Goal: Task Accomplishment & Management: Manage account settings

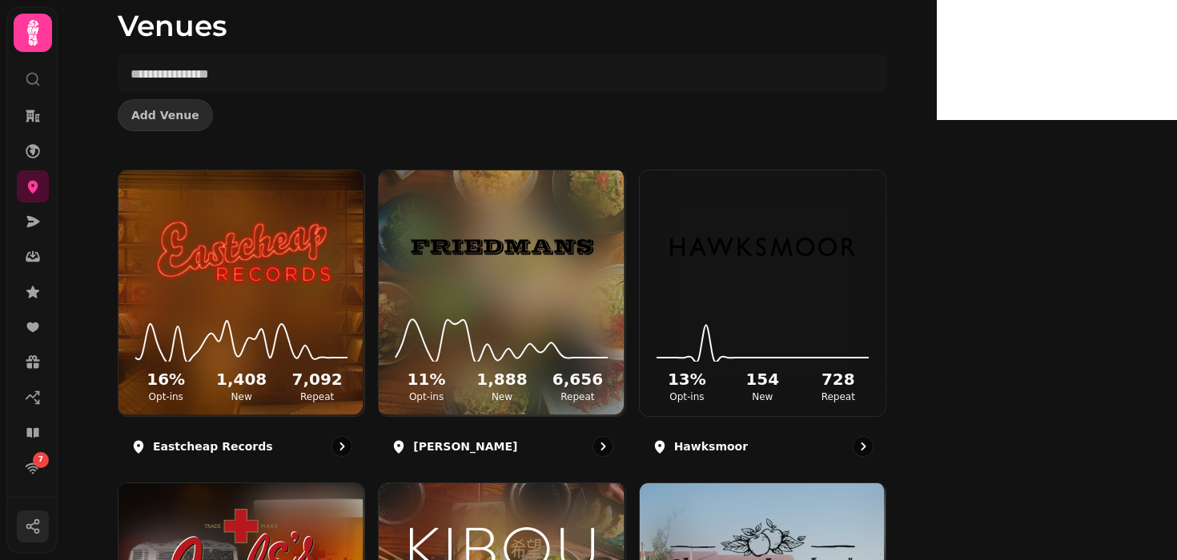
scroll to position [207, 0]
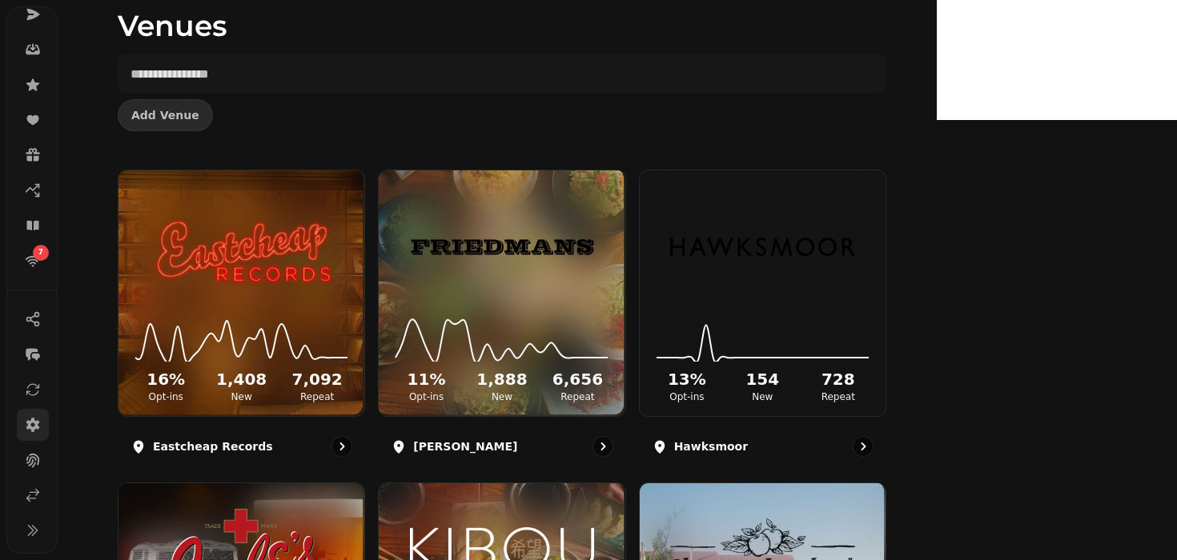
click at [30, 432] on icon at bounding box center [33, 425] width 16 height 16
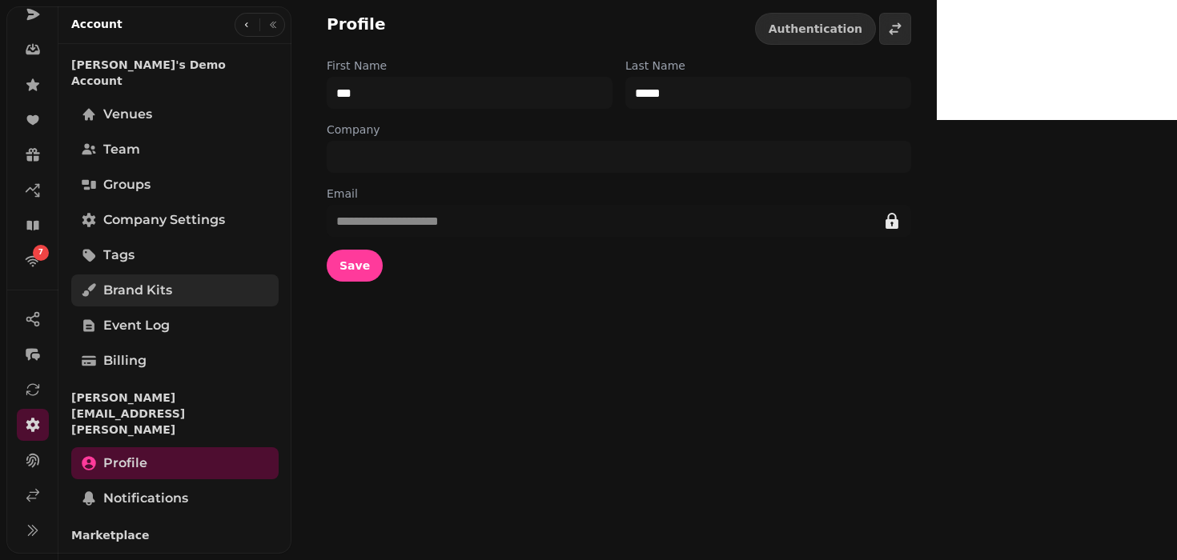
click at [177, 275] on link "Brand Kits" at bounding box center [174, 291] width 207 height 32
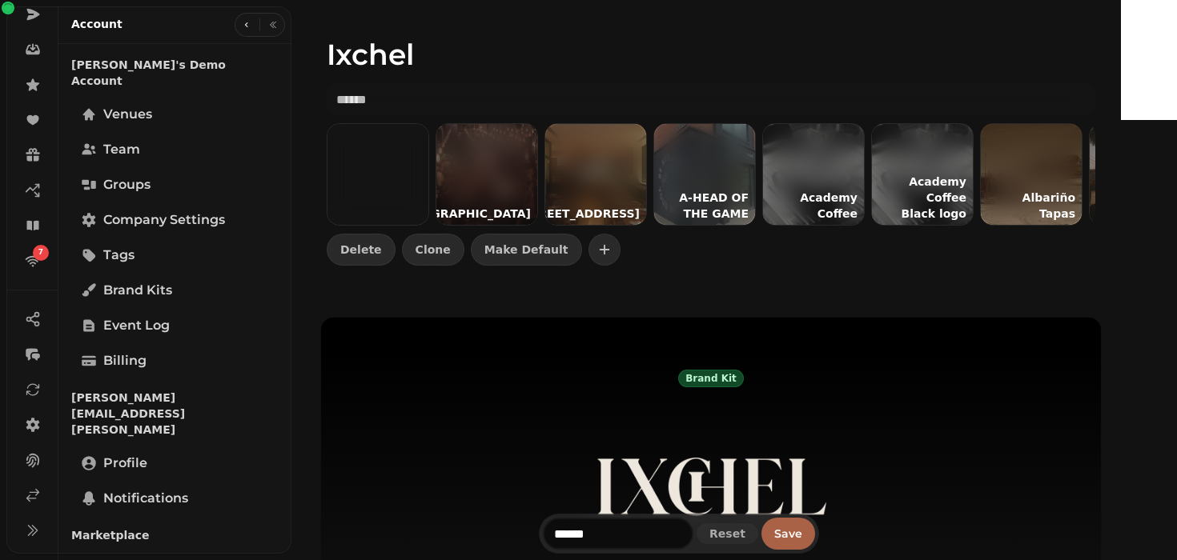
scroll to position [59, 0]
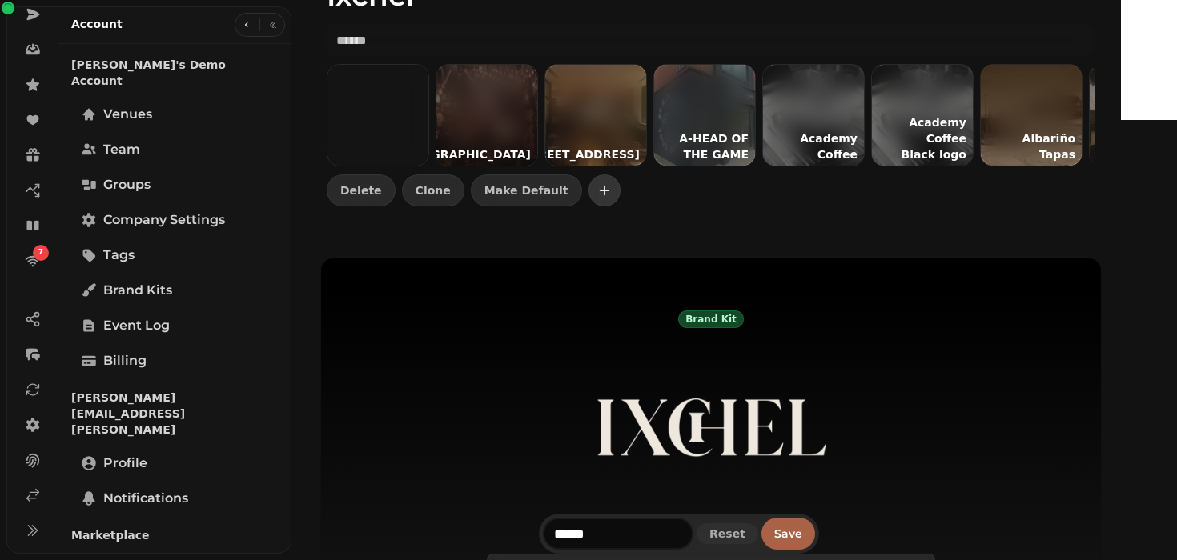
click at [607, 202] on button "button" at bounding box center [604, 190] width 32 height 32
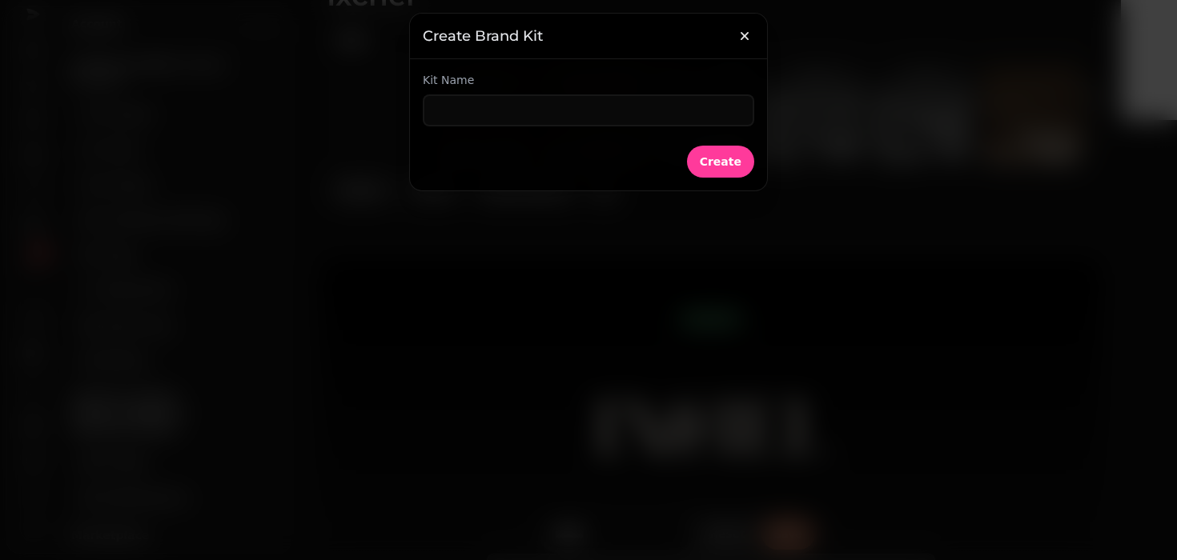
click at [607, 202] on div at bounding box center [588, 280] width 1177 height 560
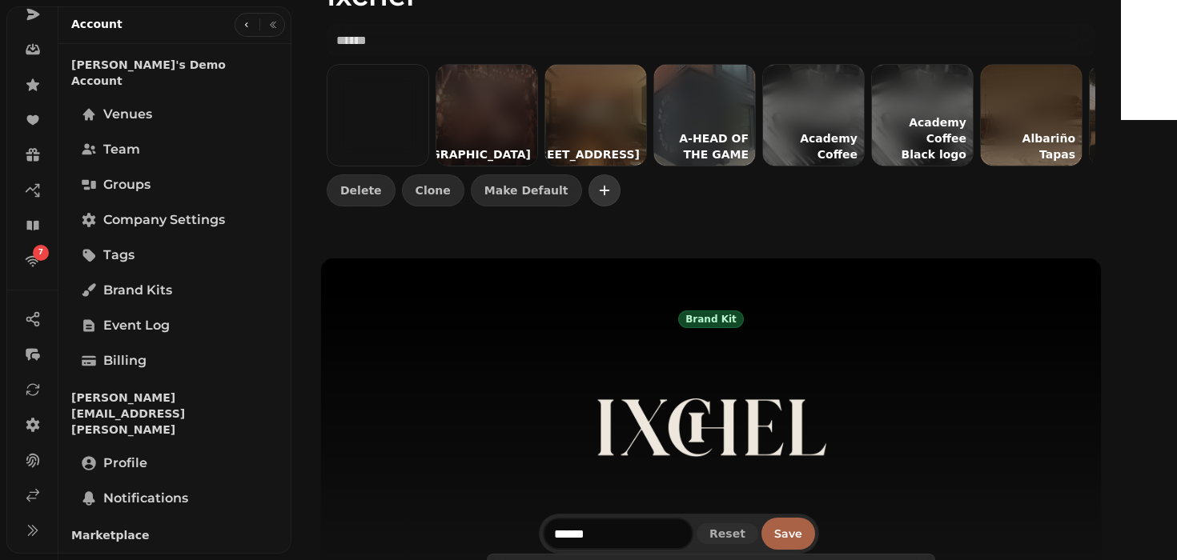
click at [609, 195] on icon "button" at bounding box center [604, 190] width 16 height 16
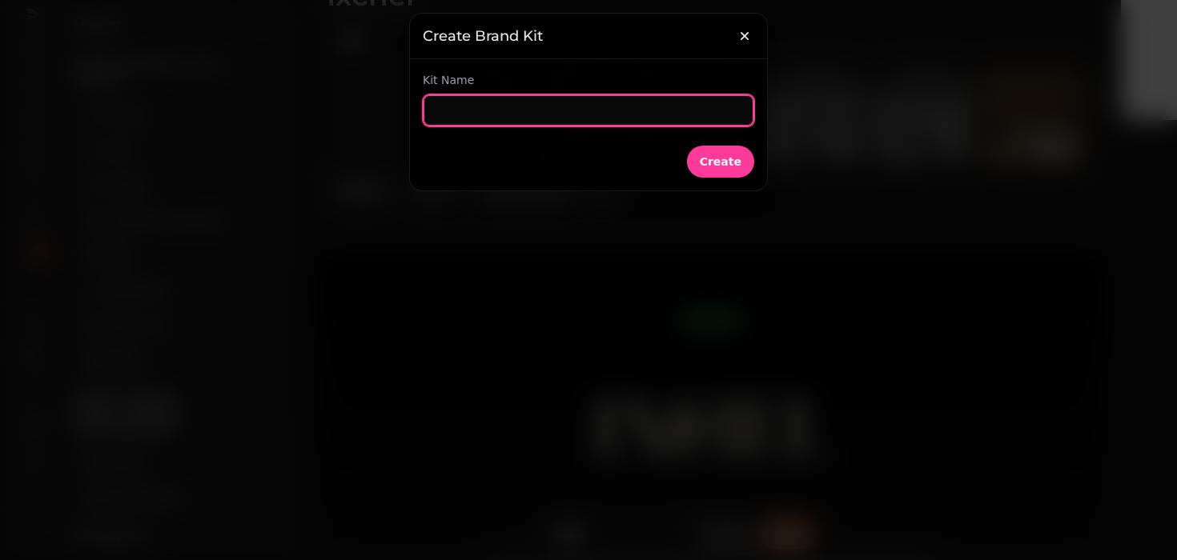
click at [460, 98] on input "text" at bounding box center [588, 110] width 331 height 32
type input "********"
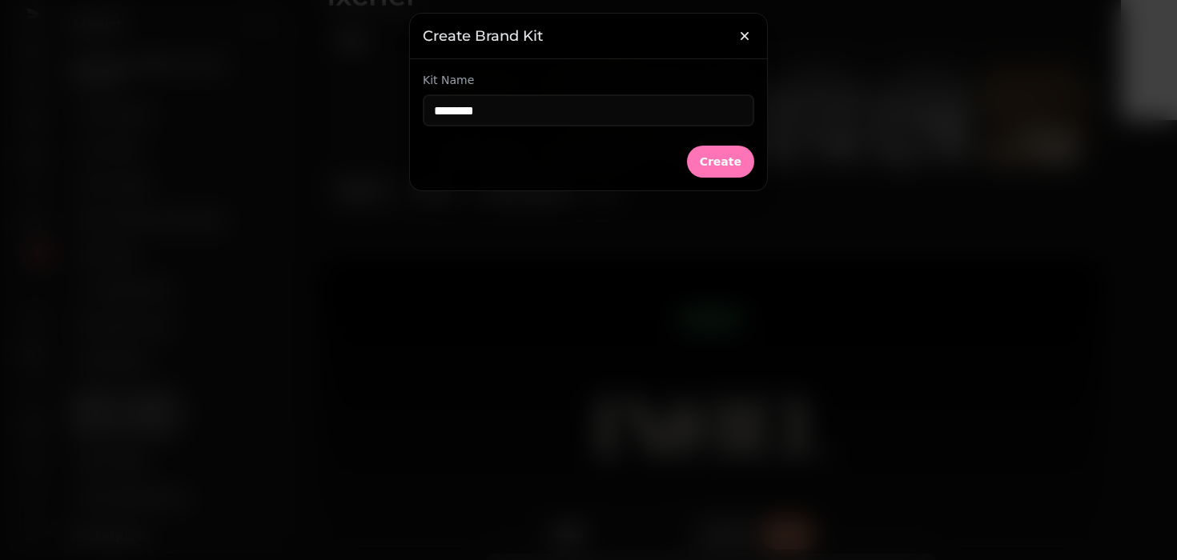
click at [719, 156] on span "Create" at bounding box center [721, 161] width 42 height 11
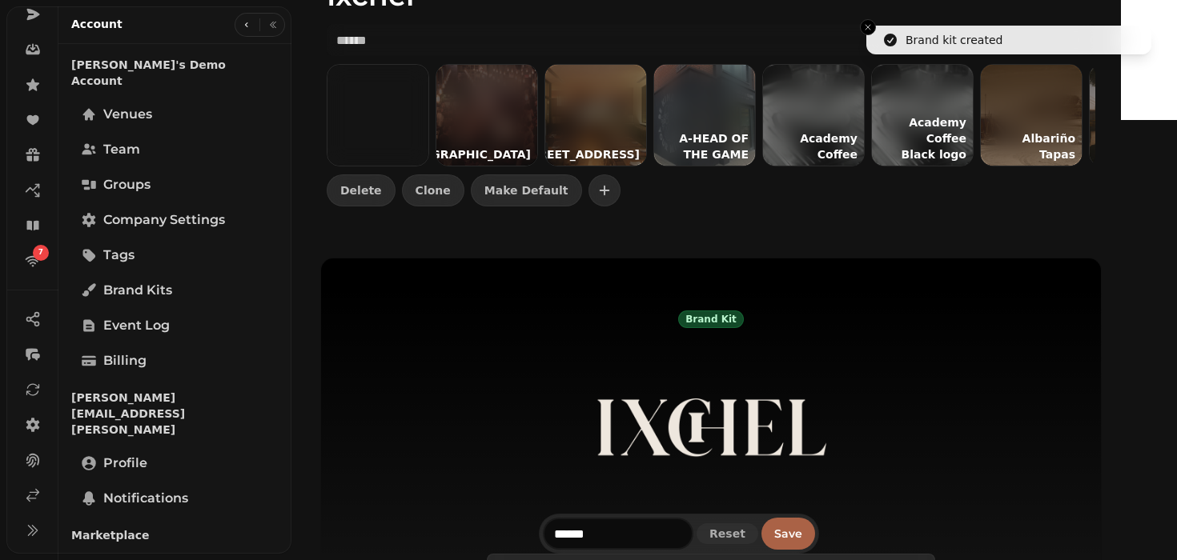
type input "*******"
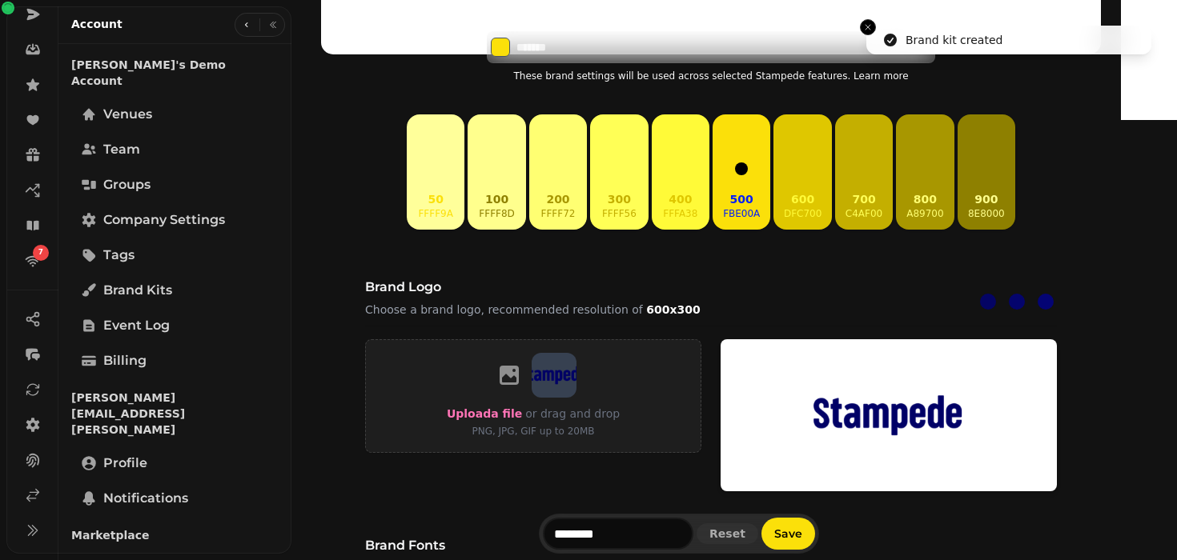
scroll to position [672, 0]
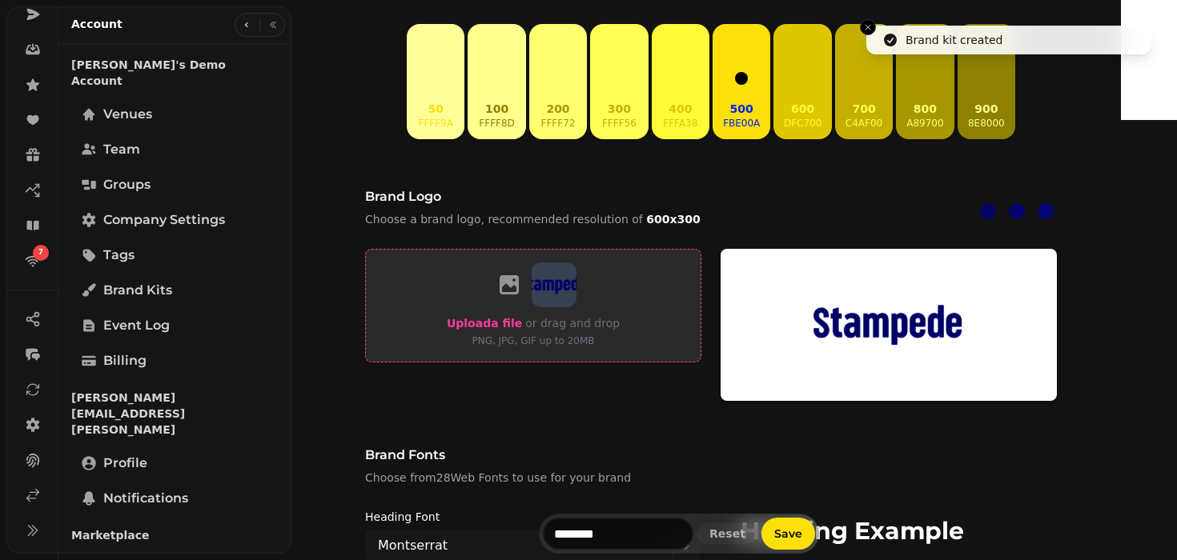
click at [501, 327] on span "Upload a file" at bounding box center [484, 323] width 75 height 13
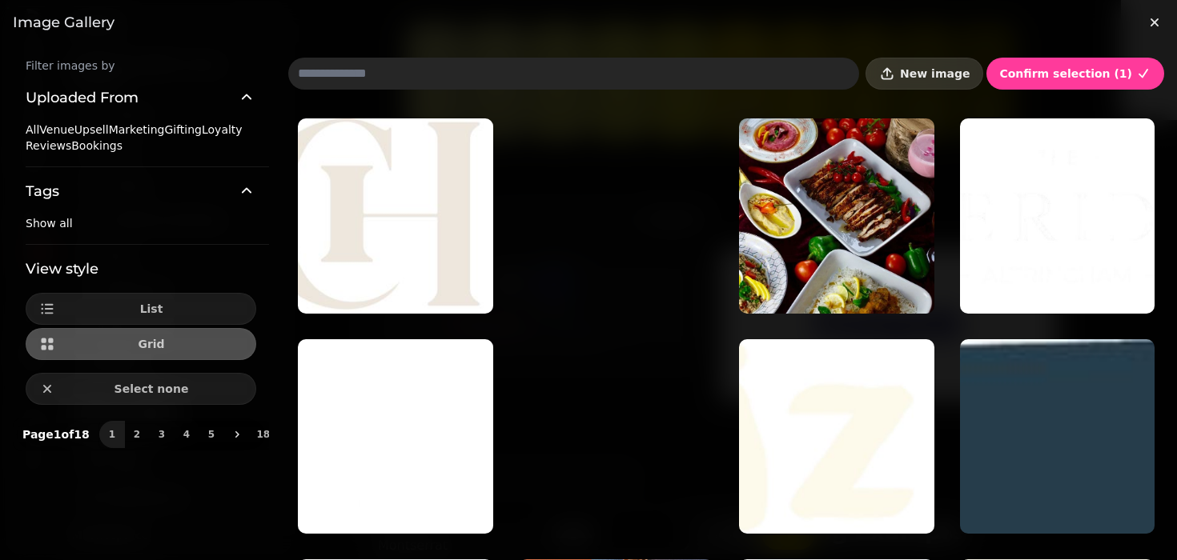
click at [938, 66] on button "New image" at bounding box center [924, 74] width 118 height 32
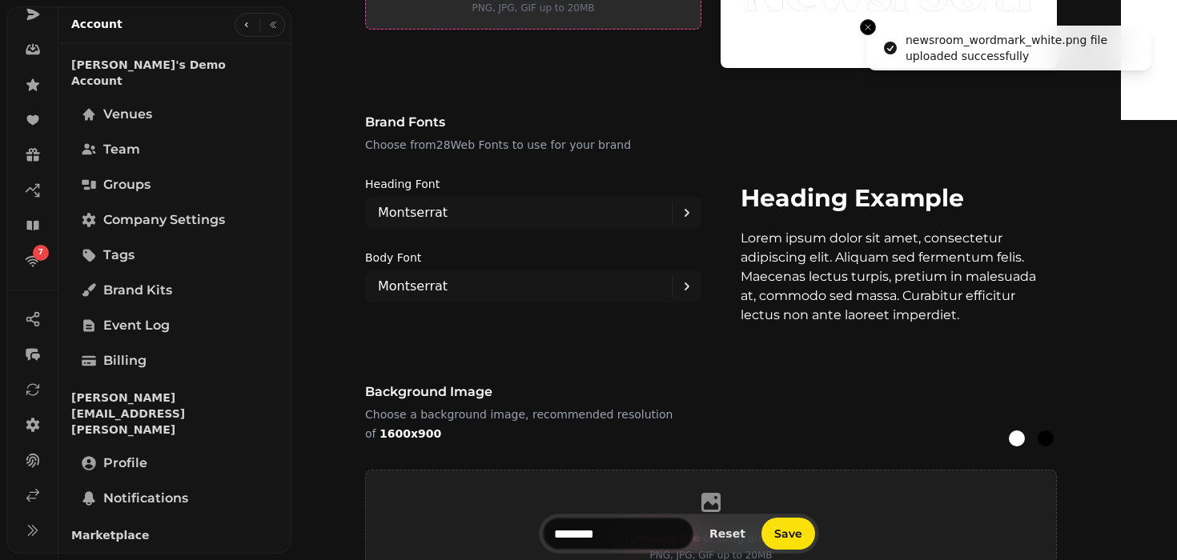
scroll to position [1373, 0]
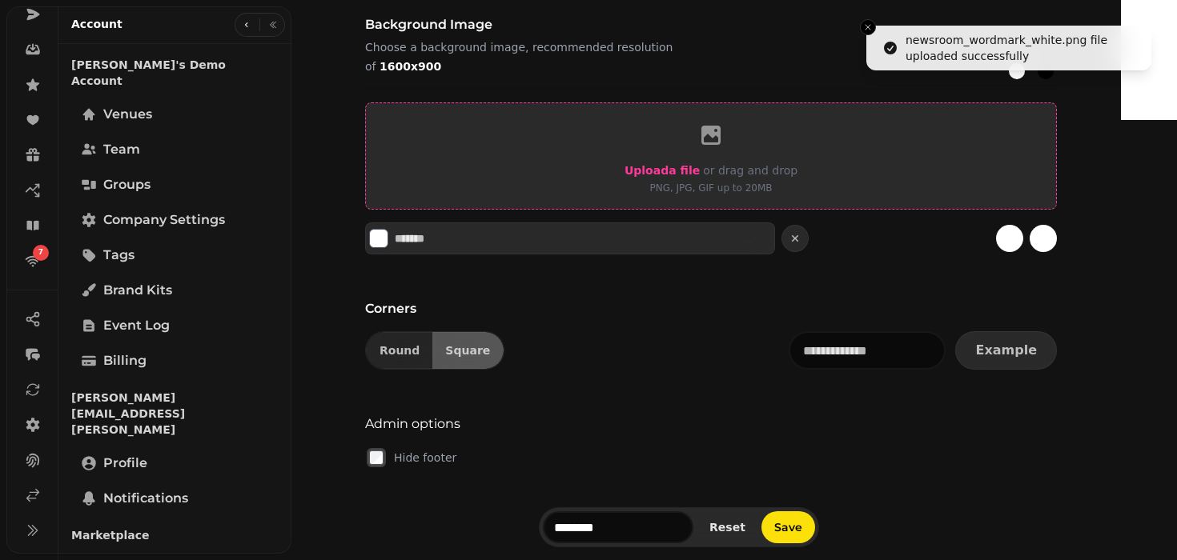
click at [679, 178] on label "Upload a file" at bounding box center [661, 170] width 75 height 19
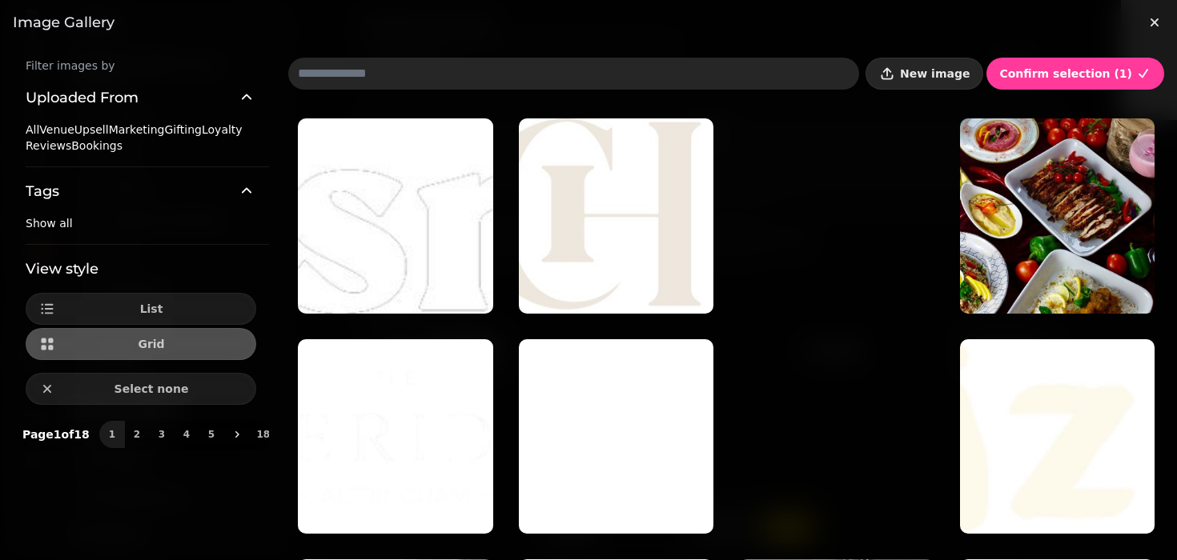
click at [958, 71] on span "New image" at bounding box center [935, 73] width 70 height 11
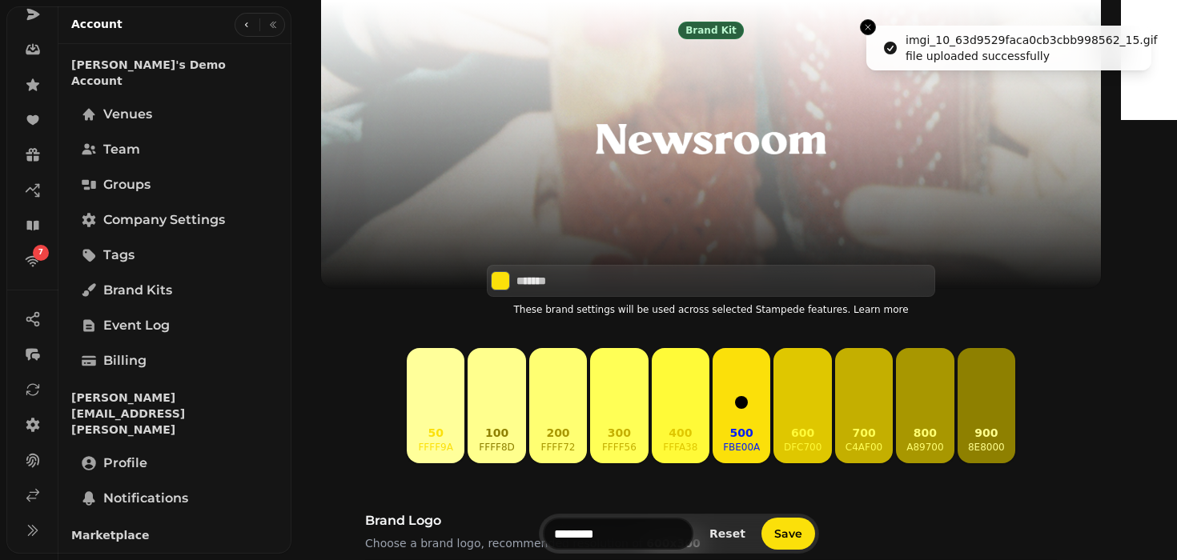
scroll to position [244, 0]
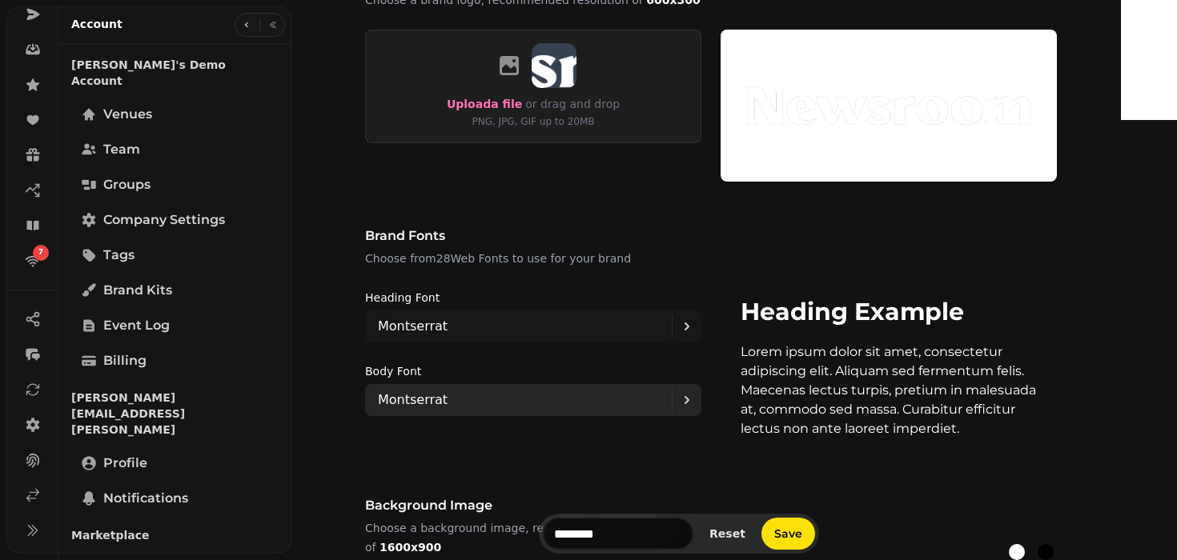
click at [447, 409] on p "Montserrat" at bounding box center [413, 400] width 70 height 19
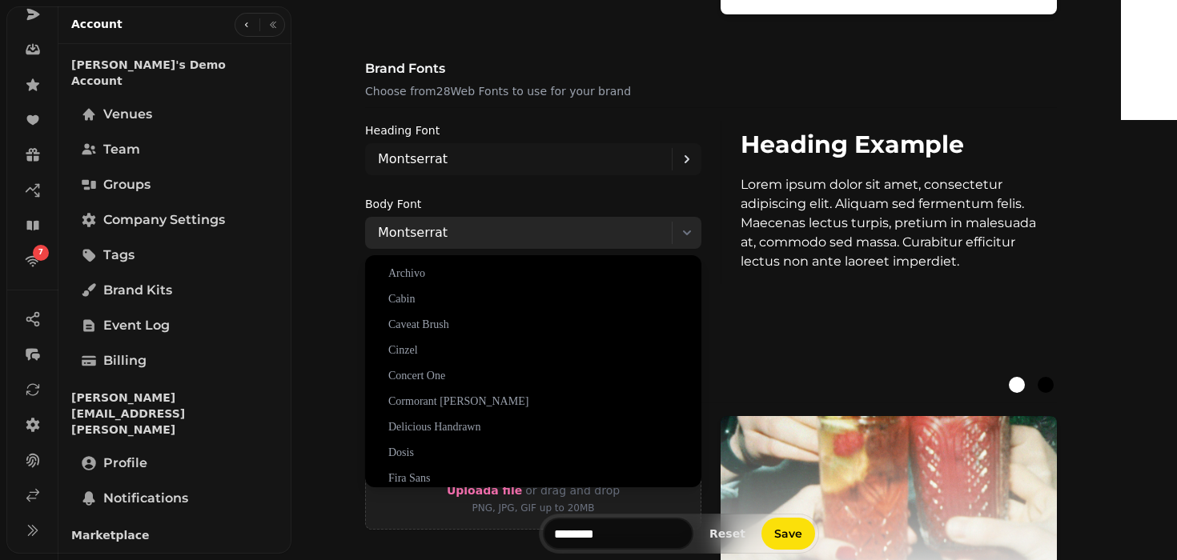
scroll to position [1082, 0]
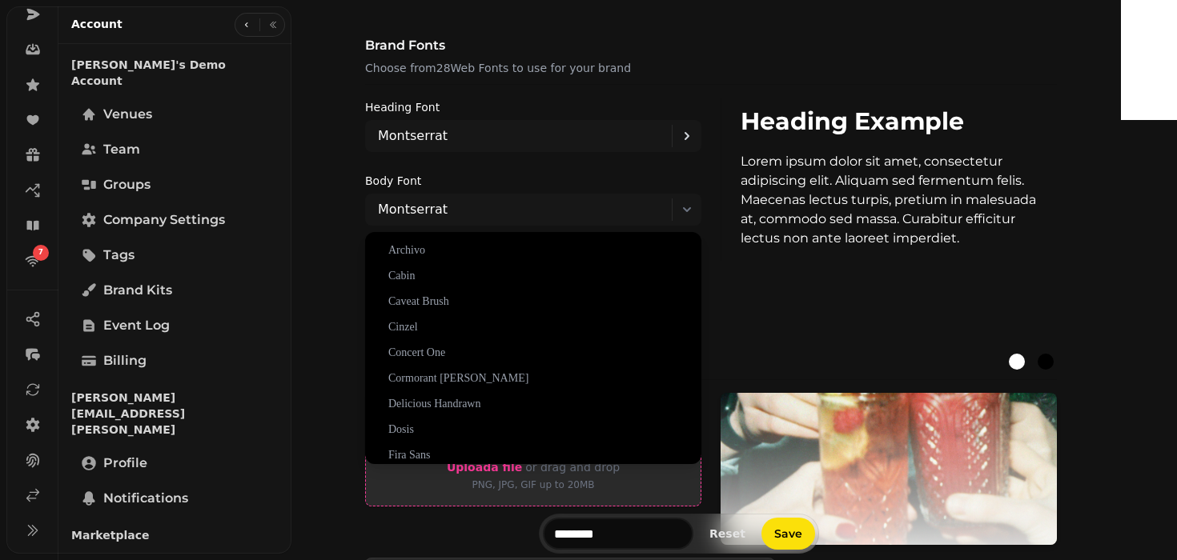
click at [515, 471] on span "Upload a file" at bounding box center [484, 467] width 75 height 13
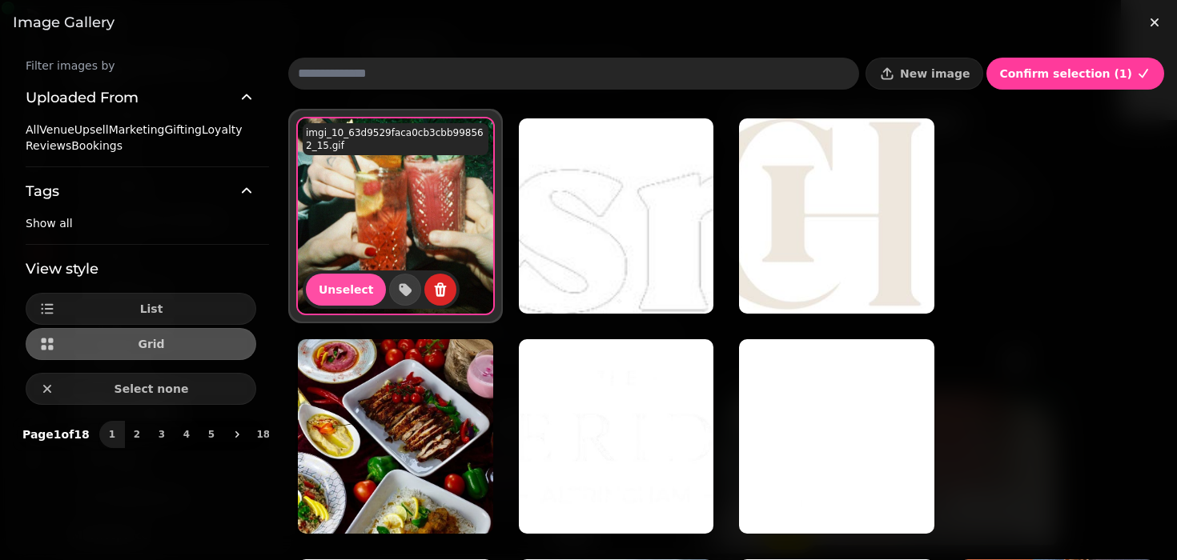
click at [961, 56] on div "Filter images by Uploaded From All Venue Upsell Marketing Gifting Loyalty Revie…" at bounding box center [588, 325] width 1177 height 560
click at [956, 64] on button "New image" at bounding box center [924, 74] width 118 height 32
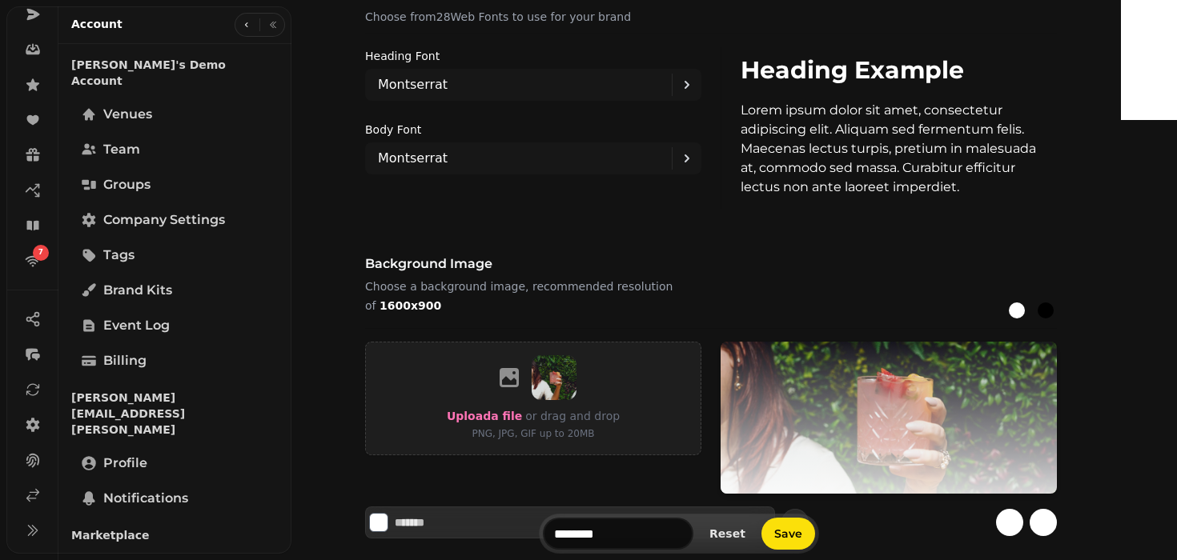
scroll to position [1144, 0]
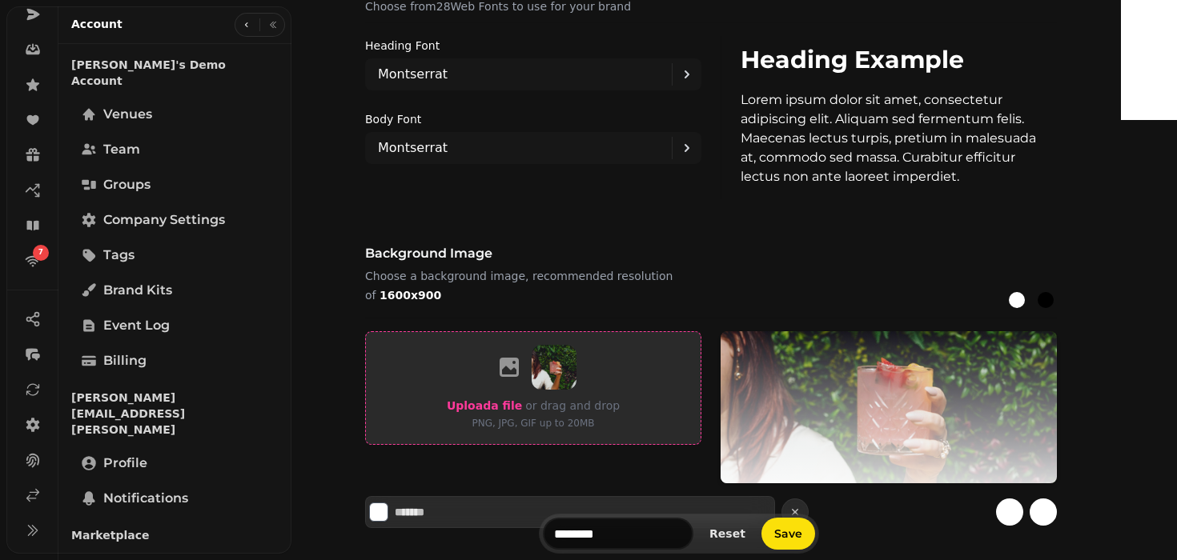
click at [513, 407] on span "Upload a file" at bounding box center [484, 405] width 75 height 13
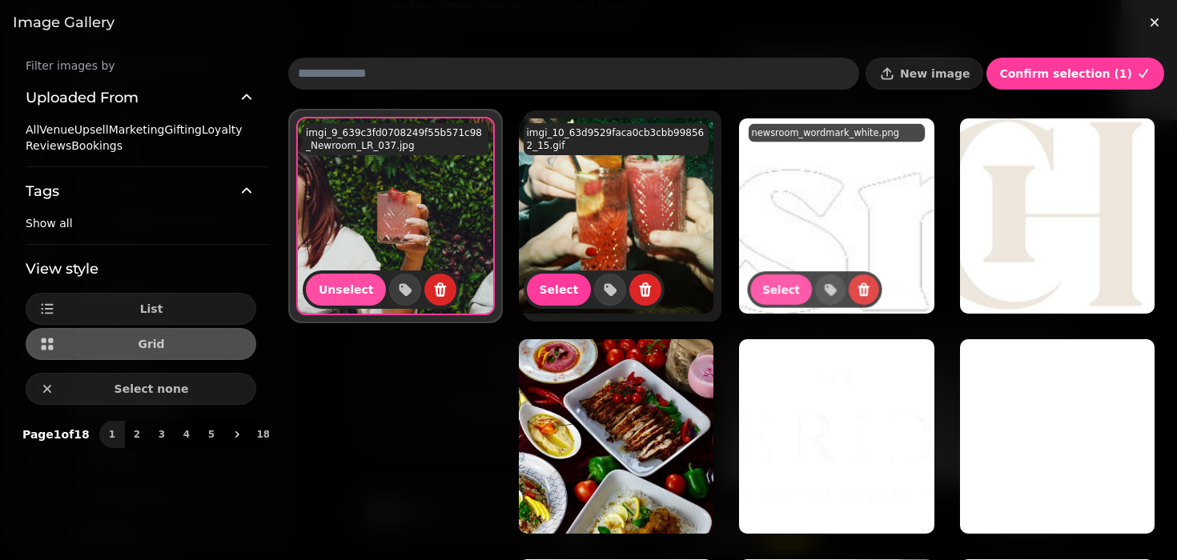
click at [680, 182] on img at bounding box center [616, 215] width 195 height 195
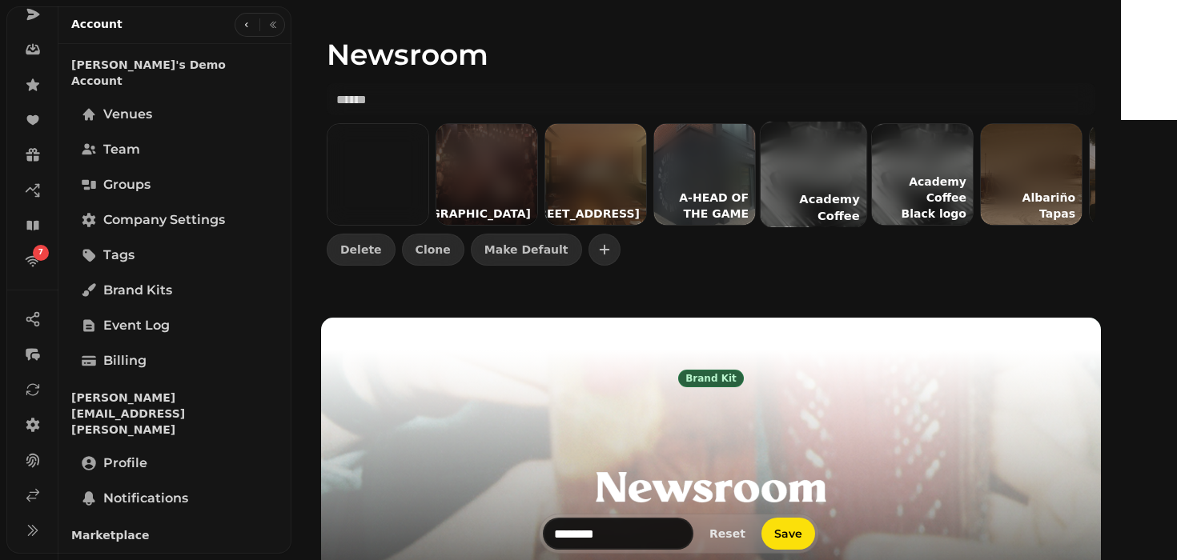
scroll to position [0, 25]
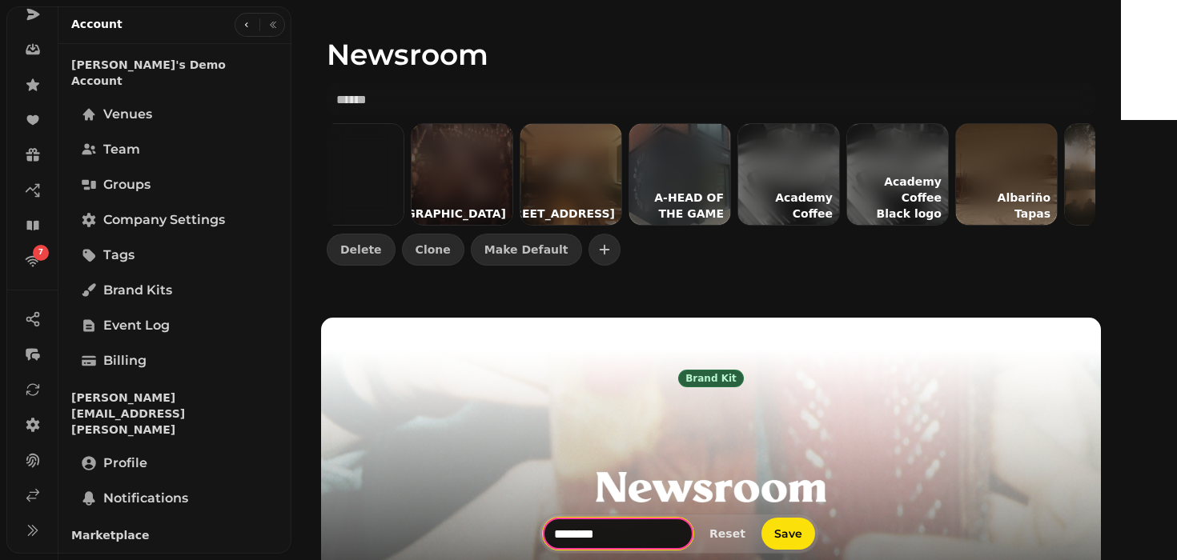
click at [629, 539] on input "********" at bounding box center [618, 534] width 150 height 32
click at [611, 540] on input "**********" at bounding box center [618, 534] width 150 height 32
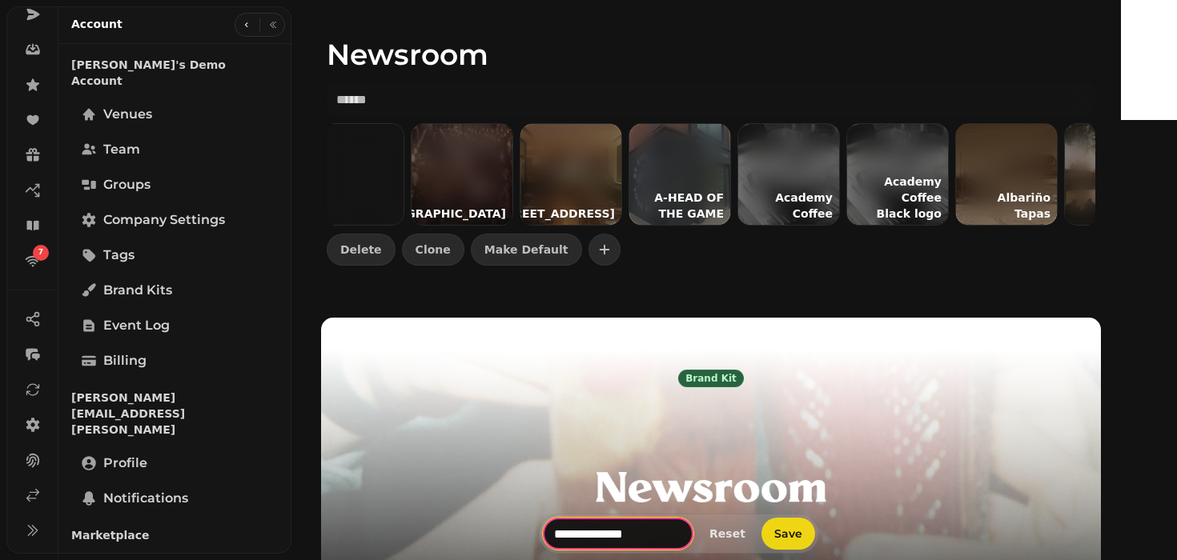
type input "**********"
click at [815, 525] on button "Save" at bounding box center [788, 534] width 54 height 32
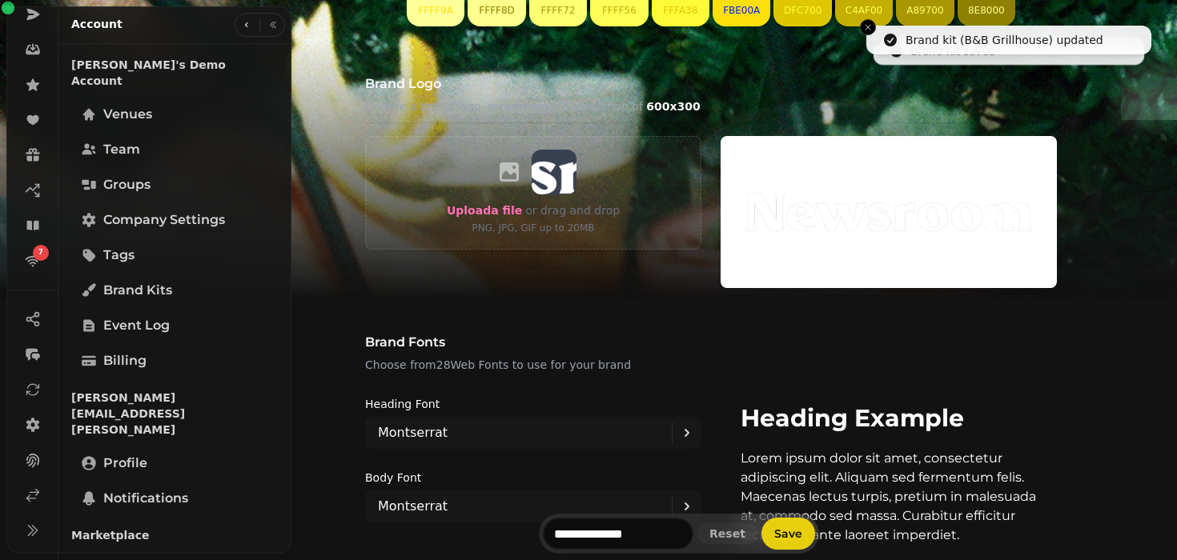
scroll to position [808, 0]
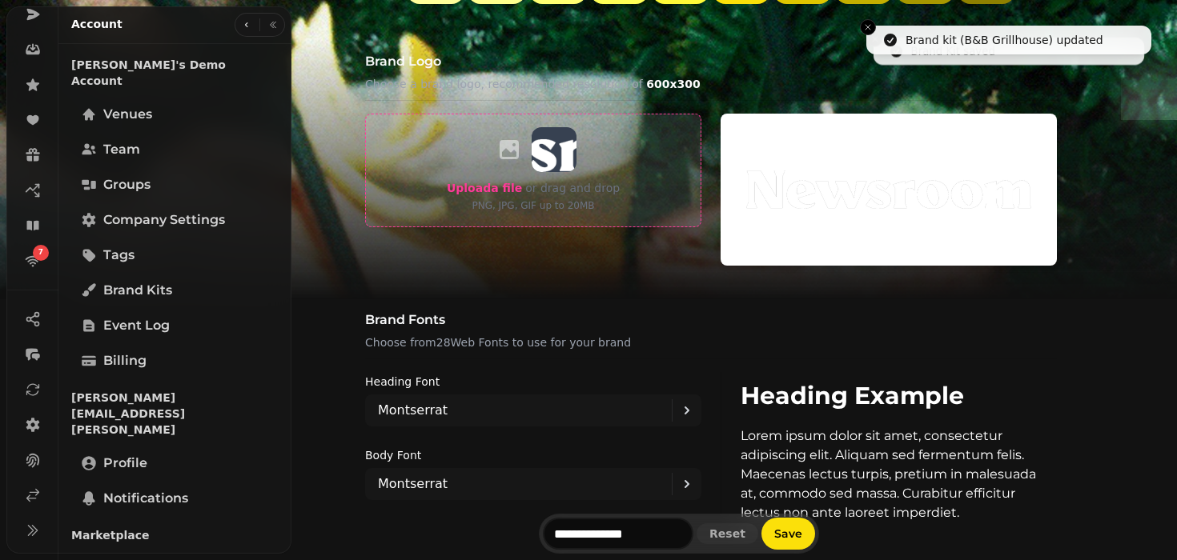
click at [491, 188] on span "Upload a file" at bounding box center [484, 188] width 75 height 13
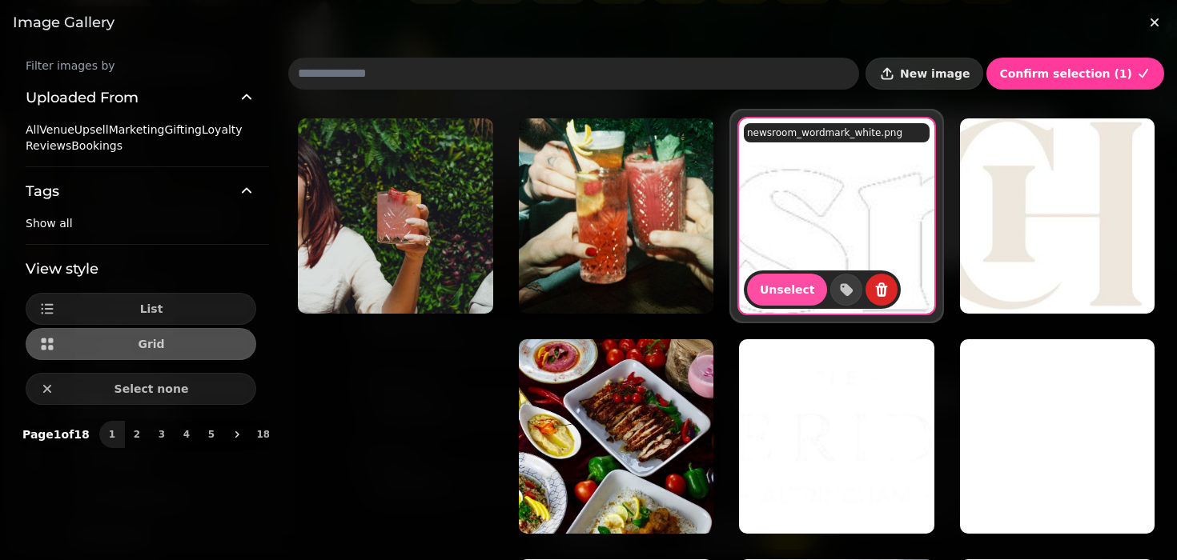
click at [971, 63] on button "New image" at bounding box center [924, 74] width 118 height 32
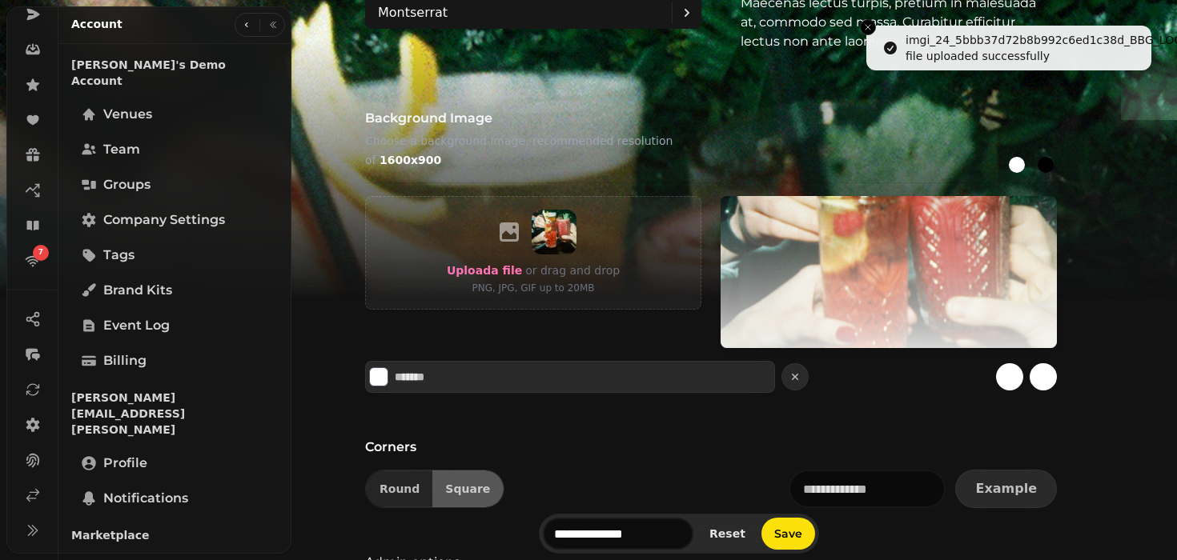
scroll to position [1265, 0]
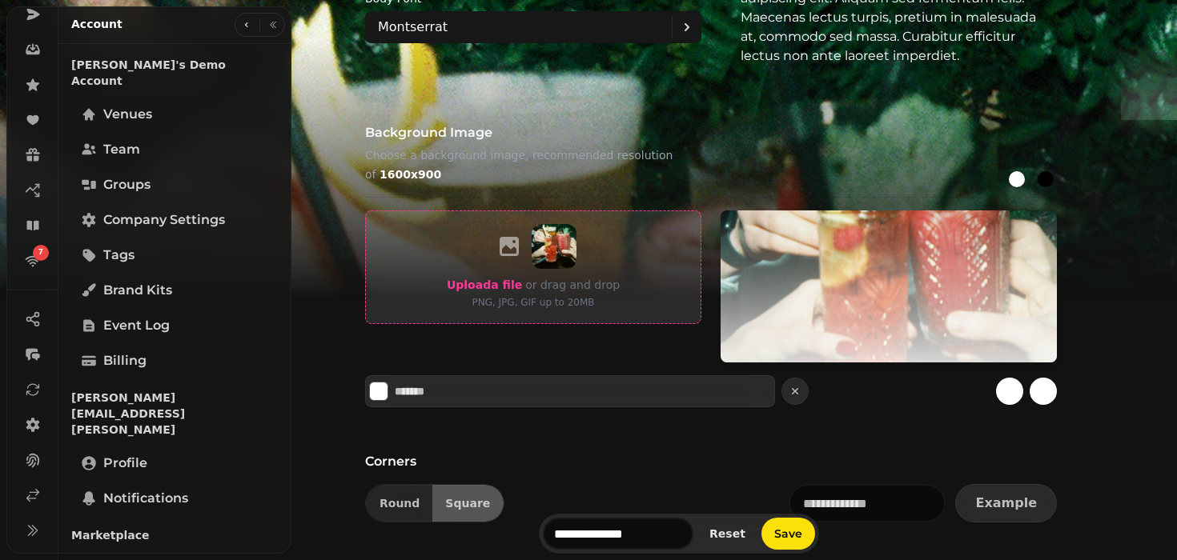
click at [511, 286] on span "Upload a file" at bounding box center [484, 285] width 75 height 13
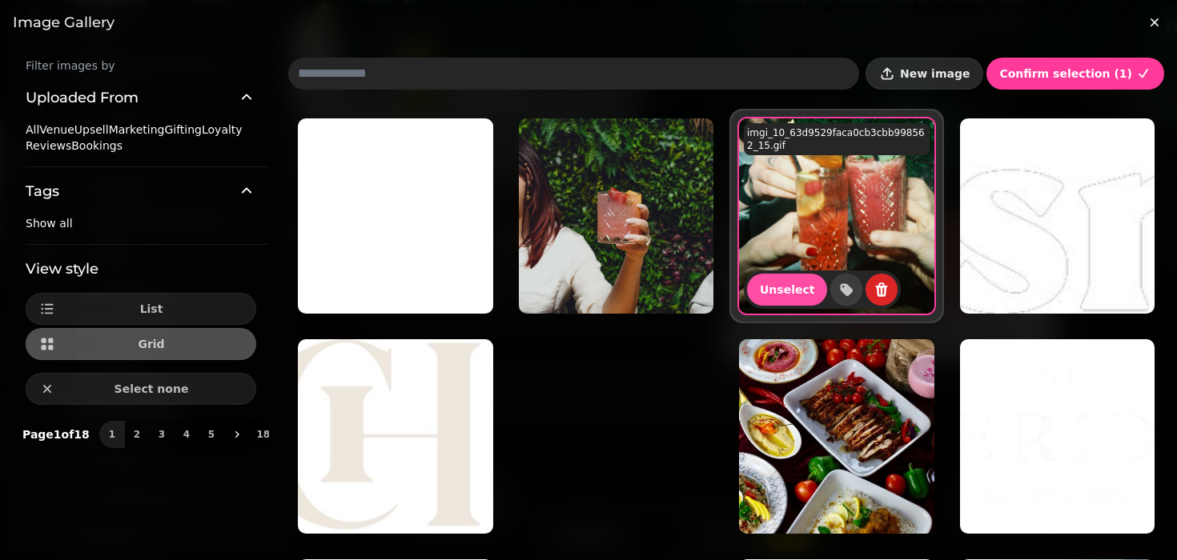
click at [942, 64] on button "New image" at bounding box center [924, 74] width 118 height 32
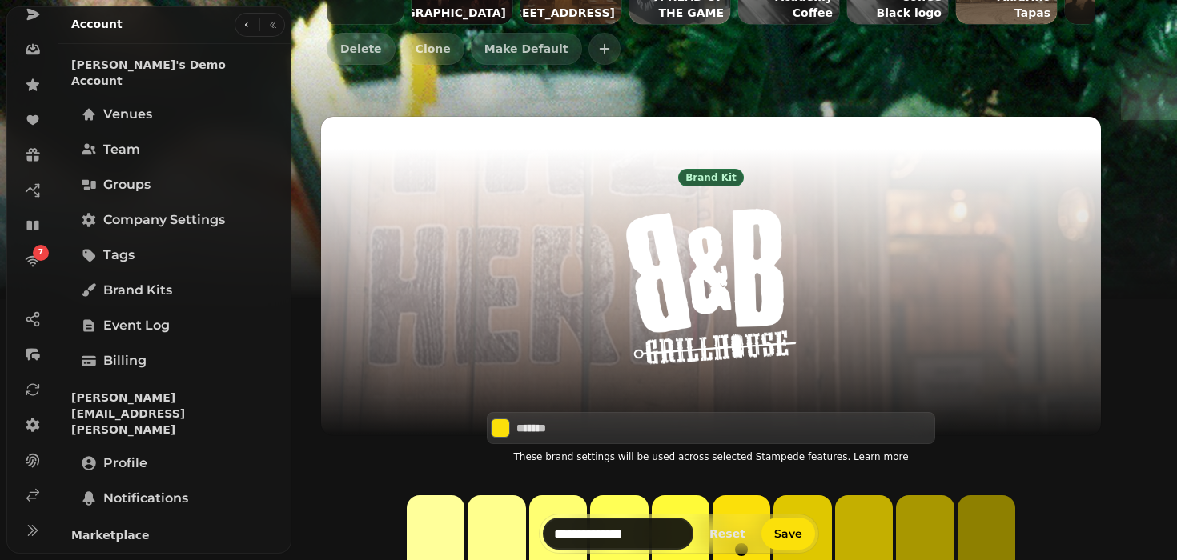
scroll to position [277, 0]
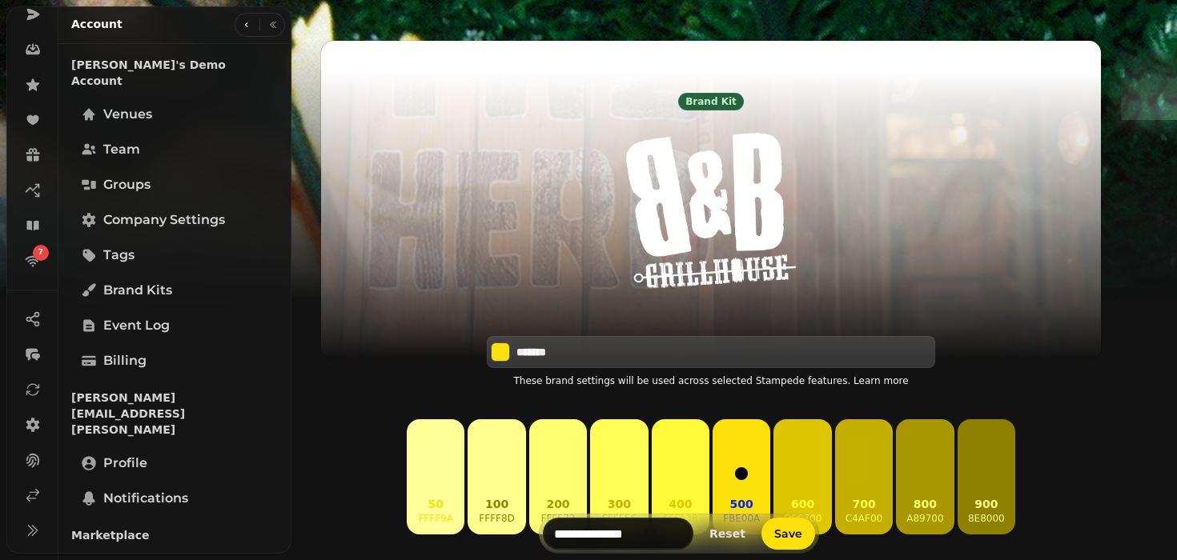
click at [601, 343] on div "*******" at bounding box center [711, 352] width 448 height 32
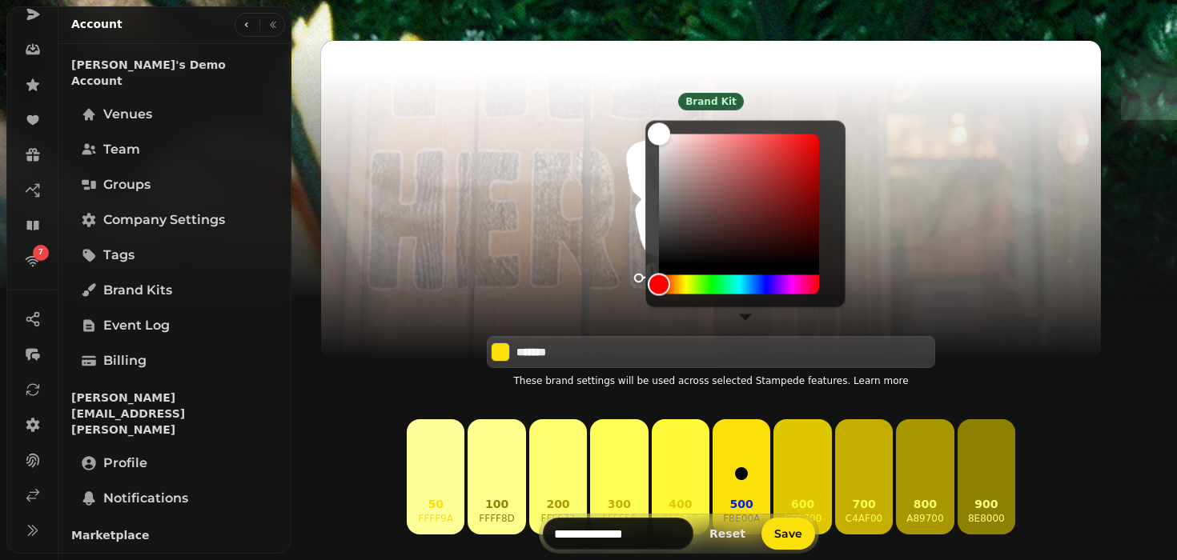
click at [601, 343] on div "*******" at bounding box center [711, 352] width 448 height 32
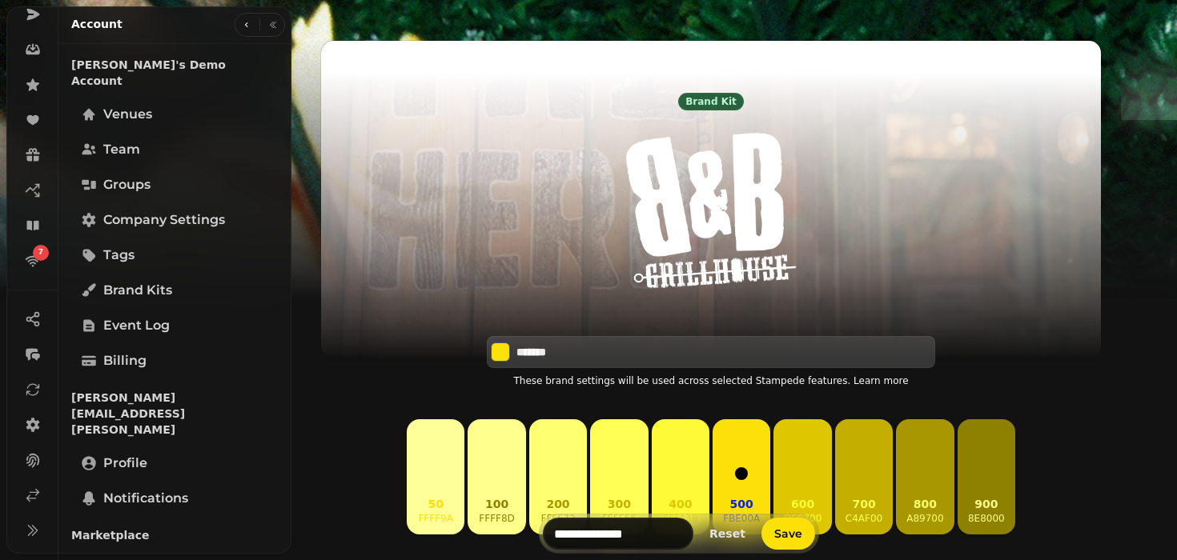
click at [607, 348] on input "*******" at bounding box center [572, 352] width 112 height 16
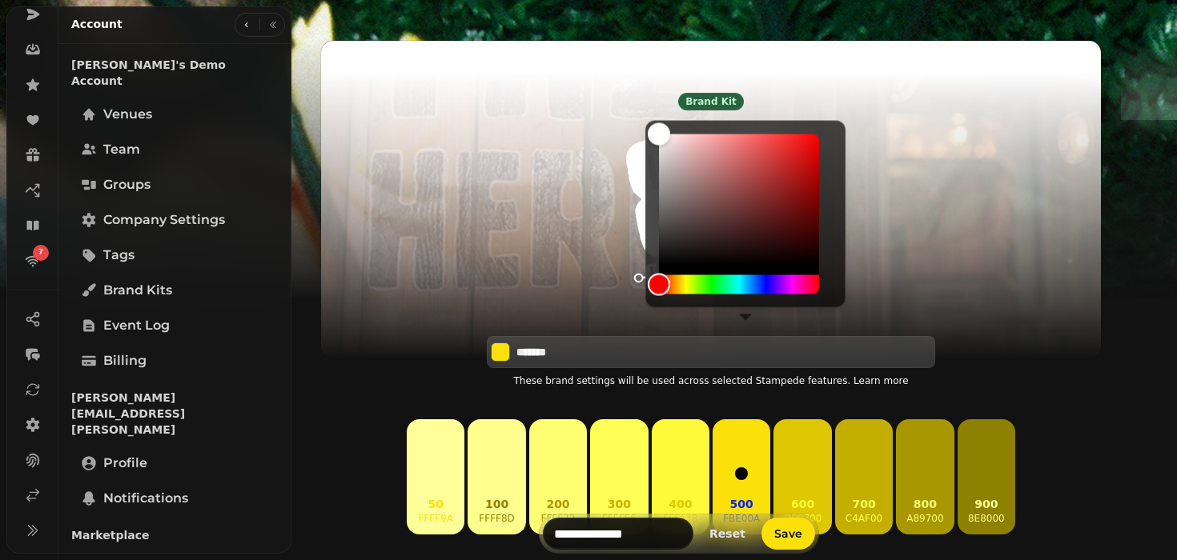
click at [607, 348] on input "*******" at bounding box center [572, 352] width 112 height 16
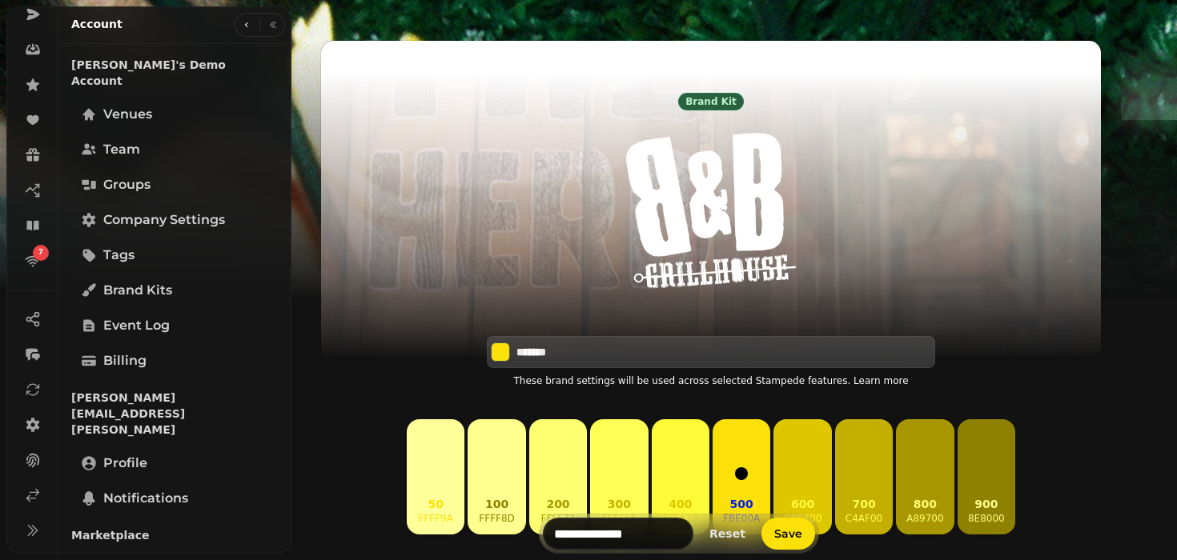
paste input
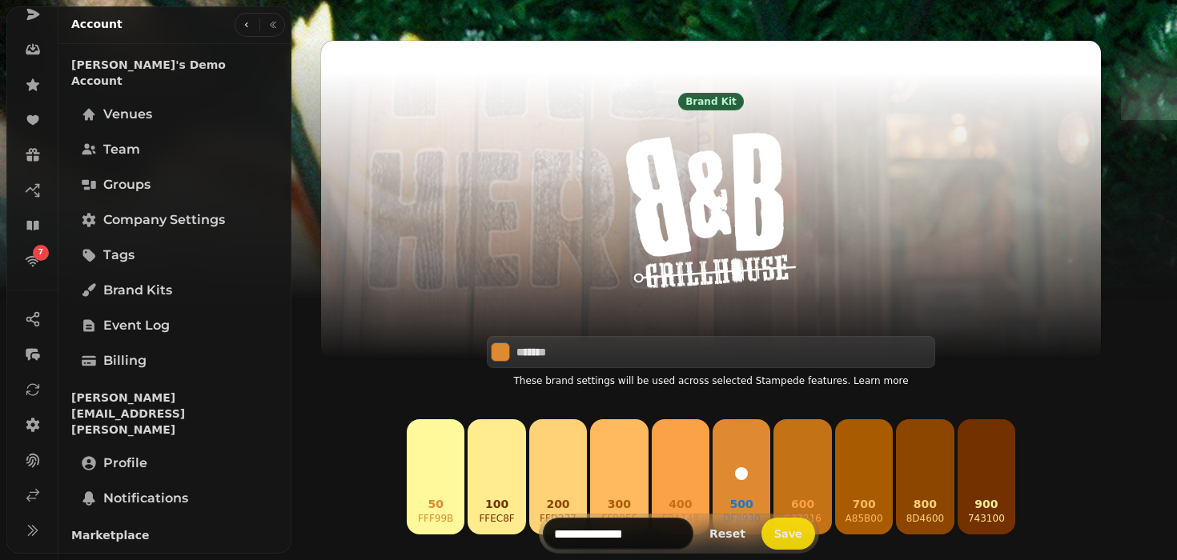
type input "*******"
click at [802, 539] on span "Save" at bounding box center [788, 533] width 28 height 11
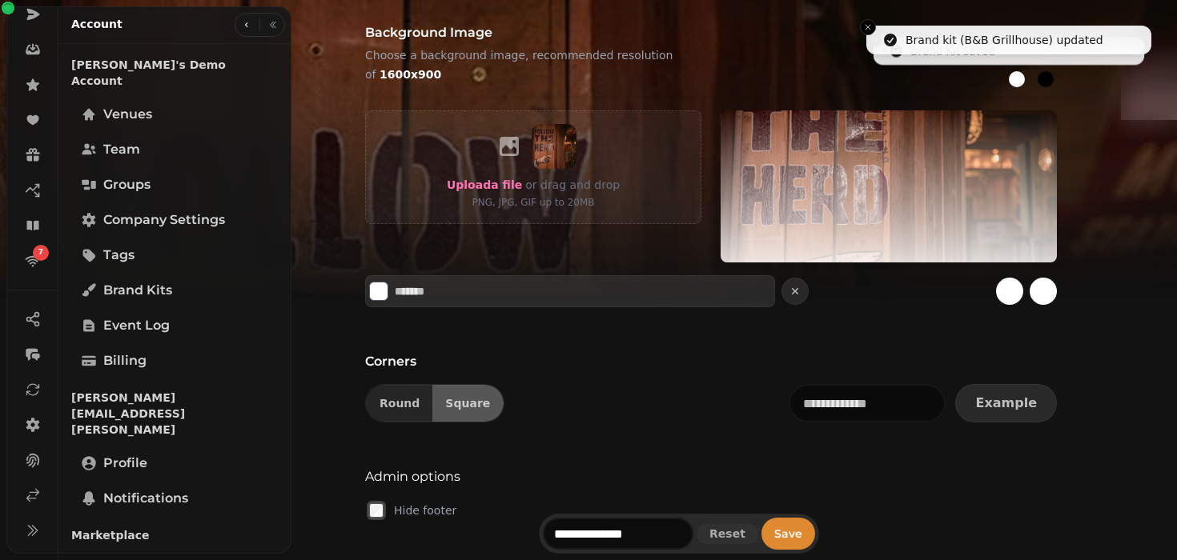
scroll to position [1368, 0]
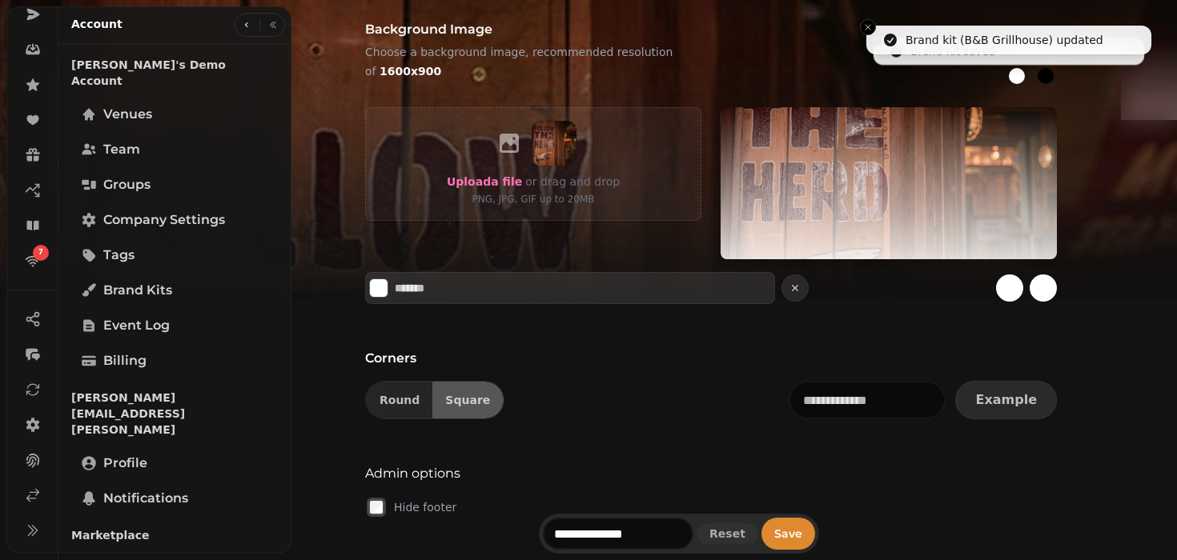
click at [1053, 83] on div at bounding box center [1045, 76] width 16 height 16
type input "*******"
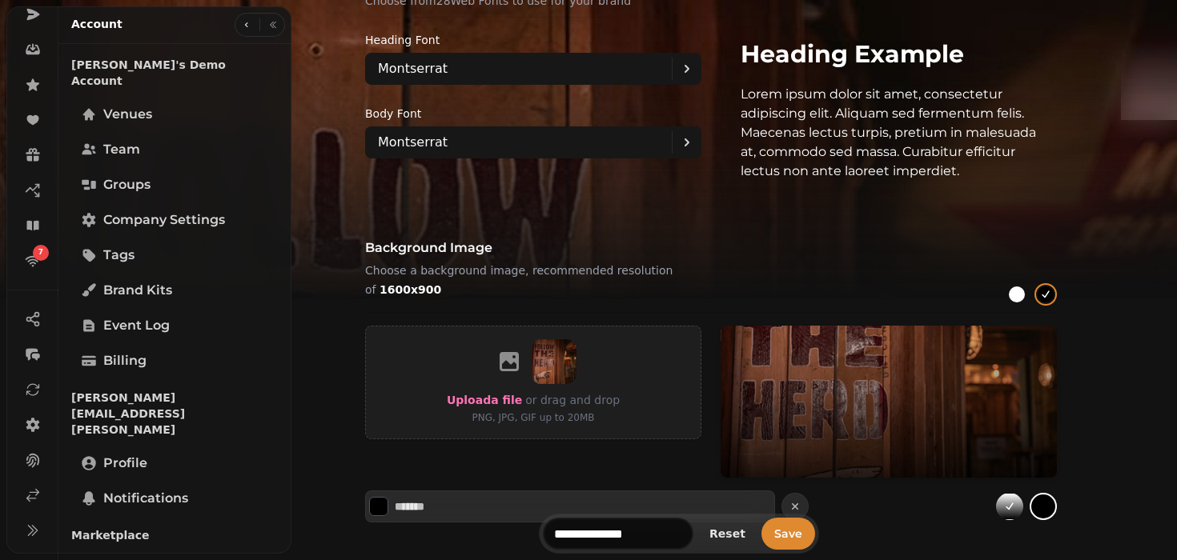
scroll to position [1151, 0]
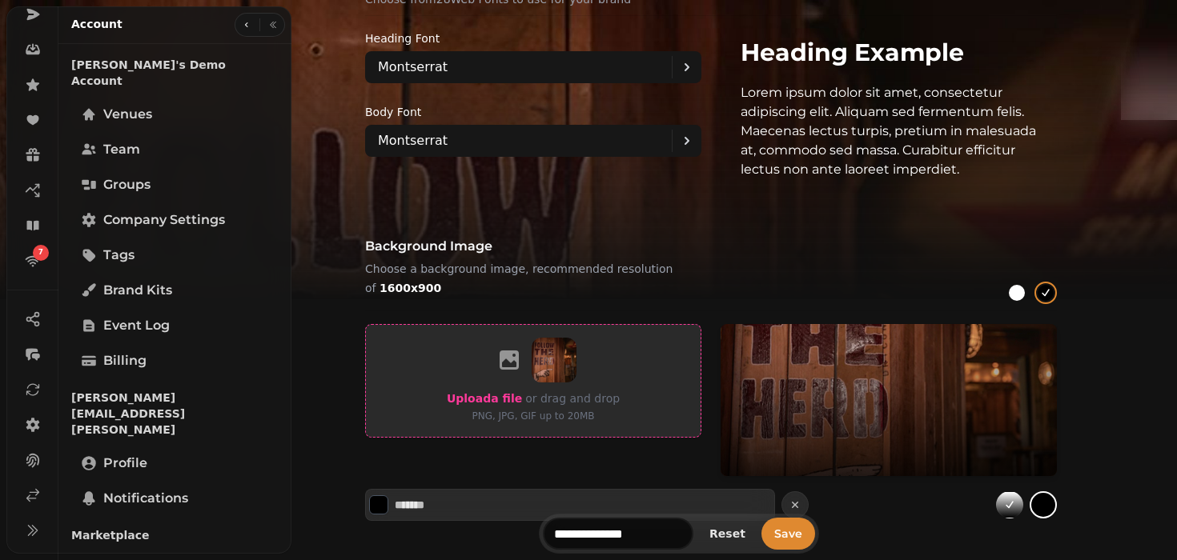
click at [519, 401] on span "Upload a file" at bounding box center [484, 398] width 75 height 13
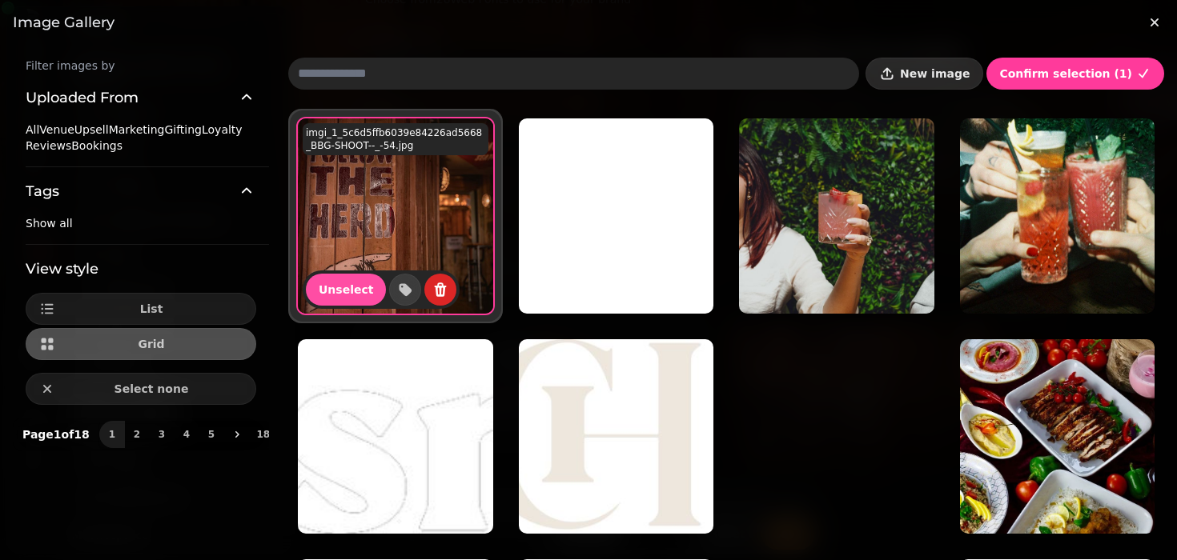
click at [956, 78] on span "New image" at bounding box center [935, 73] width 70 height 11
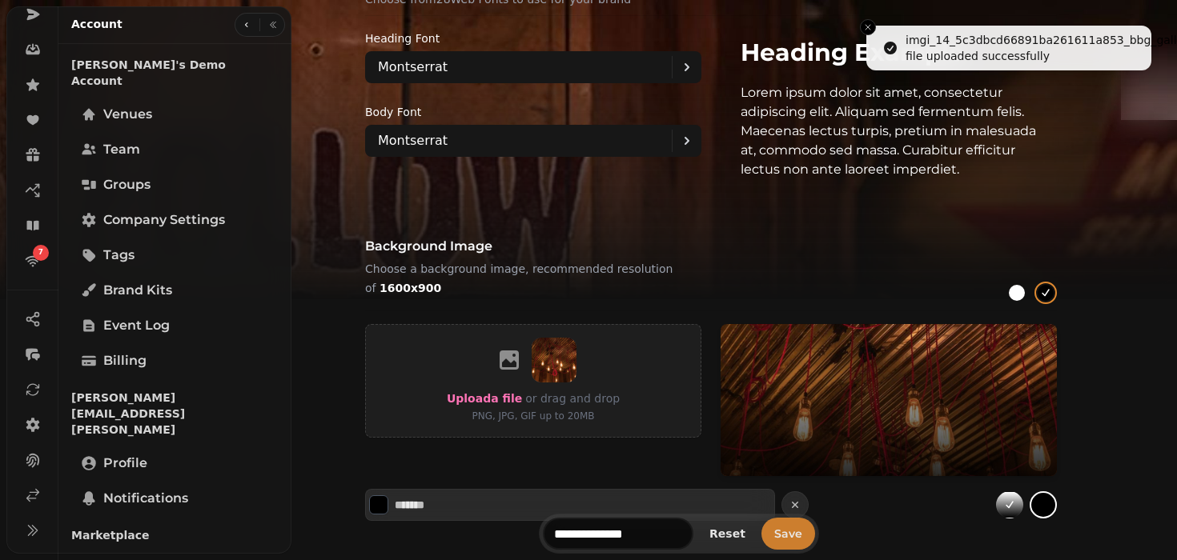
click at [802, 535] on span "Save" at bounding box center [788, 533] width 28 height 11
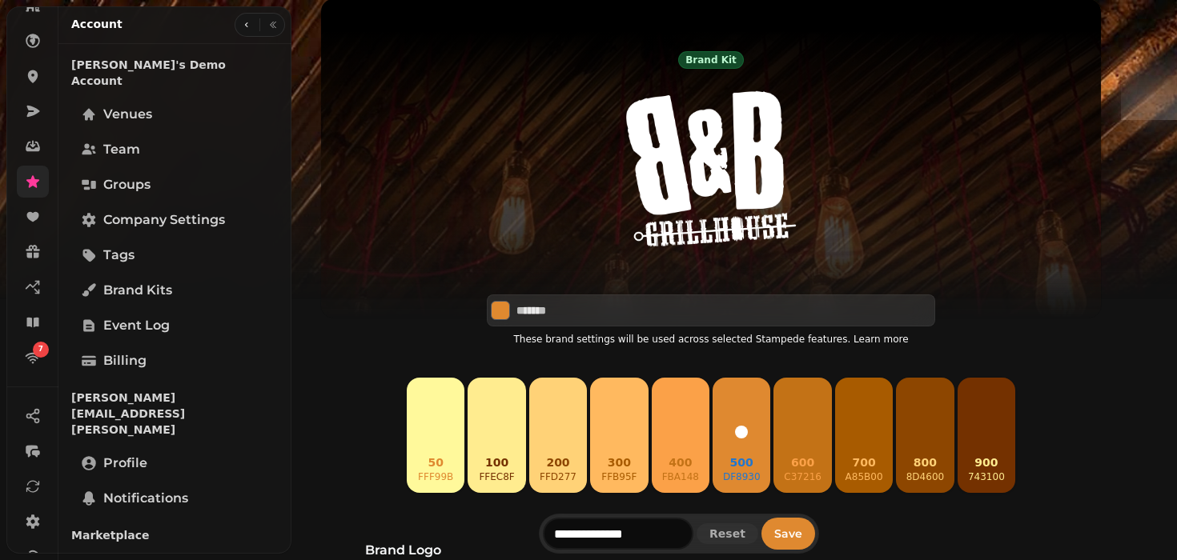
scroll to position [103, 0]
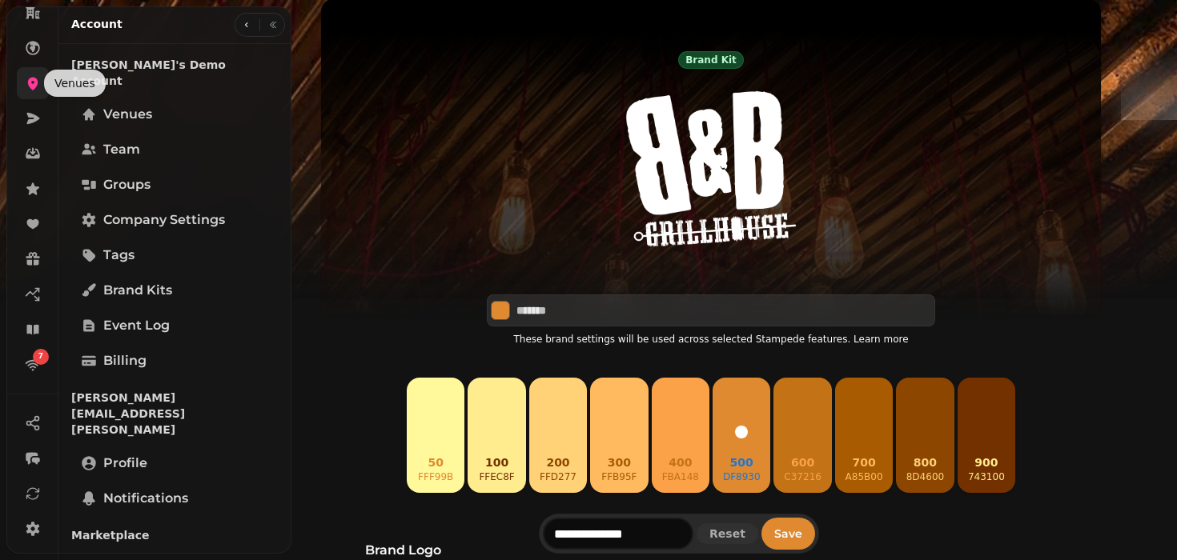
click at [27, 78] on icon at bounding box center [33, 83] width 16 height 16
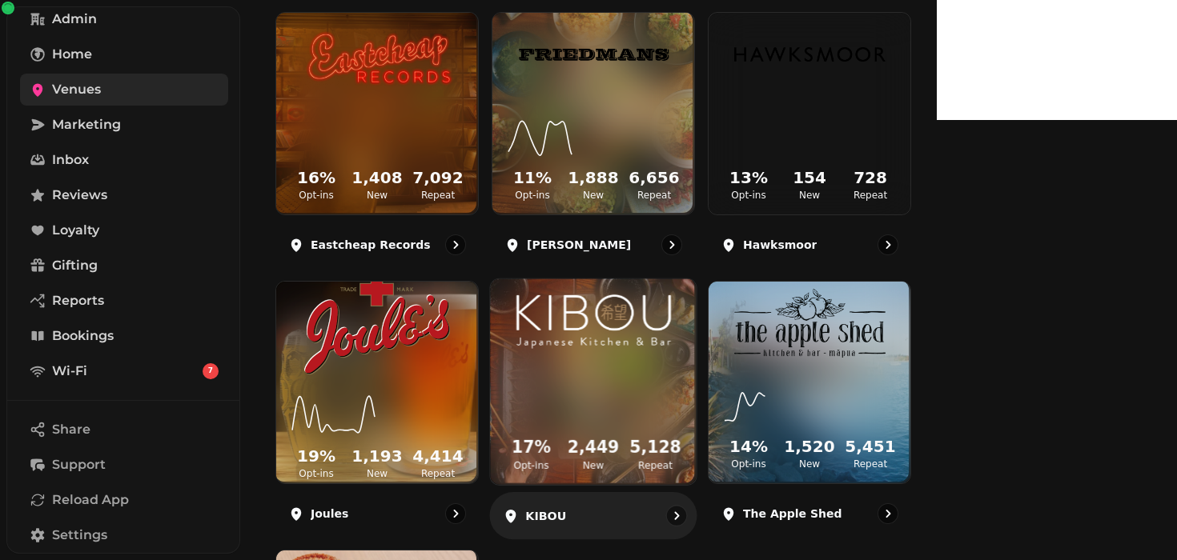
scroll to position [226, 0]
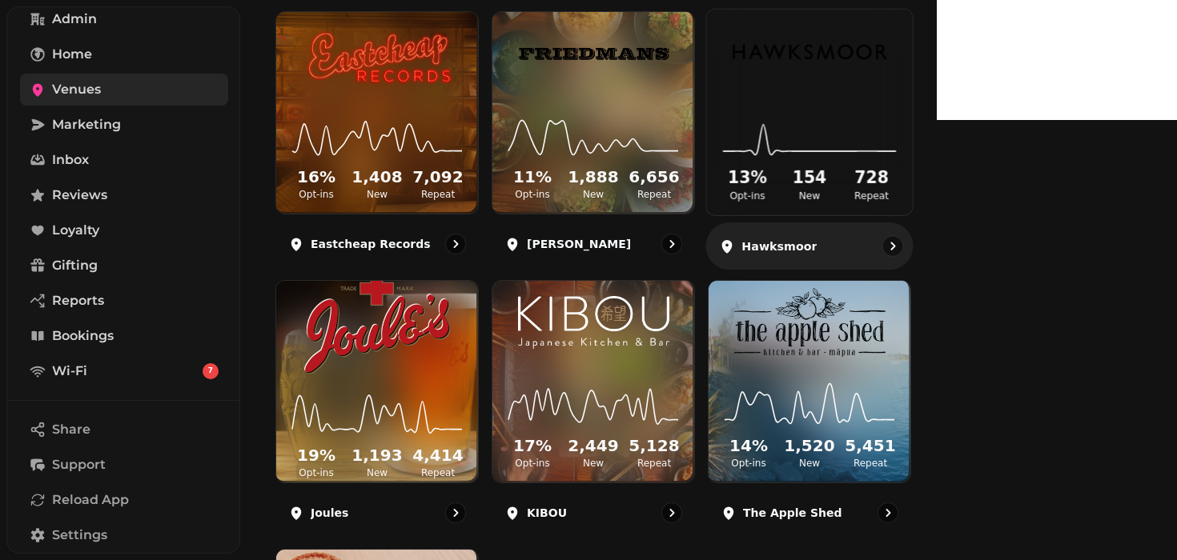
click at [887, 83] on img at bounding box center [809, 52] width 154 height 85
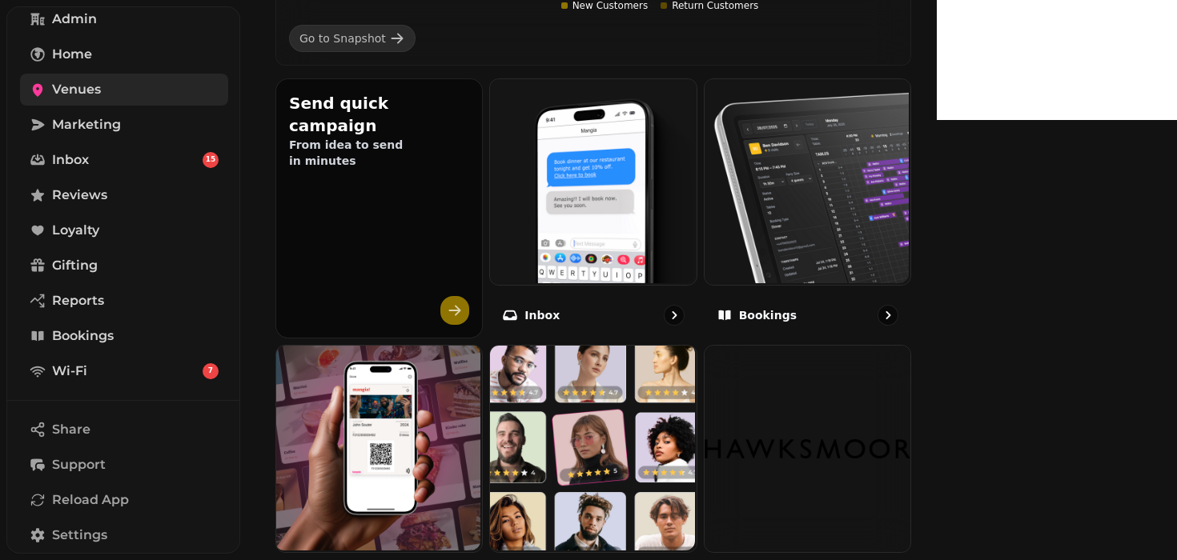
scroll to position [511, 0]
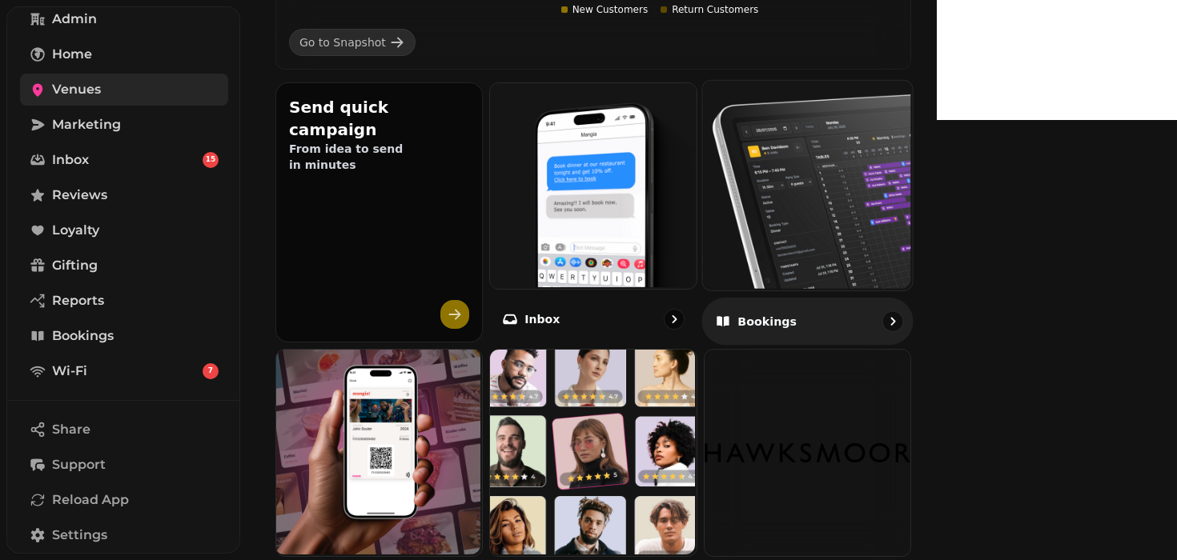
click at [896, 241] on img at bounding box center [805, 184] width 210 height 210
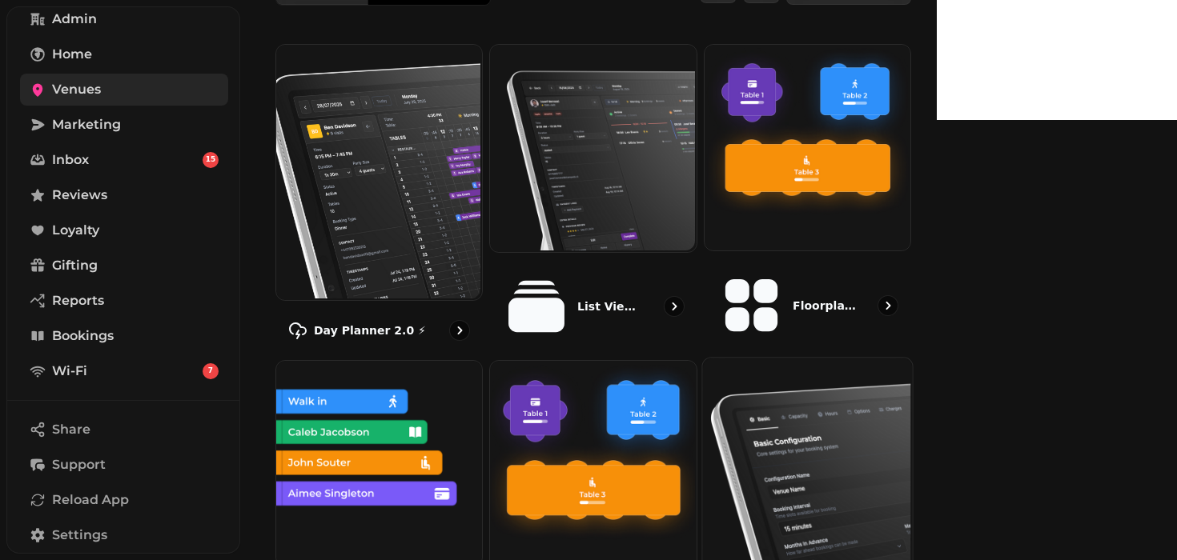
scroll to position [145, 0]
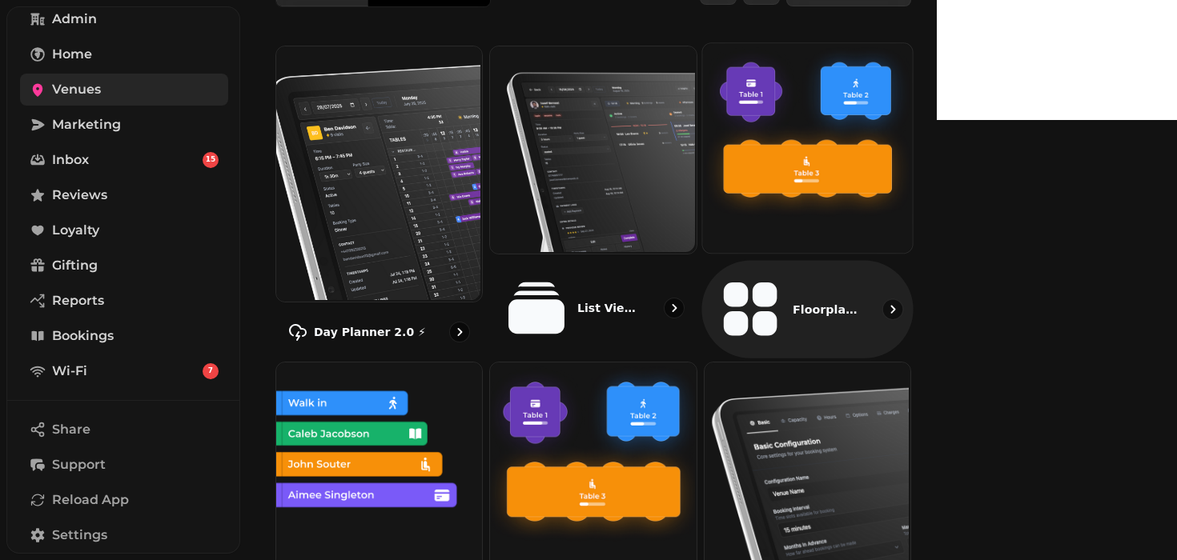
click at [910, 137] on img at bounding box center [805, 147] width 210 height 210
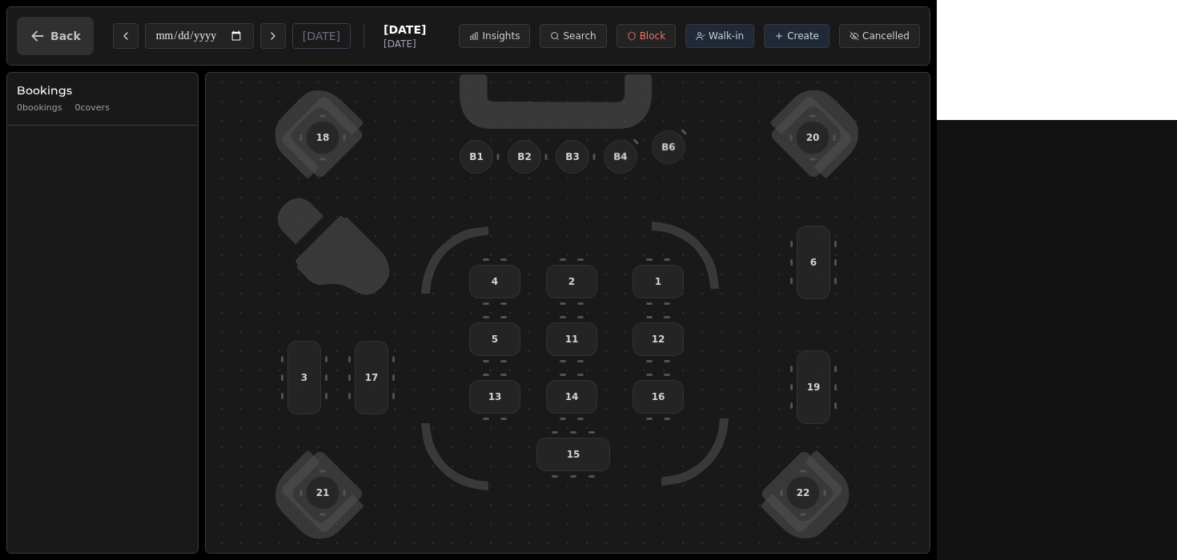
click at [38, 23] on button "Back" at bounding box center [55, 36] width 77 height 38
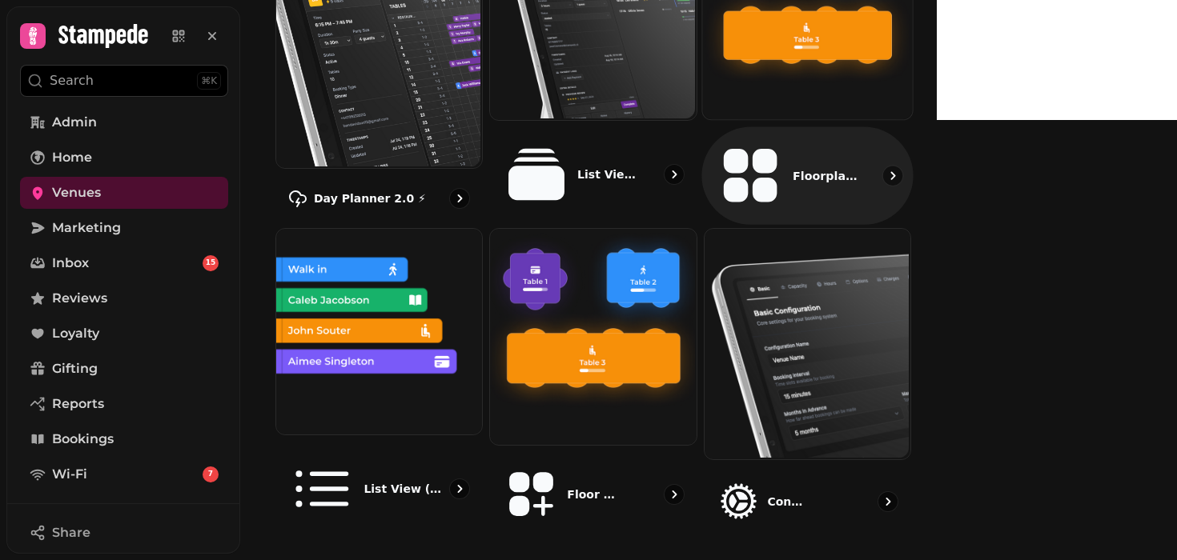
scroll to position [289, 0]
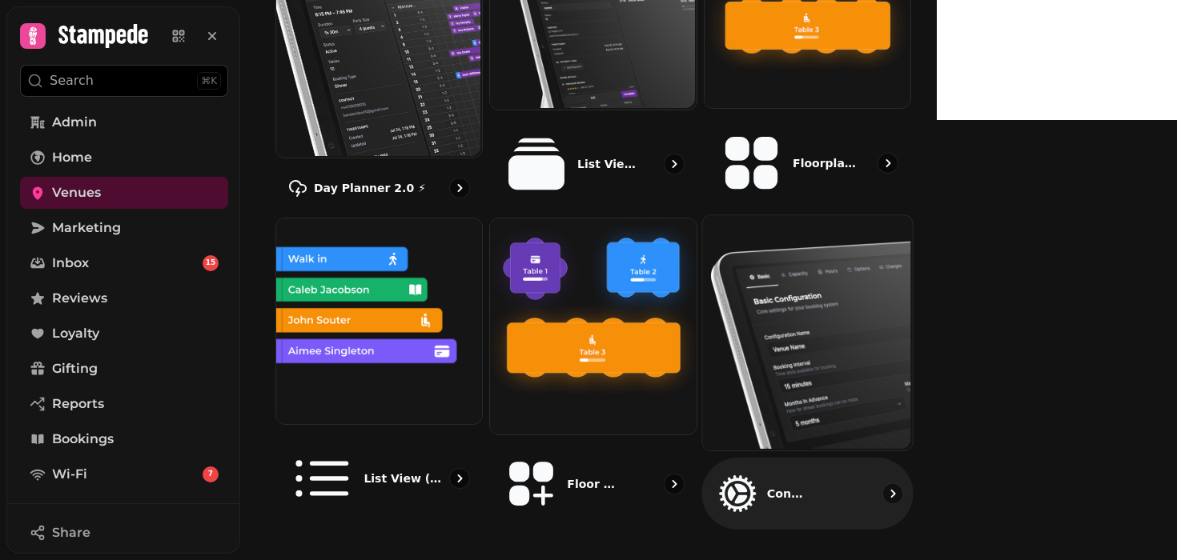
click at [907, 374] on img at bounding box center [805, 331] width 210 height 235
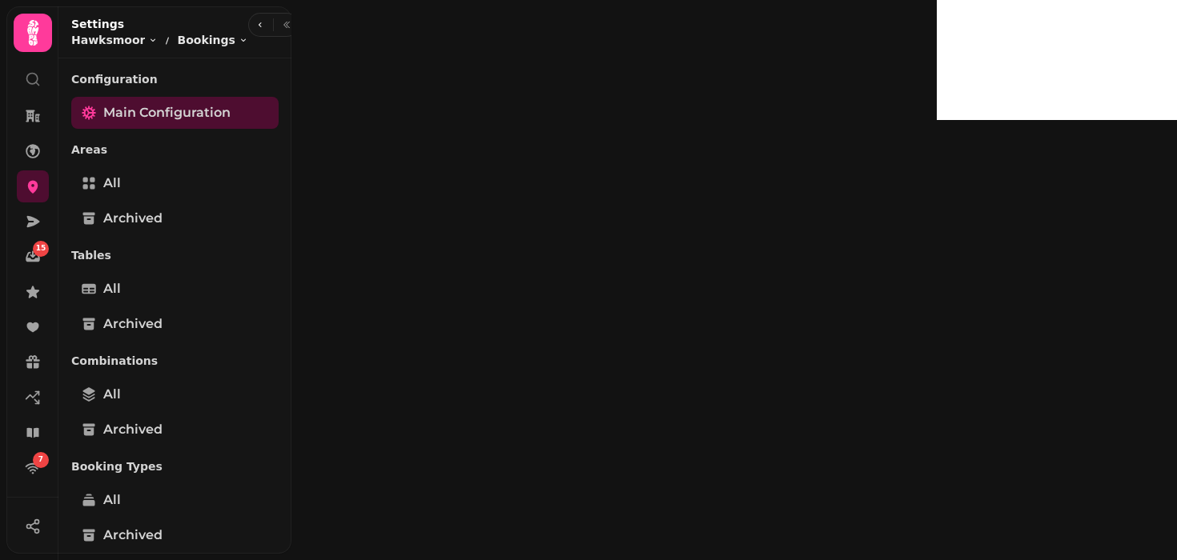
select select "**********"
select select "*"
select select "***"
select select "**********"
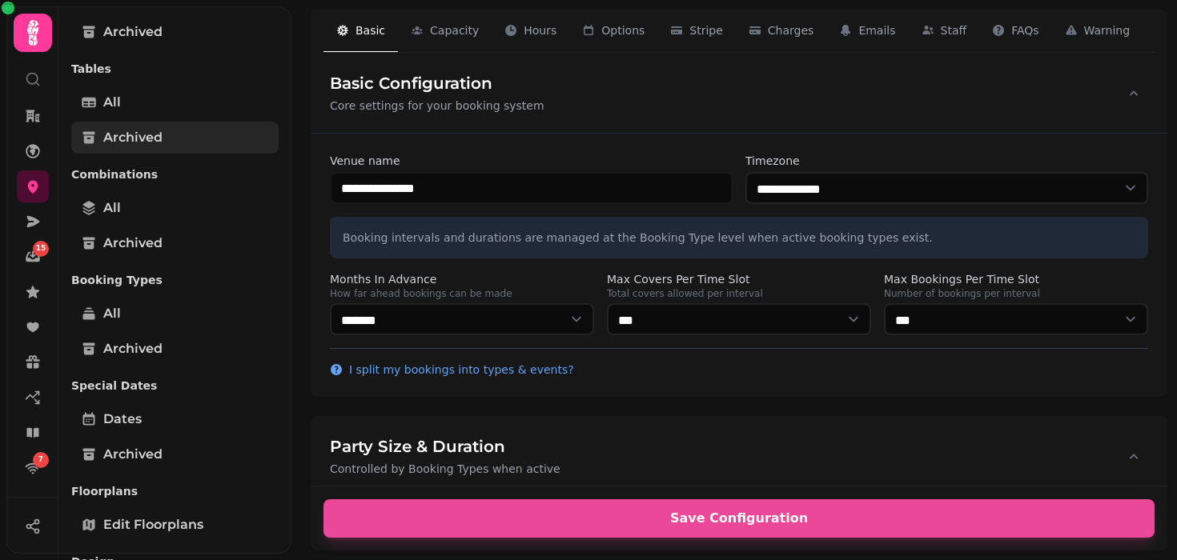
scroll to position [353, 0]
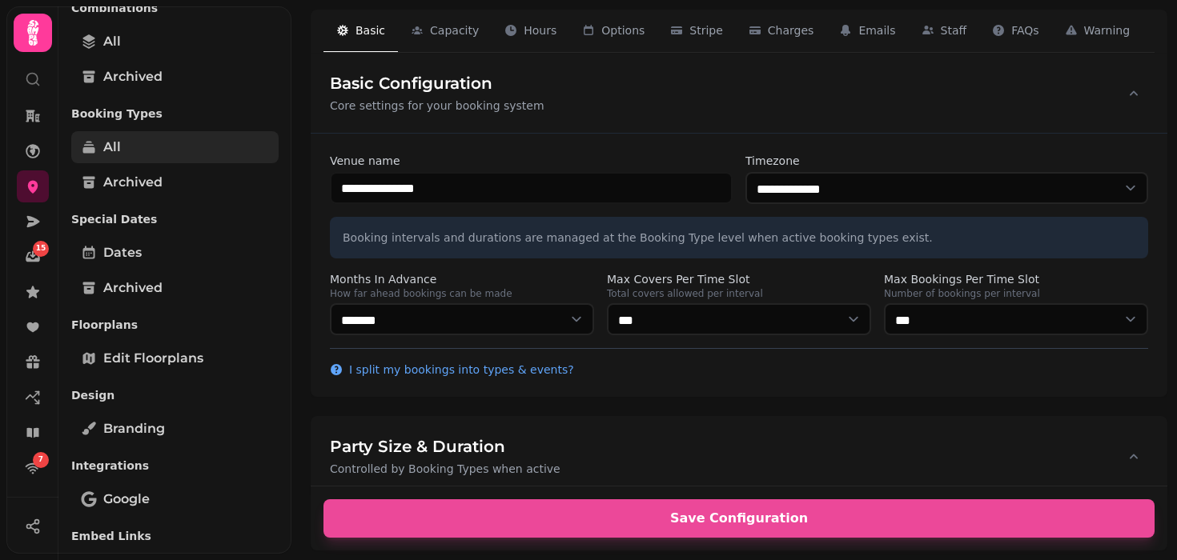
click at [122, 144] on link "All" at bounding box center [174, 147] width 207 height 32
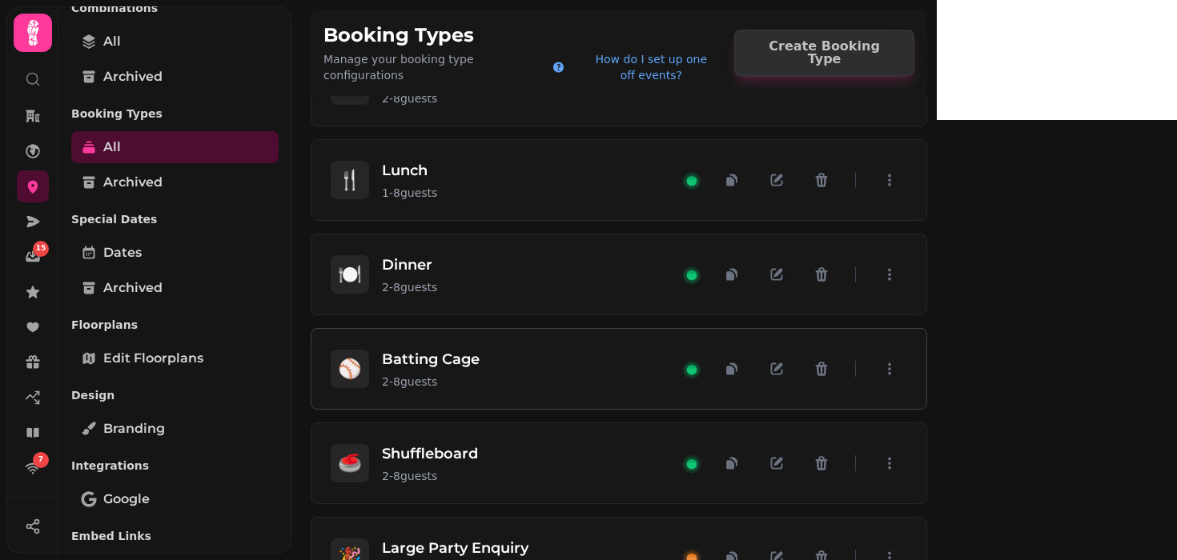
scroll to position [99, 0]
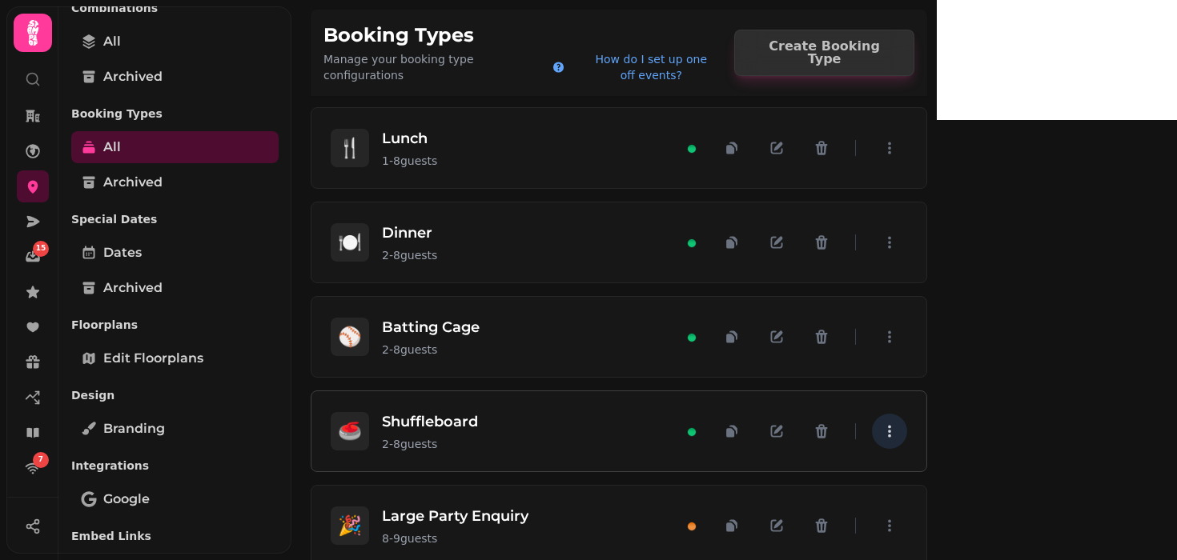
click at [907, 414] on button "button" at bounding box center [889, 431] width 35 height 35
click at [783, 426] on icon "button" at bounding box center [778, 430] width 9 height 9
select select "*"
select select "****"
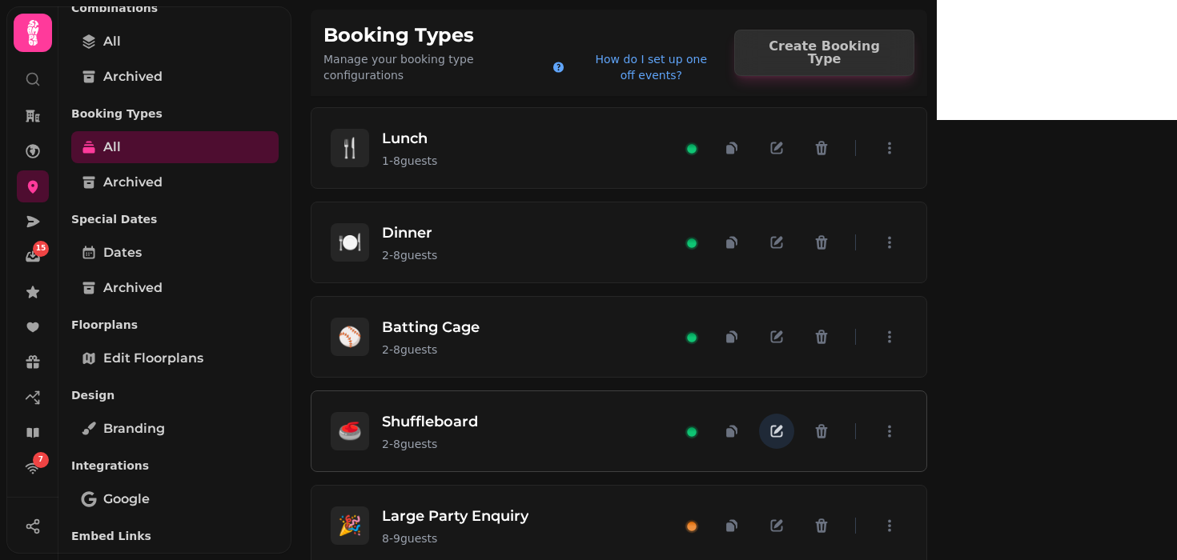
select select "******"
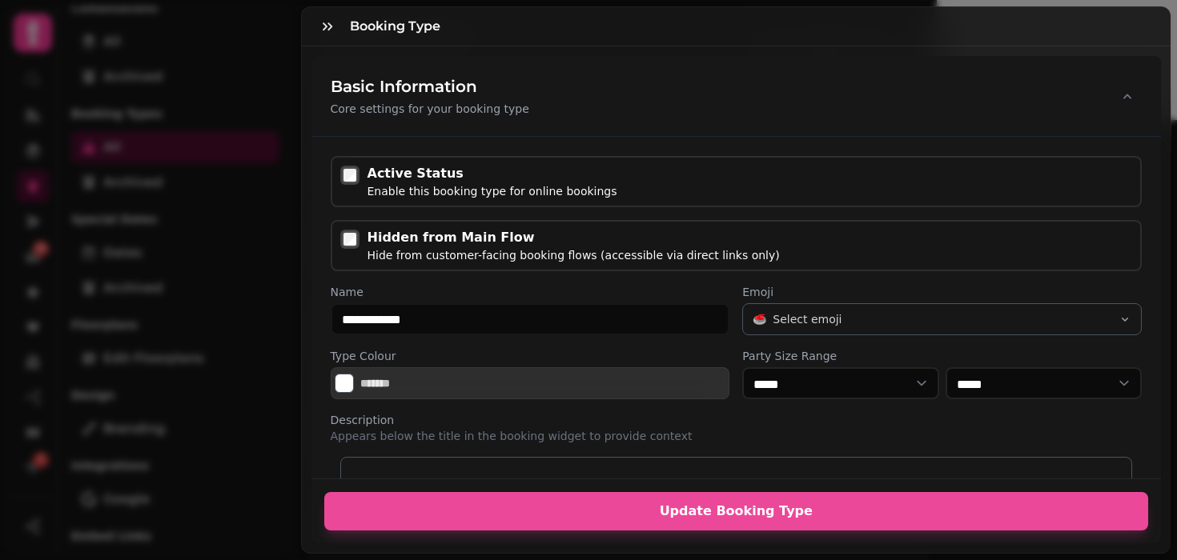
scroll to position [6, 0]
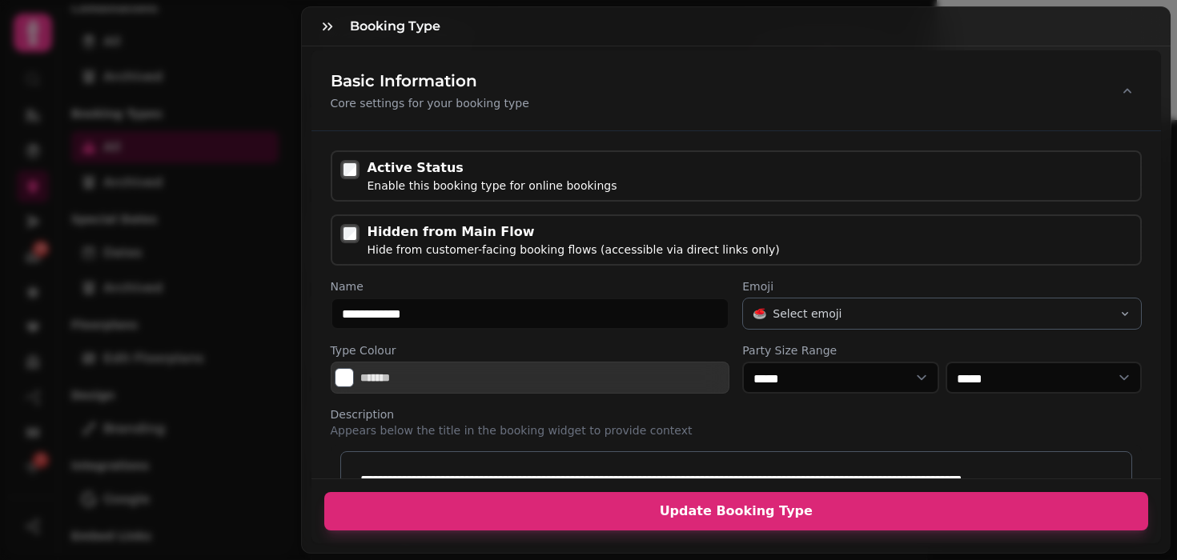
click at [633, 510] on span "Update Booking Type" at bounding box center [736, 511] width 786 height 13
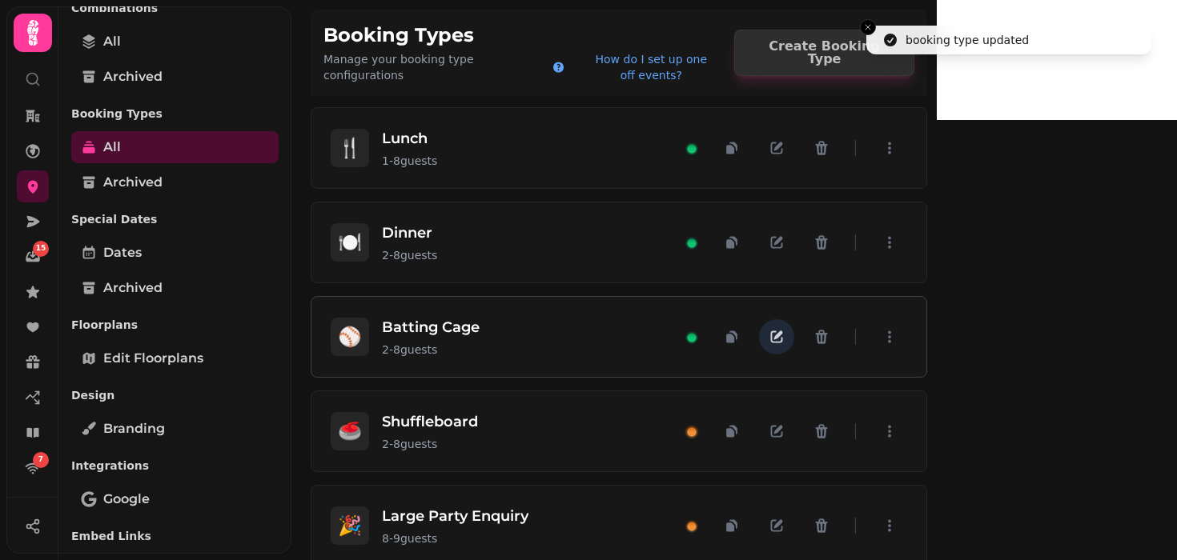
click at [784, 329] on icon "button" at bounding box center [776, 337] width 16 height 16
select select "*"
select select "****"
select select "******"
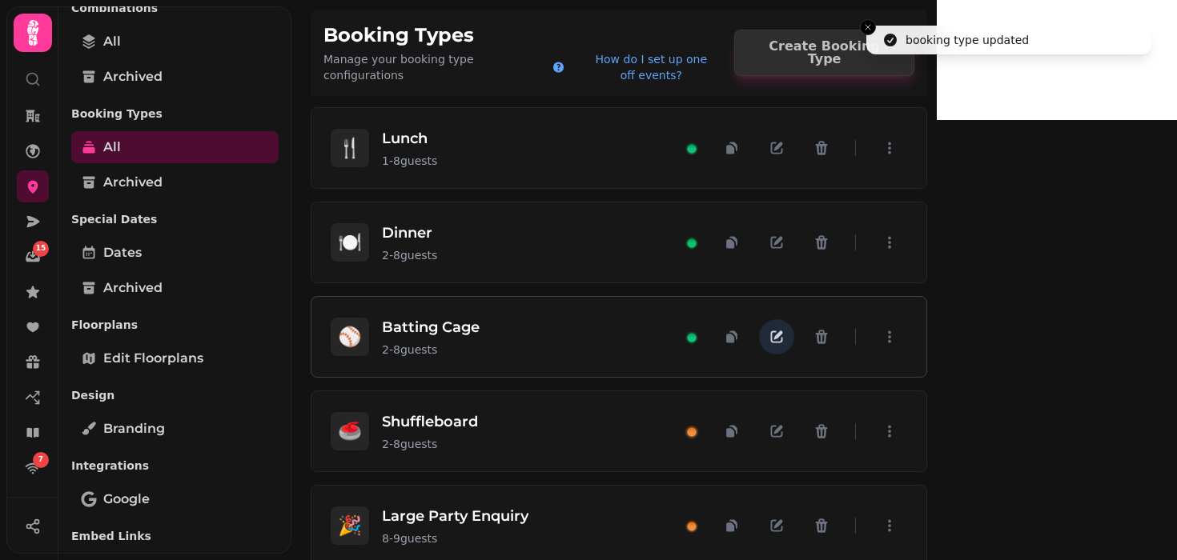
select select "****"
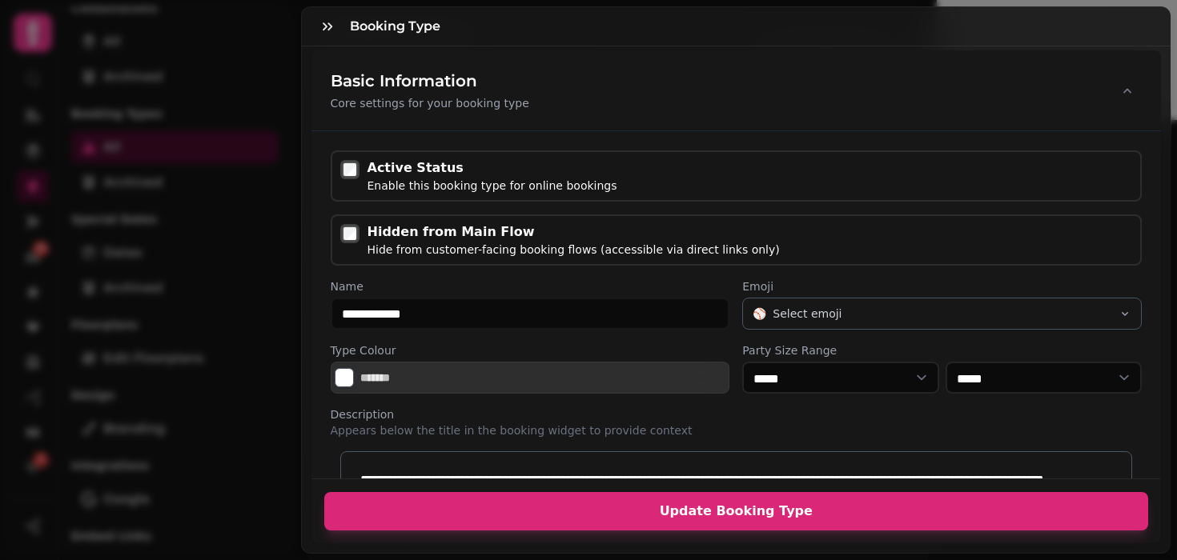
click at [659, 525] on button "Update Booking Type" at bounding box center [736, 511] width 824 height 38
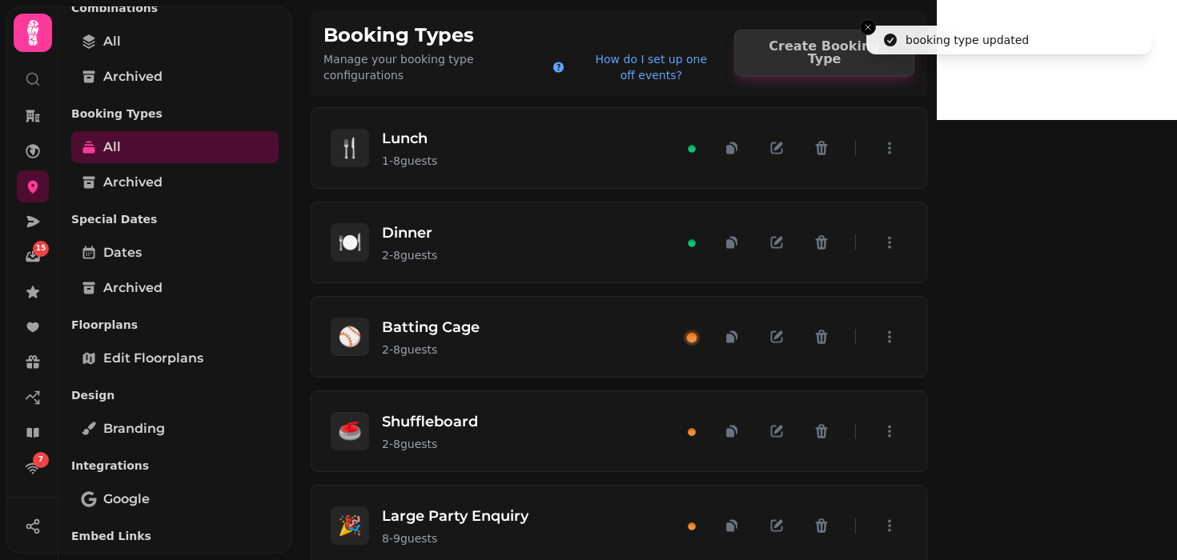
scroll to position [0, 0]
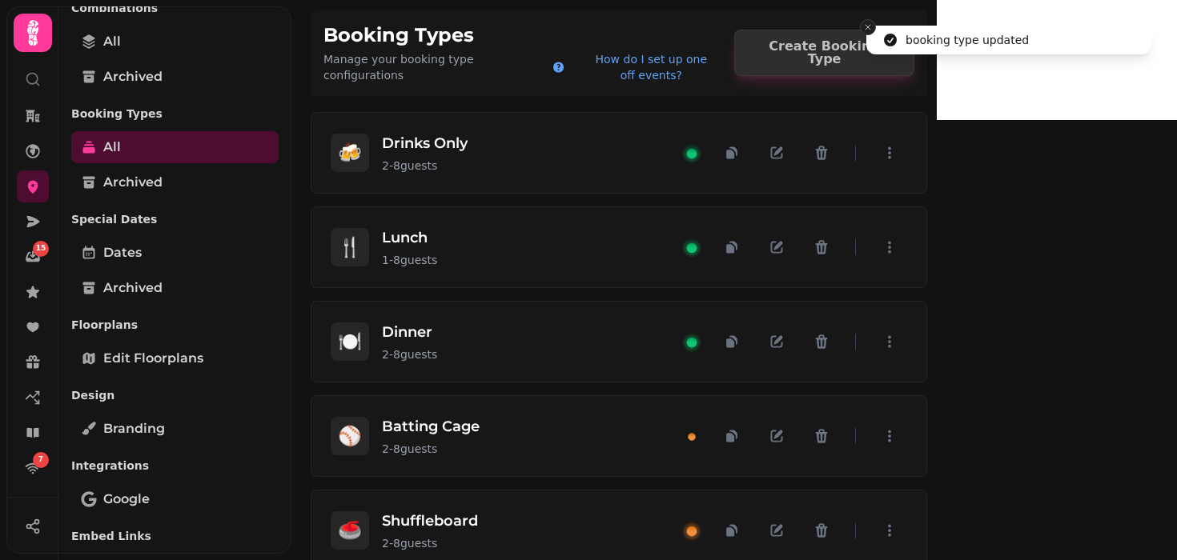
click at [867, 30] on icon "Close toast" at bounding box center [868, 27] width 10 height 10
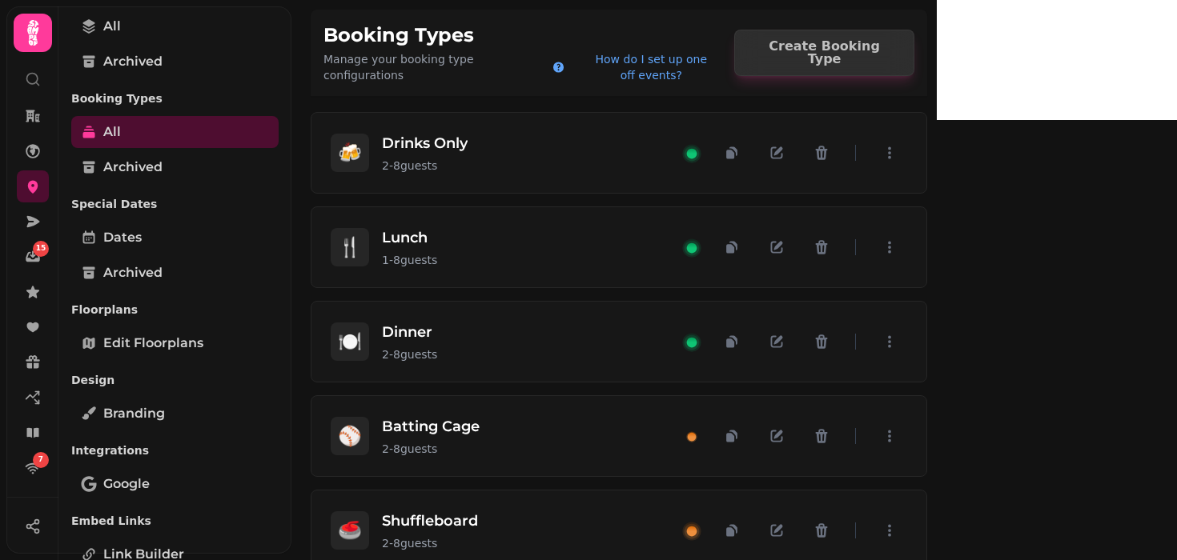
scroll to position [371, 0]
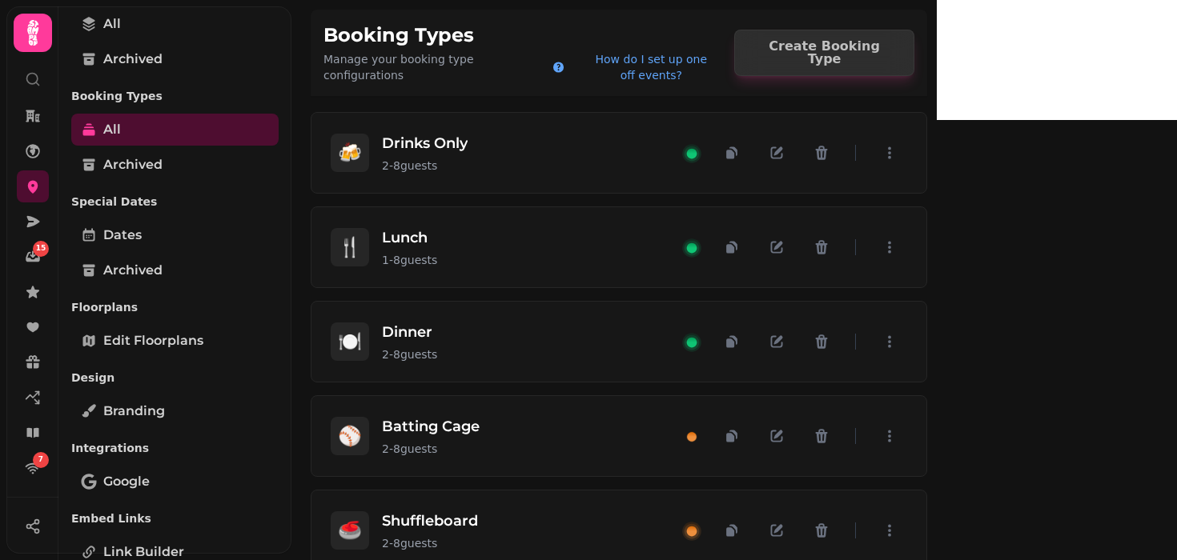
click at [90, 403] on icon at bounding box center [89, 411] width 16 height 16
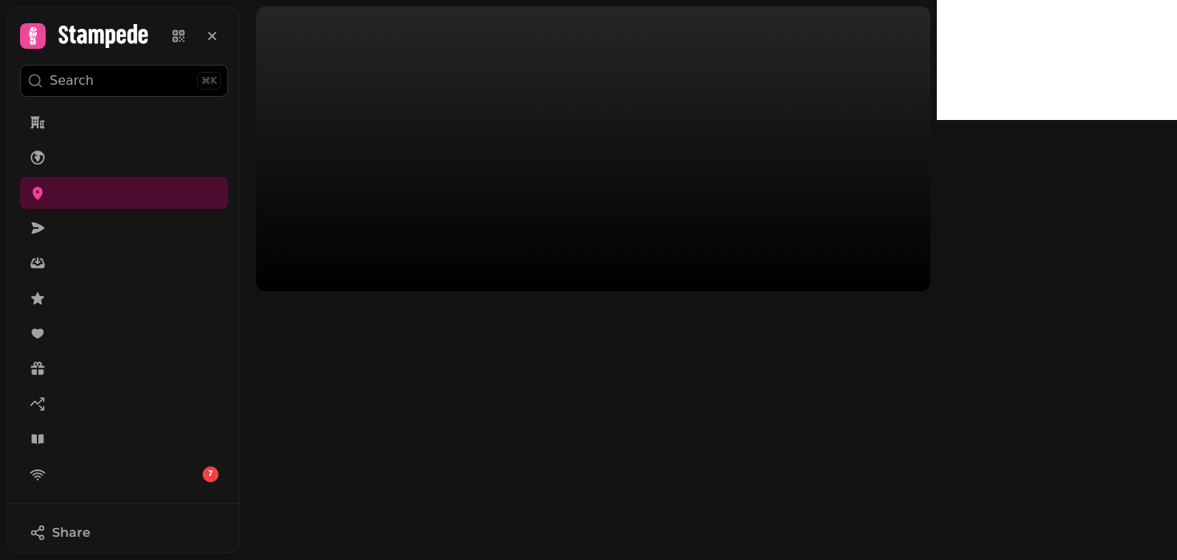
click at [867, 408] on div at bounding box center [588, 280] width 696 height 560
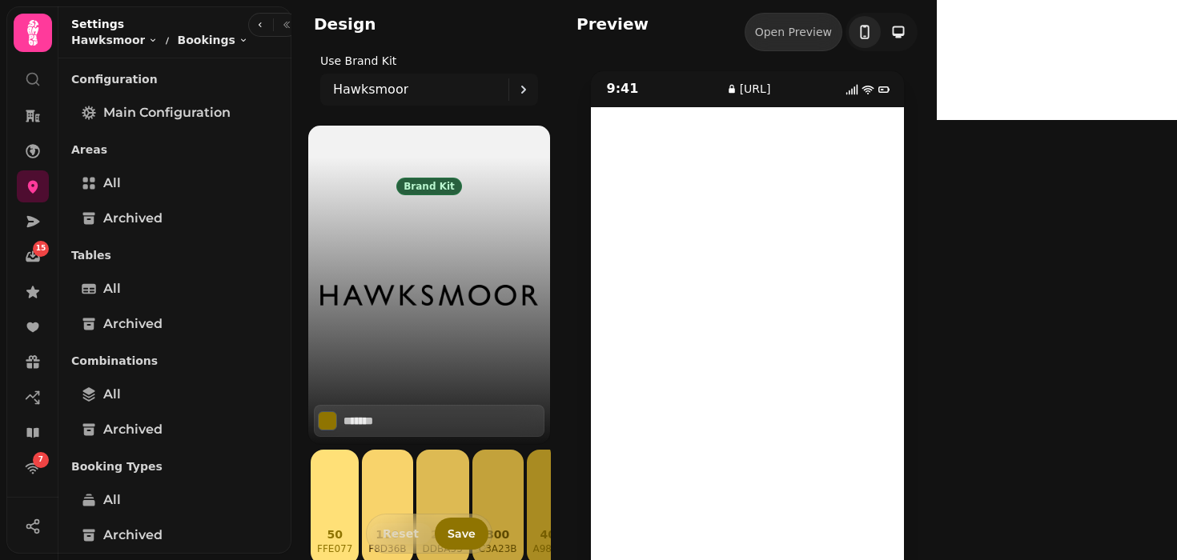
scroll to position [58, 0]
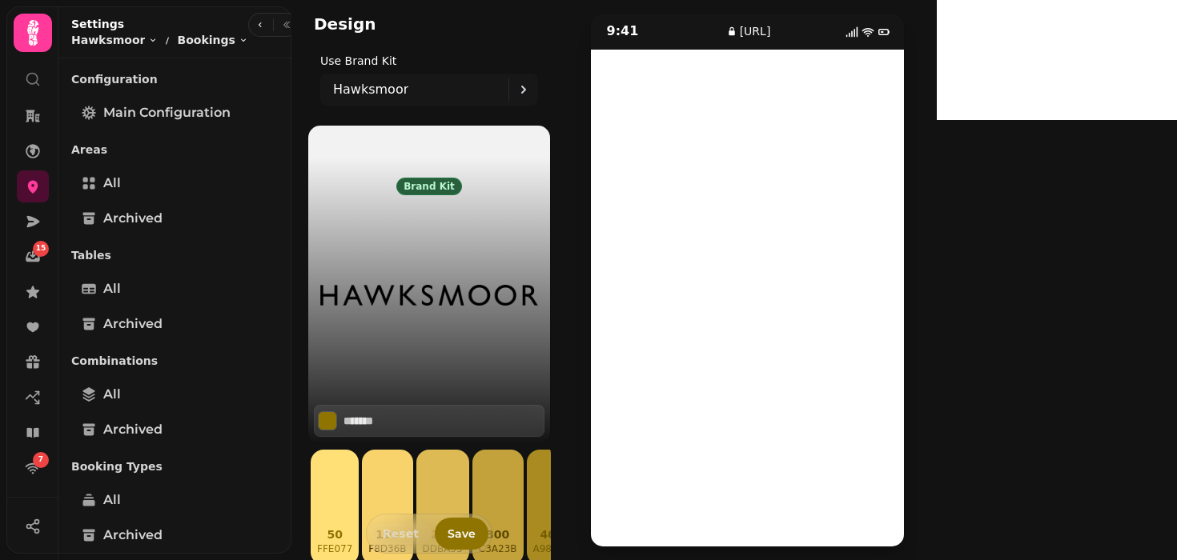
click at [653, 213] on div "9:41 booking.stampede.ai" at bounding box center [746, 280] width 341 height 535
click at [37, 197] on link at bounding box center [33, 186] width 32 height 32
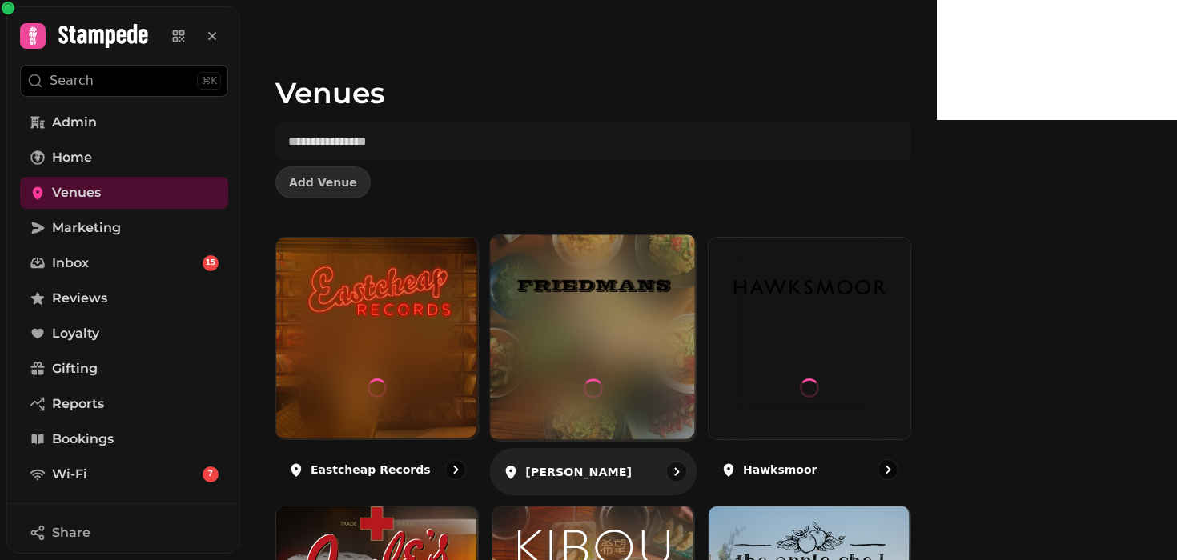
scroll to position [69, 0]
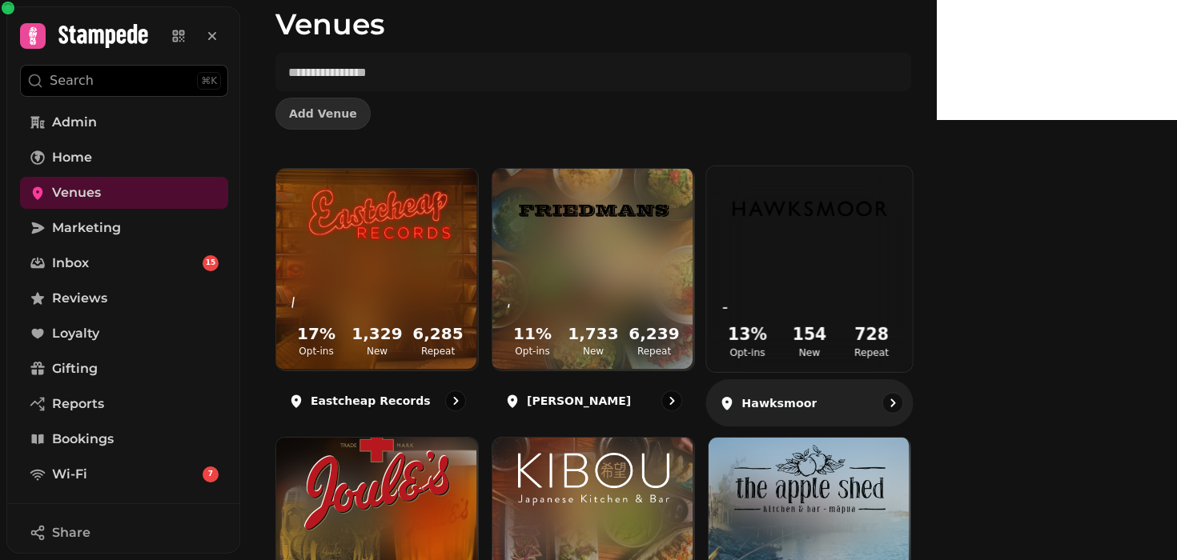
click at [887, 251] on img at bounding box center [809, 208] width 154 height 85
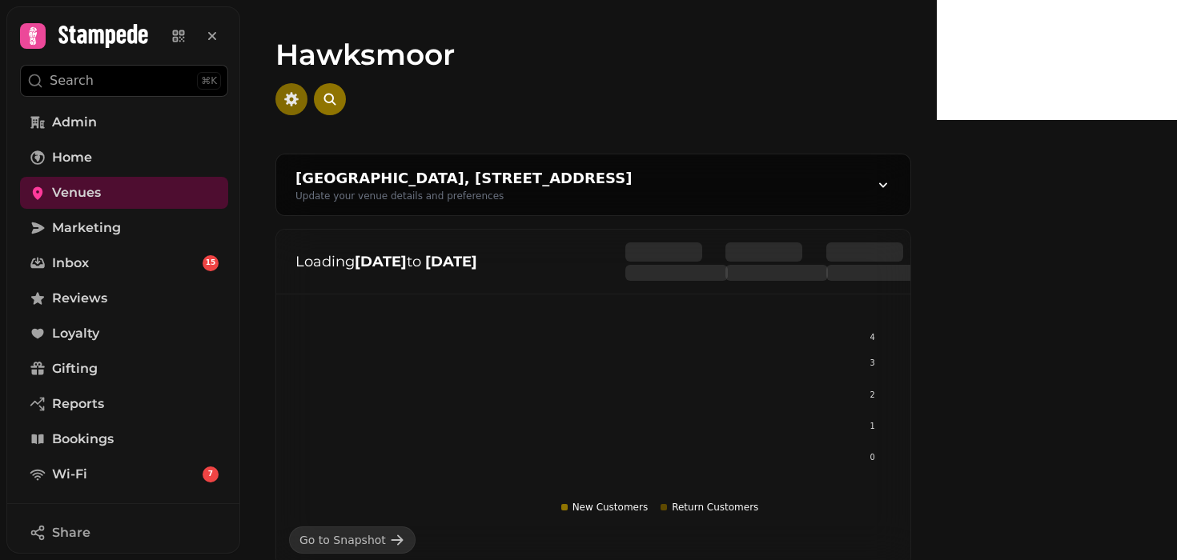
click at [299, 95] on icon "button" at bounding box center [291, 99] width 14 height 14
select select "**********"
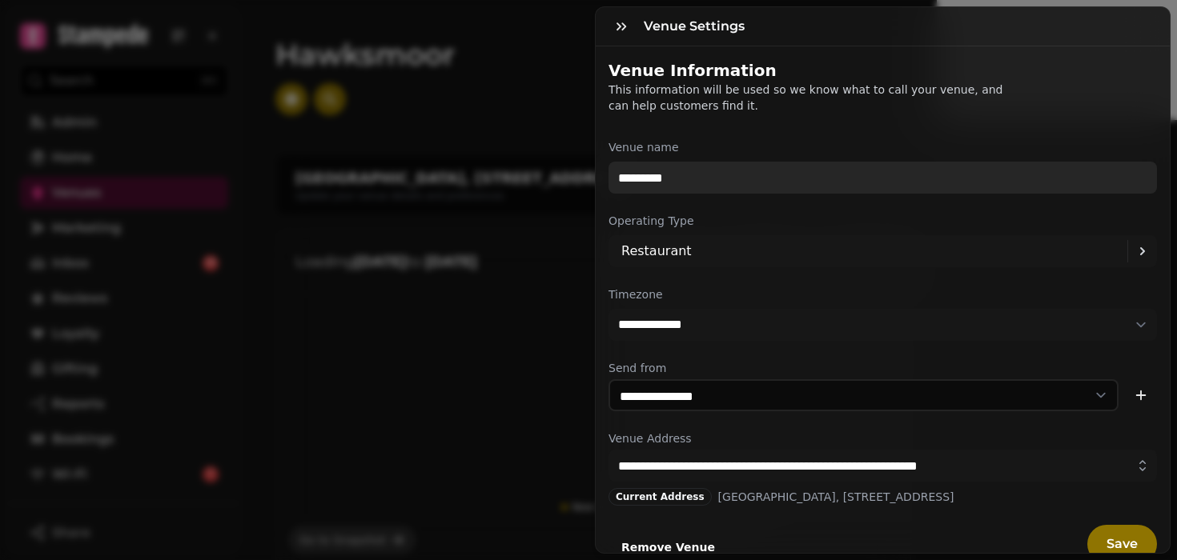
click at [685, 174] on input "*********" at bounding box center [882, 178] width 548 height 32
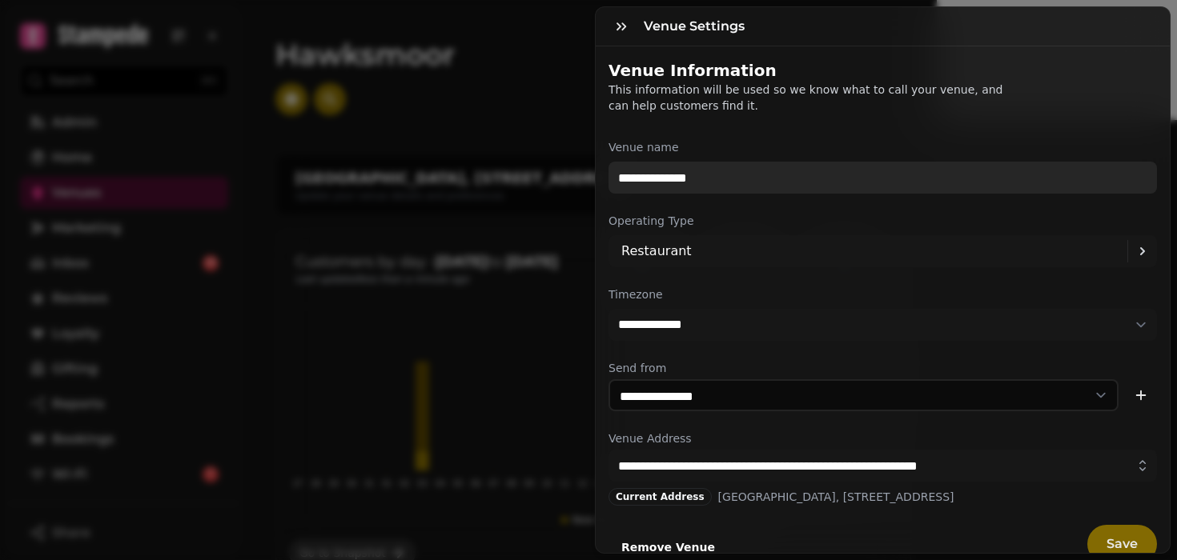
type input "**********"
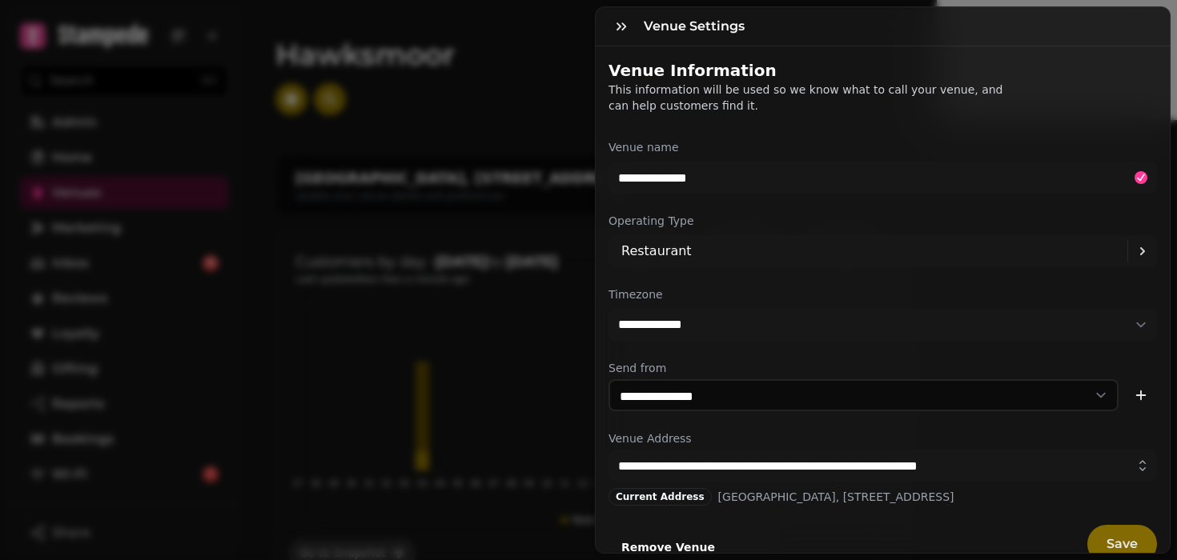
click at [1134, 541] on span "Save" at bounding box center [1121, 544] width 31 height 13
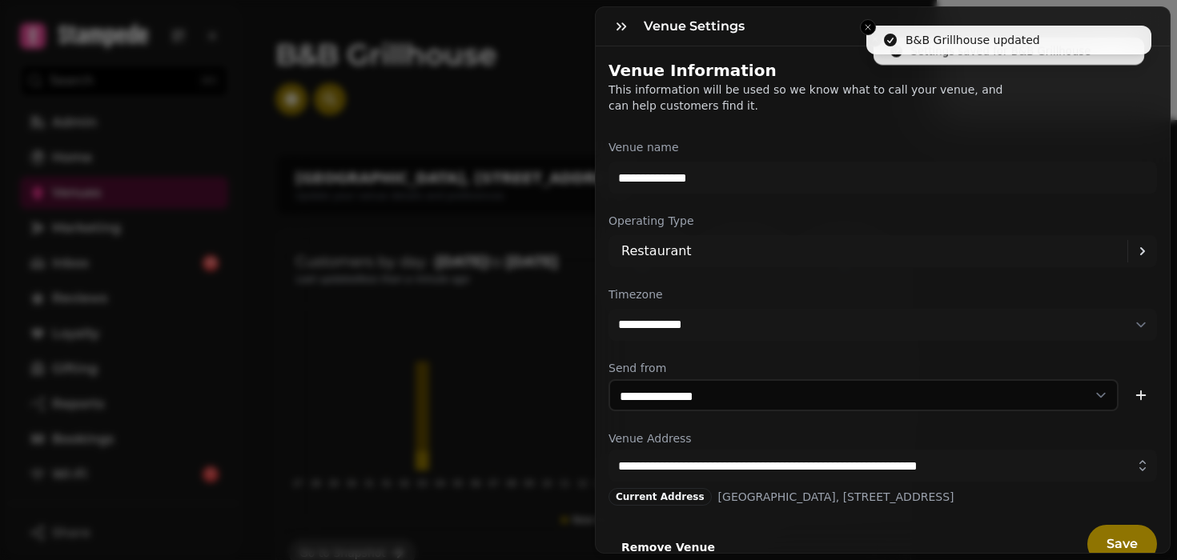
scroll to position [42, 0]
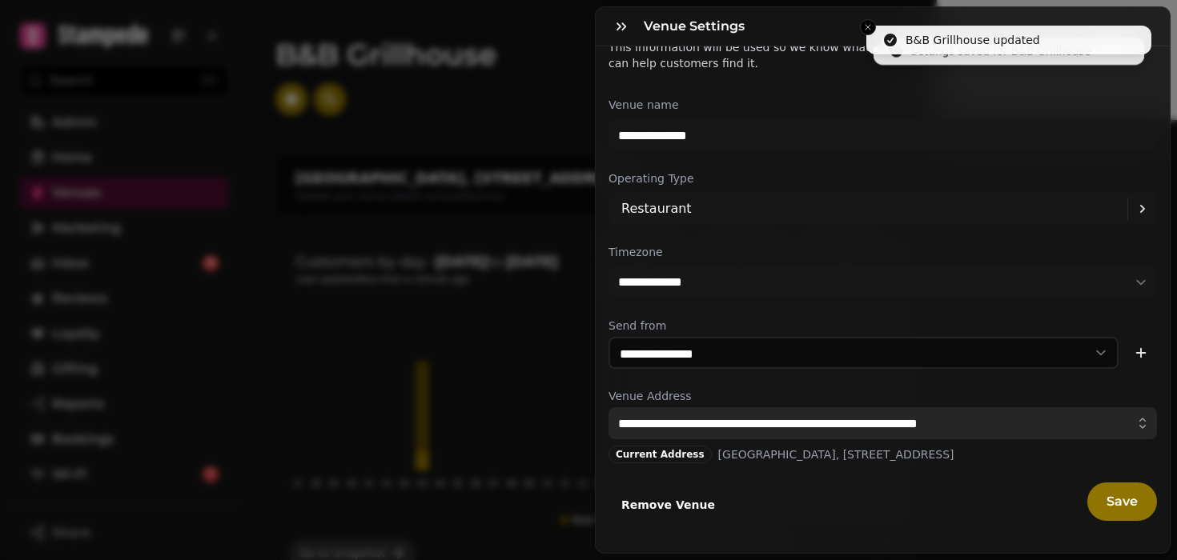
click at [996, 431] on input "**********" at bounding box center [882, 423] width 548 height 32
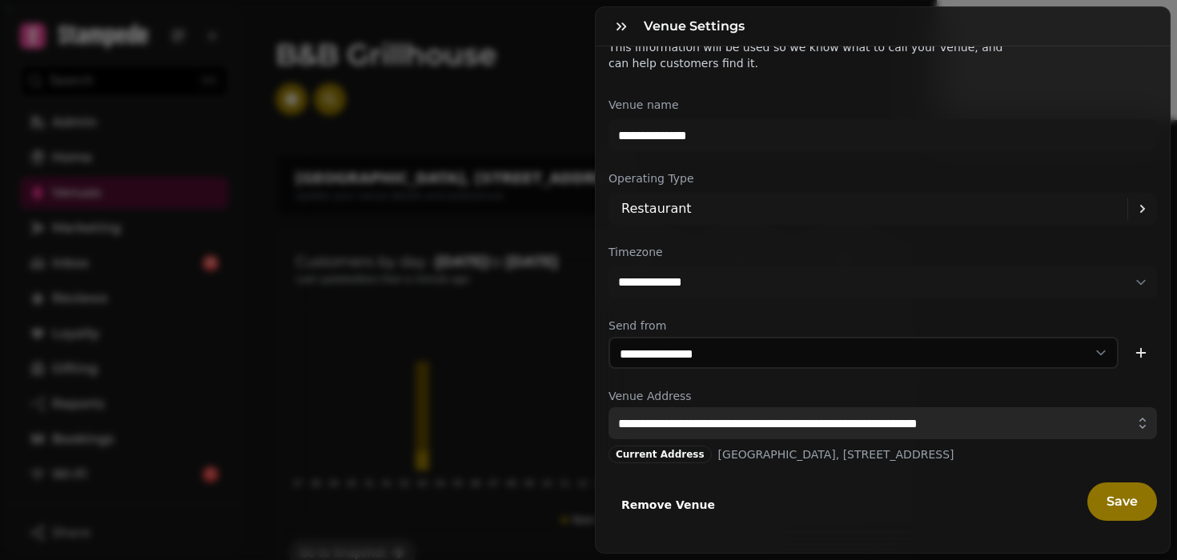
type input "**********"
click at [1136, 425] on icon "button" at bounding box center [1142, 423] width 16 height 16
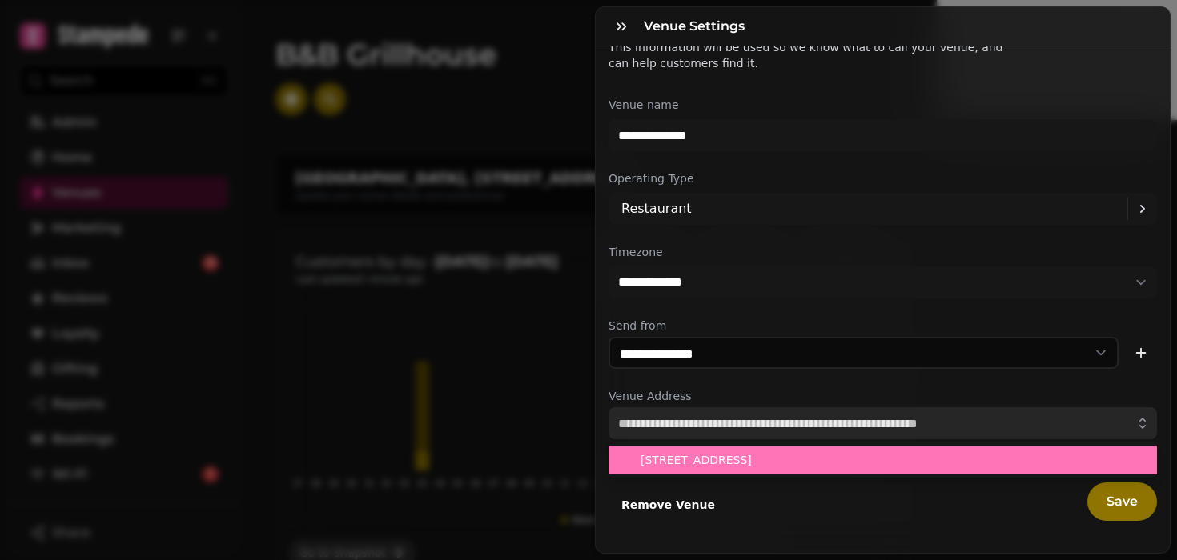
paste input "**********"
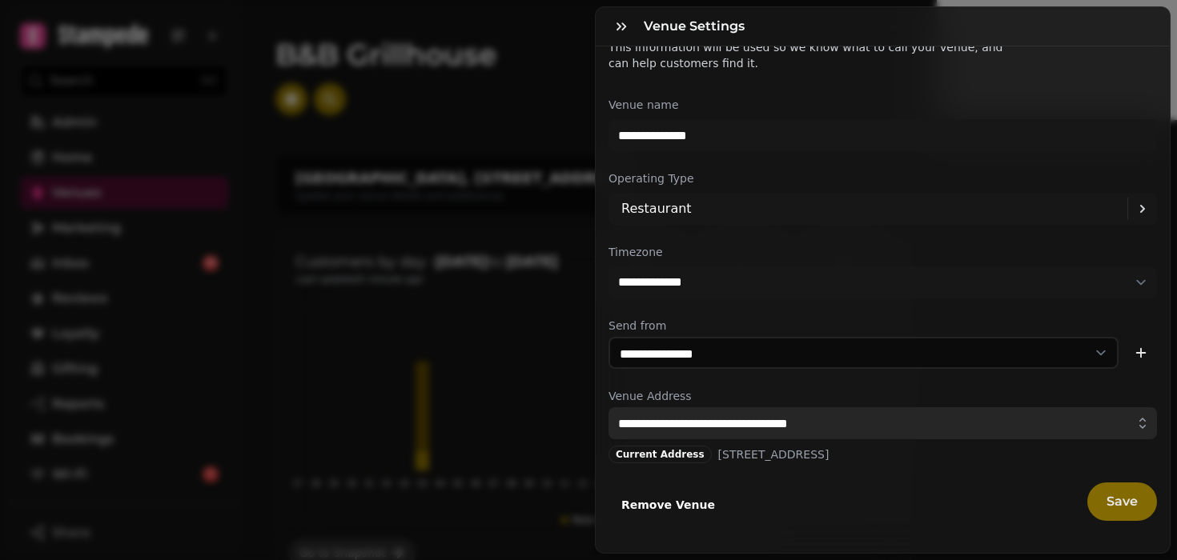
type input "**********"
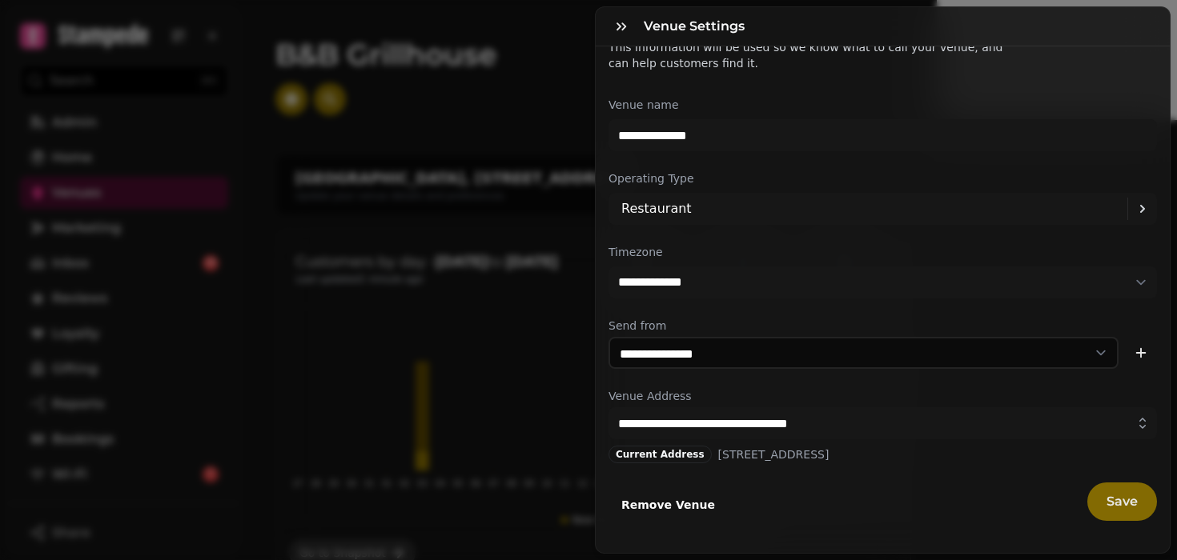
click at [1108, 499] on span "Save" at bounding box center [1121, 501] width 31 height 13
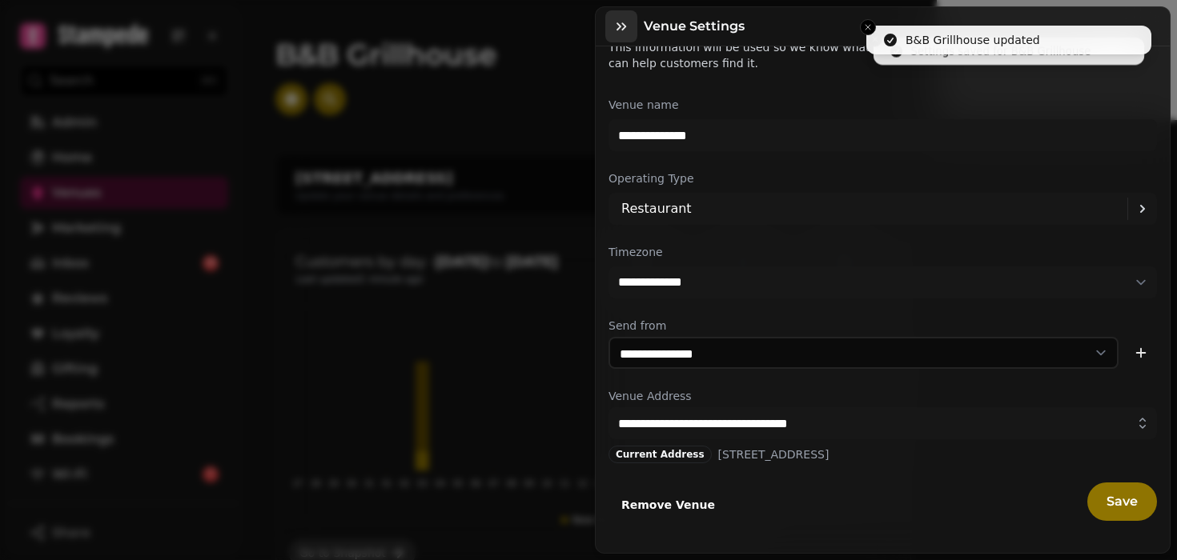
click at [623, 22] on icon "button" at bounding box center [621, 26] width 16 height 16
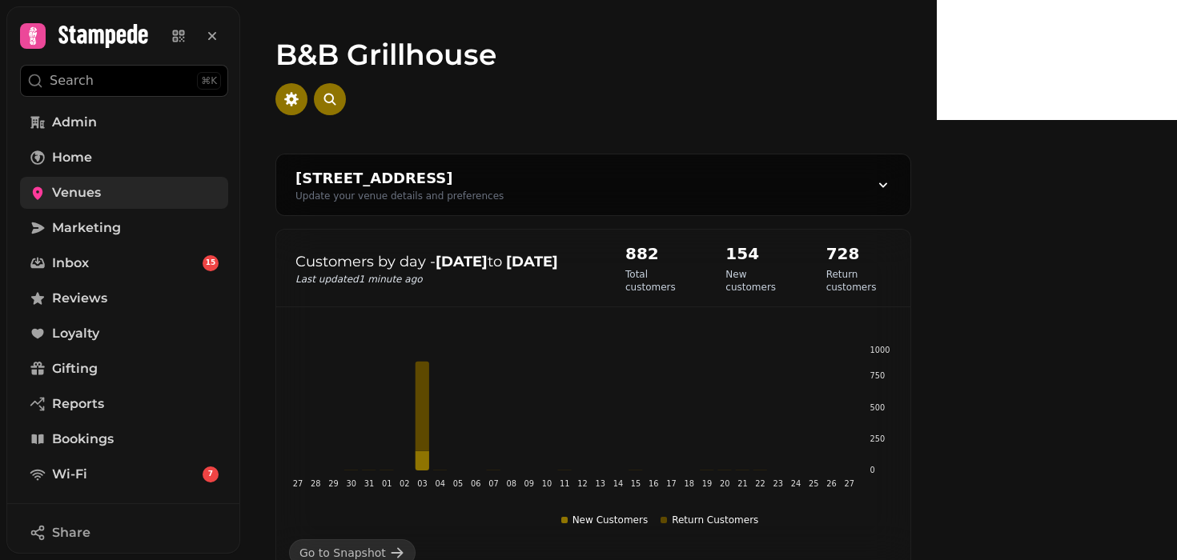
click at [90, 192] on span "Venues" at bounding box center [76, 192] width 49 height 19
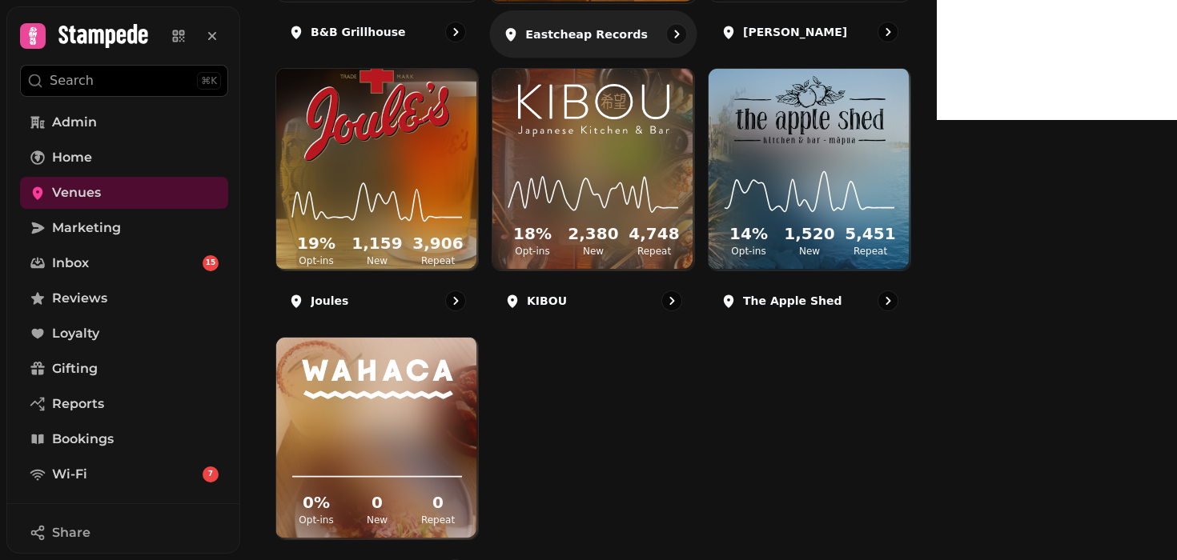
scroll to position [183, 0]
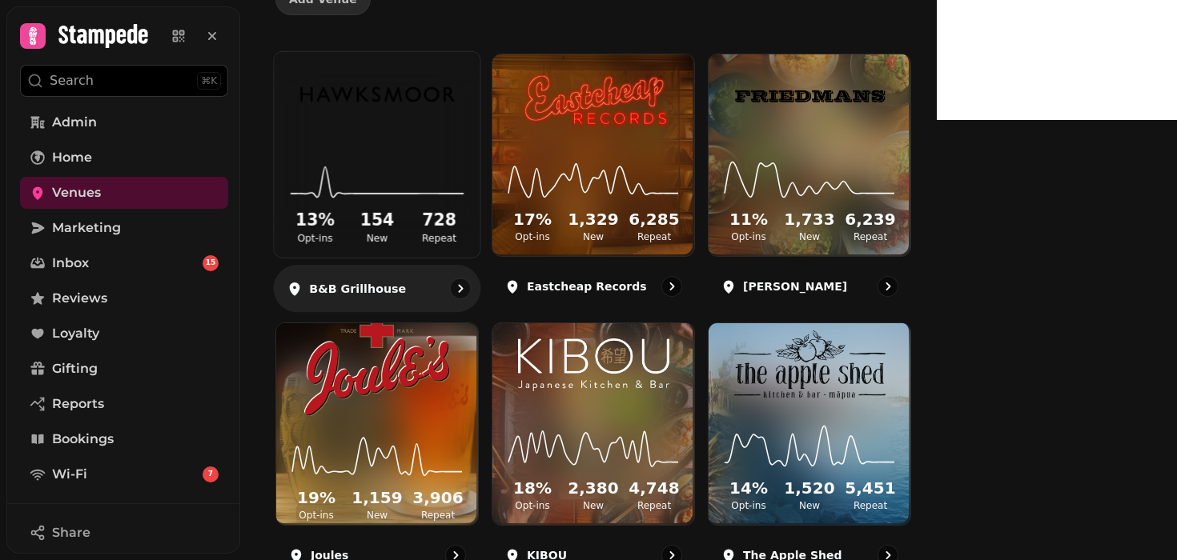
click at [382, 126] on img at bounding box center [377, 94] width 154 height 85
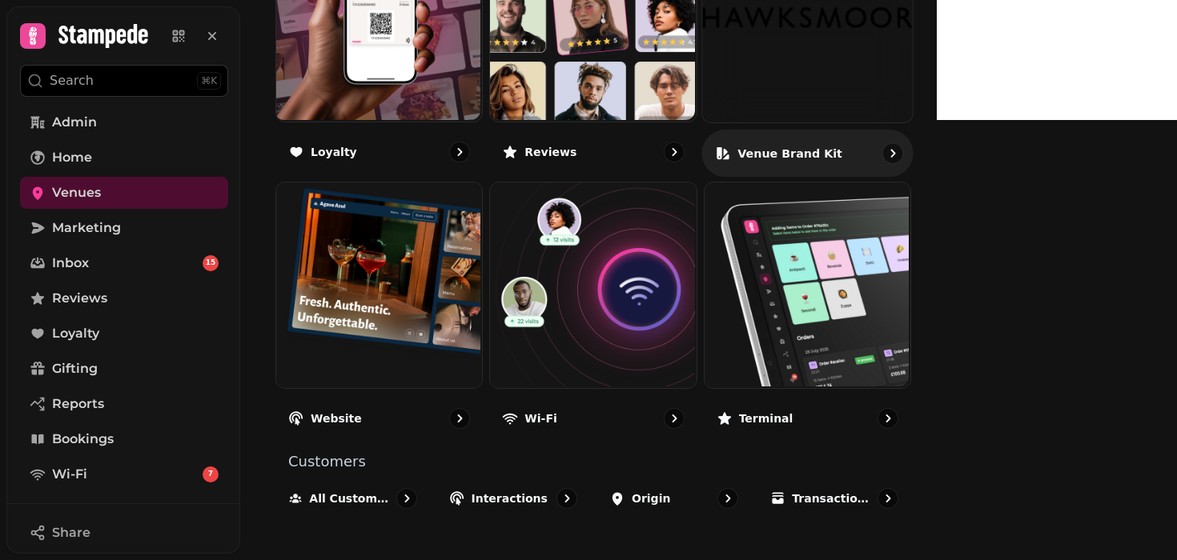
scroll to position [980, 0]
click at [912, 105] on img at bounding box center [807, 18] width 210 height 210
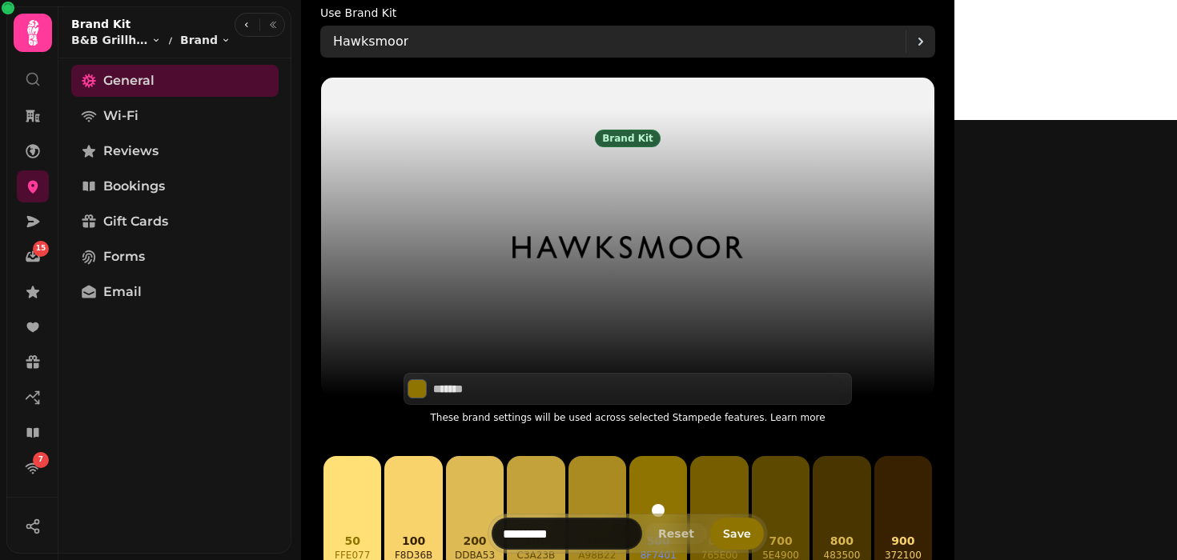
click at [566, 45] on div "Hawksmoor" at bounding box center [619, 42] width 572 height 32
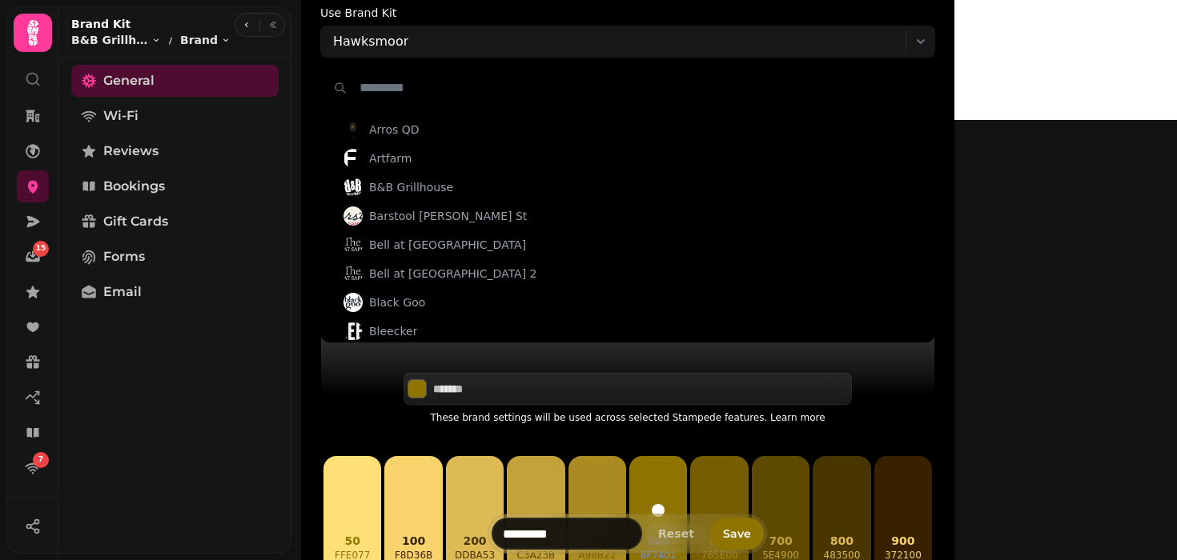
scroll to position [259, 0]
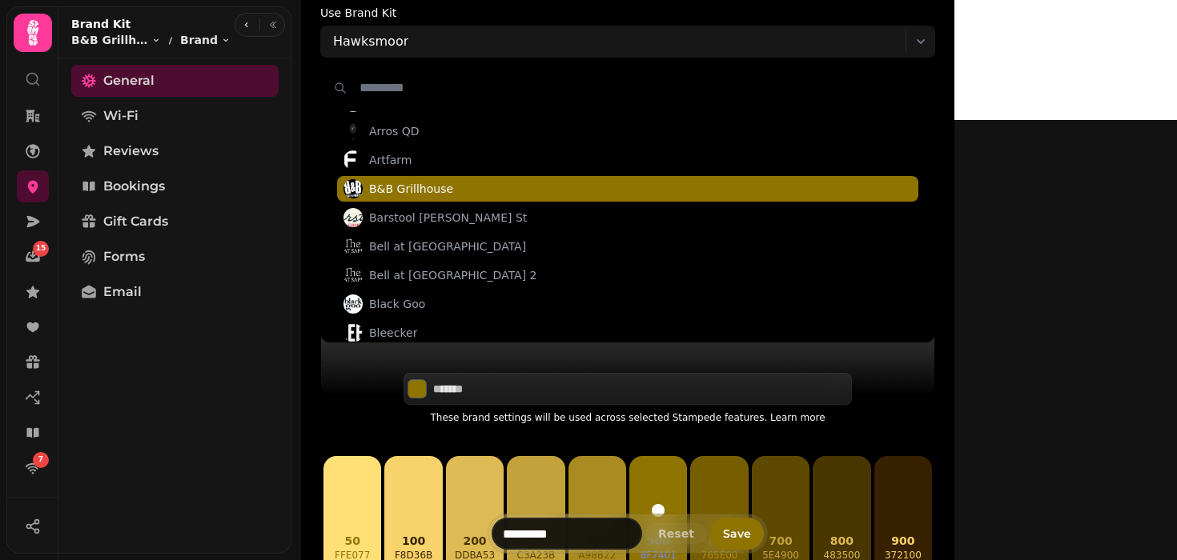
click at [453, 190] on span "B&B Grillhouse" at bounding box center [411, 189] width 84 height 16
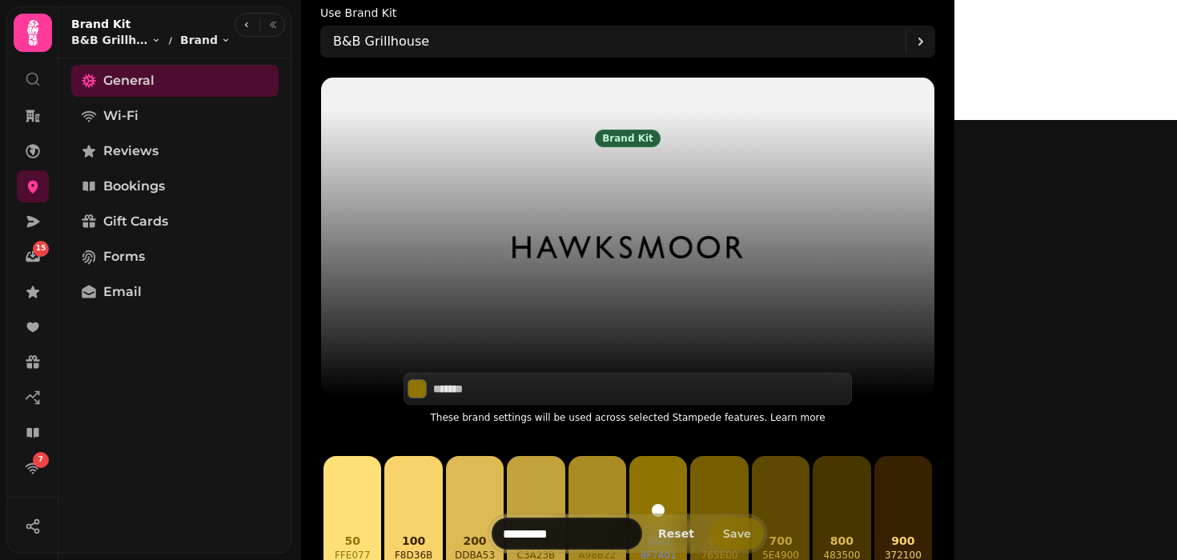
type input "*******"
type input "**********"
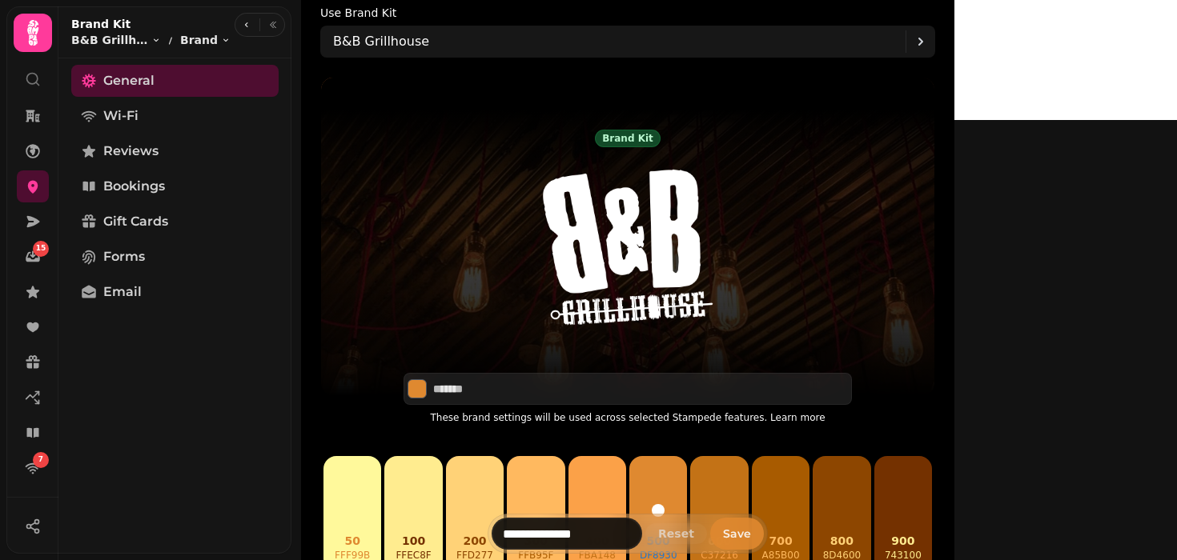
click at [751, 530] on span "Save" at bounding box center [737, 533] width 28 height 11
click at [751, 539] on span "Save" at bounding box center [737, 533] width 28 height 11
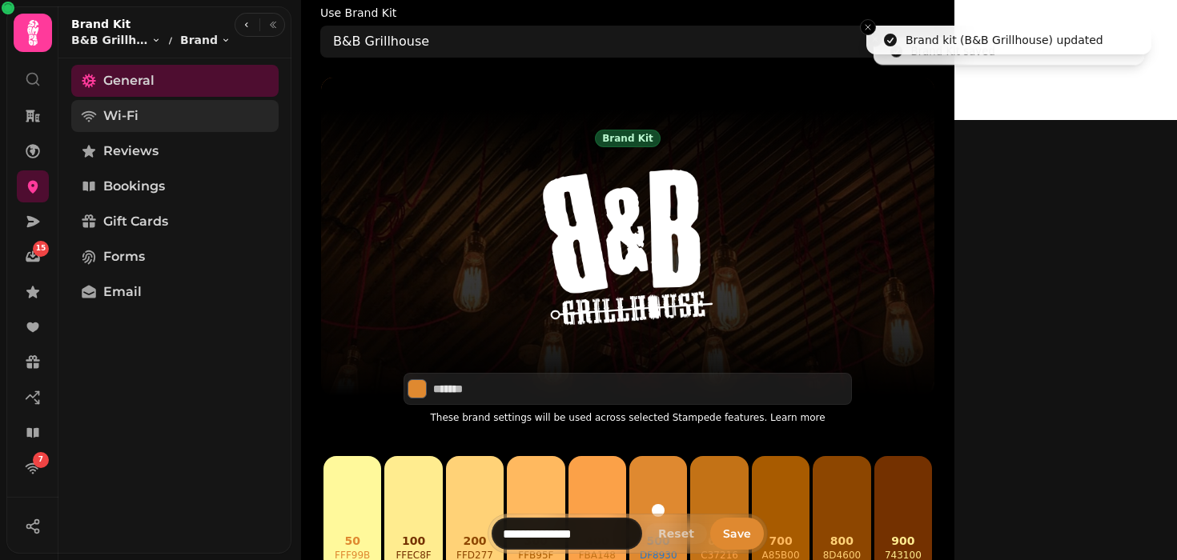
click at [152, 124] on link "Wi-Fi" at bounding box center [174, 116] width 207 height 32
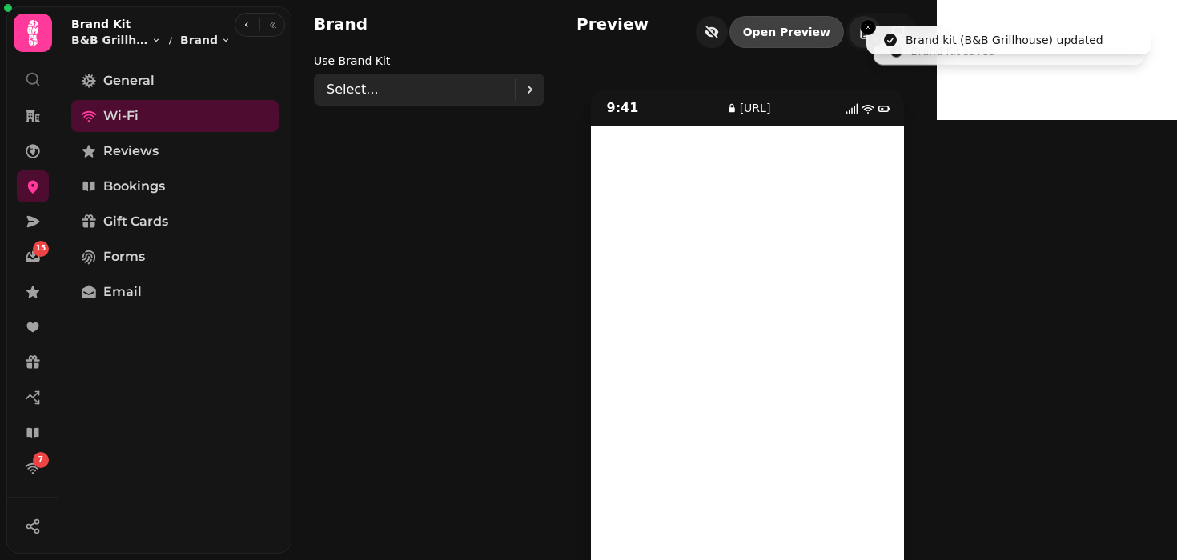
click at [415, 96] on div "Select..." at bounding box center [421, 90] width 188 height 32
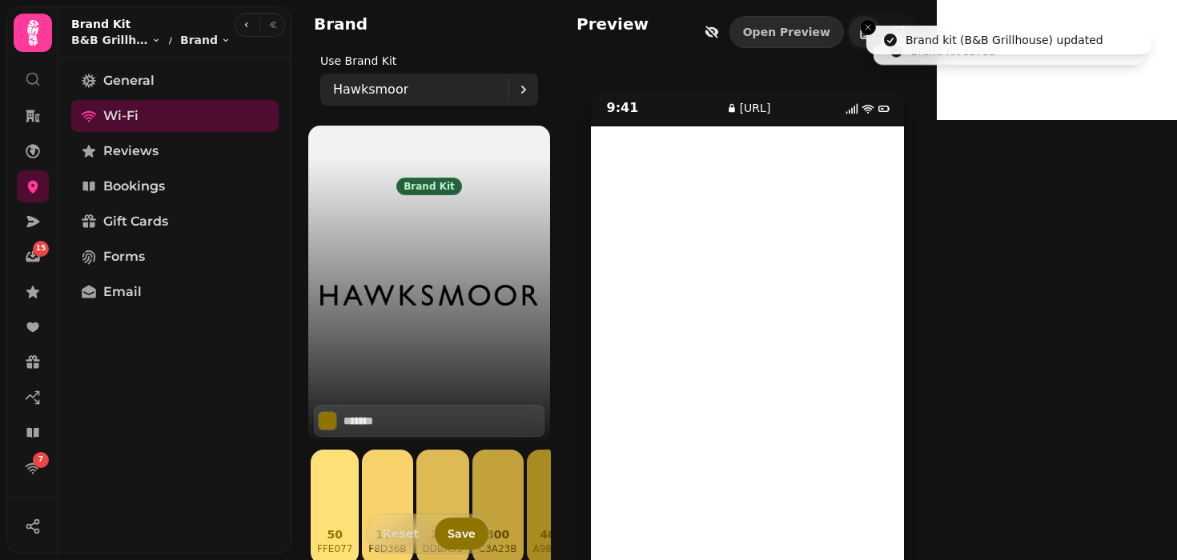
click at [408, 95] on div "Hawksmoor" at bounding box center [420, 90] width 175 height 32
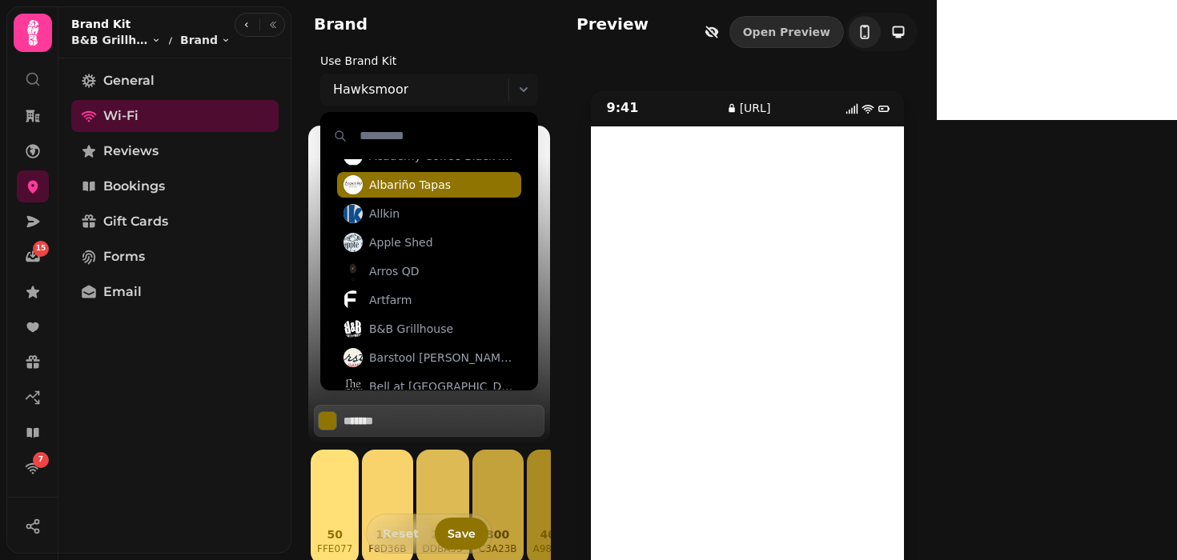
scroll to position [166, 0]
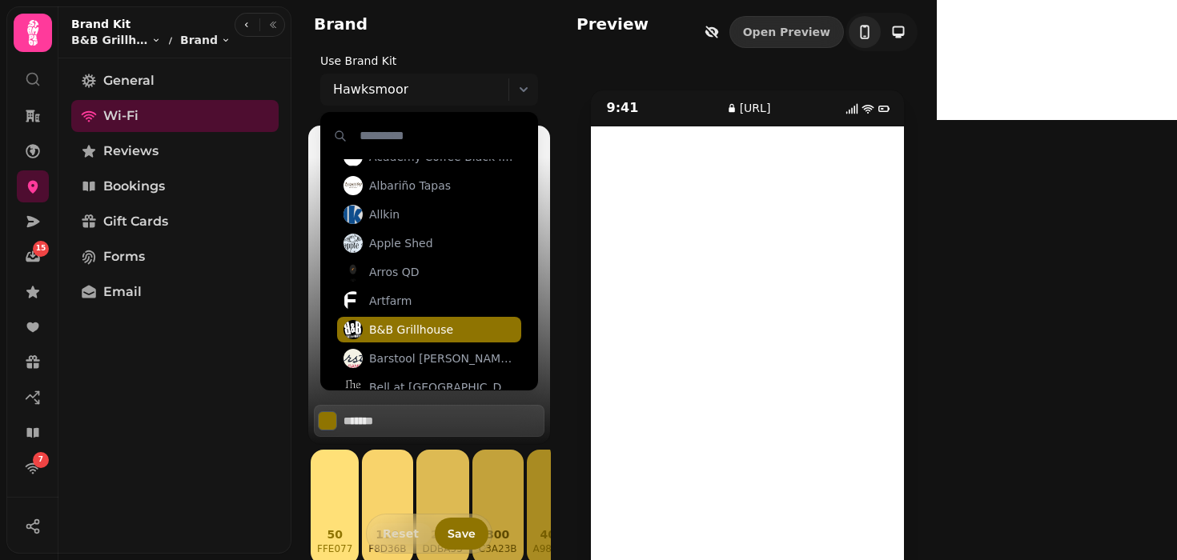
click at [388, 328] on span "B&B Grillhouse" at bounding box center [411, 330] width 84 height 16
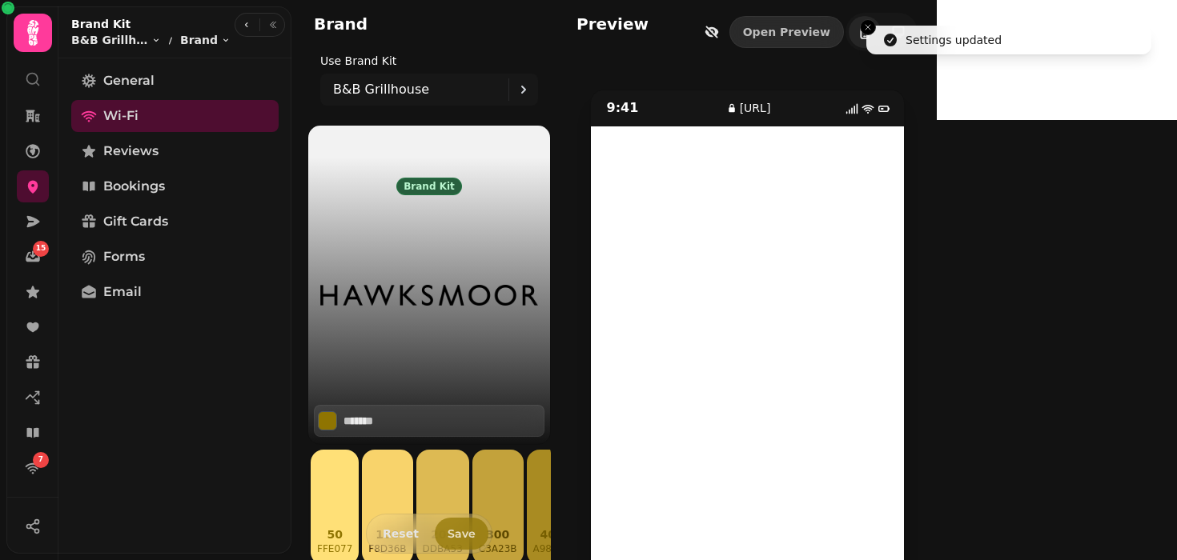
type input "*******"
click at [455, 531] on span "Save" at bounding box center [461, 533] width 28 height 11
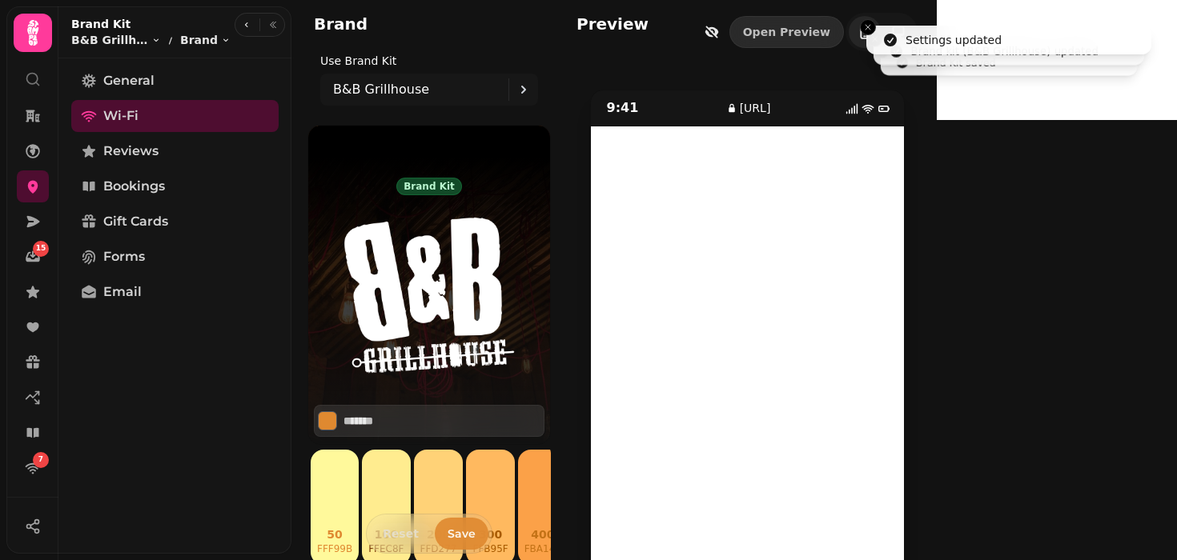
click at [455, 531] on span "Save" at bounding box center [461, 533] width 28 height 11
click at [132, 149] on span "Reviews" at bounding box center [130, 151] width 55 height 19
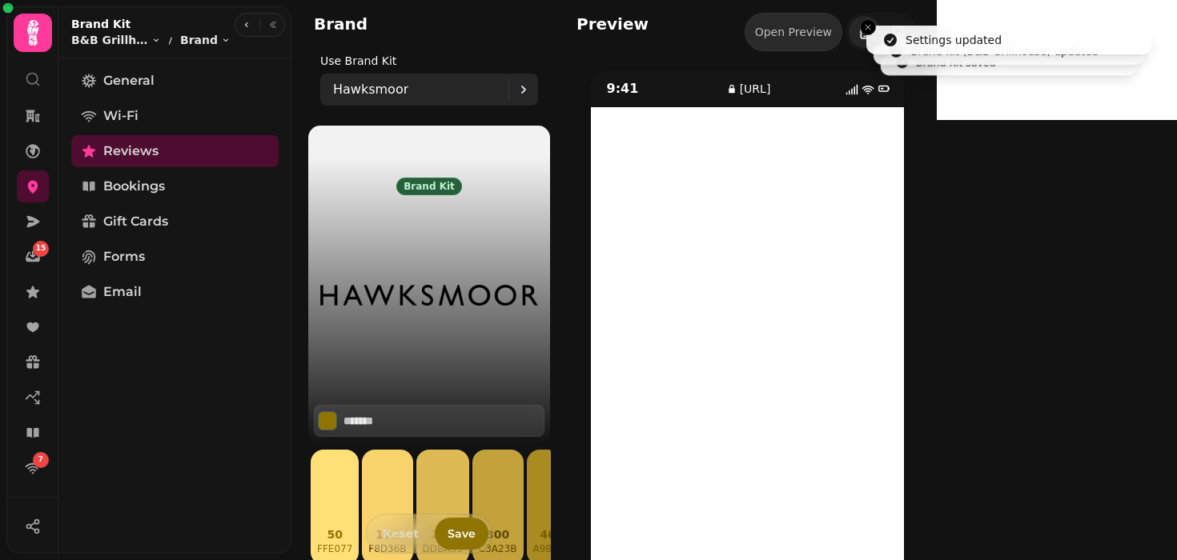
click at [379, 97] on p "Hawksmoor" at bounding box center [370, 89] width 75 height 19
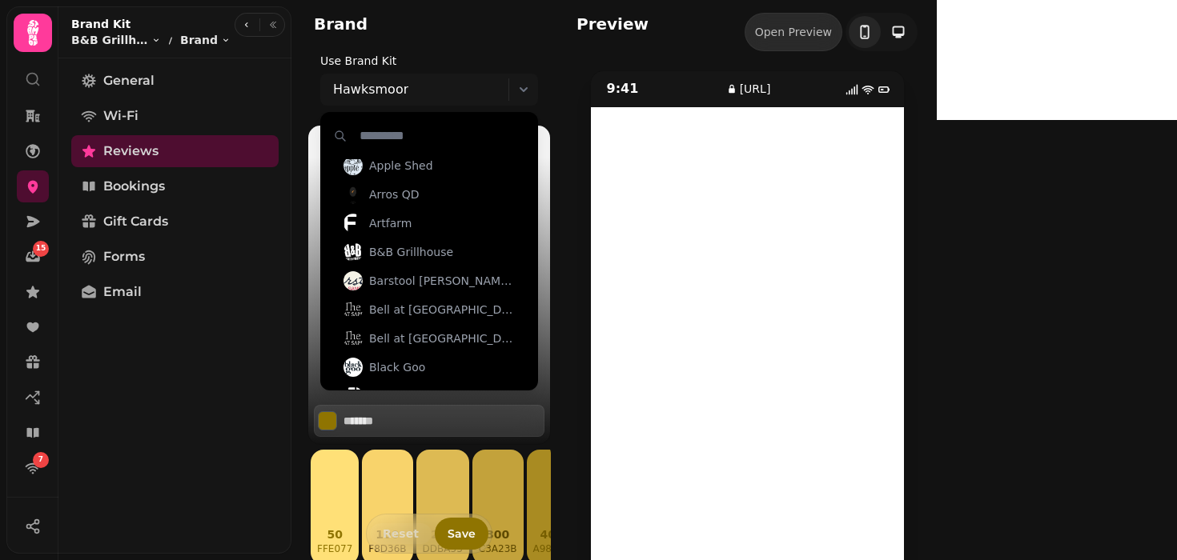
scroll to position [271, 0]
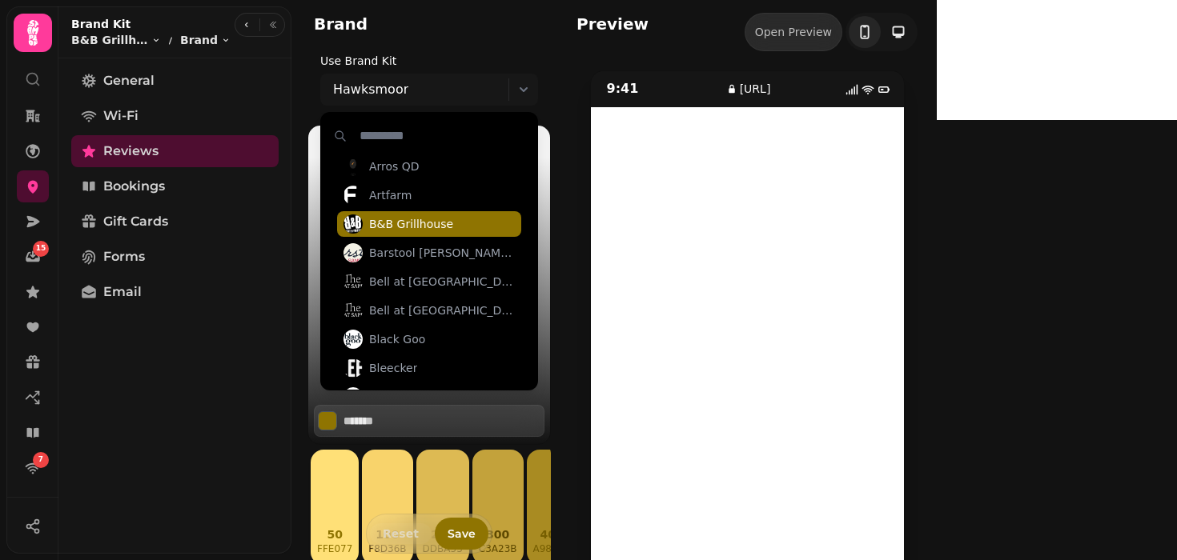
click at [378, 226] on span "B&B Grillhouse" at bounding box center [411, 224] width 84 height 16
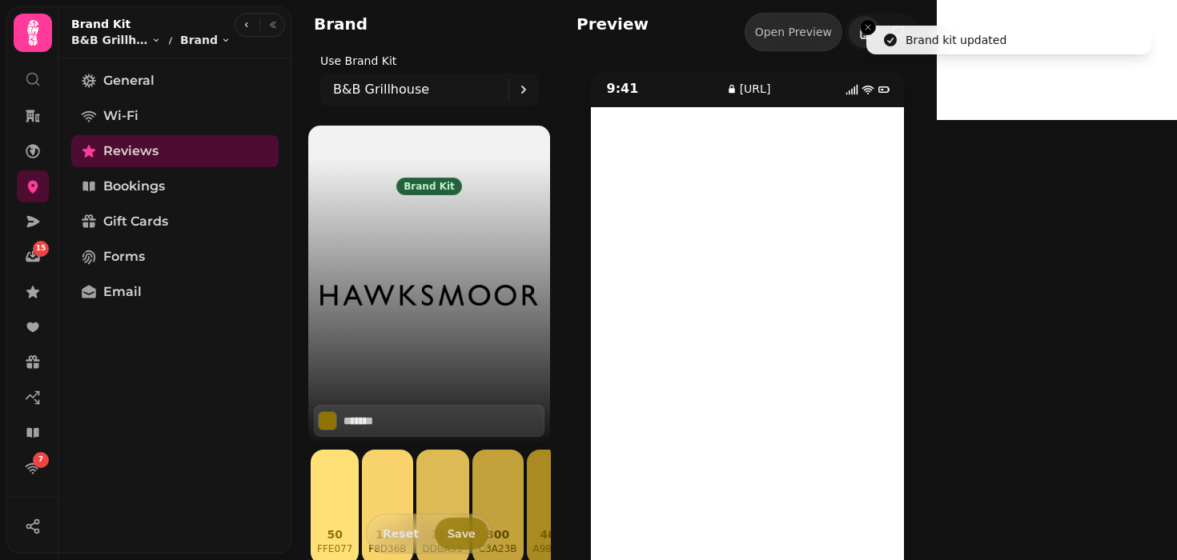
type input "*******"
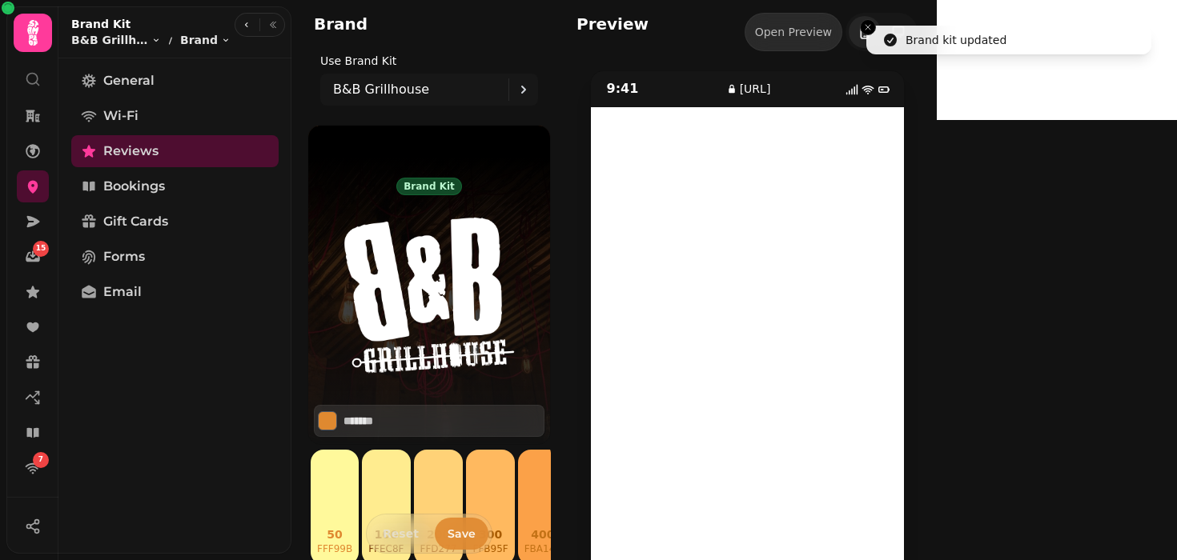
click at [452, 535] on span "Save" at bounding box center [461, 533] width 28 height 11
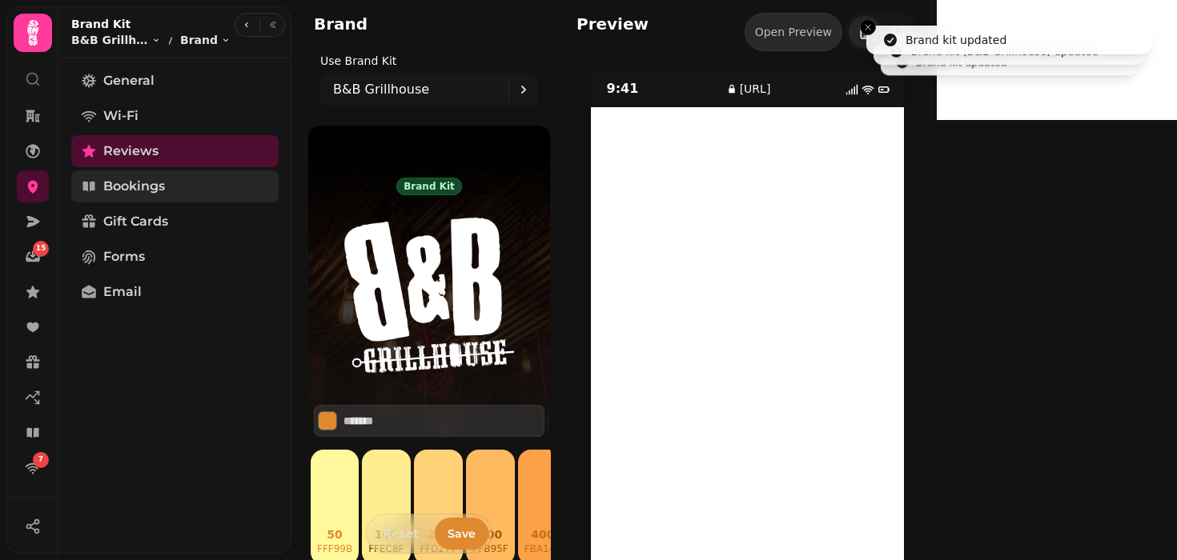
click at [195, 176] on link "Bookings" at bounding box center [174, 186] width 207 height 32
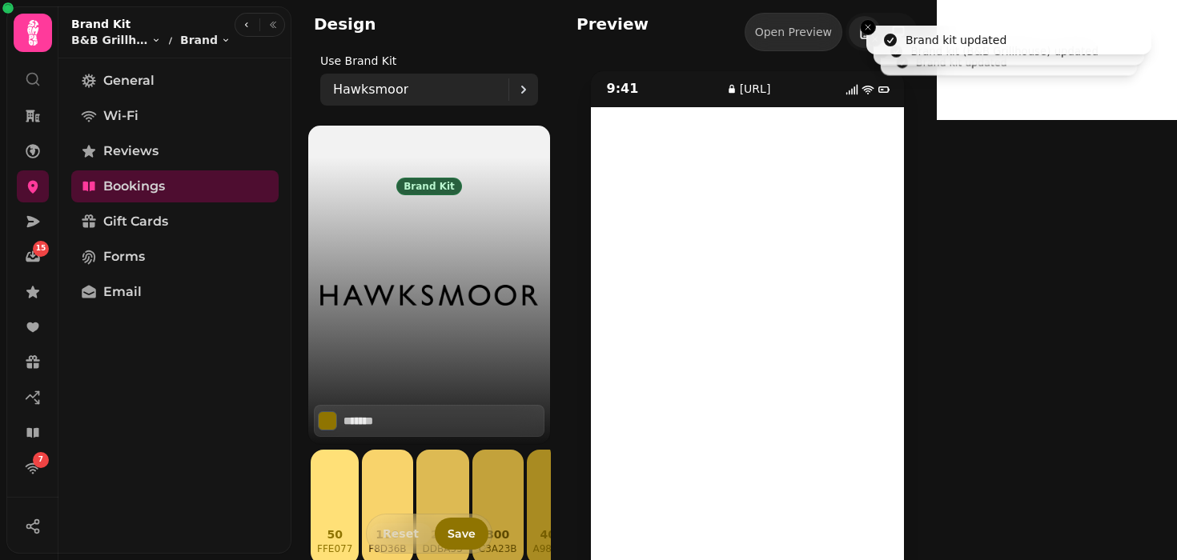
click at [402, 83] on div "Hawksmoor" at bounding box center [420, 90] width 175 height 32
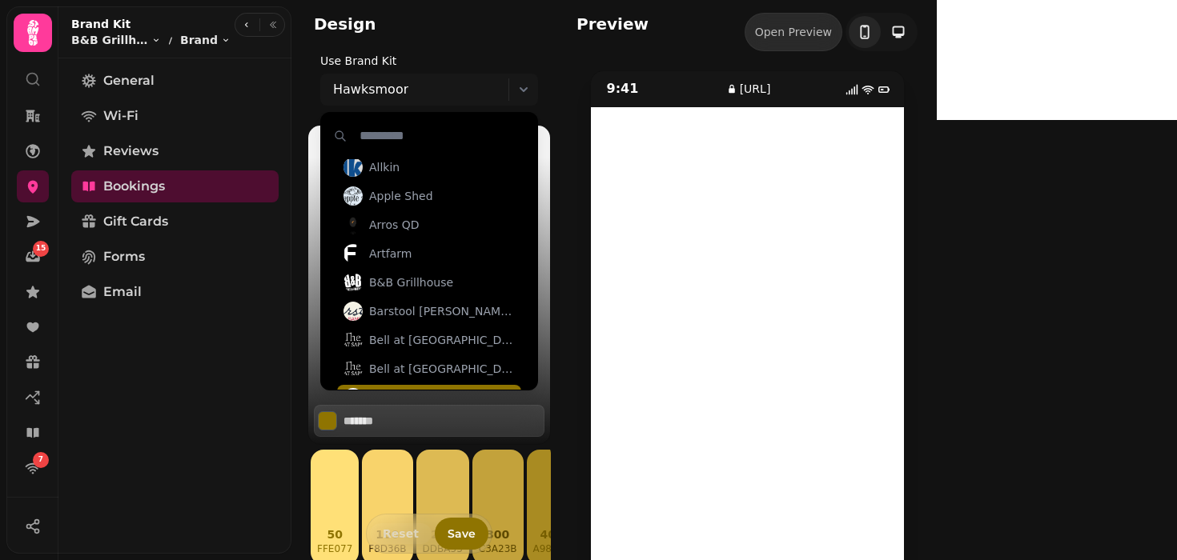
scroll to position [212, 0]
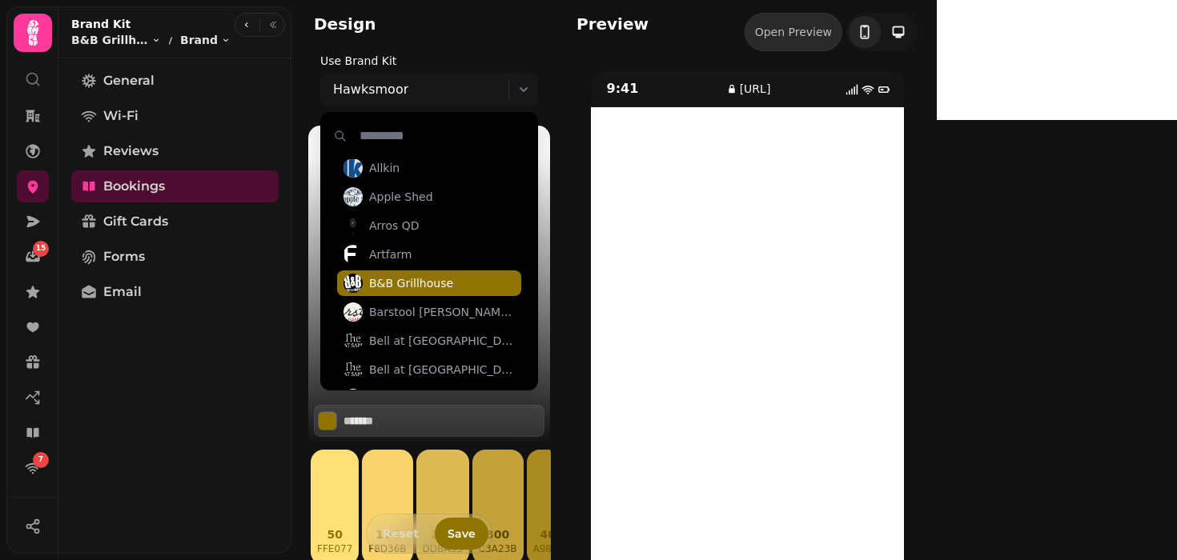
click at [400, 279] on span "B&B Grillhouse" at bounding box center [411, 283] width 84 height 16
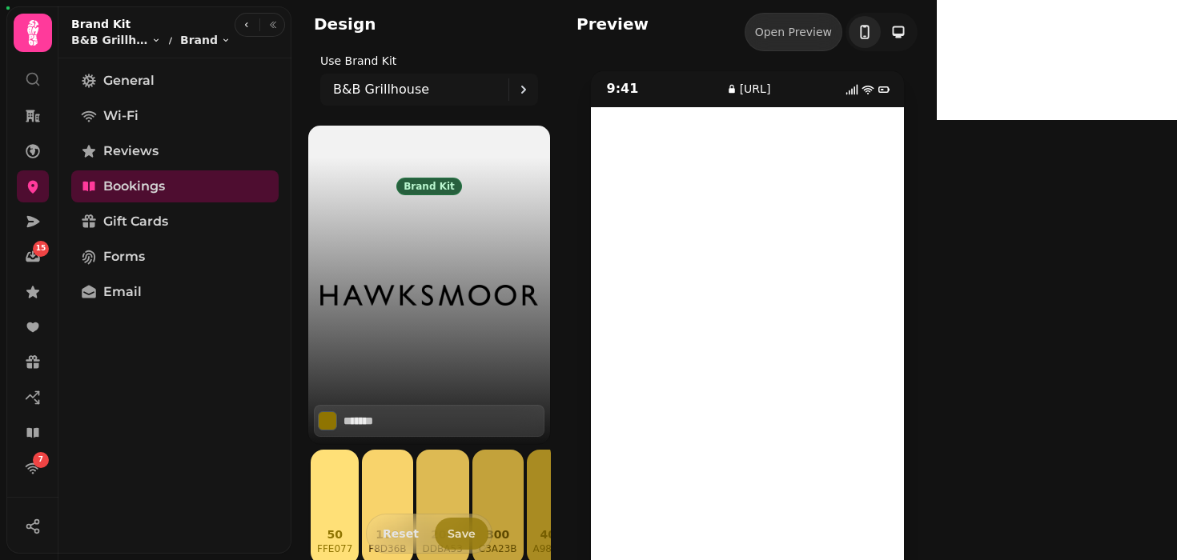
type input "*******"
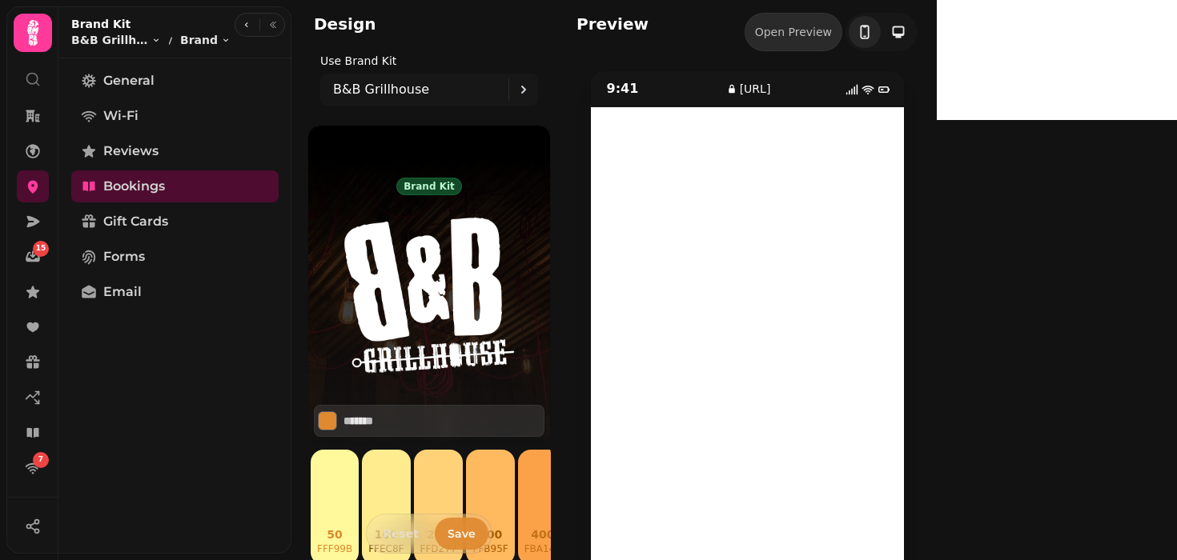
click at [458, 529] on span "Save" at bounding box center [461, 533] width 28 height 11
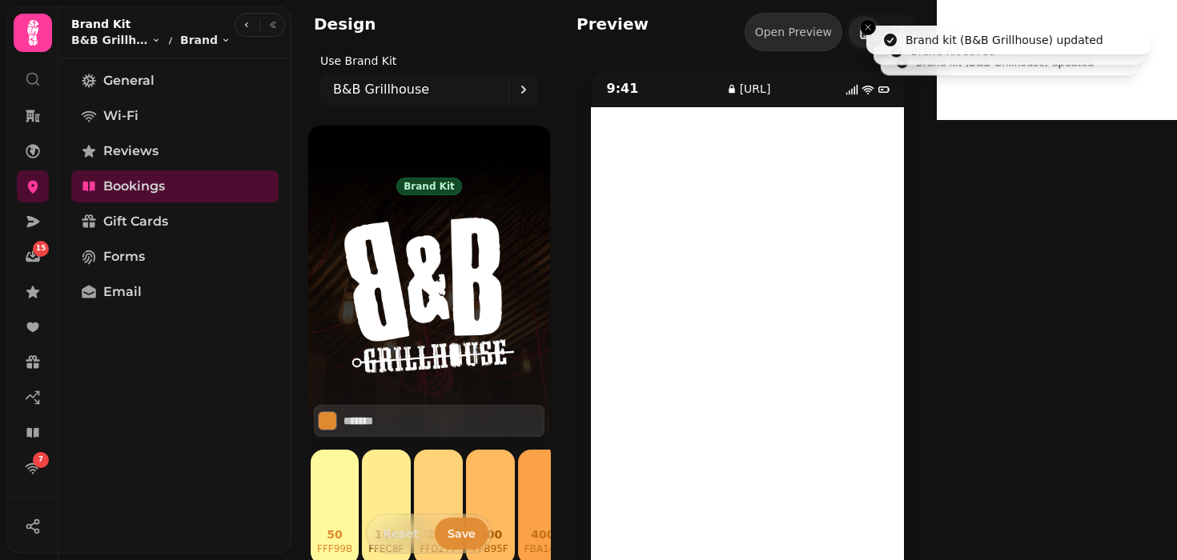
click at [458, 529] on span "Save" at bounding box center [461, 533] width 28 height 11
click at [129, 256] on span "Forms" at bounding box center [124, 256] width 42 height 19
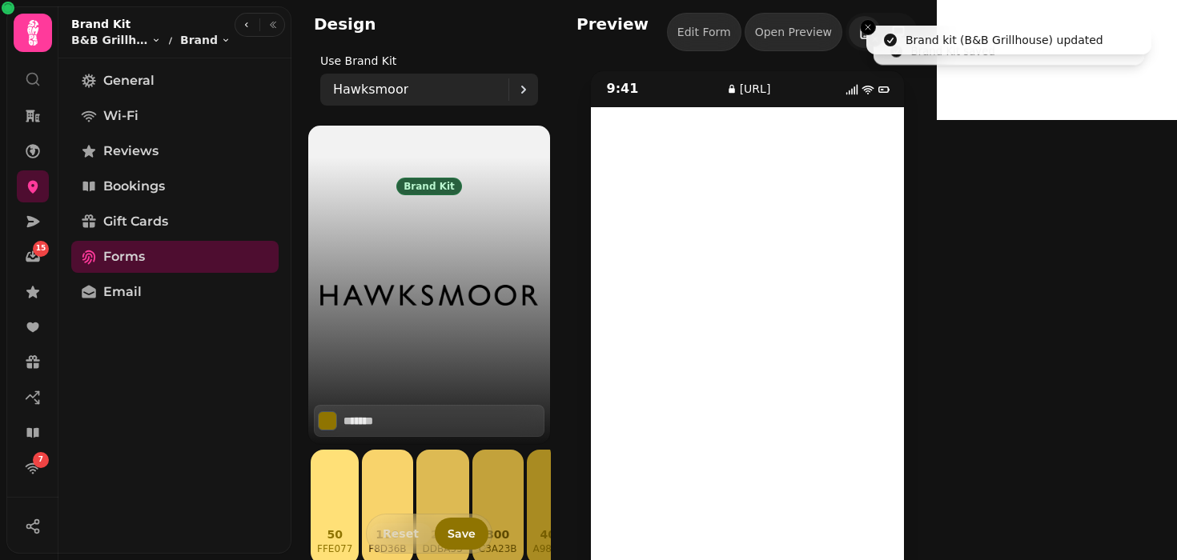
click at [367, 99] on div "Hawksmoor" at bounding box center [420, 90] width 175 height 32
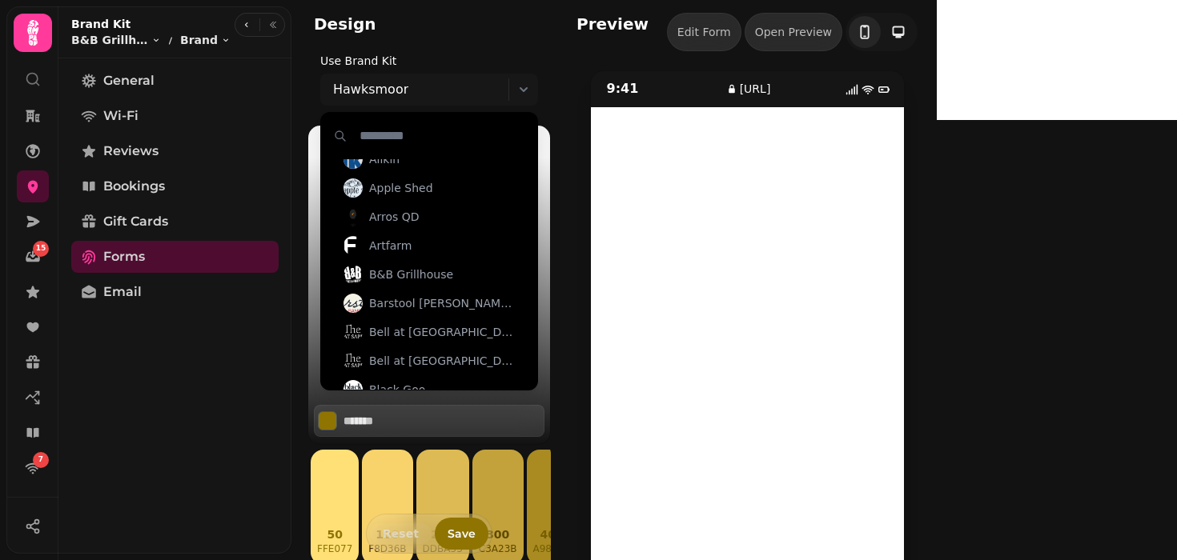
scroll to position [222, 0]
click at [401, 274] on span "B&B Grillhouse" at bounding box center [411, 274] width 84 height 16
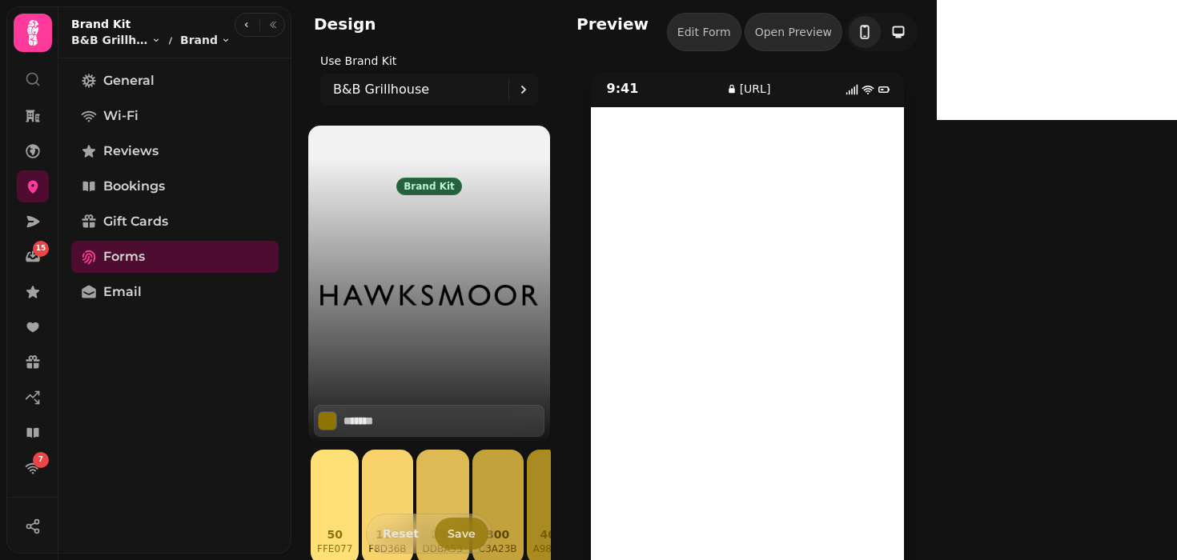
type input "*******"
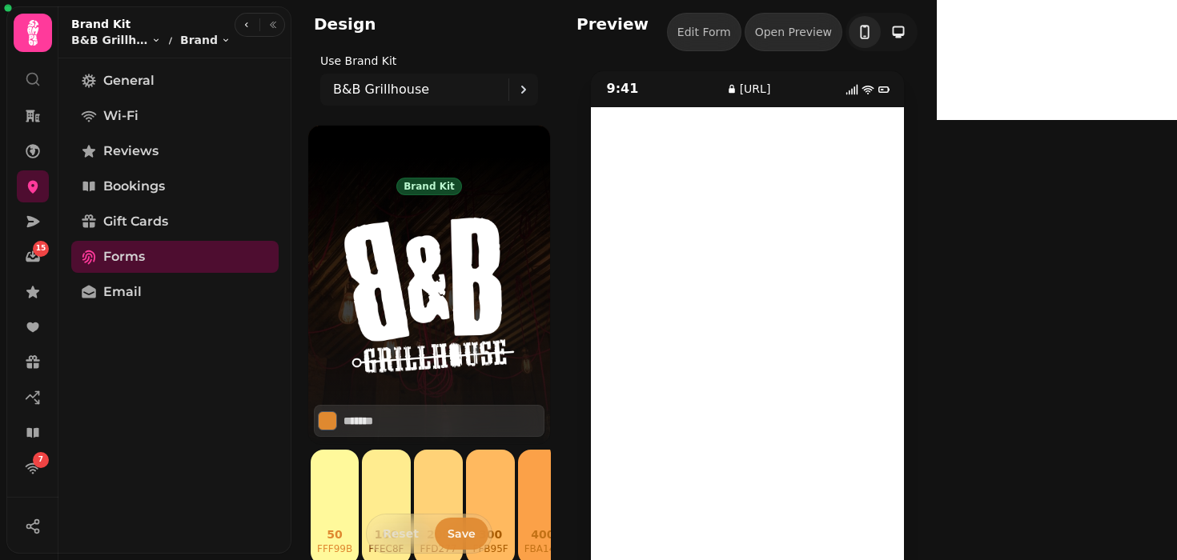
click at [463, 536] on span "Save" at bounding box center [461, 533] width 28 height 11
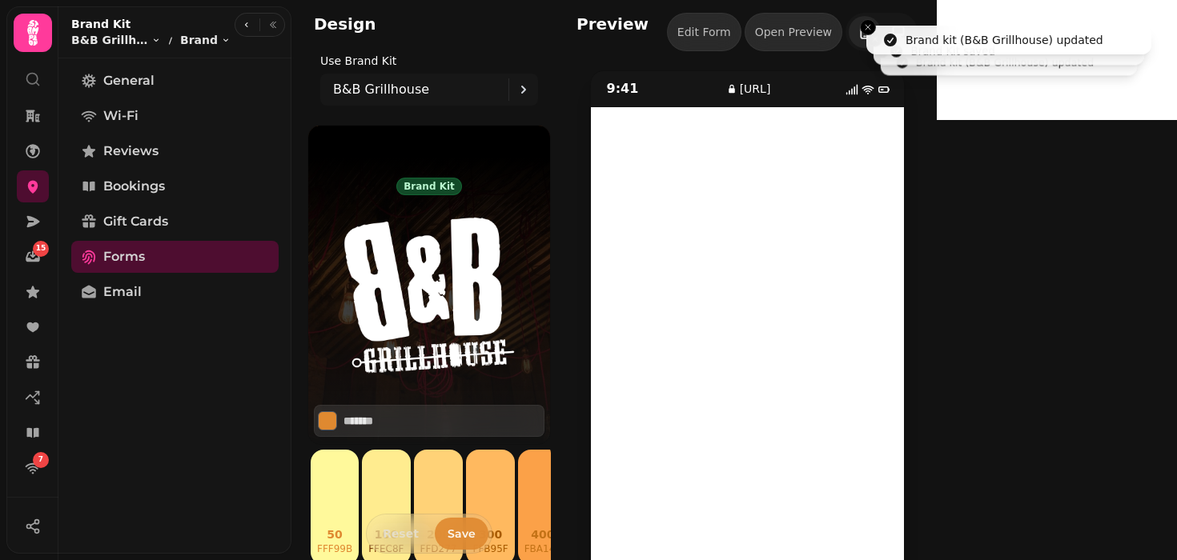
click at [463, 536] on span "Save" at bounding box center [461, 533] width 28 height 11
click at [170, 224] on link "Gift Cards" at bounding box center [174, 222] width 207 height 32
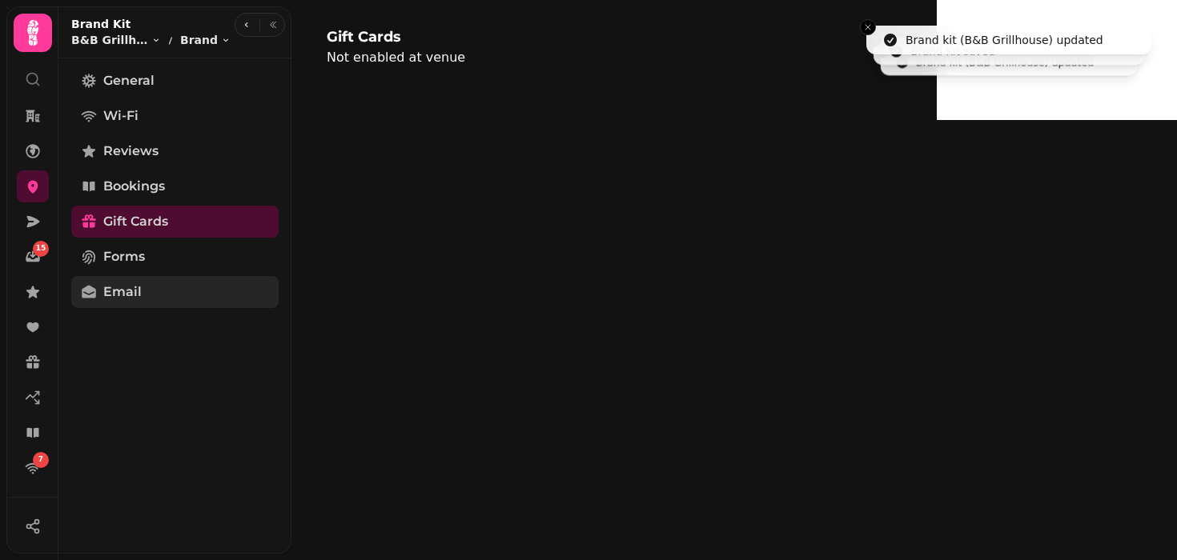
click at [119, 295] on span "Email" at bounding box center [122, 292] width 38 height 19
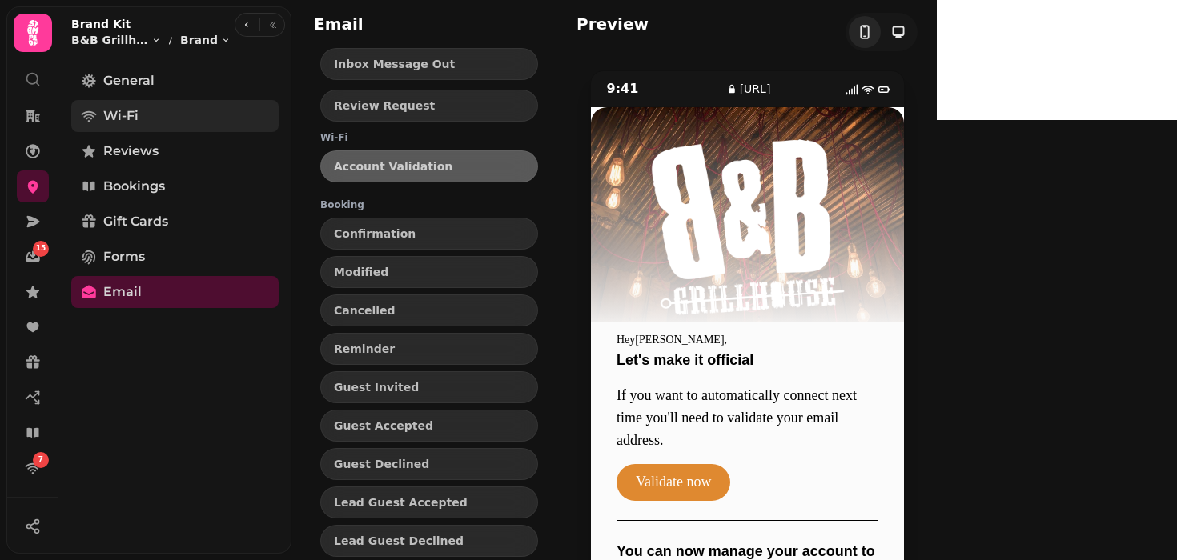
click at [158, 109] on link "Wi-Fi" at bounding box center [174, 116] width 207 height 32
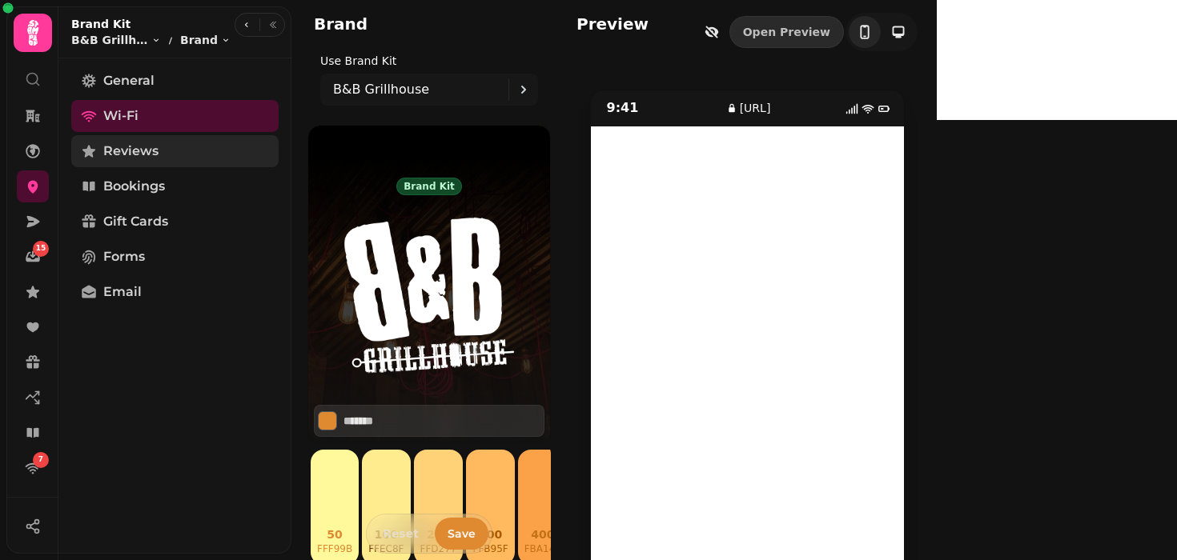
click at [118, 135] on link "Reviews" at bounding box center [174, 151] width 207 height 32
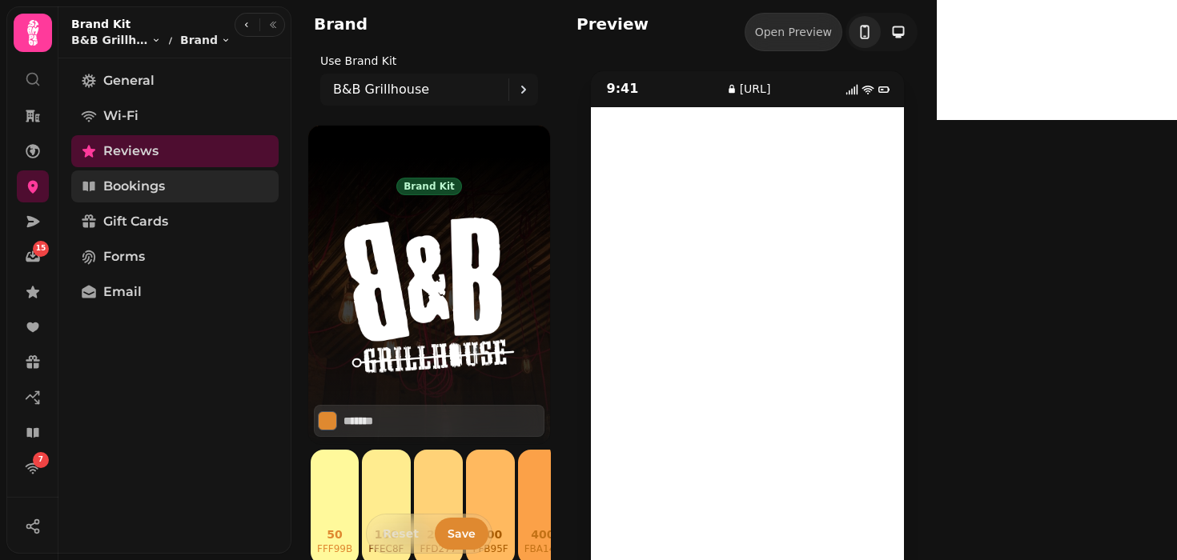
click at [134, 184] on span "Bookings" at bounding box center [134, 186] width 62 height 19
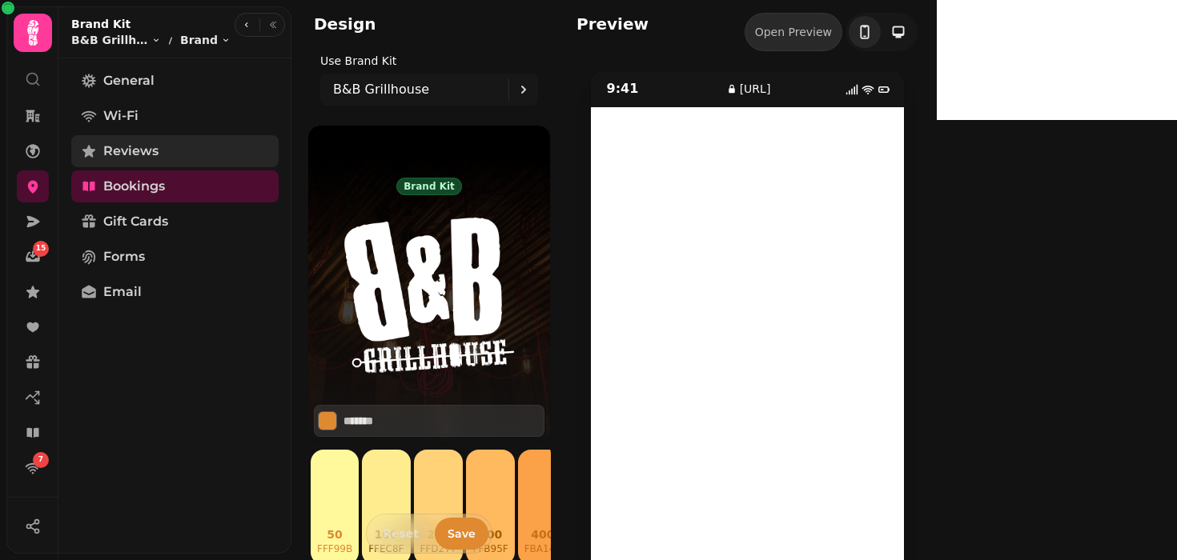
click at [154, 165] on link "Reviews" at bounding box center [174, 151] width 207 height 32
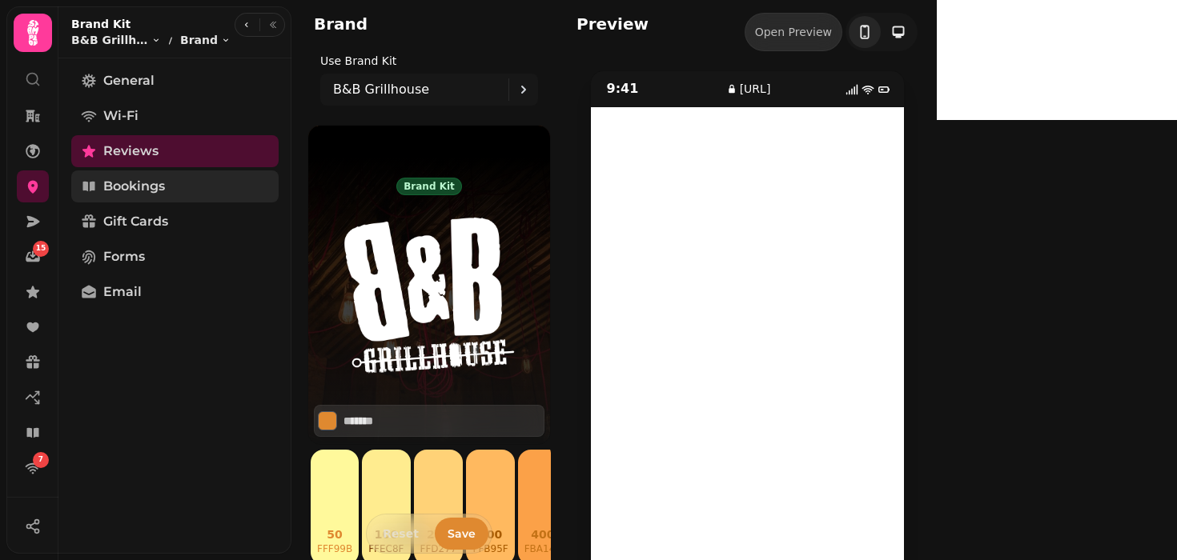
click at [133, 200] on link "Bookings" at bounding box center [174, 186] width 207 height 32
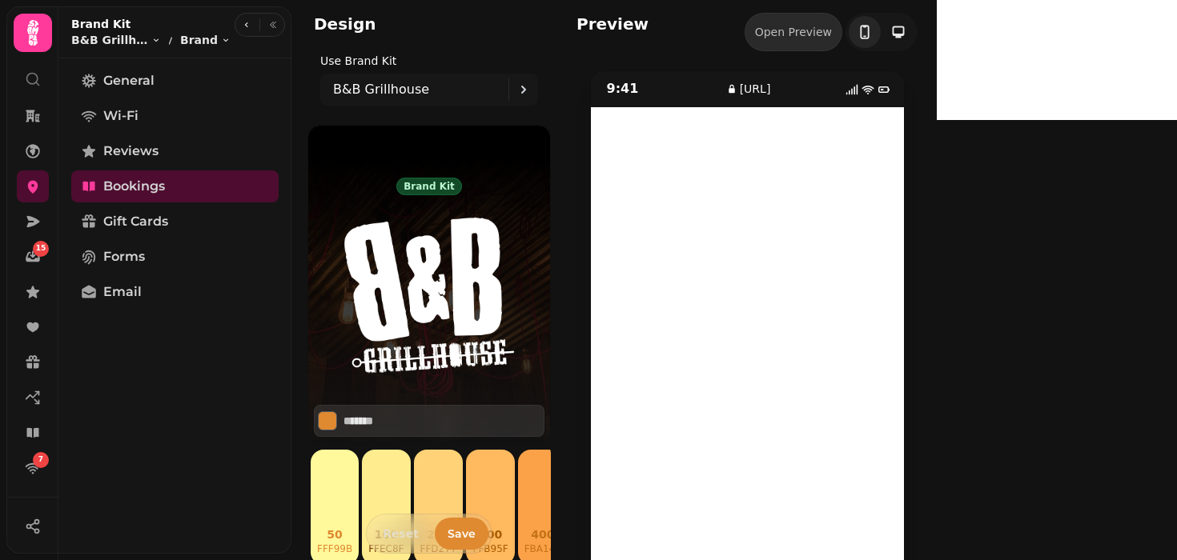
click at [463, 529] on span "Save" at bounding box center [461, 533] width 28 height 11
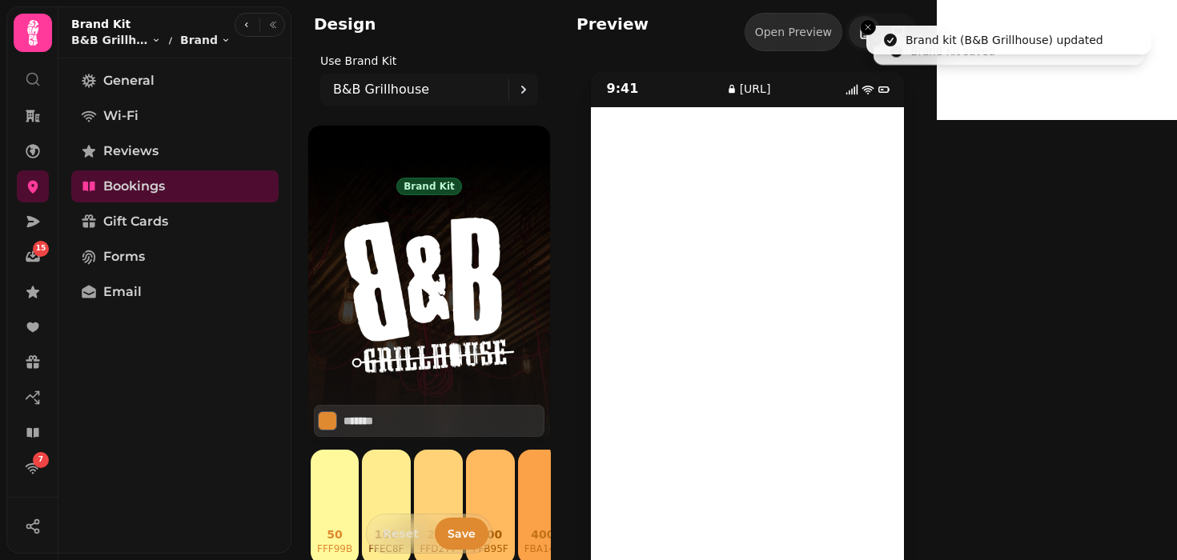
click at [463, 529] on span "Save" at bounding box center [461, 533] width 28 height 11
click at [462, 525] on button "Save" at bounding box center [462, 534] width 54 height 32
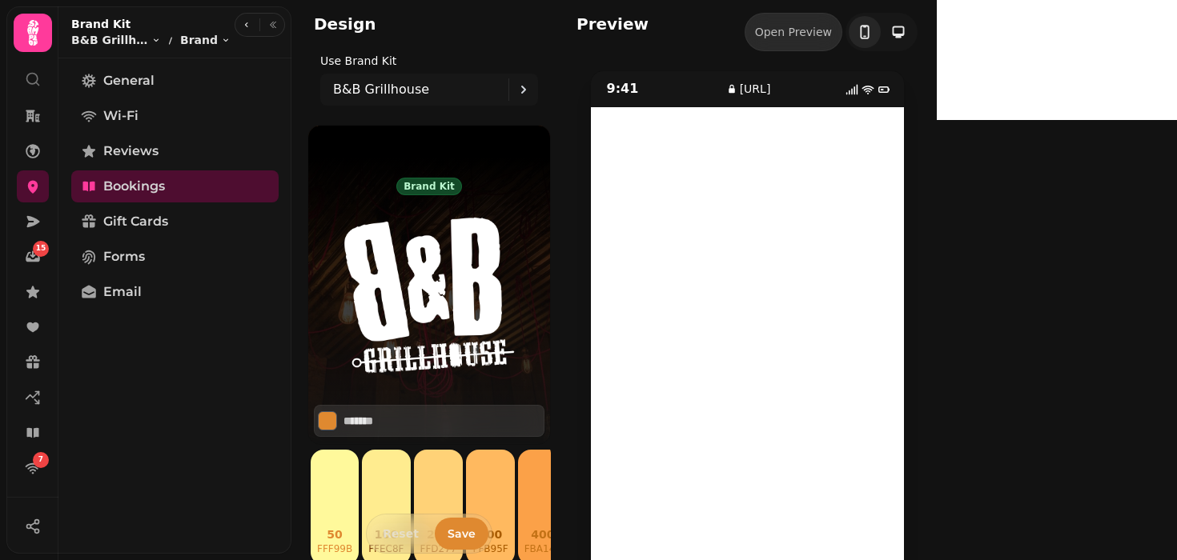
scroll to position [58, 0]
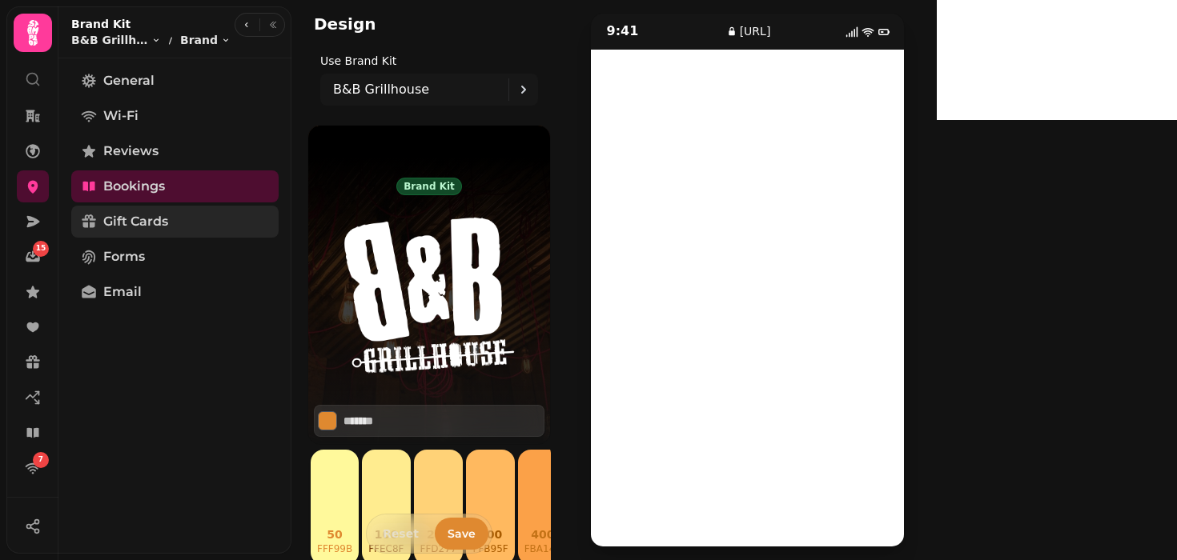
click at [132, 214] on span "Gift Cards" at bounding box center [135, 221] width 65 height 19
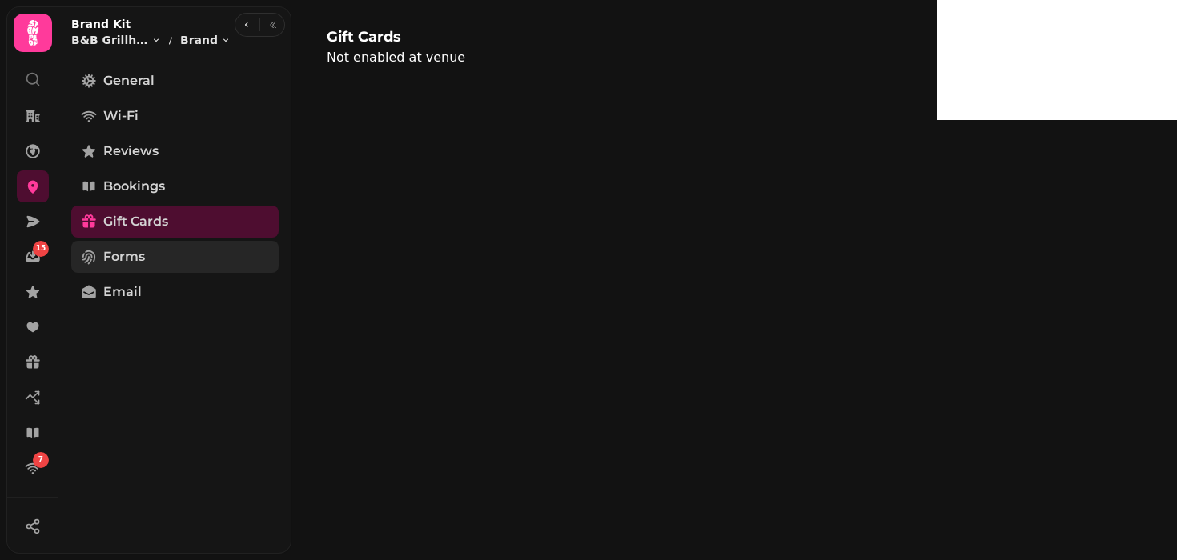
click at [122, 243] on link "Forms" at bounding box center [174, 257] width 207 height 32
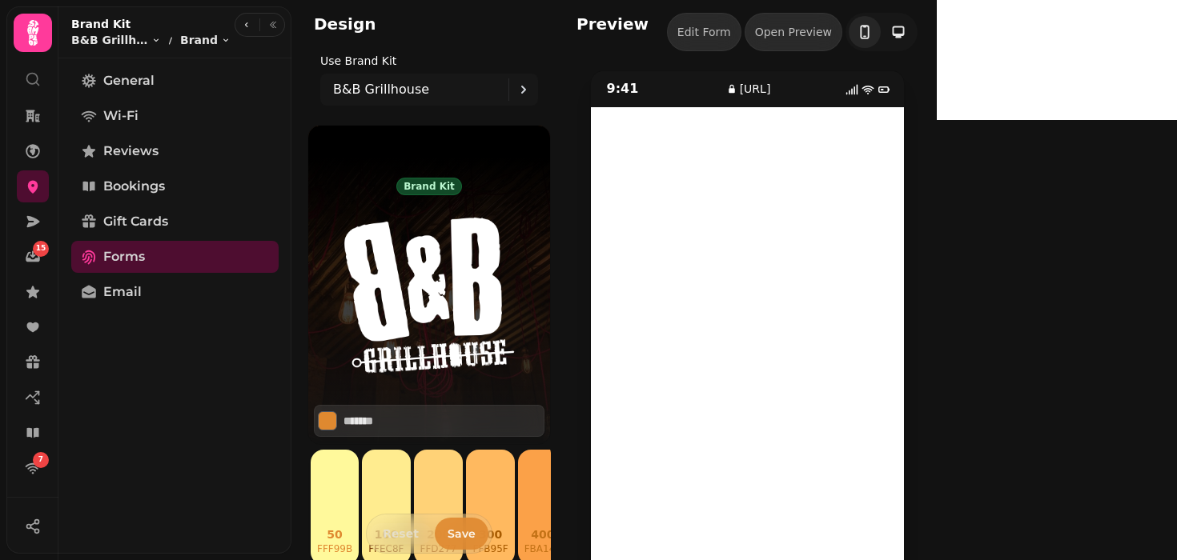
click at [463, 524] on button "Save" at bounding box center [462, 534] width 54 height 32
click at [128, 283] on span "Email" at bounding box center [122, 292] width 38 height 19
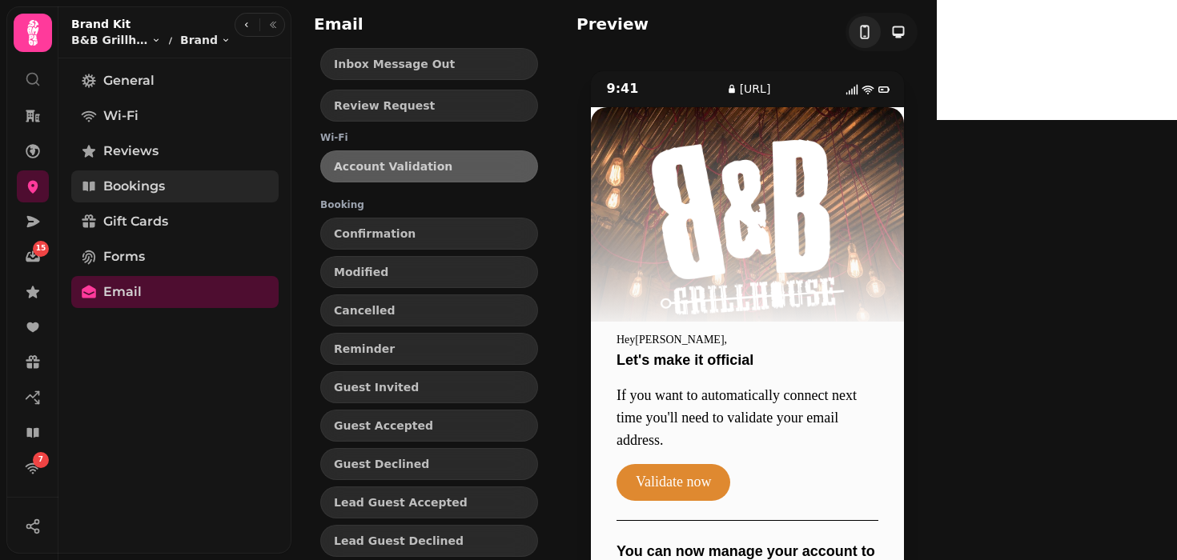
click at [135, 185] on span "Bookings" at bounding box center [134, 186] width 62 height 19
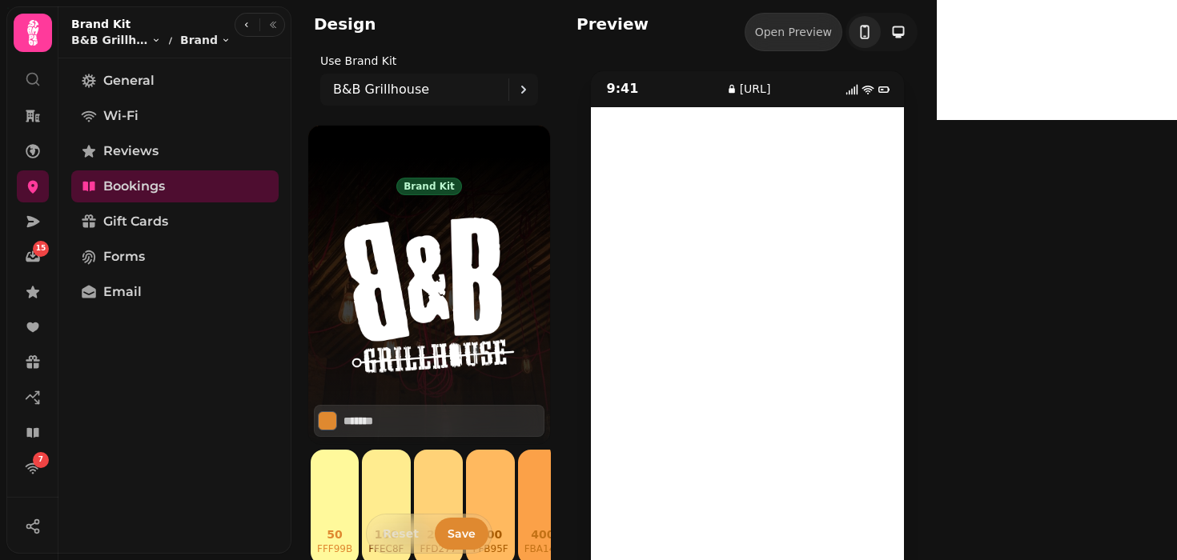
scroll to position [58, 0]
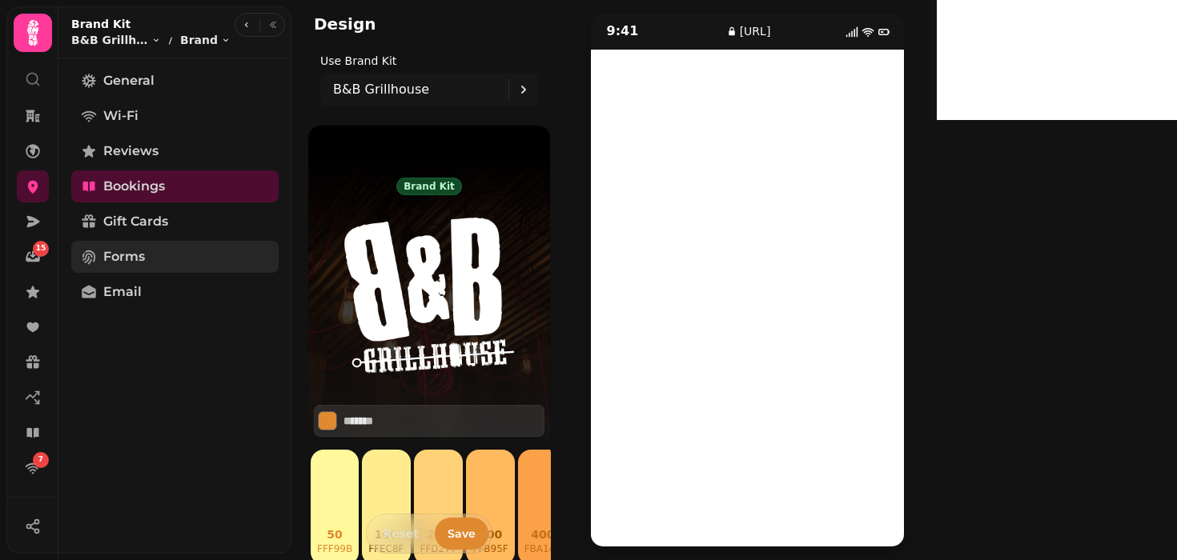
click at [142, 246] on link "Forms" at bounding box center [174, 257] width 207 height 32
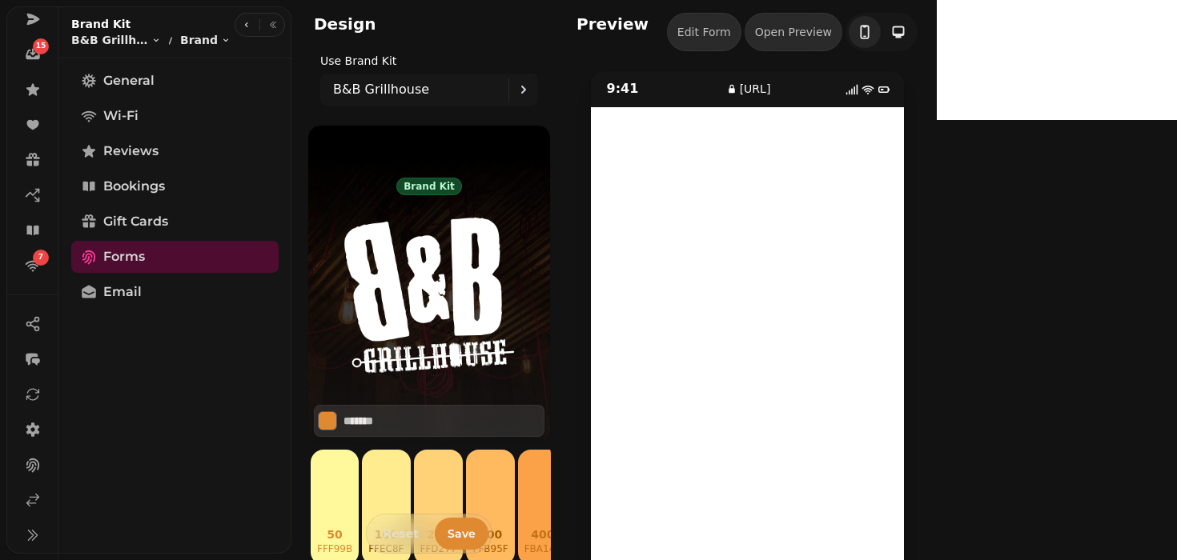
scroll to position [199, 0]
click at [22, 497] on link at bounding box center [33, 503] width 32 height 32
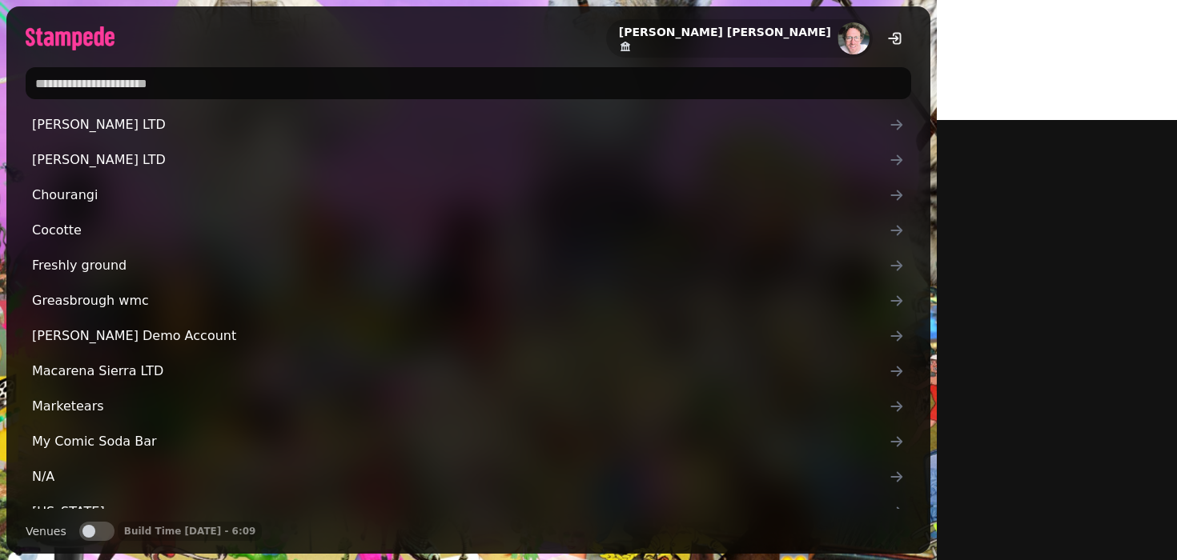
click at [158, 80] on input "text" at bounding box center [468, 83] width 885 height 32
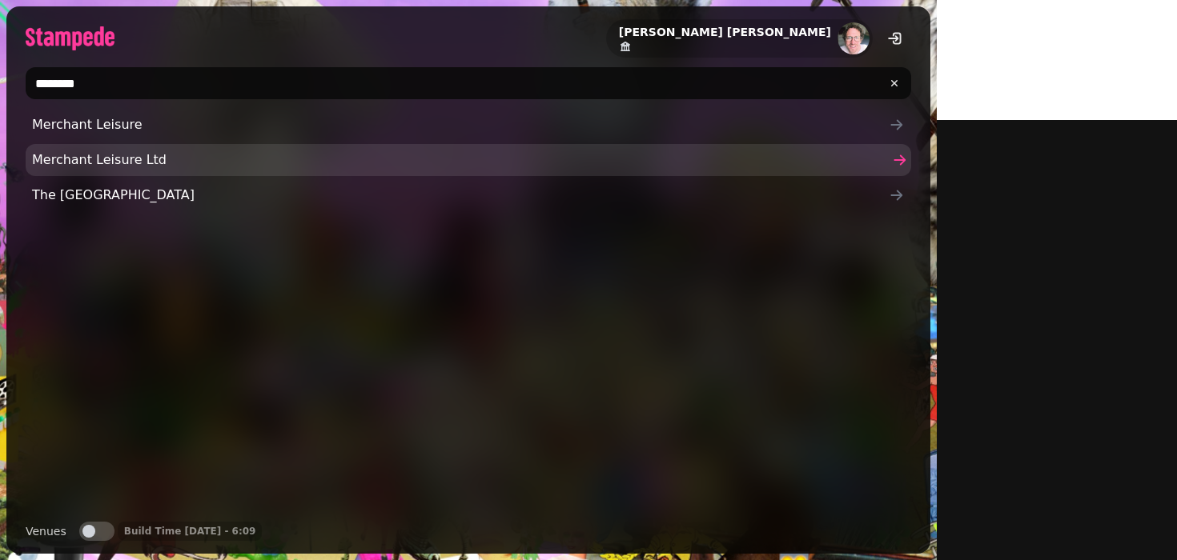
type input "********"
click at [125, 146] on link "Merchant Leisure Ltd" at bounding box center [468, 160] width 885 height 32
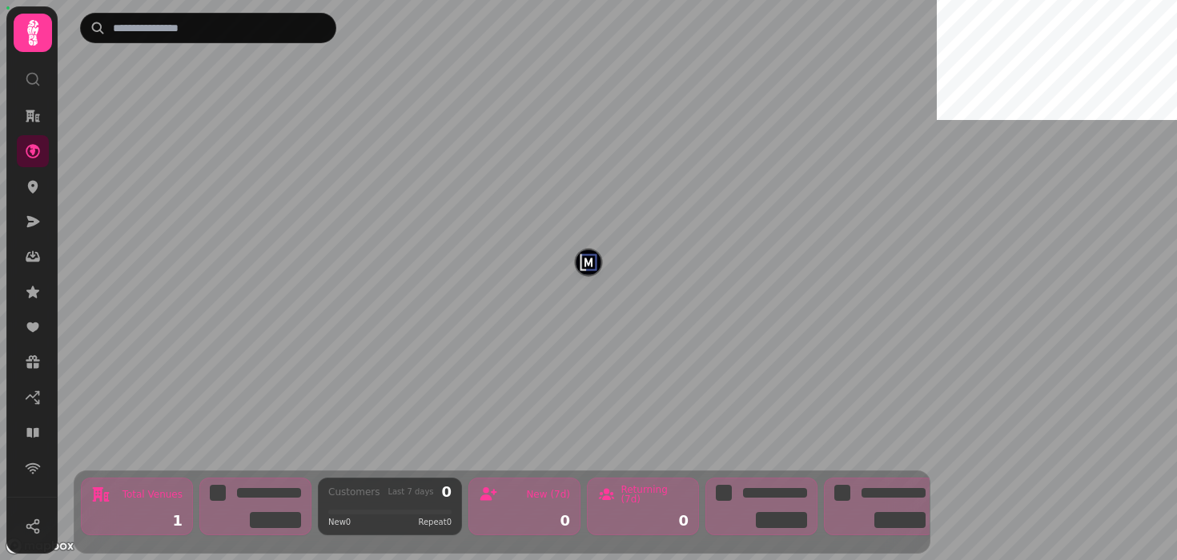
click at [16, 186] on nav at bounding box center [33, 292] width 42 height 384
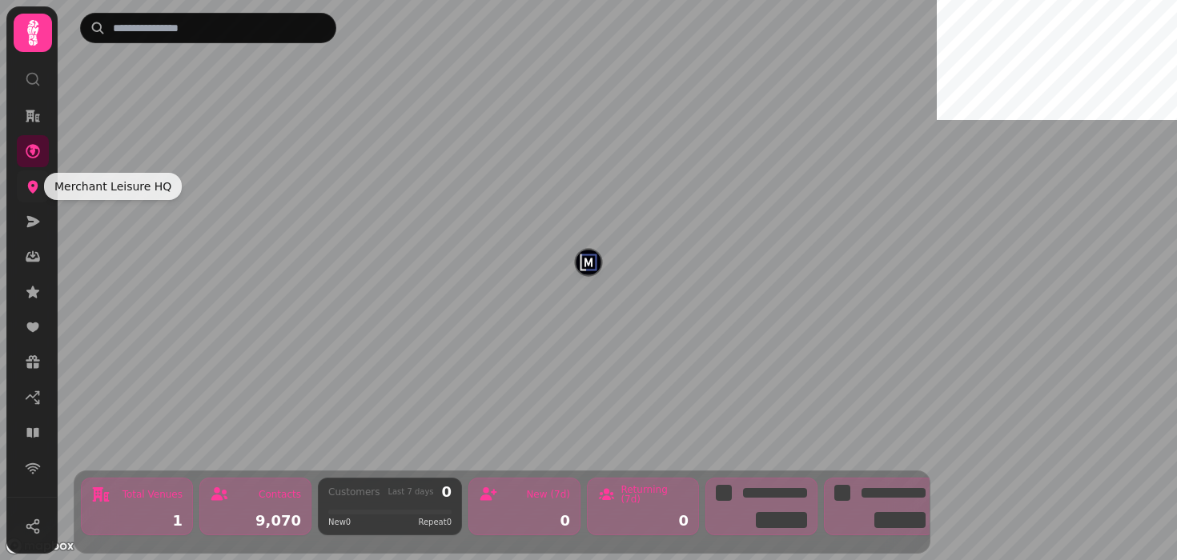
click at [29, 191] on icon at bounding box center [33, 186] width 16 height 16
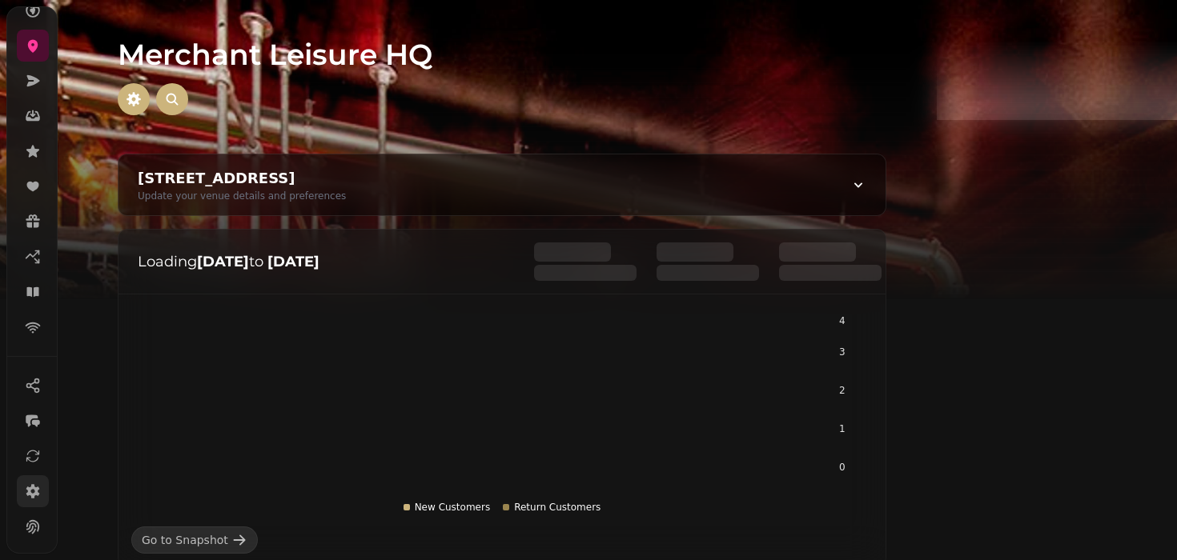
scroll to position [252, 0]
click at [30, 453] on icon at bounding box center [33, 451] width 16 height 16
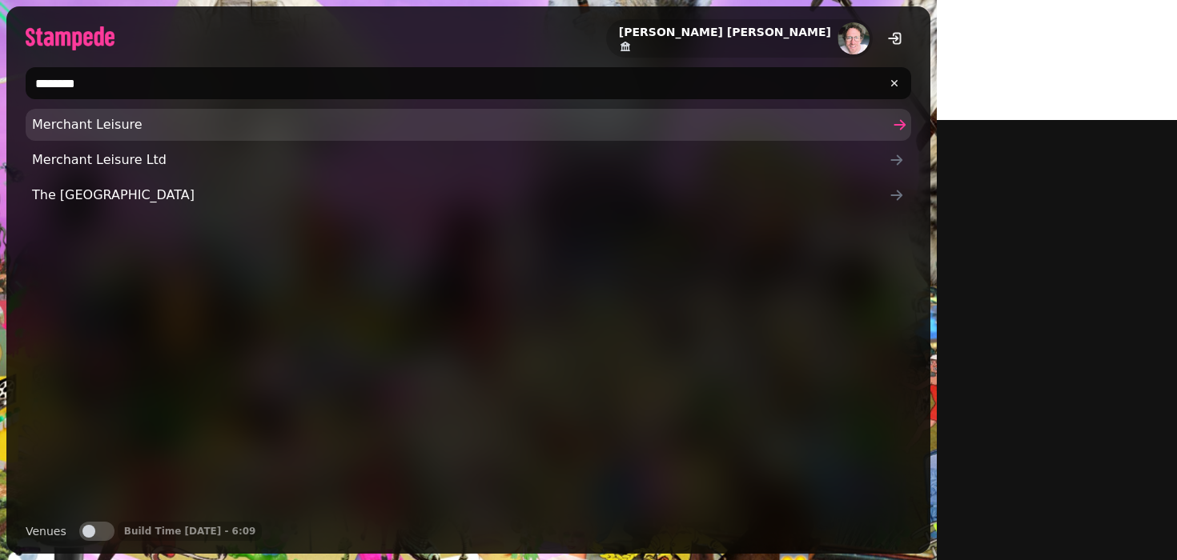
click at [119, 135] on link "Merchant Leisure" at bounding box center [468, 125] width 885 height 32
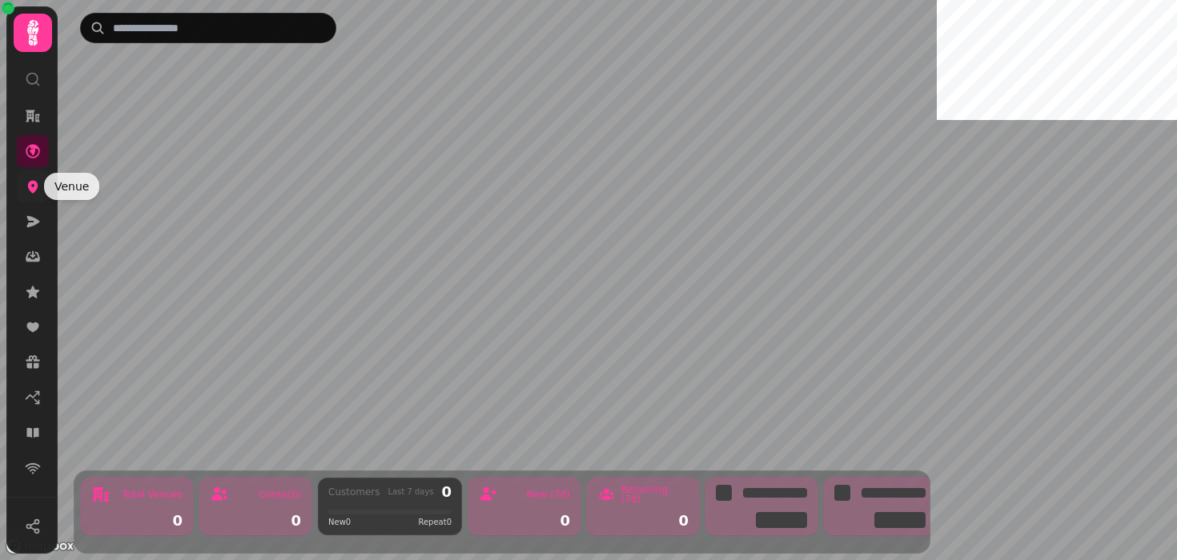
click at [22, 189] on link at bounding box center [33, 186] width 32 height 32
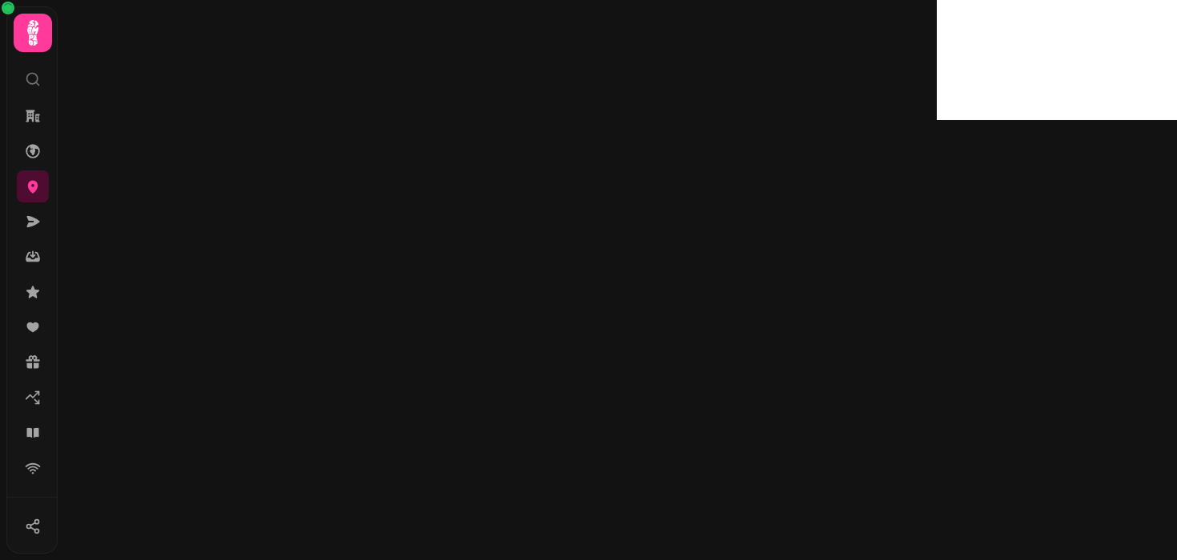
click at [566, 267] on div at bounding box center [497, 280] width 879 height 560
click at [25, 190] on icon at bounding box center [33, 186] width 16 height 16
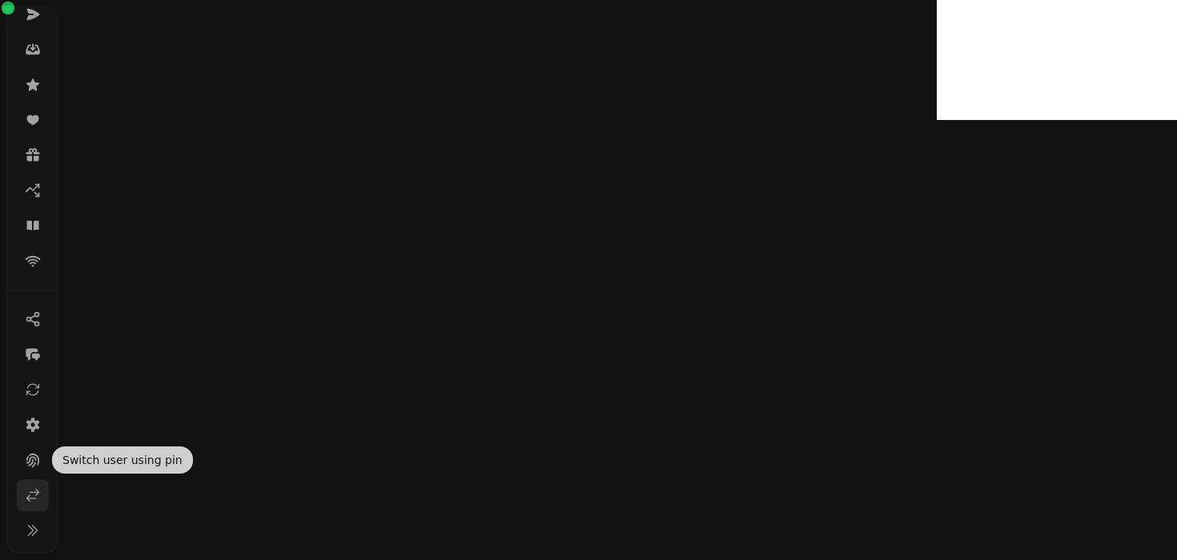
click at [26, 506] on link at bounding box center [33, 495] width 32 height 32
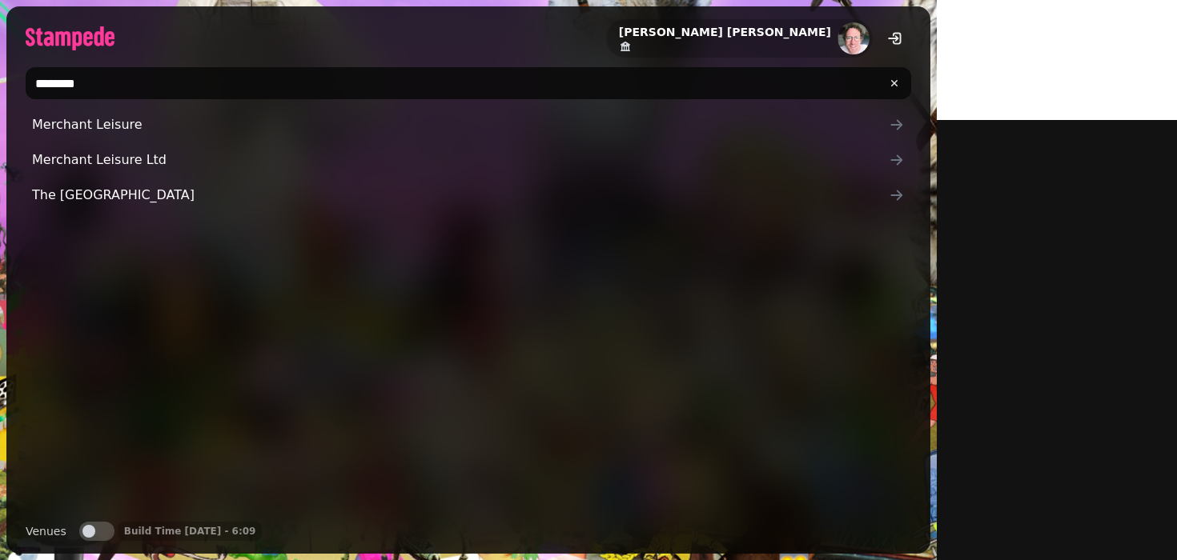
click at [94, 87] on input "********" at bounding box center [468, 83] width 885 height 32
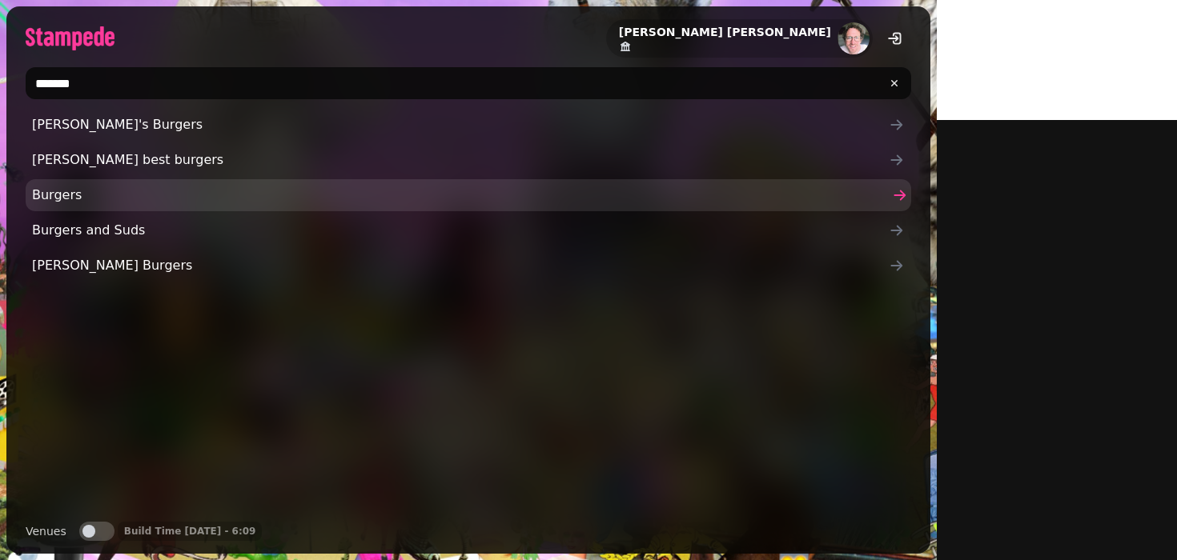
type input "*******"
click at [50, 202] on span "Burgers" at bounding box center [460, 195] width 856 height 19
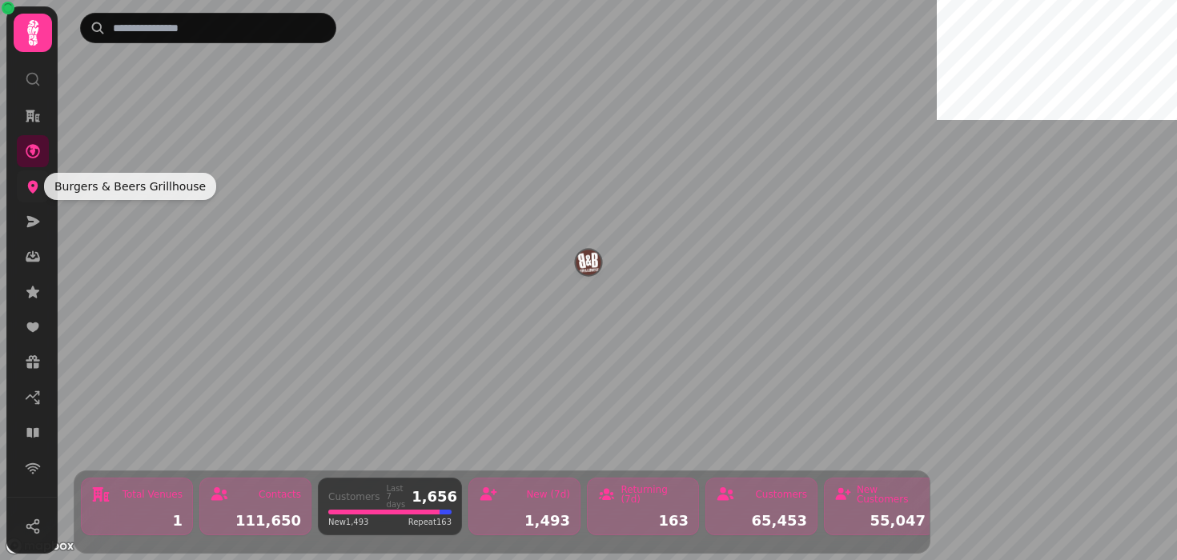
click at [32, 182] on icon at bounding box center [33, 187] width 10 height 13
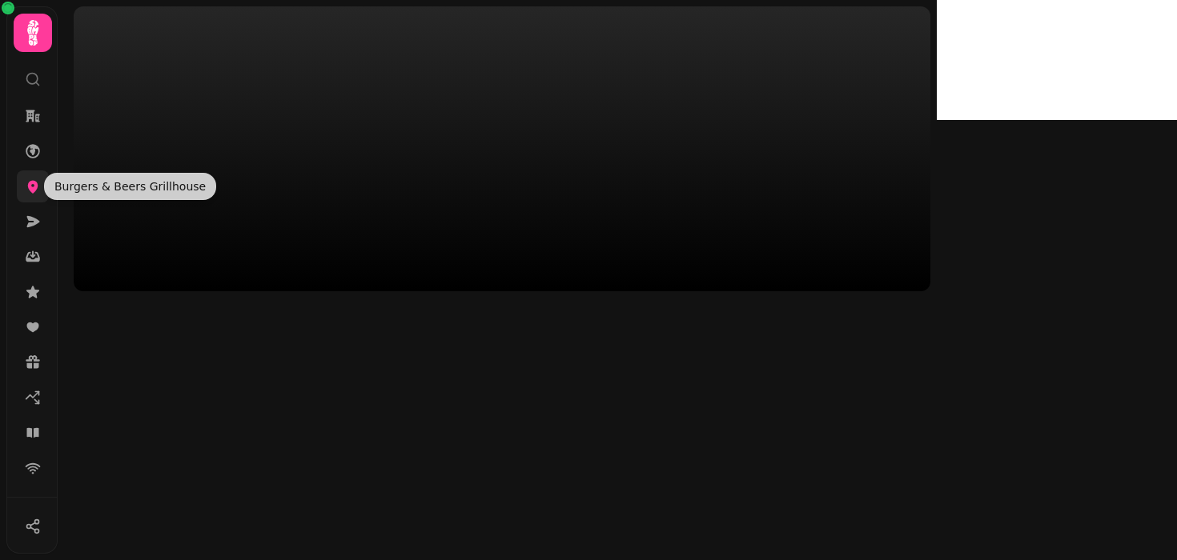
click at [32, 182] on icon at bounding box center [33, 187] width 10 height 13
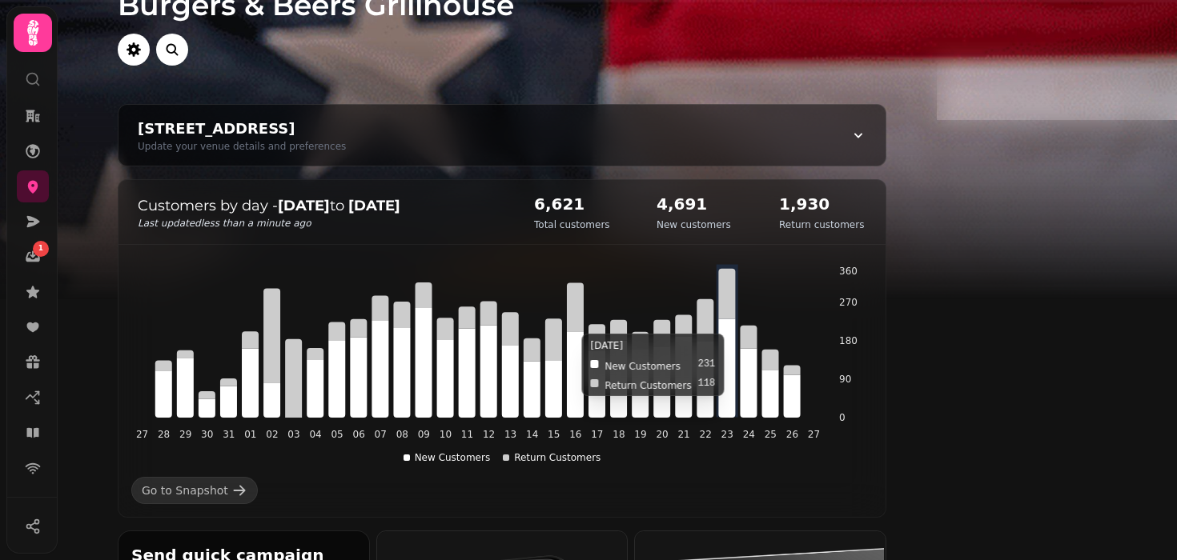
click at [735, 375] on icon at bounding box center [726, 368] width 17 height 98
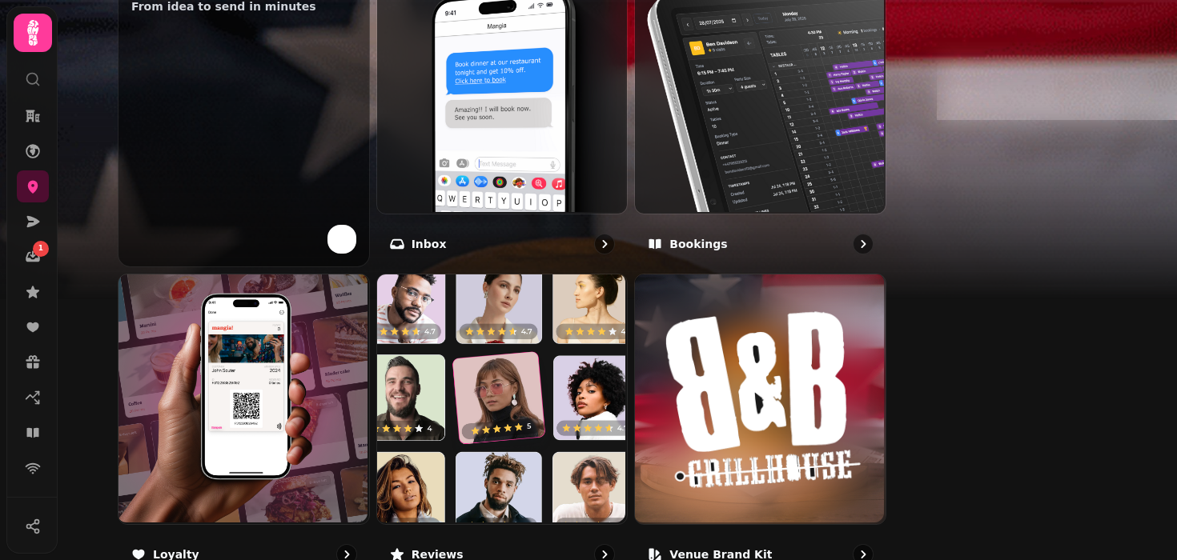
scroll to position [615, 0]
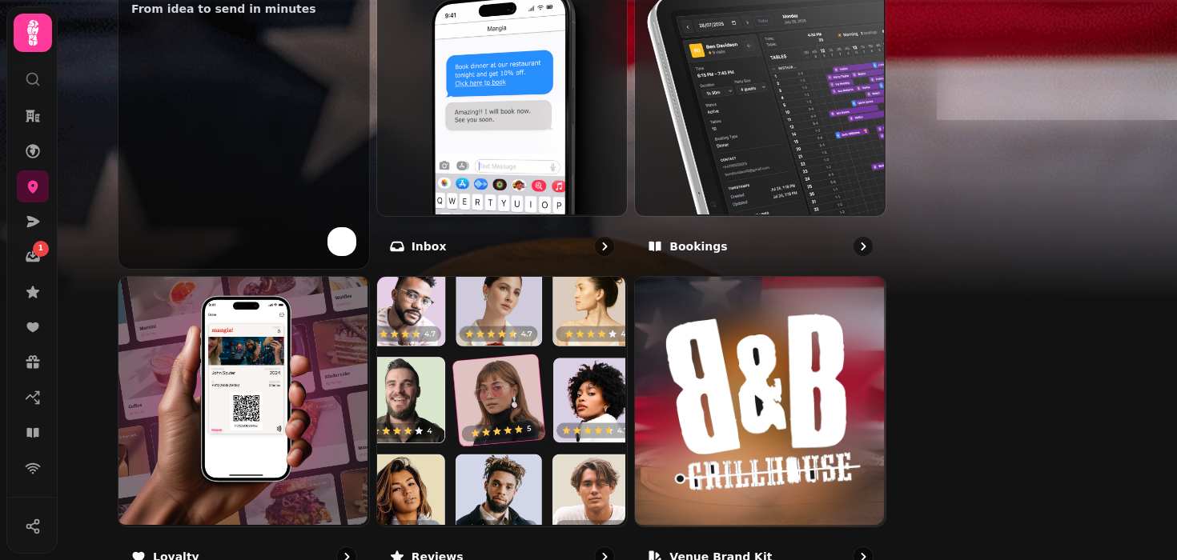
click at [854, 375] on img at bounding box center [760, 402] width 251 height 251
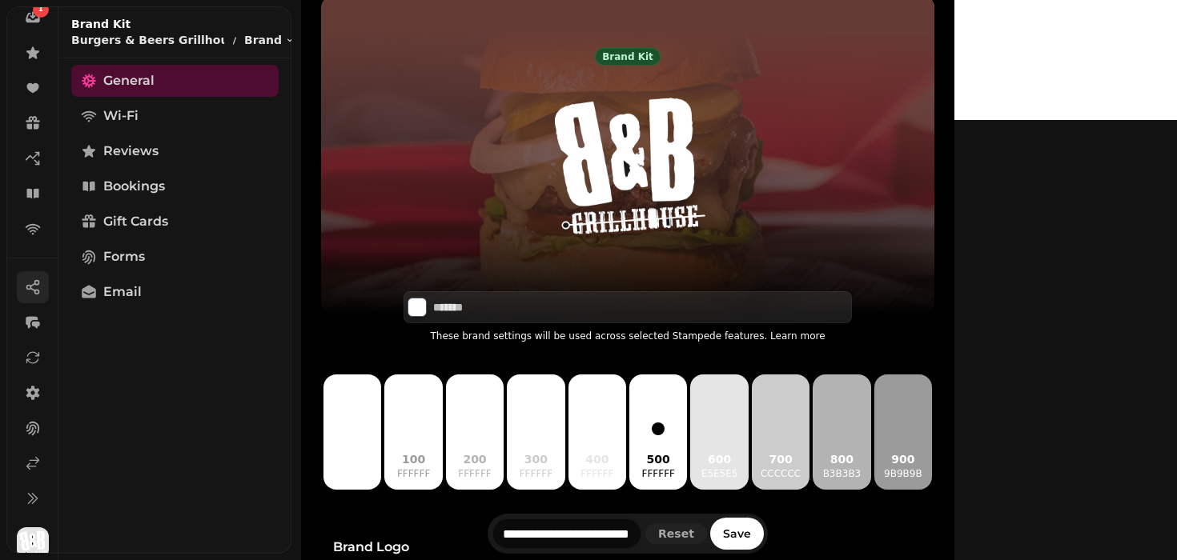
scroll to position [252, 0]
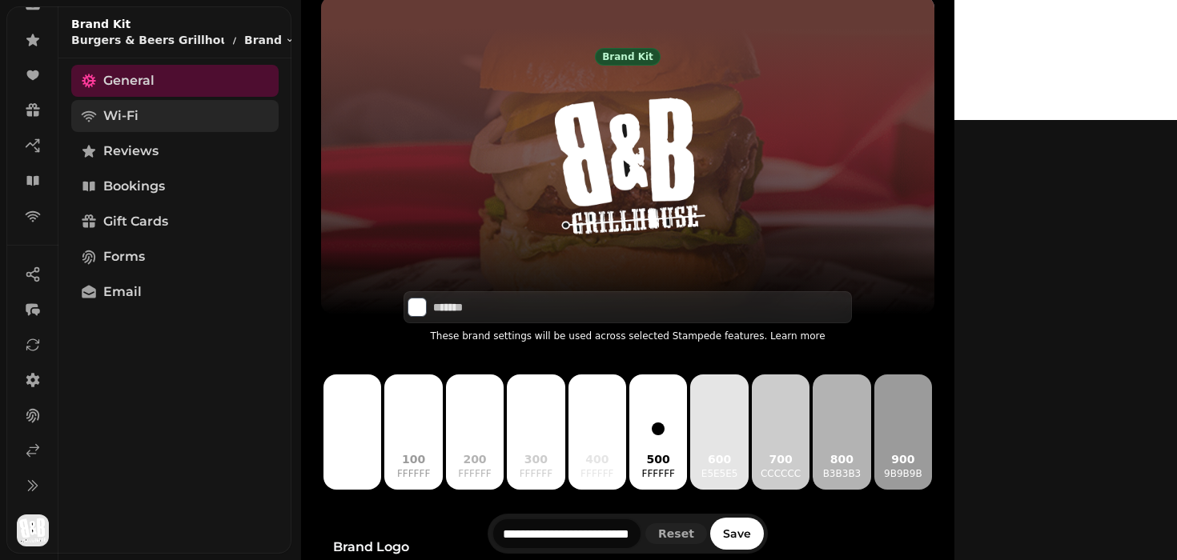
click at [137, 125] on span "Wi-Fi" at bounding box center [120, 115] width 35 height 19
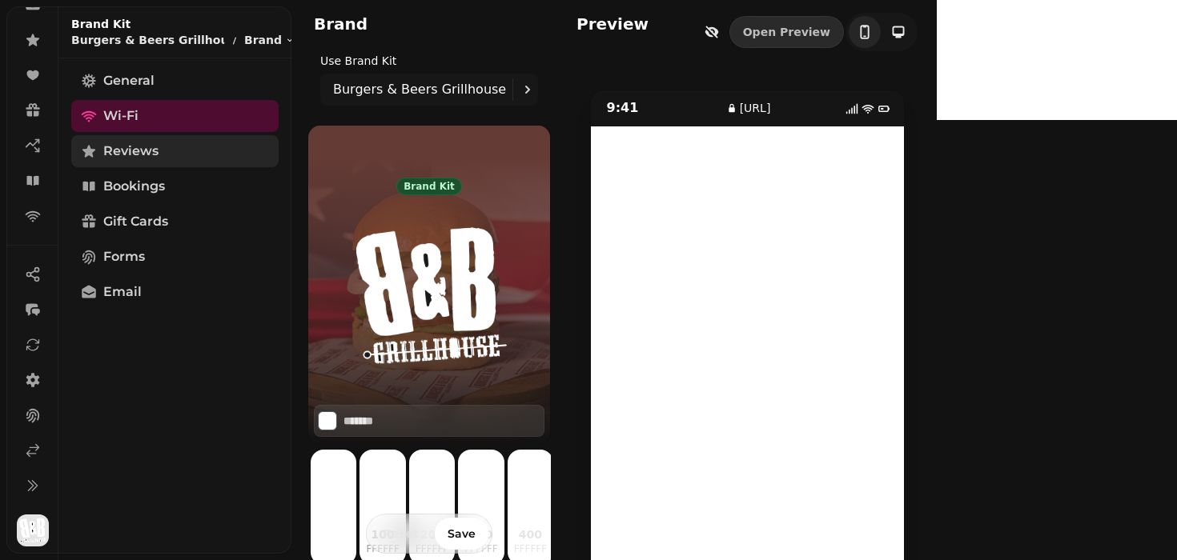
click at [140, 156] on span "Reviews" at bounding box center [130, 151] width 55 height 19
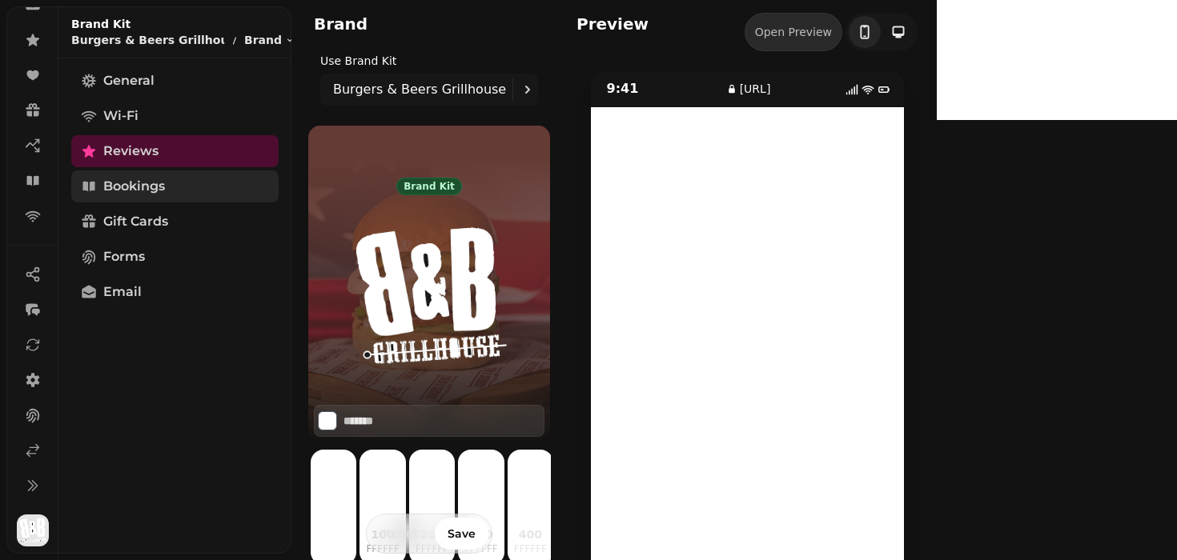
click at [148, 190] on span "Bookings" at bounding box center [134, 186] width 62 height 19
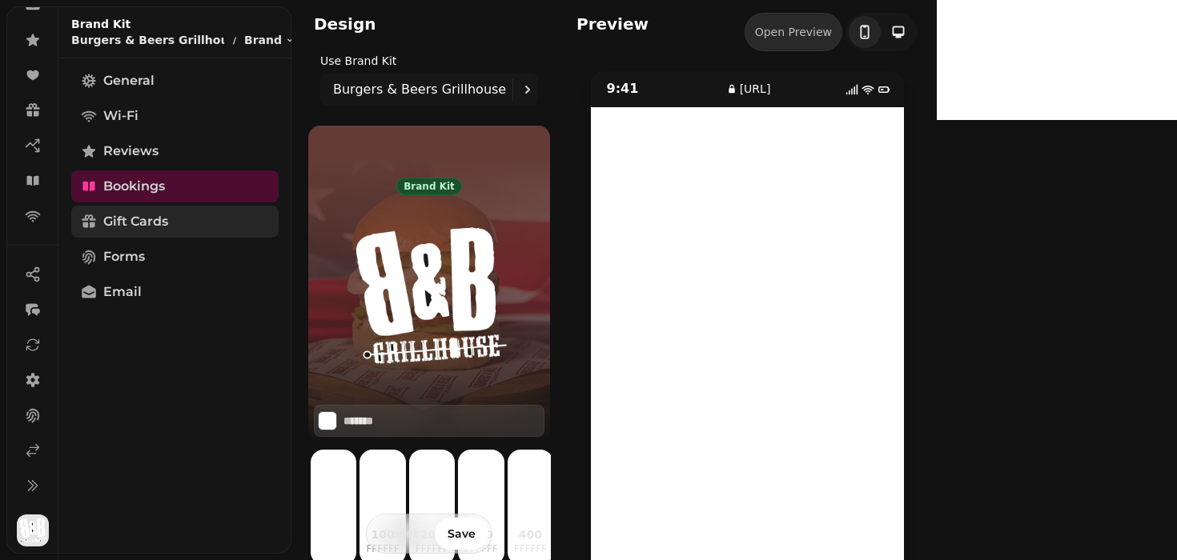
click at [114, 223] on span "Gift Cards" at bounding box center [135, 221] width 65 height 19
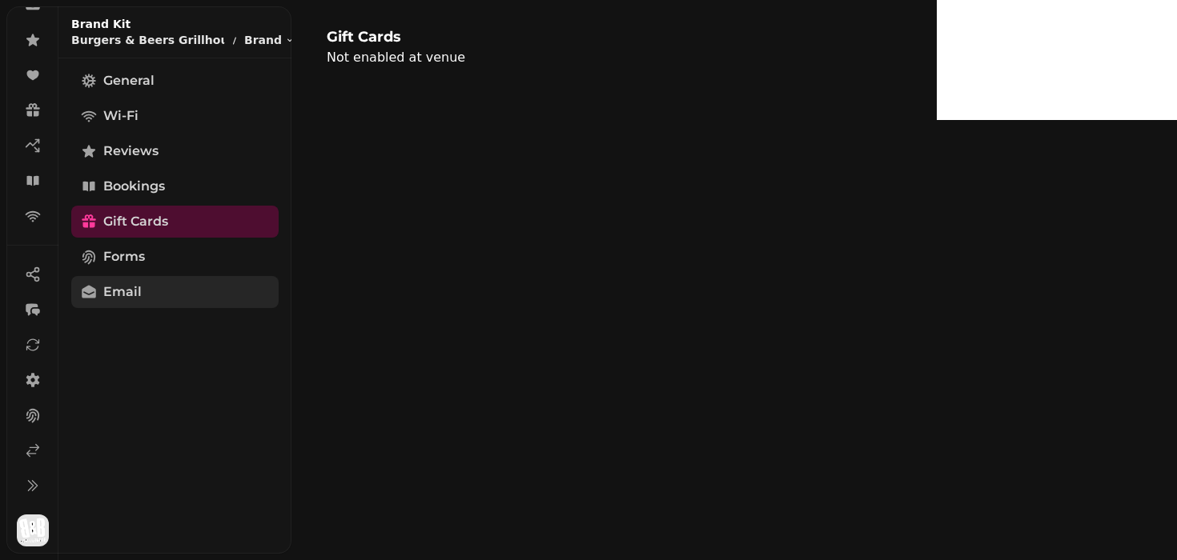
click at [156, 285] on link "Email" at bounding box center [174, 292] width 207 height 32
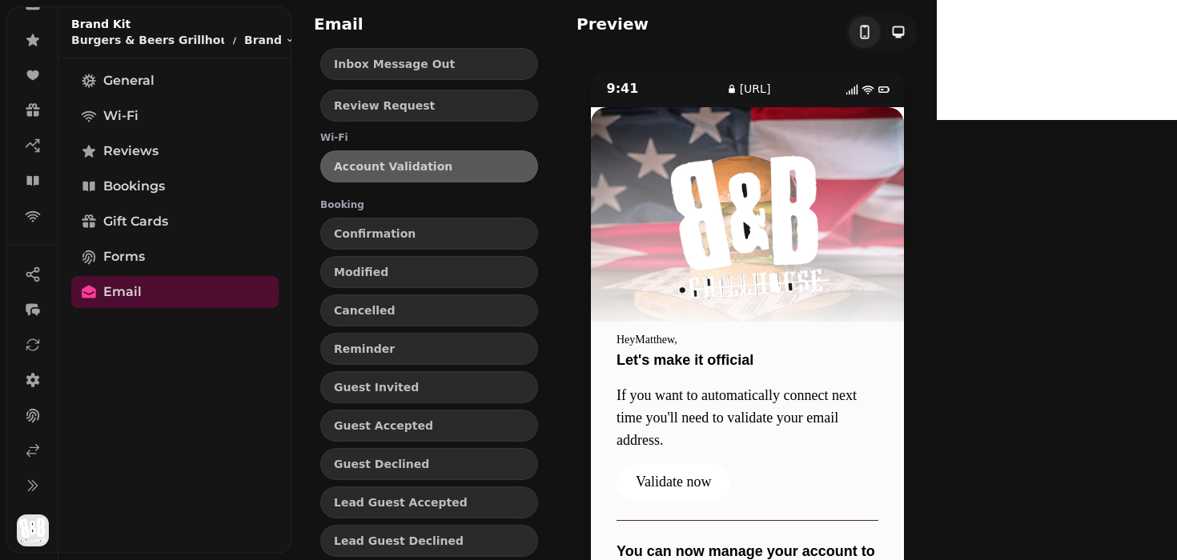
click at [302, 293] on div "Inbox Message Out Review Request Wi-Fi Account Validation Booking Confirmation …" at bounding box center [429, 538] width 256 height 980
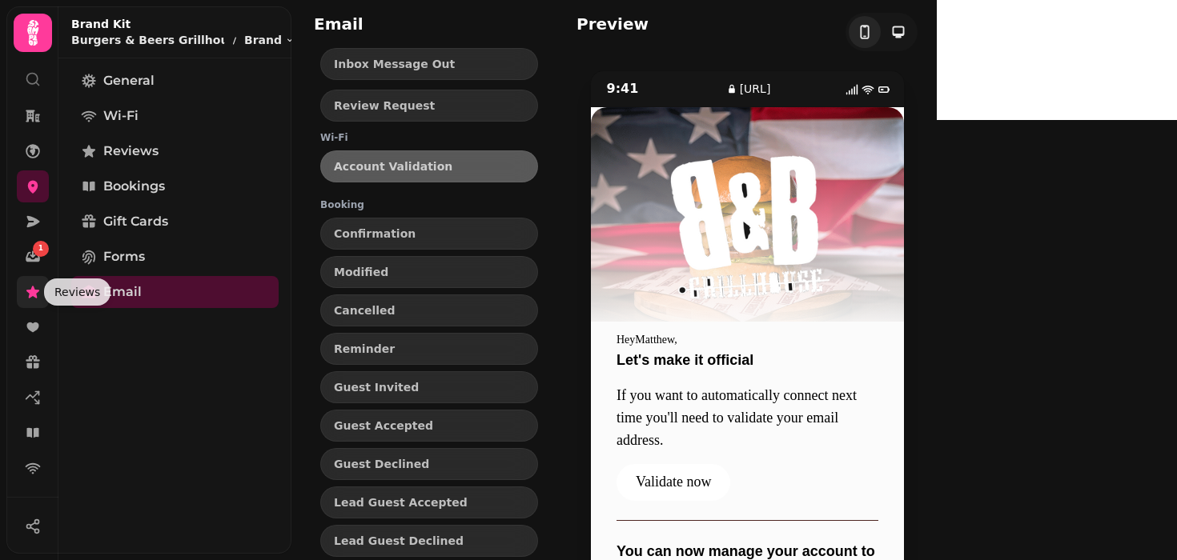
click at [30, 298] on icon at bounding box center [33, 292] width 16 height 16
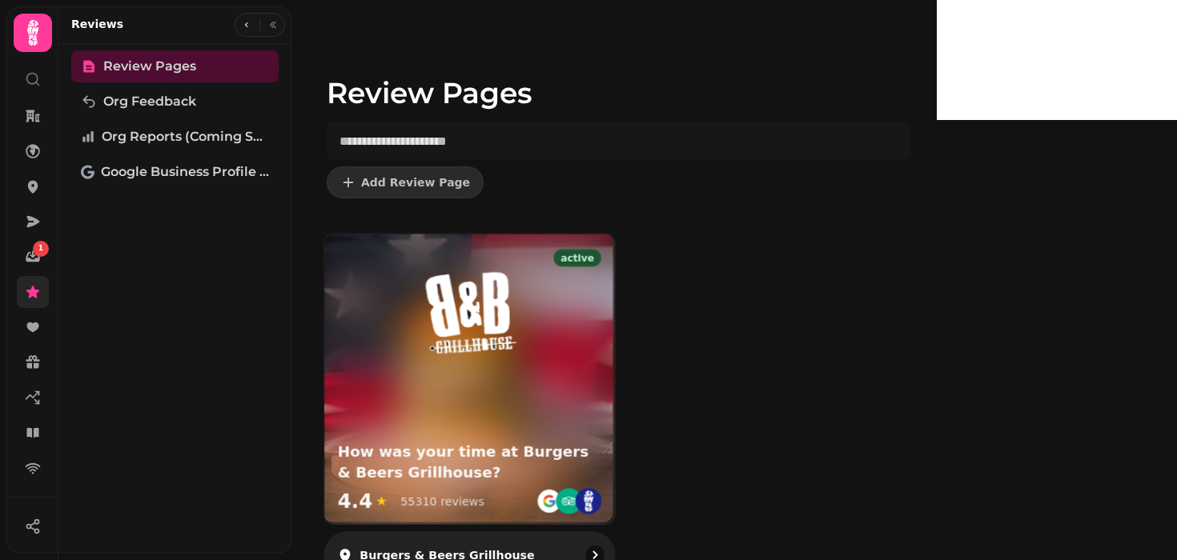
click at [491, 341] on img at bounding box center [469, 312] width 116 height 105
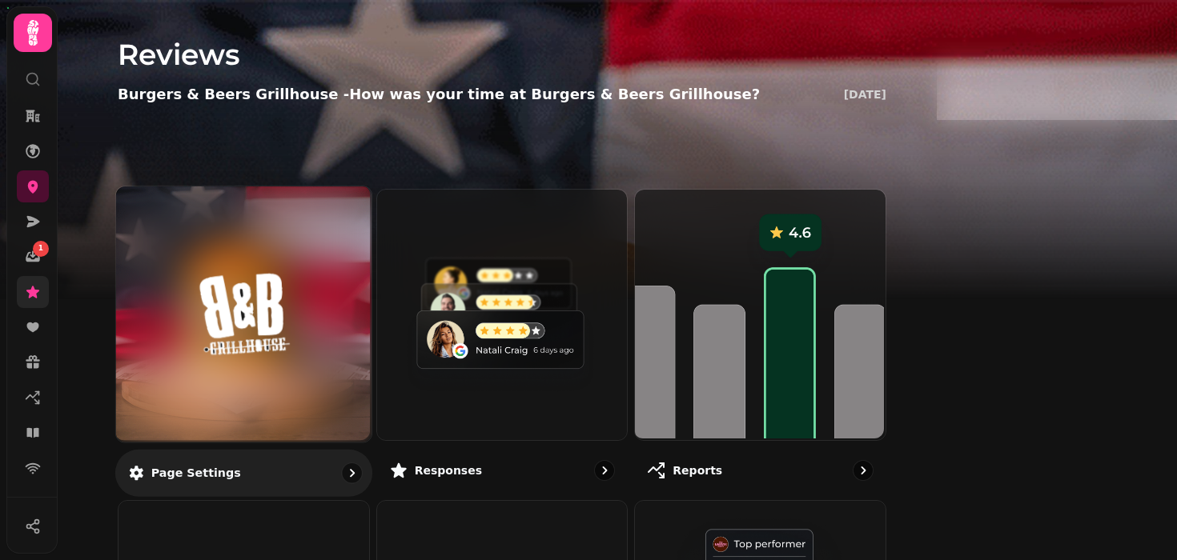
click at [339, 331] on img at bounding box center [243, 314] width 191 height 105
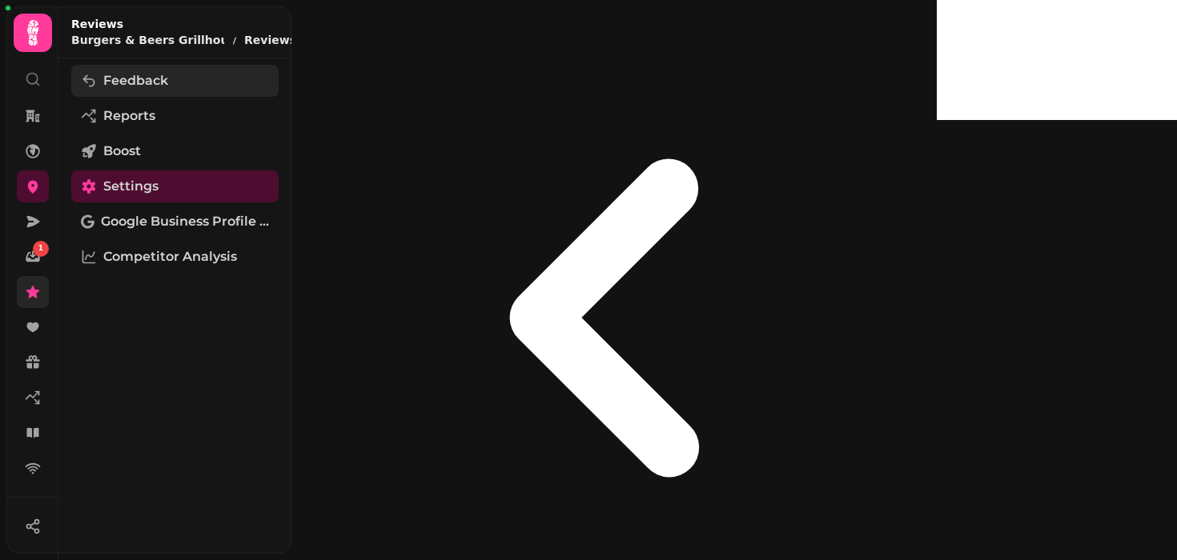
click at [206, 81] on link "Feedback" at bounding box center [174, 81] width 207 height 32
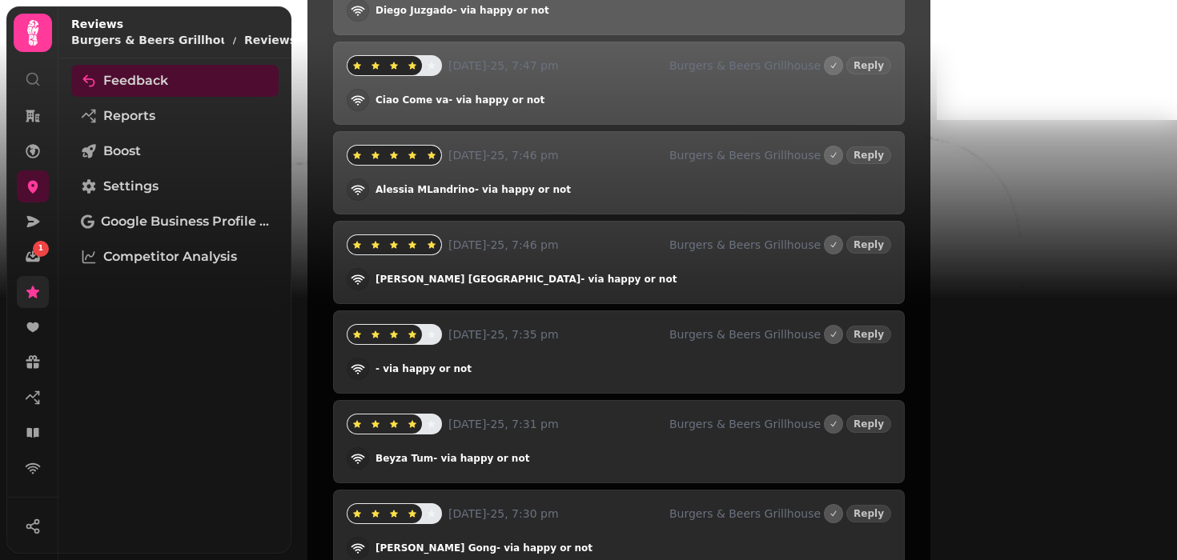
scroll to position [769, 0]
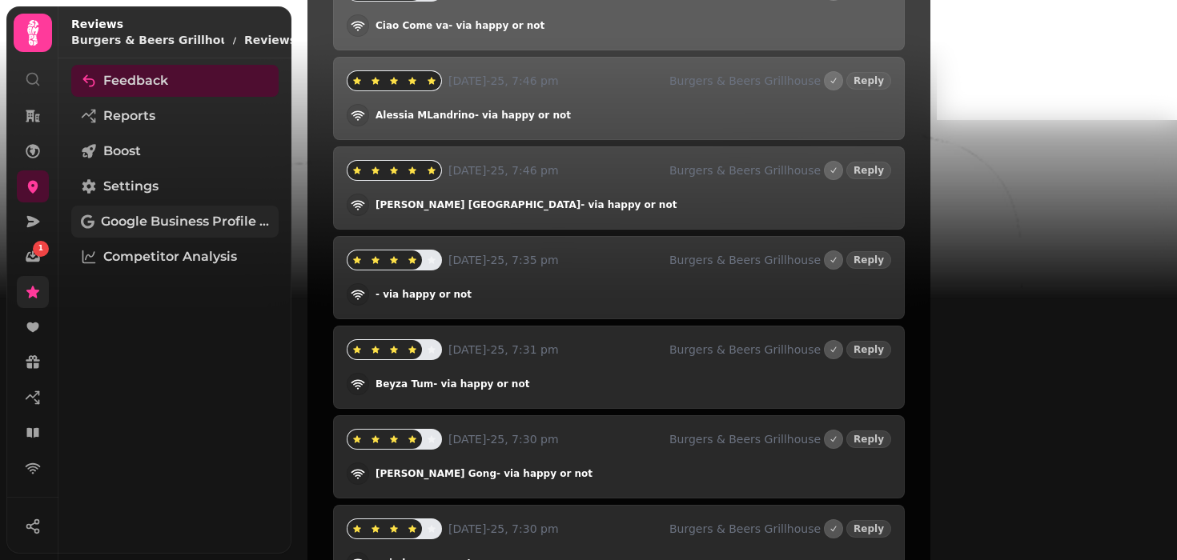
click at [226, 222] on span "Google Business Profile (Beta)" at bounding box center [185, 221] width 168 height 19
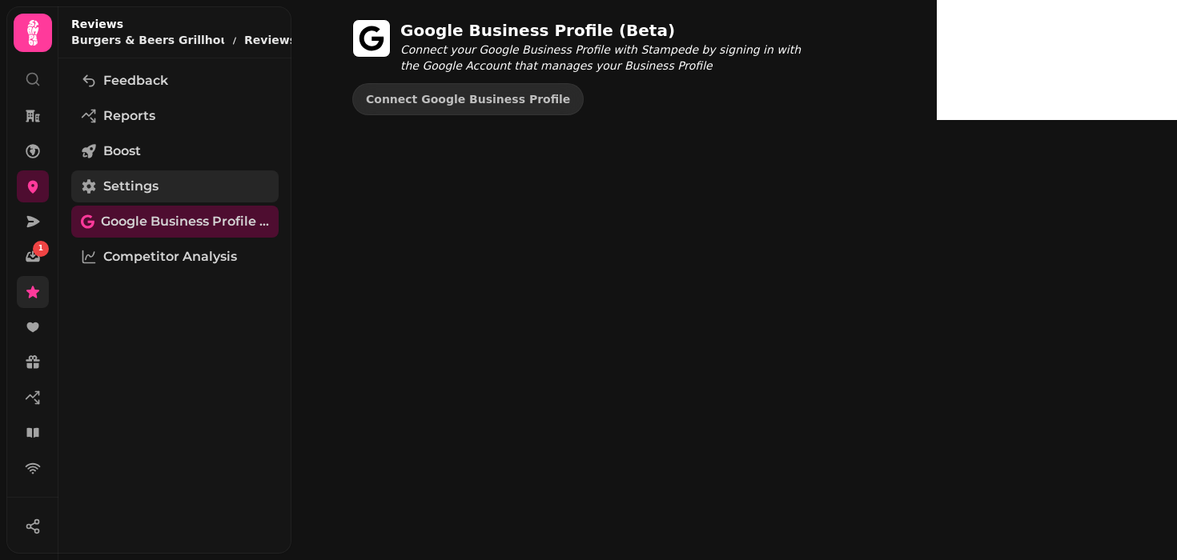
click at [112, 190] on span "Settings" at bounding box center [130, 186] width 55 height 19
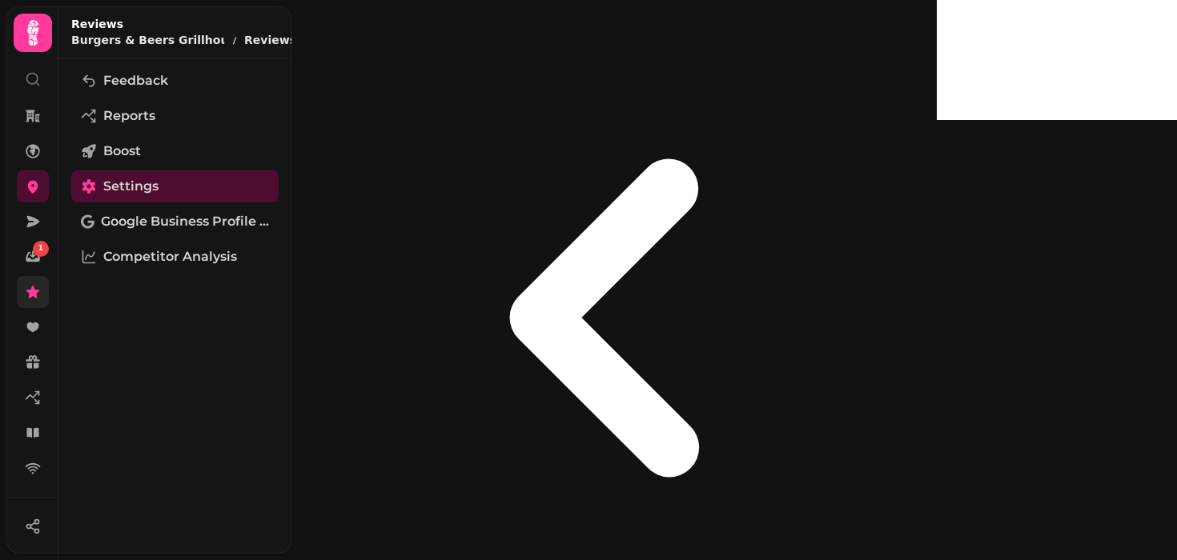
scroll to position [187, 0]
click at [144, 267] on link "Competitor Analysis" at bounding box center [174, 257] width 207 height 32
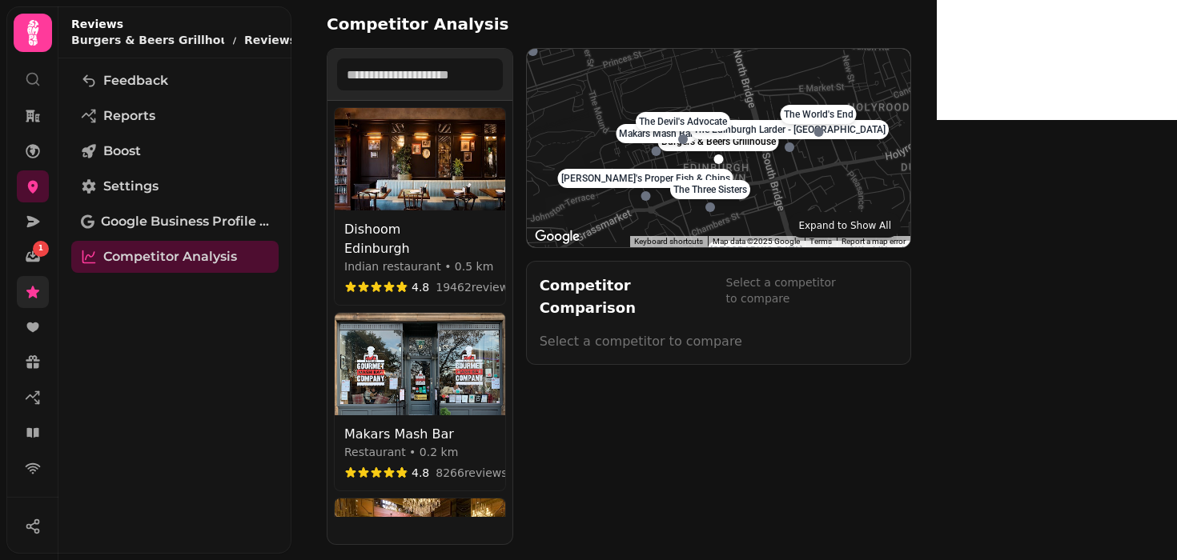
click at [505, 167] on img at bounding box center [420, 159] width 170 height 102
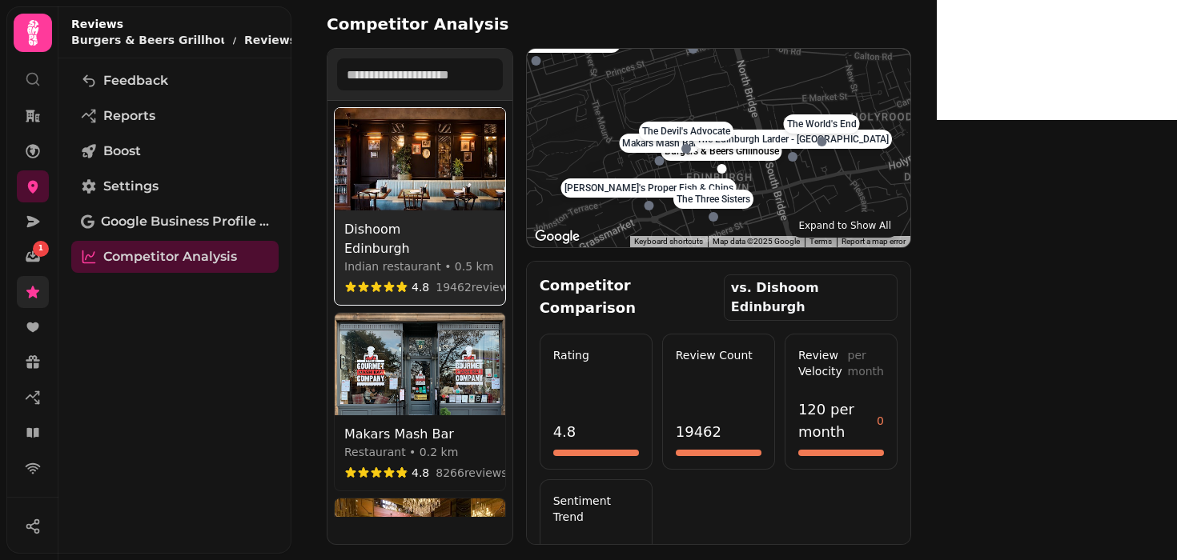
select select "********"
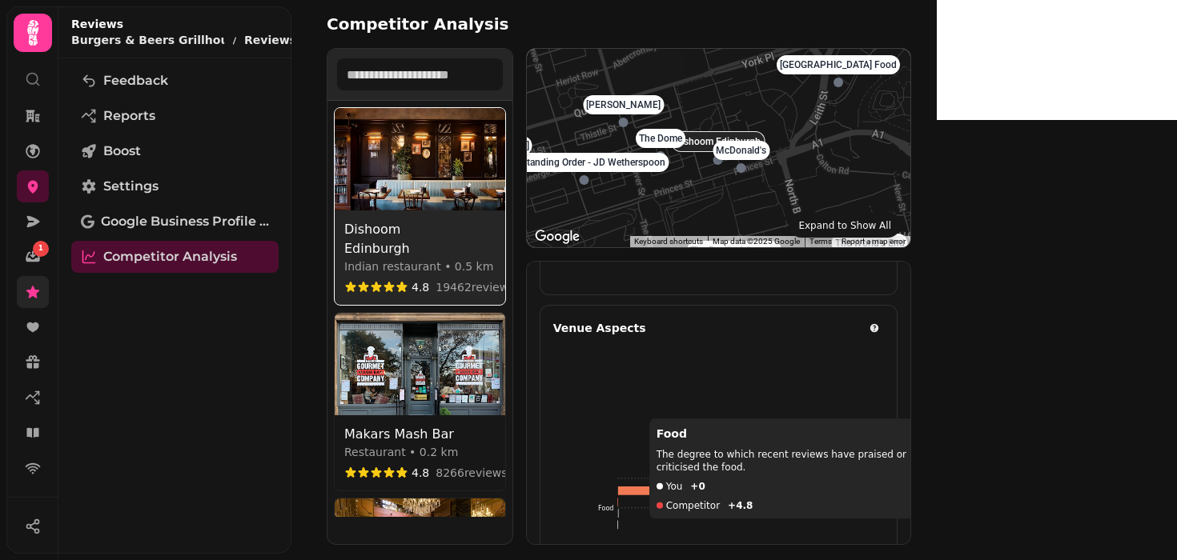
scroll to position [839, 0]
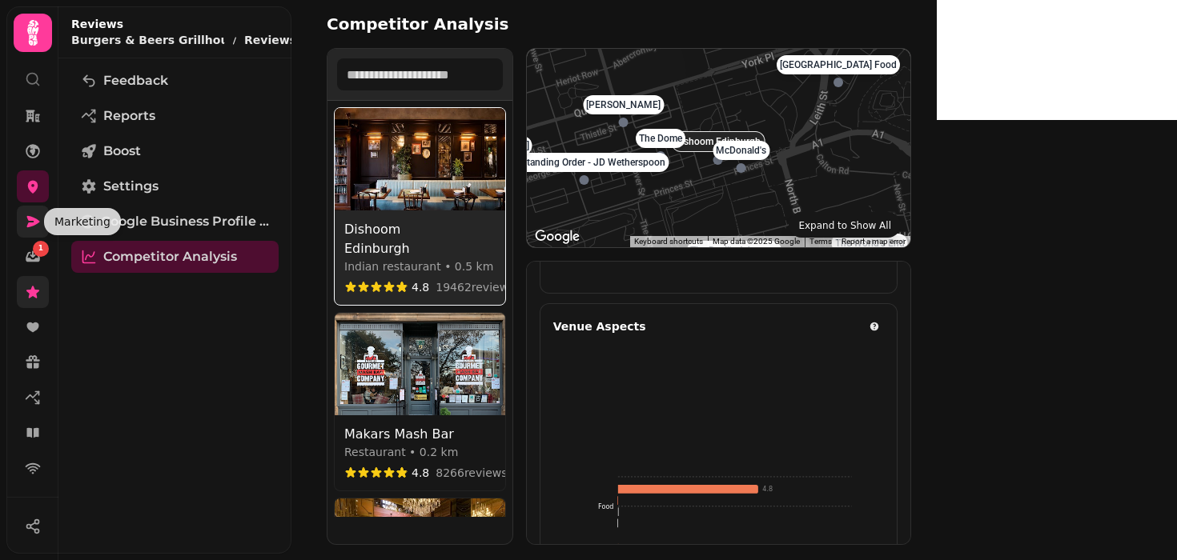
click at [34, 224] on icon at bounding box center [33, 221] width 13 height 11
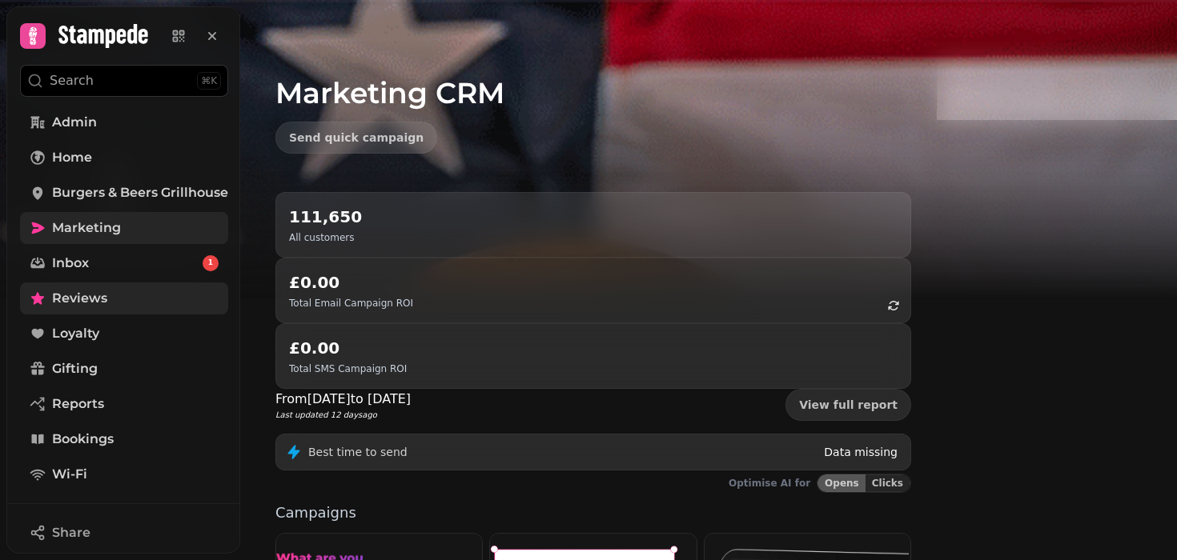
scroll to position [439, 0]
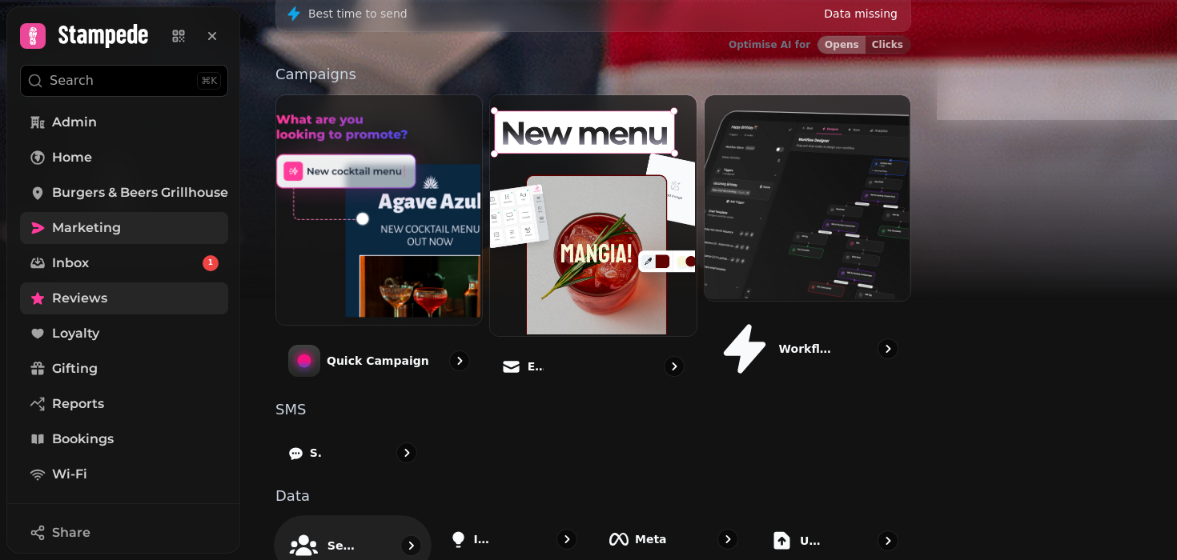
click at [358, 538] on p "Segments" at bounding box center [342, 546] width 30 height 16
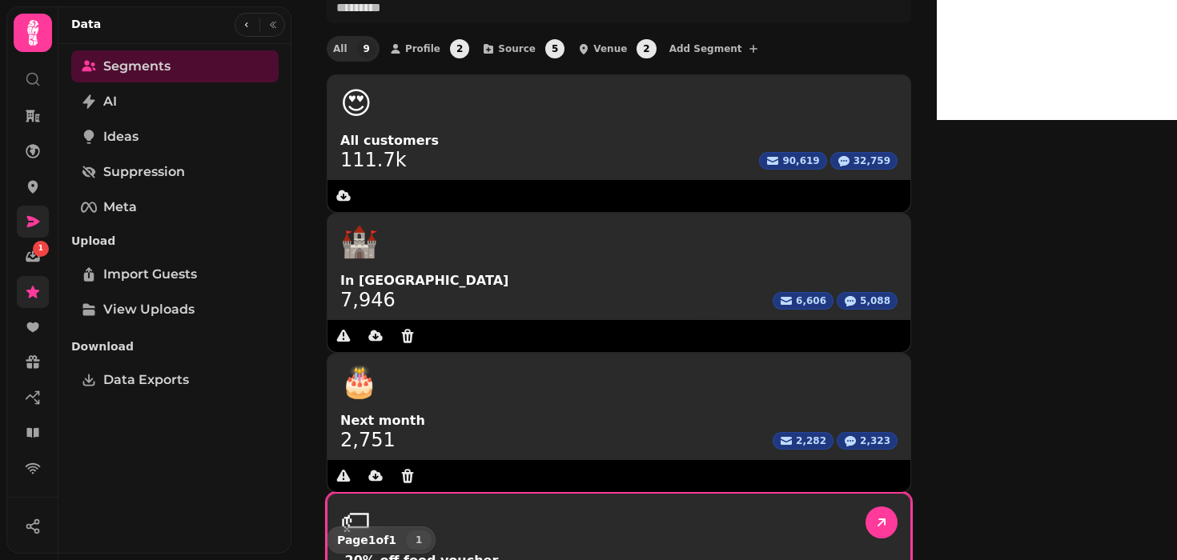
scroll to position [88, 0]
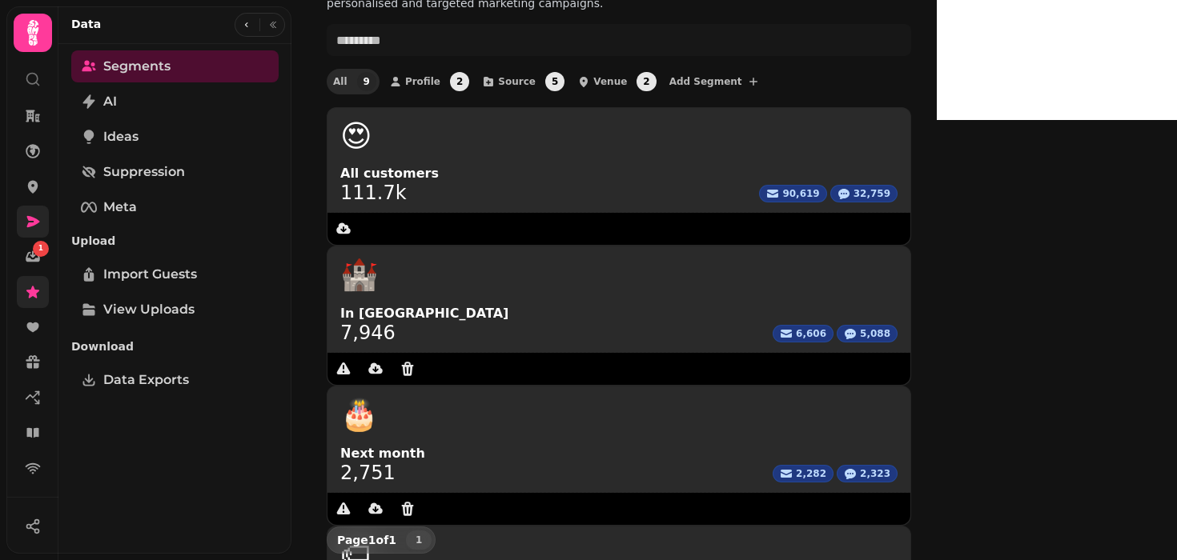
scroll to position [89, 0]
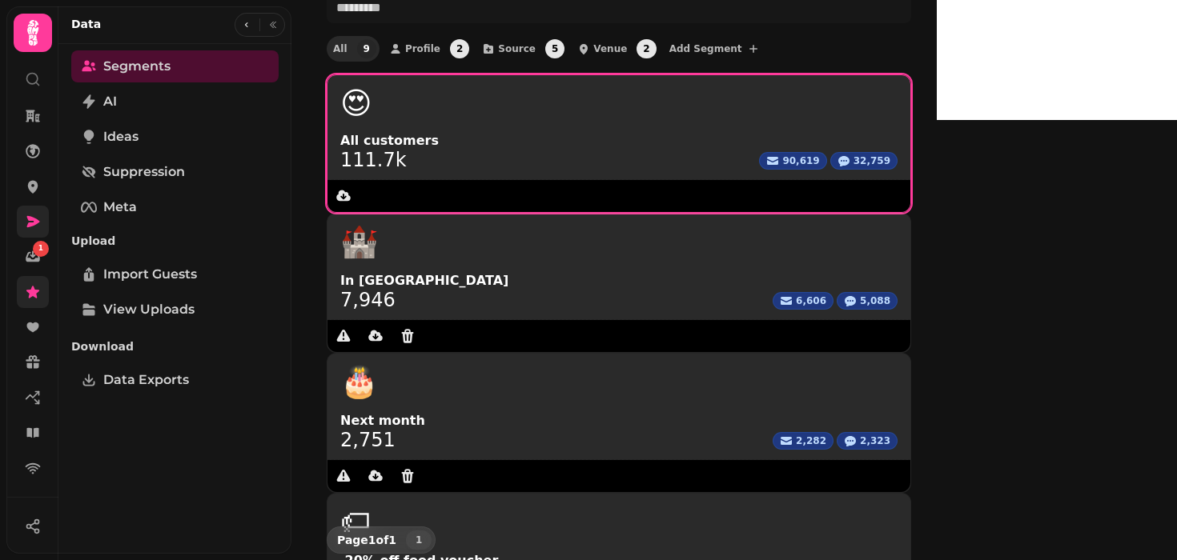
click at [358, 152] on span "111.7k" at bounding box center [373, 159] width 66 height 19
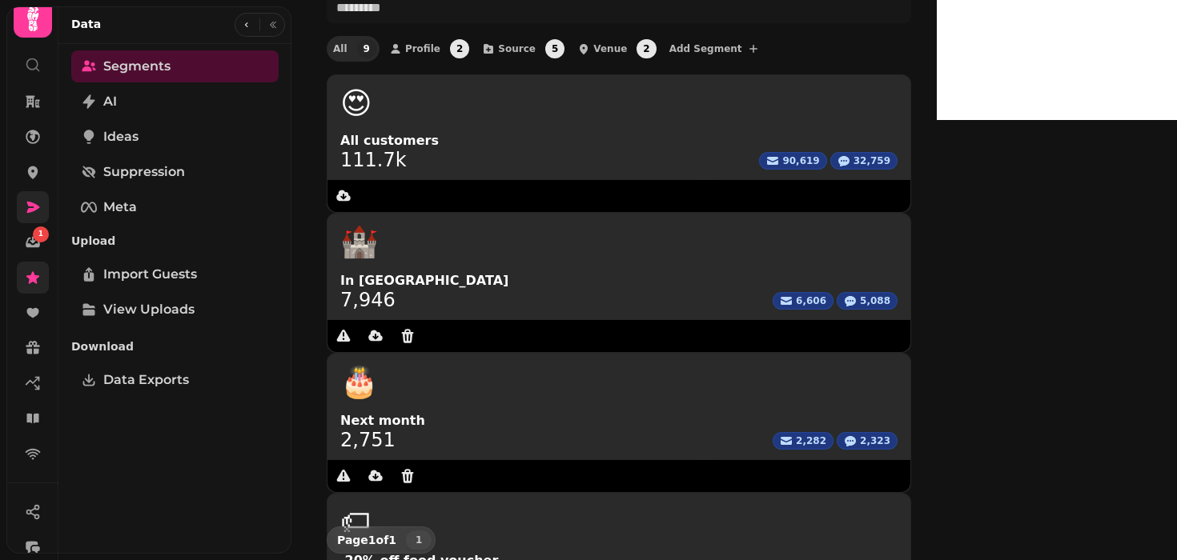
scroll to position [0, 0]
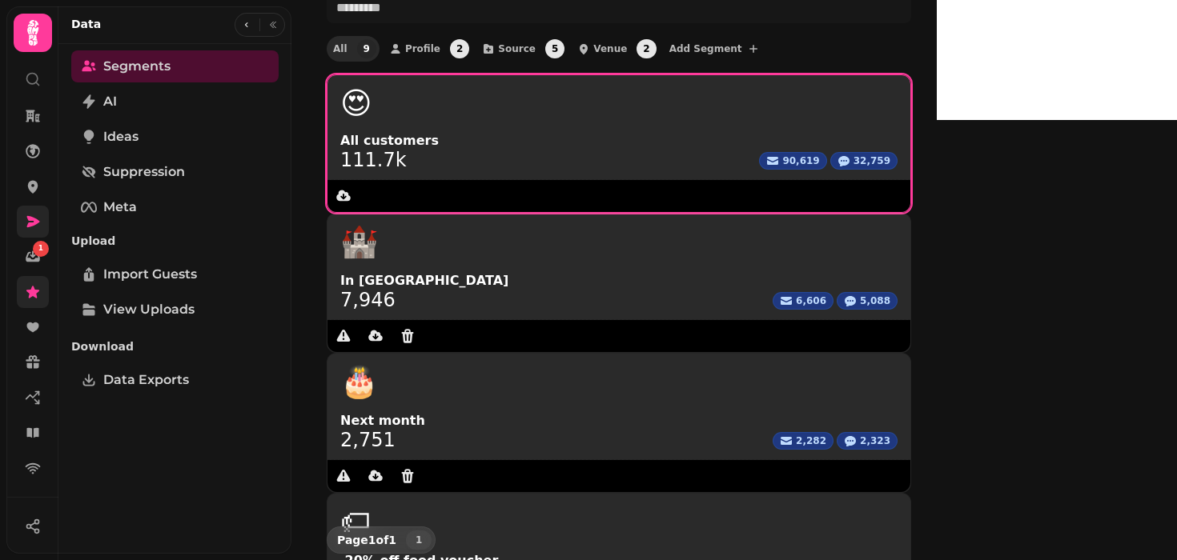
click at [382, 150] on span "111.7k" at bounding box center [373, 159] width 66 height 19
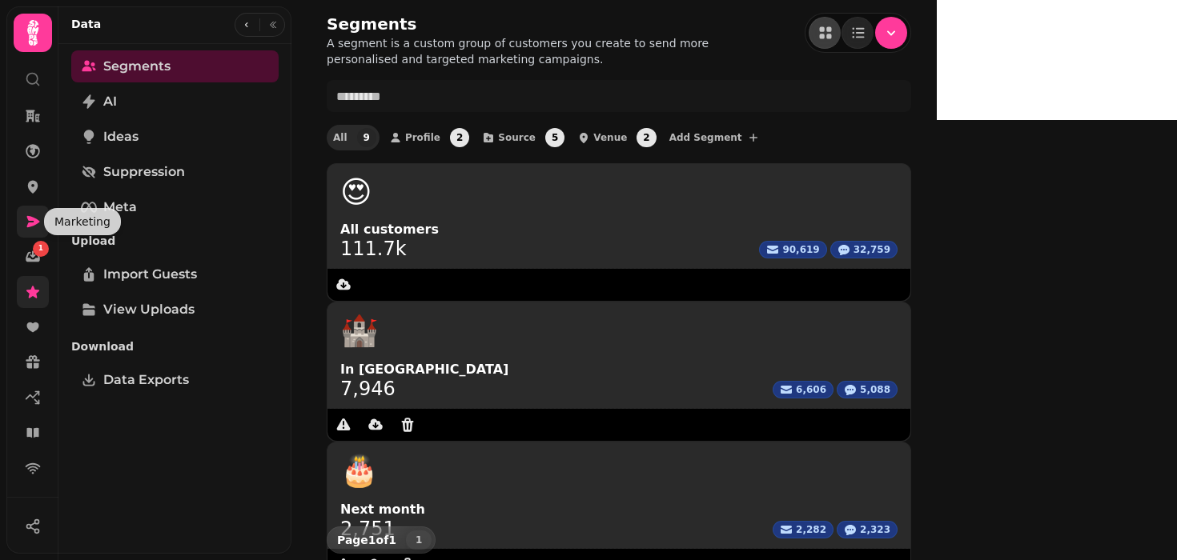
click at [26, 225] on icon at bounding box center [33, 222] width 16 height 16
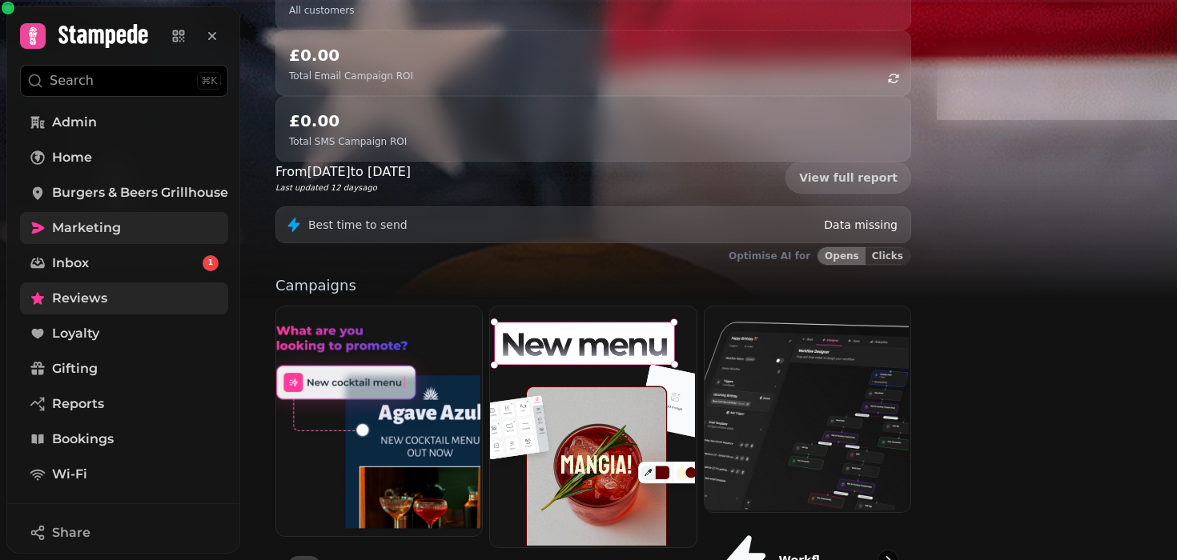
scroll to position [251, 0]
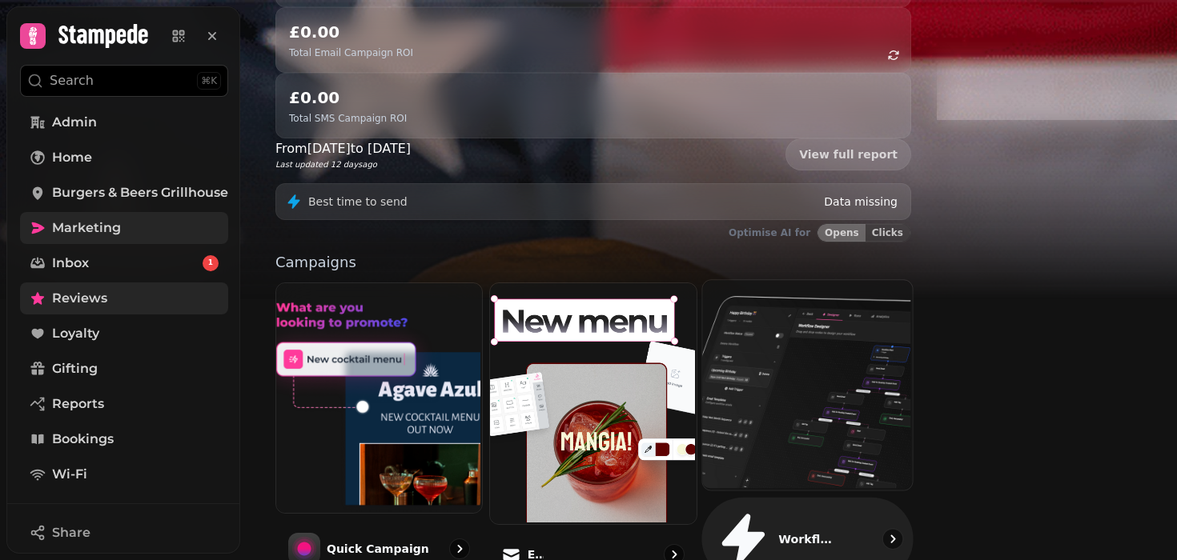
click at [910, 367] on img at bounding box center [805, 384] width 210 height 210
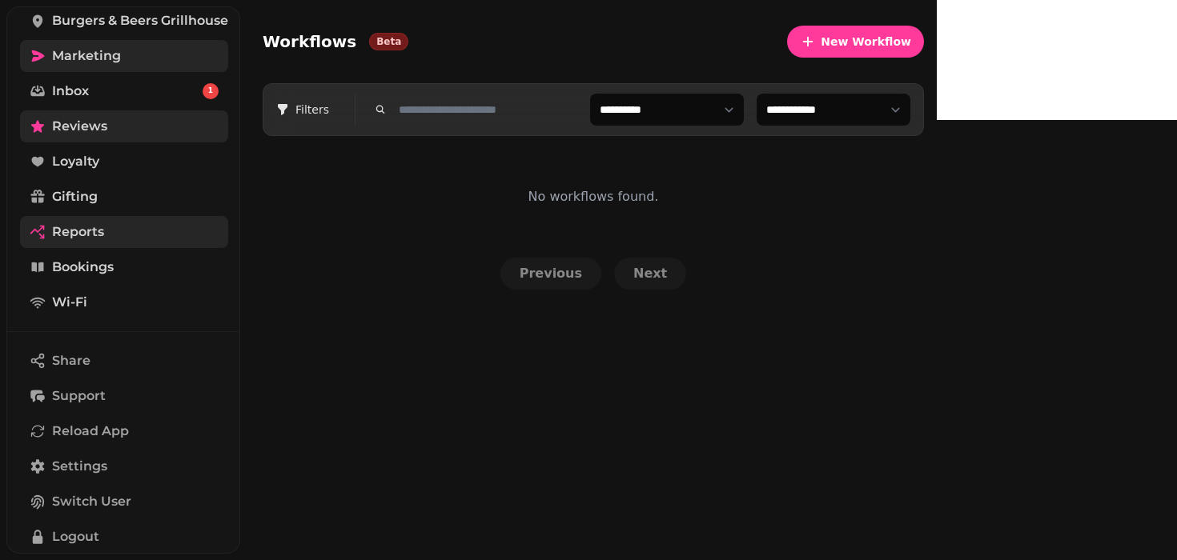
scroll to position [294, 0]
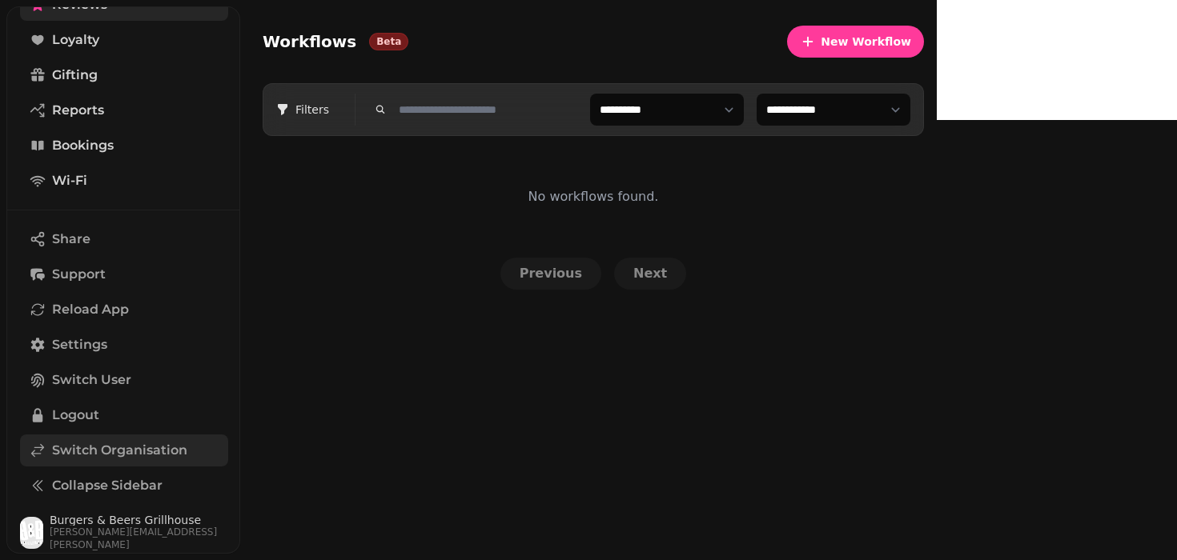
click at [89, 444] on span "Switch Organisation" at bounding box center [119, 450] width 135 height 19
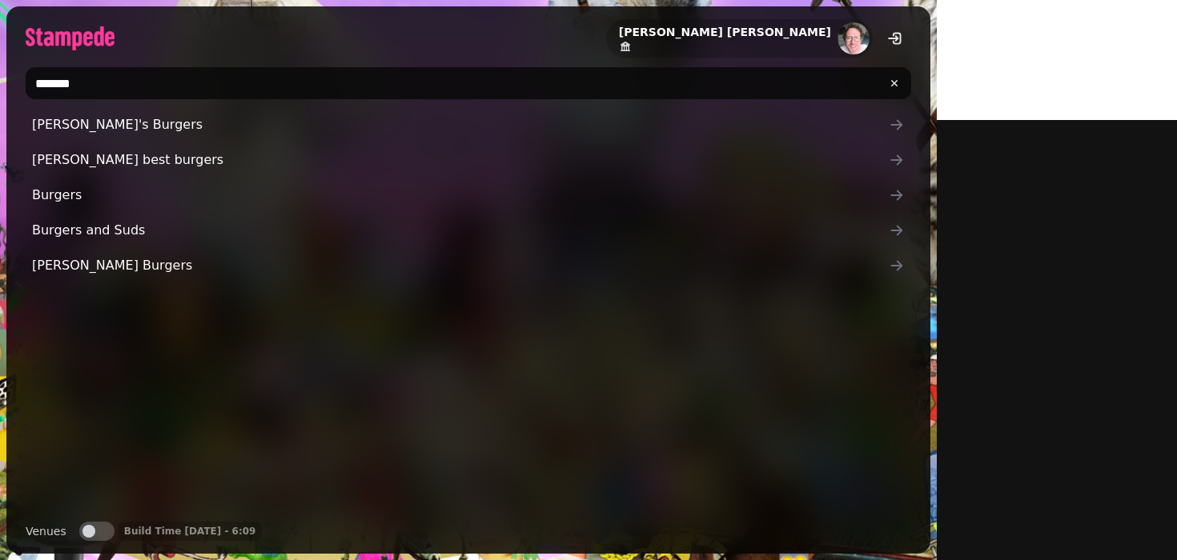
click at [100, 88] on input "*******" at bounding box center [468, 83] width 885 height 32
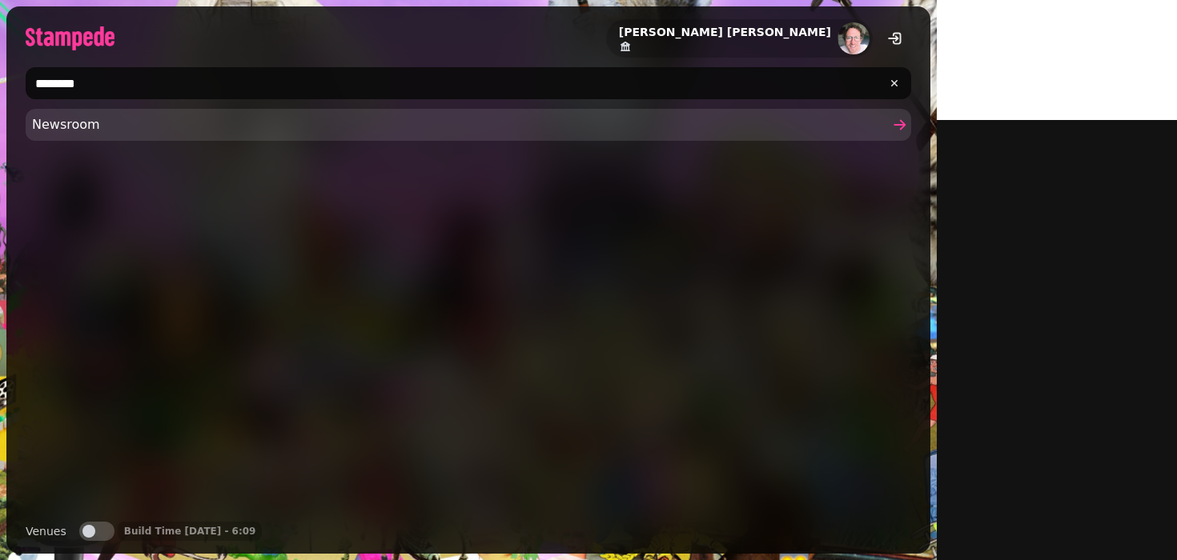
type input "********"
click at [54, 122] on span "Newsroom" at bounding box center [460, 124] width 856 height 19
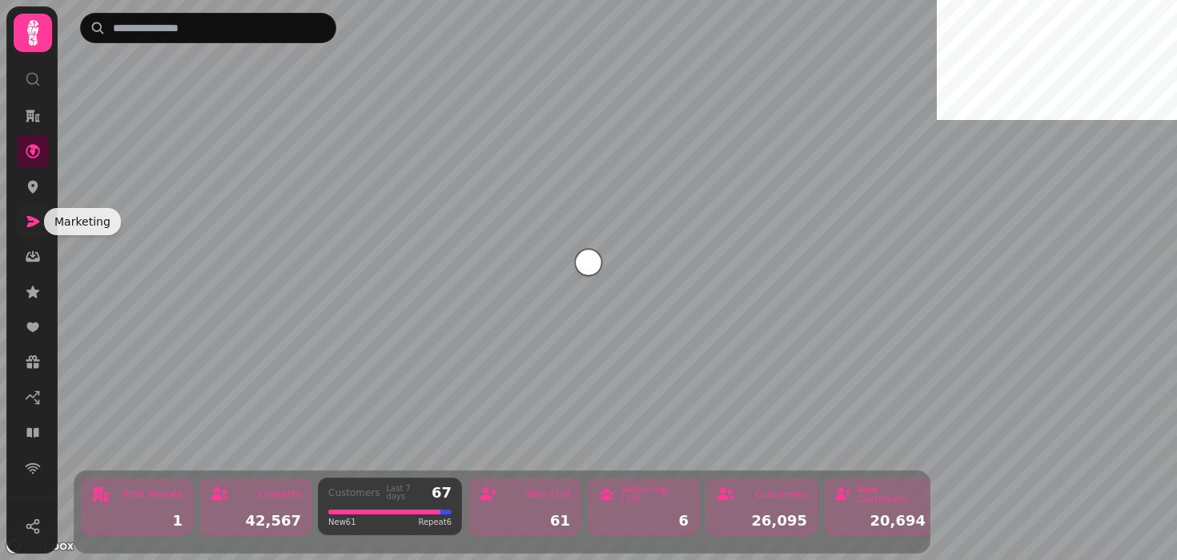
click at [25, 226] on icon at bounding box center [33, 222] width 16 height 16
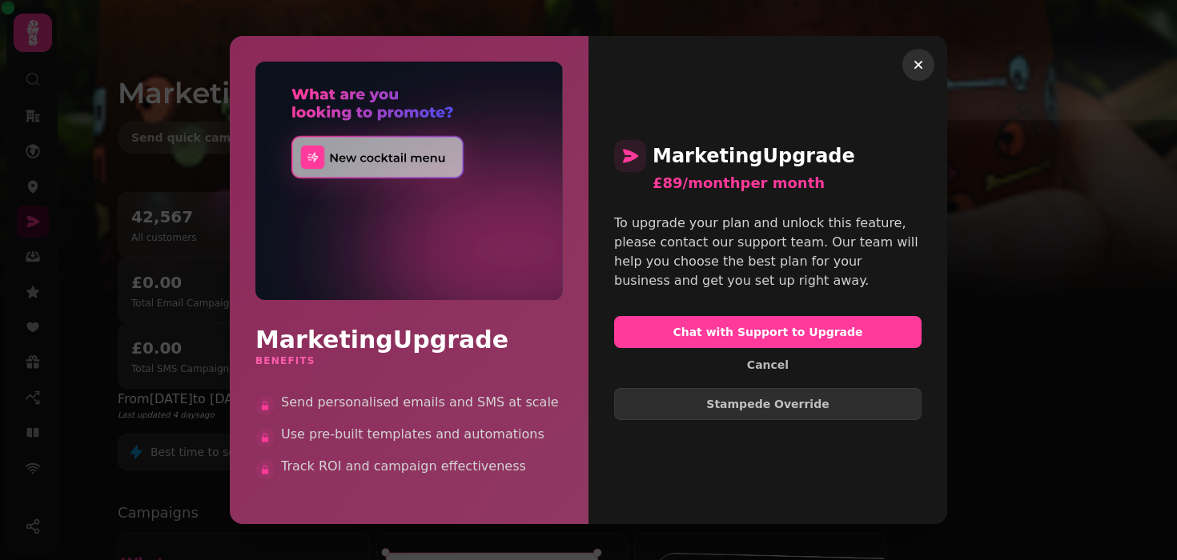
click at [919, 65] on icon "button" at bounding box center [918, 65] width 8 height 8
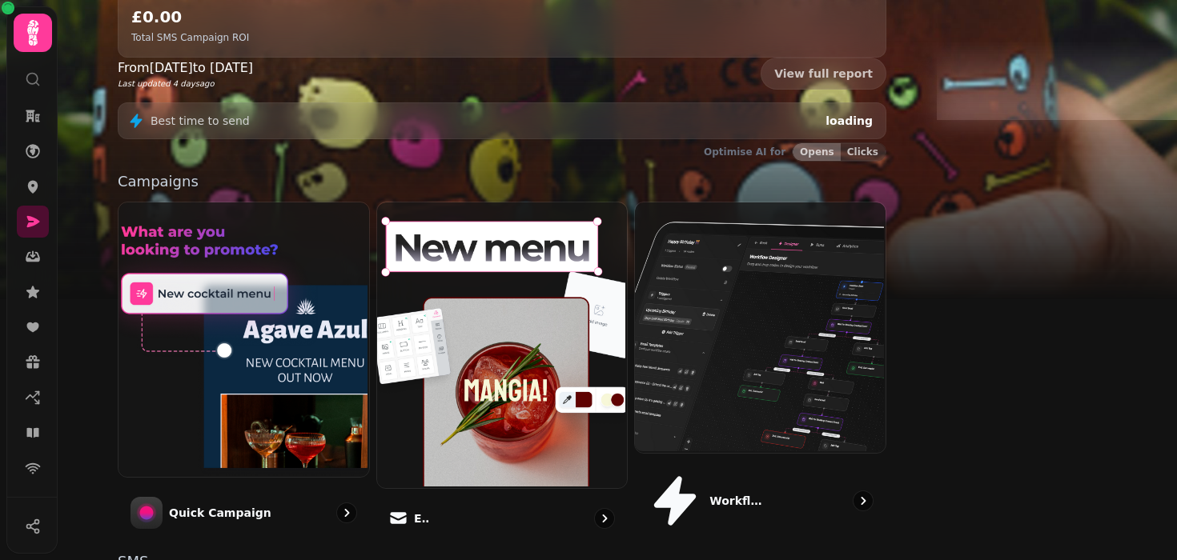
scroll to position [335, 0]
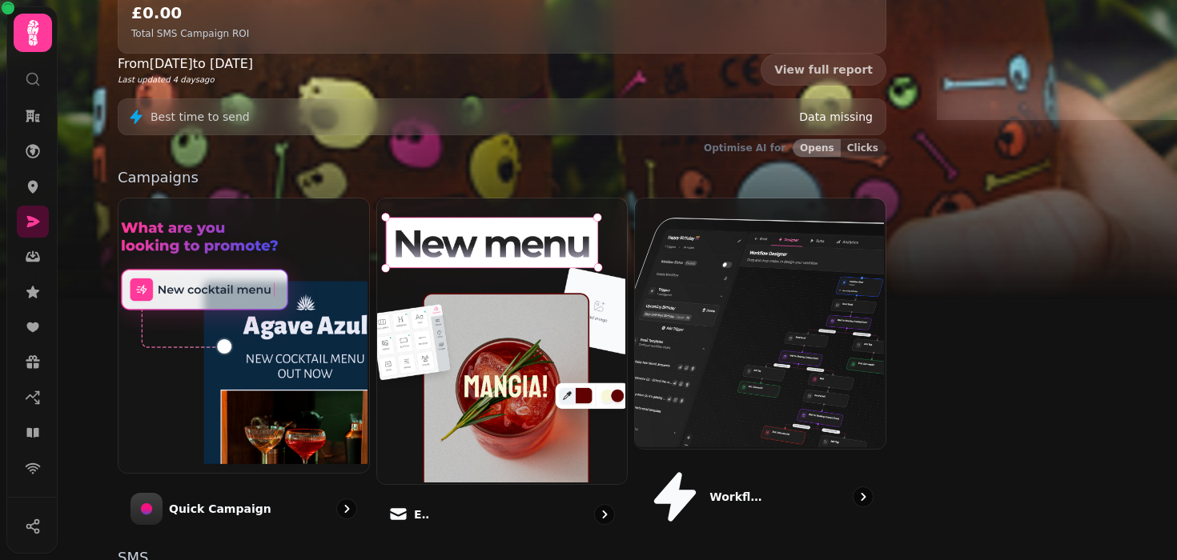
click at [367, 319] on img at bounding box center [242, 334] width 251 height 275
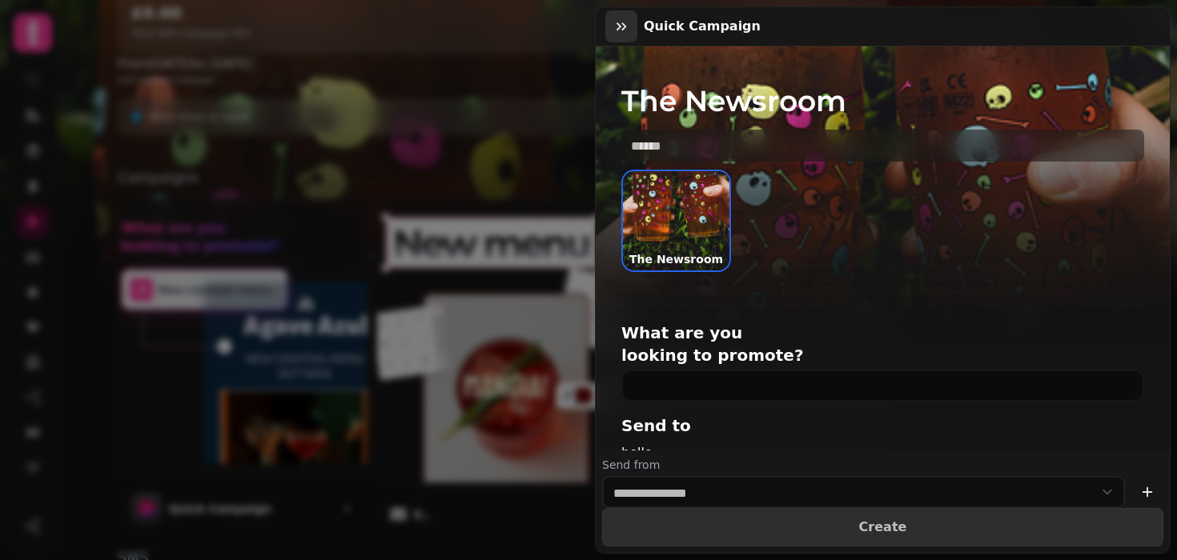
click at [618, 27] on icon "button" at bounding box center [621, 26] width 16 height 16
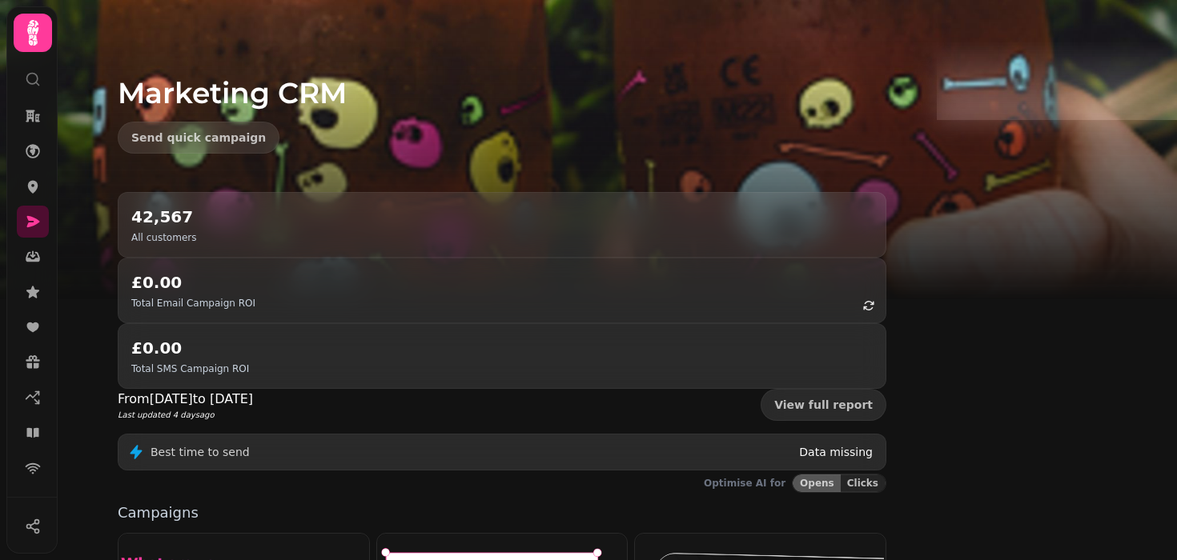
click at [196, 222] on h2 "42,567" at bounding box center [163, 217] width 65 height 22
click at [886, 388] on link "View full report" at bounding box center [823, 404] width 126 height 32
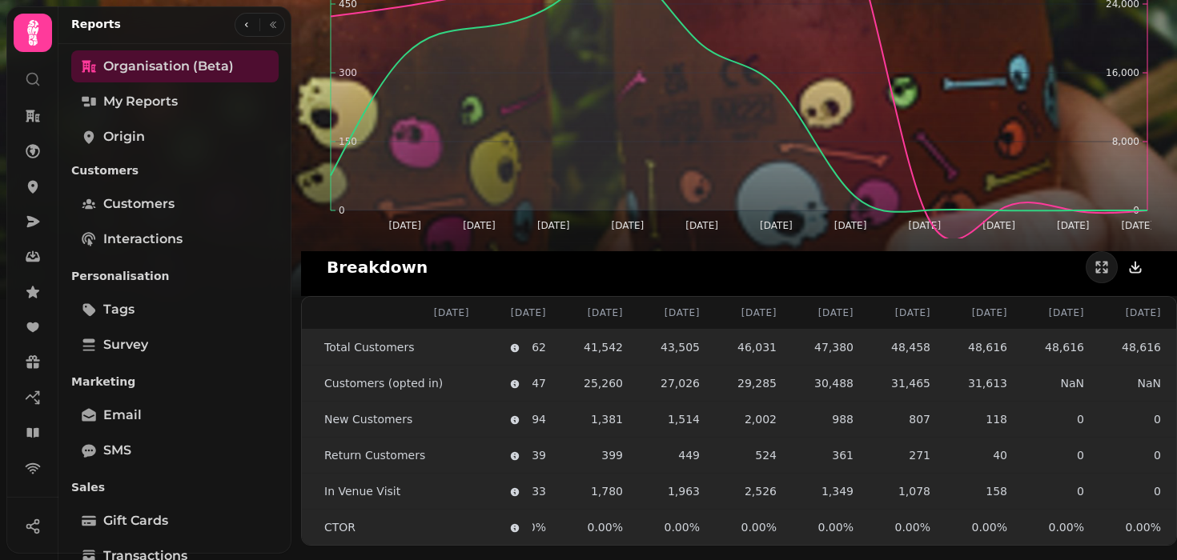
scroll to position [1824, 0]
click at [460, 137] on icon at bounding box center [739, 92] width 816 height 244
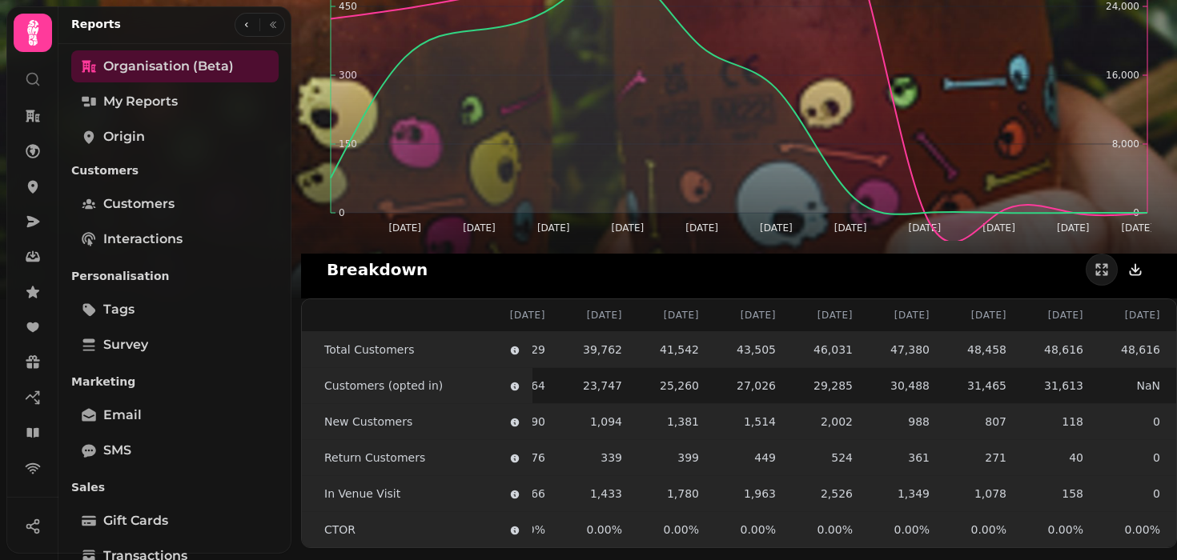
scroll to position [0, 0]
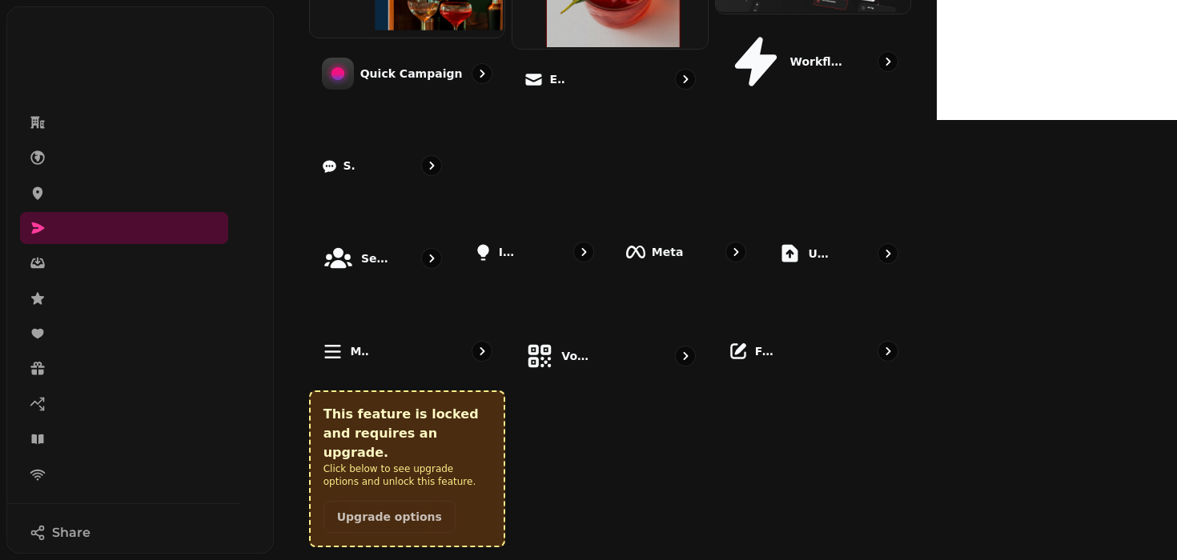
scroll to position [583, 0]
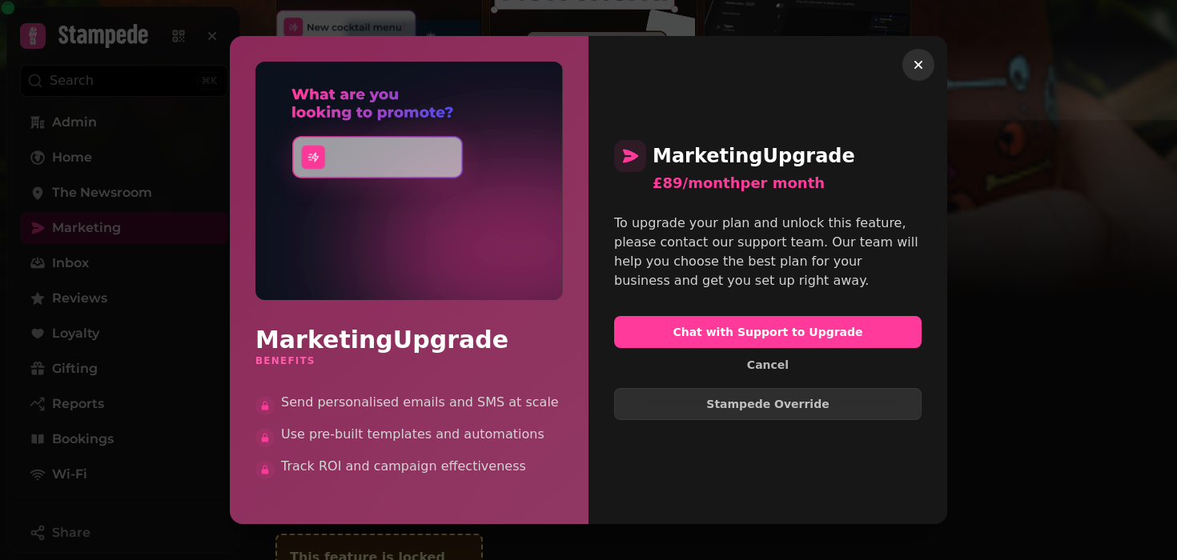
click at [909, 59] on button "button" at bounding box center [918, 65] width 32 height 32
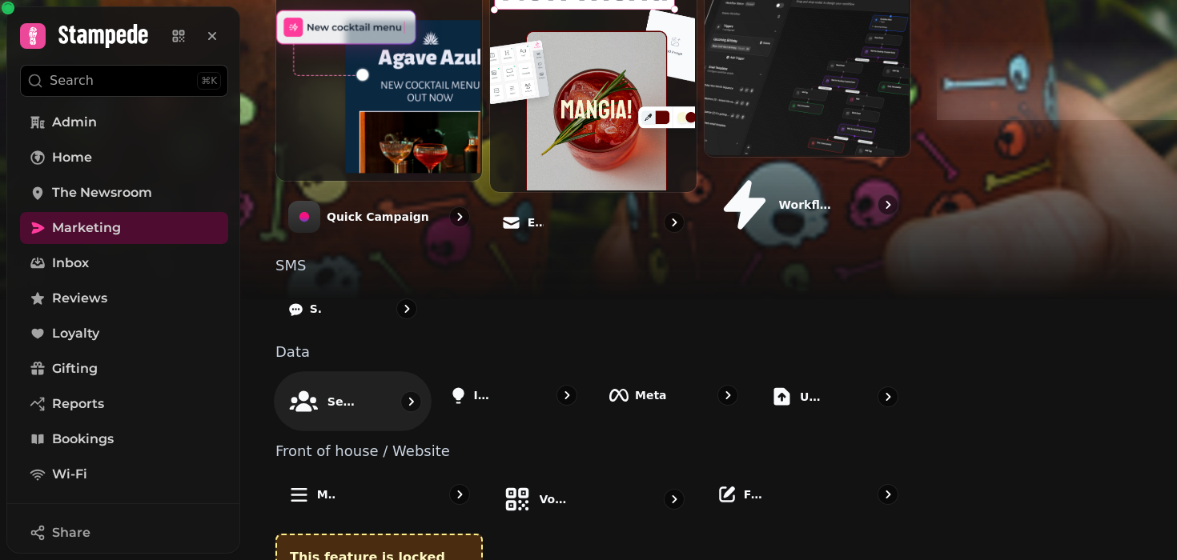
click at [358, 394] on p "Segments" at bounding box center [342, 402] width 30 height 16
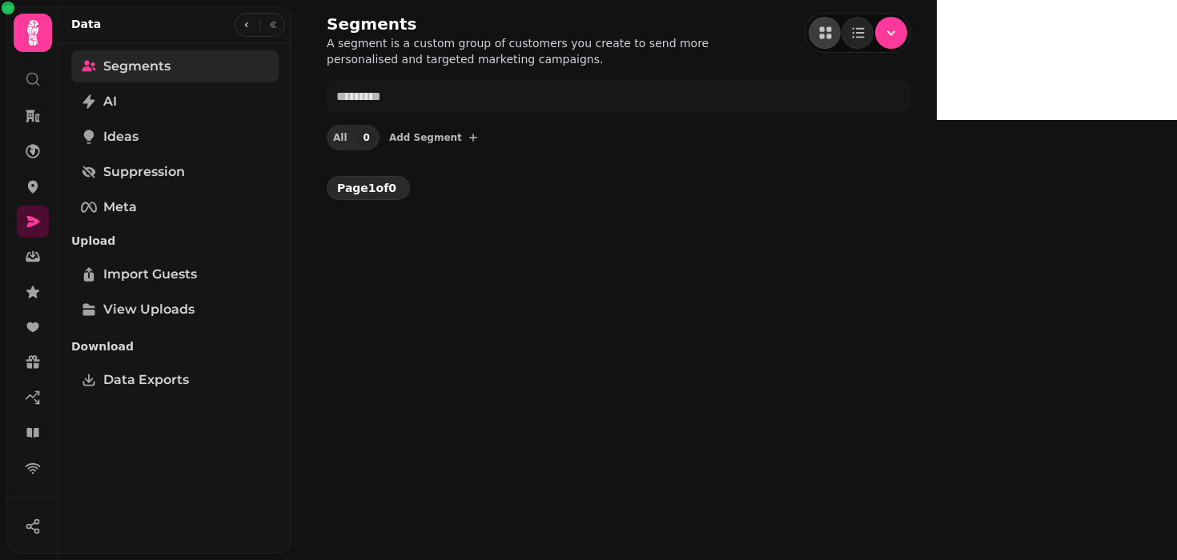
click at [127, 70] on span "Segments" at bounding box center [136, 66] width 67 height 19
click at [242, 26] on icon "button" at bounding box center [247, 25] width 10 height 10
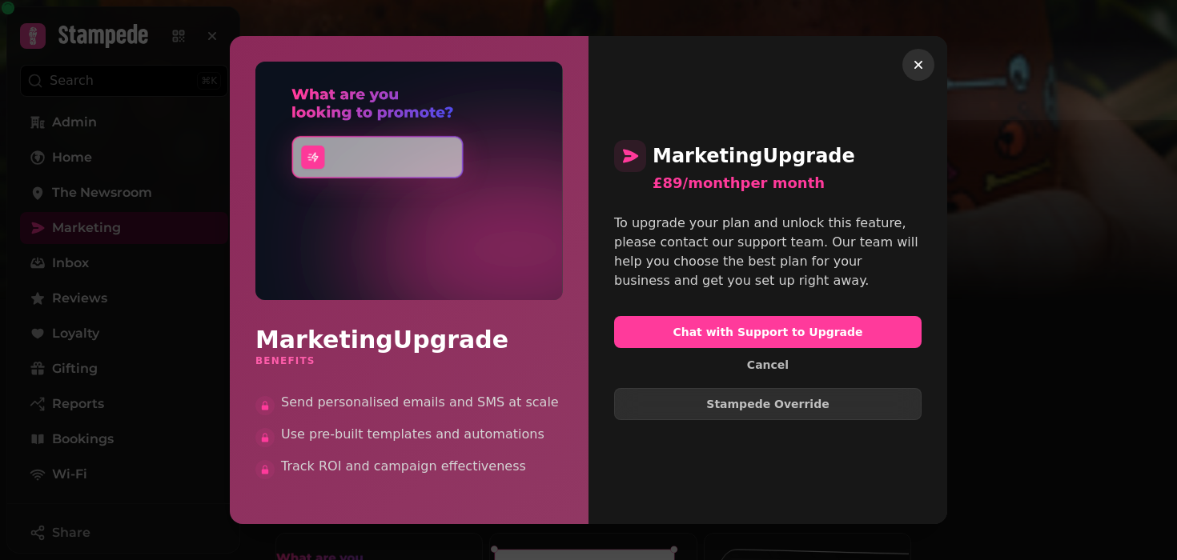
click at [926, 65] on button "button" at bounding box center [918, 65] width 32 height 32
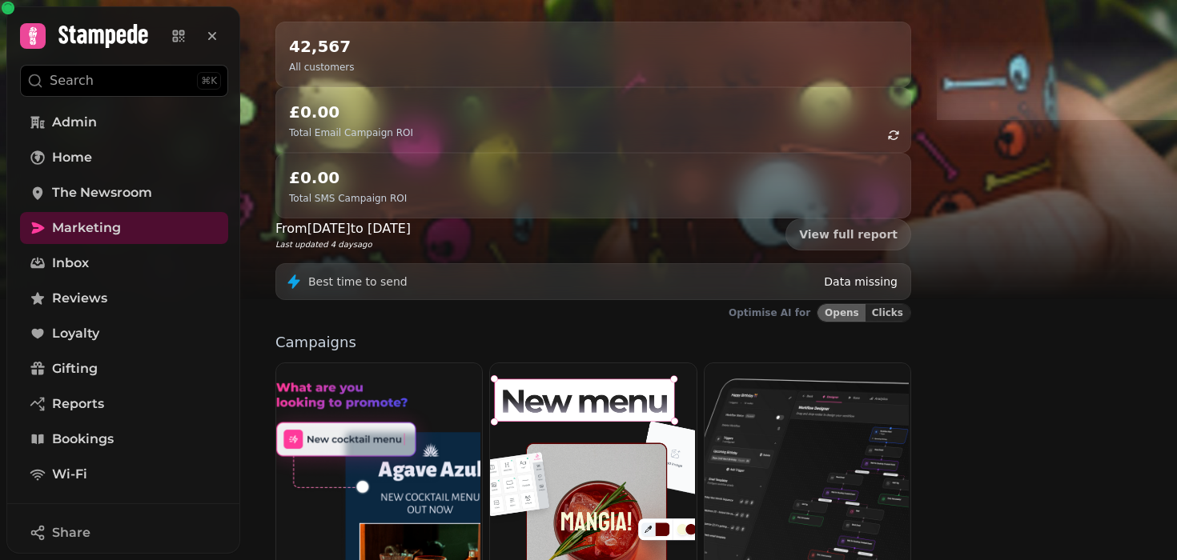
scroll to position [200, 0]
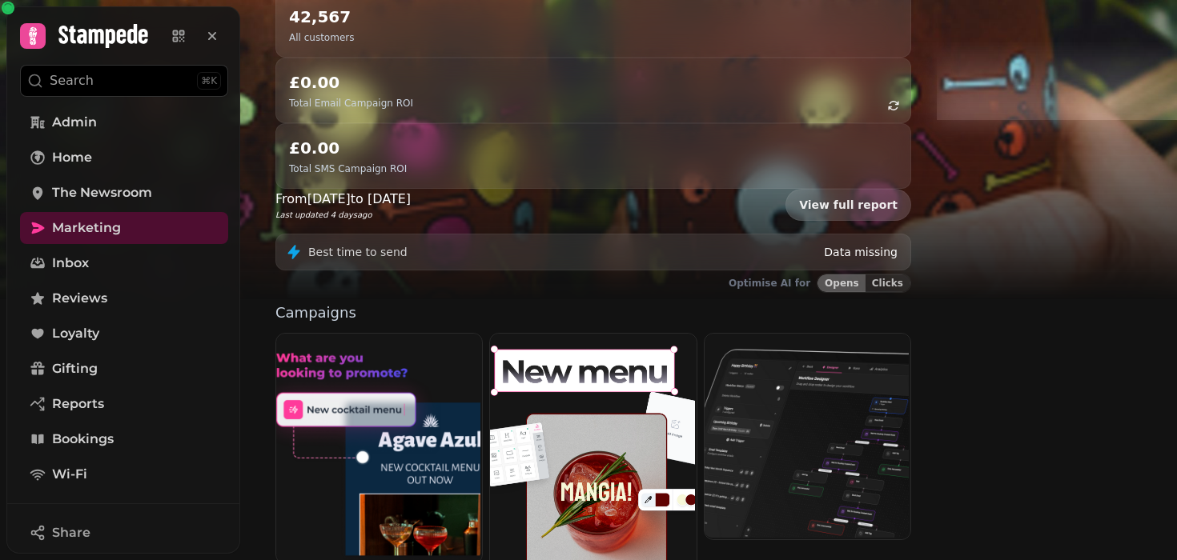
click at [911, 189] on link "View full report" at bounding box center [848, 205] width 126 height 32
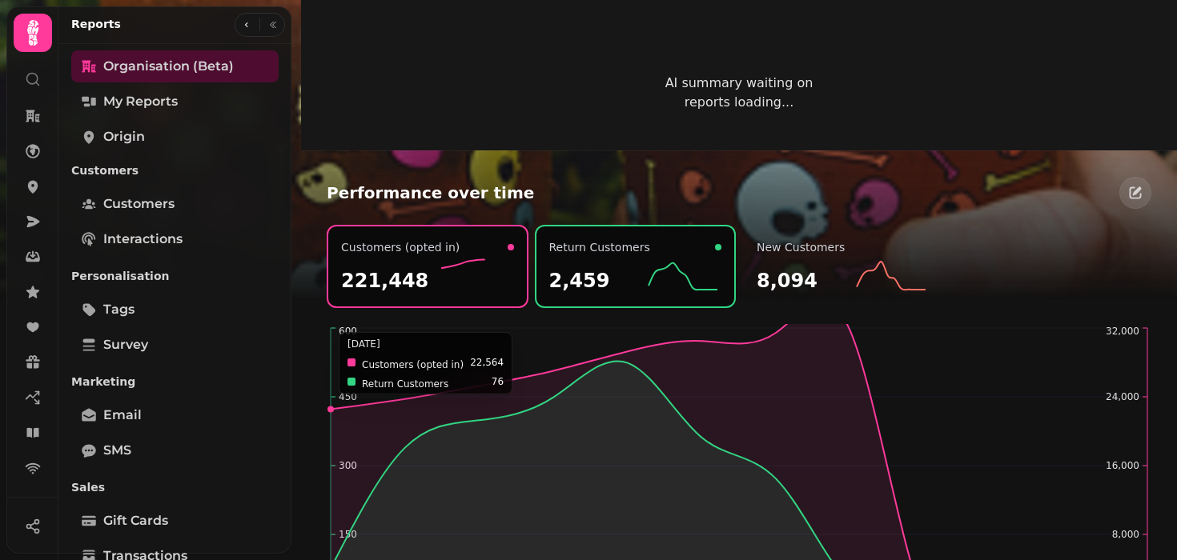
scroll to position [1433, 0]
click at [415, 267] on div "221,448" at bounding box center [427, 275] width 173 height 38
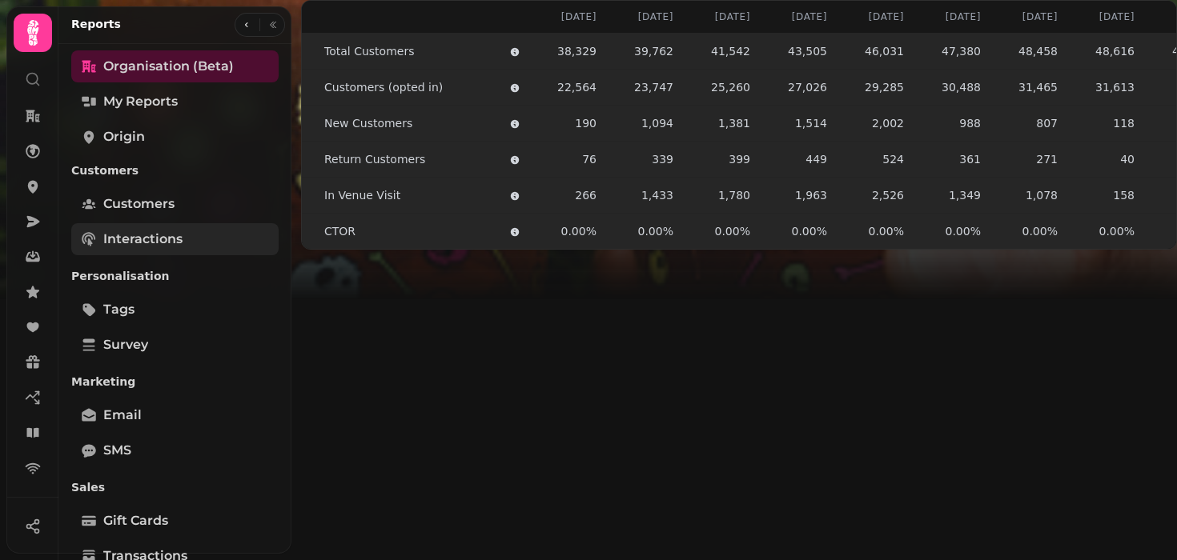
scroll to position [2537, 0]
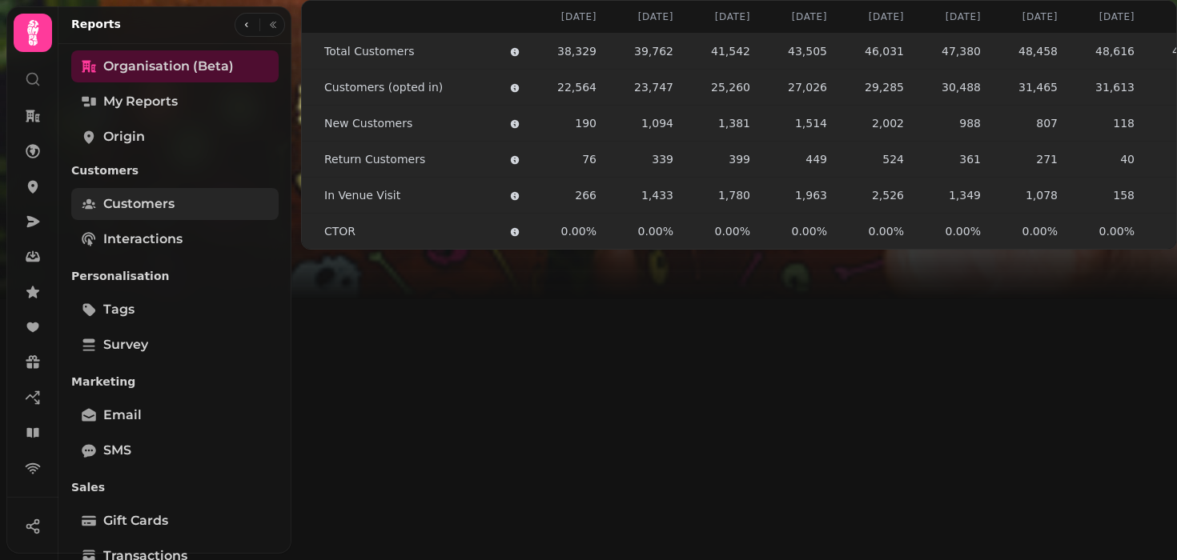
click at [127, 209] on span "Customers" at bounding box center [138, 203] width 71 height 19
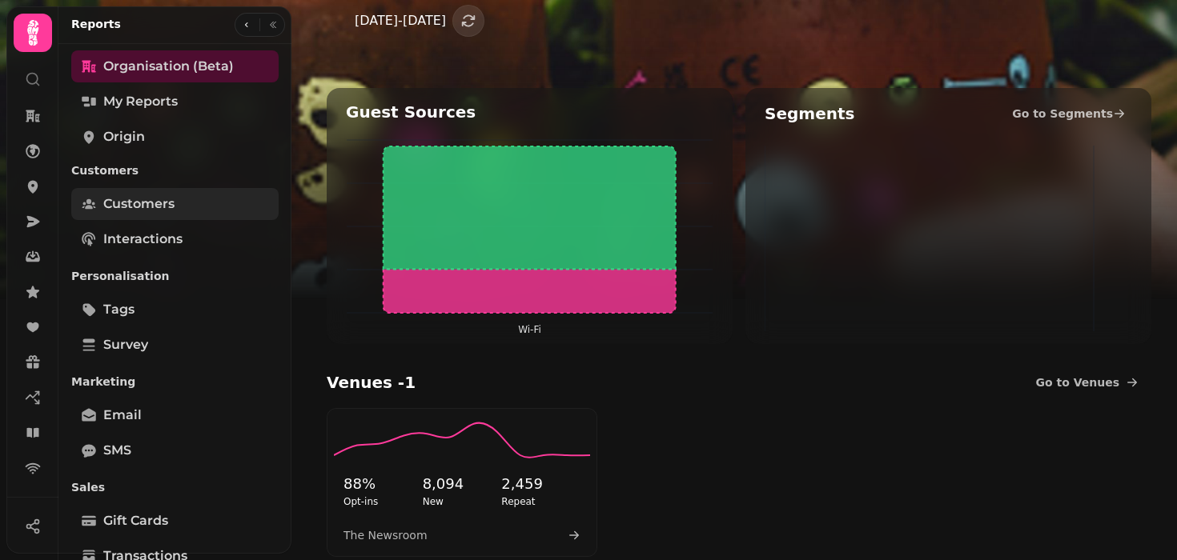
select select "**"
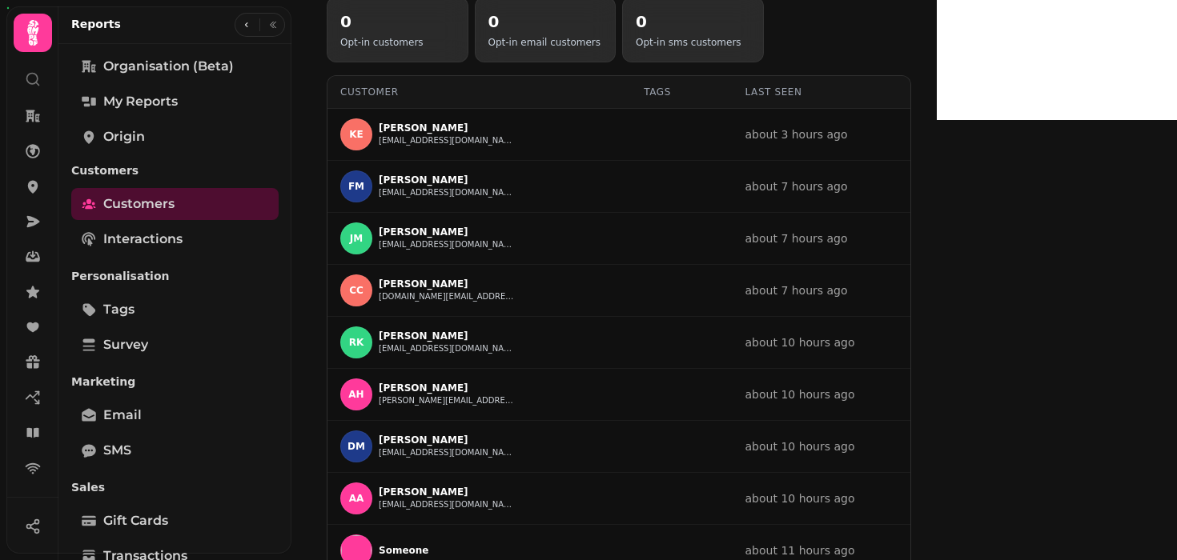
scroll to position [0, 0]
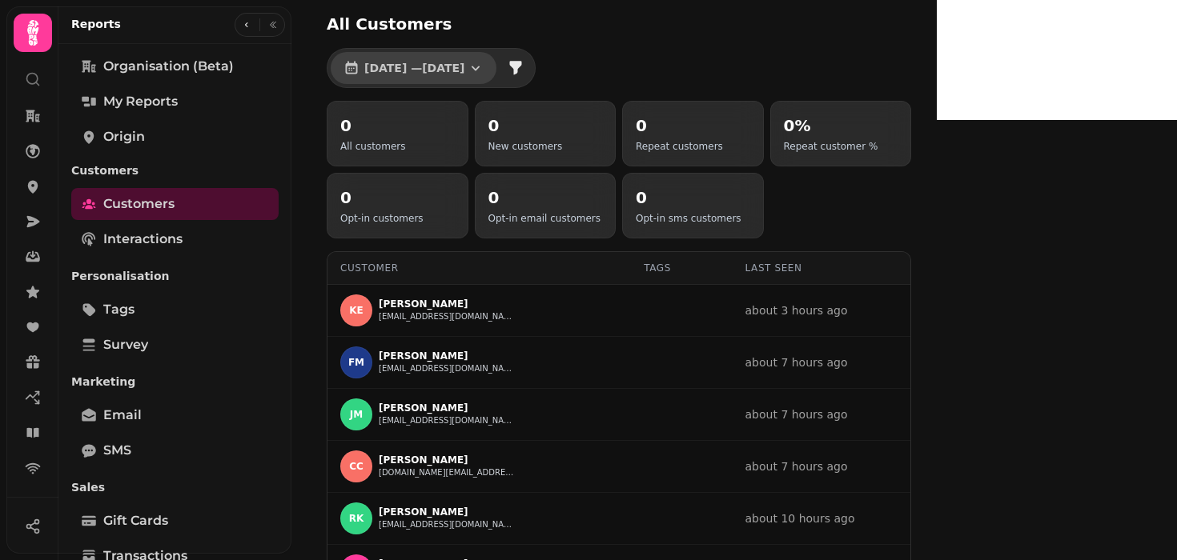
click at [490, 59] on button "[DATE] — [DATE]" at bounding box center [414, 68] width 166 height 32
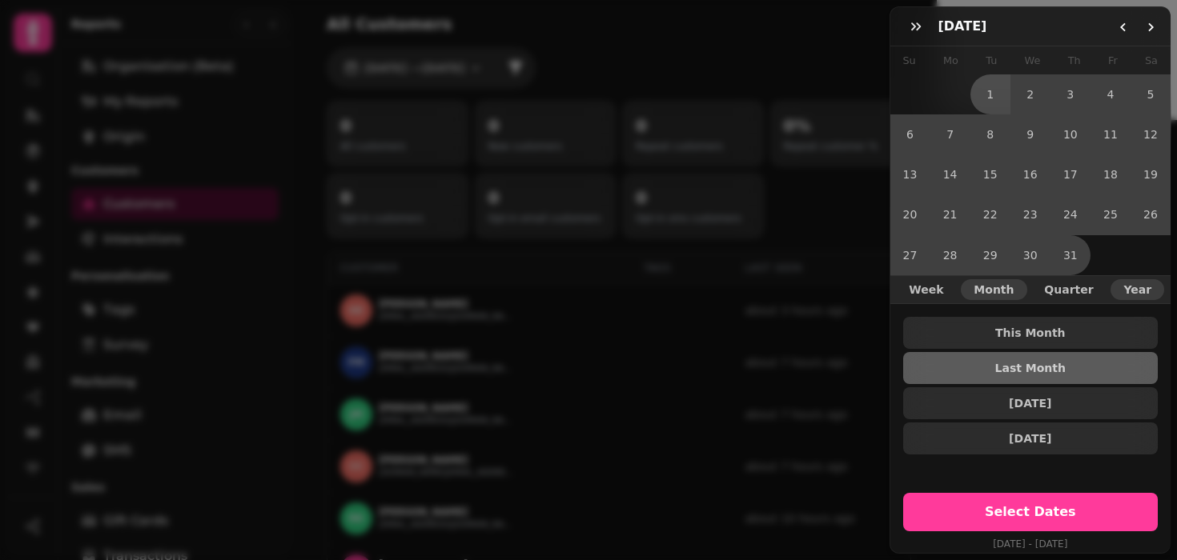
click at [1127, 291] on span "Year" at bounding box center [1137, 289] width 28 height 11
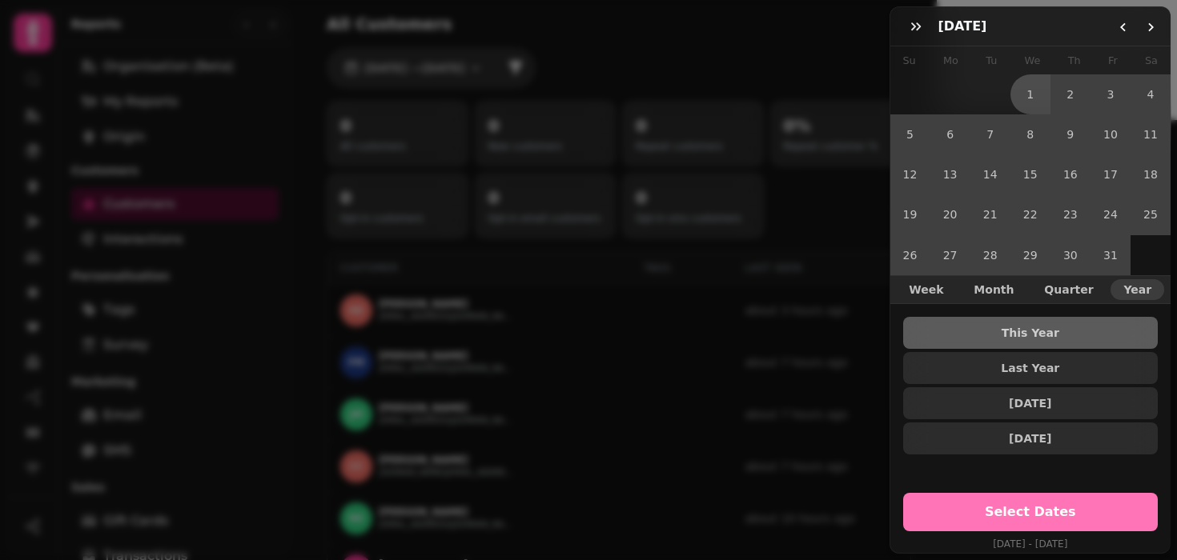
click at [1052, 527] on button "Select Dates" at bounding box center [1030, 512] width 255 height 38
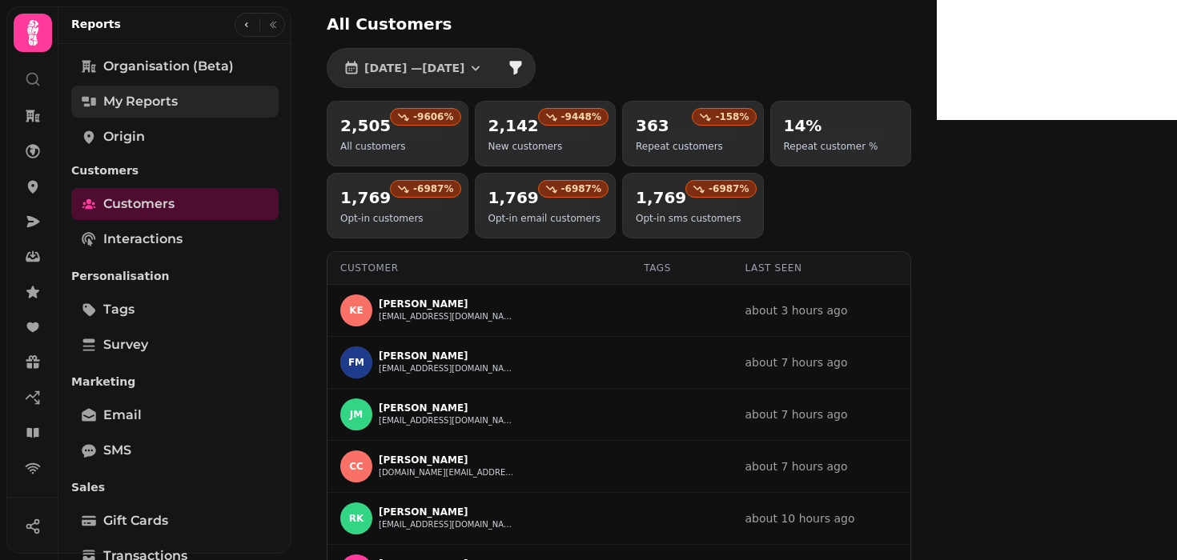
click at [118, 105] on span "My Reports" at bounding box center [140, 101] width 74 height 19
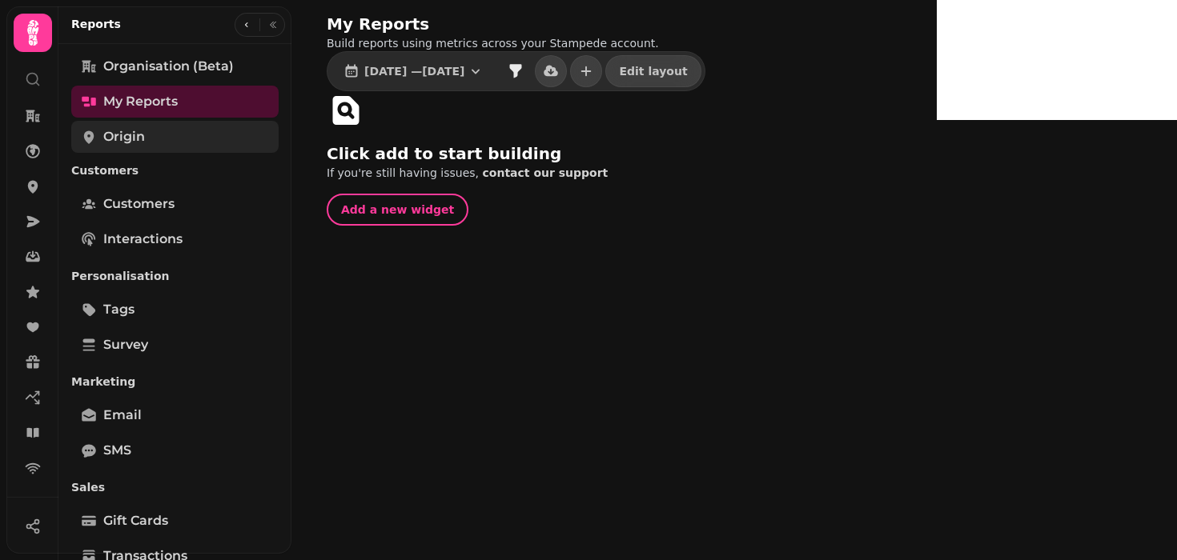
click at [130, 146] on span "Origin" at bounding box center [124, 136] width 42 height 19
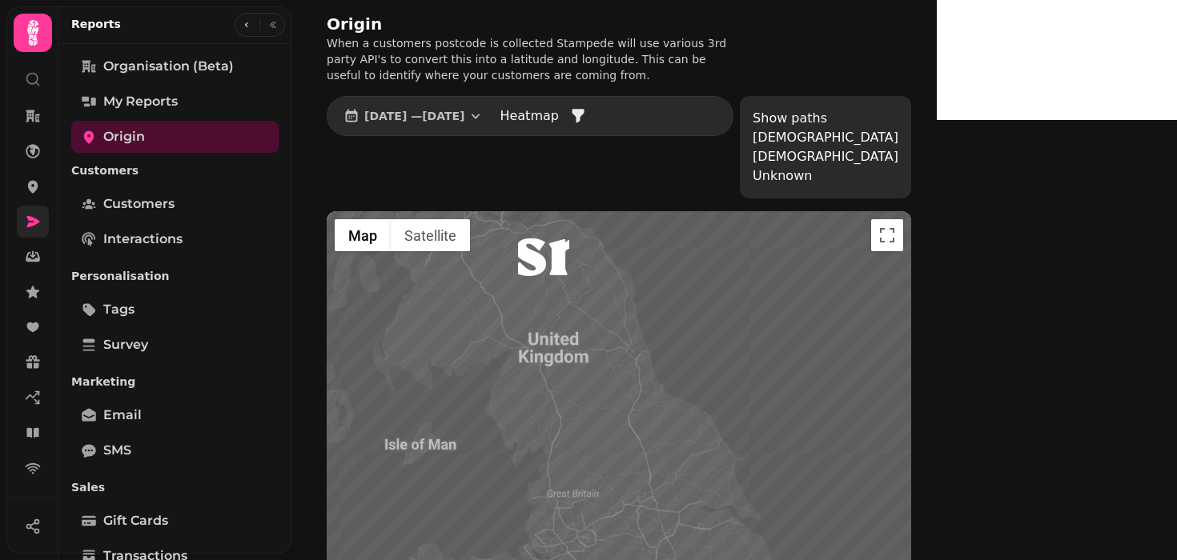
click at [34, 216] on icon at bounding box center [33, 222] width 16 height 16
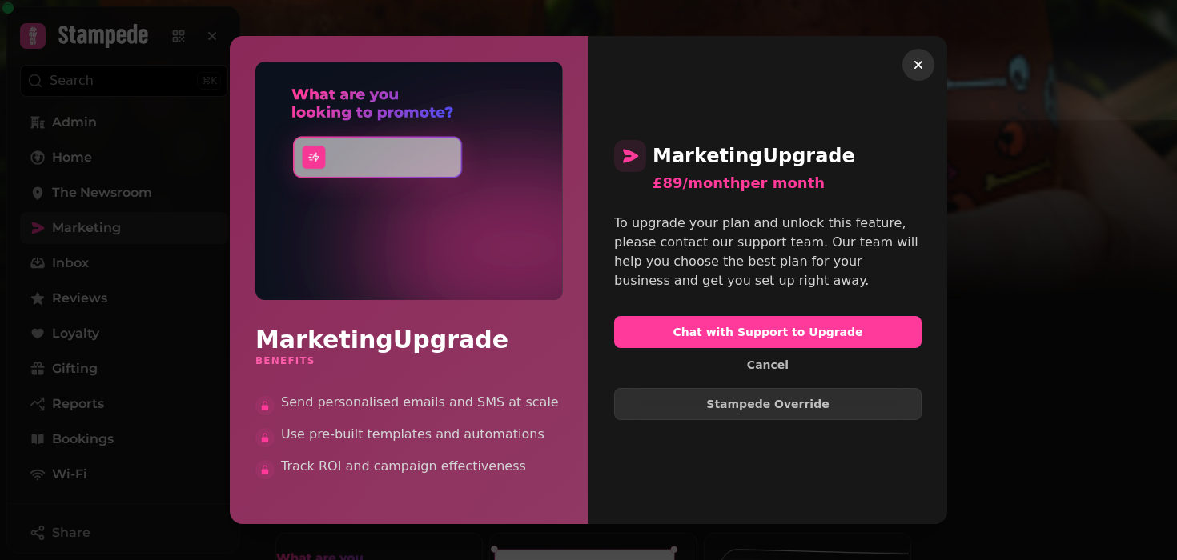
click at [926, 68] on button "button" at bounding box center [918, 65] width 32 height 32
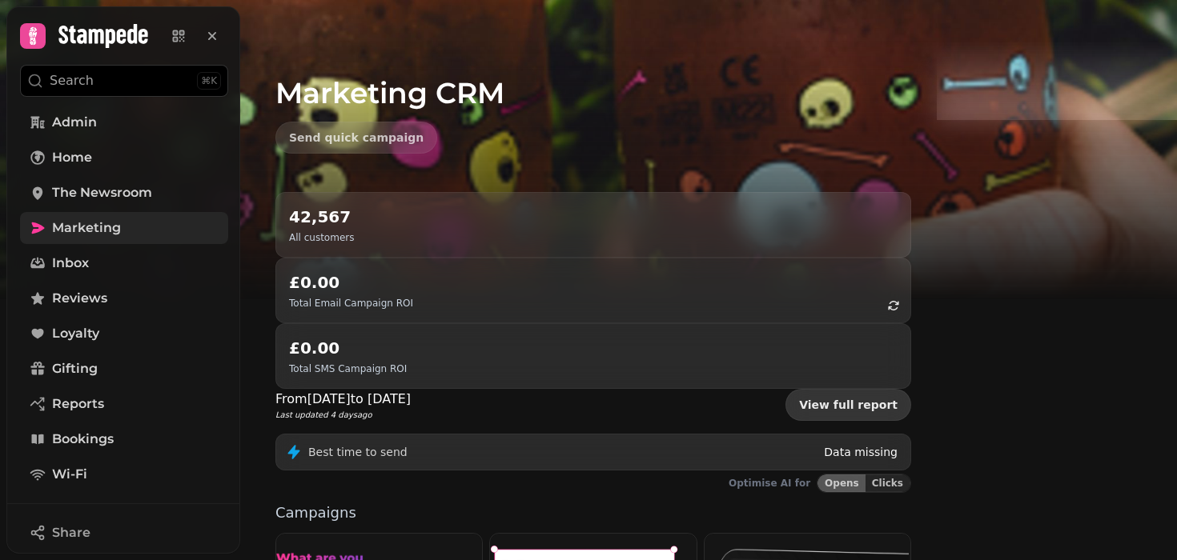
click at [911, 389] on link "View full report" at bounding box center [848, 405] width 126 height 32
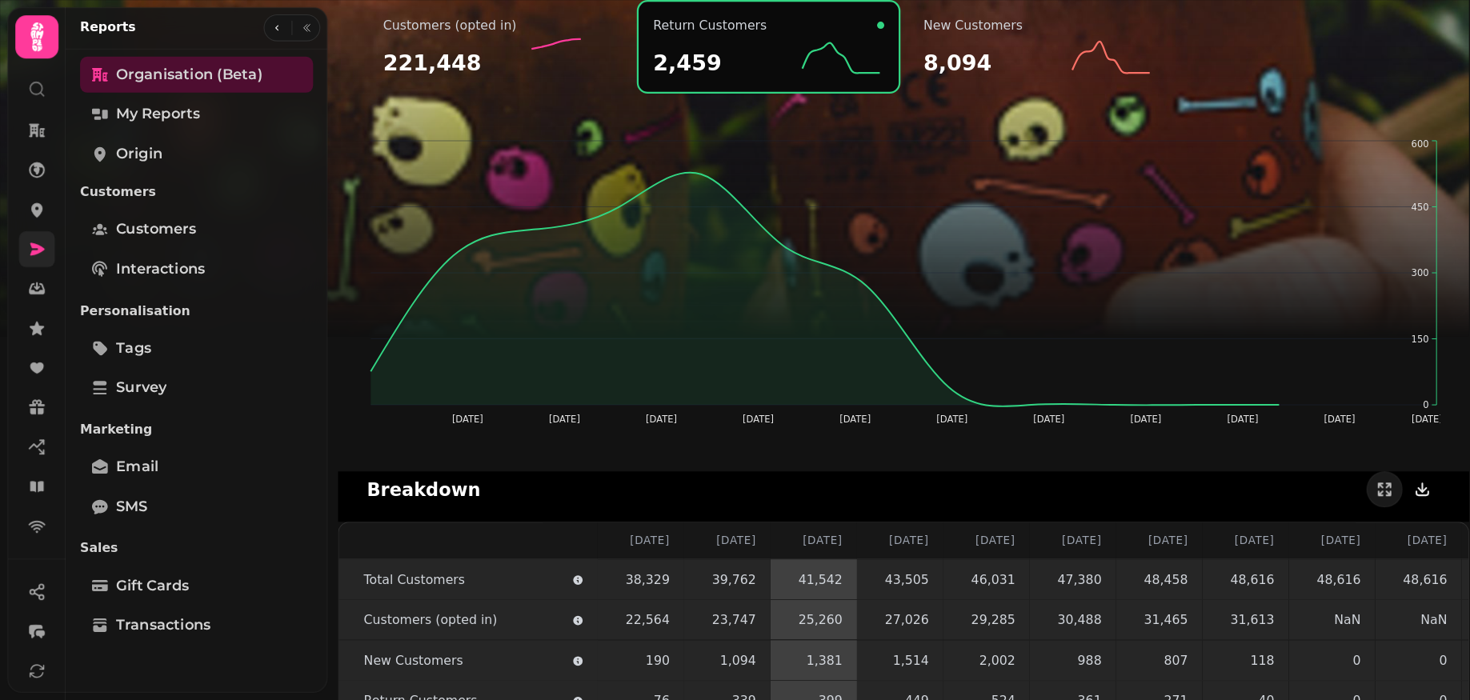
scroll to position [2052, 0]
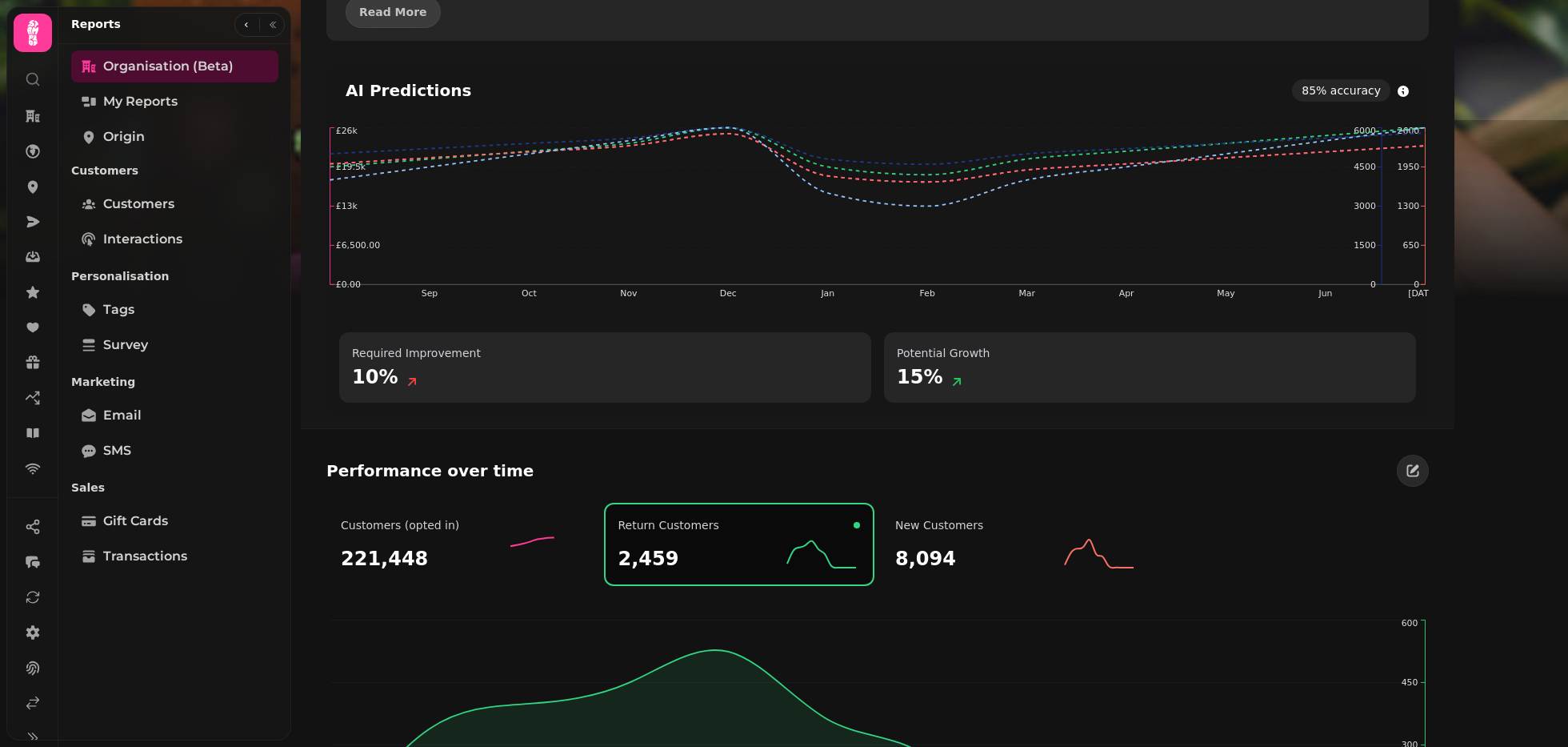
scroll to position [19, 0]
click at [26, 683] on icon at bounding box center [33, 683] width 16 height 16
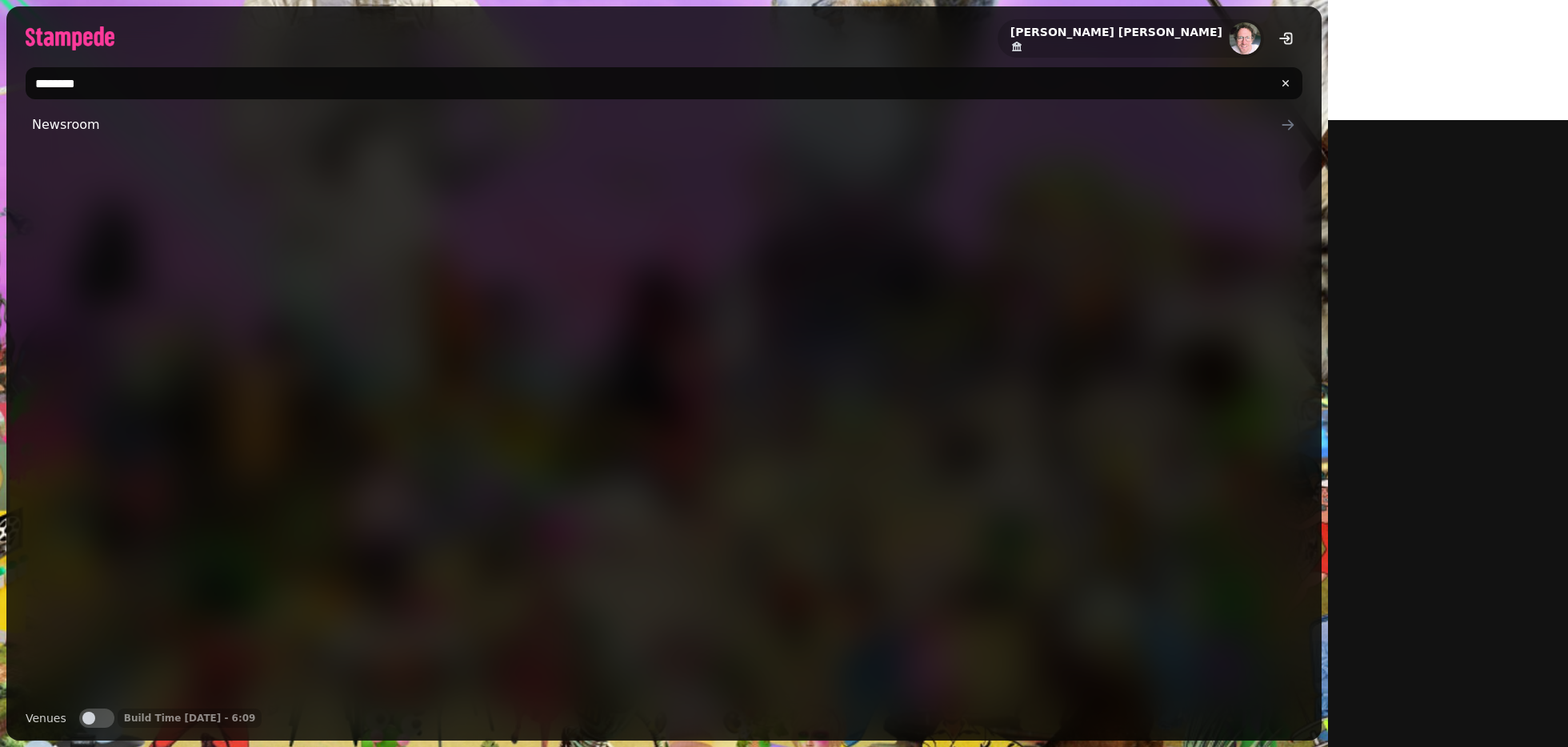
click at [144, 88] on input "********" at bounding box center [664, 83] width 1276 height 32
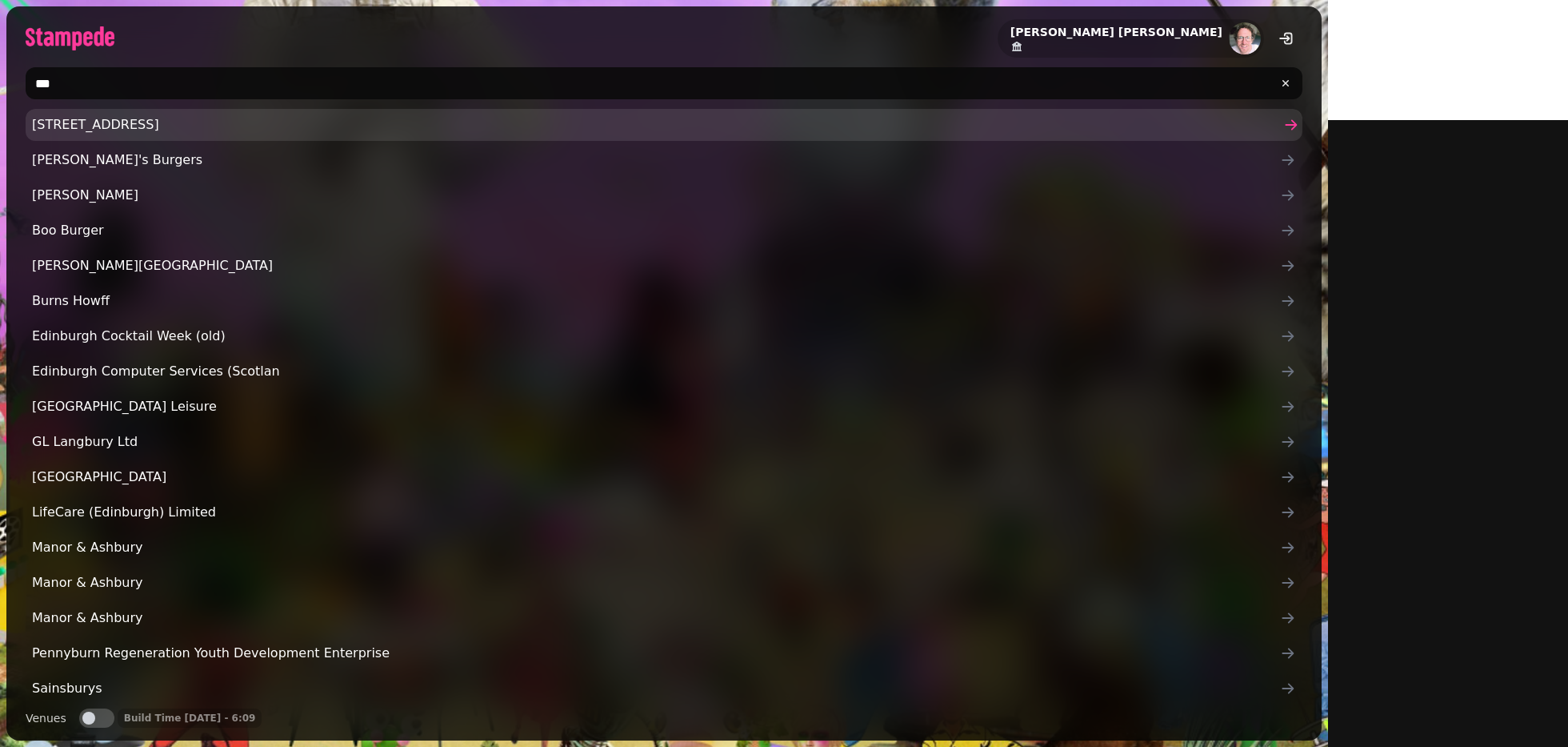
type input "*******"
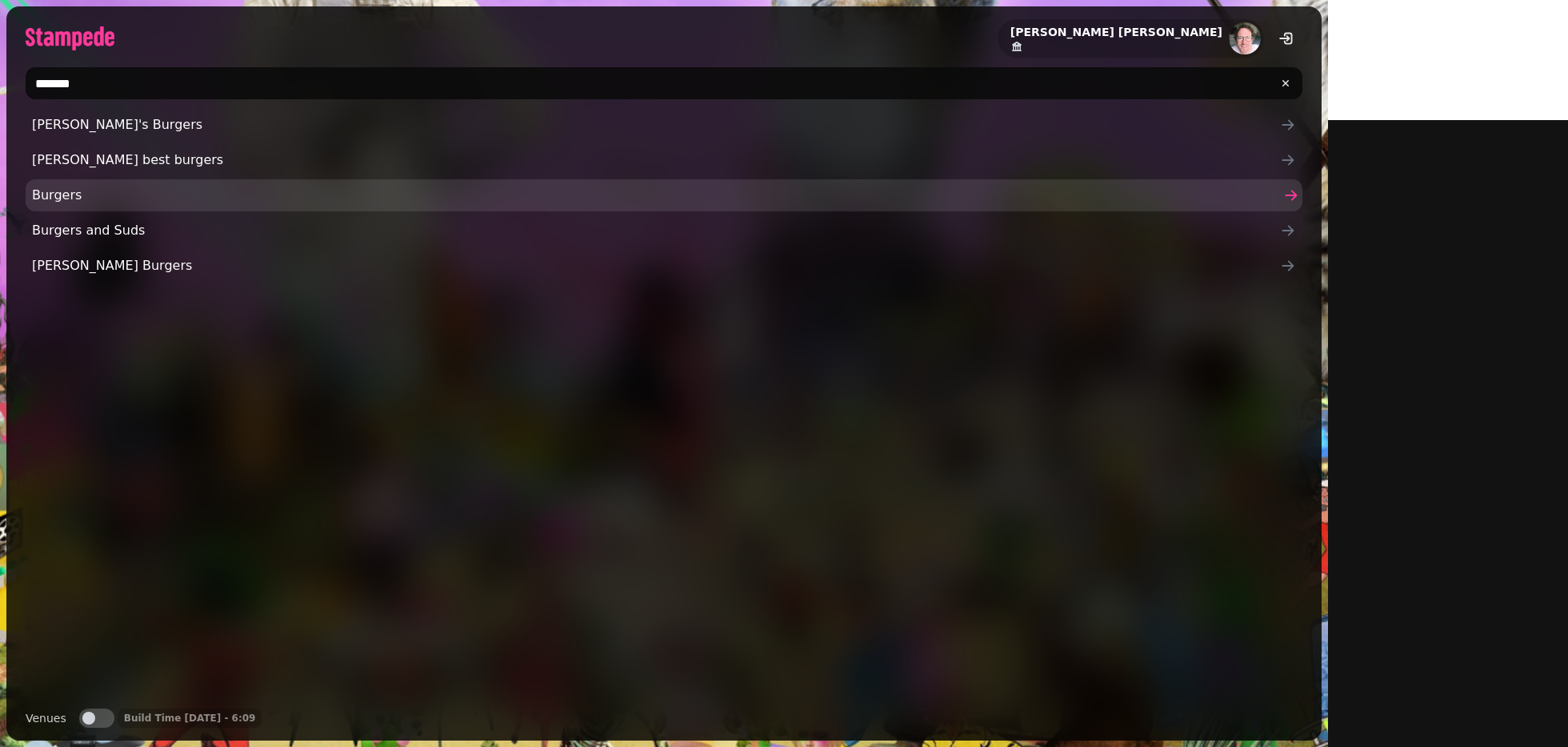
click at [81, 201] on span "Burgers" at bounding box center [656, 195] width 1248 height 19
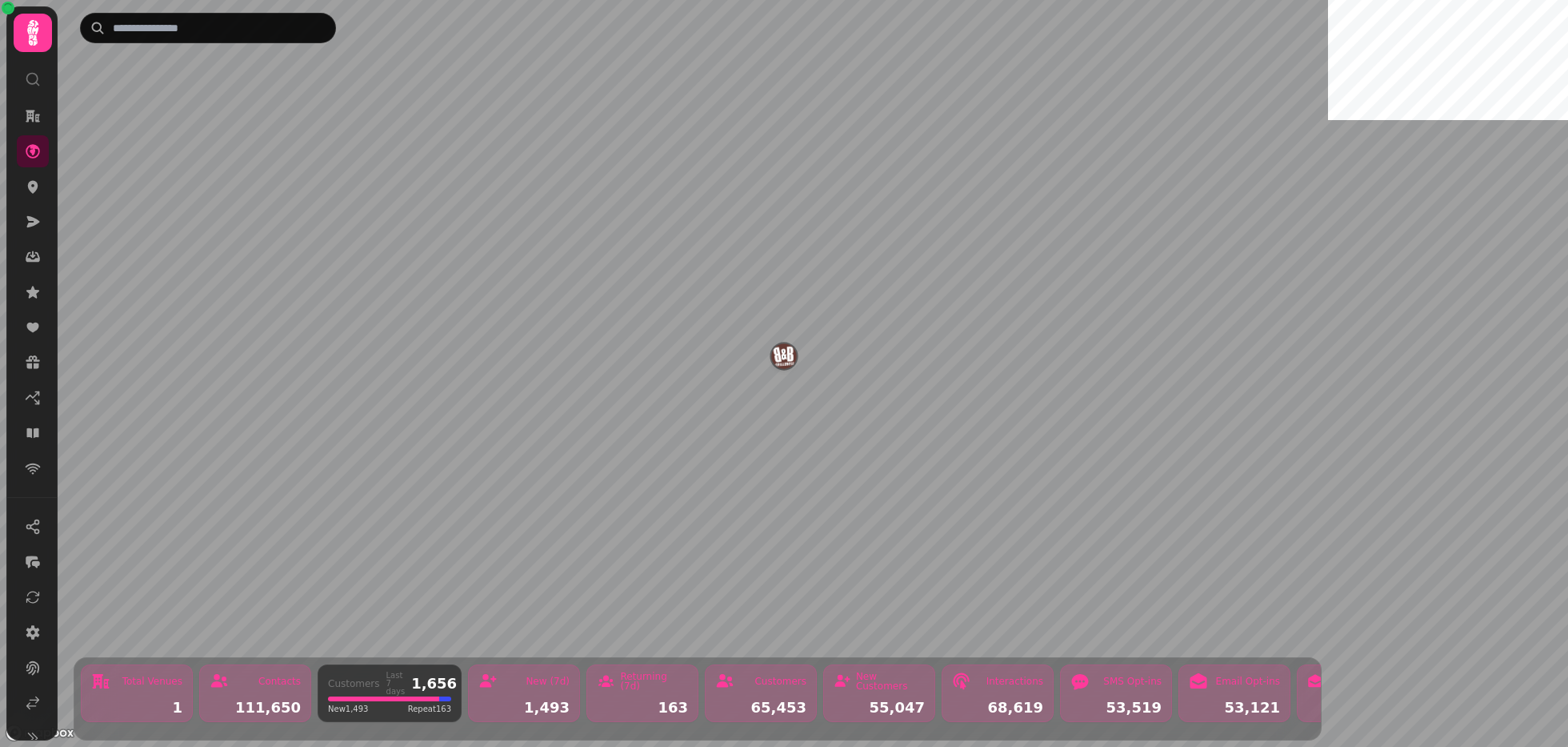
click at [39, 238] on nav at bounding box center [33, 292] width 42 height 384
click at [36, 235] on link at bounding box center [33, 222] width 32 height 32
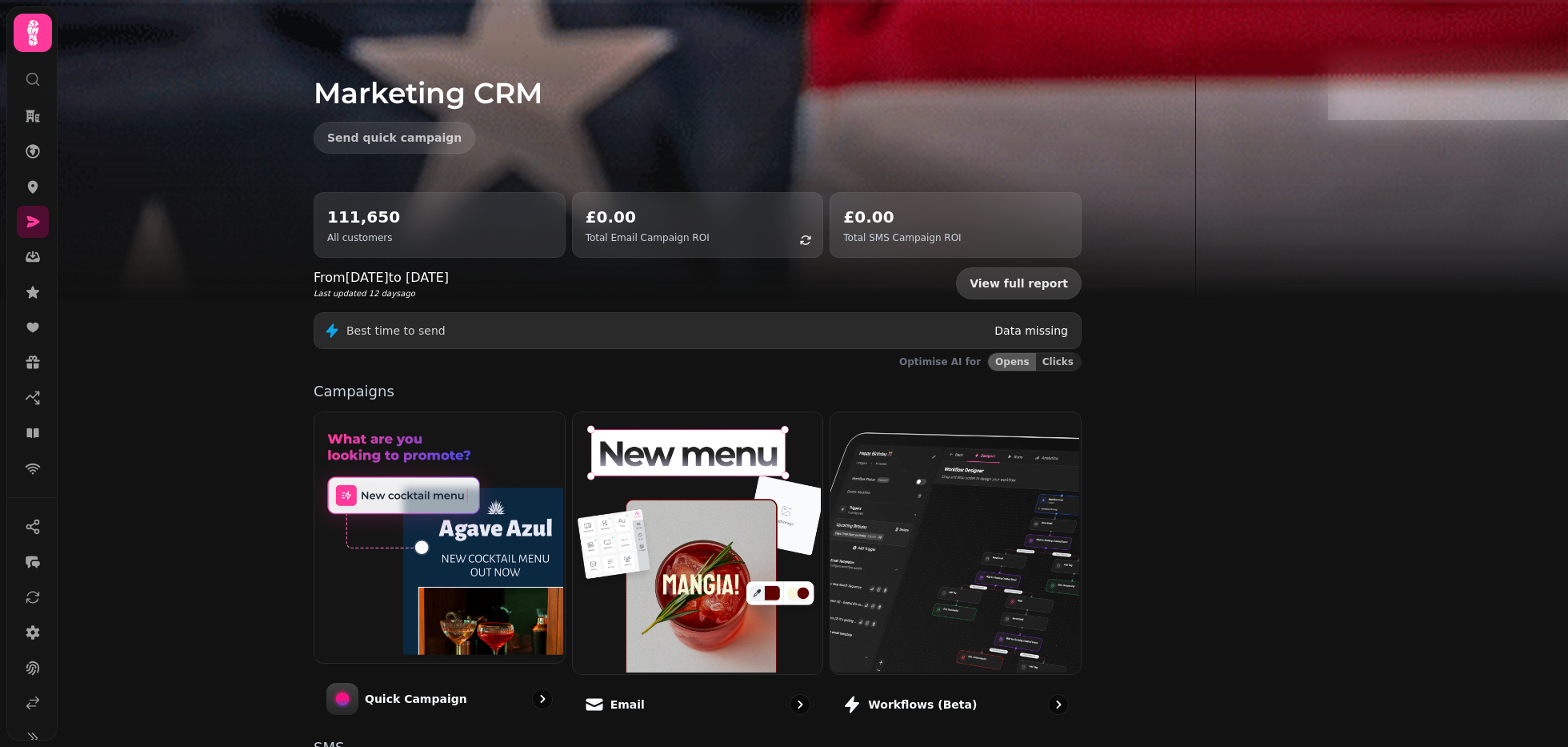
click at [1081, 276] on link "View full report" at bounding box center [1018, 283] width 126 height 32
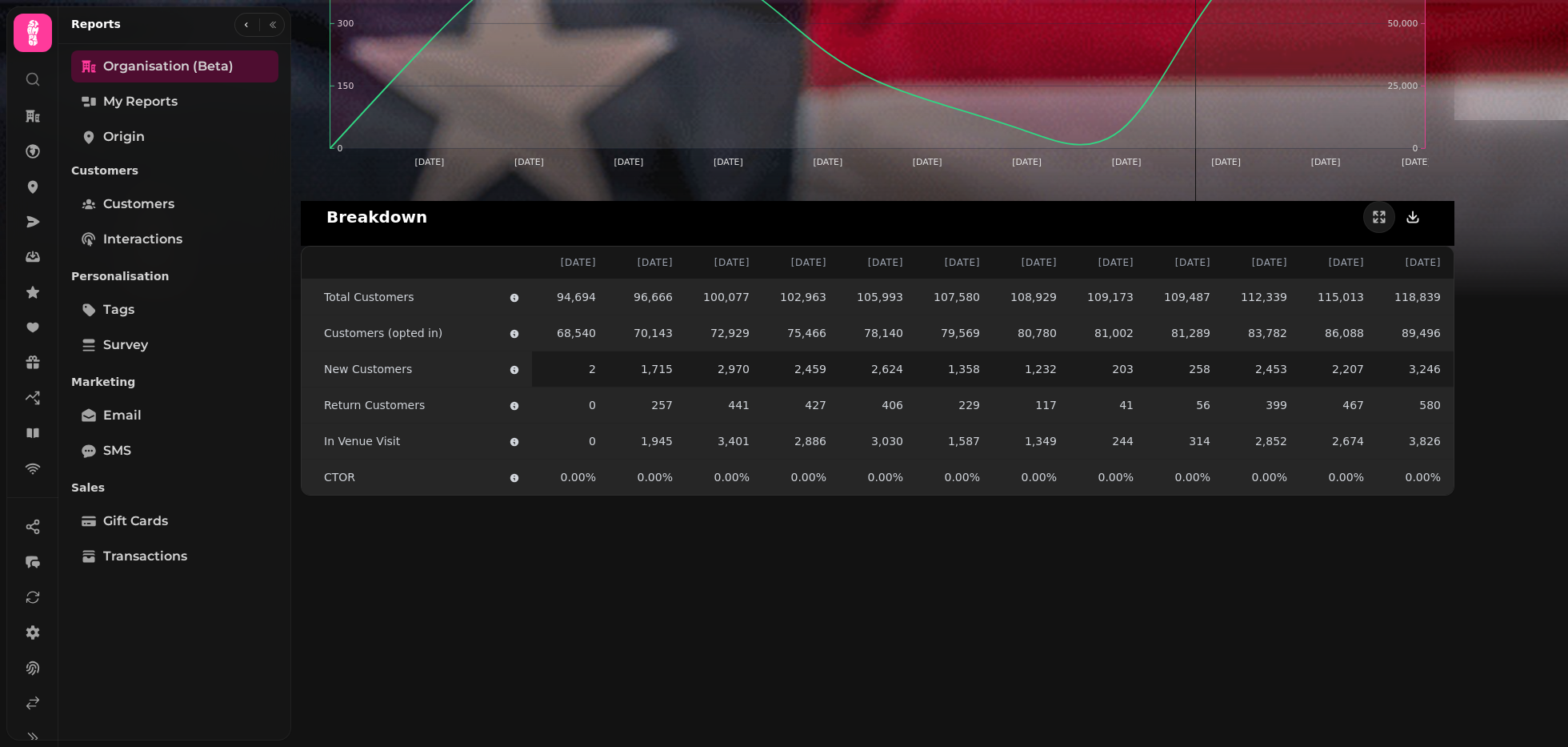
scroll to position [1858, 0]
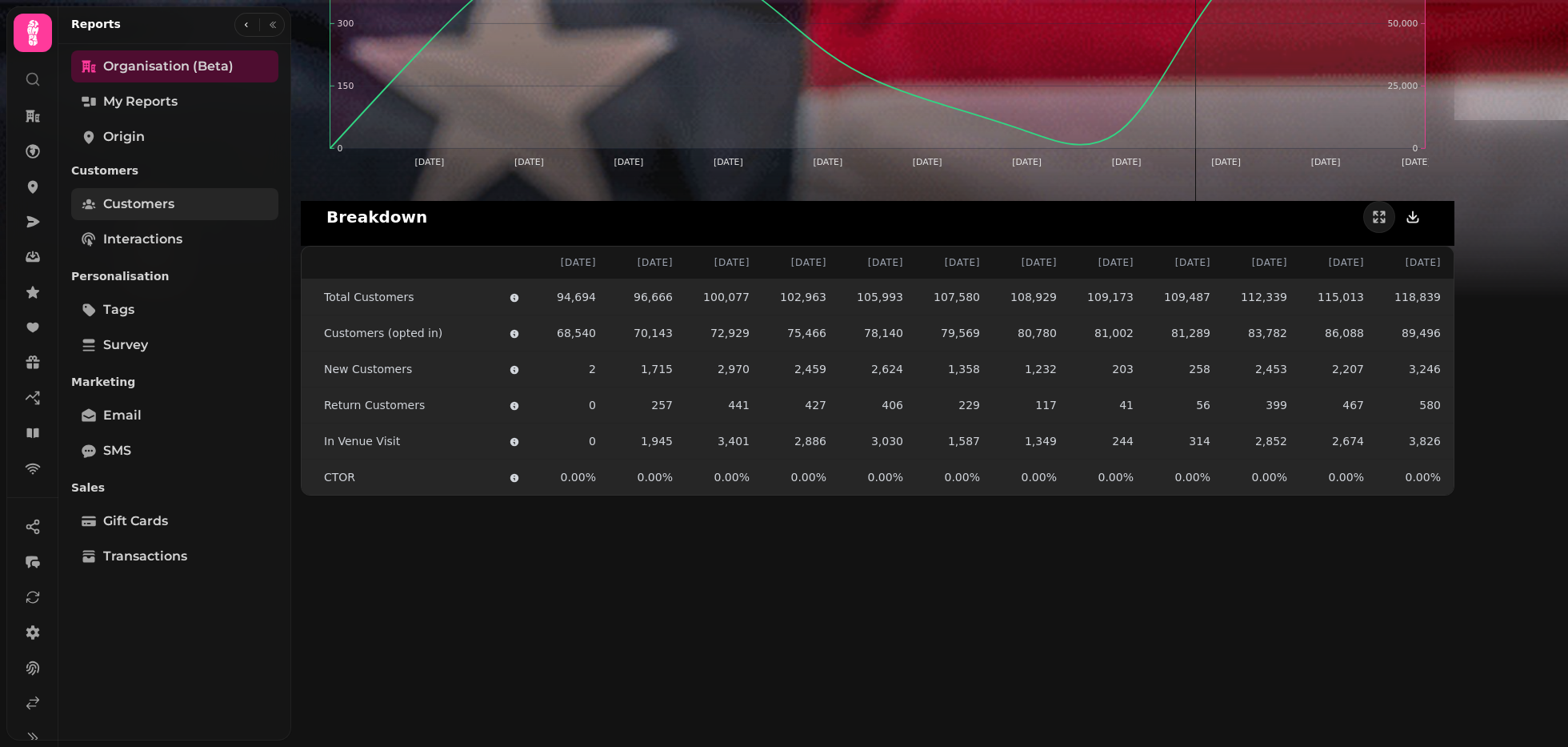
click at [179, 206] on link "Customers" at bounding box center [174, 204] width 207 height 32
select select "**"
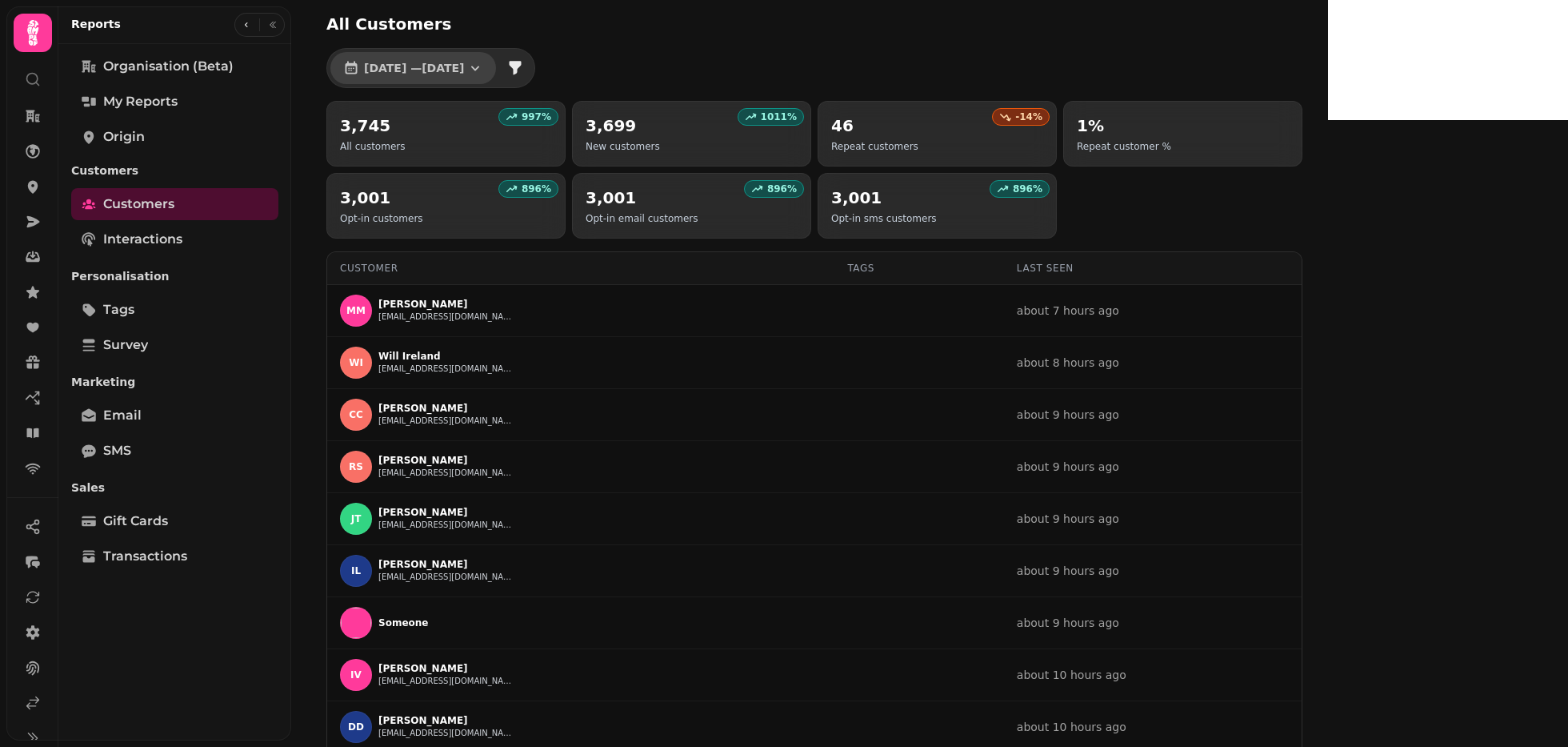
click at [496, 60] on button "[DATE] — [DATE]" at bounding box center [414, 68] width 166 height 32
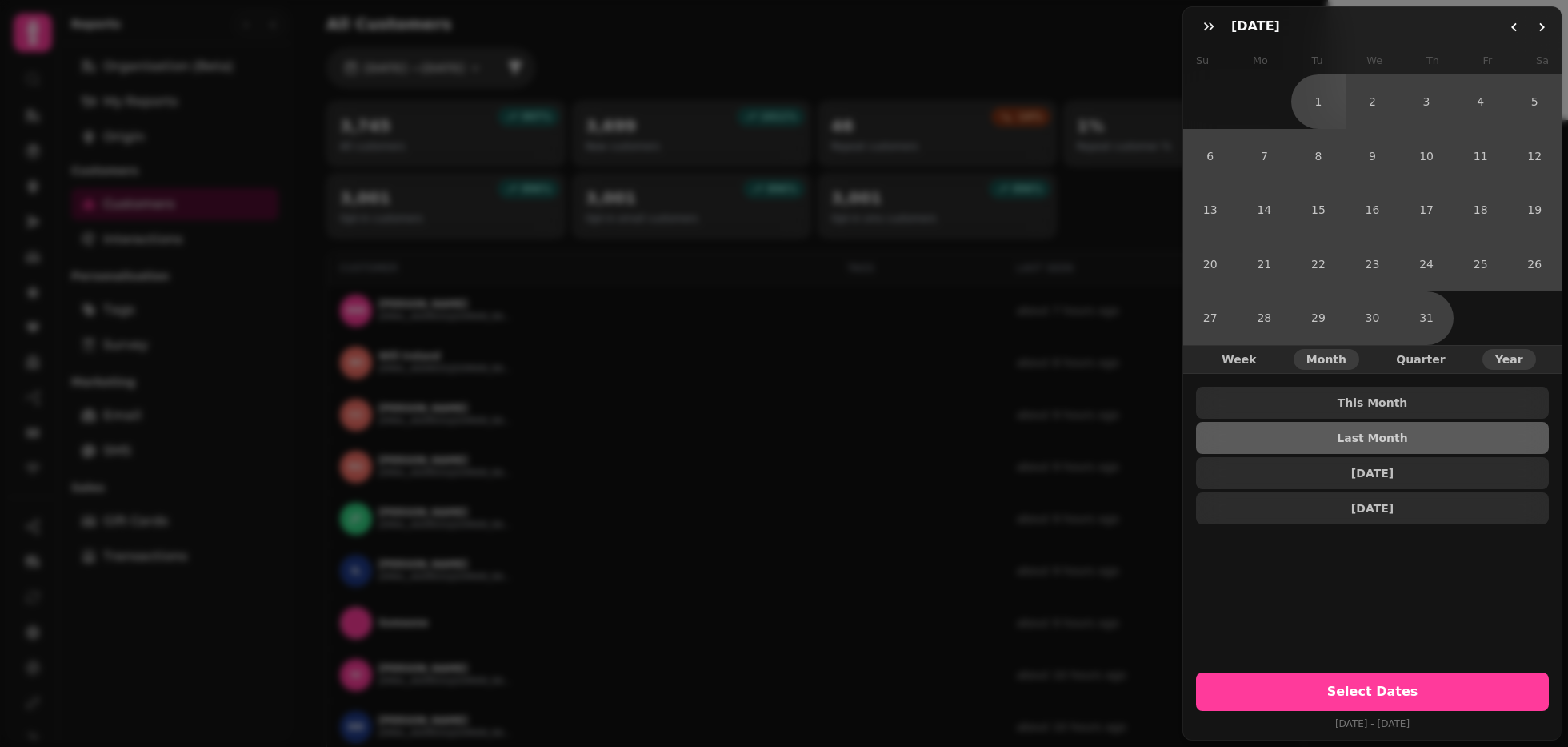
click at [1468, 359] on span "Year" at bounding box center [1509, 359] width 28 height 11
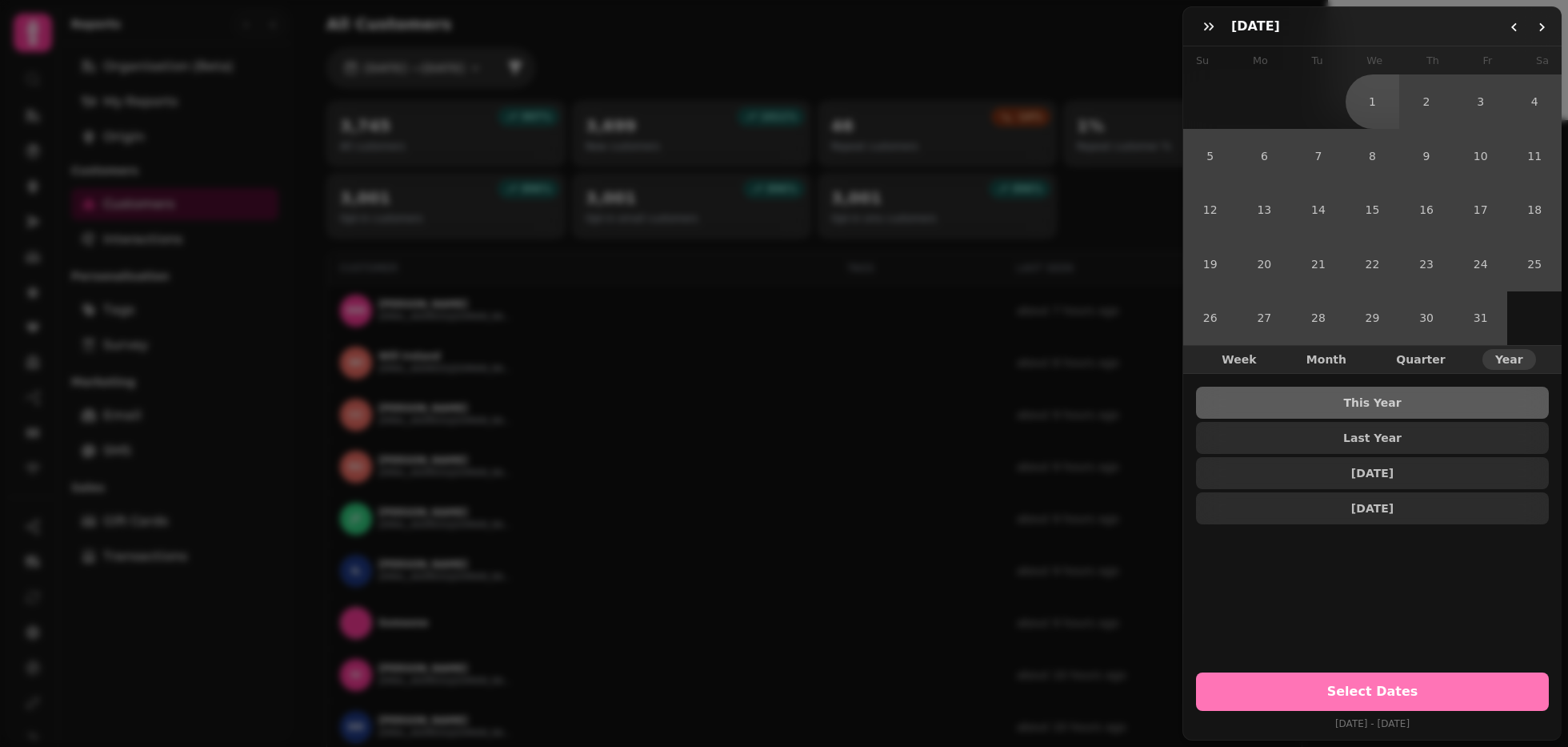
click at [1346, 700] on button "Select Dates" at bounding box center [1372, 691] width 353 height 38
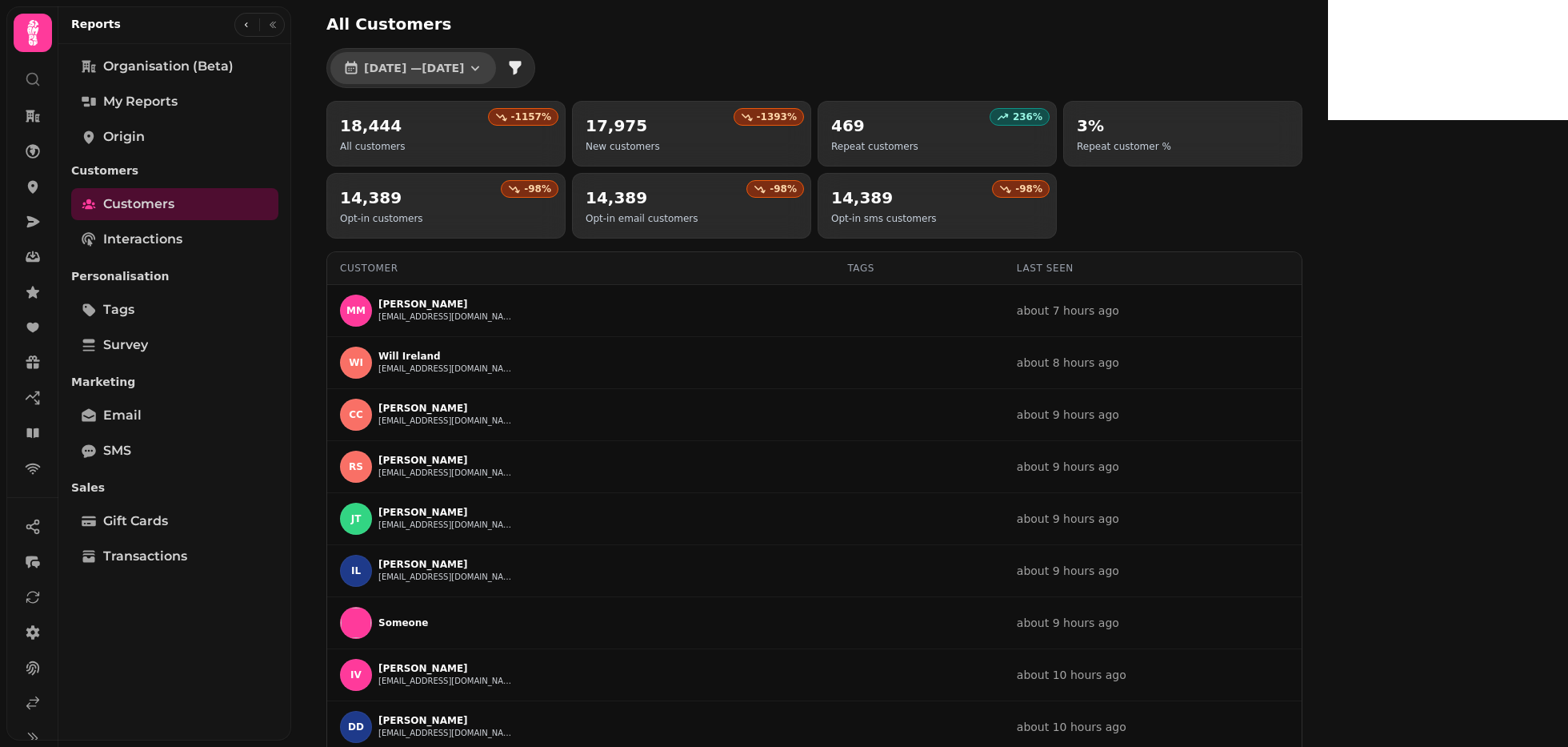
click at [464, 63] on span "[DATE] — [DATE]" at bounding box center [414, 67] width 100 height 11
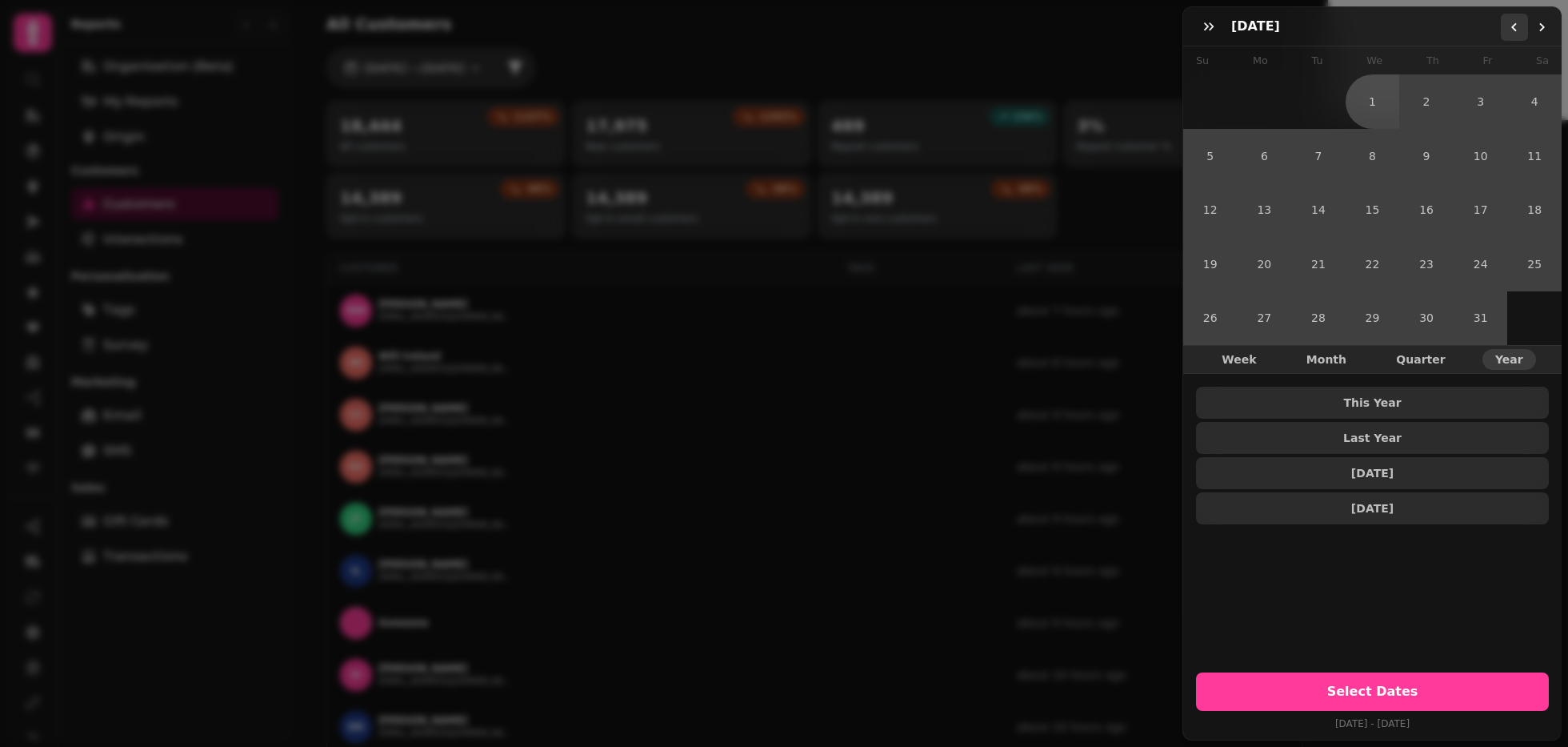
click at [1468, 28] on icon "Go to the Previous Month" at bounding box center [1514, 27] width 13 height 13
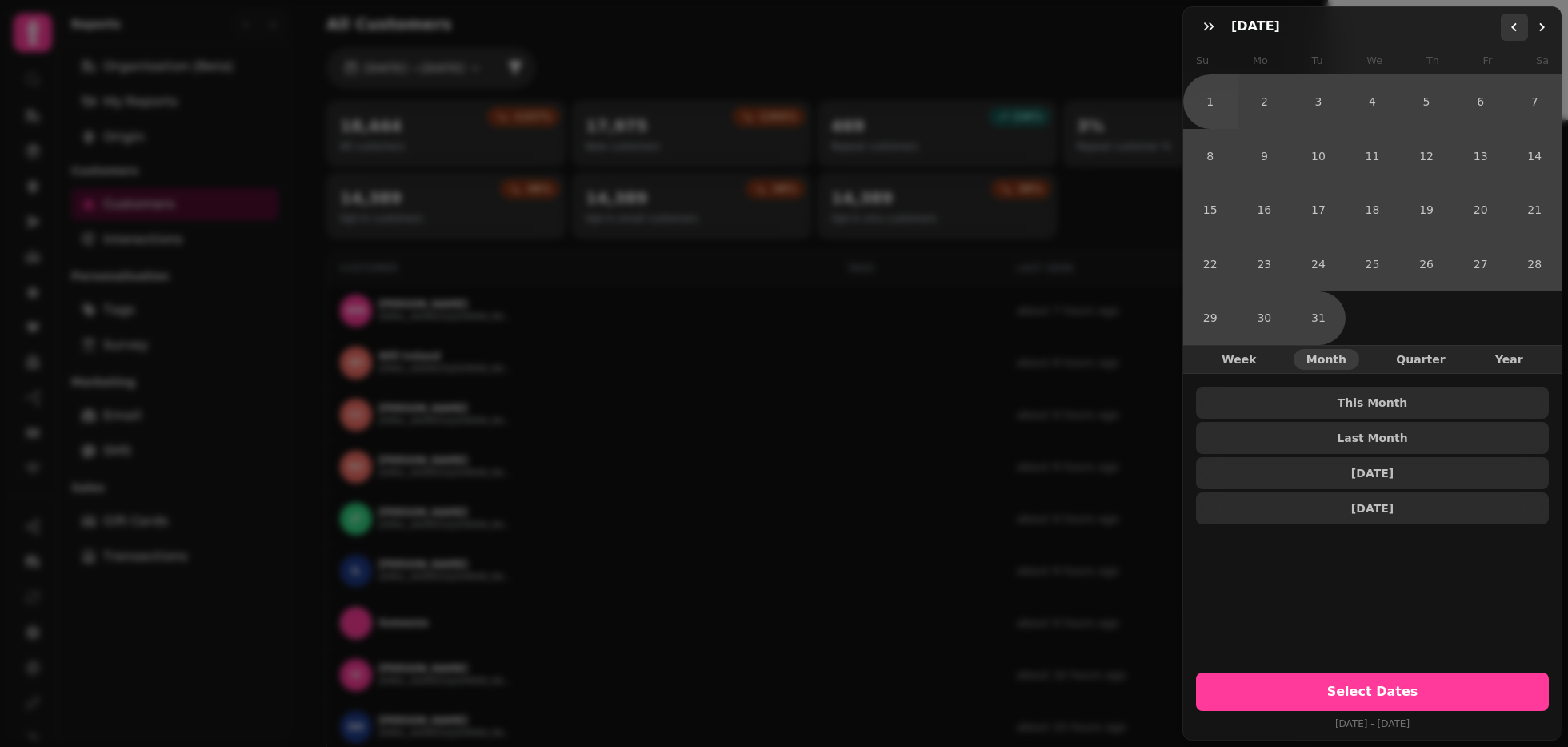
click at [1468, 28] on icon "Go to the Previous Month" at bounding box center [1514, 27] width 13 height 13
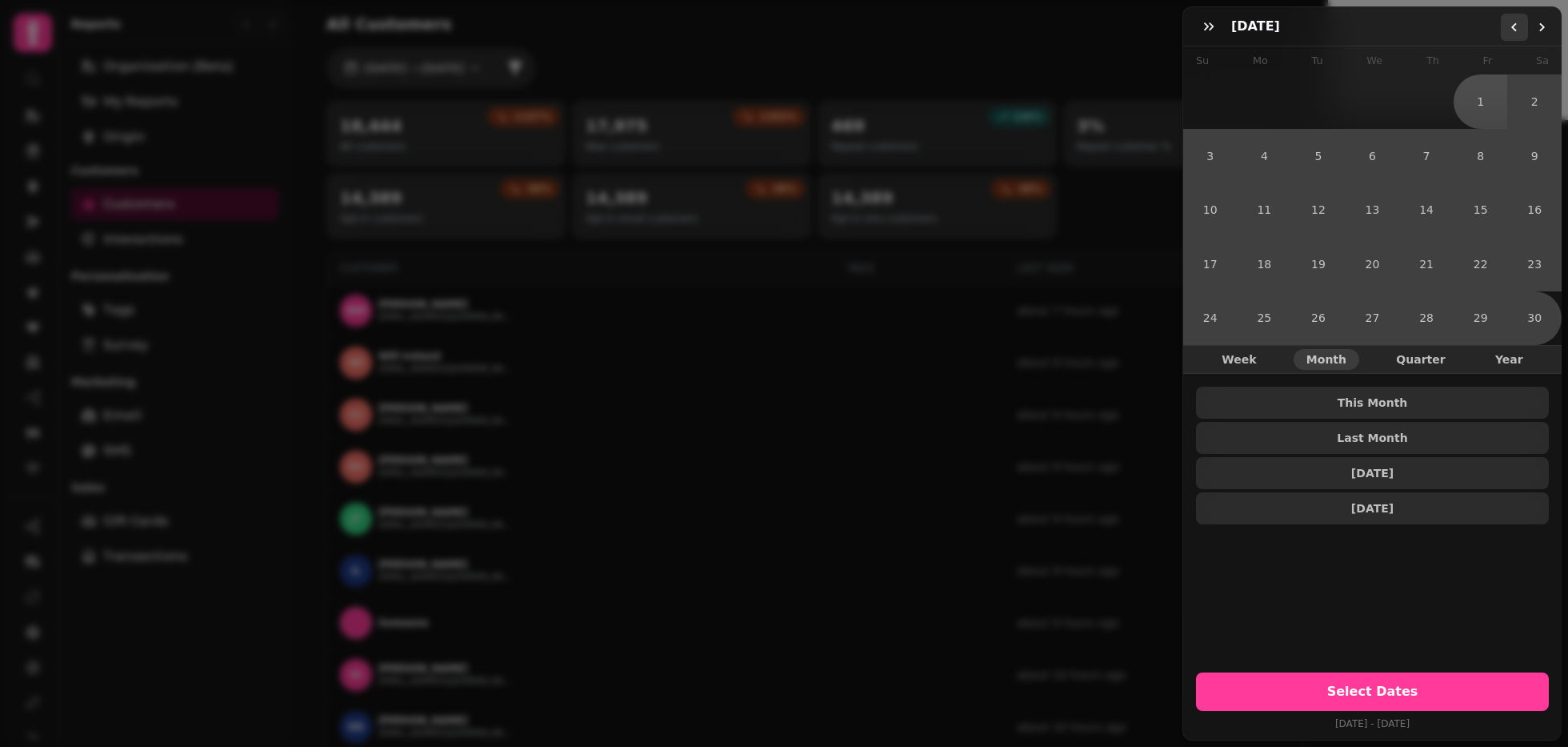
click at [1468, 28] on icon "Go to the Previous Month" at bounding box center [1514, 27] width 13 height 13
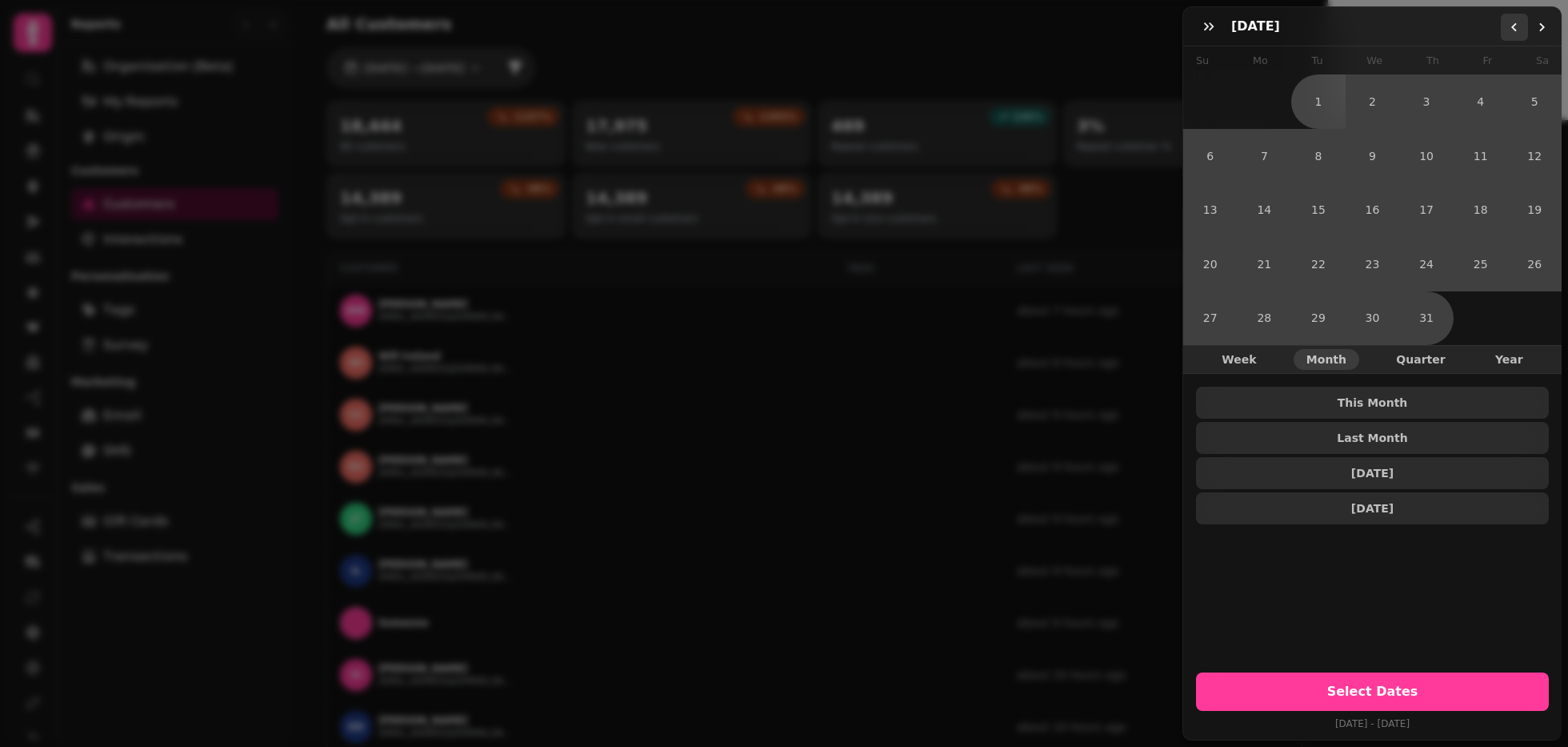
click at [1468, 28] on icon "Go to the Previous Month" at bounding box center [1514, 27] width 13 height 13
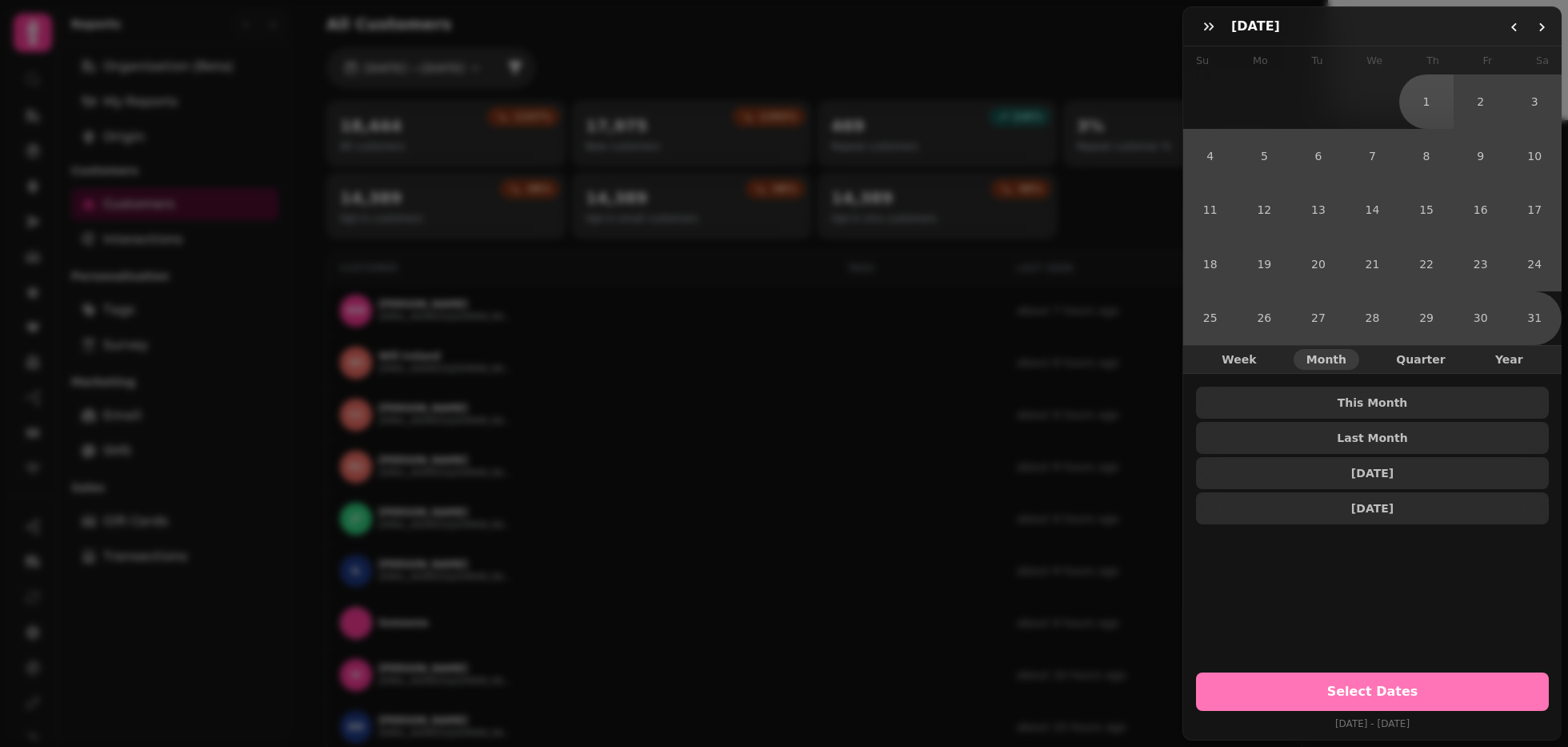
click at [1347, 700] on button "Select Dates" at bounding box center [1372, 691] width 353 height 38
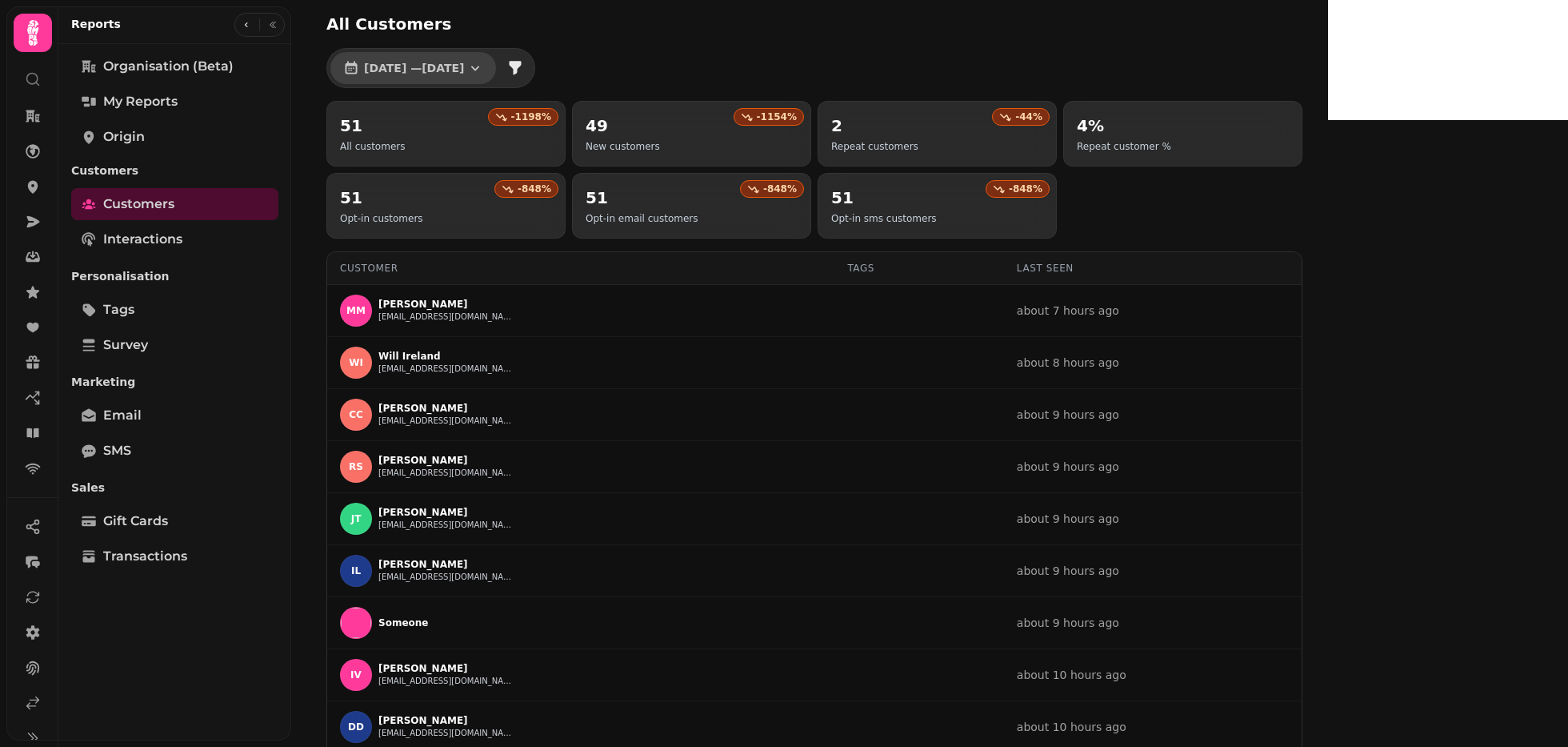
click at [483, 60] on icon "button" at bounding box center [475, 68] width 16 height 16
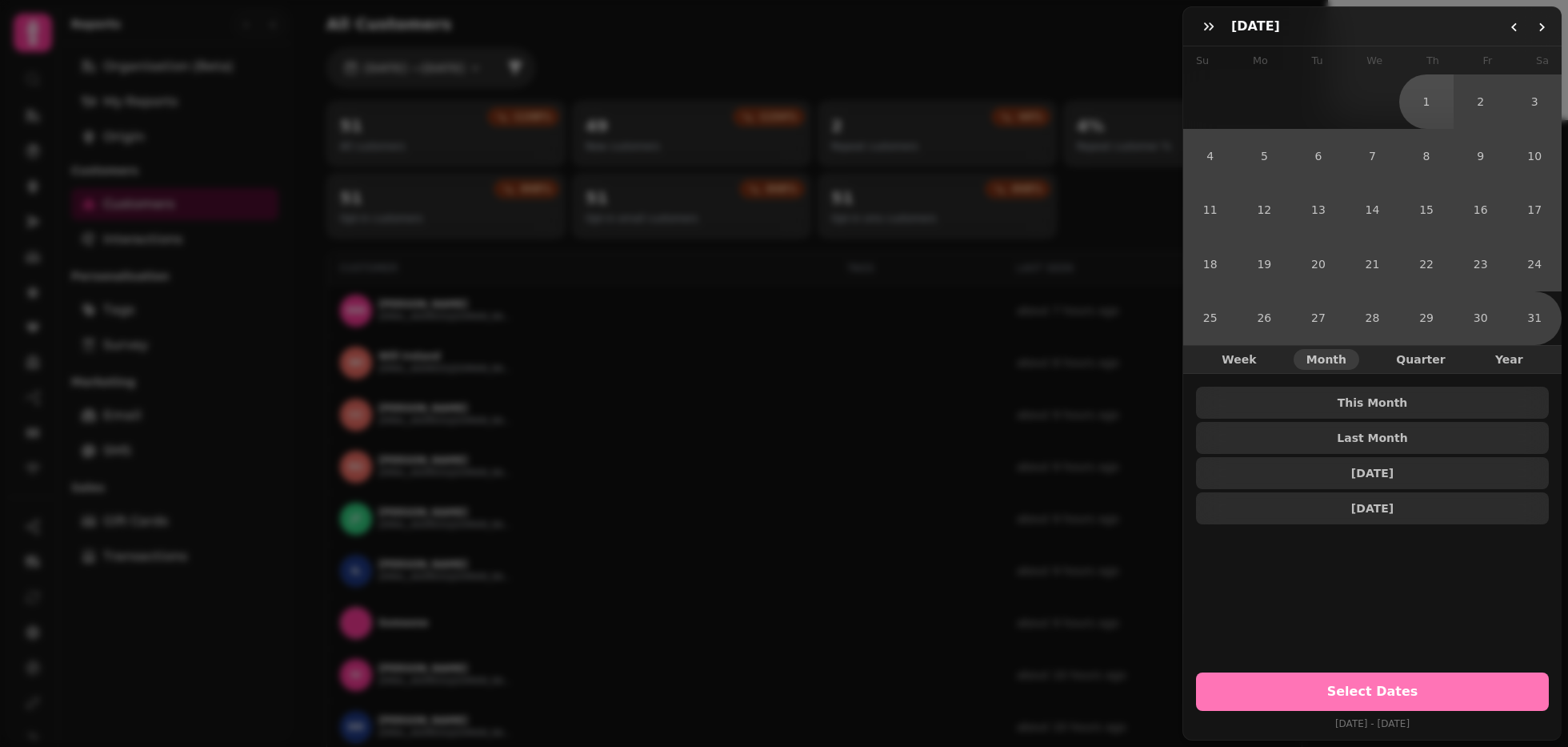
click at [1372, 691] on span "Select Dates" at bounding box center [1372, 691] width 315 height 13
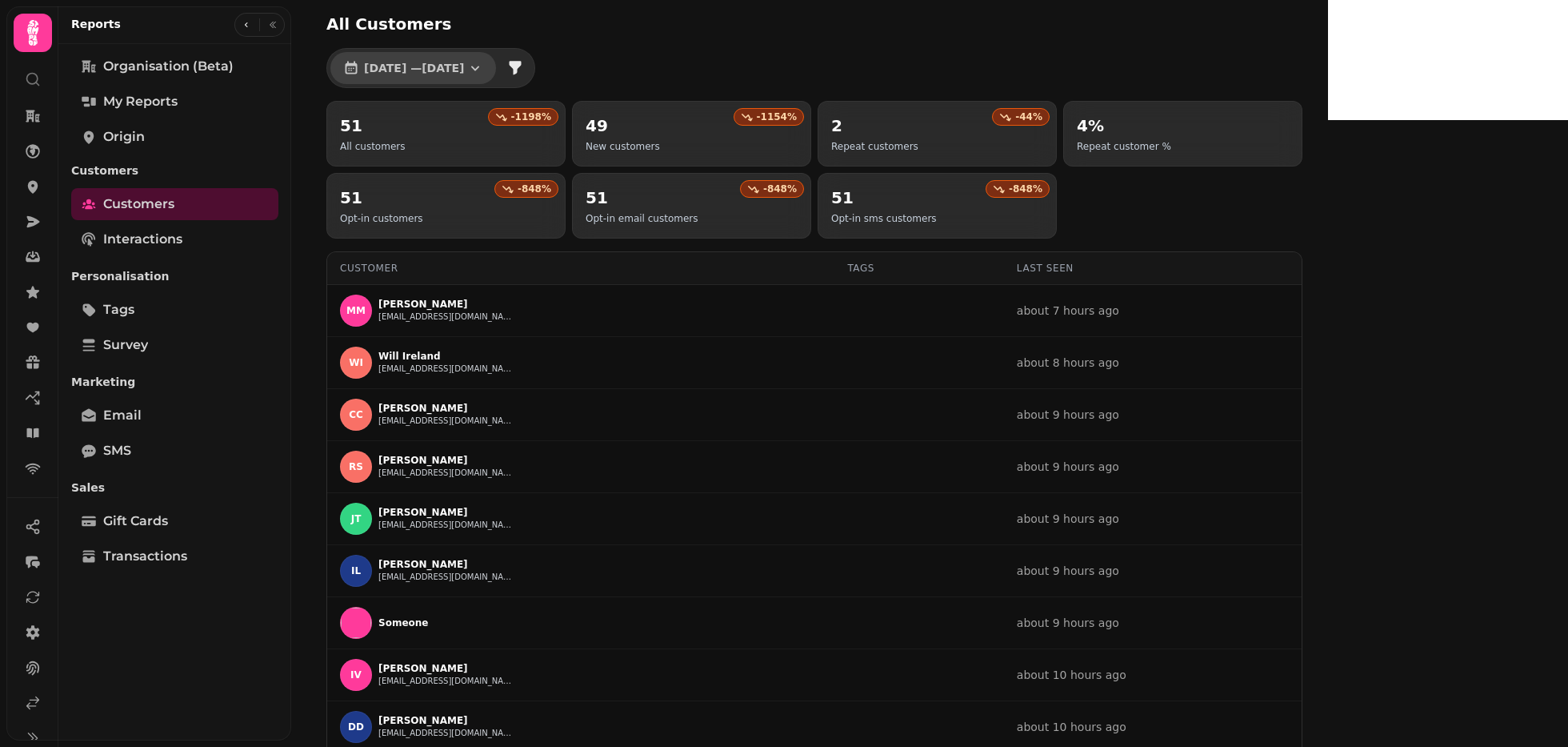
click at [383, 70] on span "[DATE] — [DATE]" at bounding box center [414, 67] width 100 height 11
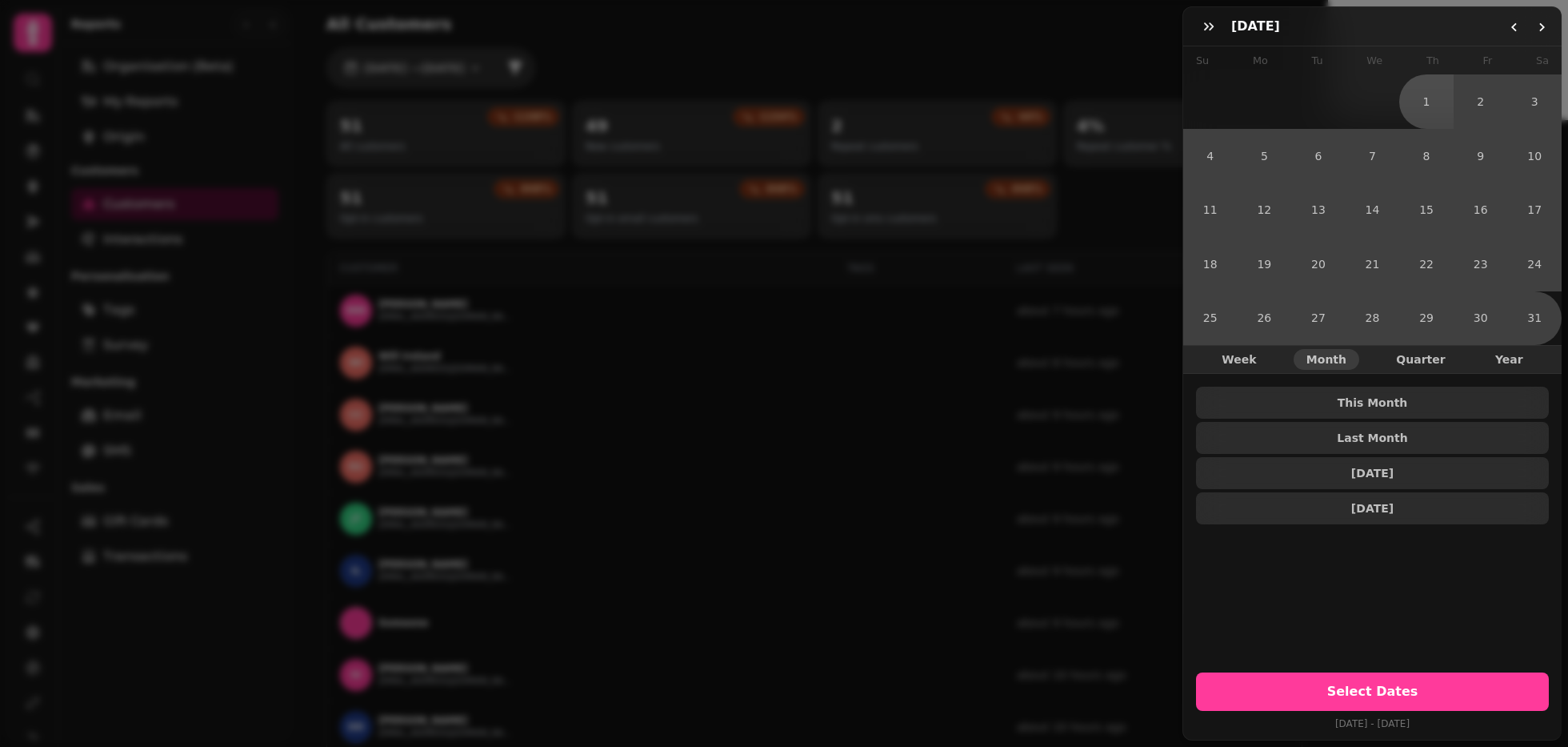
click at [1258, 31] on h3 "[DATE]" at bounding box center [1258, 26] width 55 height 19
click at [1468, 363] on span "Year" at bounding box center [1509, 359] width 28 height 11
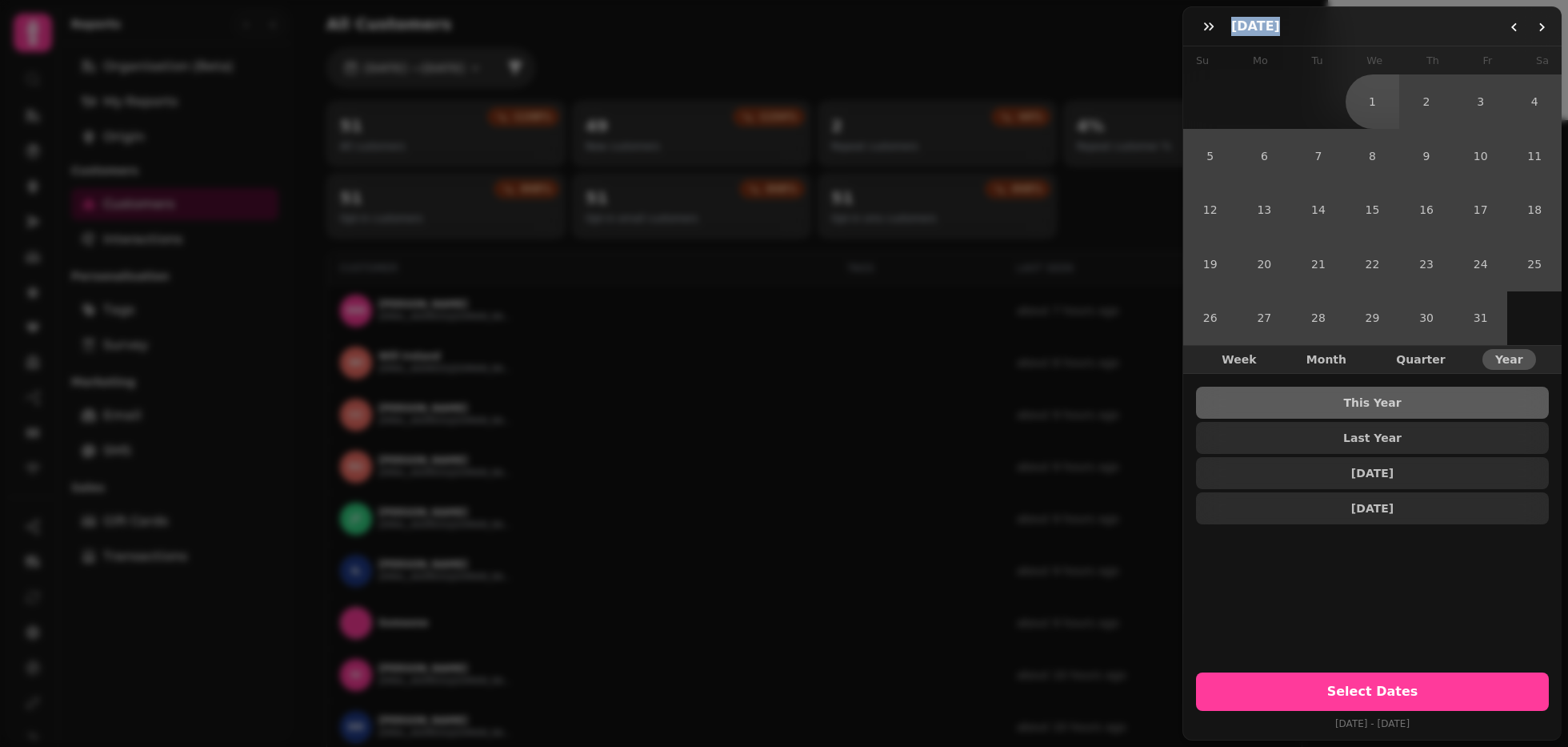
click at [1468, 363] on span "Year" at bounding box center [1509, 359] width 28 height 11
click at [1468, 33] on button "Go to the Previous Month" at bounding box center [1513, 27] width 27 height 27
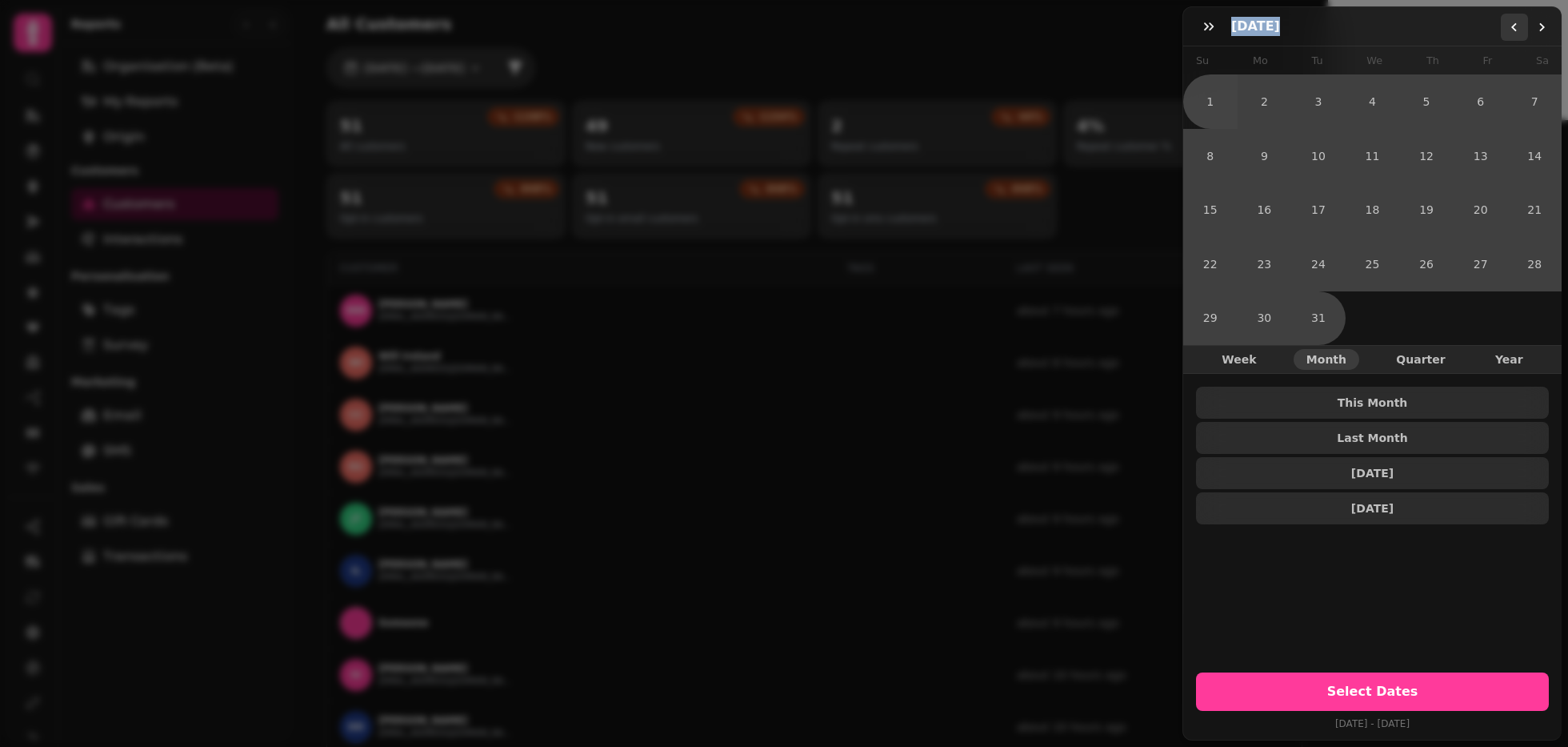
click at [1468, 33] on button "Go to the Previous Month" at bounding box center [1513, 27] width 27 height 27
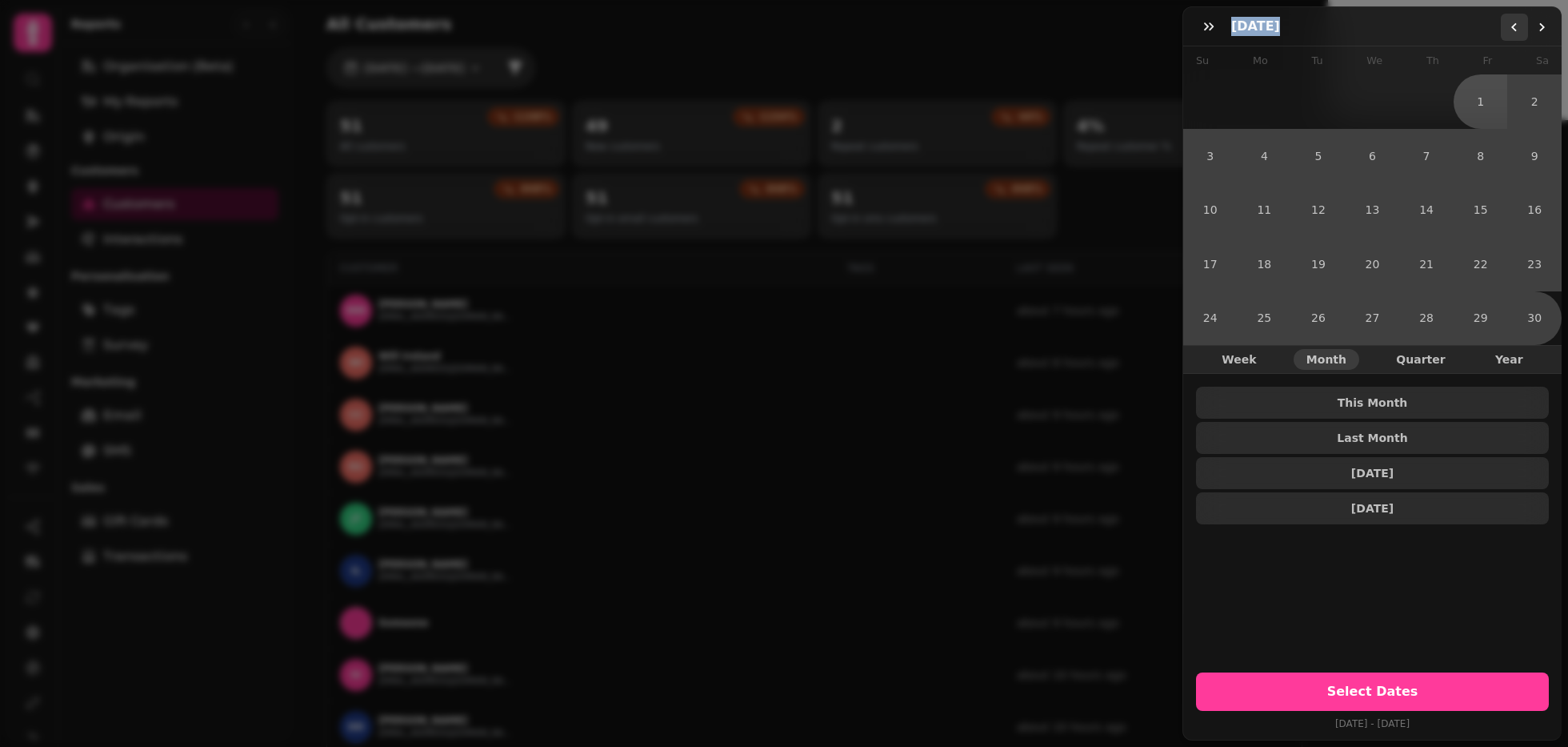
click at [1468, 33] on button "Go to the Previous Month" at bounding box center [1513, 27] width 27 height 27
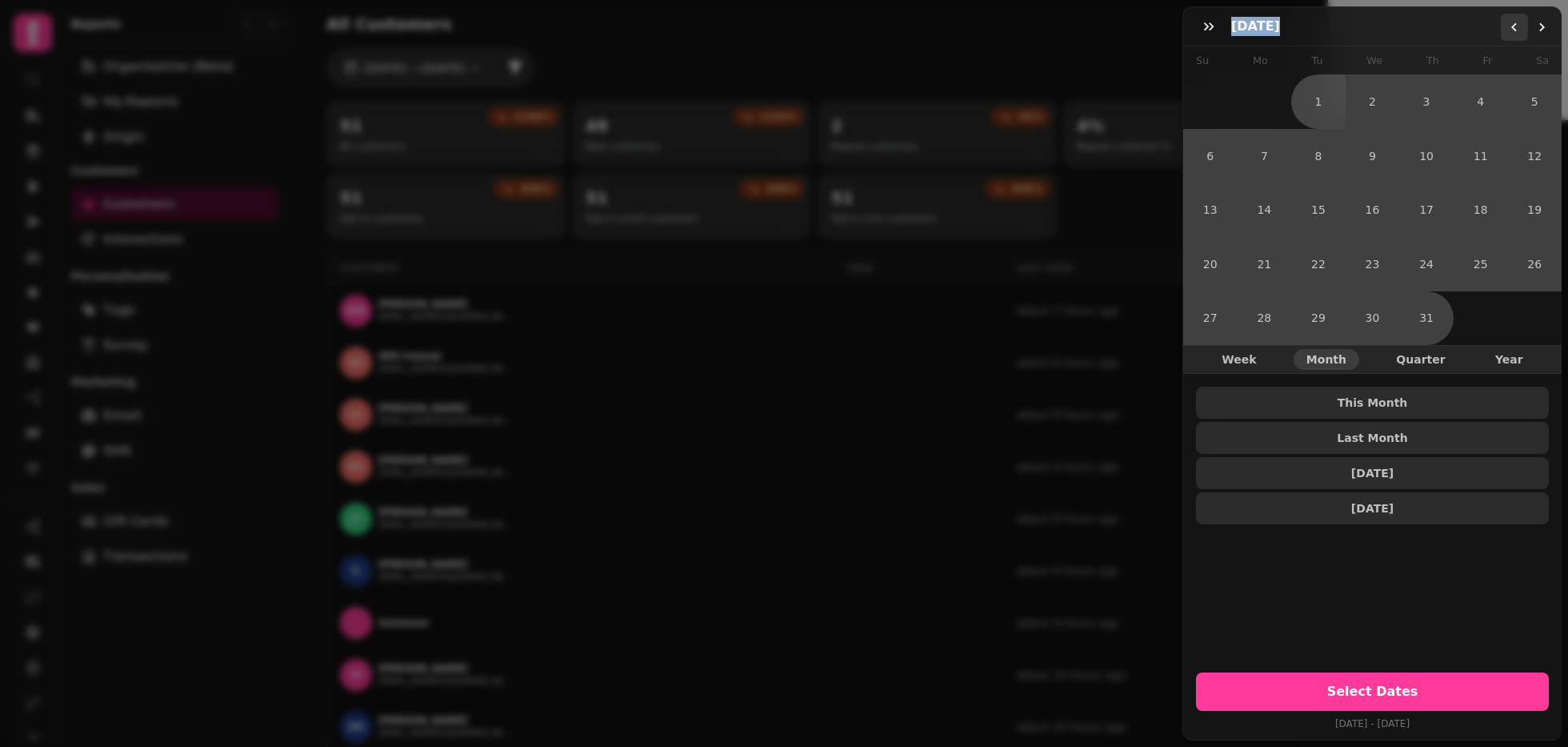
click at [1468, 33] on button "Go to the Previous Month" at bounding box center [1513, 27] width 27 height 27
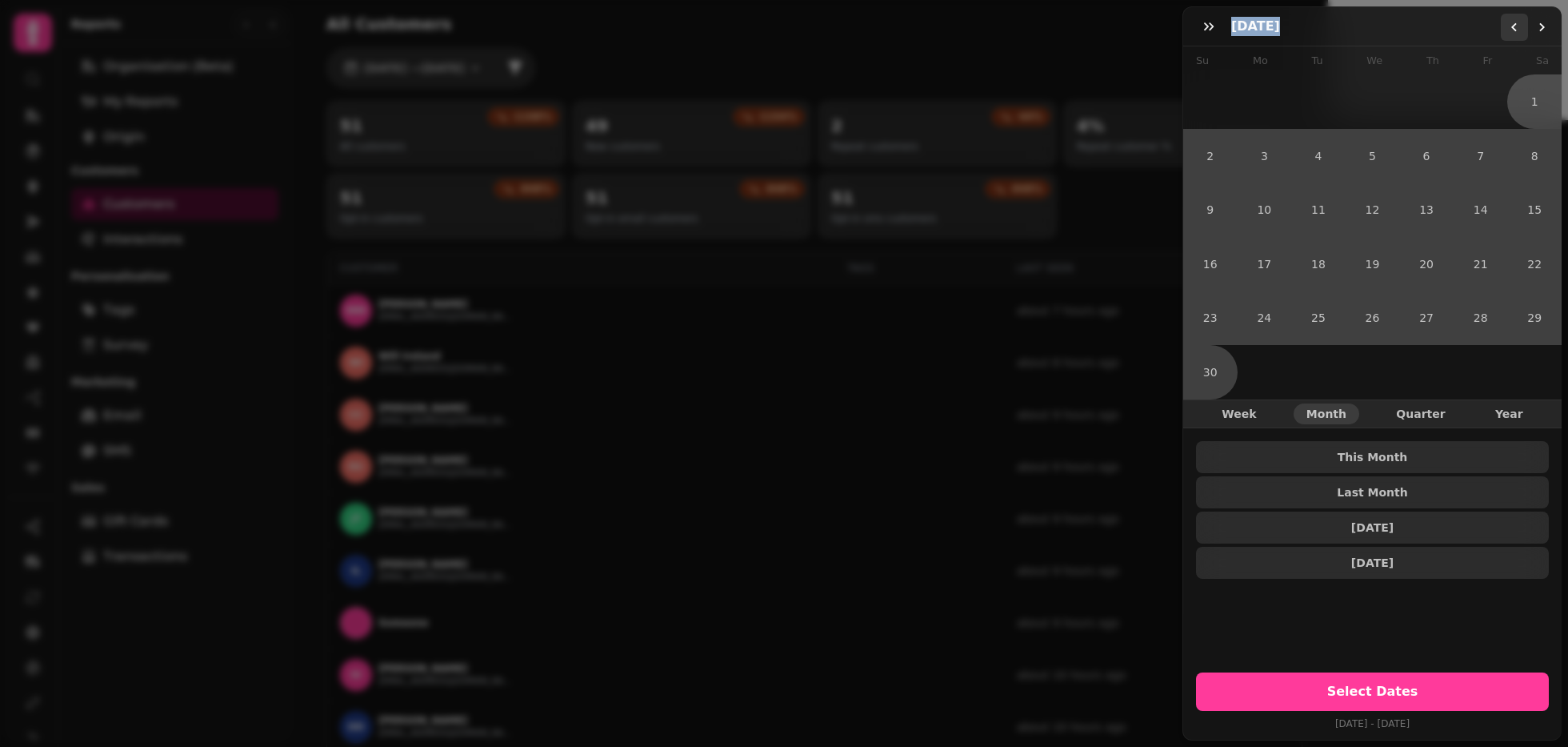
click at [1468, 33] on button "Go to the Previous Month" at bounding box center [1513, 27] width 27 height 27
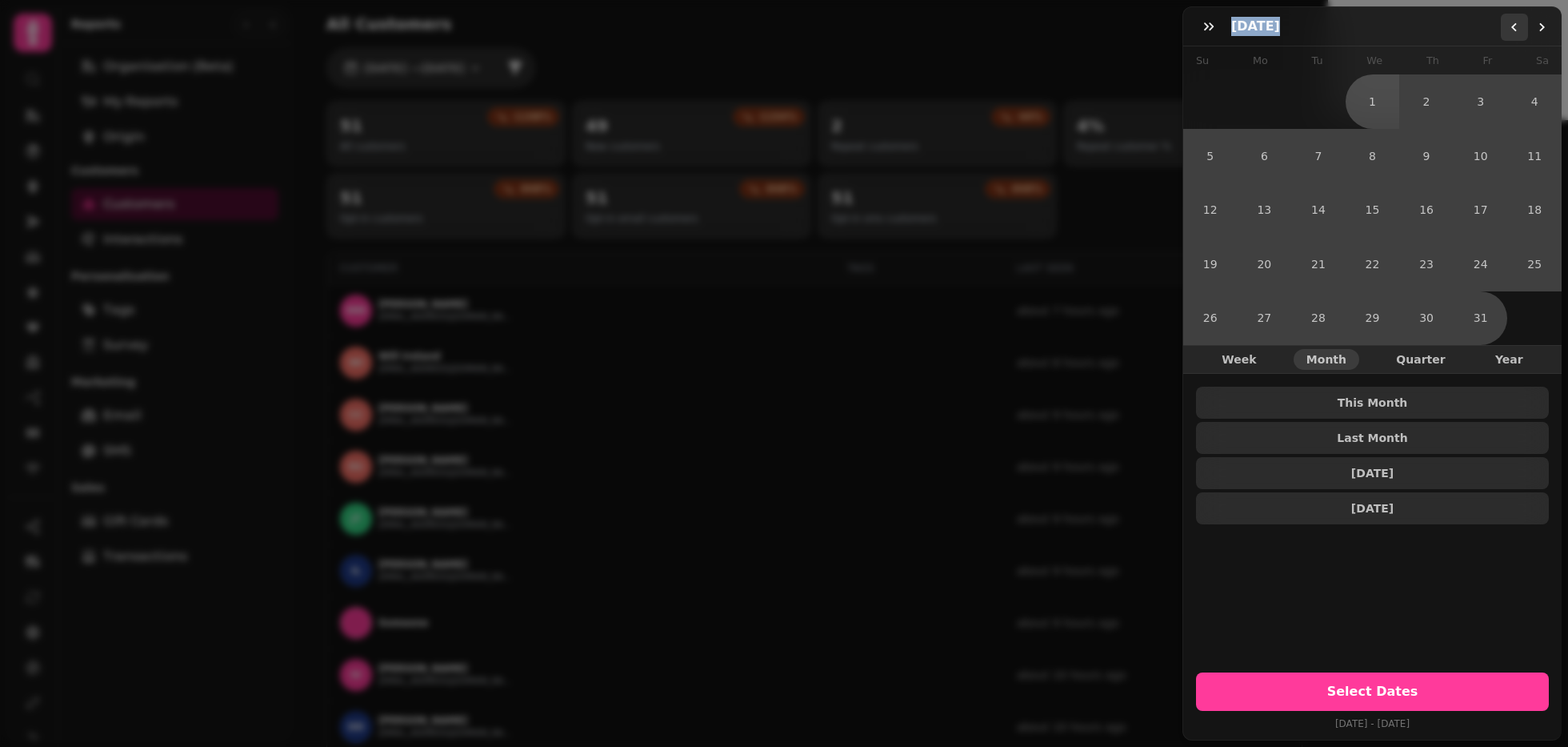
click at [1468, 33] on button "Go to the Previous Month" at bounding box center [1513, 27] width 27 height 27
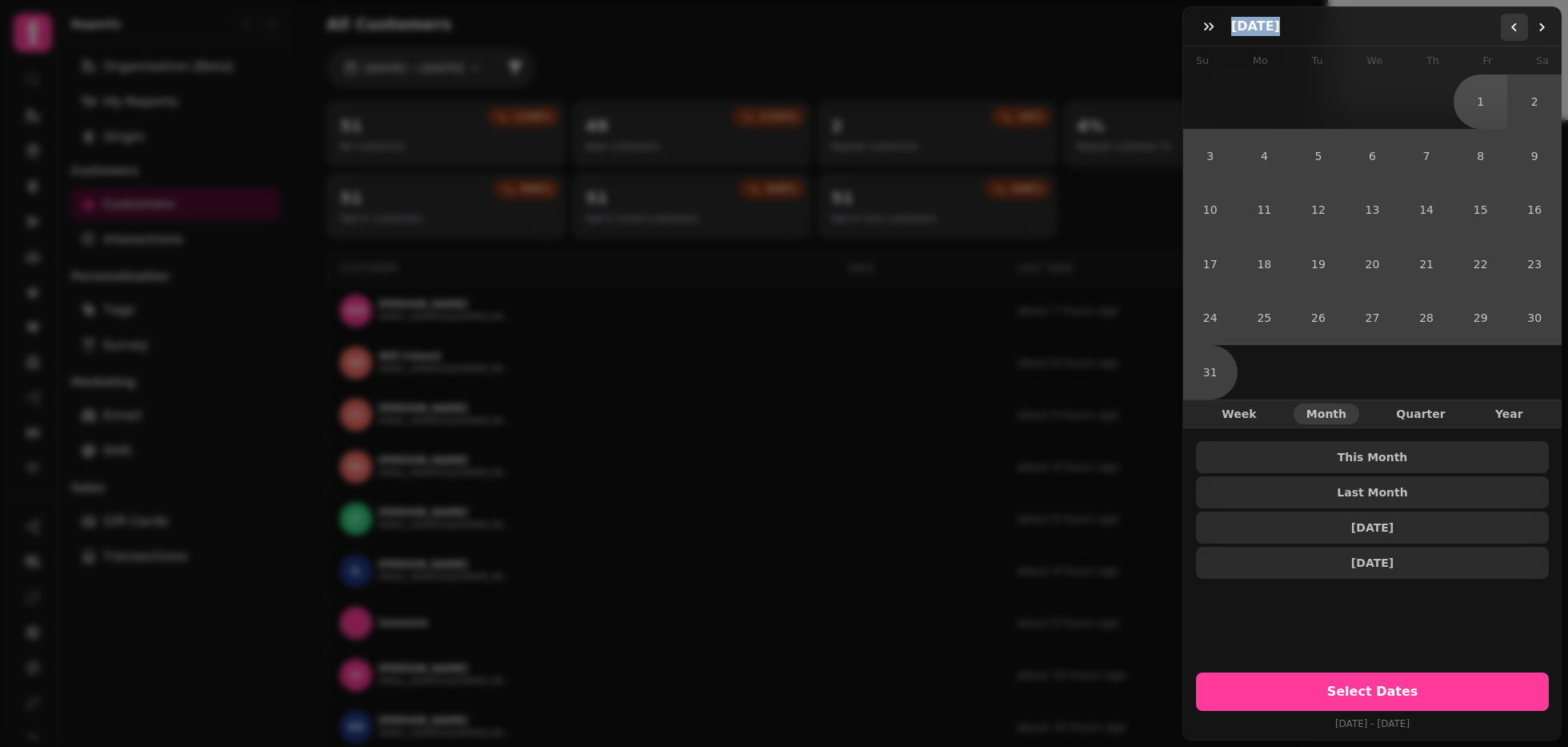
click at [1468, 33] on button "Go to the Previous Month" at bounding box center [1513, 27] width 27 height 27
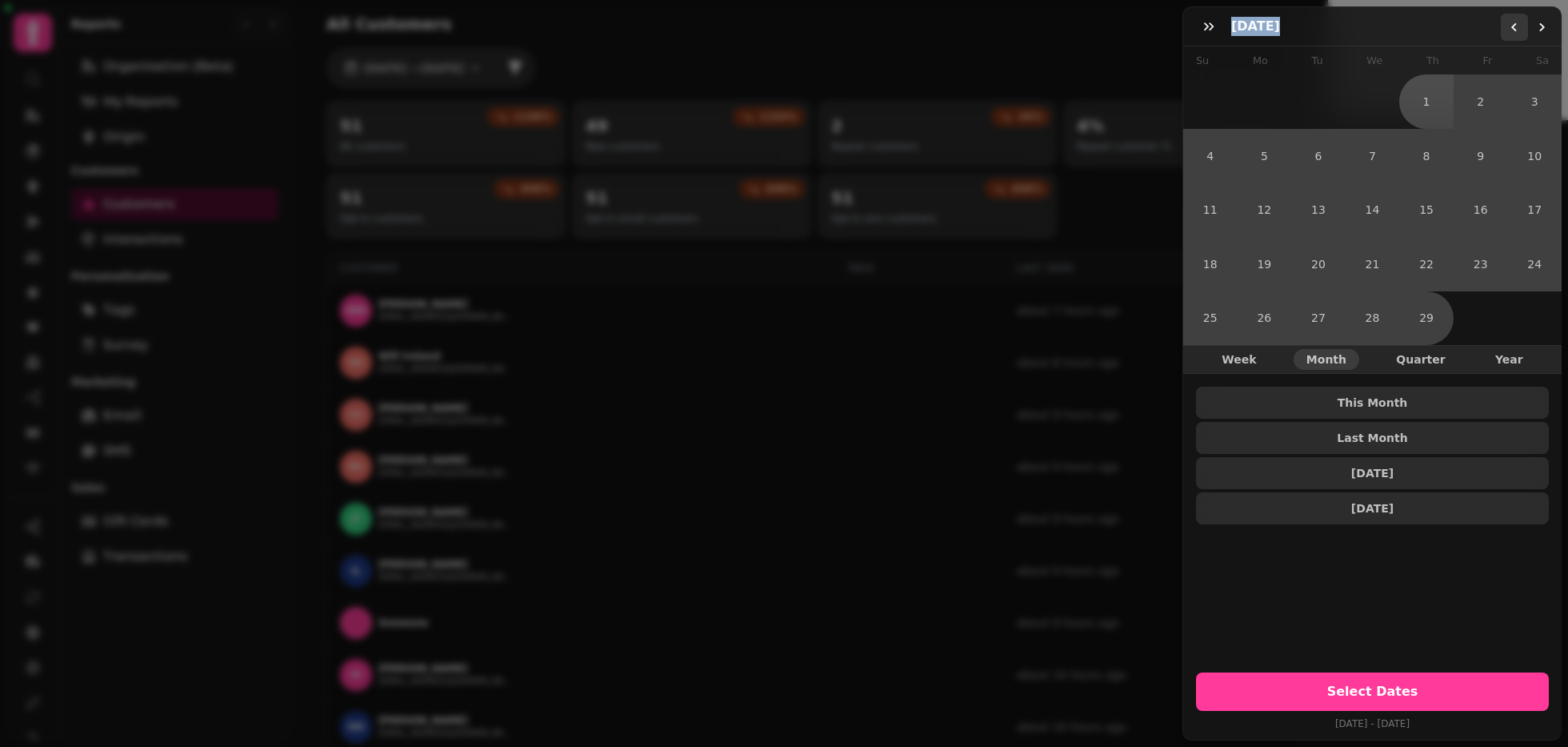
click at [1468, 33] on button "Go to the Previous Month" at bounding box center [1513, 27] width 27 height 27
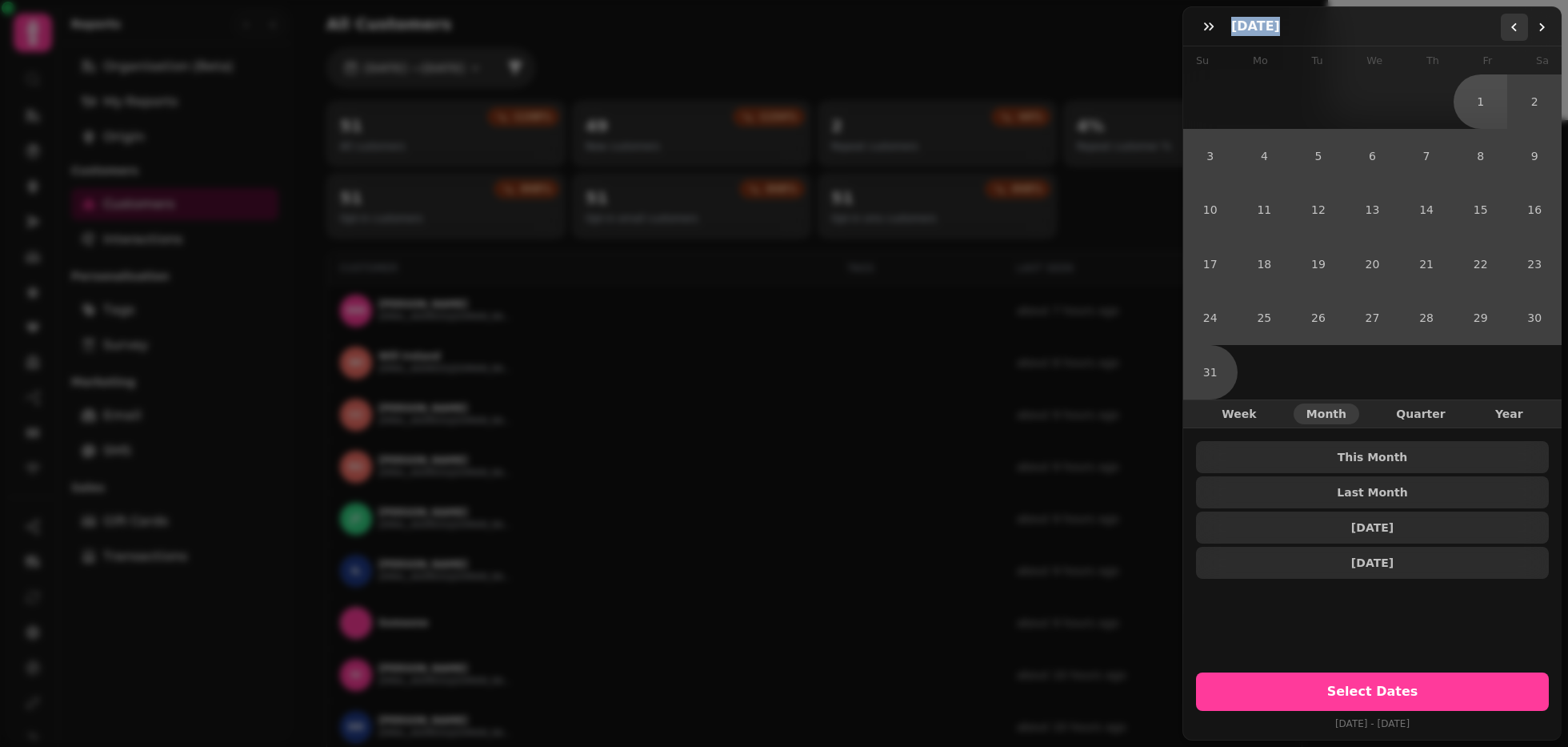
click at [1468, 33] on button "Go to the Previous Month" at bounding box center [1513, 27] width 27 height 27
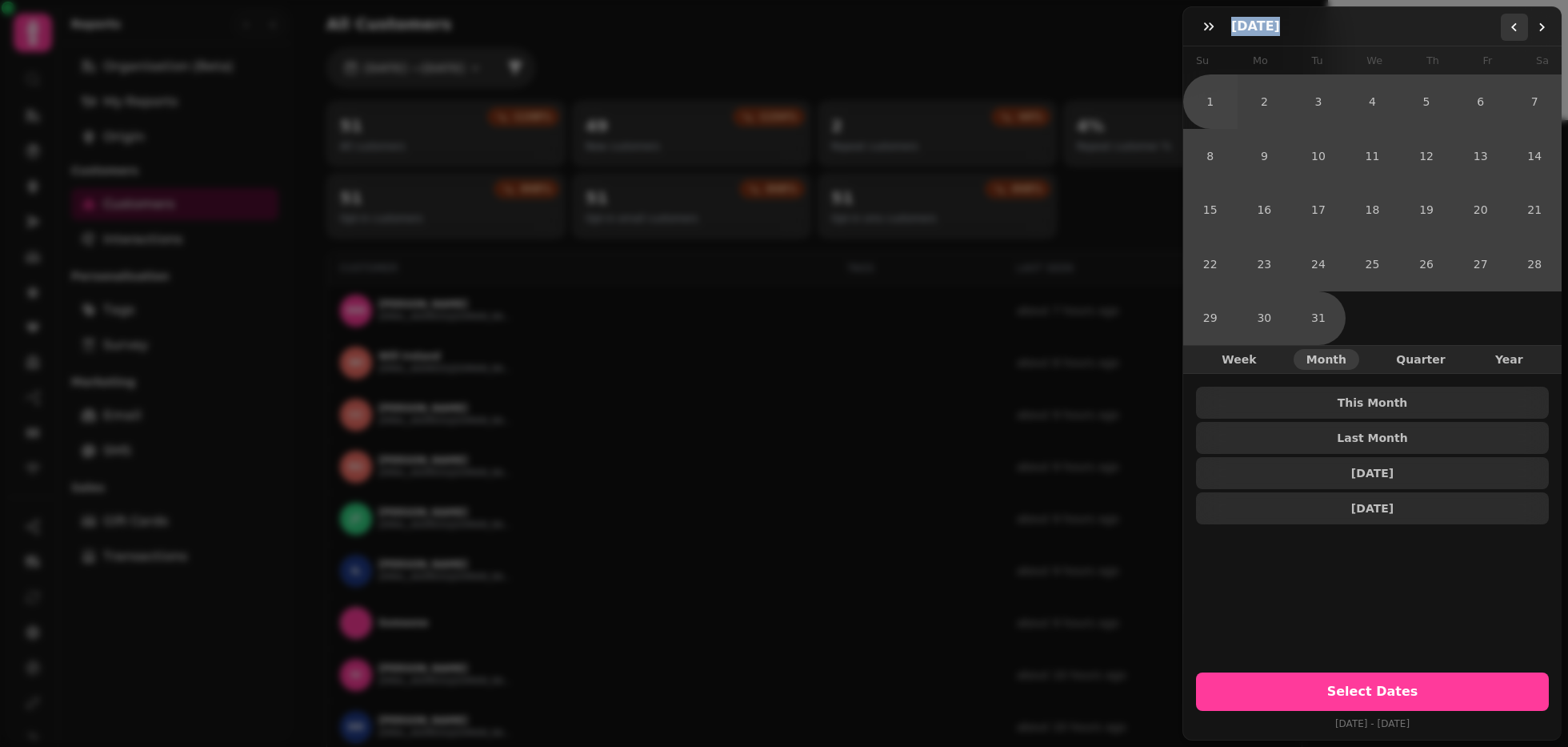
click at [1468, 33] on button "Go to the Previous Month" at bounding box center [1513, 27] width 27 height 27
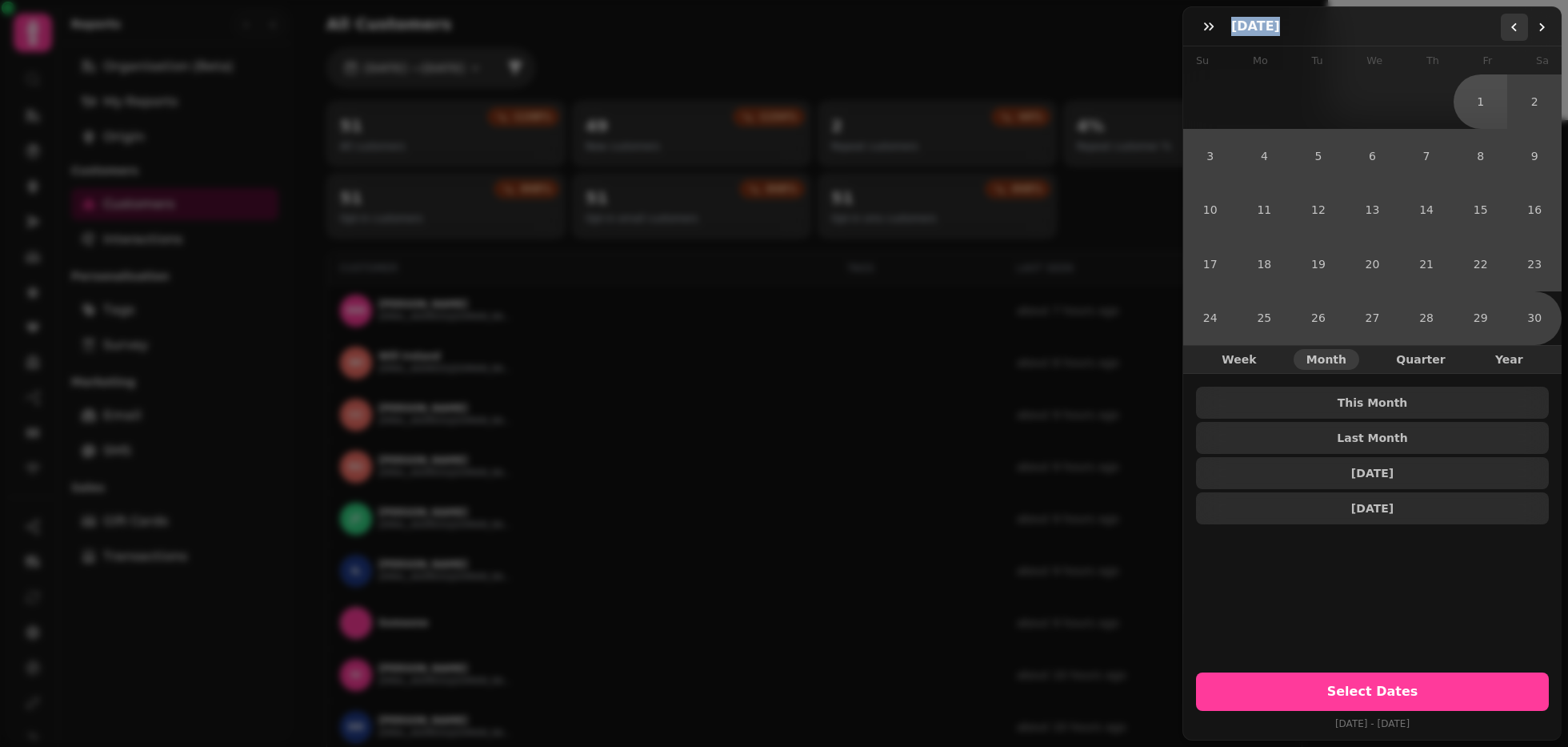
click at [1468, 33] on button "Go to the Previous Month" at bounding box center [1513, 27] width 27 height 27
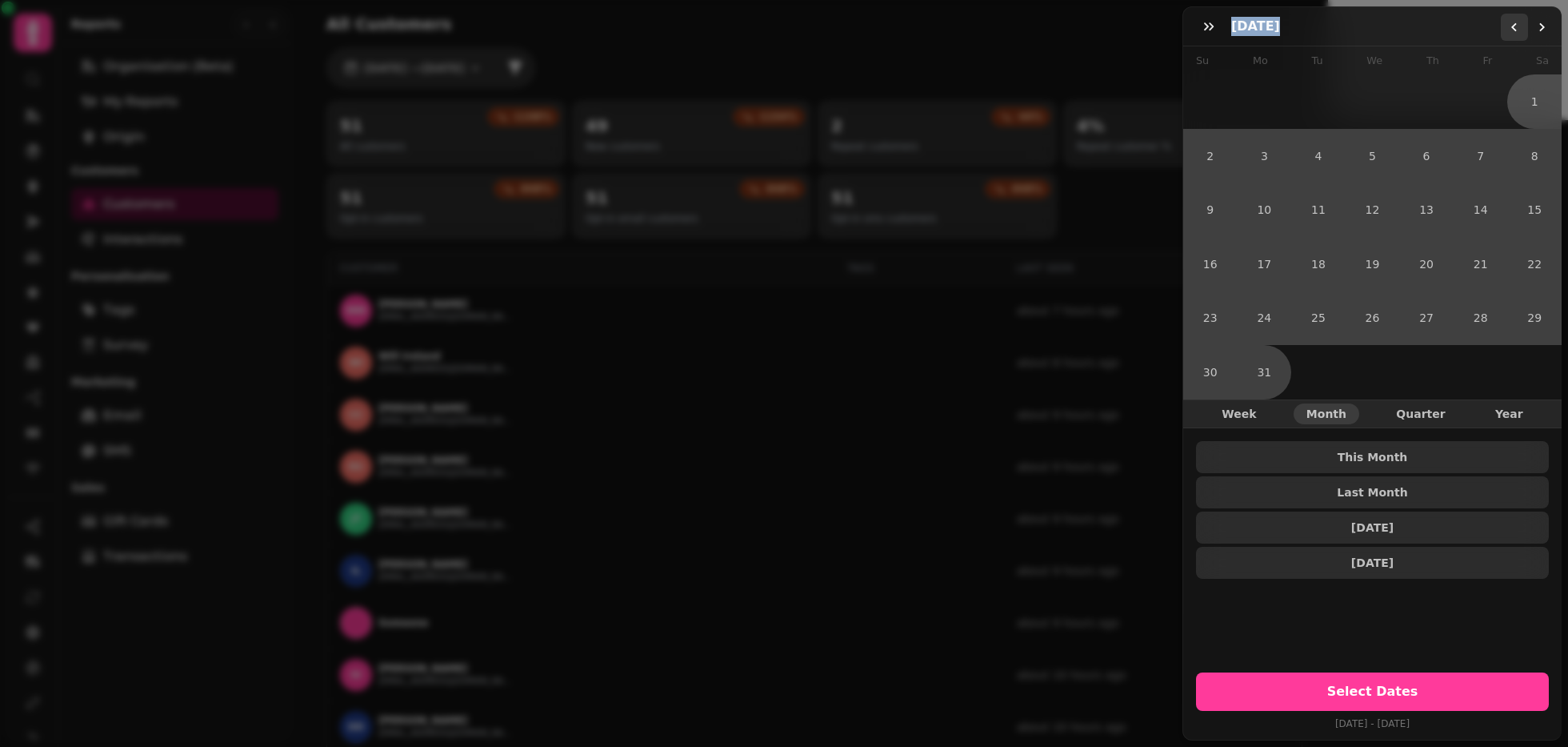
click at [1468, 33] on button "Go to the Previous Month" at bounding box center [1513, 27] width 27 height 27
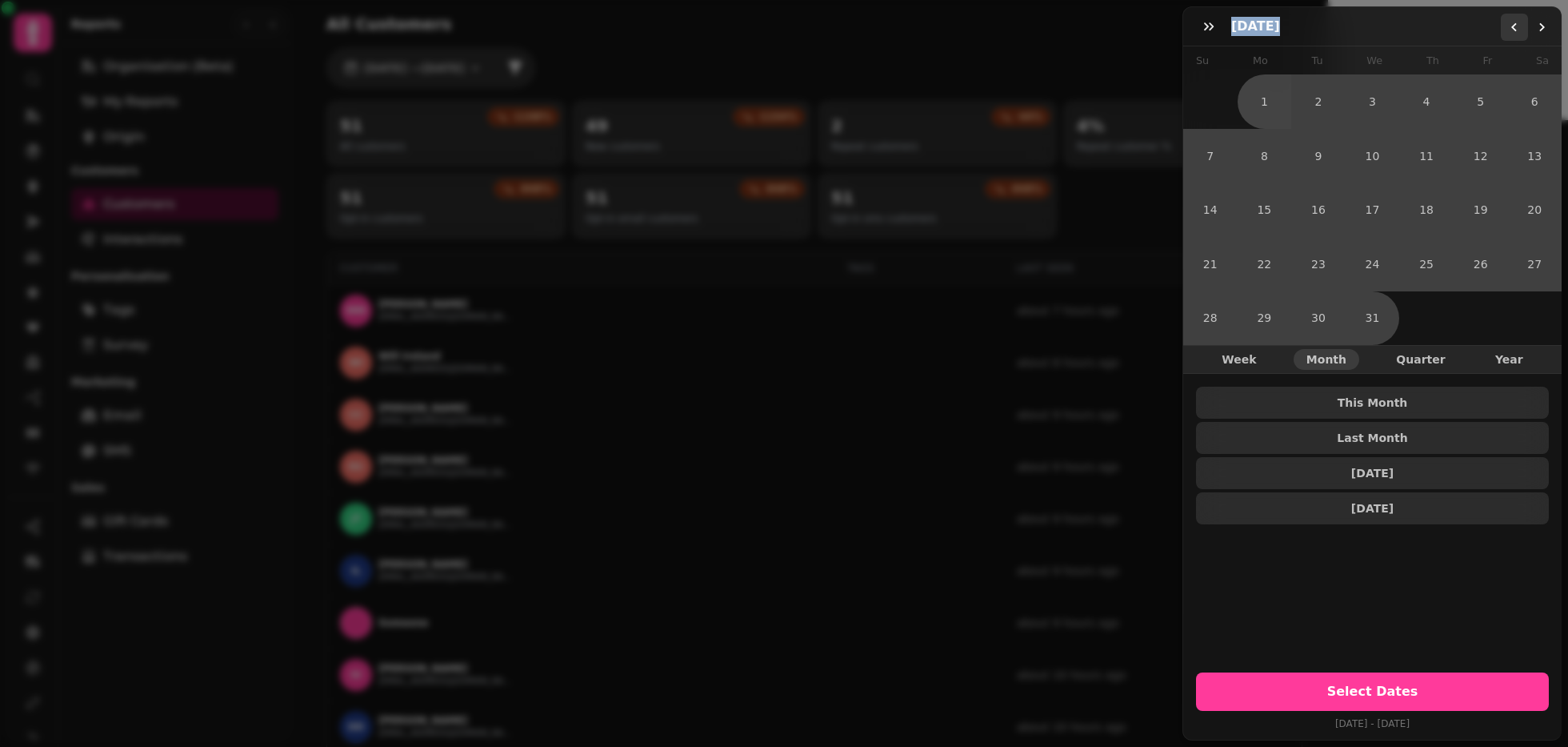
click at [1468, 33] on button "Go to the Previous Month" at bounding box center [1513, 27] width 27 height 27
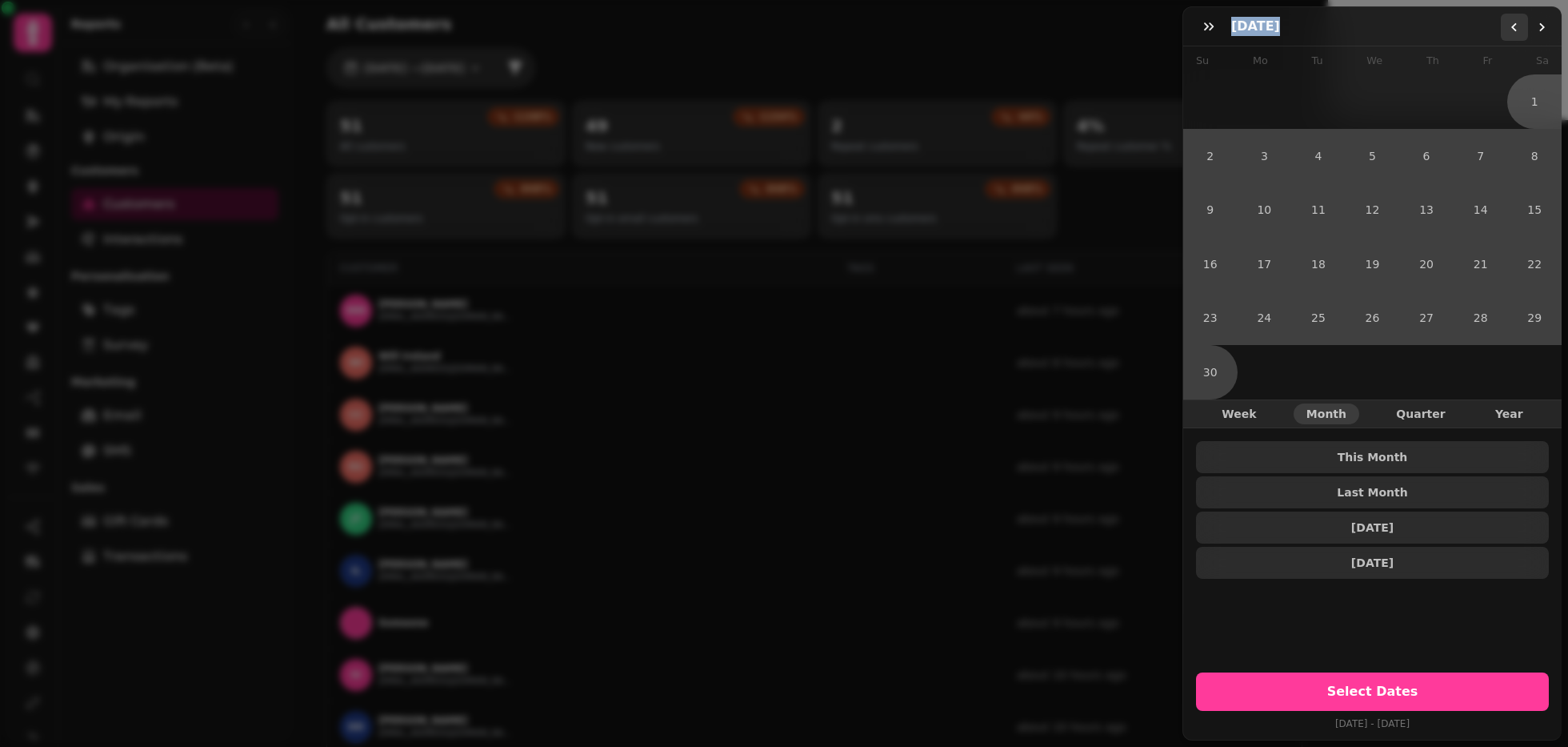
click at [1468, 33] on button "Go to the Previous Month" at bounding box center [1513, 27] width 27 height 27
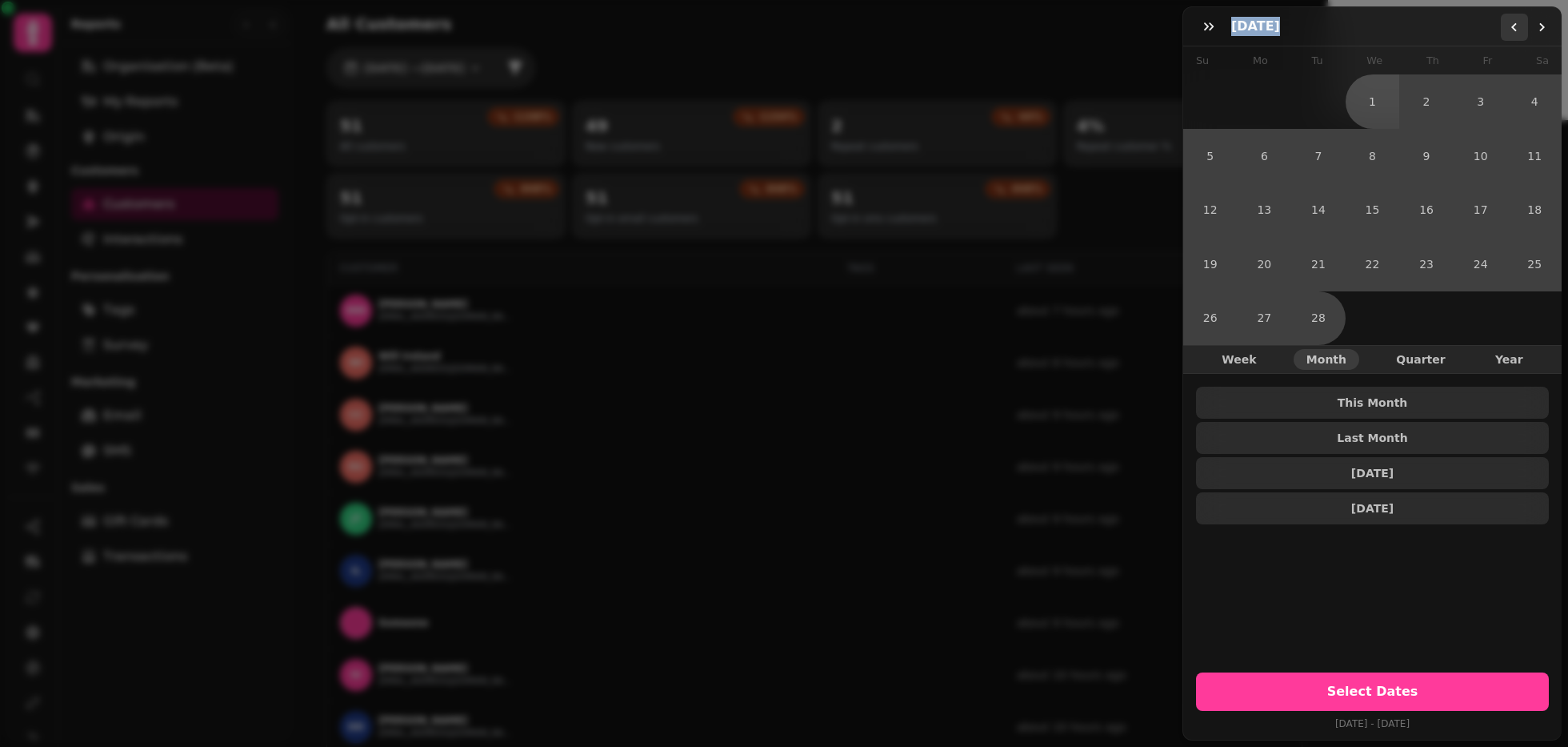
click at [1468, 33] on button "Go to the Previous Month" at bounding box center [1513, 27] width 27 height 27
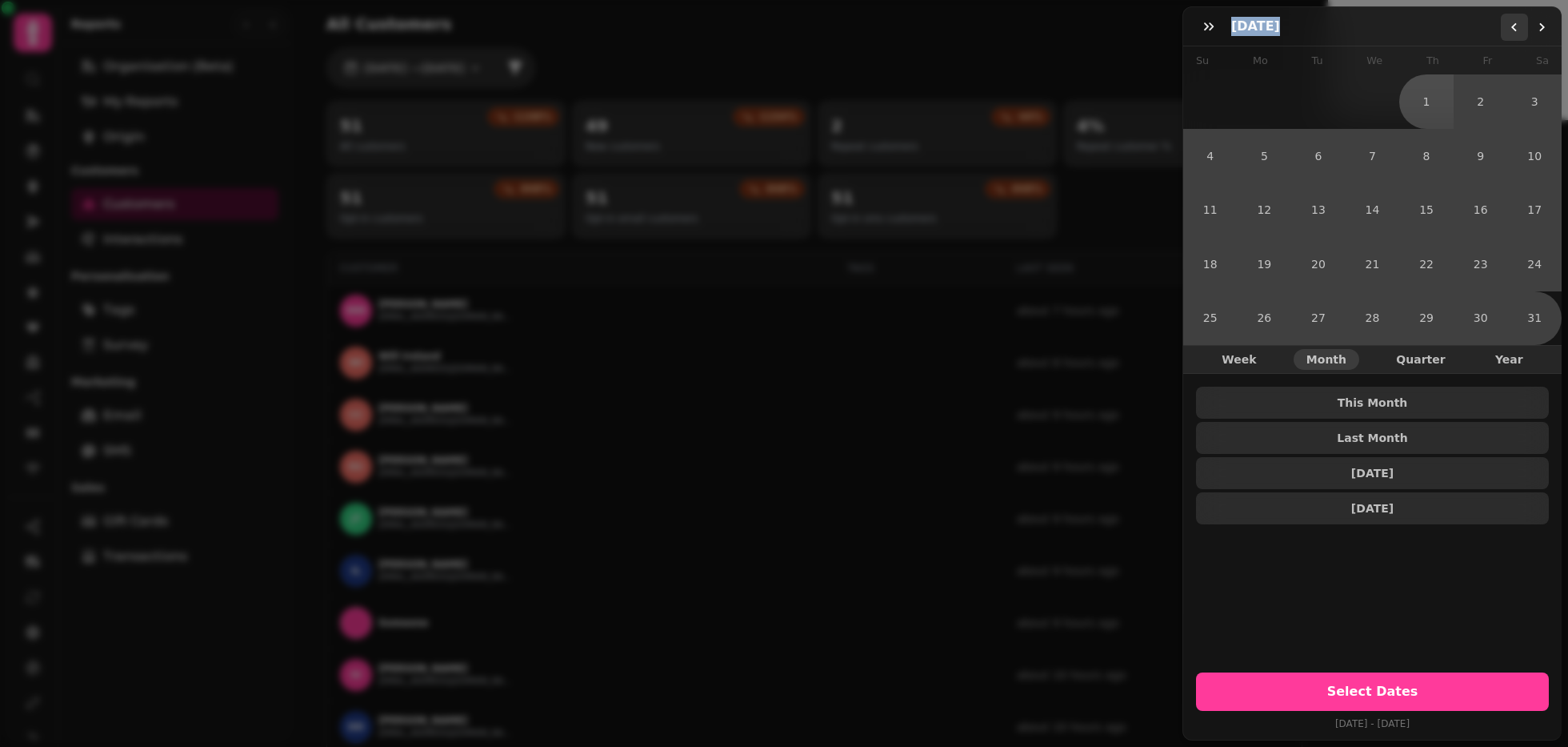
click at [1468, 33] on button "Go to the Previous Month" at bounding box center [1513, 27] width 27 height 27
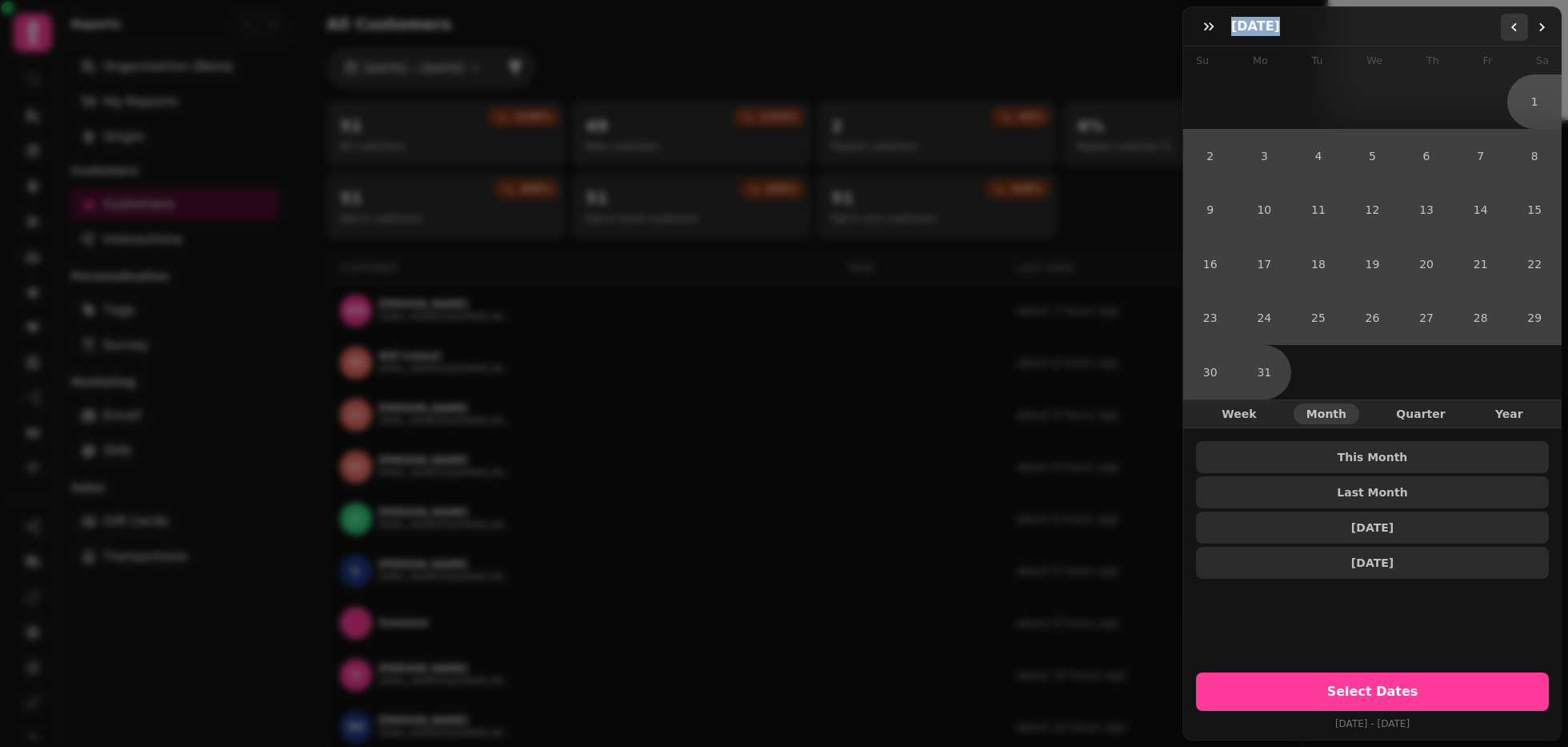
click at [1468, 33] on button "Go to the Previous Month" at bounding box center [1513, 27] width 27 height 27
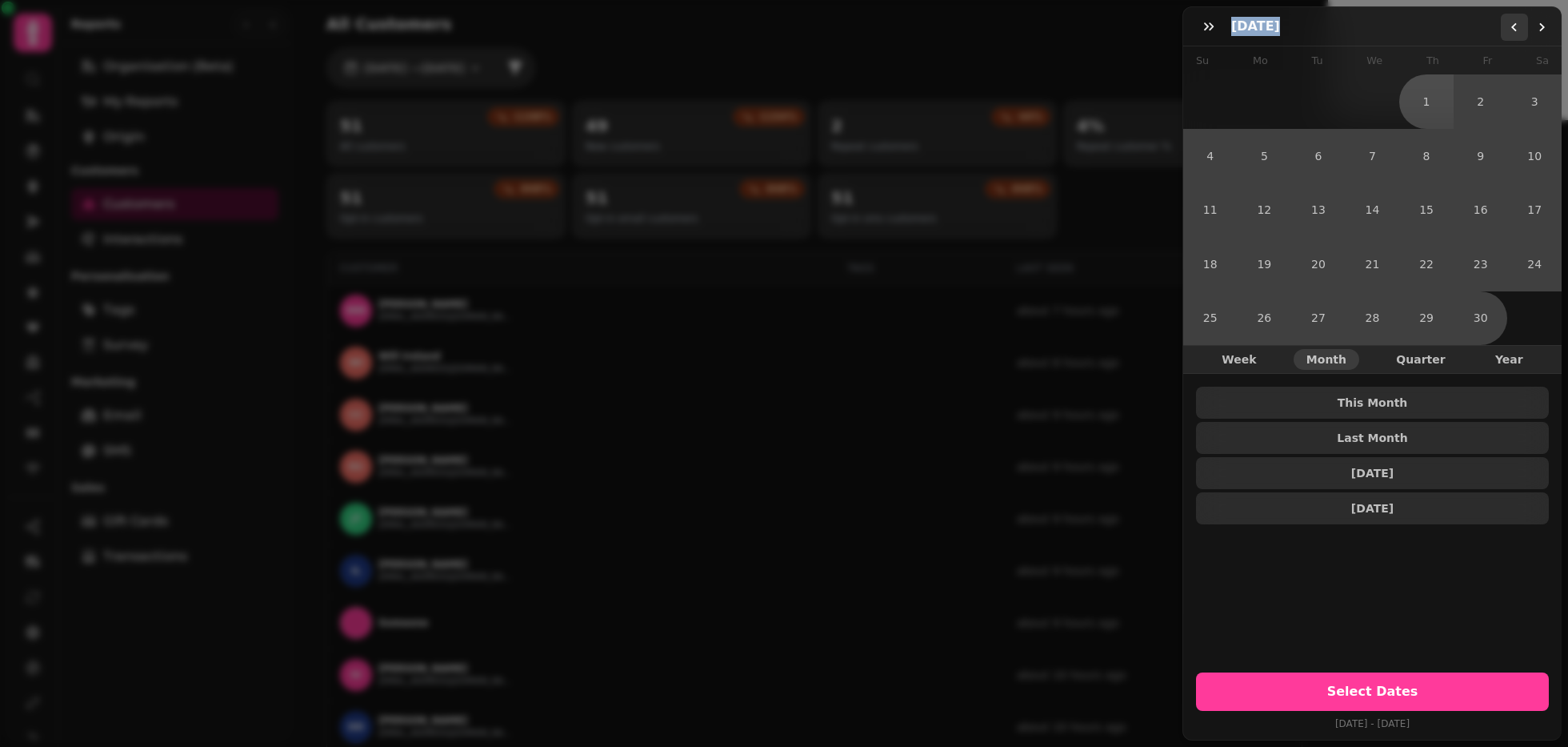
click at [1468, 33] on button "Go to the Previous Month" at bounding box center [1513, 27] width 27 height 27
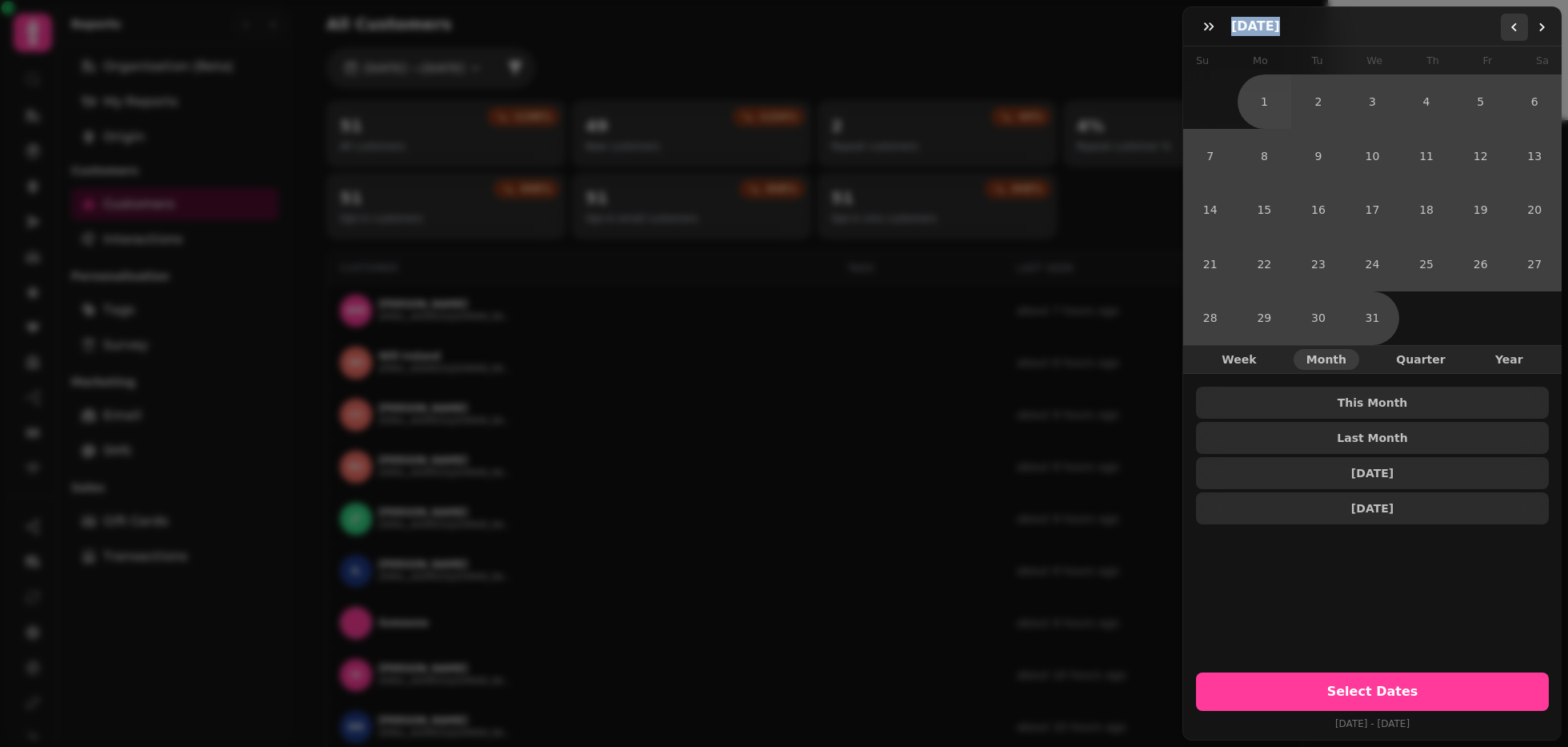
click at [1468, 33] on button "Go to the Previous Month" at bounding box center [1513, 27] width 27 height 27
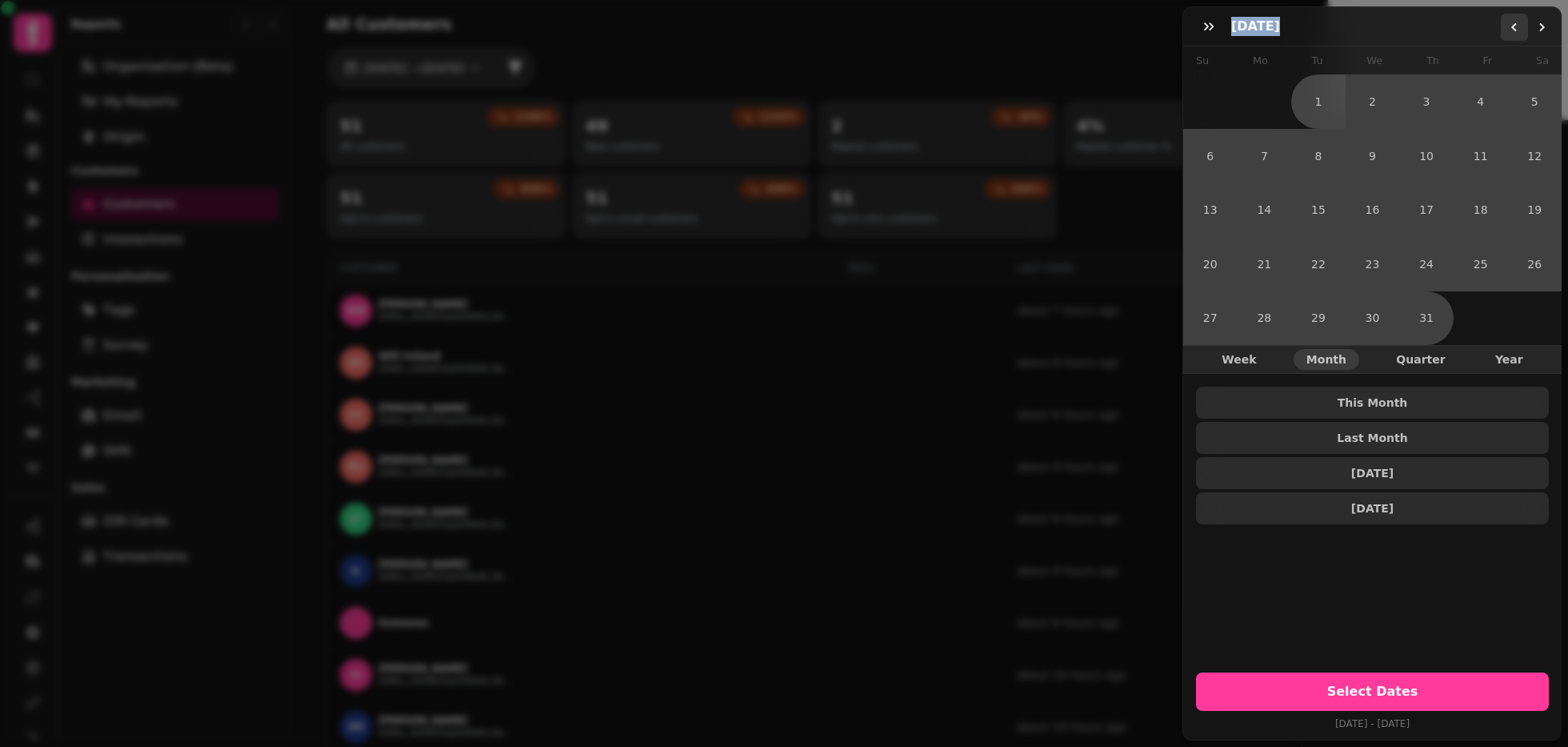
click at [1468, 33] on button "Go to the Previous Month" at bounding box center [1513, 27] width 27 height 27
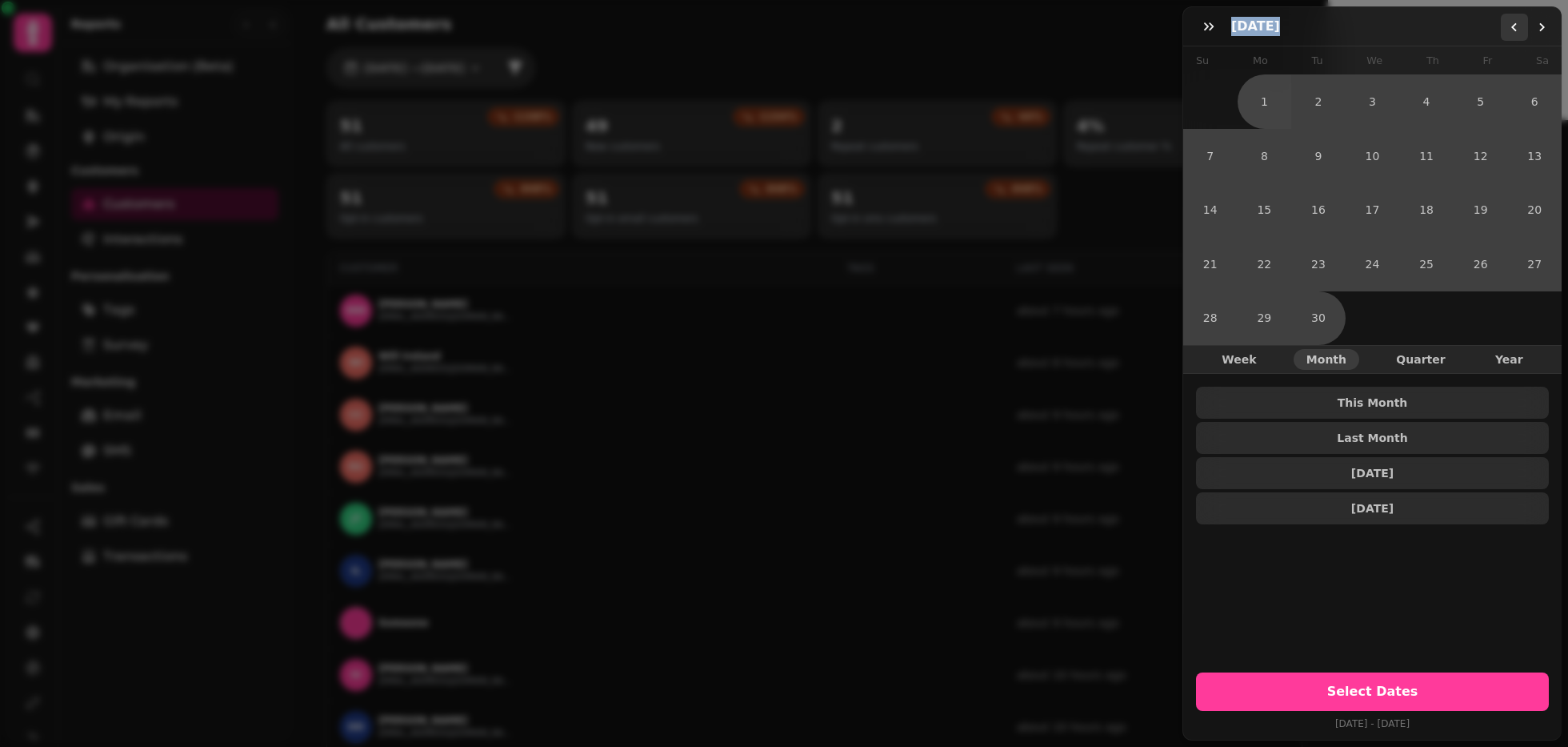
click at [1468, 33] on button "Go to the Previous Month" at bounding box center [1513, 27] width 27 height 27
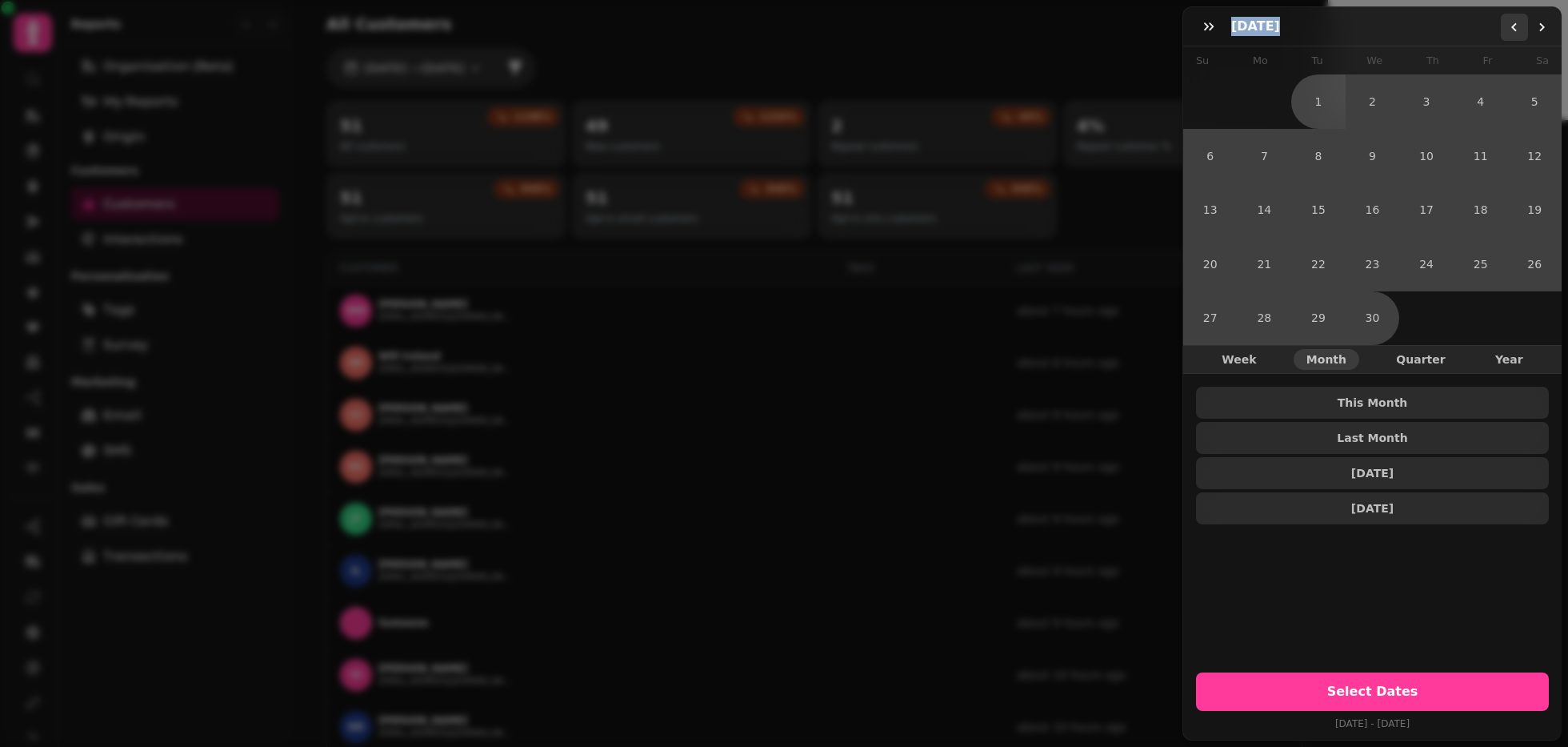
click at [1468, 33] on button "Go to the Previous Month" at bounding box center [1513, 27] width 27 height 27
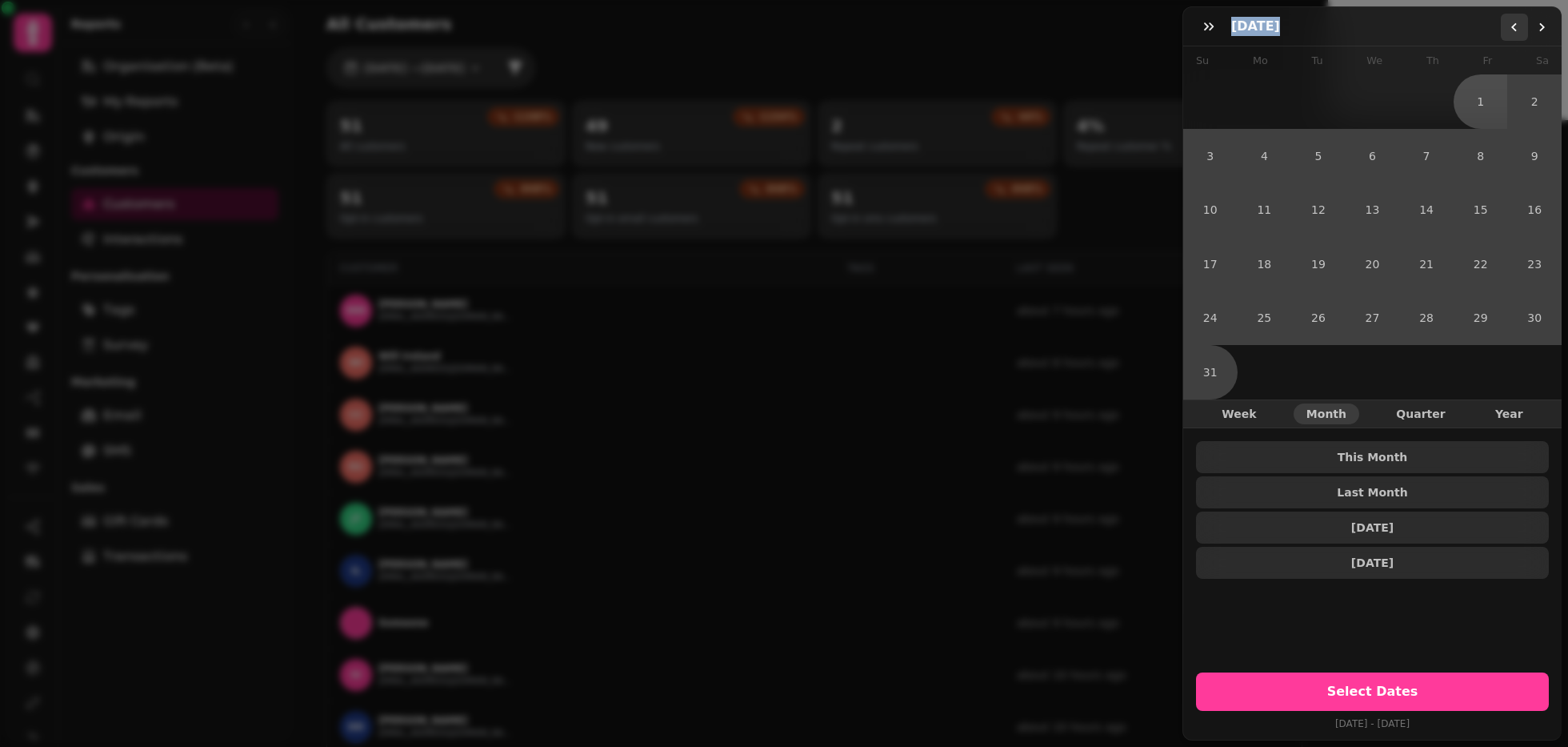
click at [1468, 33] on button "Go to the Previous Month" at bounding box center [1513, 27] width 27 height 27
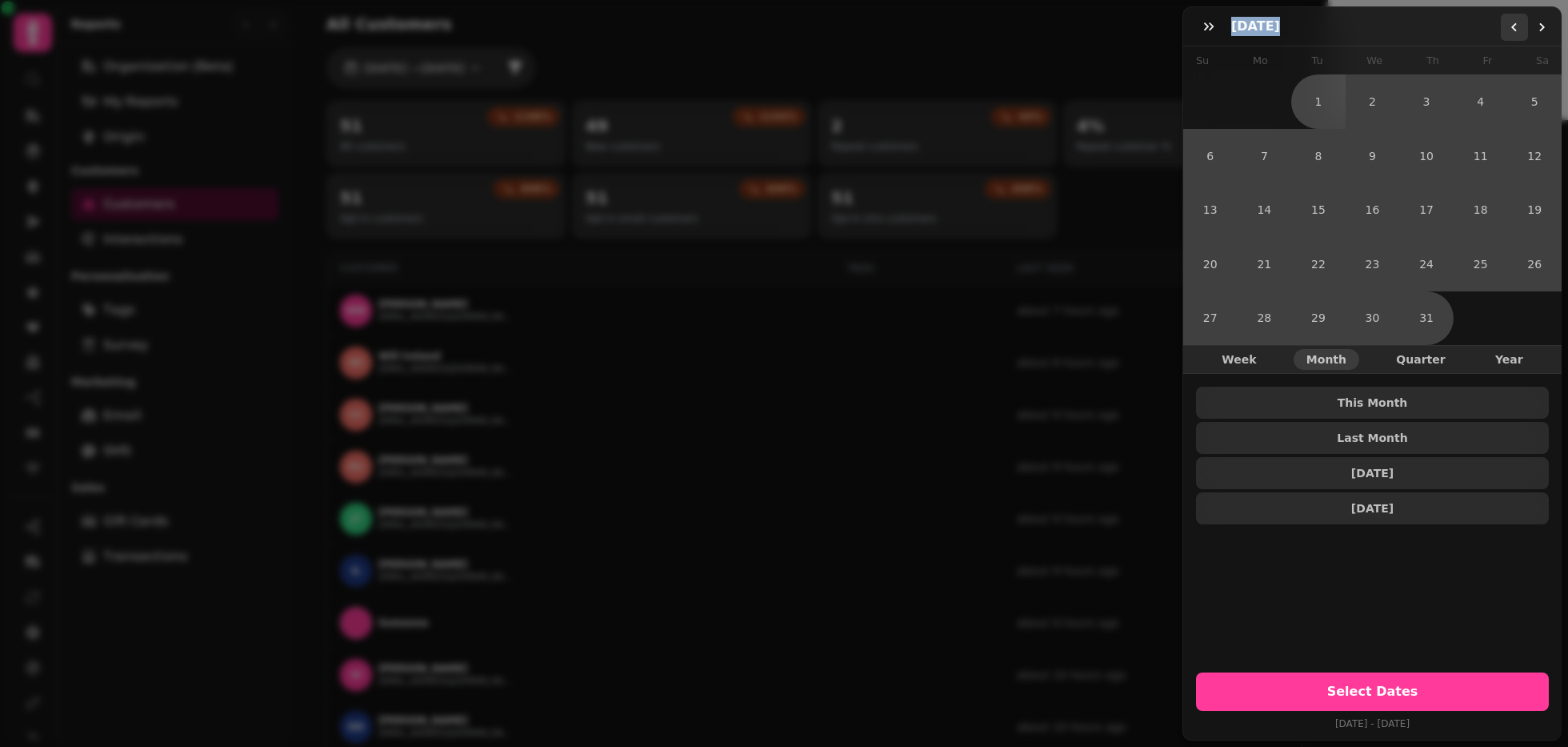
click at [1468, 33] on button "Go to the Previous Month" at bounding box center [1513, 27] width 27 height 27
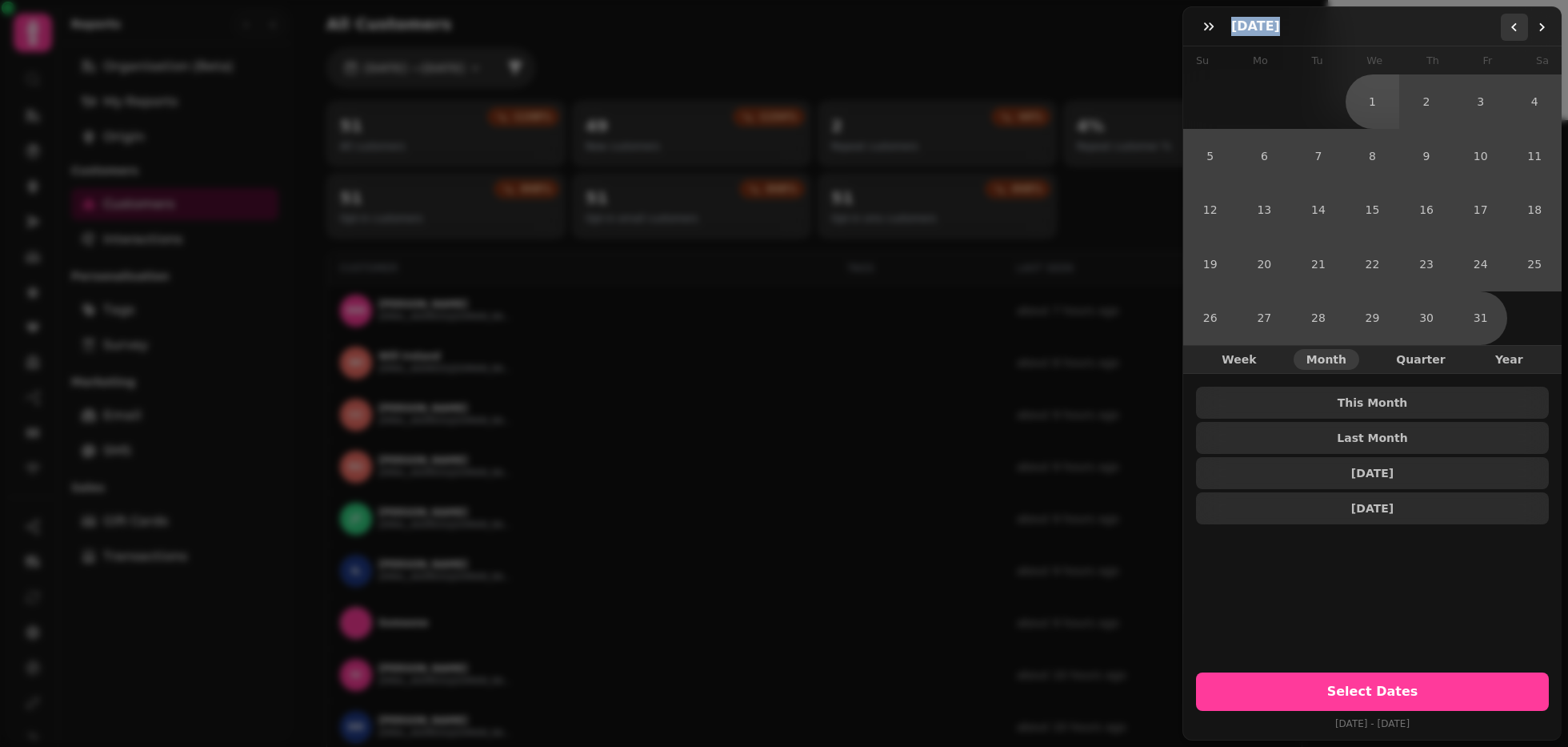
click at [1468, 33] on button "Go to the Previous Month" at bounding box center [1513, 27] width 27 height 27
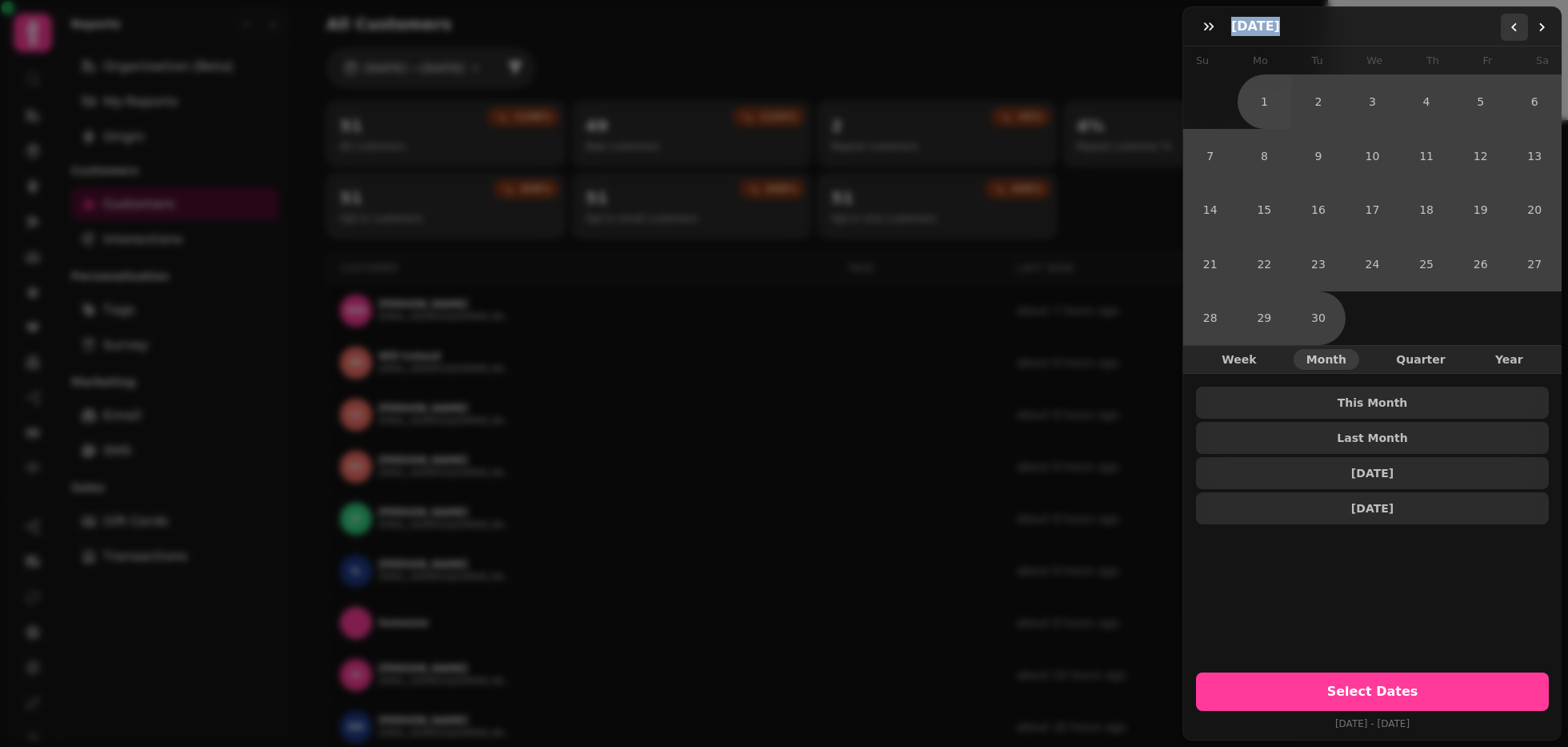
click at [1468, 33] on button "Go to the Previous Month" at bounding box center [1513, 27] width 27 height 27
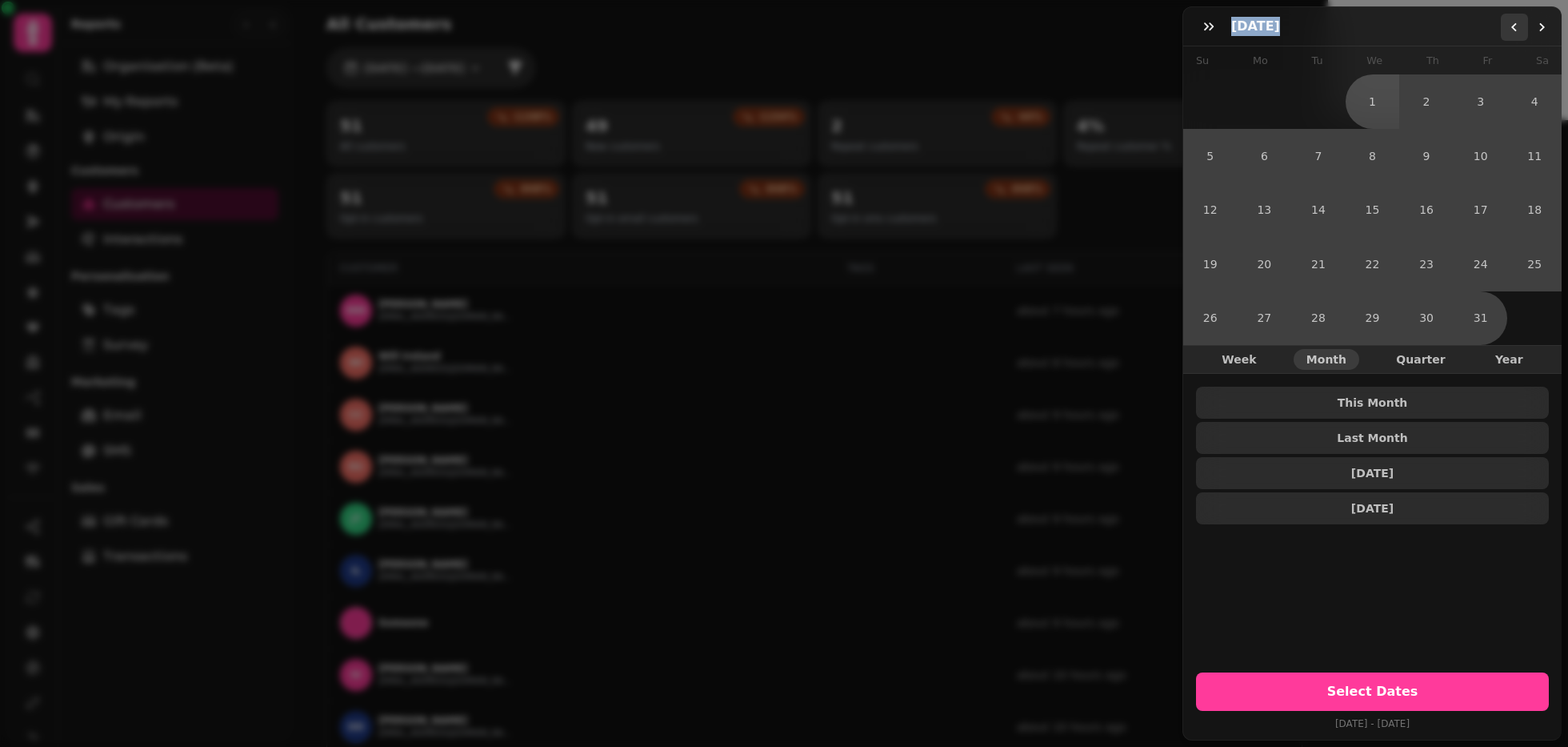
click at [1468, 33] on button "Go to the Previous Month" at bounding box center [1513, 27] width 27 height 27
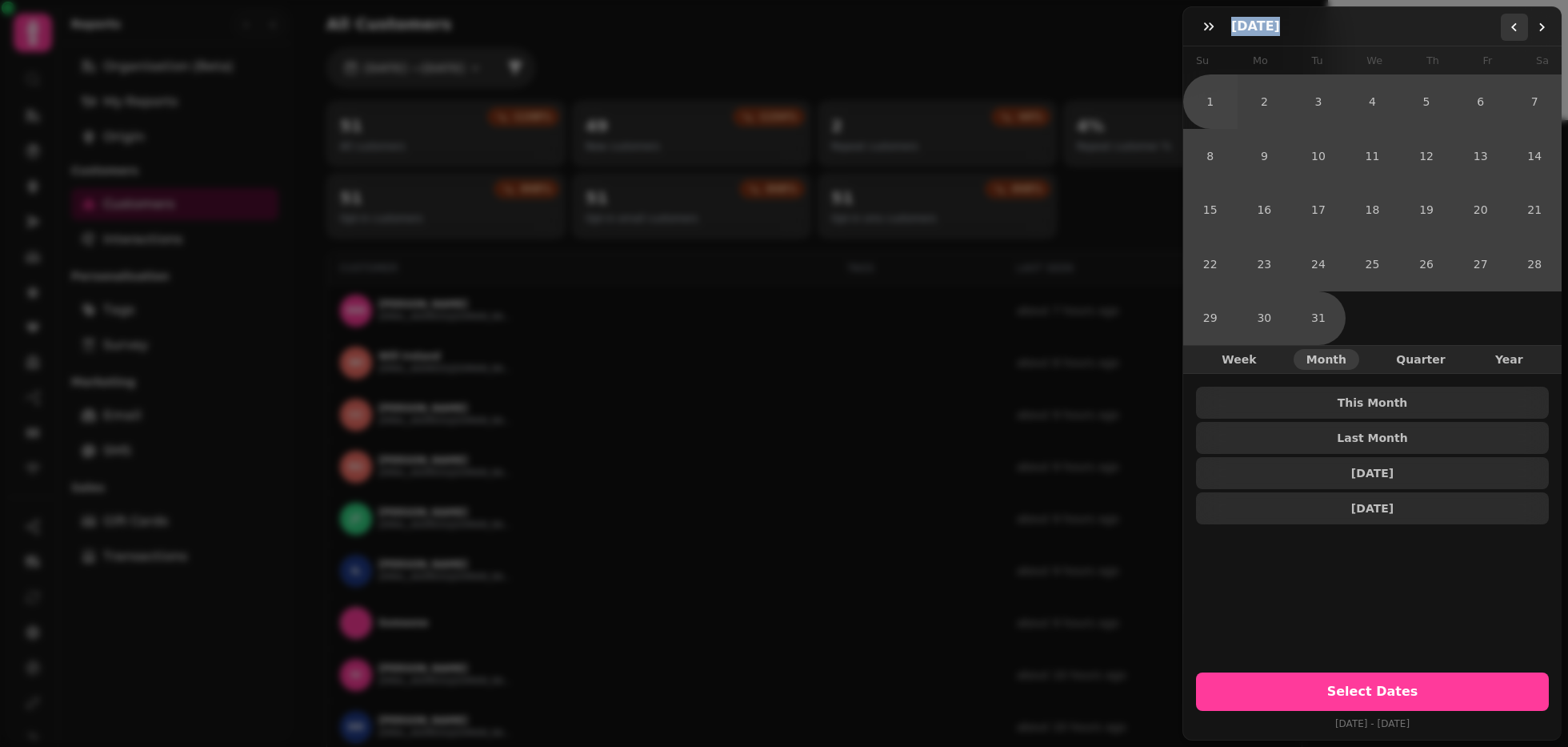
click at [1468, 33] on button "Go to the Previous Month" at bounding box center [1513, 27] width 27 height 27
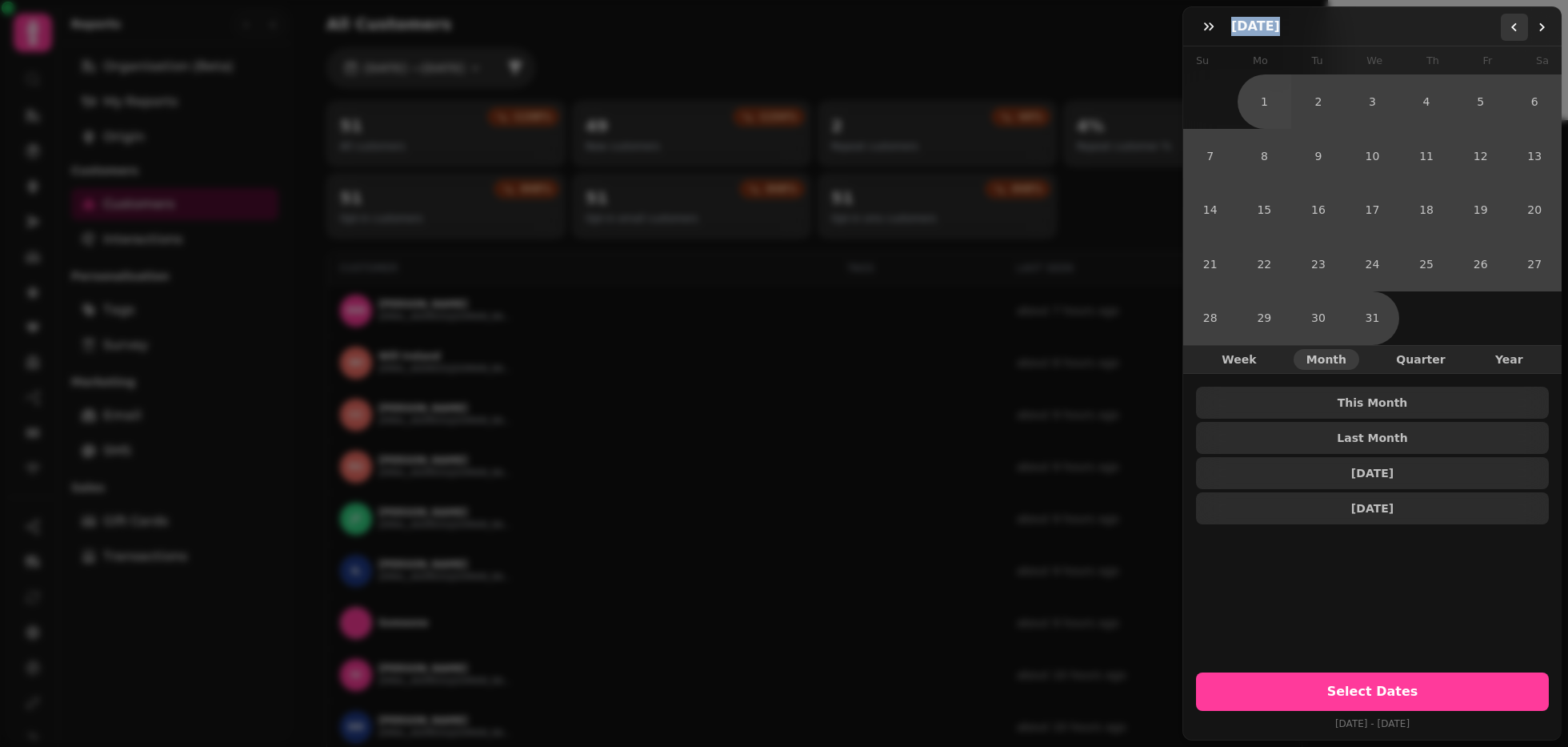
click at [1468, 33] on button "Go to the Previous Month" at bounding box center [1513, 27] width 27 height 27
click at [1253, 105] on button "1" at bounding box center [1264, 101] width 54 height 54
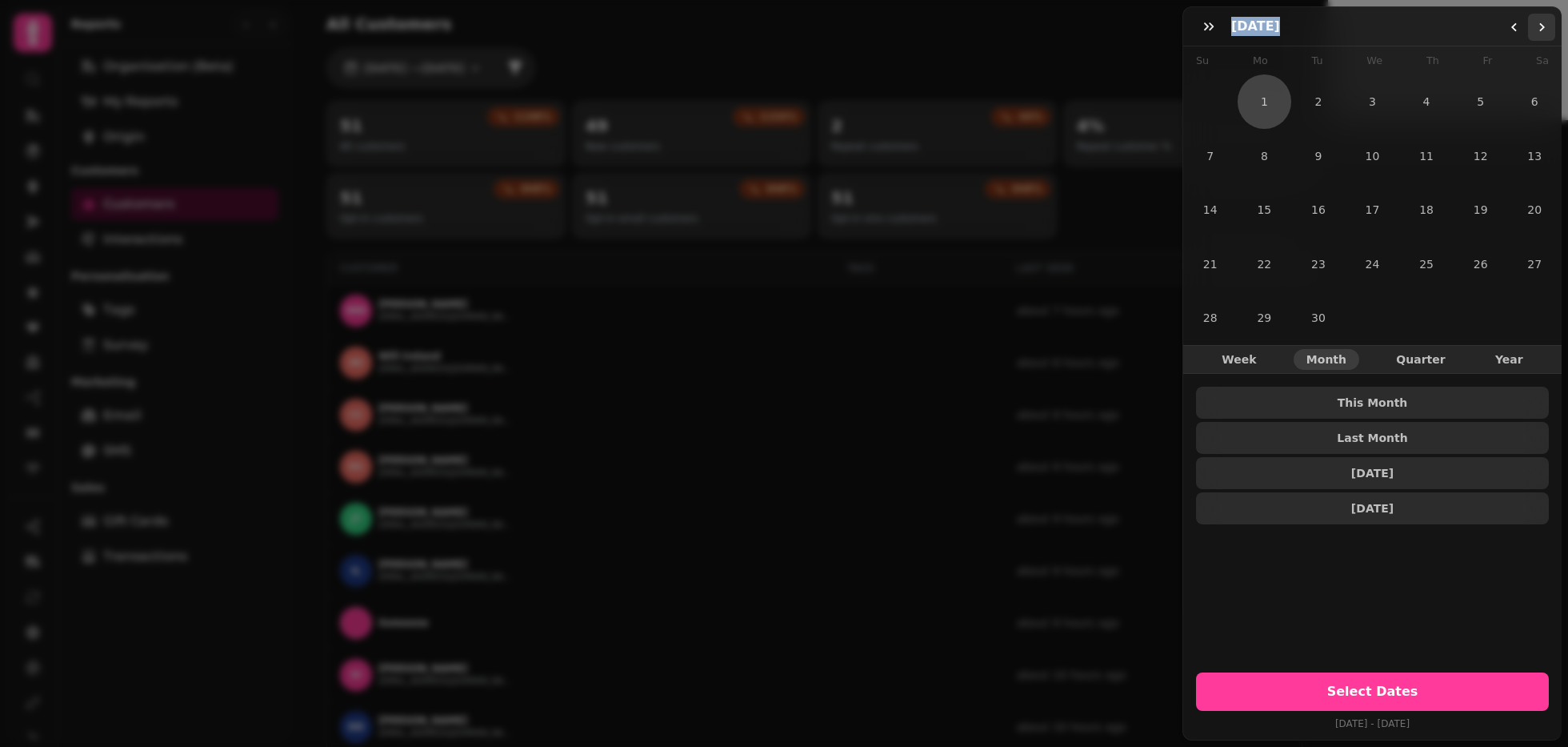
click at [1468, 35] on button "Go to the Next Month" at bounding box center [1541, 27] width 27 height 27
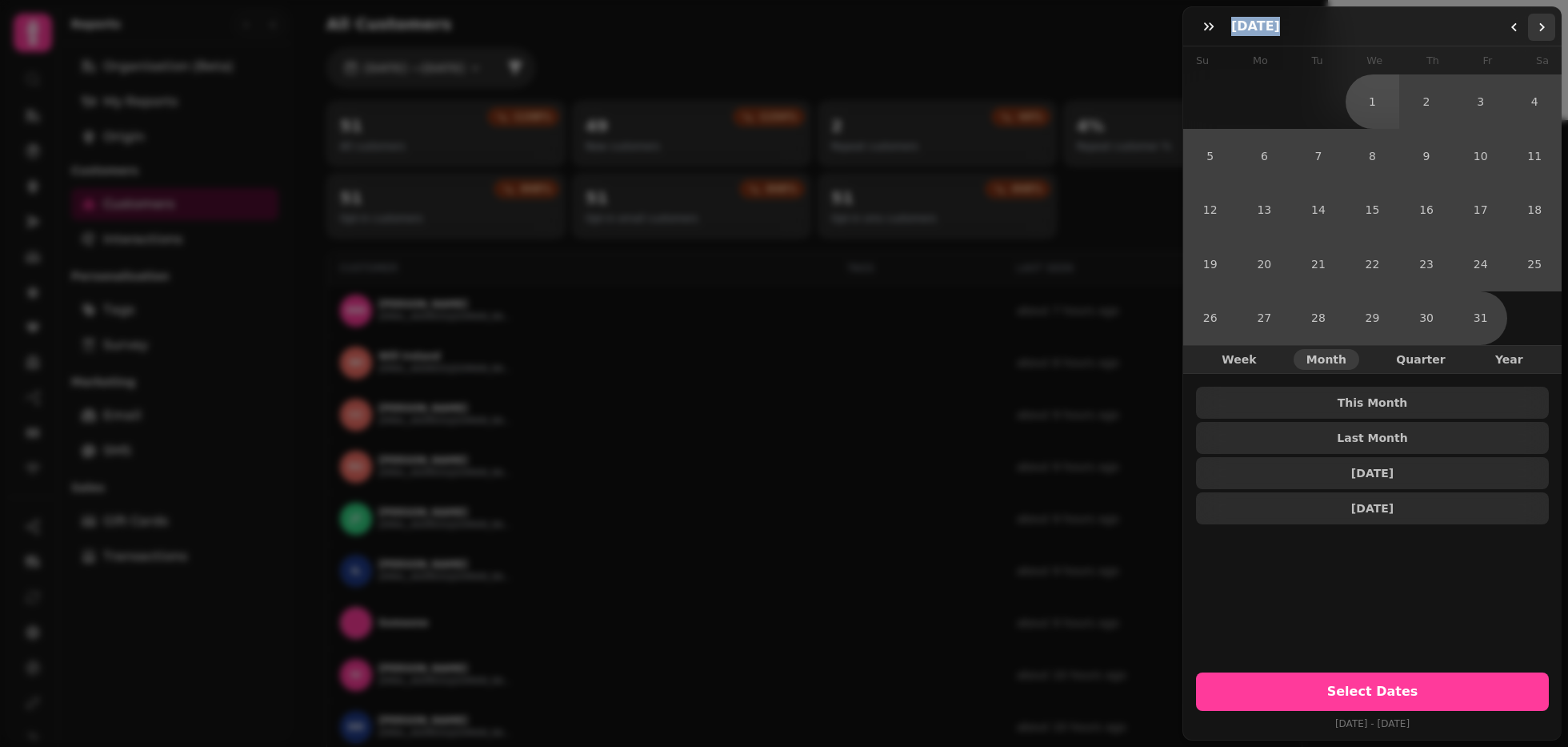
click at [1468, 35] on button "Go to the Next Month" at bounding box center [1541, 27] width 27 height 27
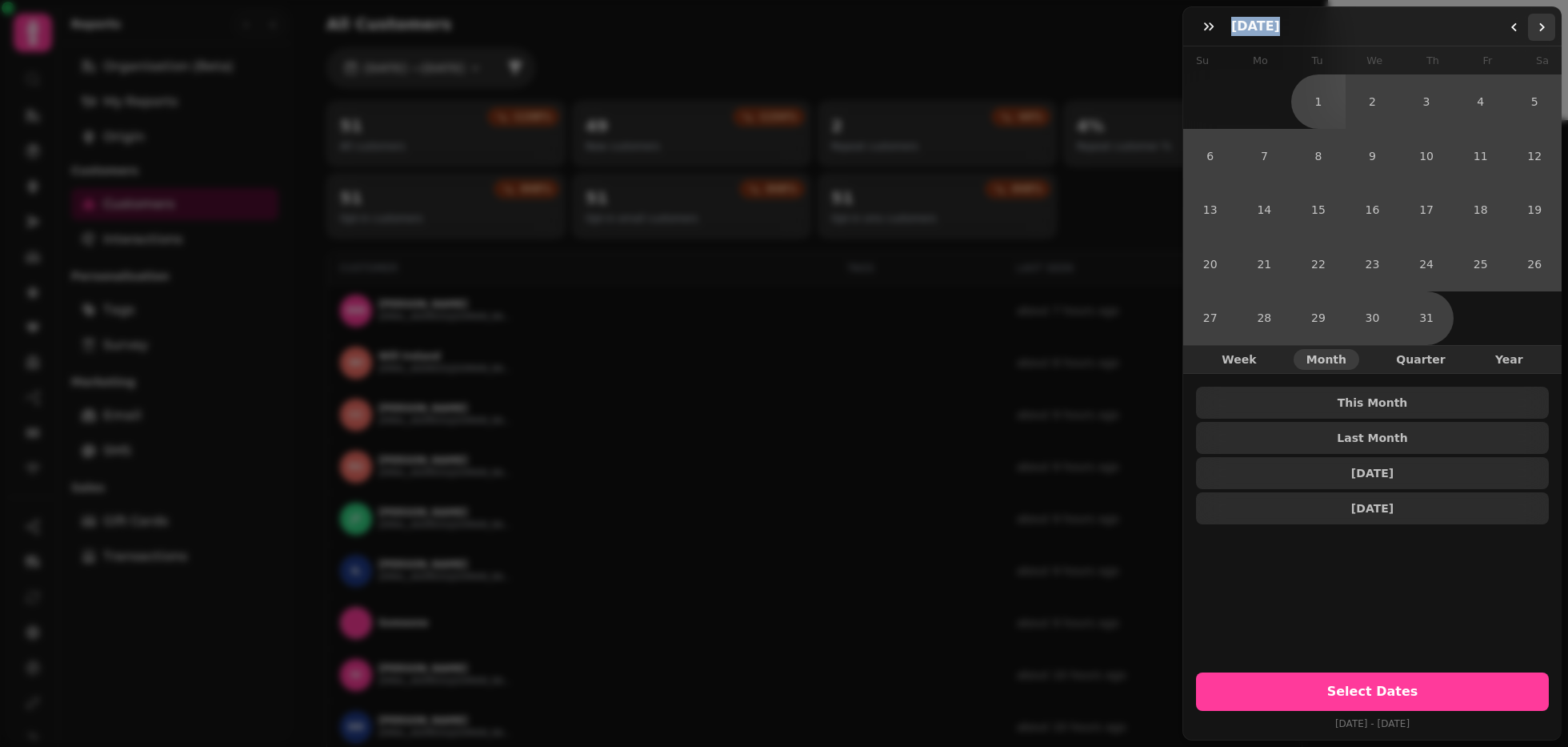
click at [1468, 35] on button "Go to the Next Month" at bounding box center [1541, 27] width 27 height 27
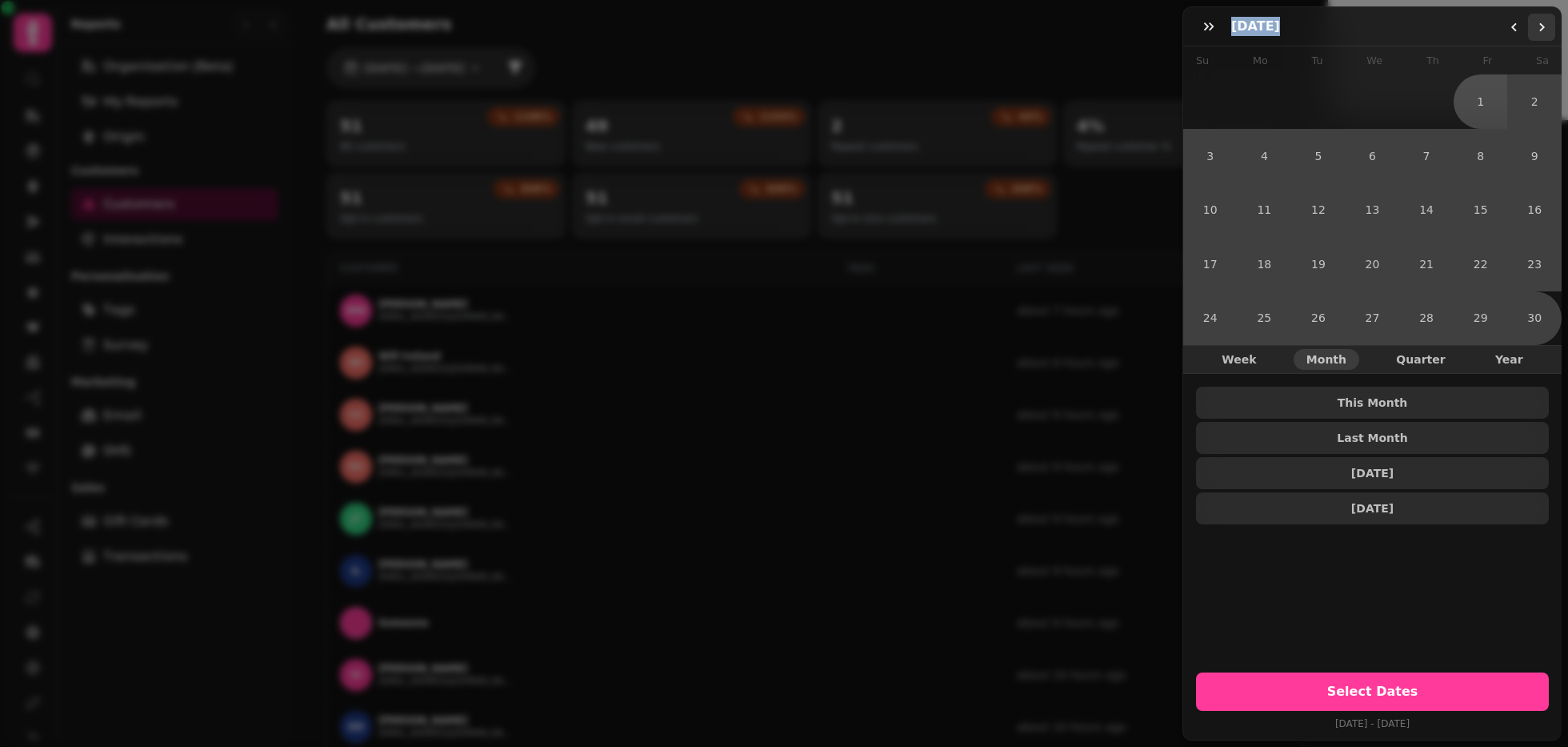
click at [1468, 35] on button "Go to the Next Month" at bounding box center [1541, 27] width 27 height 27
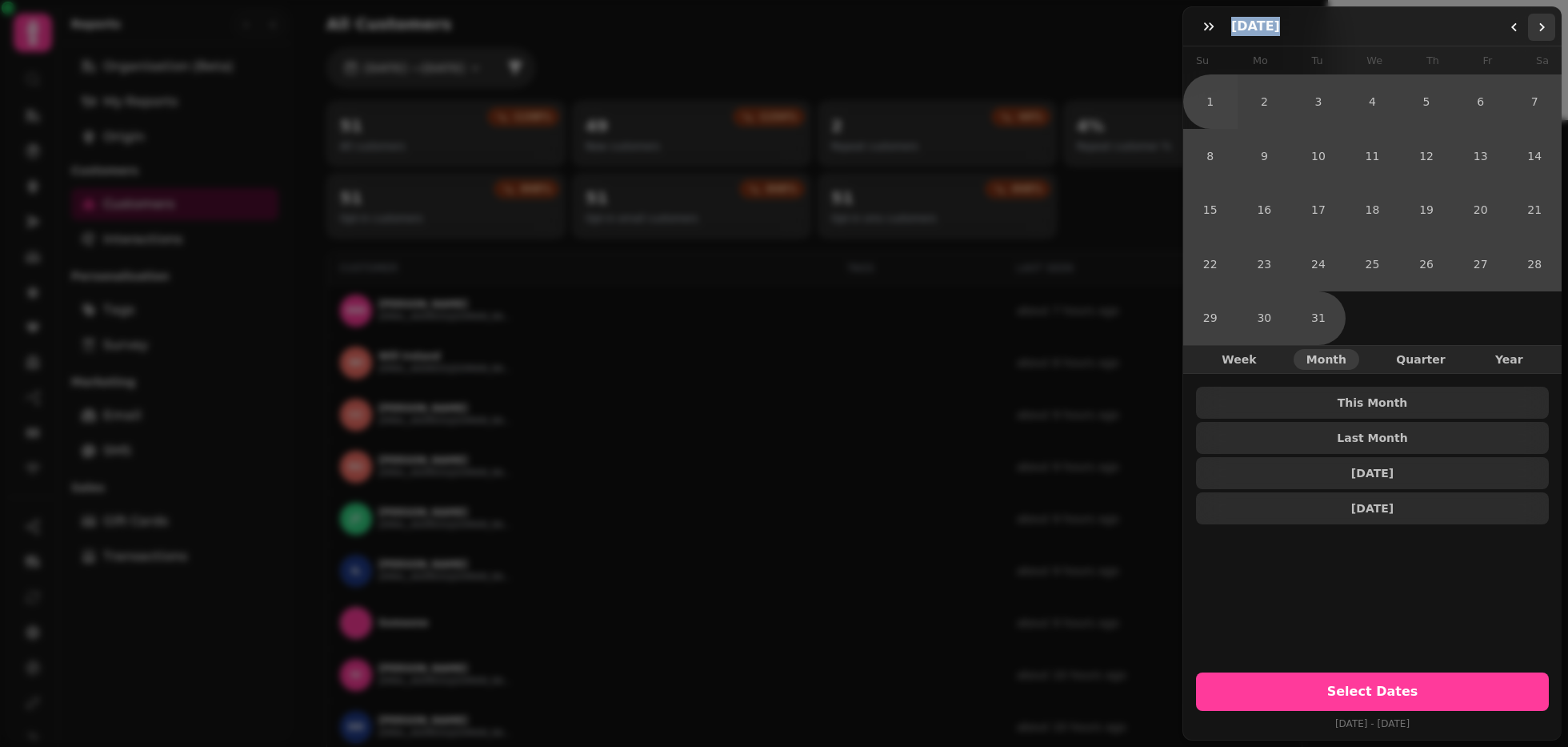
click at [1468, 35] on button "Go to the Next Month" at bounding box center [1541, 27] width 27 height 27
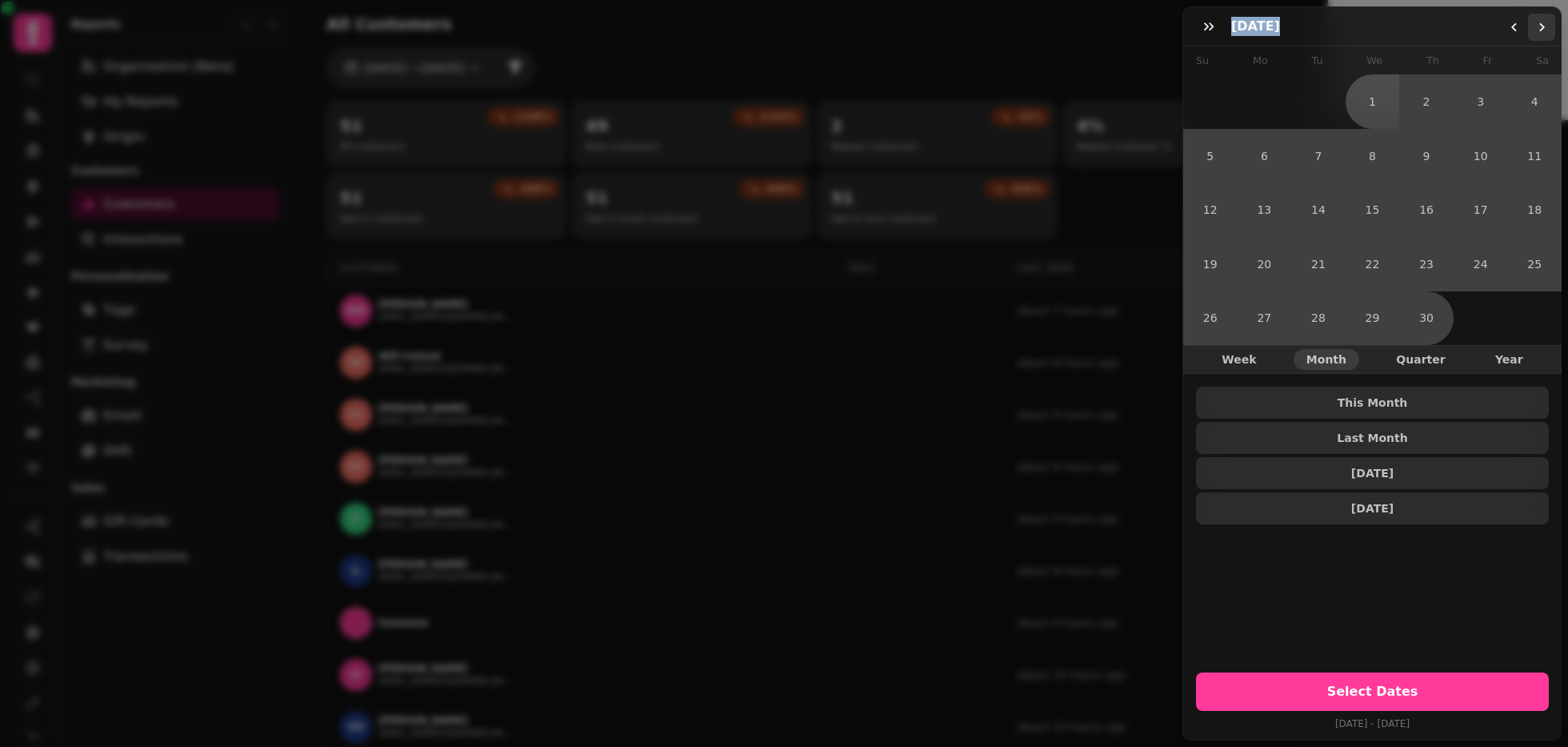
click at [1468, 35] on button "Go to the Next Month" at bounding box center [1541, 27] width 27 height 27
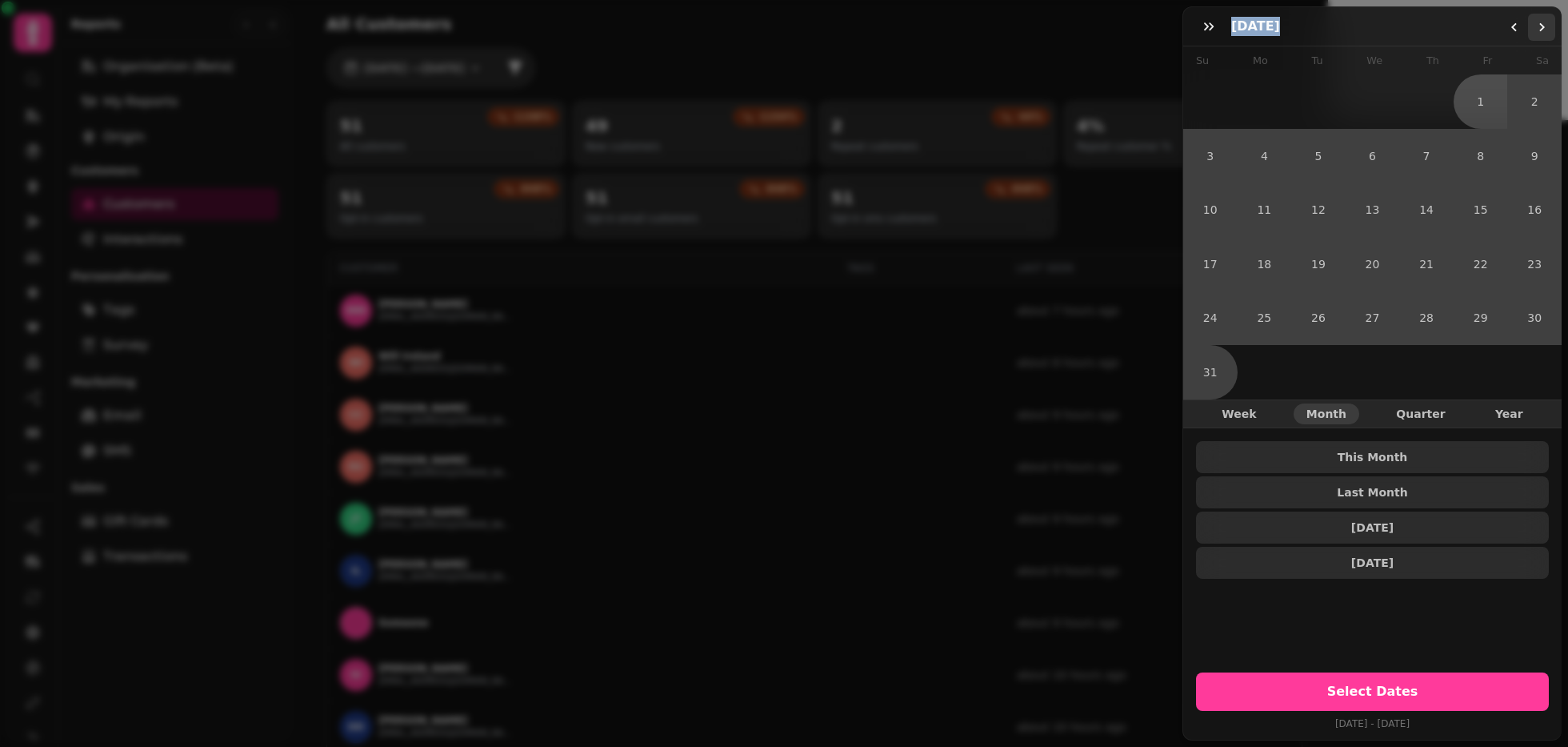
click at [1468, 35] on button "Go to the Next Month" at bounding box center [1541, 27] width 27 height 27
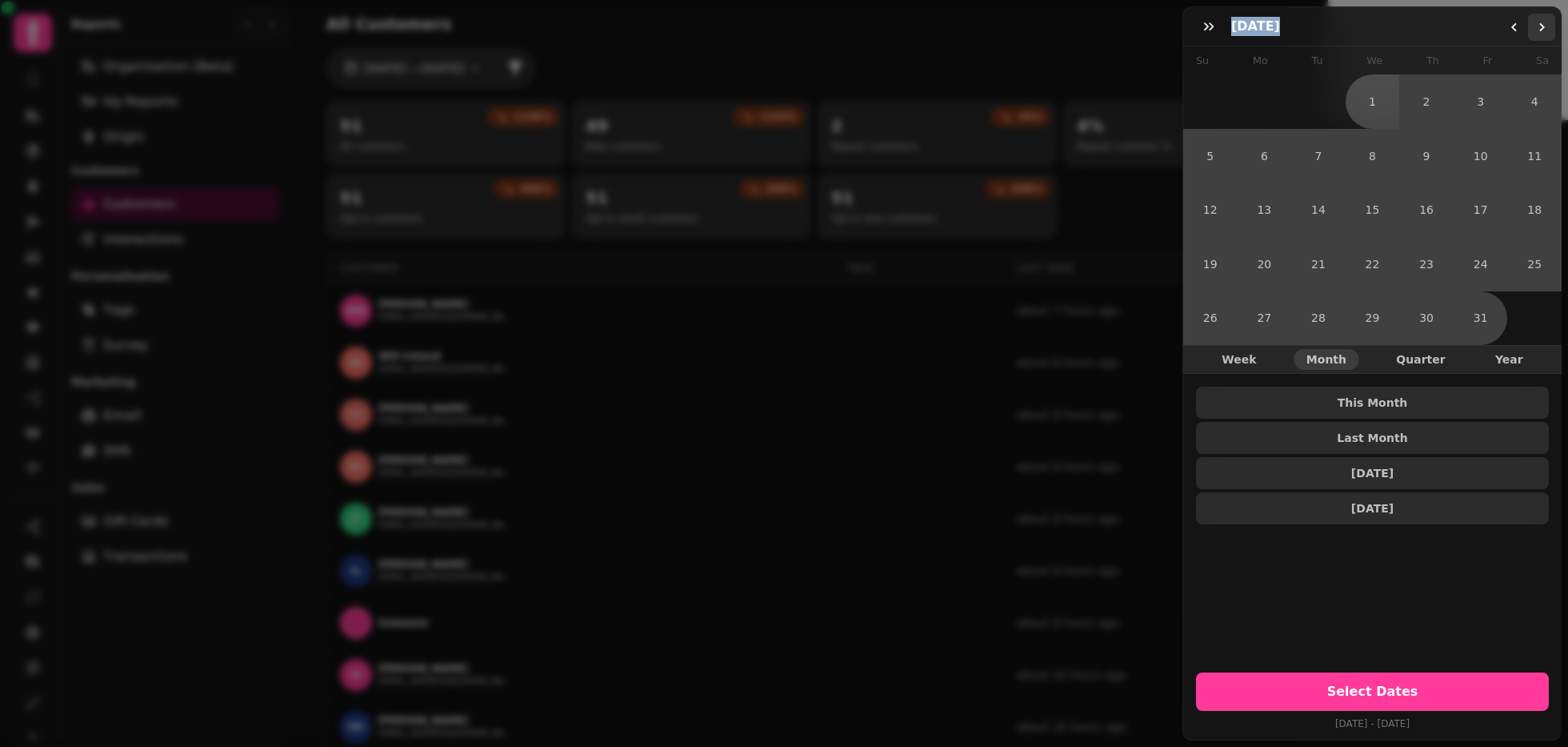
click at [1468, 35] on button "Go to the Next Month" at bounding box center [1541, 27] width 27 height 27
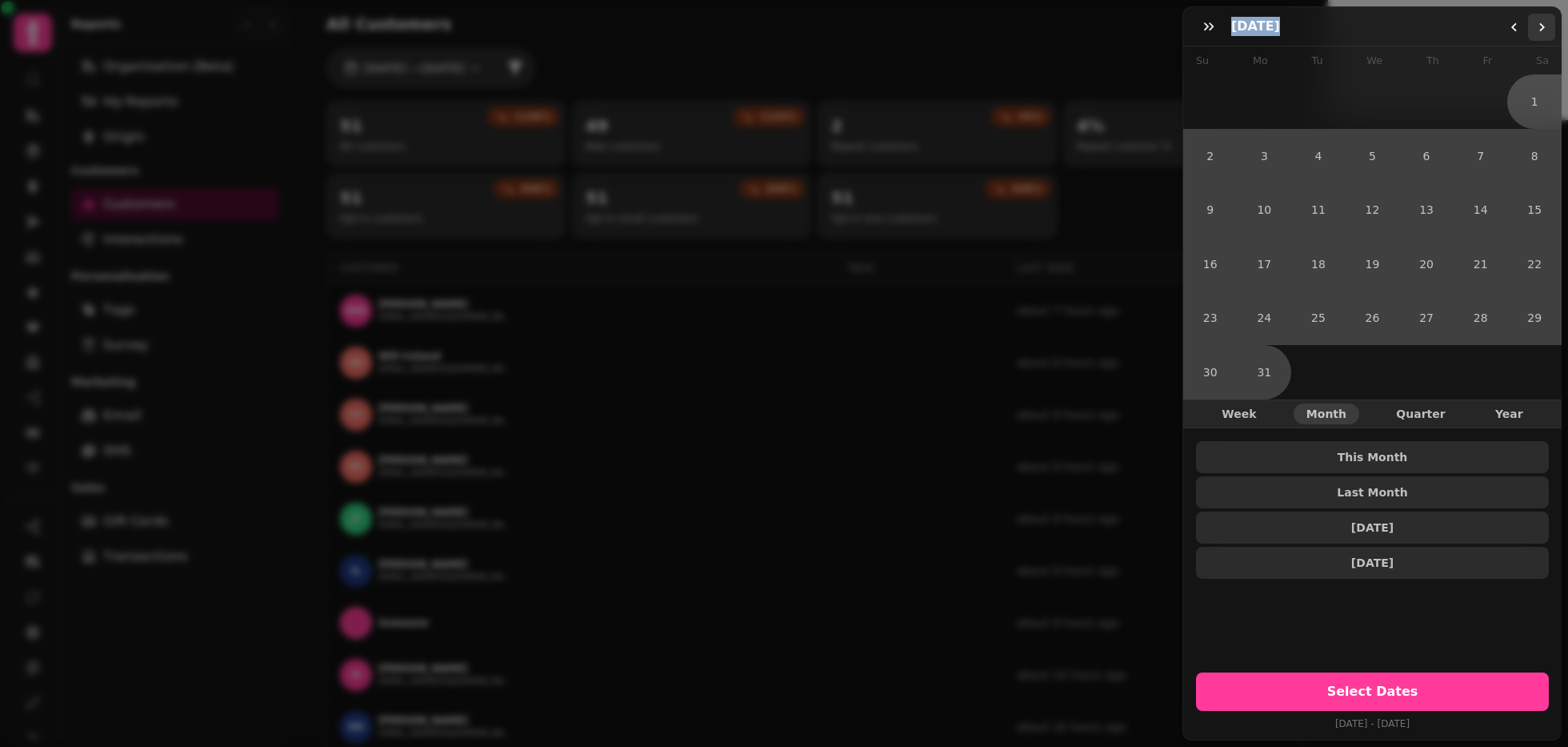
click at [1468, 35] on button "Go to the Next Month" at bounding box center [1541, 27] width 27 height 27
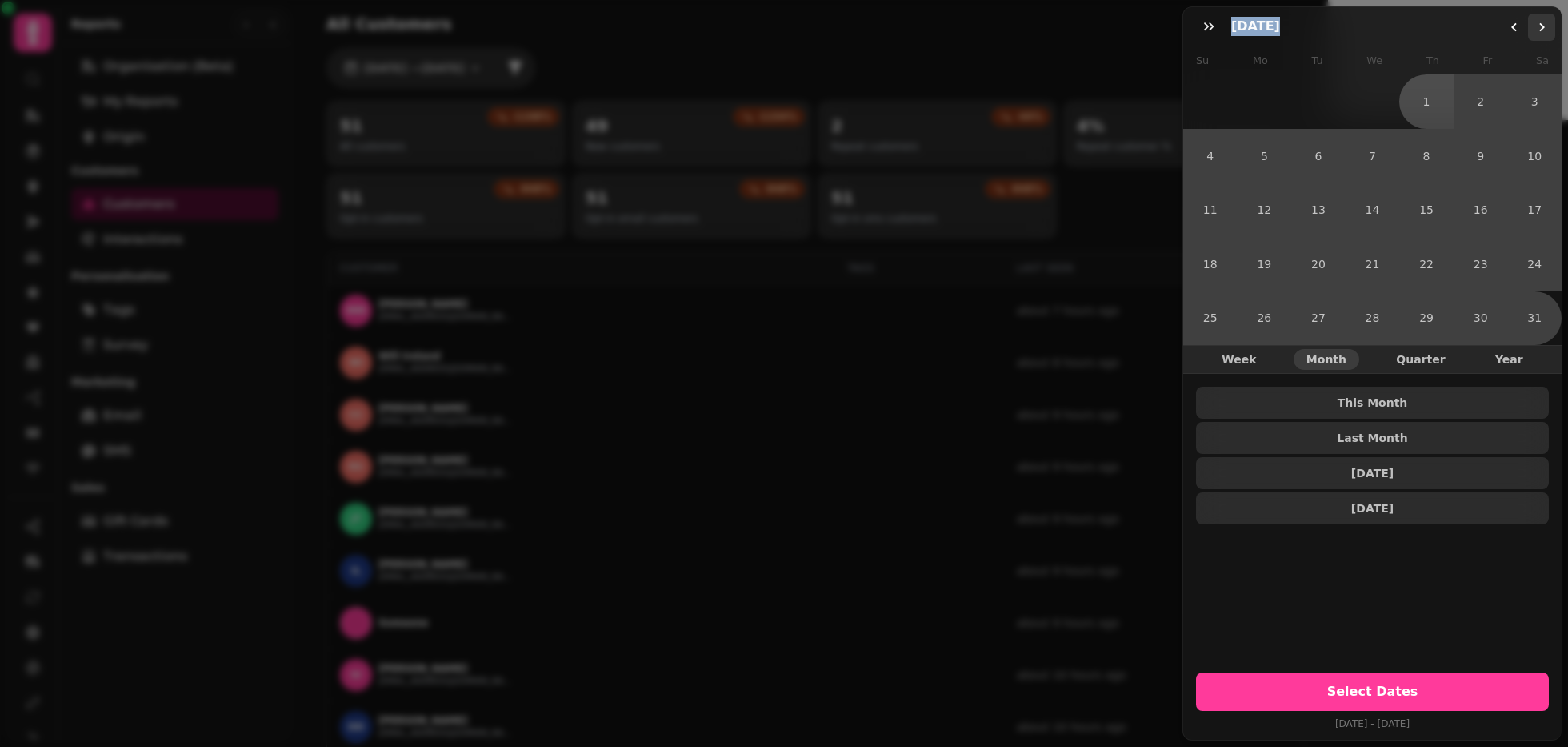
click at [1468, 35] on button "Go to the Next Month" at bounding box center [1541, 27] width 27 height 27
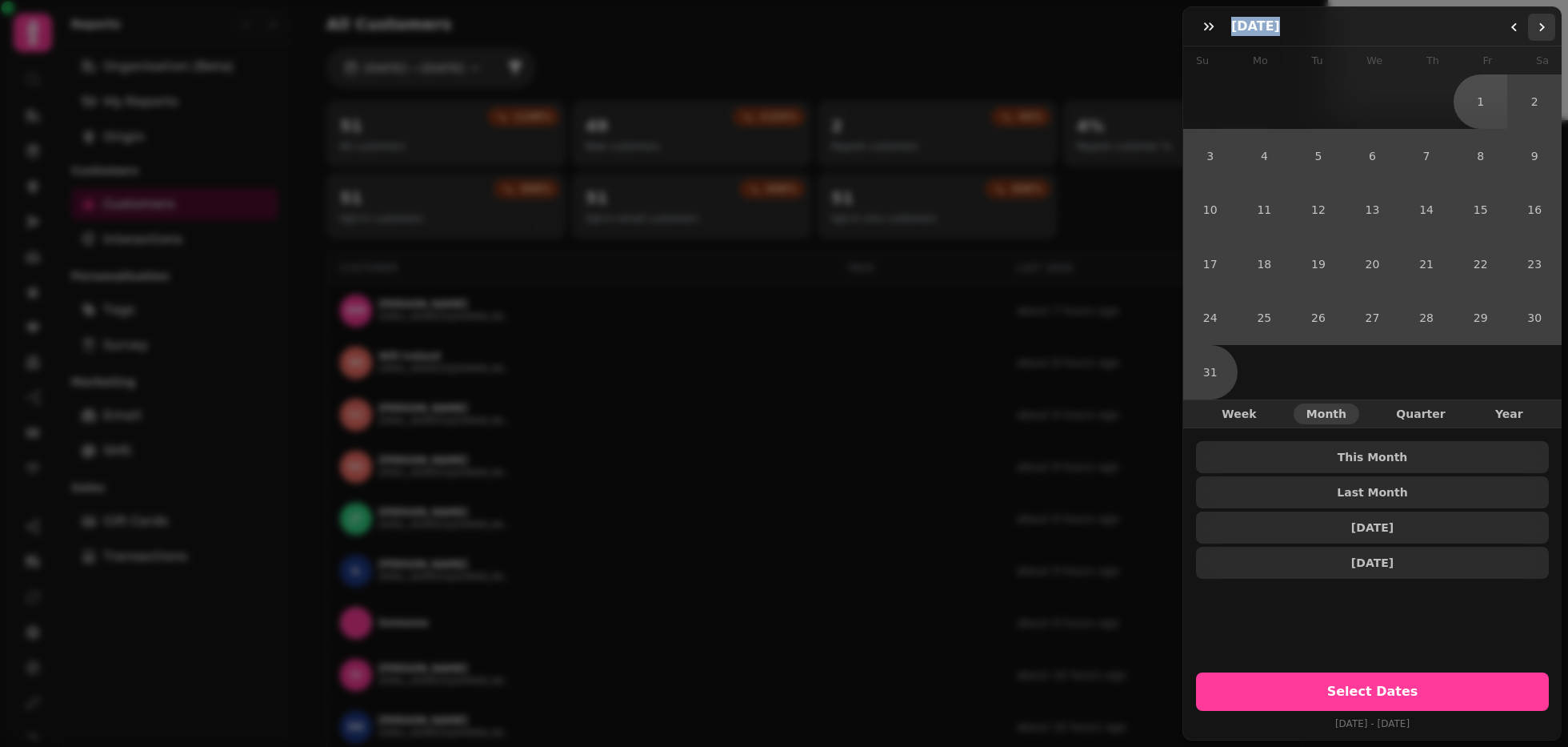
click at [1468, 35] on button "Go to the Next Month" at bounding box center [1541, 27] width 27 height 27
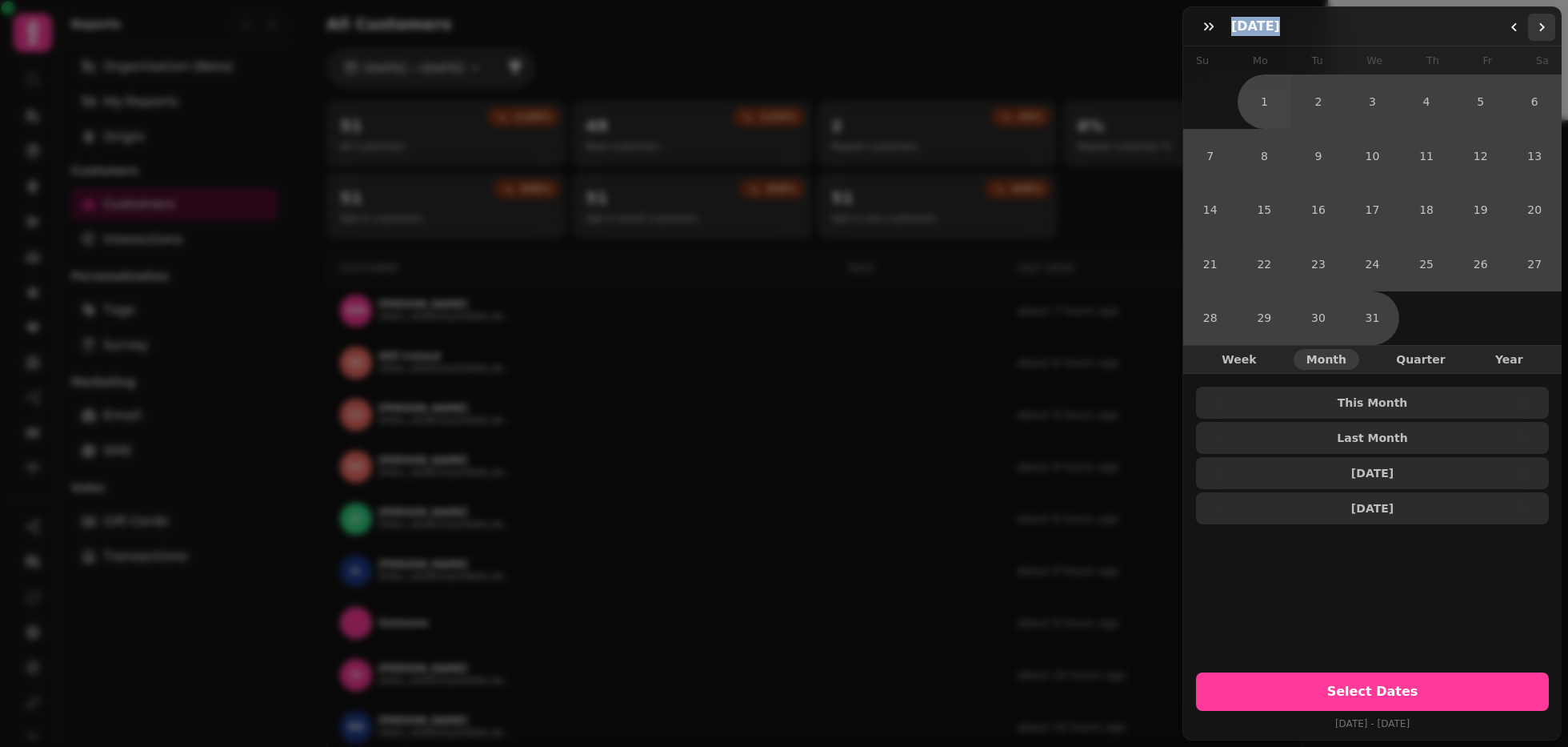
click at [1468, 35] on button "Go to the Next Month" at bounding box center [1541, 27] width 27 height 27
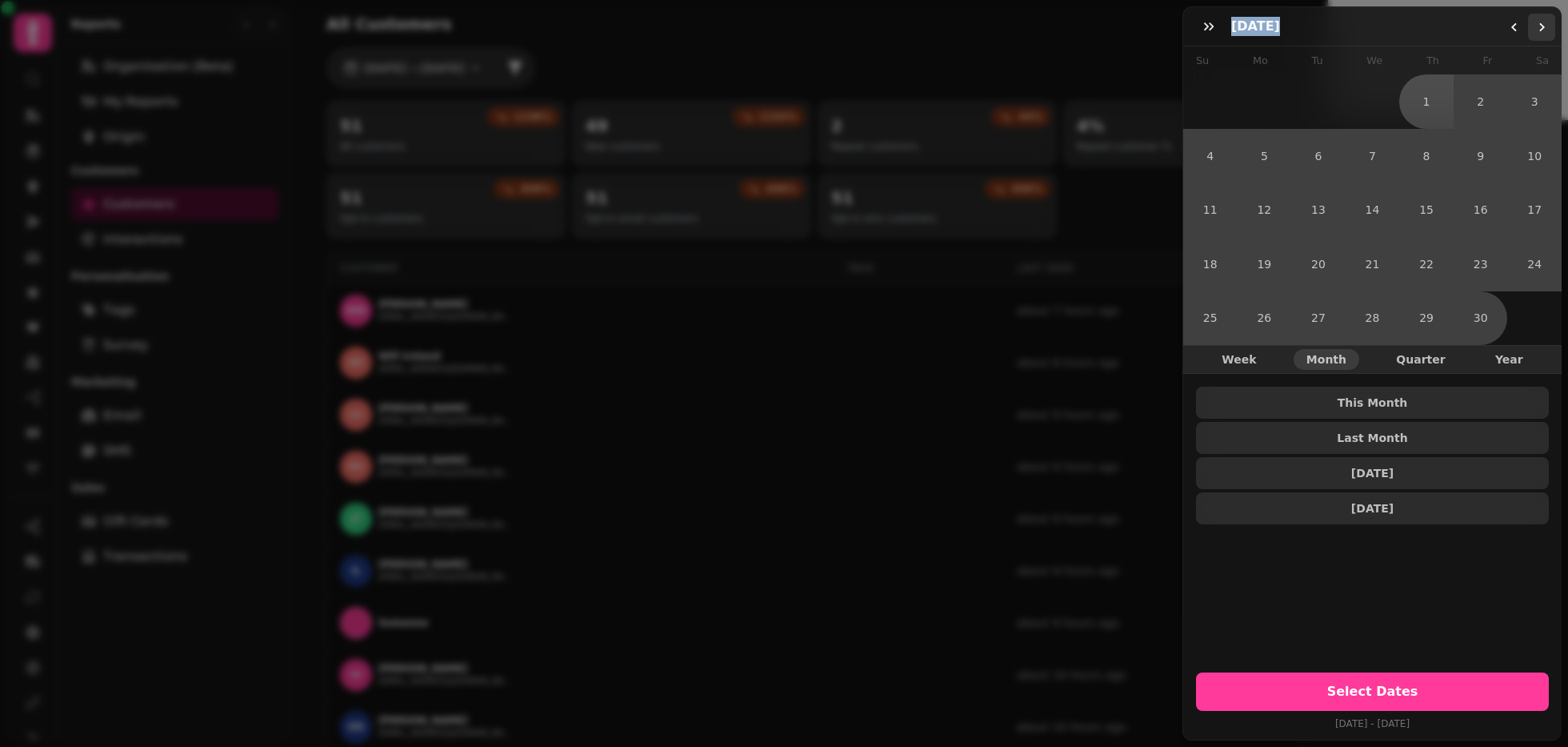
click at [1468, 35] on button "Go to the Next Month" at bounding box center [1541, 27] width 27 height 27
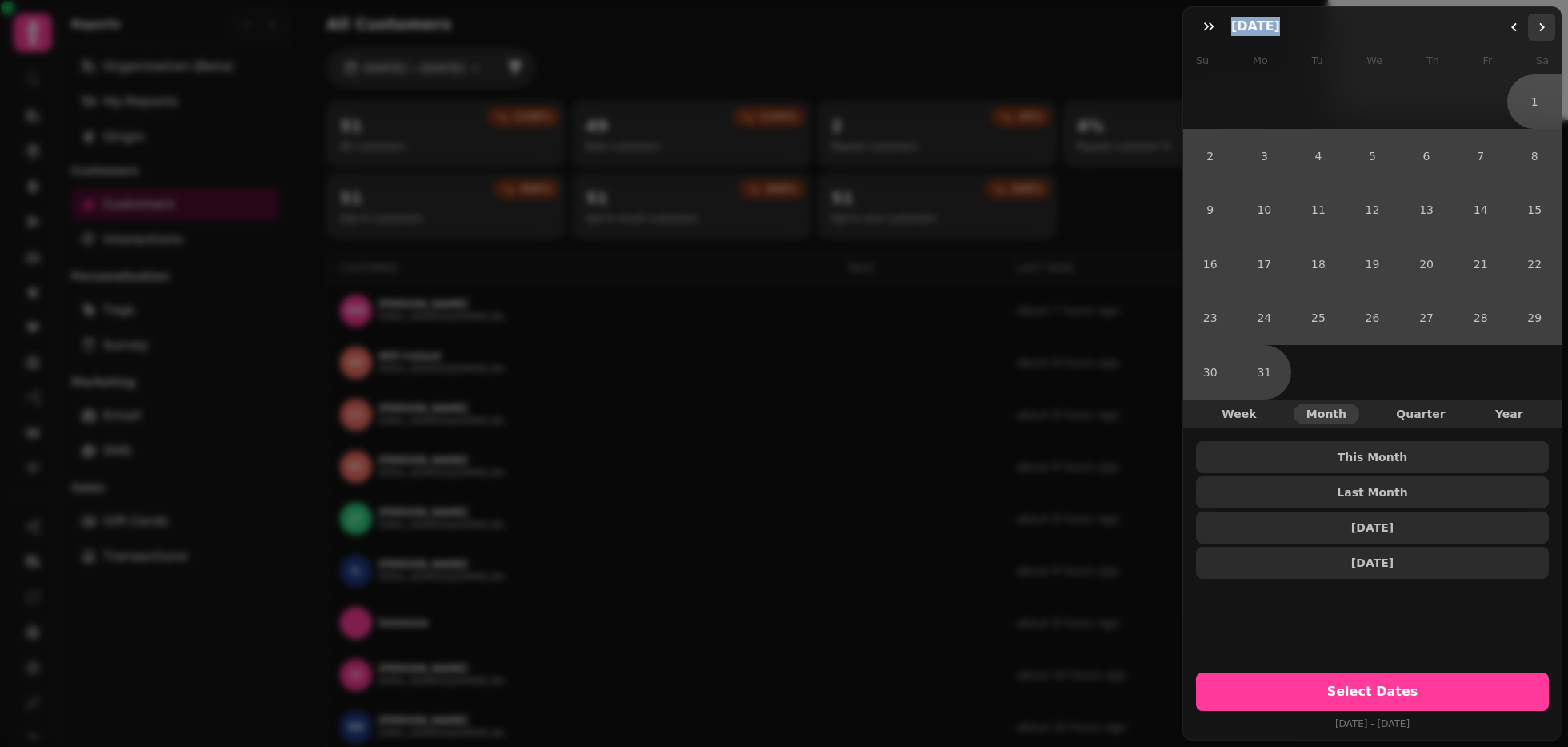
click at [1468, 35] on button "Go to the Next Month" at bounding box center [1541, 27] width 27 height 27
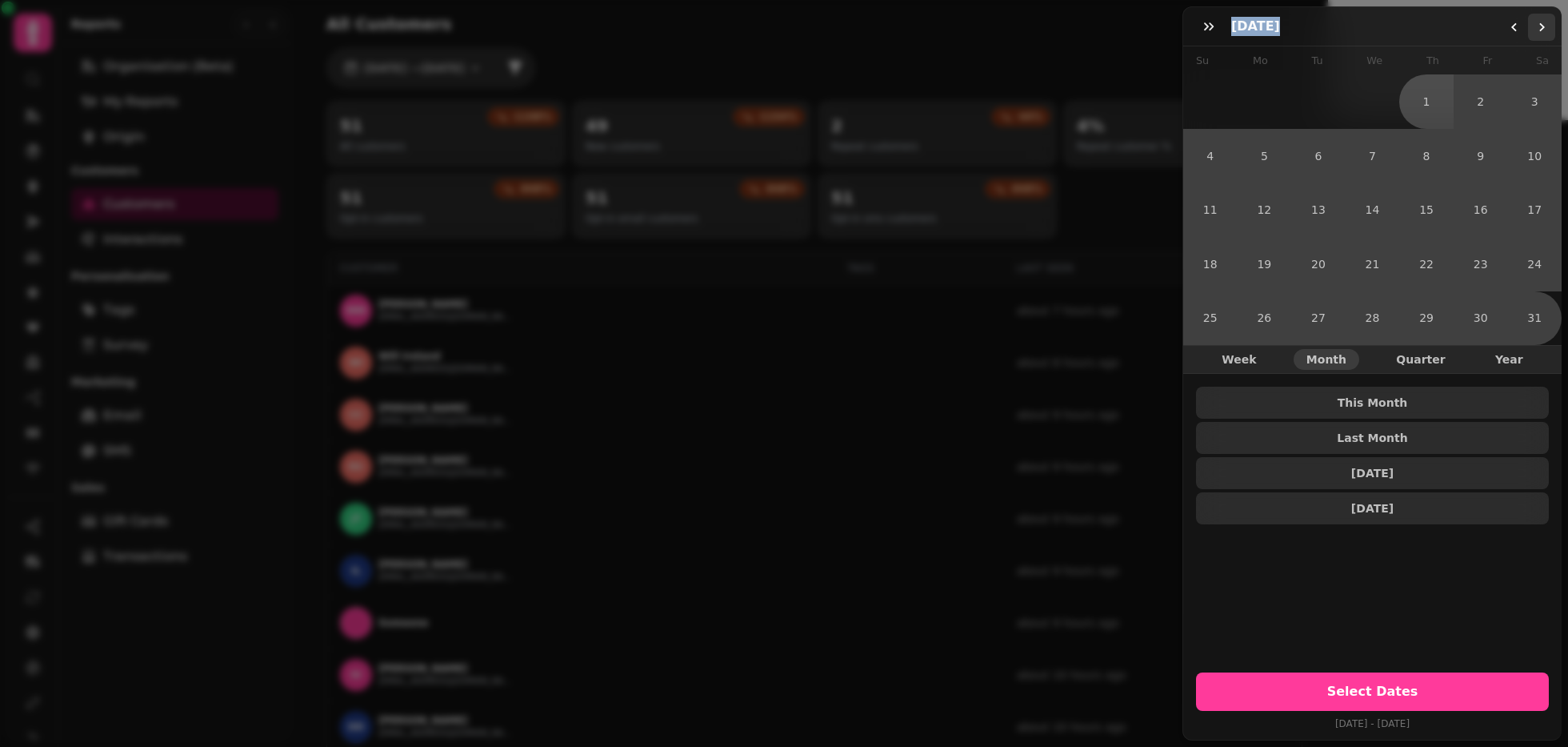
click at [1468, 35] on button "Go to the Next Month" at bounding box center [1541, 27] width 27 height 27
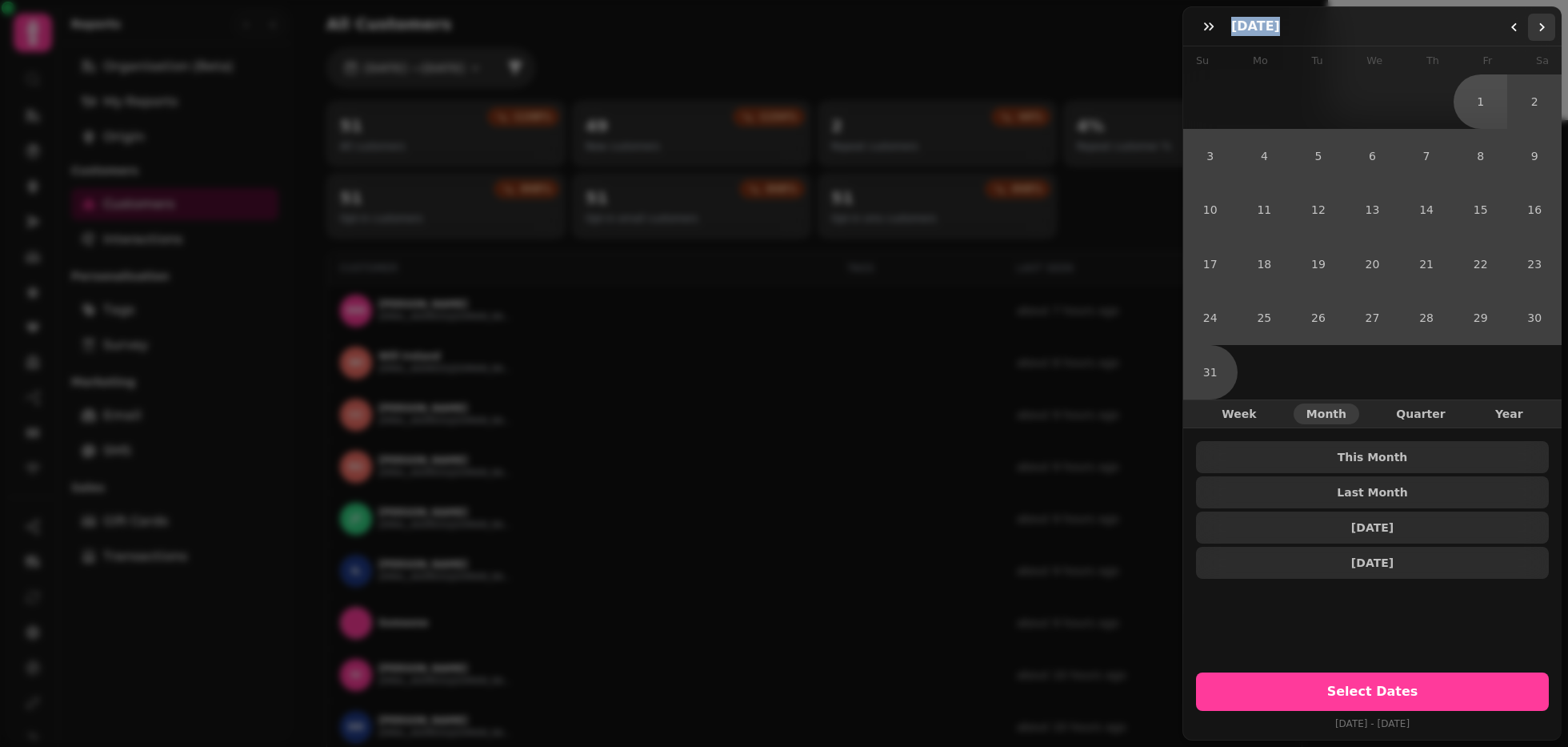
click at [1468, 35] on button "Go to the Next Month" at bounding box center [1541, 27] width 27 height 27
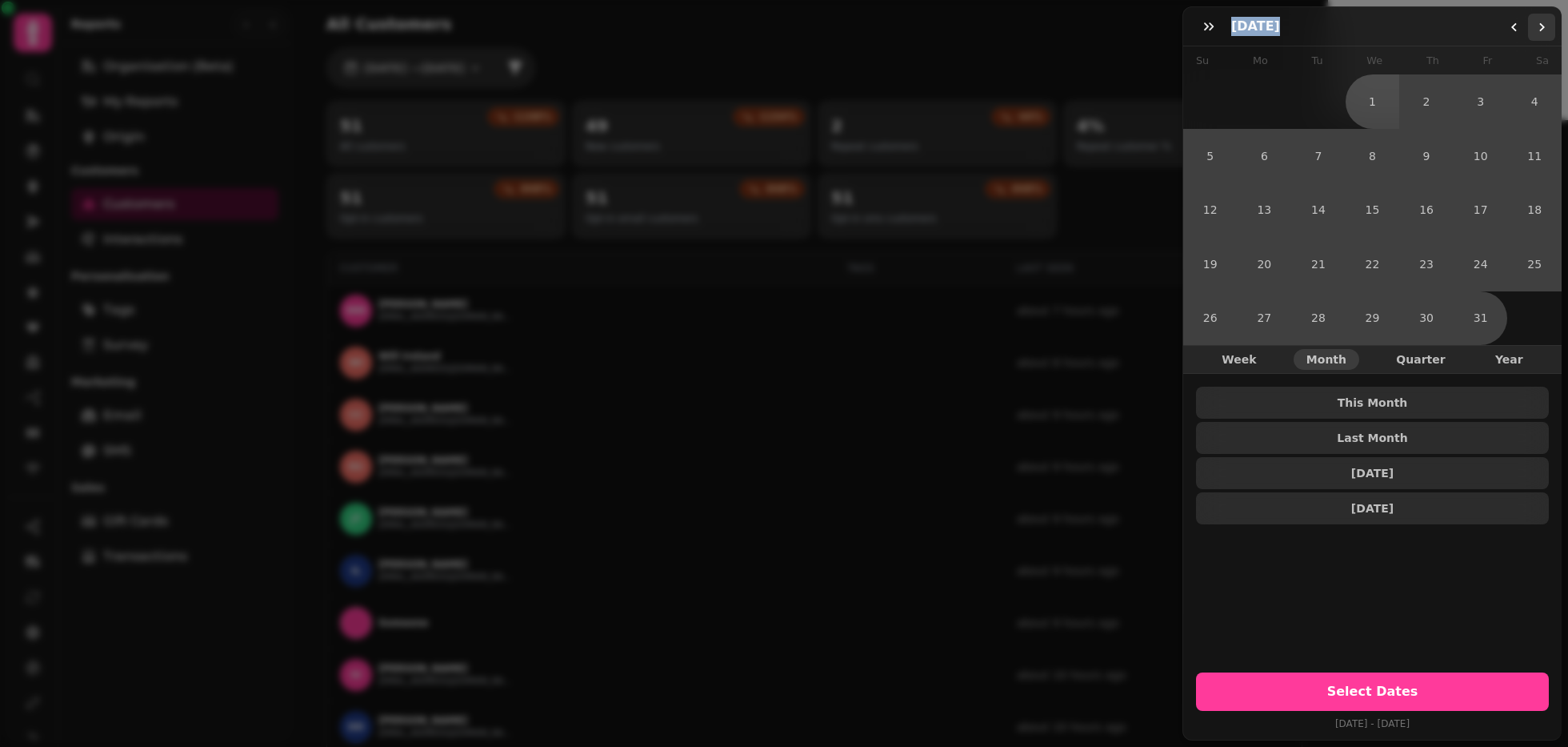
click at [1468, 35] on button "Go to the Next Month" at bounding box center [1541, 27] width 27 height 27
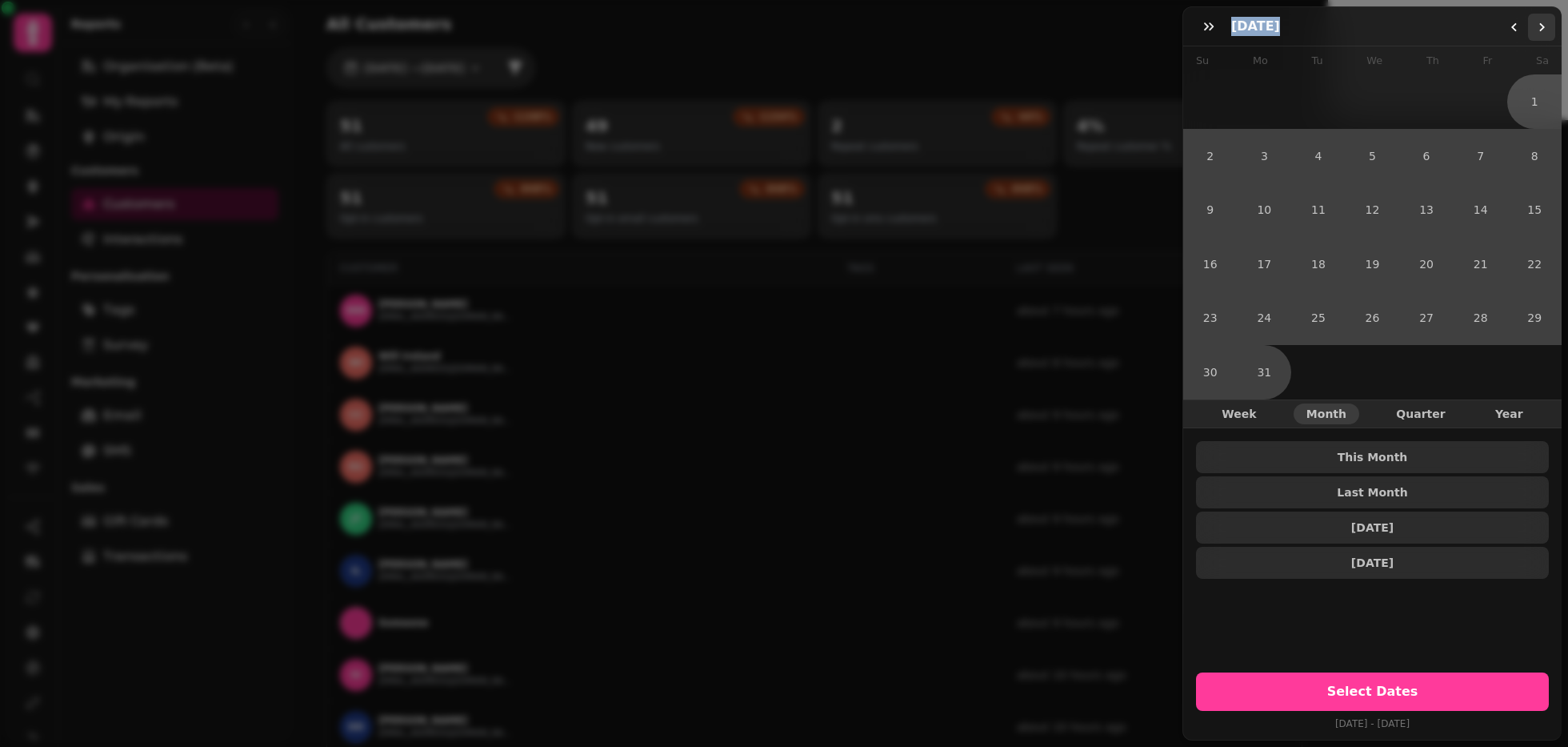
click at [1468, 35] on button "Go to the Next Month" at bounding box center [1541, 27] width 27 height 27
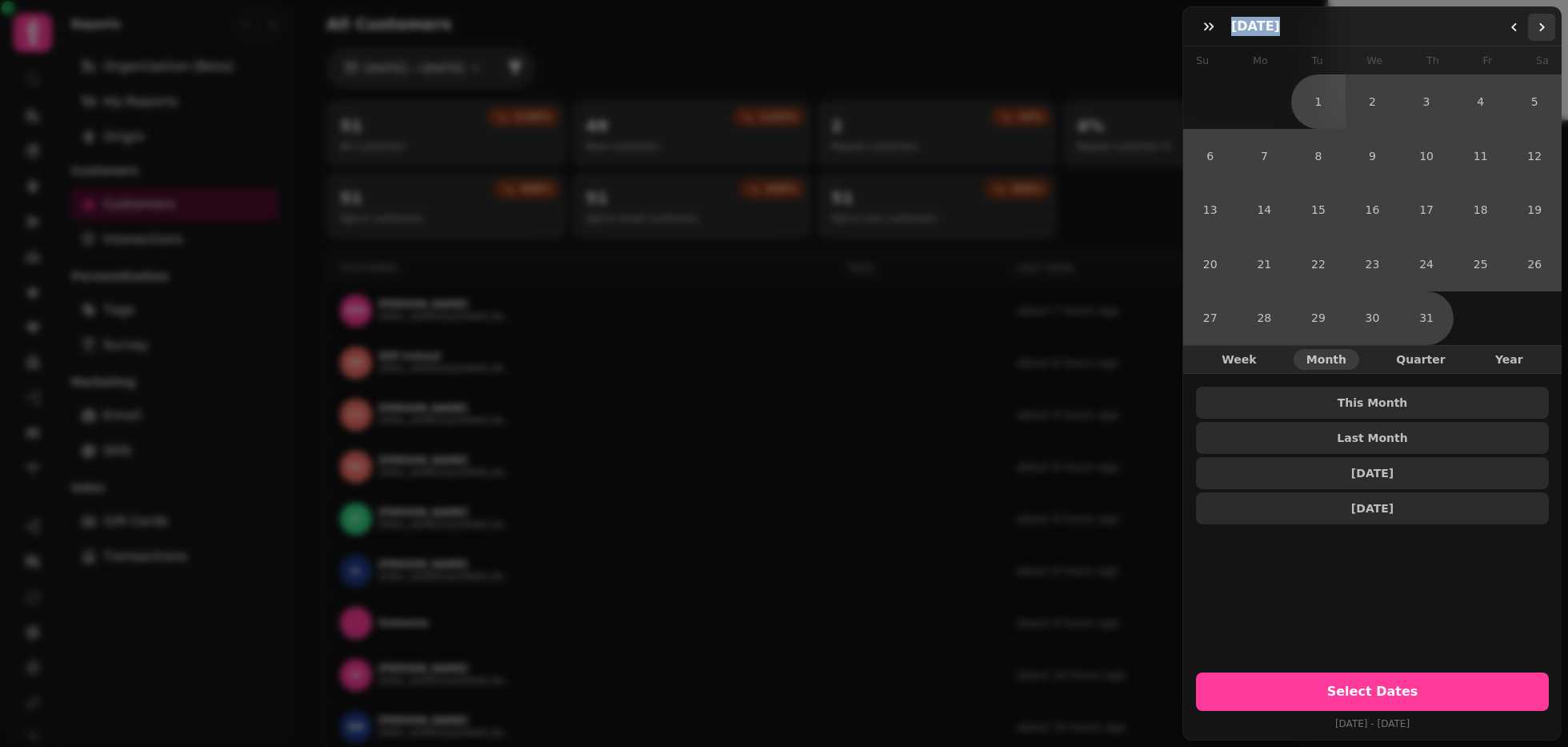
click at [1468, 35] on button "Go to the Next Month" at bounding box center [1541, 27] width 27 height 27
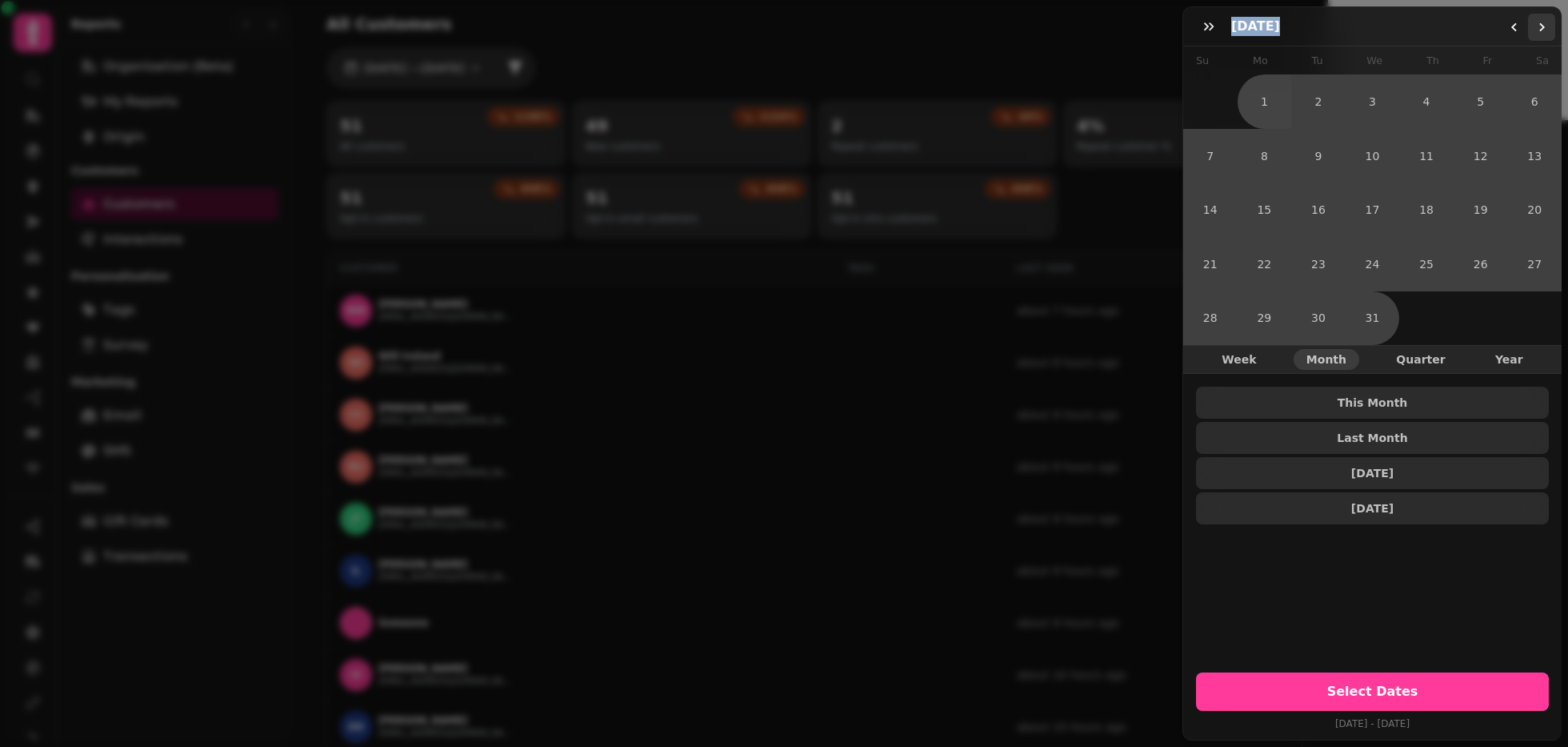
click at [1468, 35] on button "Go to the Next Month" at bounding box center [1541, 27] width 27 height 27
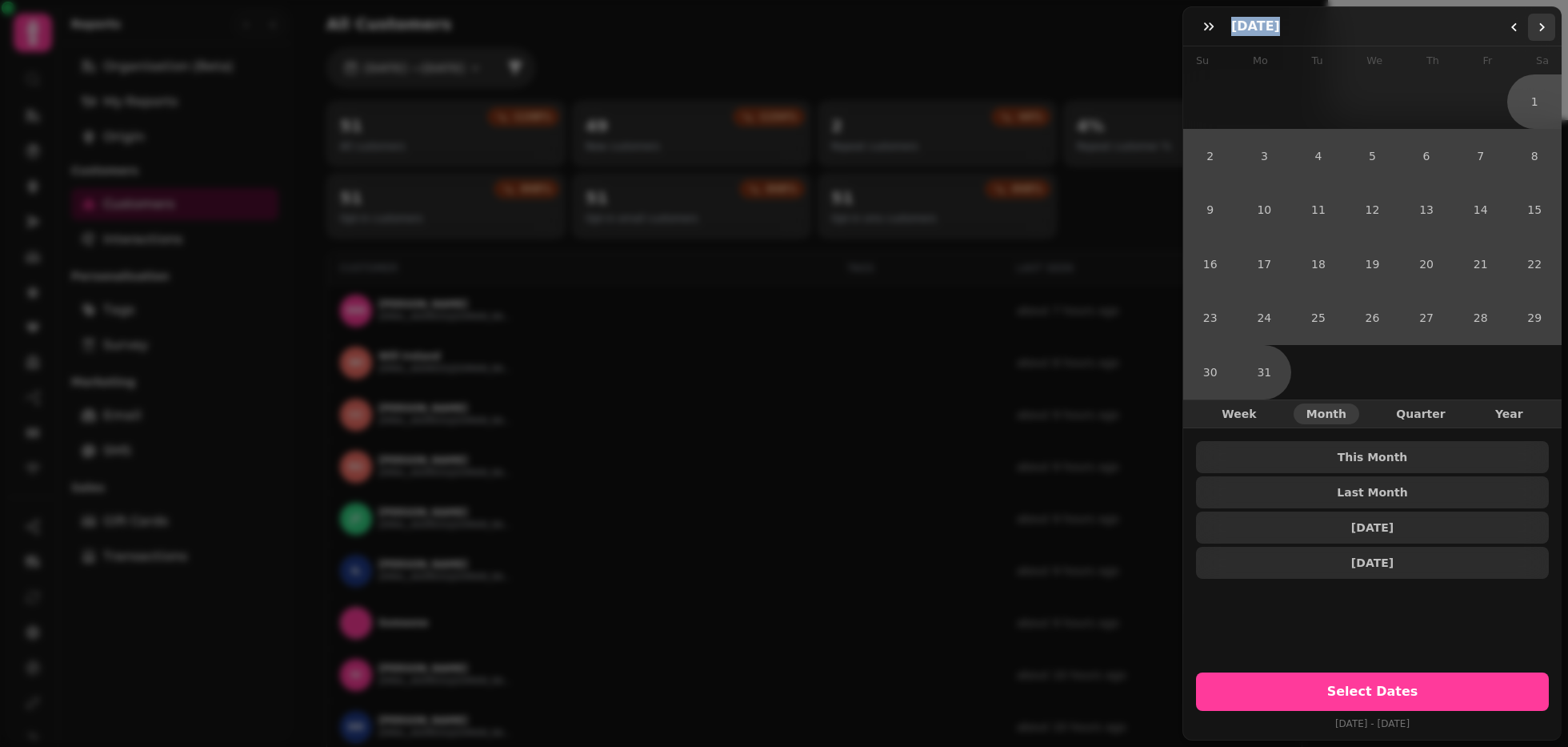
click at [1468, 35] on button "Go to the Next Month" at bounding box center [1541, 27] width 27 height 27
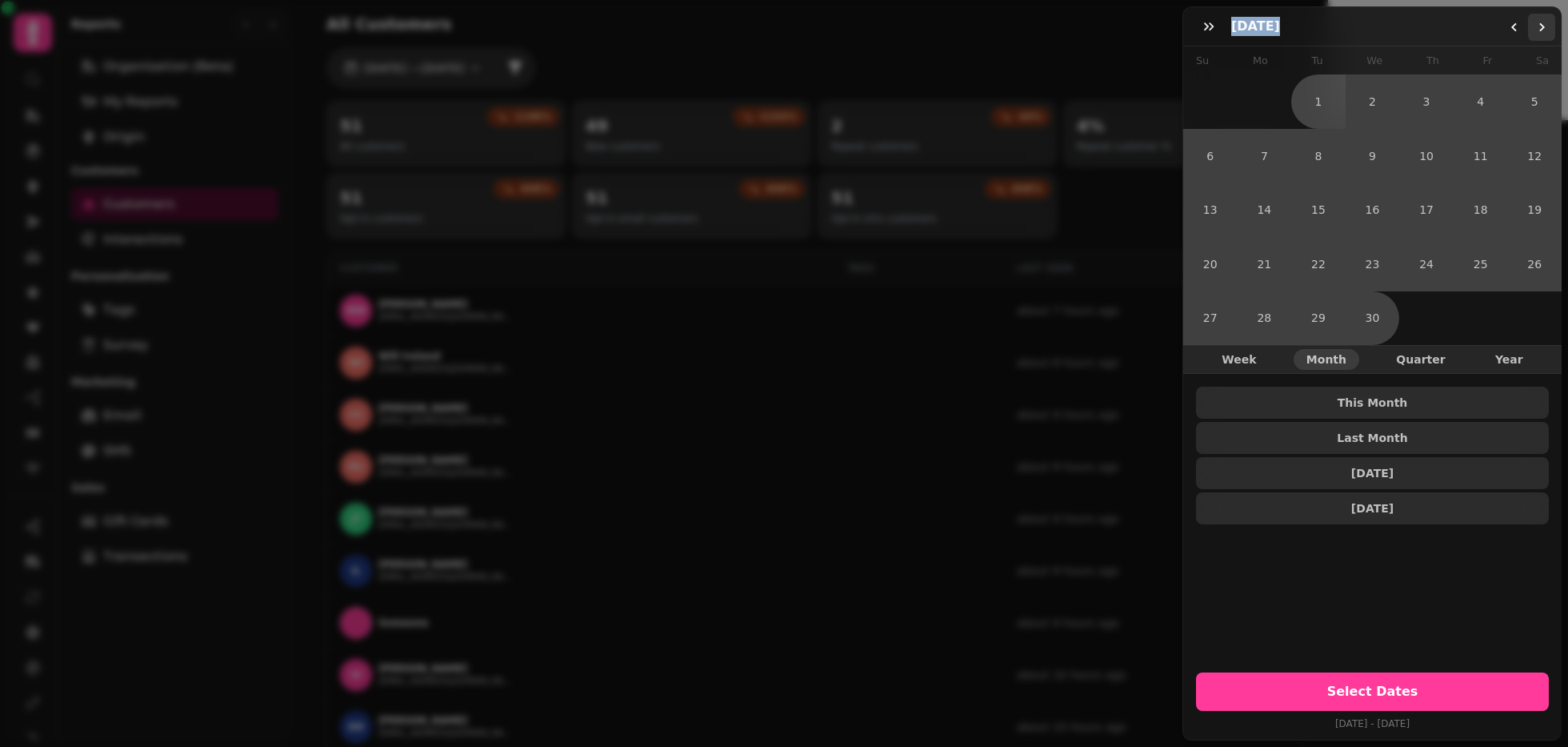
click at [1468, 35] on button "Go to the Next Month" at bounding box center [1541, 27] width 27 height 27
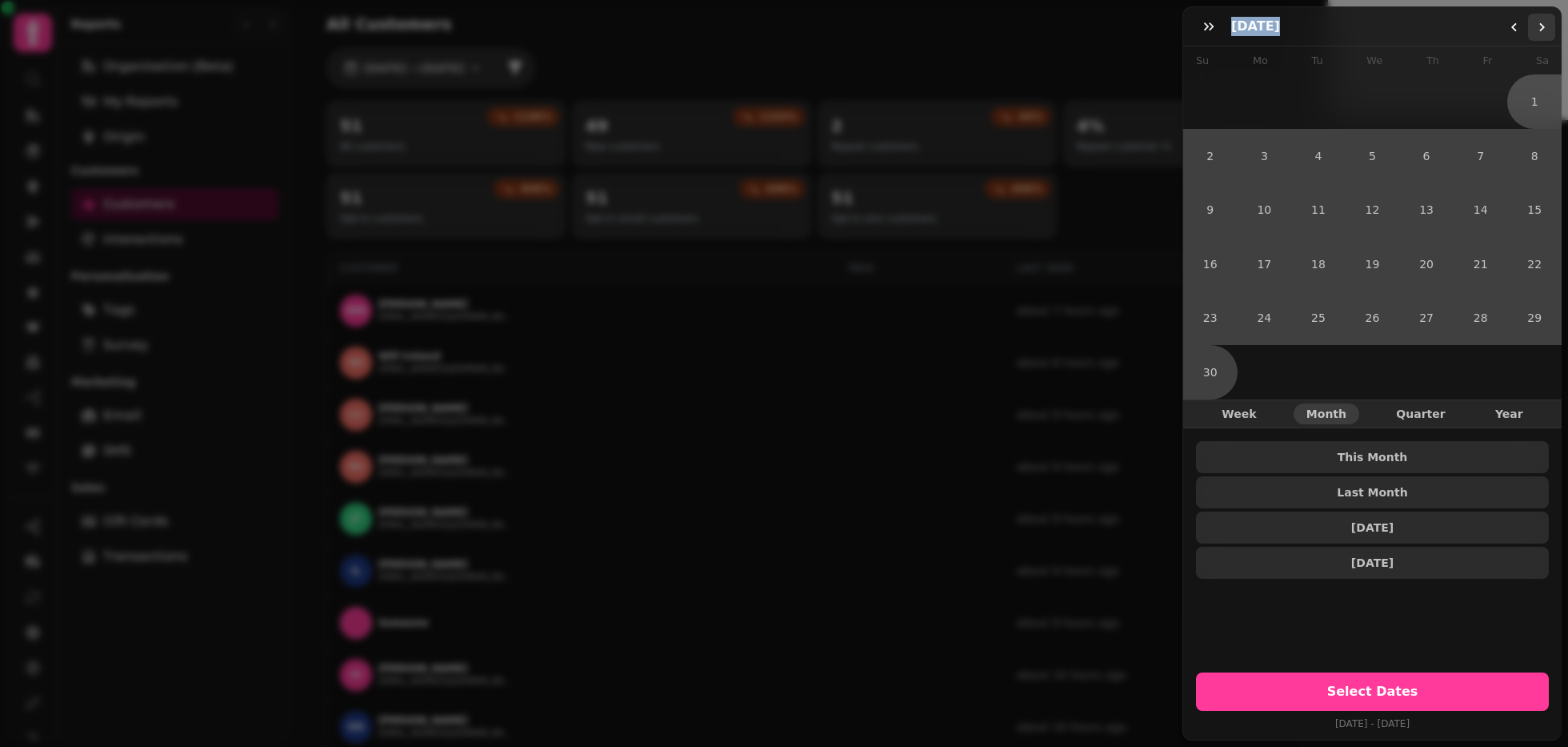
click at [1468, 35] on button "Go to the Next Month" at bounding box center [1541, 27] width 27 height 27
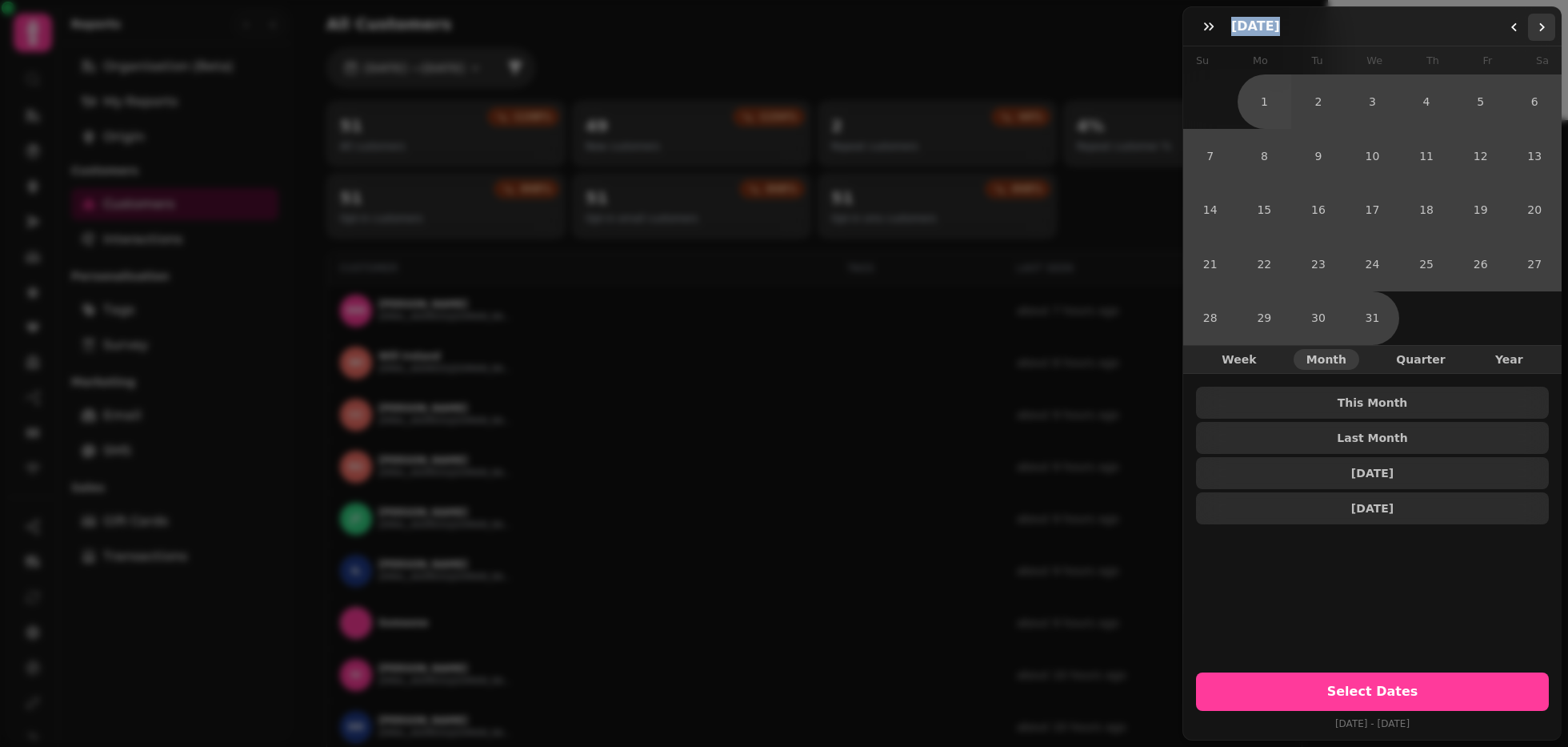
click at [1468, 35] on button "Go to the Next Month" at bounding box center [1541, 27] width 27 height 27
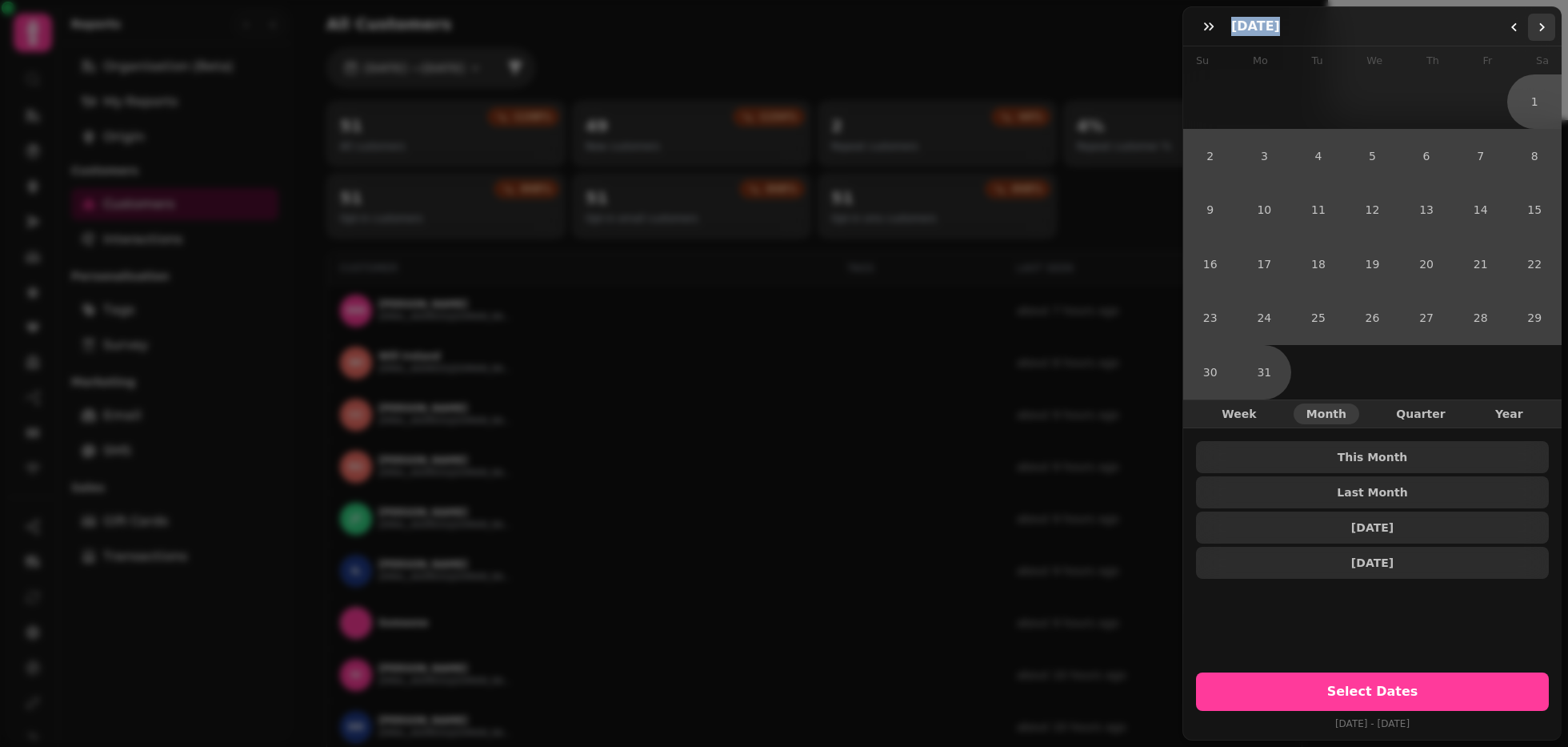
click at [1468, 35] on button "Go to the Next Month" at bounding box center [1541, 27] width 27 height 27
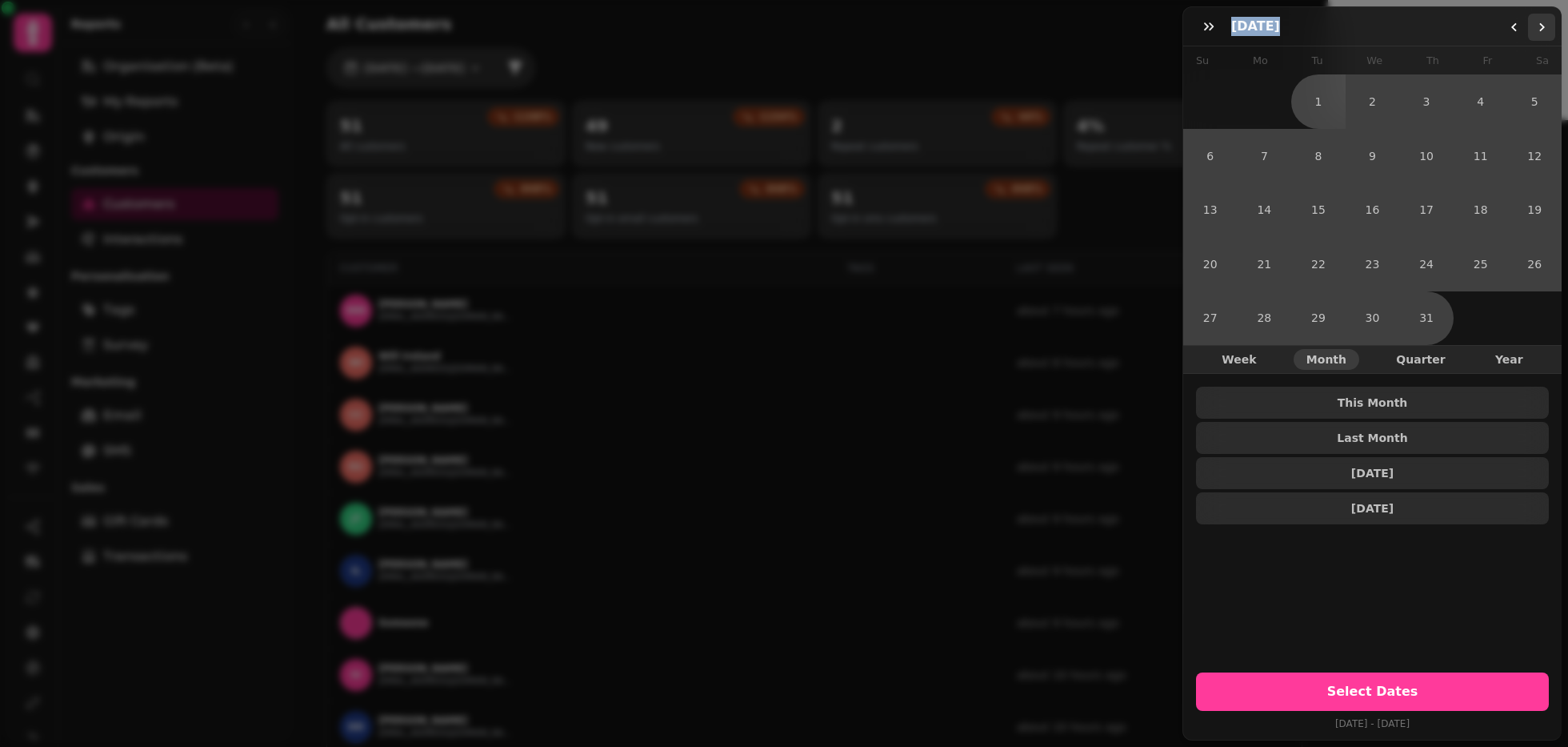
click at [1468, 35] on button "Go to the Next Month" at bounding box center [1541, 27] width 27 height 27
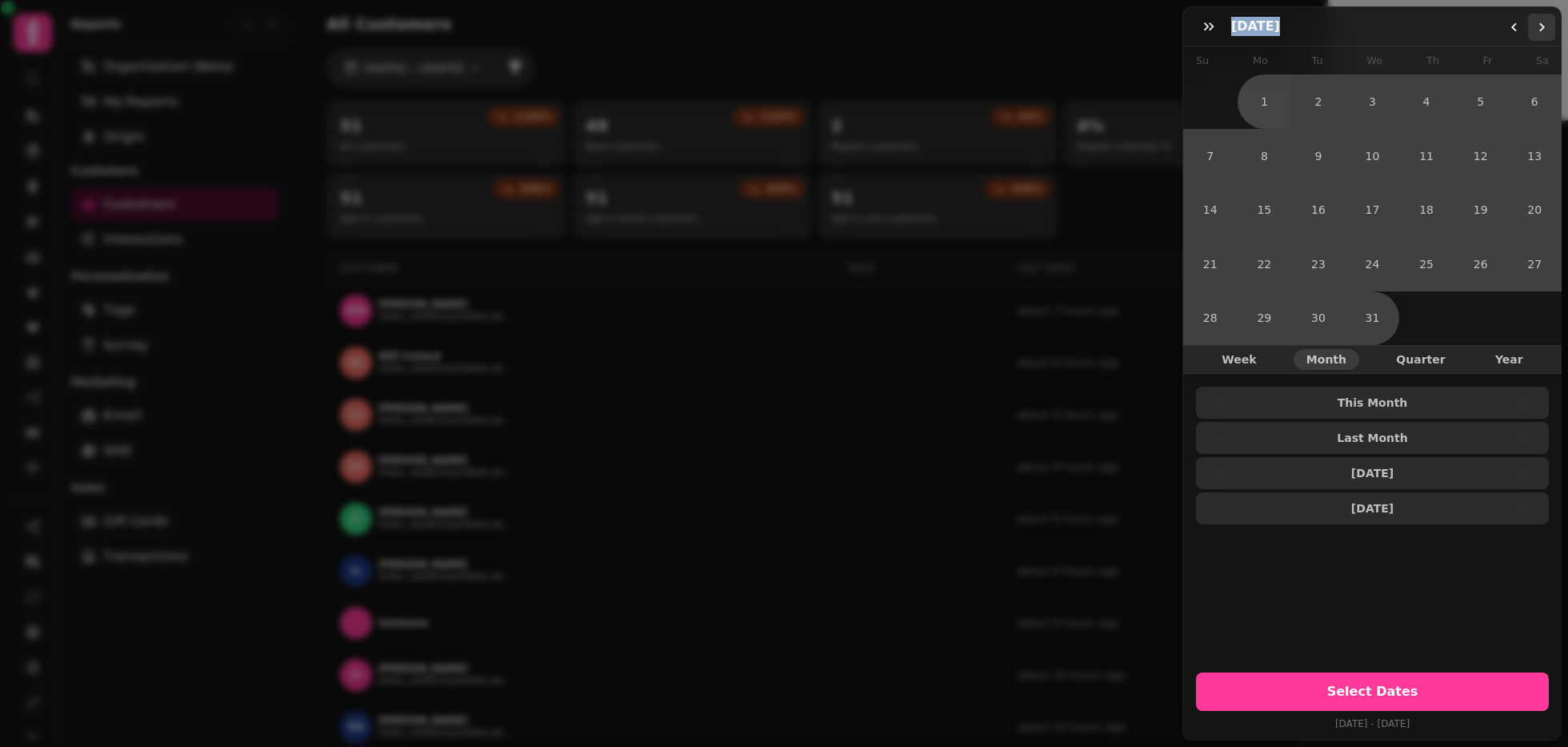
click at [1468, 35] on button "Go to the Next Month" at bounding box center [1541, 27] width 27 height 27
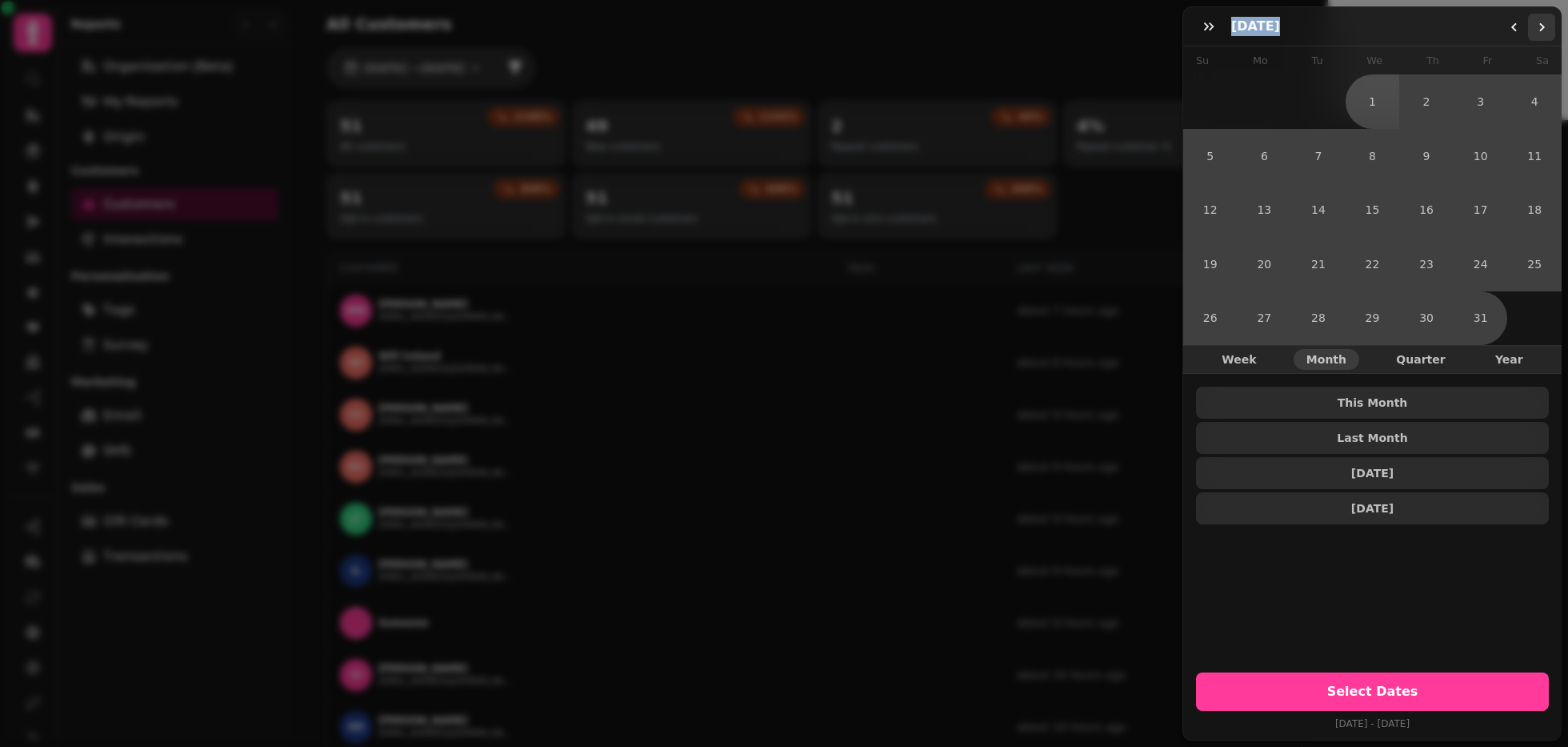
click at [1468, 35] on button "Go to the Next Month" at bounding box center [1541, 27] width 27 height 27
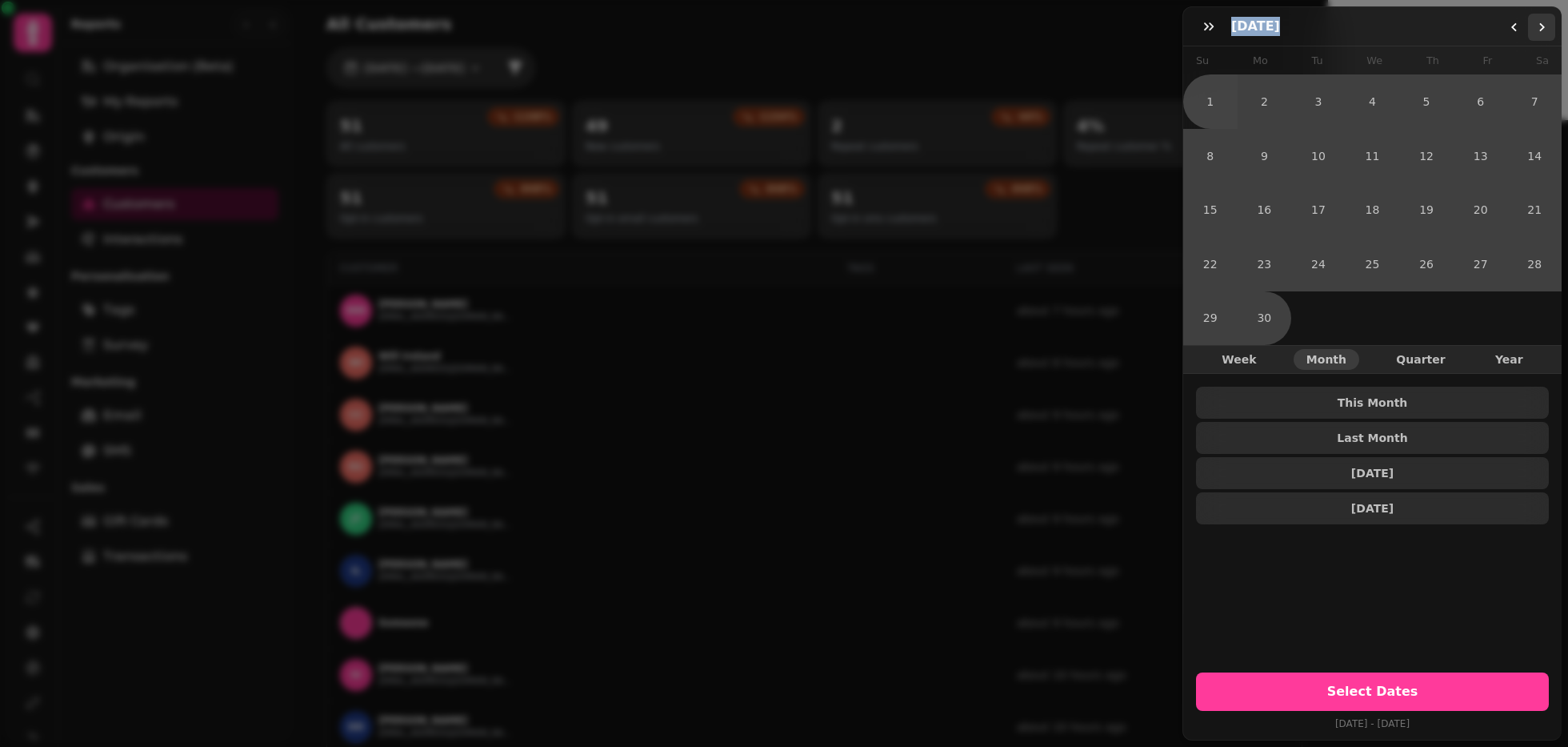
click at [1468, 35] on button "Go to the Next Month" at bounding box center [1541, 27] width 27 height 27
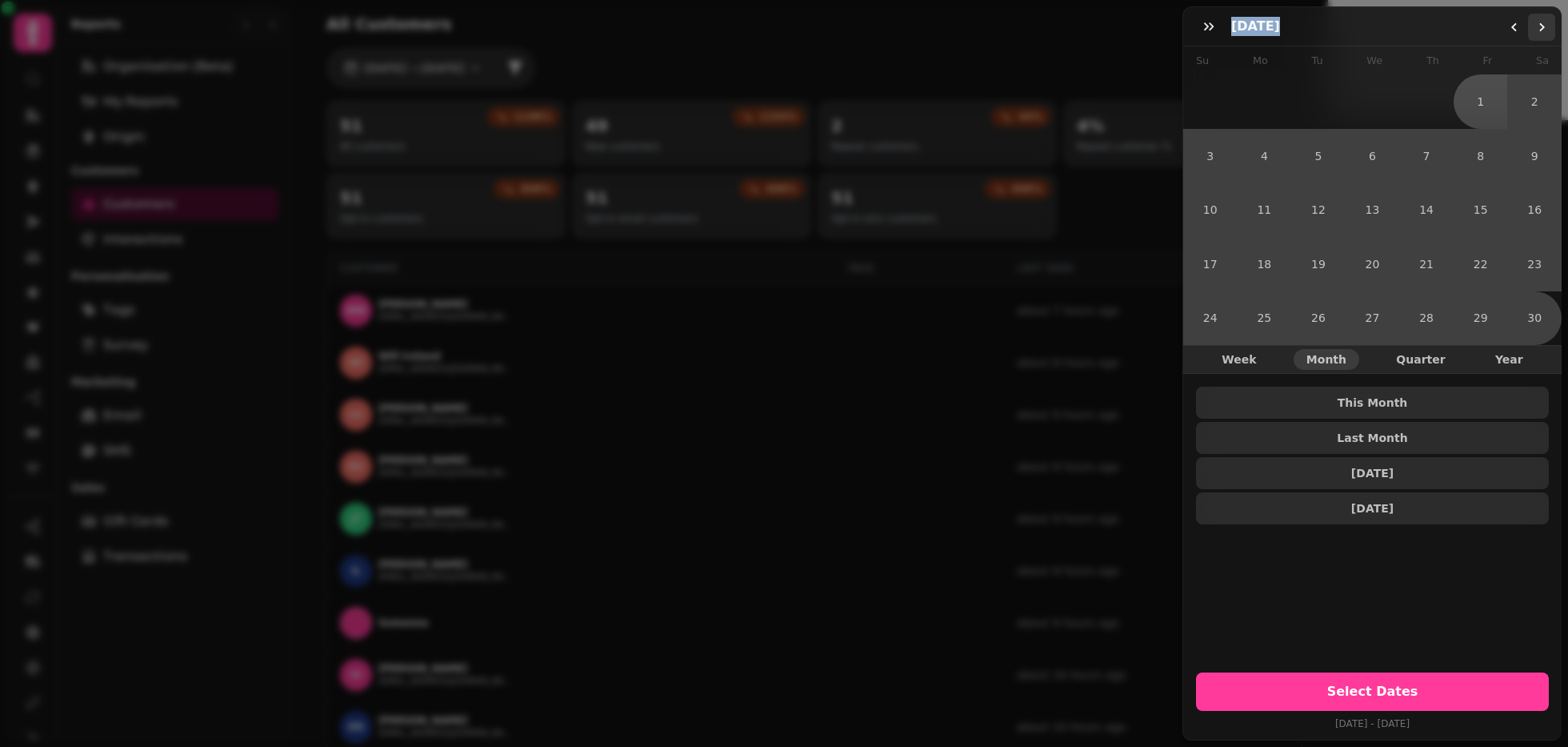
click at [1468, 35] on button "Go to the Next Month" at bounding box center [1541, 27] width 27 height 27
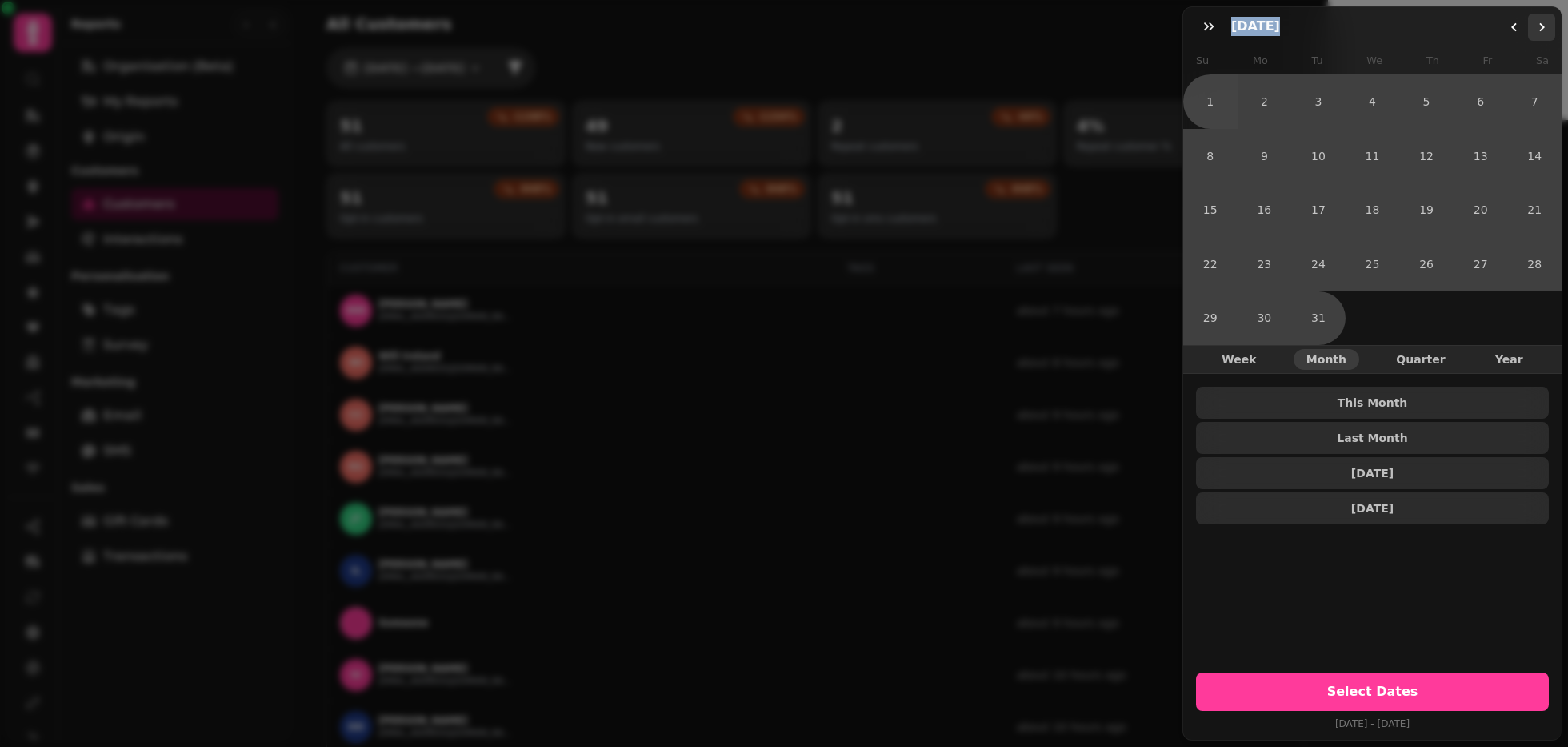
click at [1468, 35] on button "Go to the Next Month" at bounding box center [1541, 27] width 27 height 27
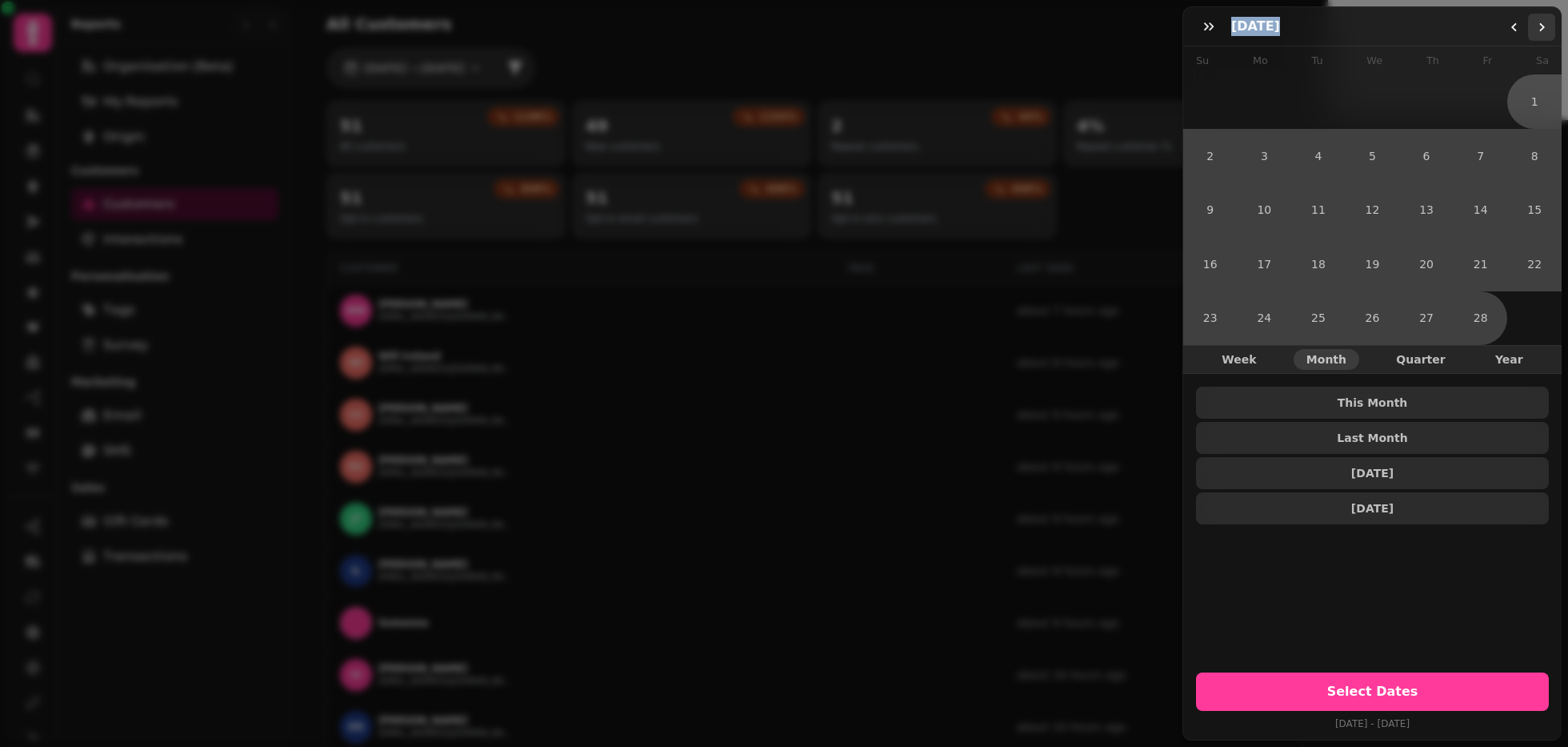
click at [1468, 35] on button "Go to the Next Month" at bounding box center [1541, 27] width 27 height 27
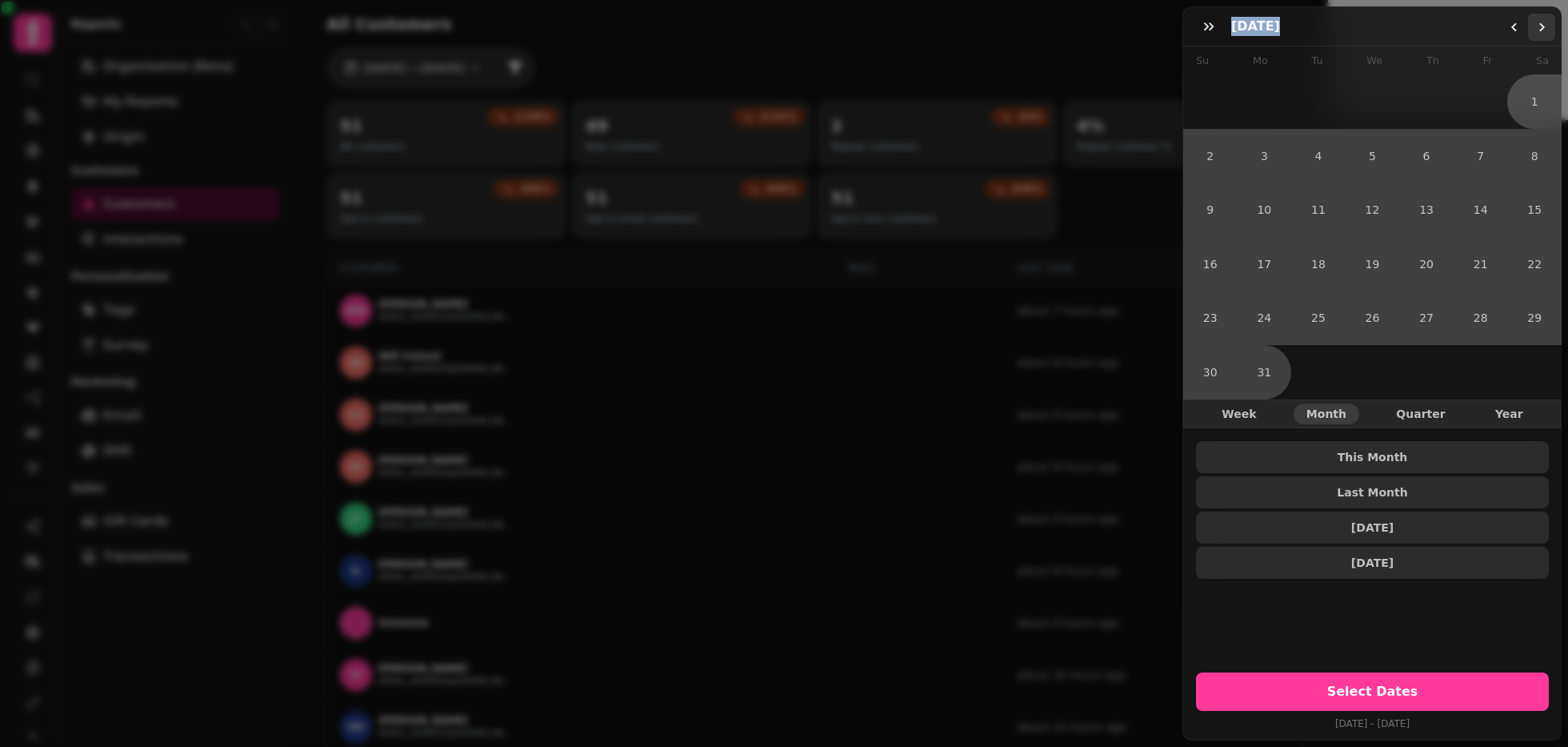
click at [1468, 35] on button "Go to the Next Month" at bounding box center [1541, 27] width 27 height 27
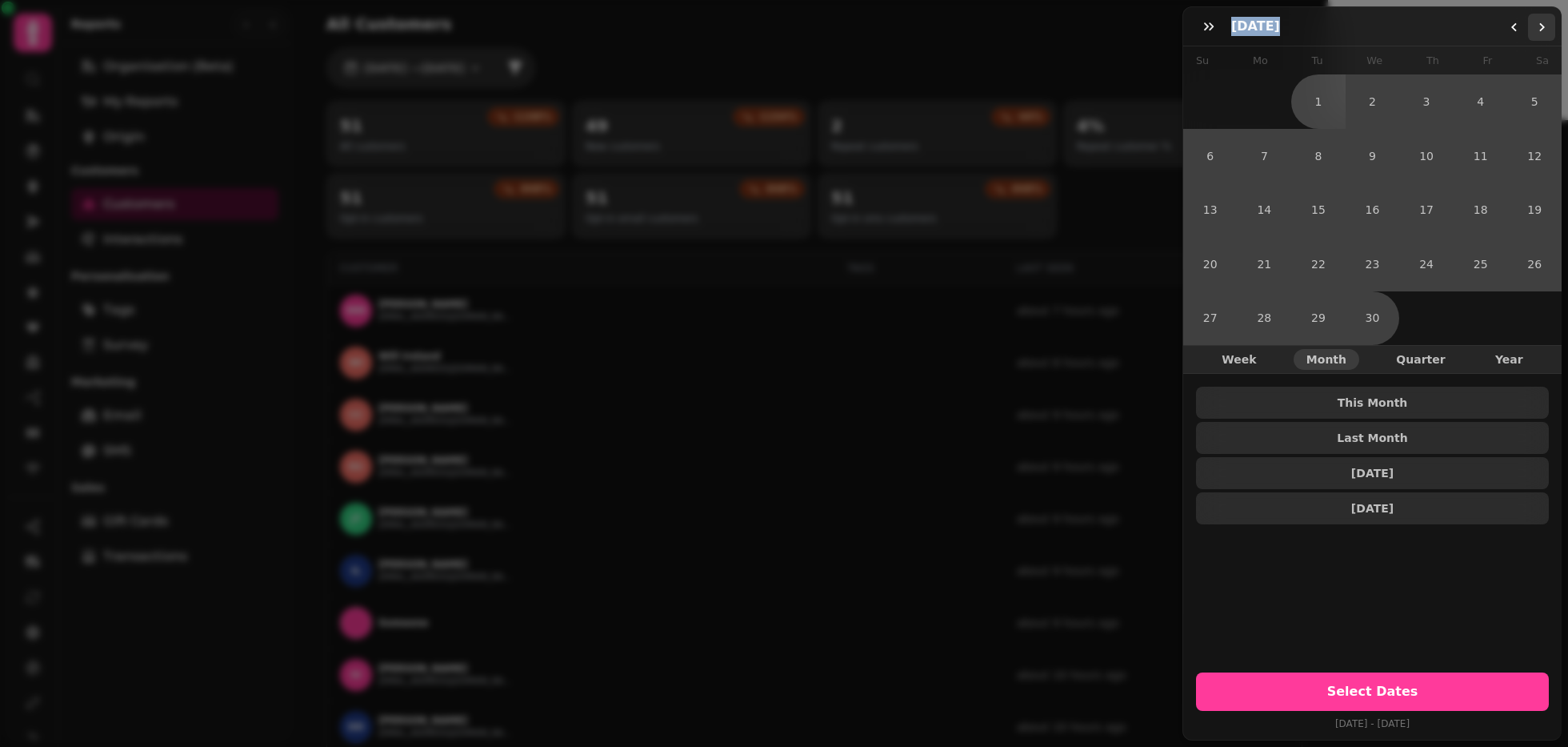
click at [1468, 35] on button "Go to the Next Month" at bounding box center [1541, 27] width 27 height 27
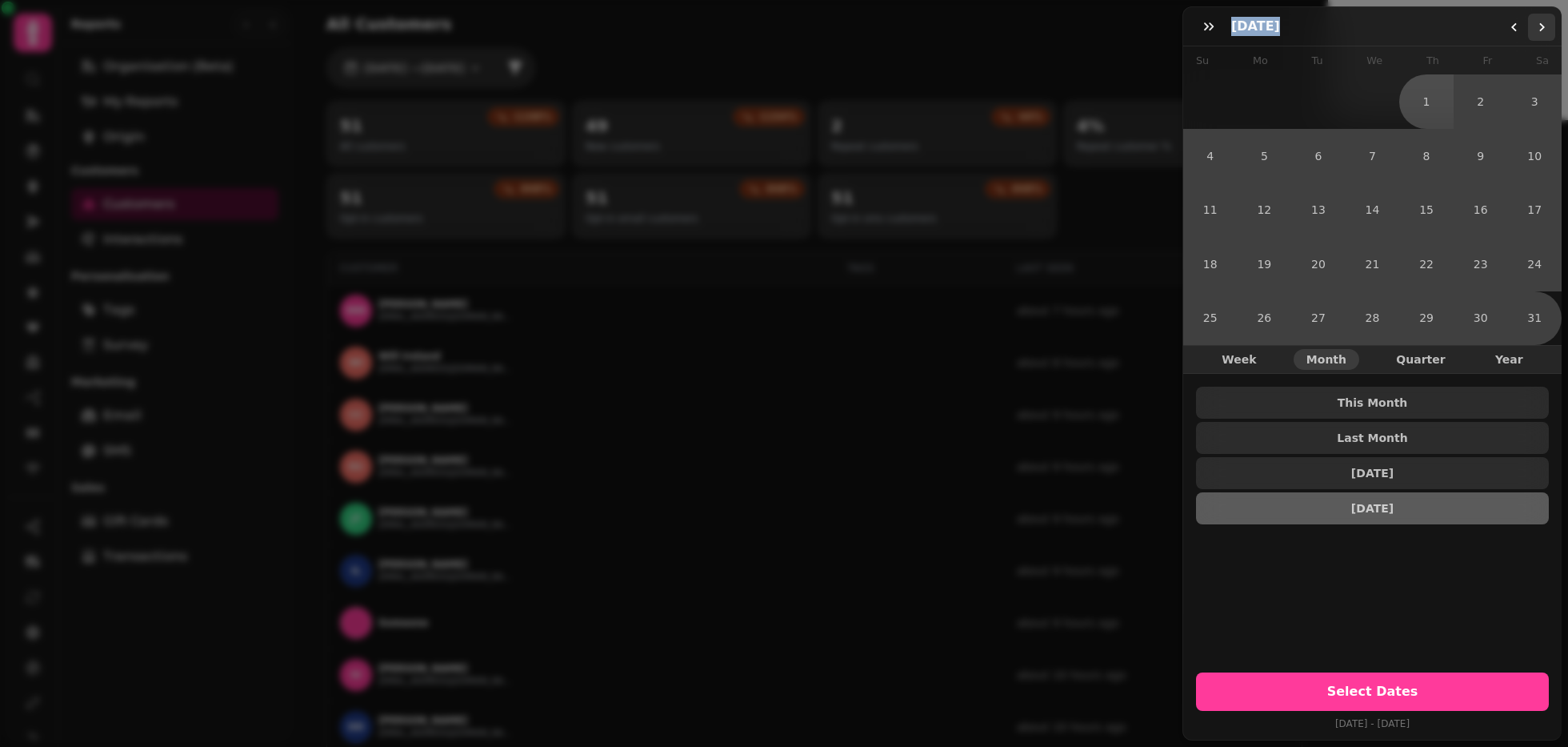
click at [1468, 35] on button "Go to the Next Month" at bounding box center [1541, 27] width 27 height 27
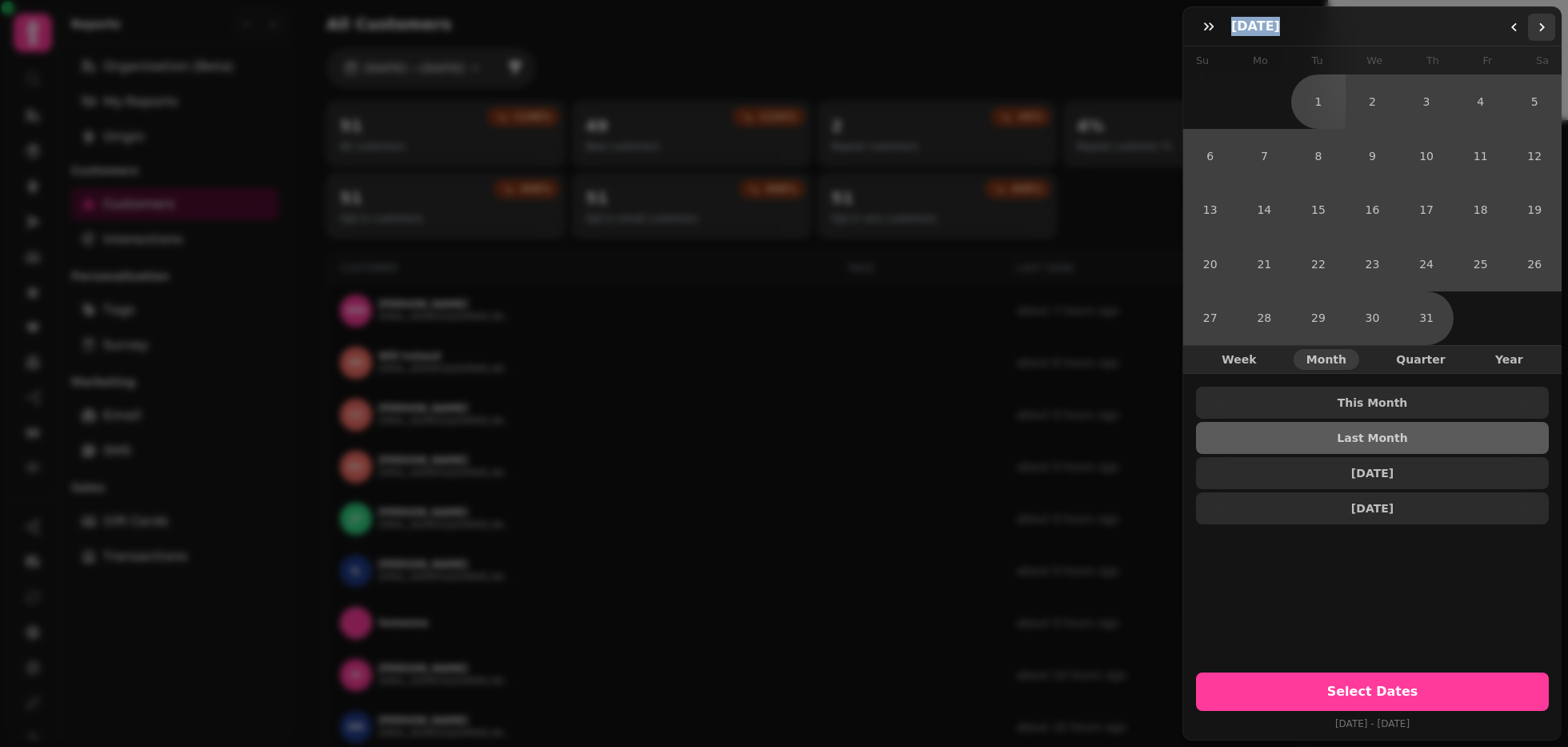
click at [1468, 35] on button "Go to the Next Month" at bounding box center [1541, 27] width 27 height 27
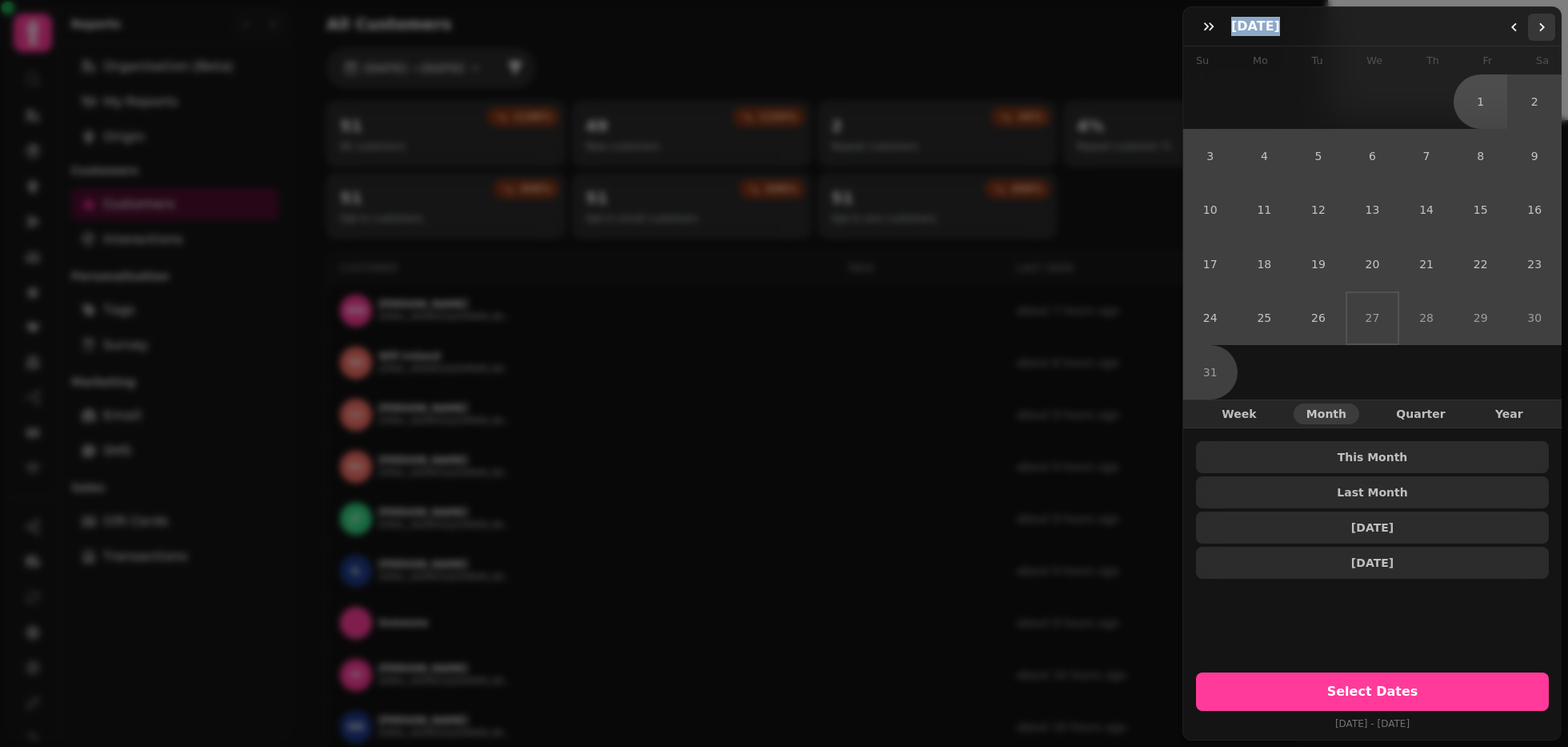
click at [1468, 35] on button "Go to the Next Month" at bounding box center [1541, 27] width 27 height 27
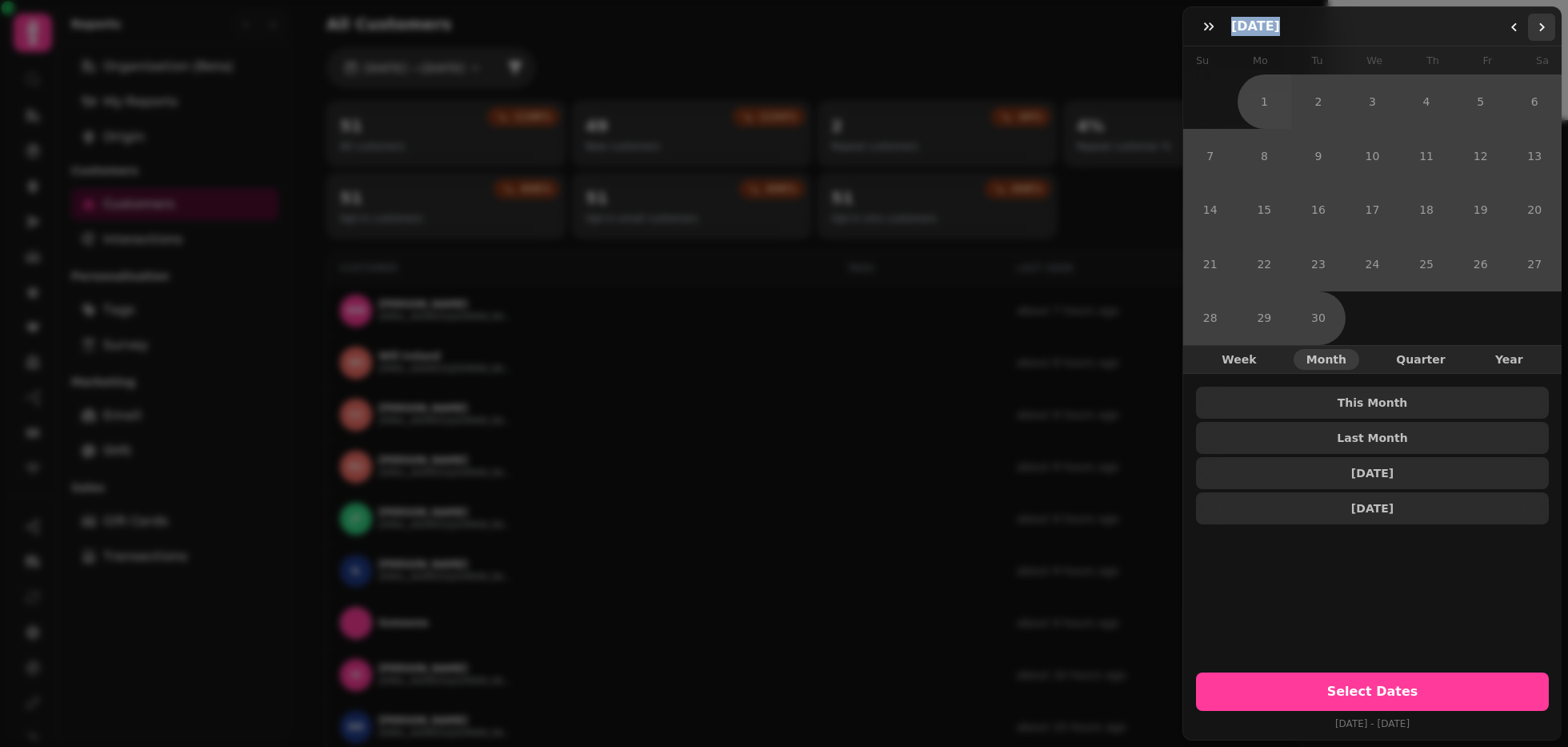
click at [1468, 35] on button "Go to the Next Month" at bounding box center [1541, 27] width 27 height 27
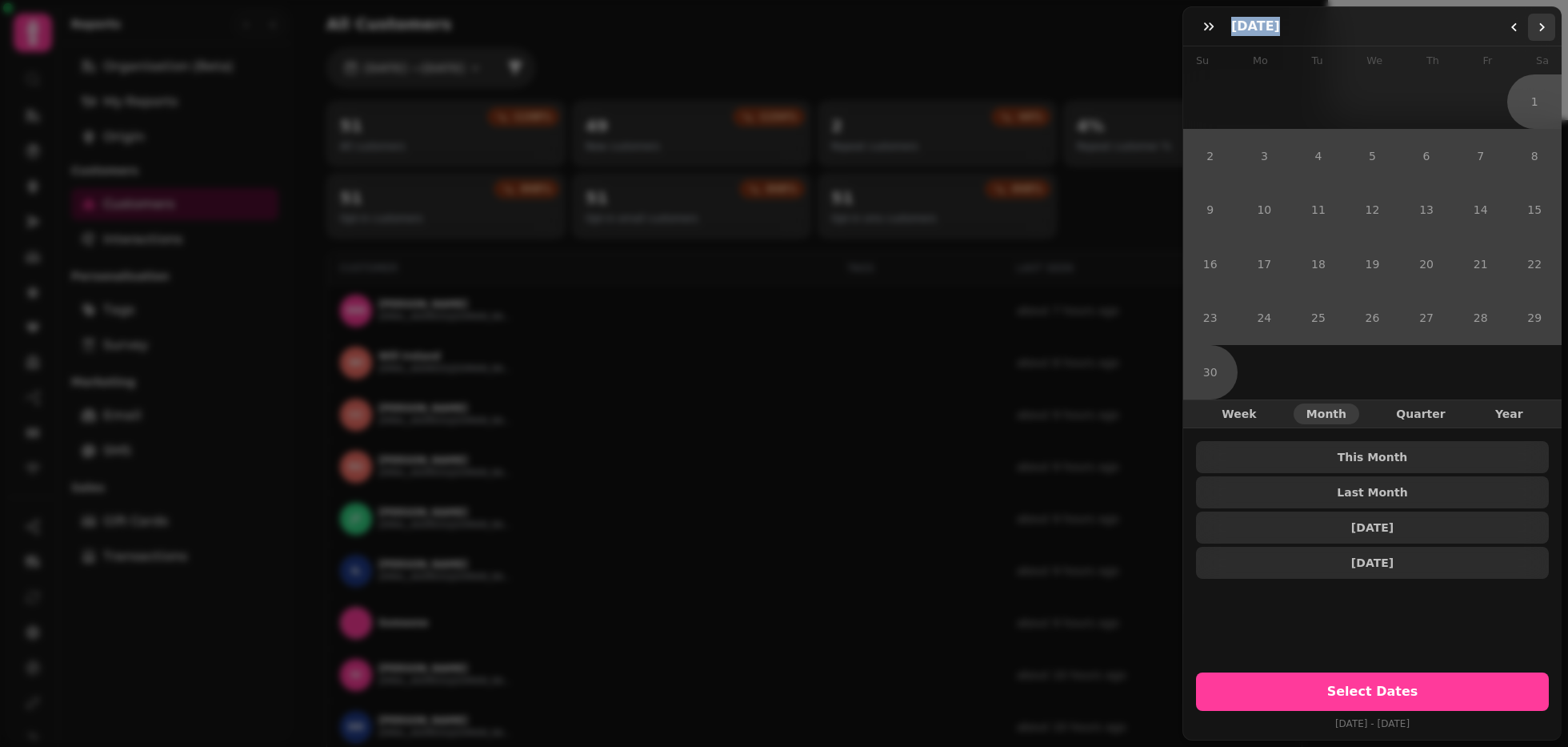
click at [1468, 35] on button "Go to the Next Month" at bounding box center [1541, 27] width 27 height 27
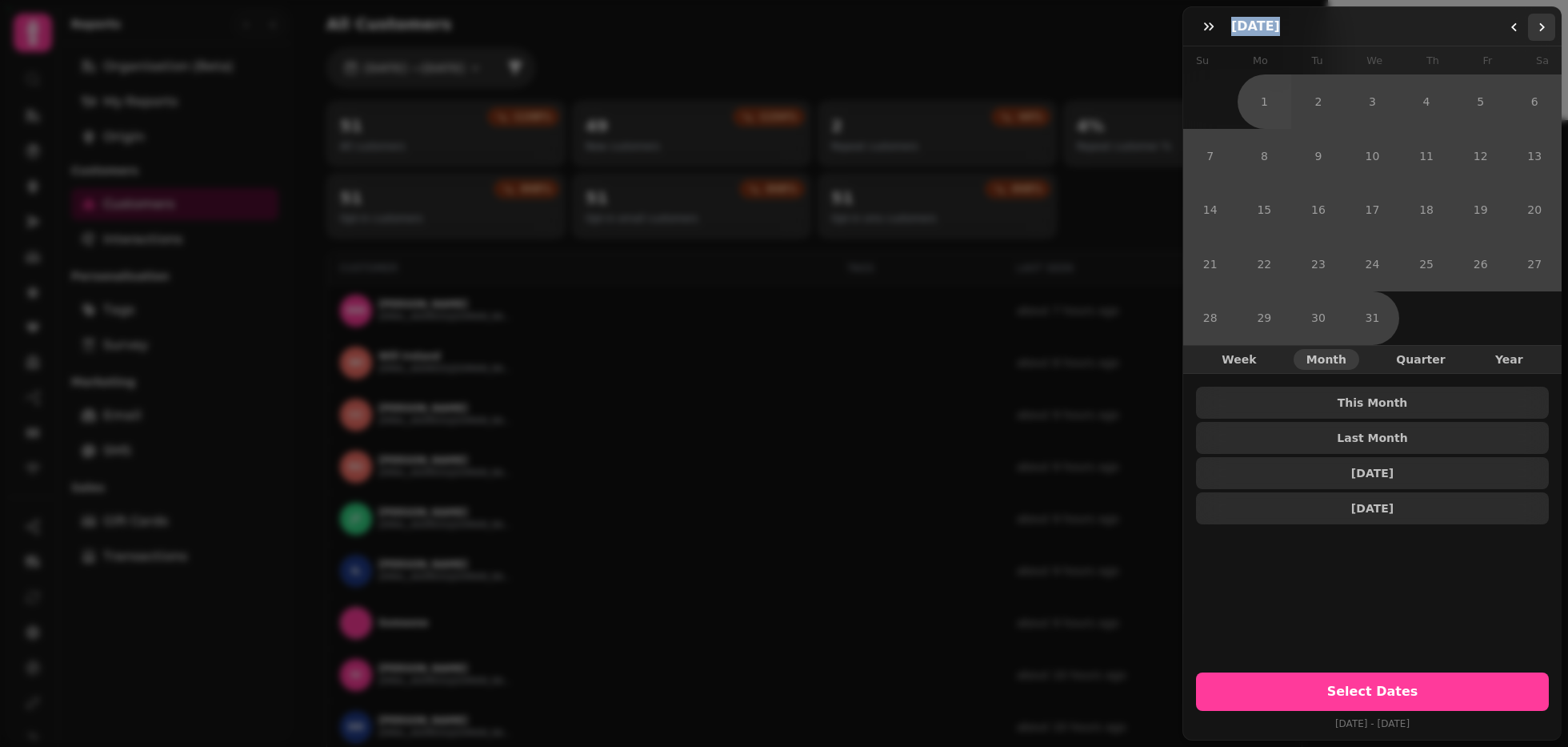
click at [1468, 35] on button "Go to the Next Month" at bounding box center [1541, 27] width 27 height 27
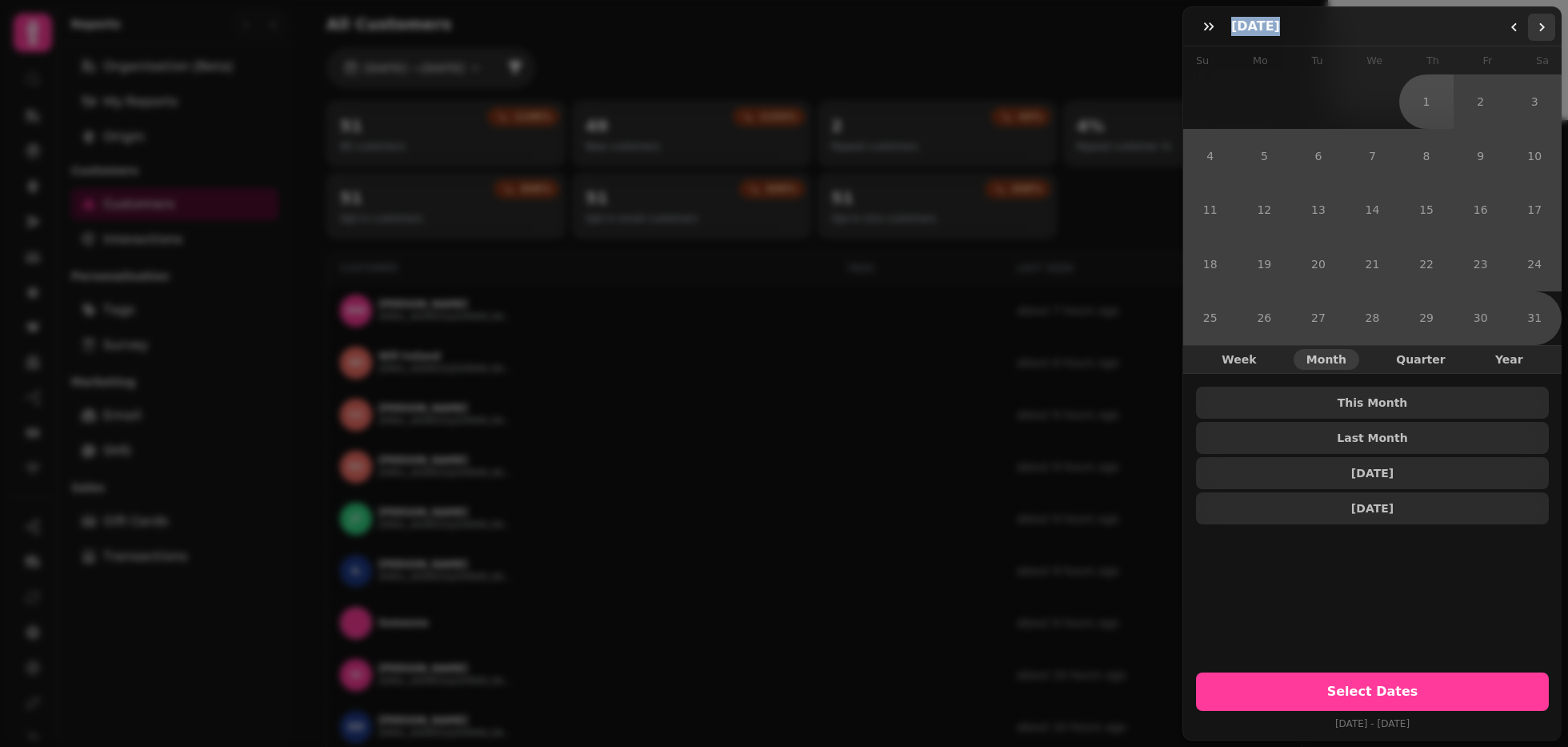
click at [1468, 35] on button "Go to the Next Month" at bounding box center [1541, 27] width 27 height 27
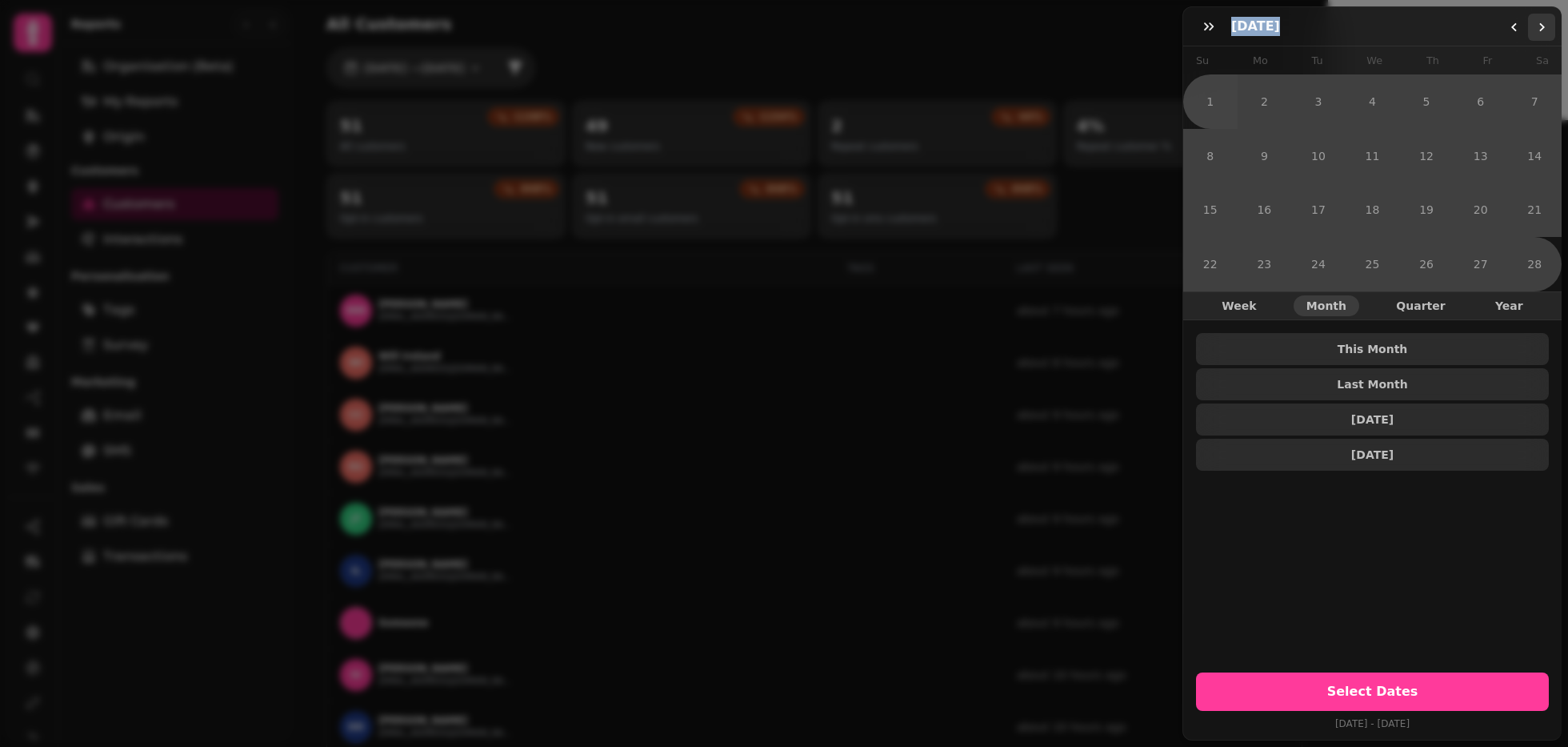
click at [1468, 30] on button "Go to the Next Month" at bounding box center [1541, 27] width 27 height 27
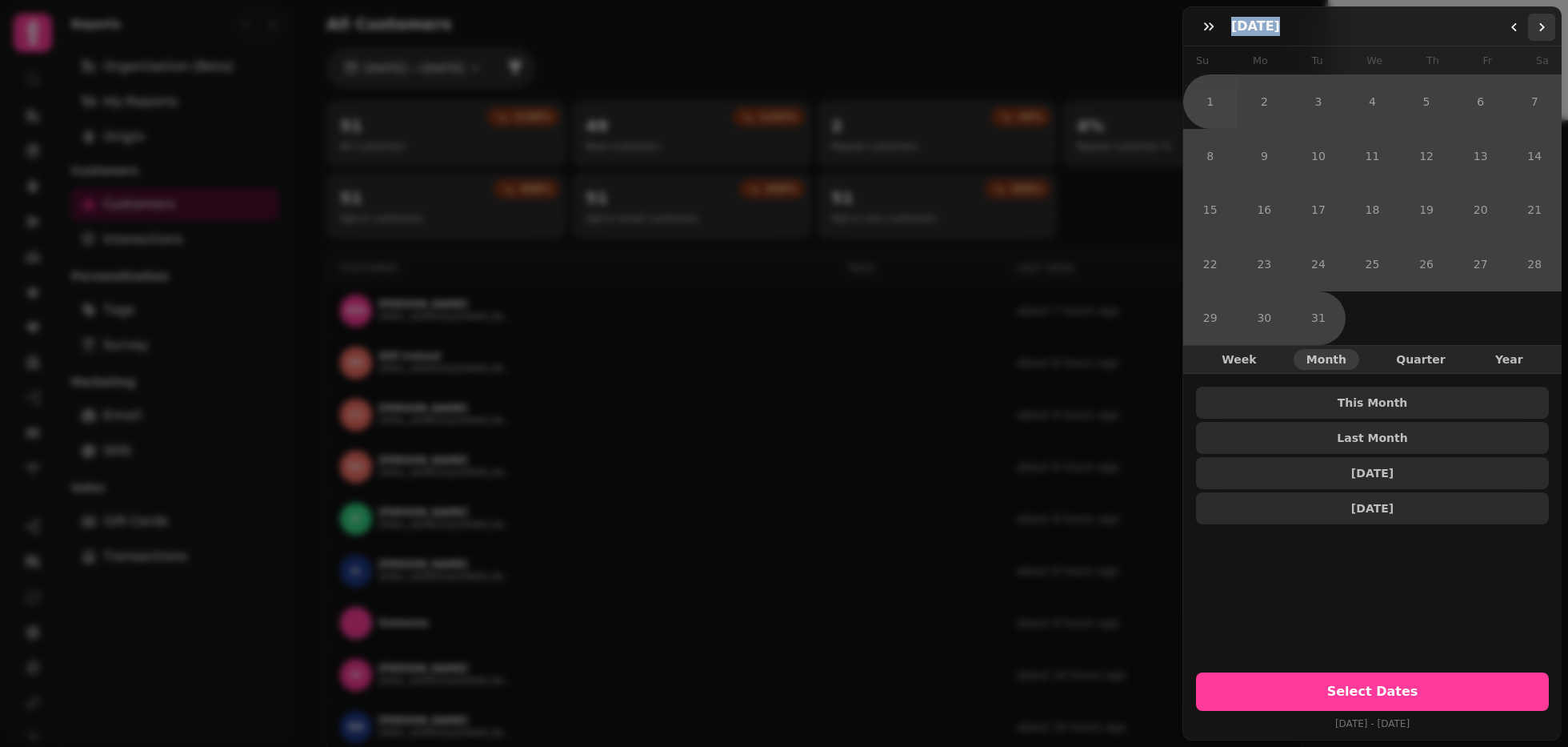
click at [1468, 30] on button "Go to the Next Month" at bounding box center [1541, 27] width 27 height 27
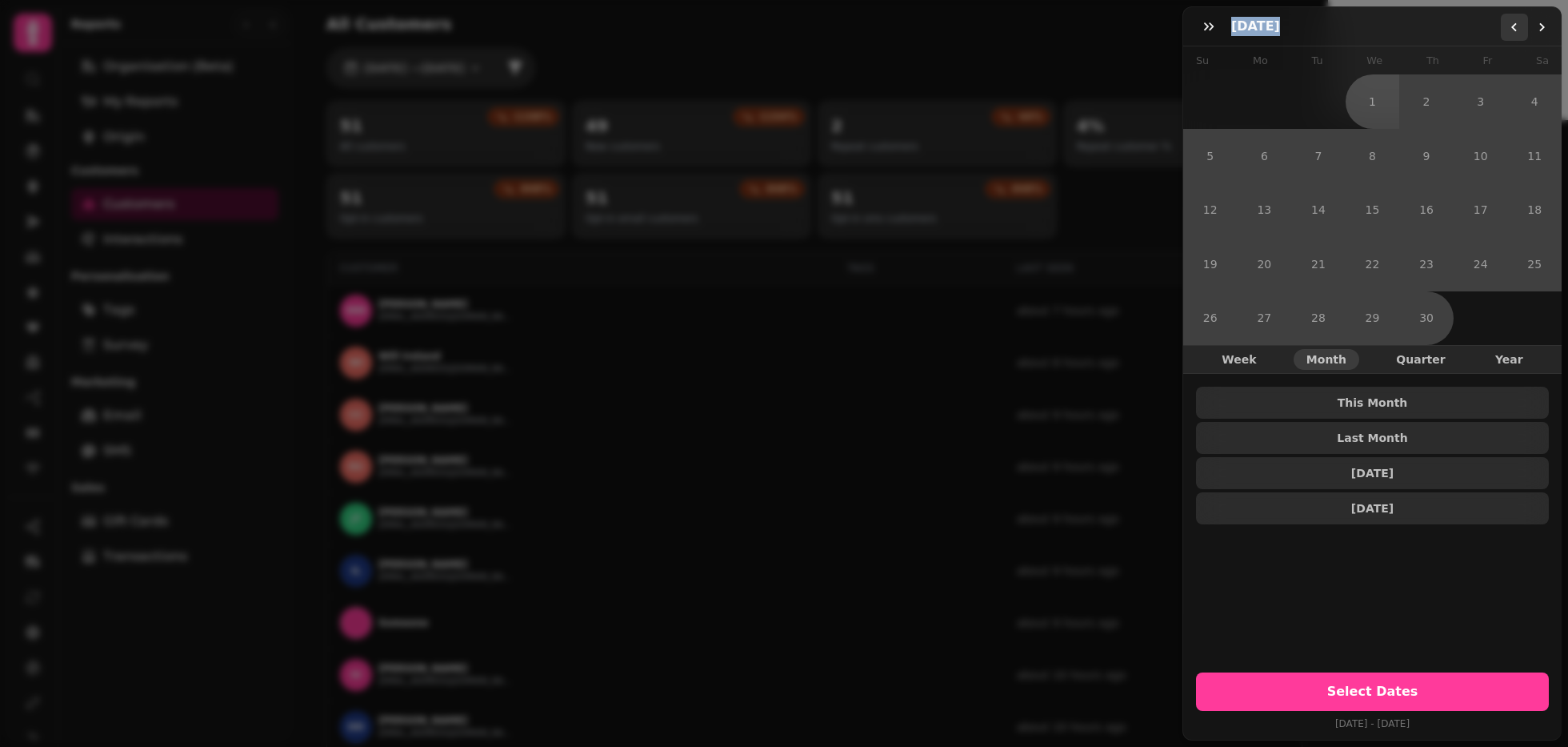
click at [1468, 29] on polygon "Go to the Previous Month" at bounding box center [1514, 27] width 6 height 9
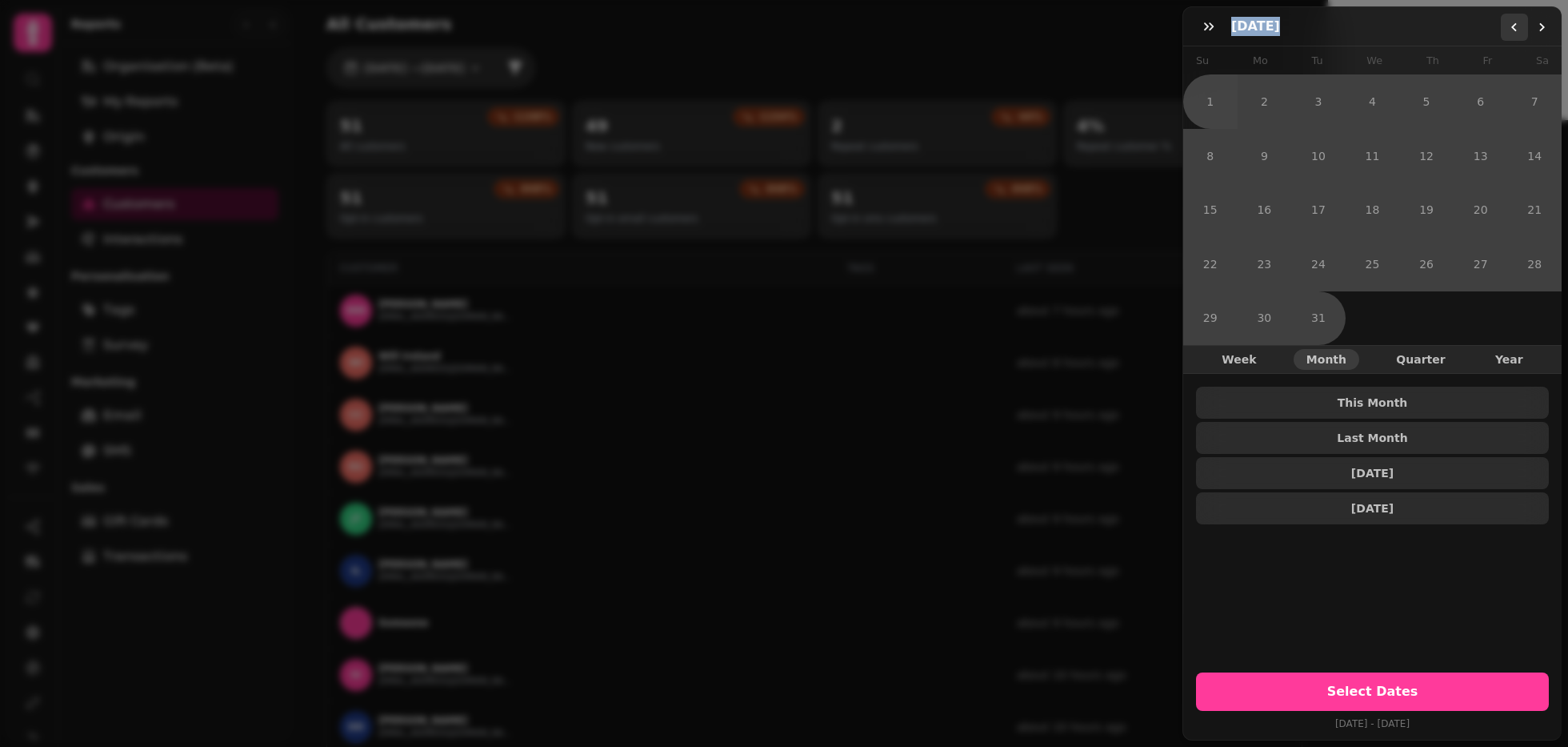
click at [1468, 29] on polygon "Go to the Previous Month" at bounding box center [1514, 27] width 6 height 9
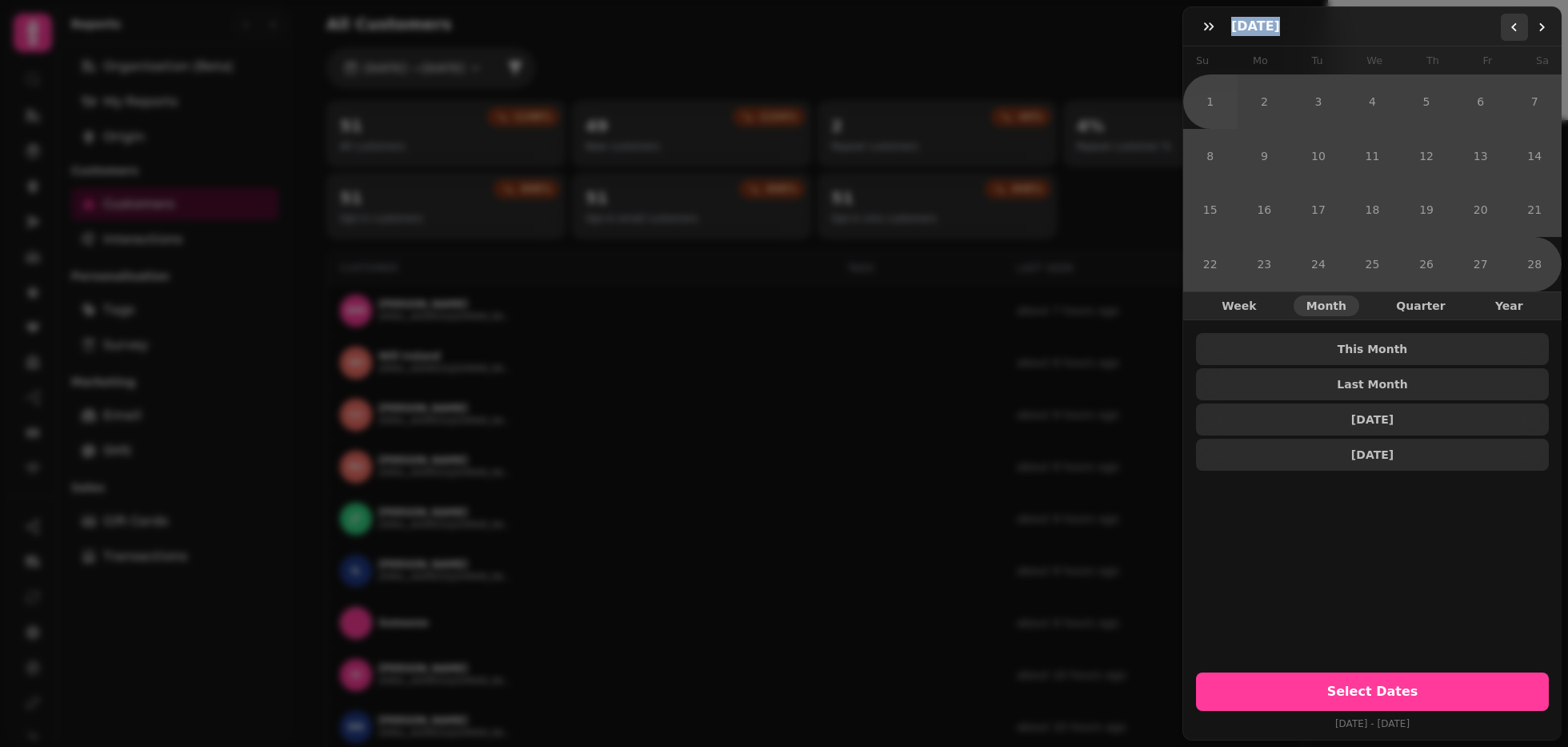
click at [1468, 29] on polygon "Go to the Previous Month" at bounding box center [1514, 27] width 6 height 9
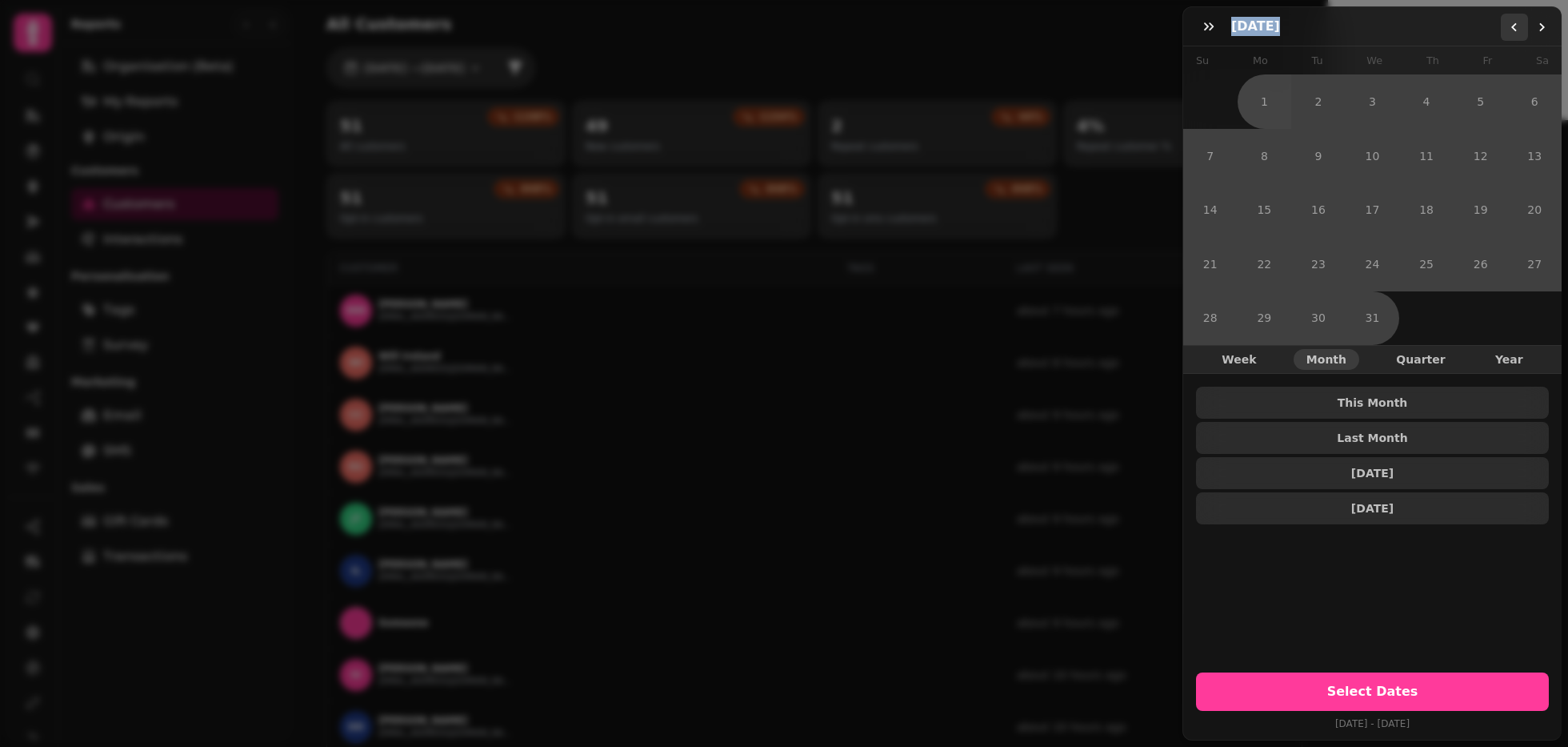
click at [1468, 29] on polygon "Go to the Previous Month" at bounding box center [1514, 27] width 6 height 9
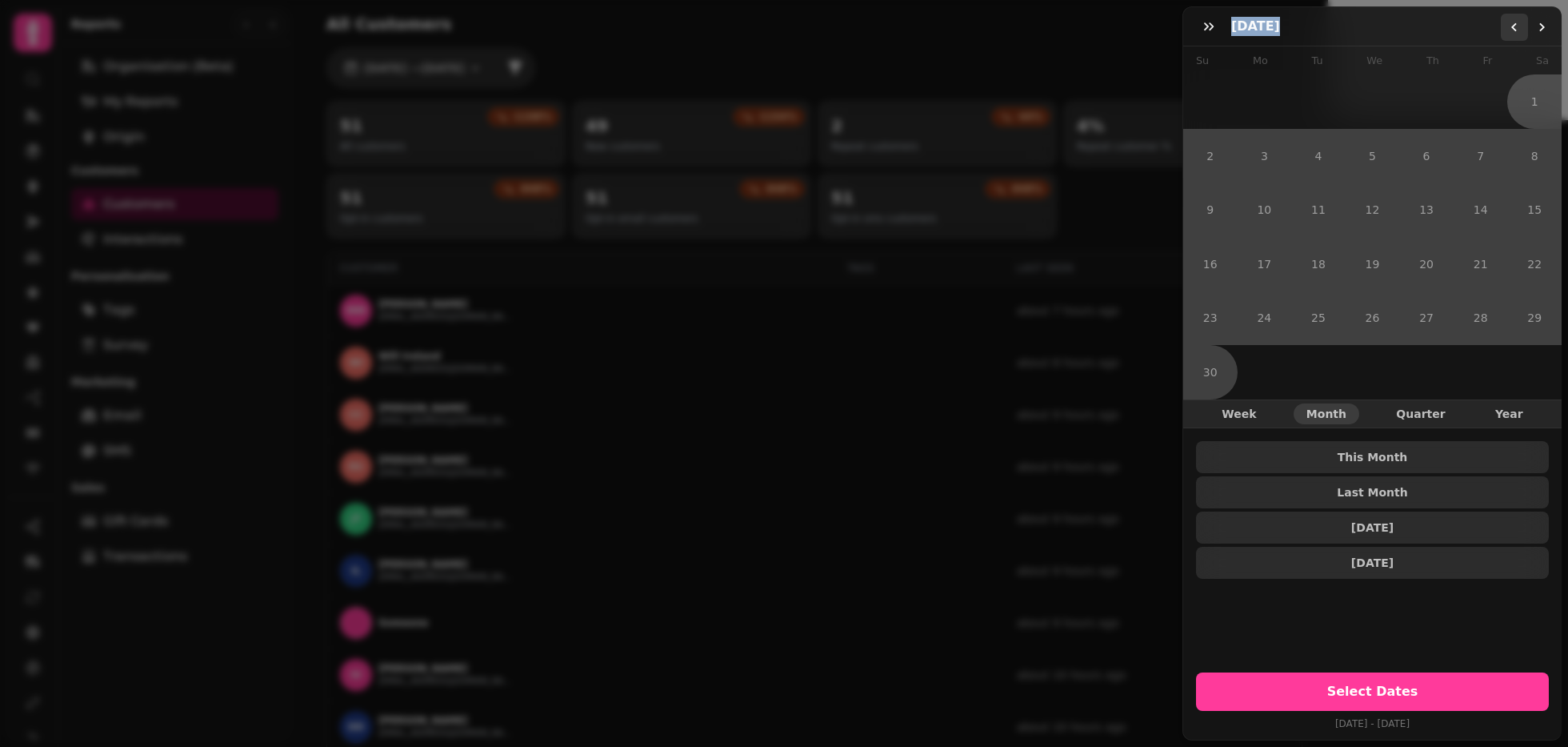
click at [1468, 29] on polygon "Go to the Previous Month" at bounding box center [1514, 27] width 6 height 9
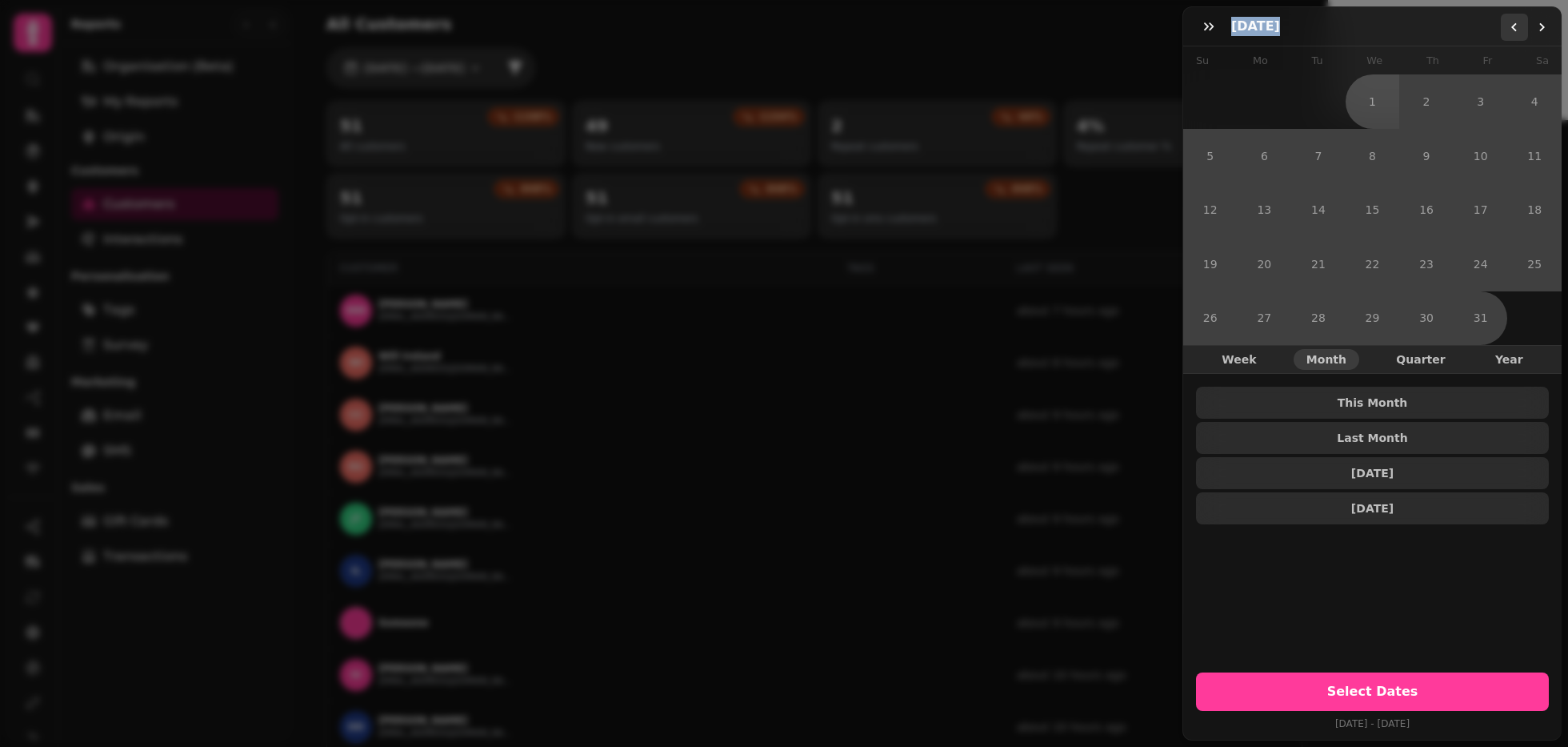
click at [1468, 29] on polygon "Go to the Previous Month" at bounding box center [1514, 27] width 6 height 9
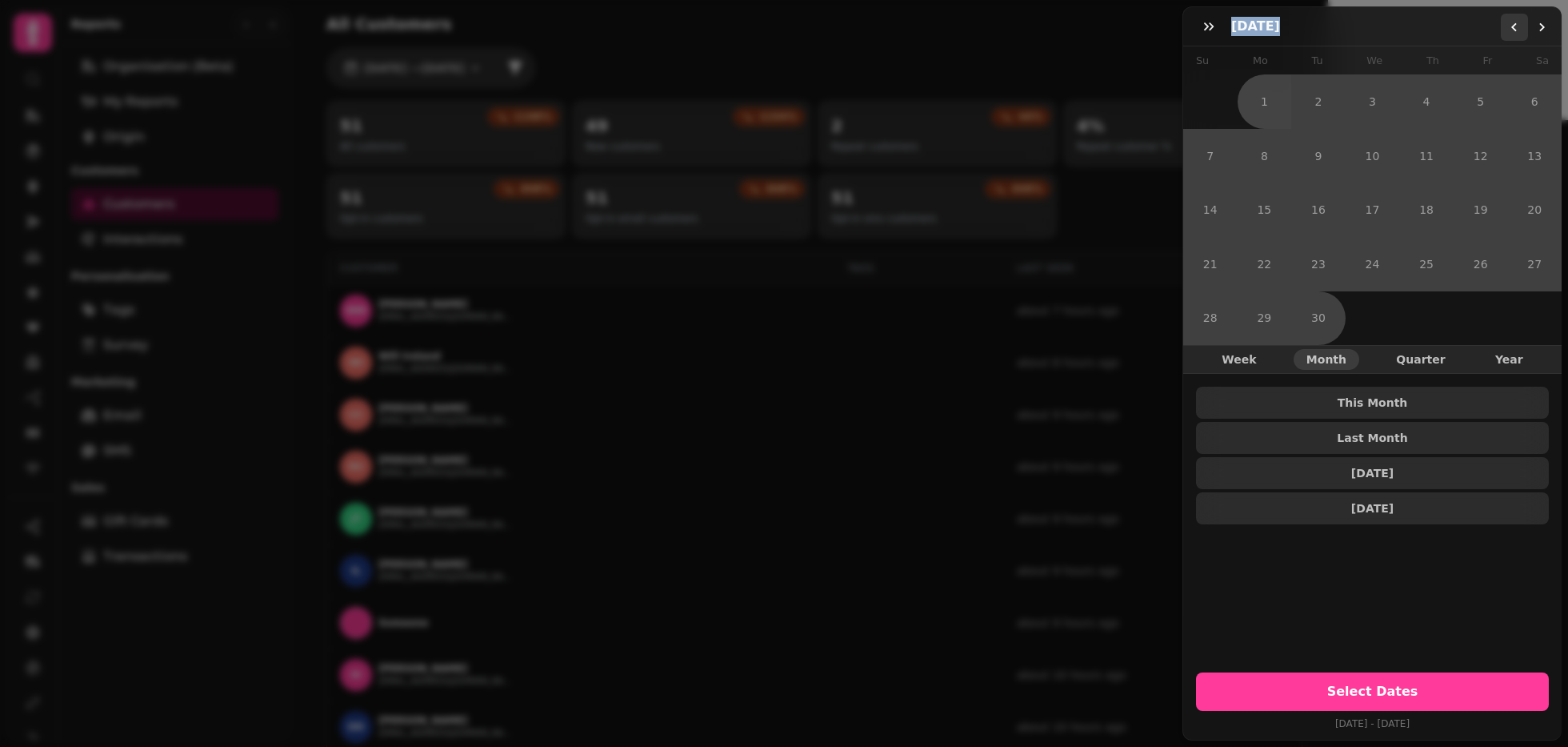
click at [1468, 29] on polygon "Go to the Previous Month" at bounding box center [1514, 27] width 6 height 9
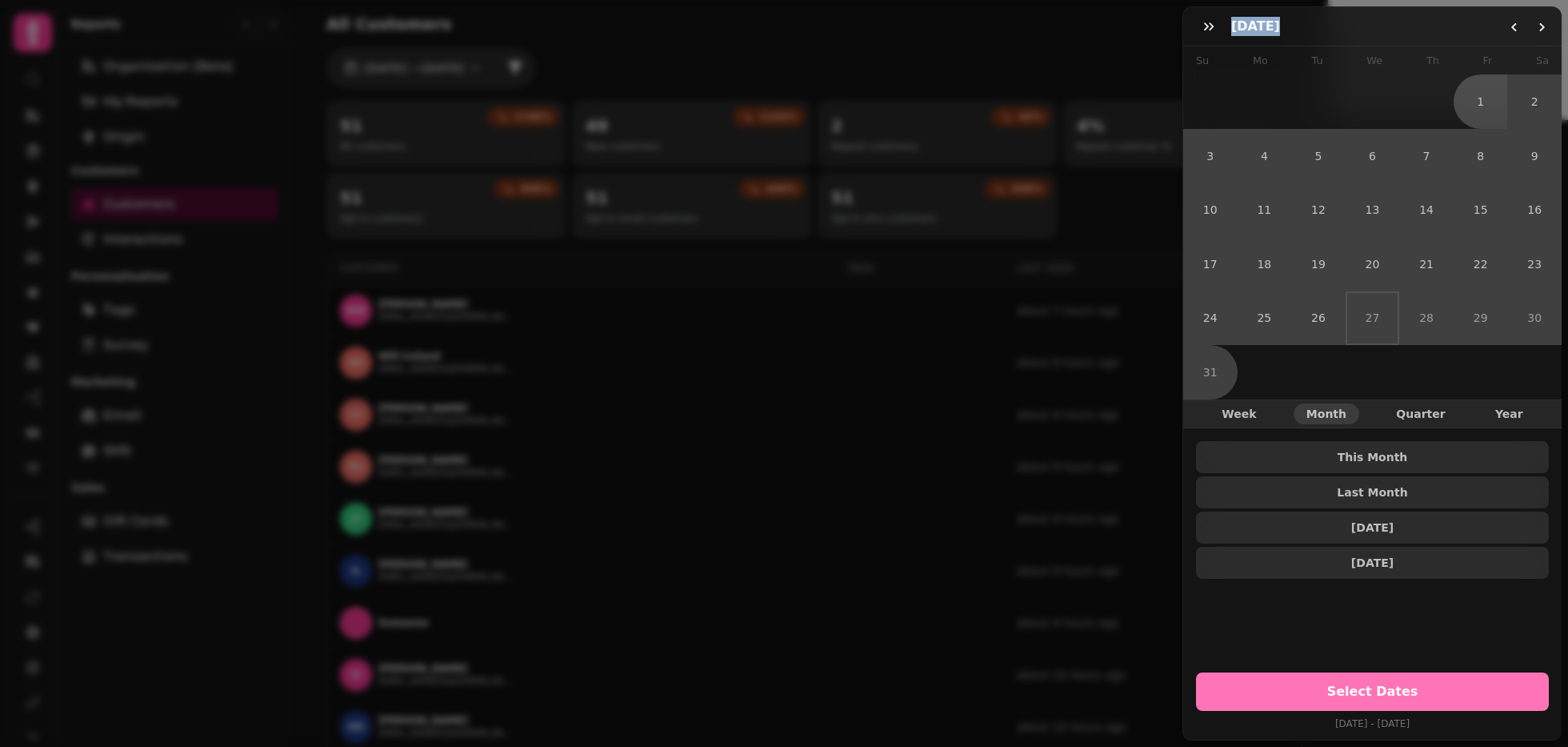
click at [1354, 683] on button "Select Dates" at bounding box center [1372, 691] width 353 height 38
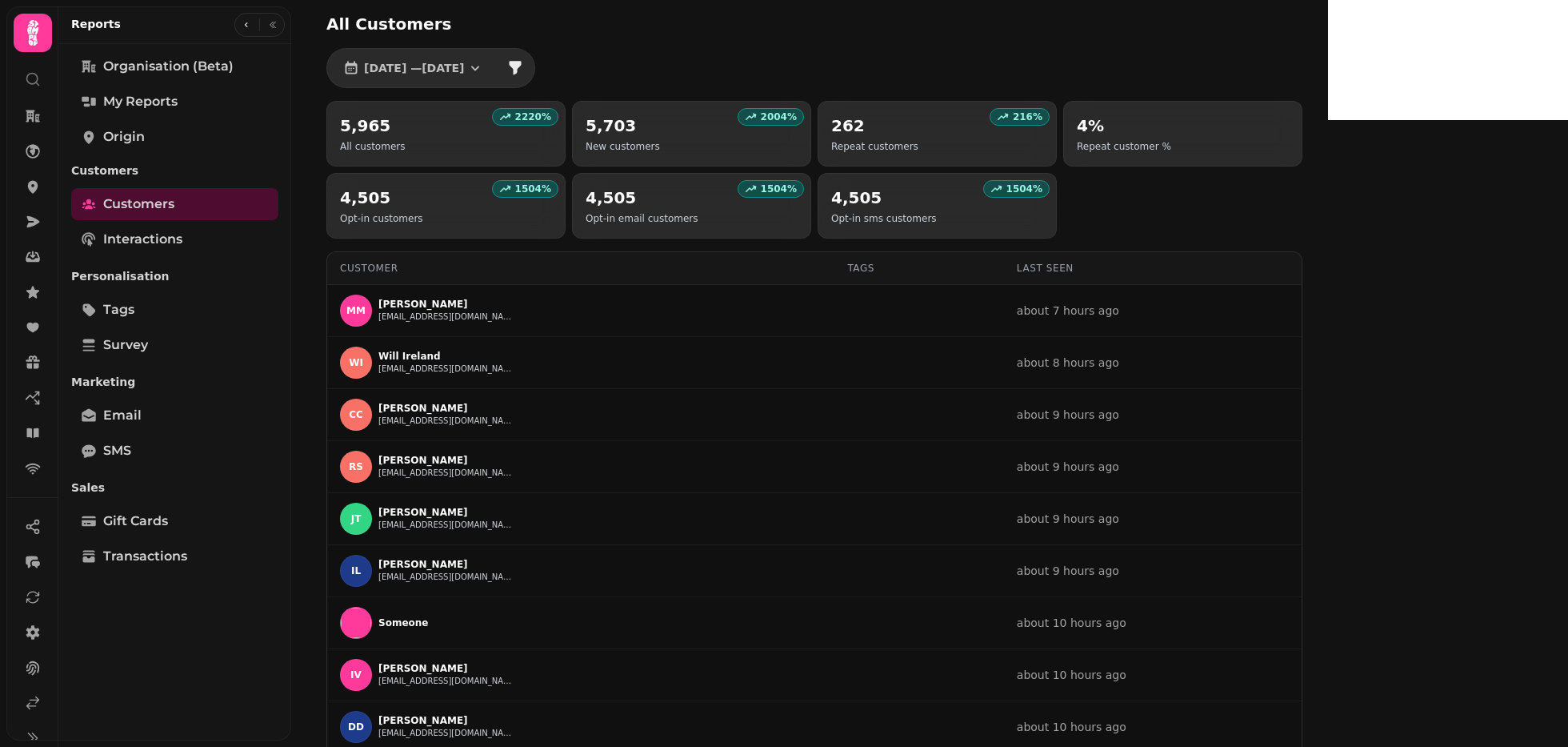
scroll to position [3, 0]
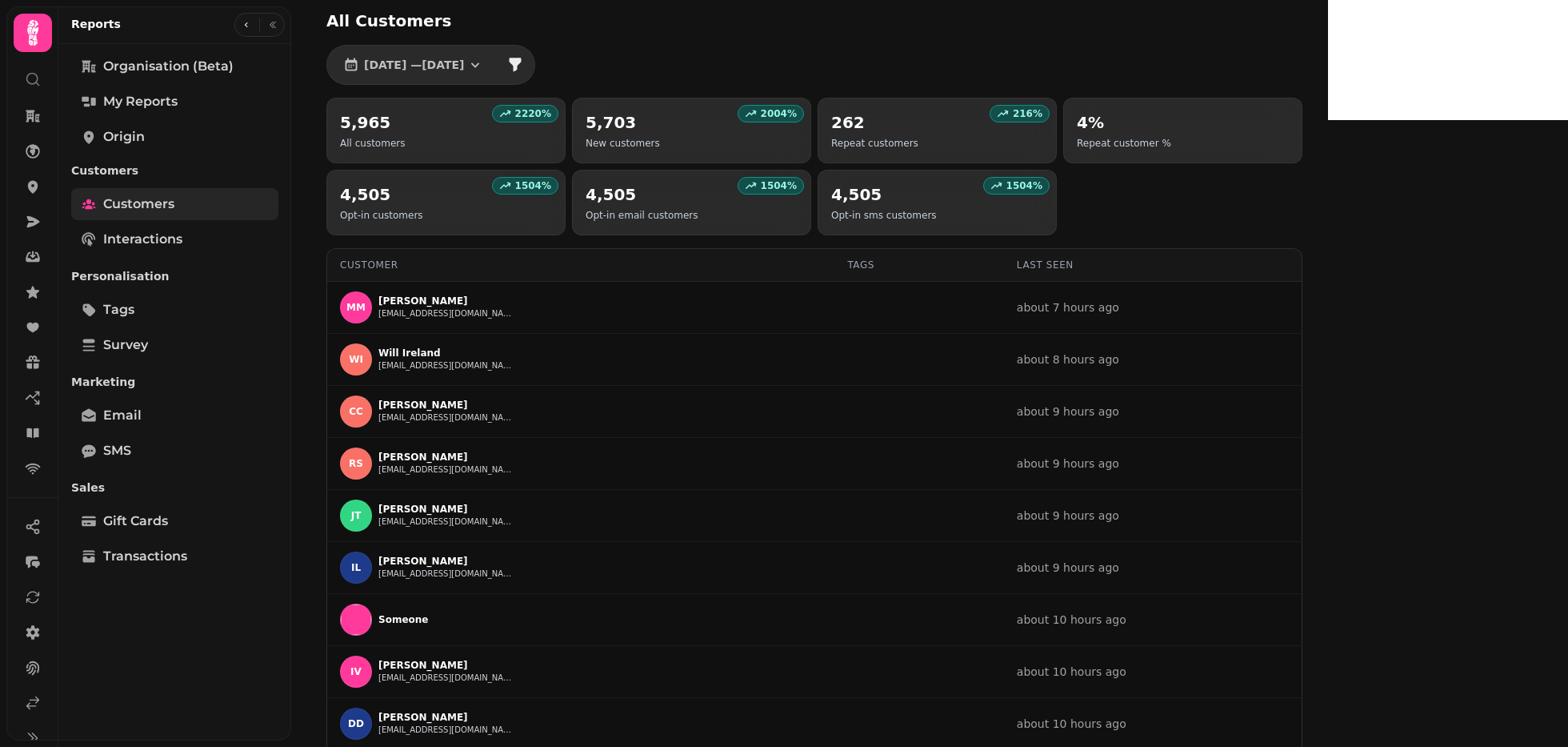
click at [153, 208] on span "Customers" at bounding box center [138, 203] width 71 height 19
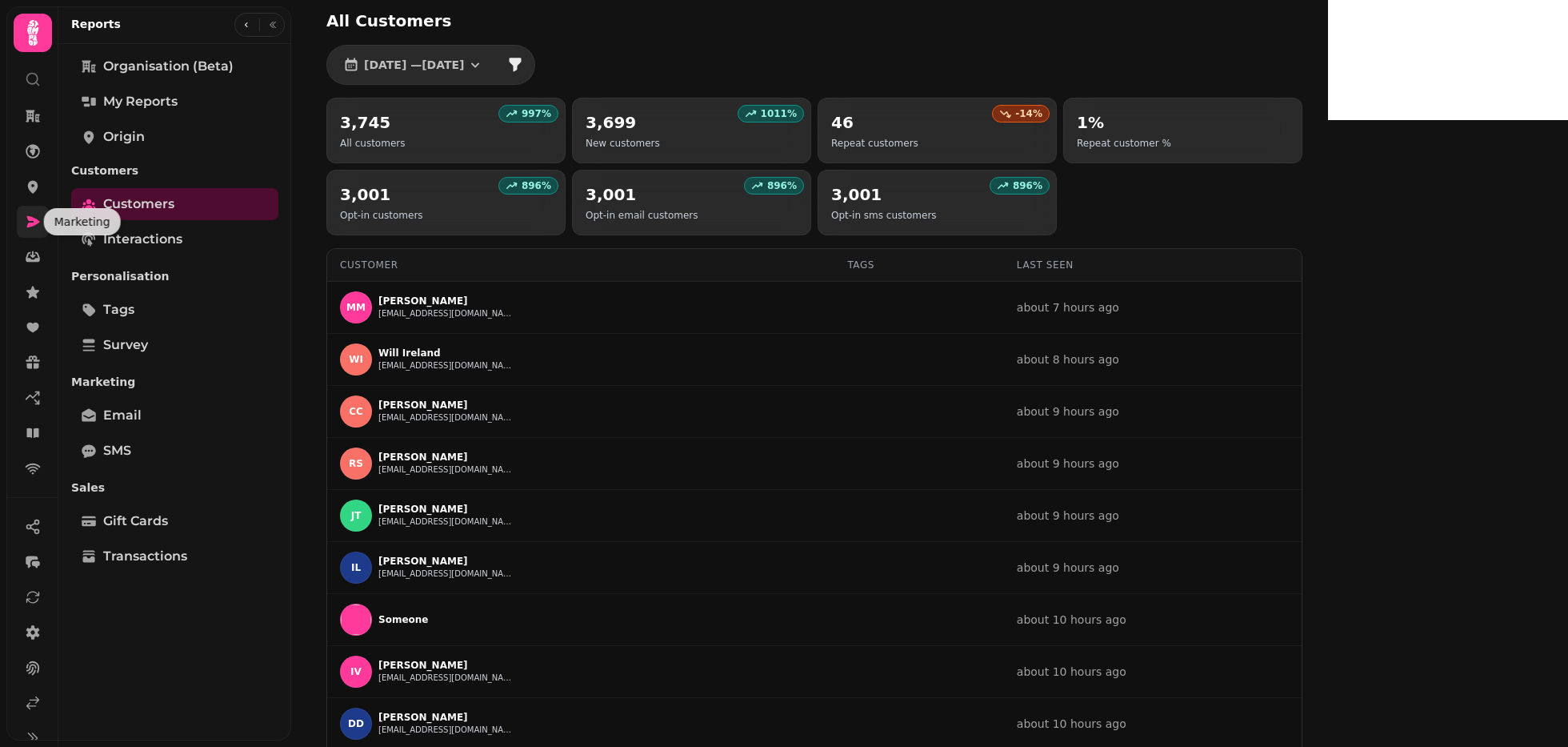
click at [38, 223] on icon at bounding box center [33, 222] width 16 height 16
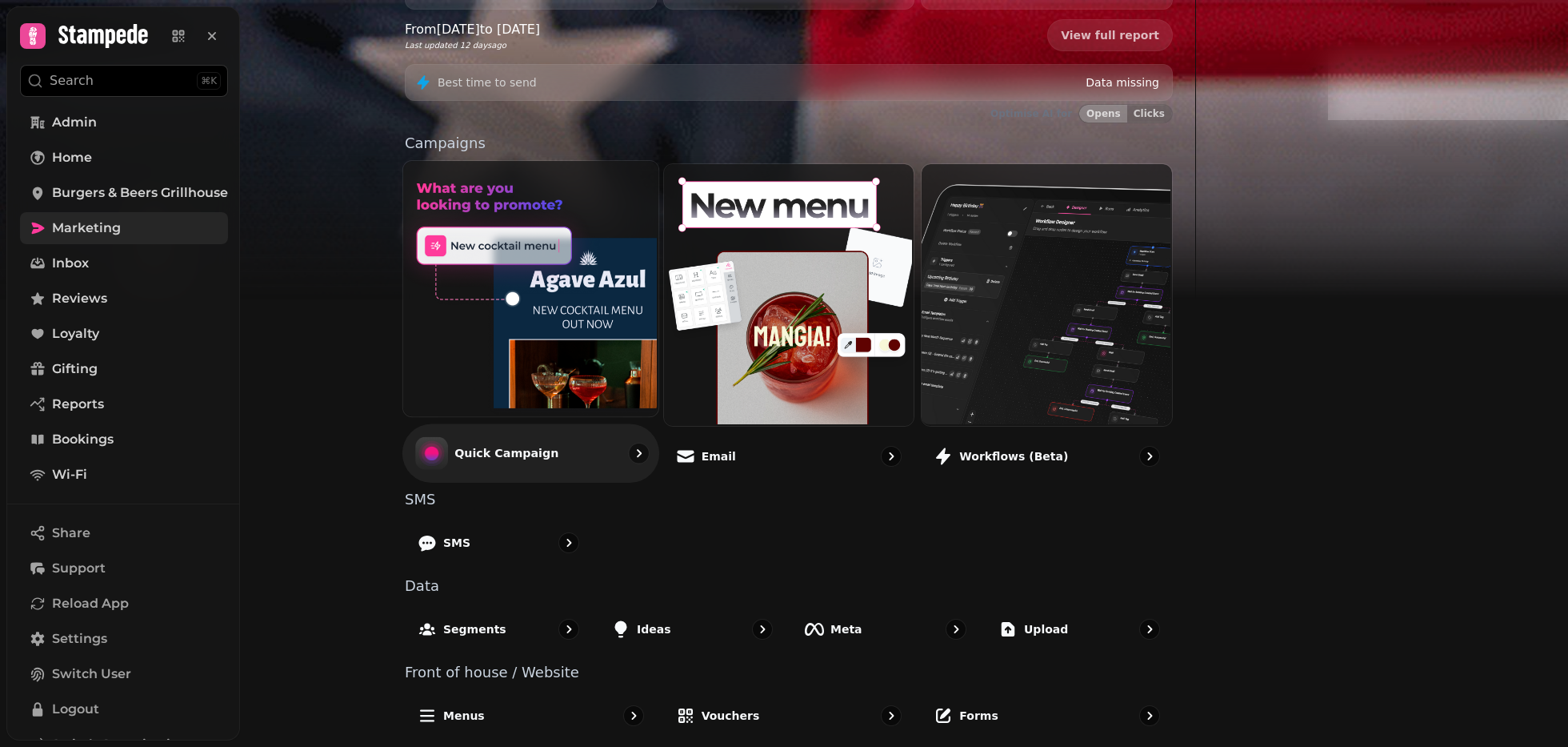
scroll to position [247, 0]
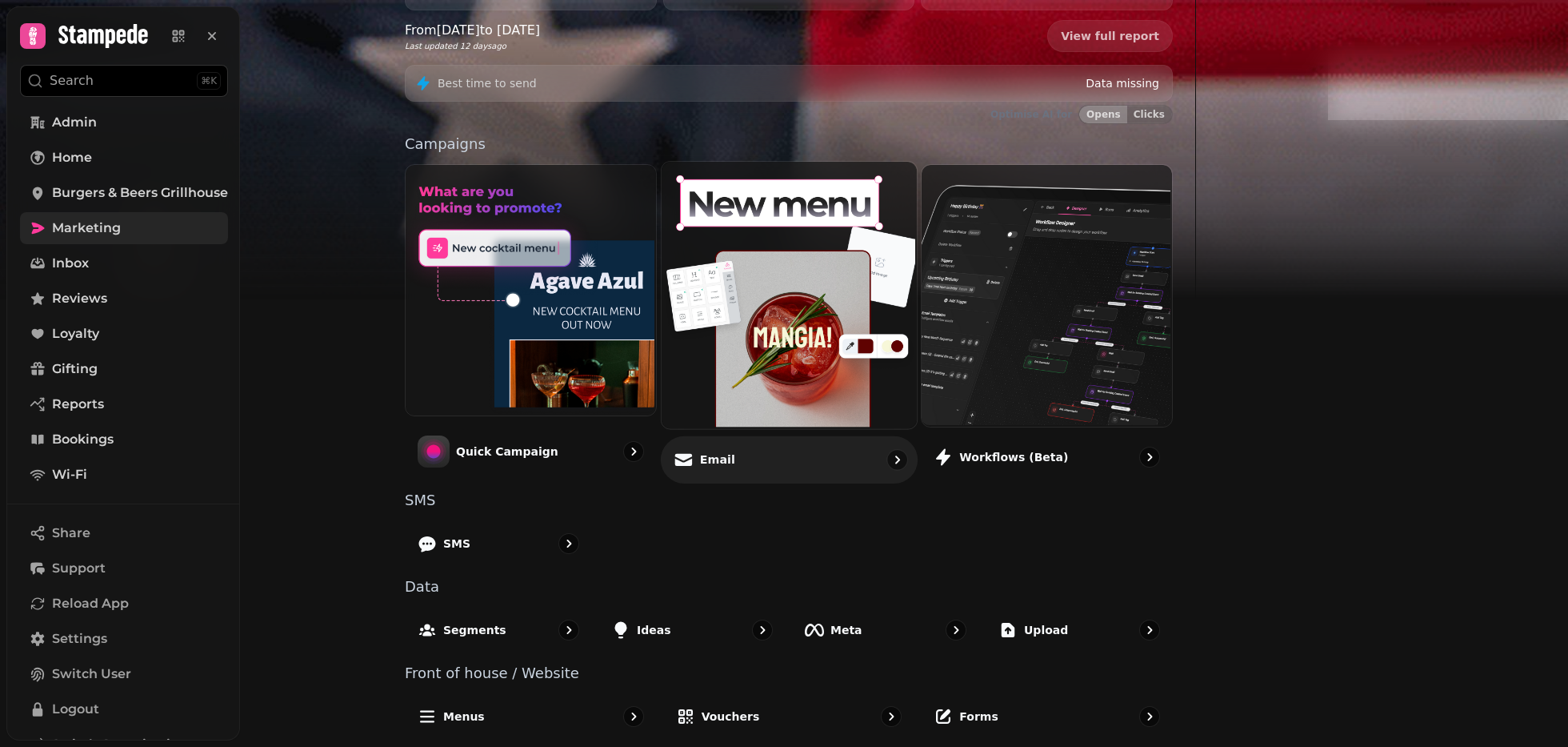
click at [840, 426] on div at bounding box center [788, 295] width 257 height 268
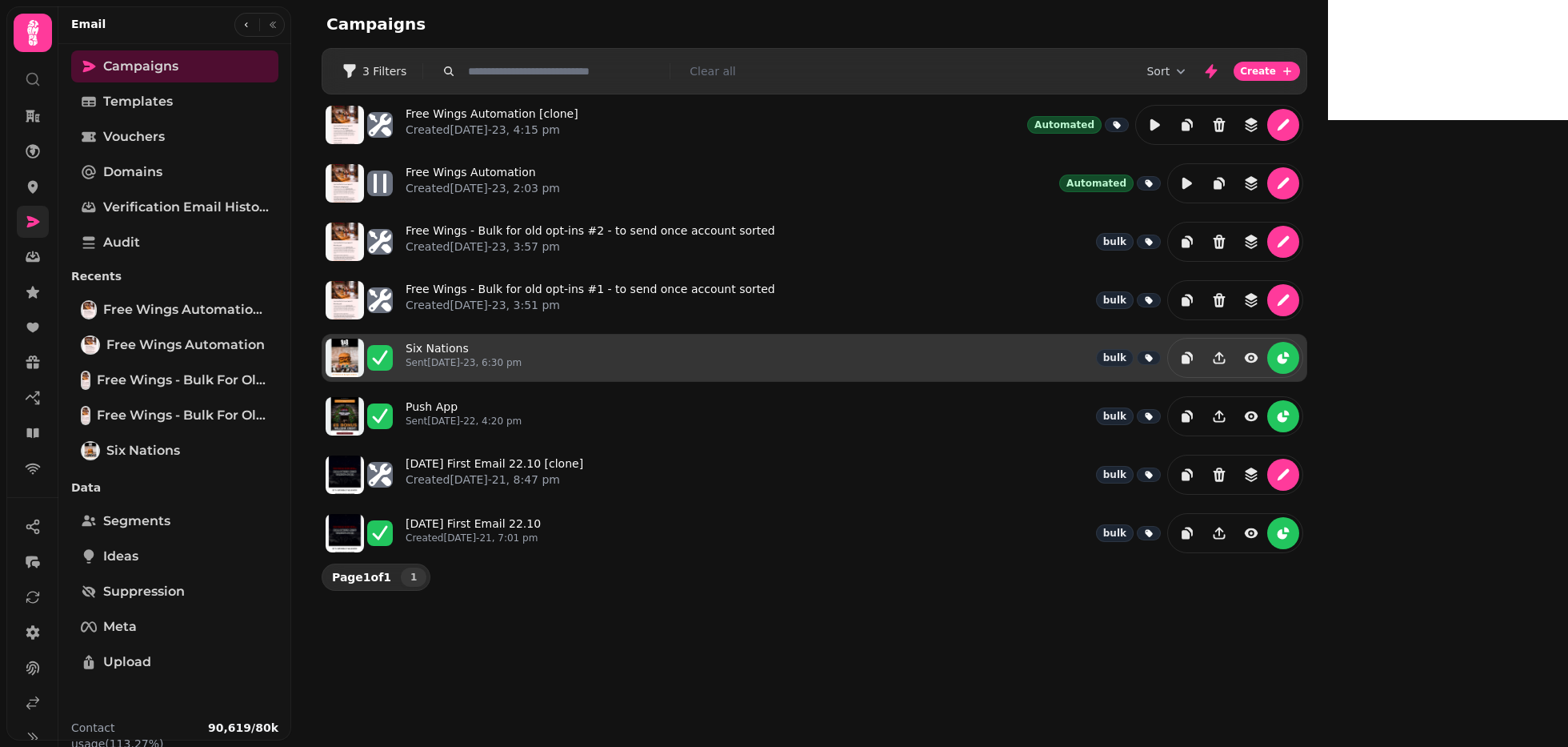
click at [672, 345] on div "Six Nations Sent [DATE]-23, 6:30 pm bulk" at bounding box center [854, 358] width 897 height 40
click at [522, 341] on link "Six Nations Sent [DATE]-23, 6:30 pm" at bounding box center [464, 357] width 116 height 35
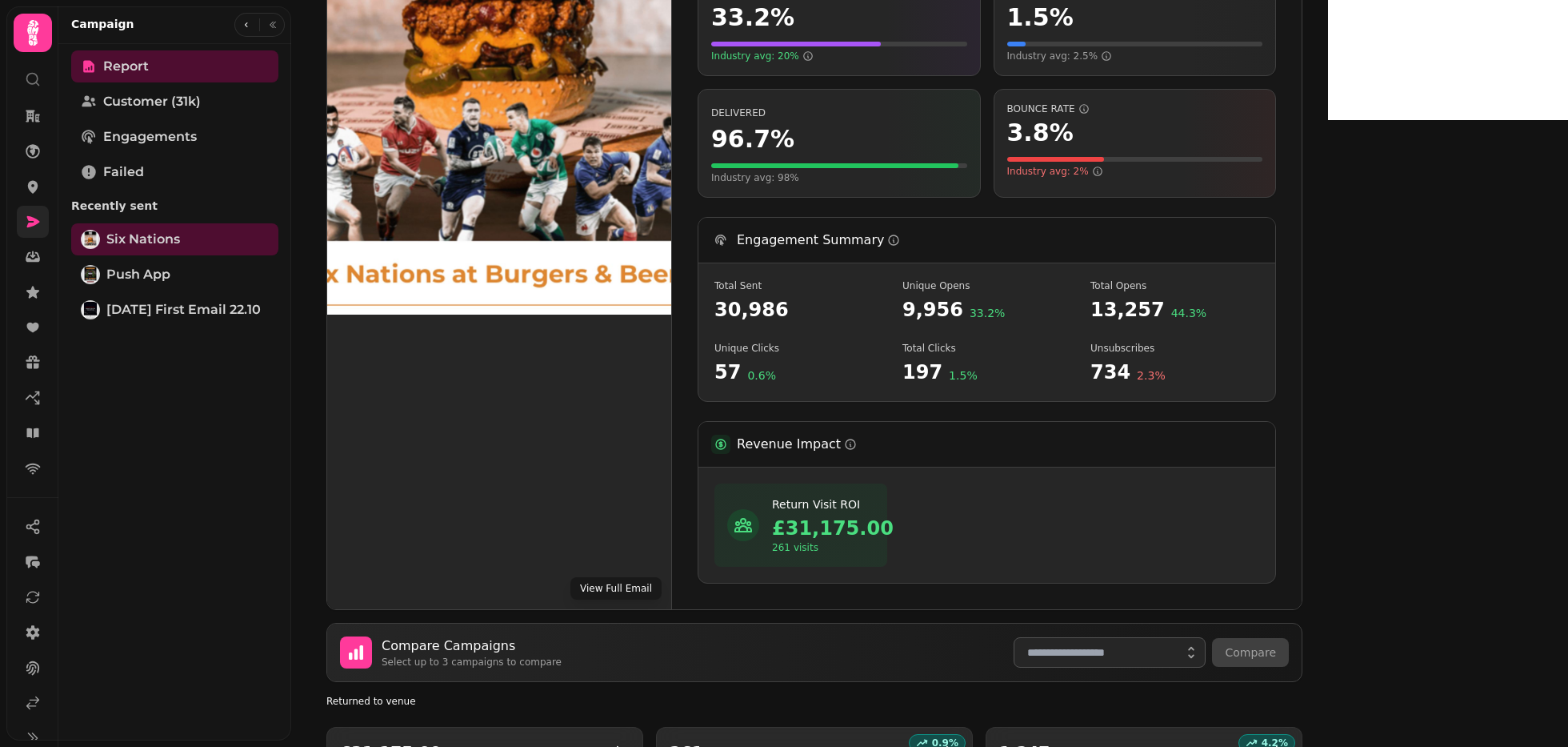
scroll to position [370, 0]
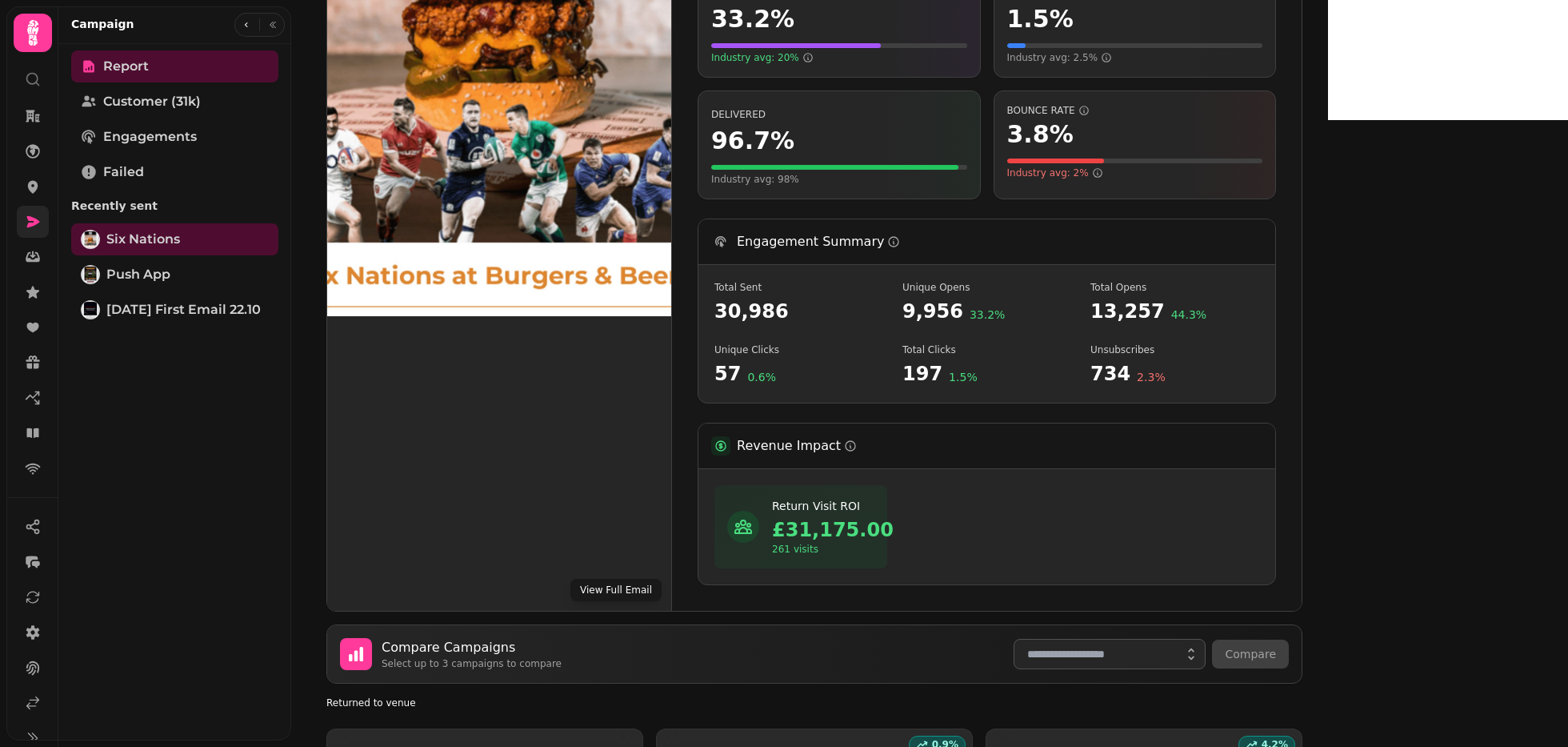
click at [1187, 431] on div "Revenue Impact" at bounding box center [986, 446] width 577 height 46
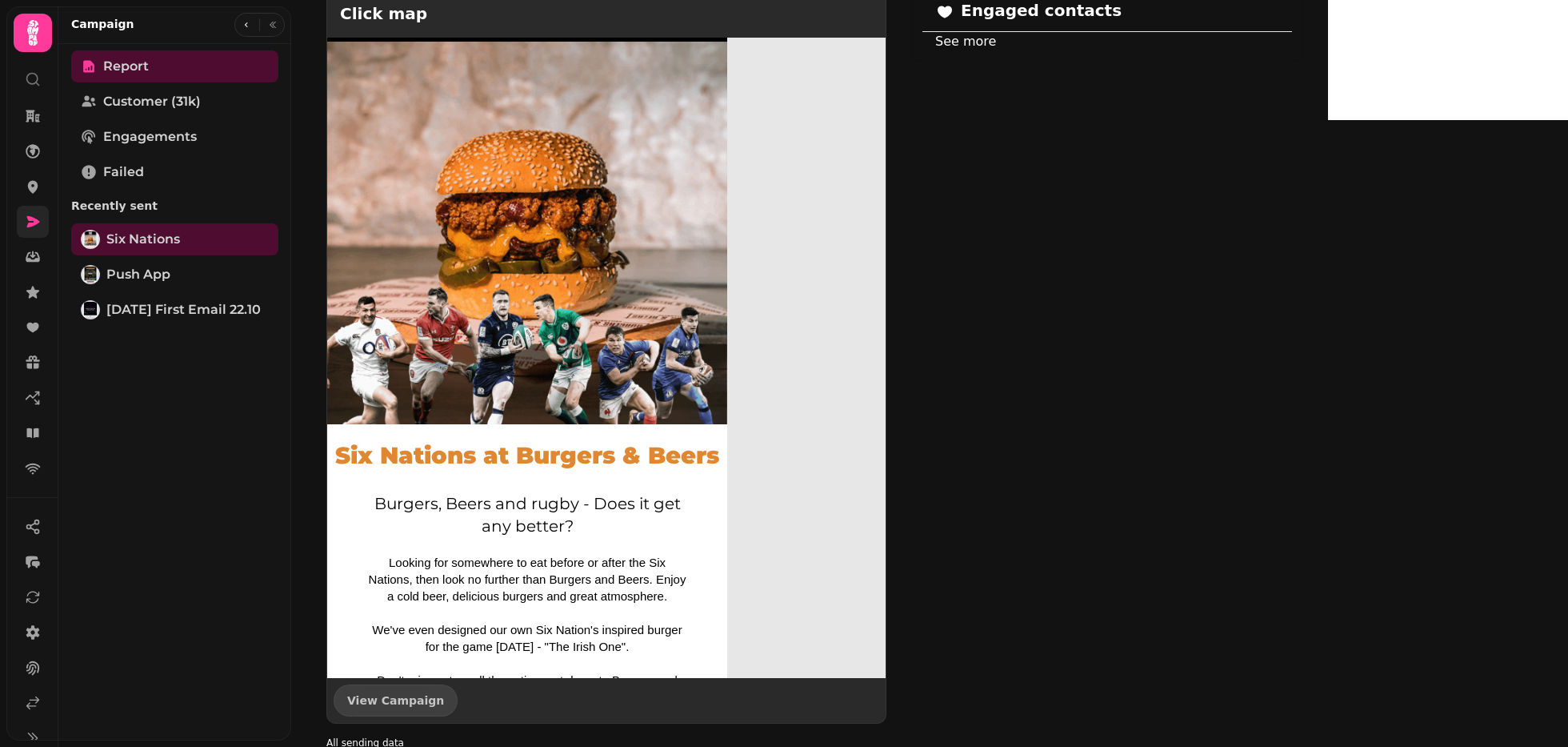
scroll to position [1352, 0]
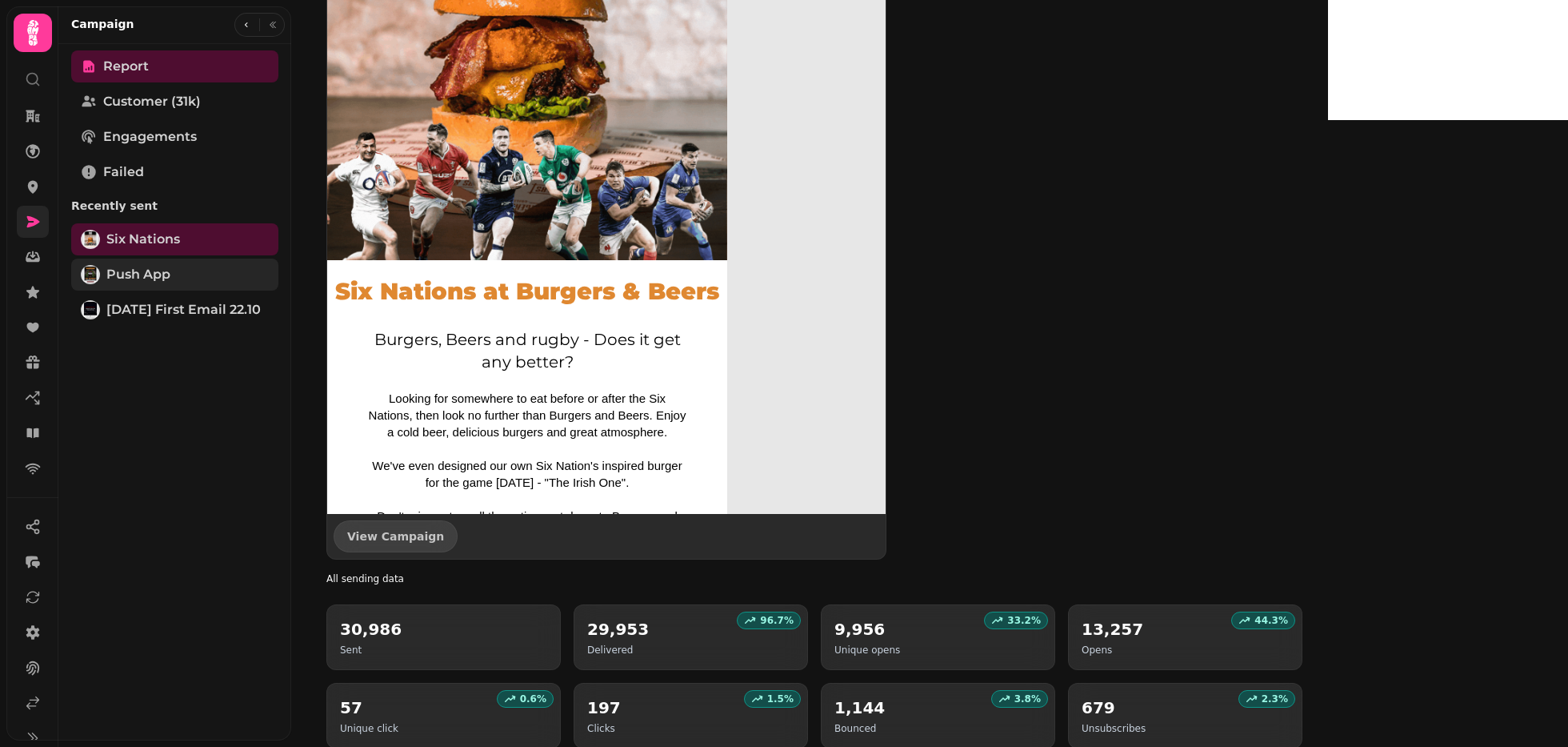
click at [150, 280] on span "Push App" at bounding box center [138, 274] width 64 height 19
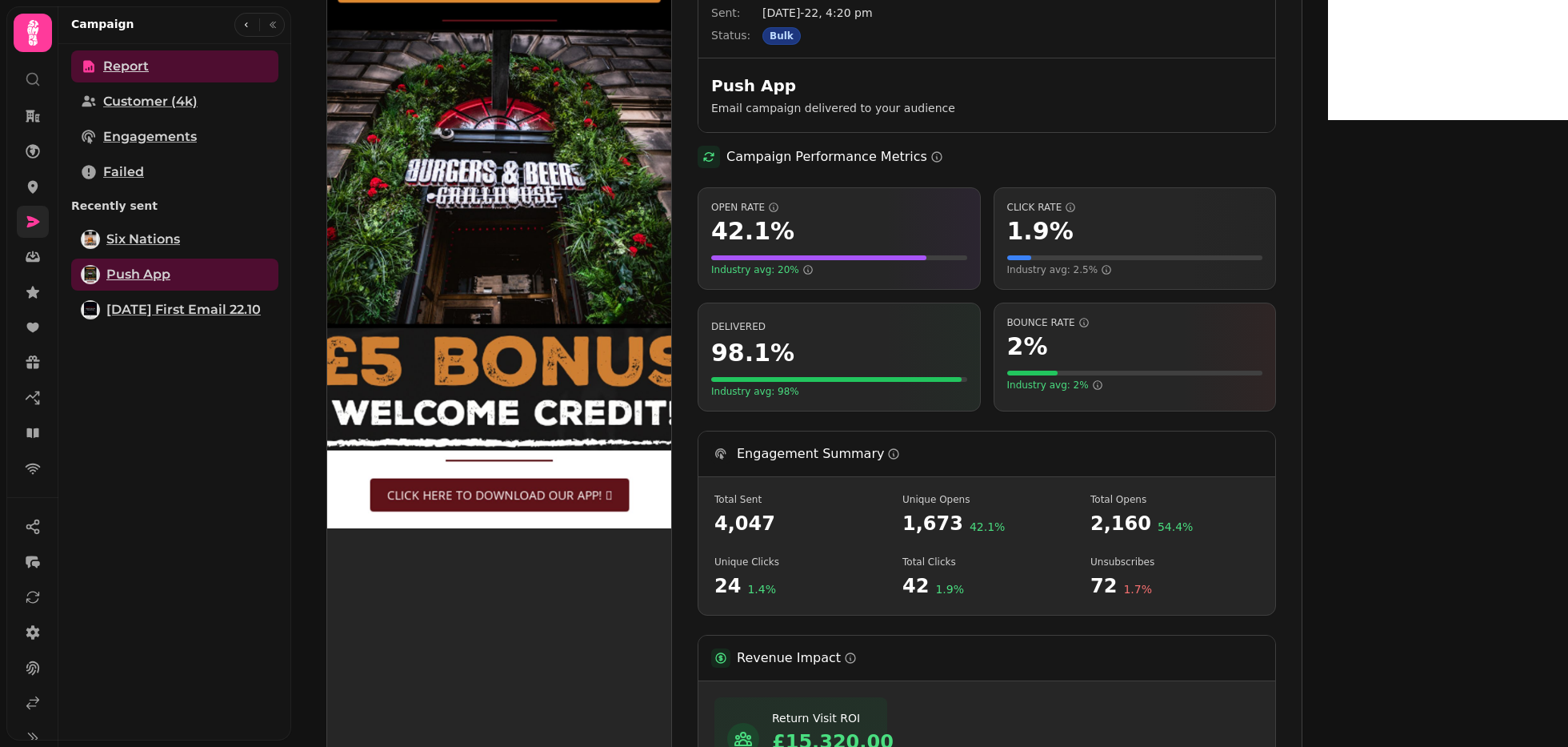
scroll to position [158, 0]
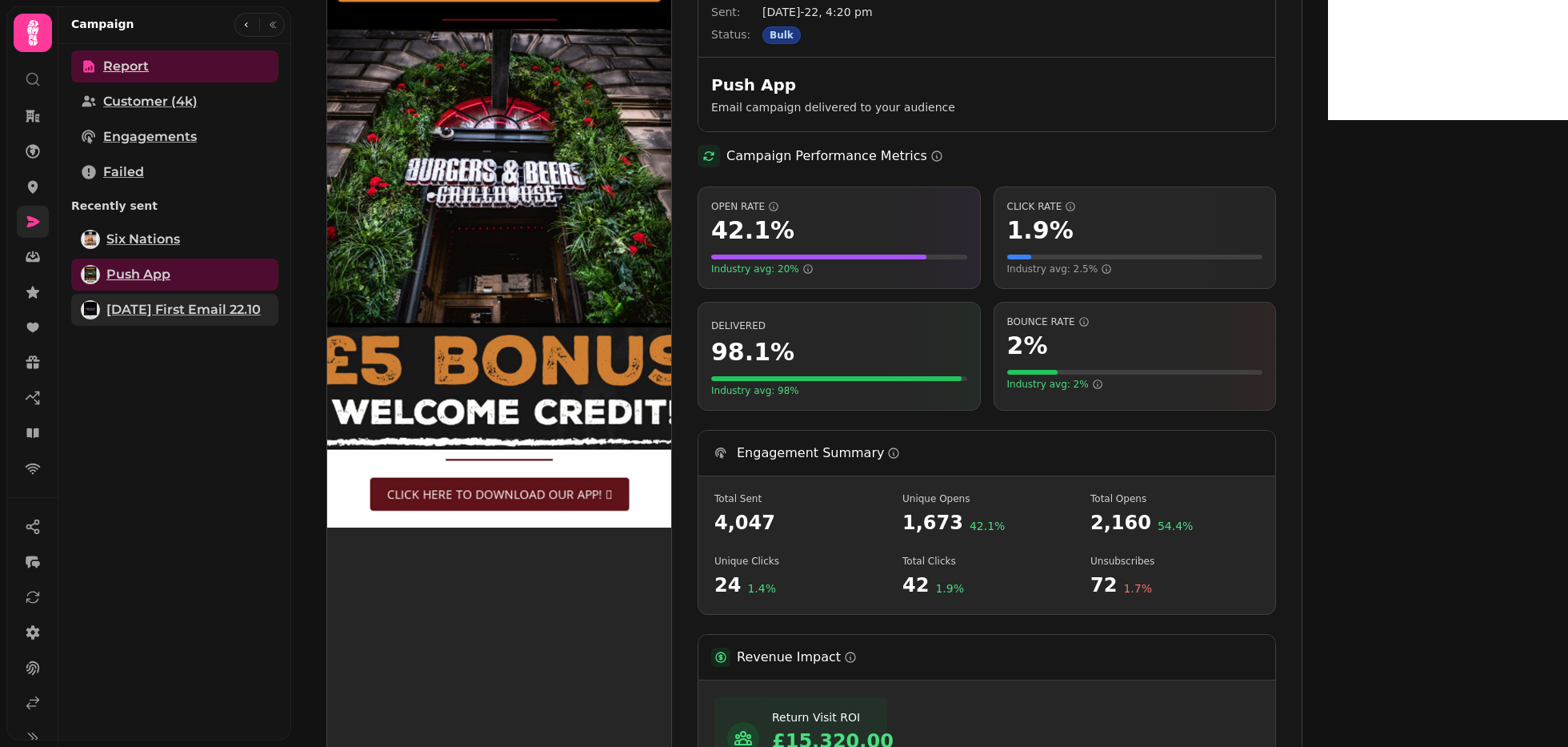
click at [195, 312] on span "[DATE] First Email 22.10" at bounding box center [183, 309] width 154 height 19
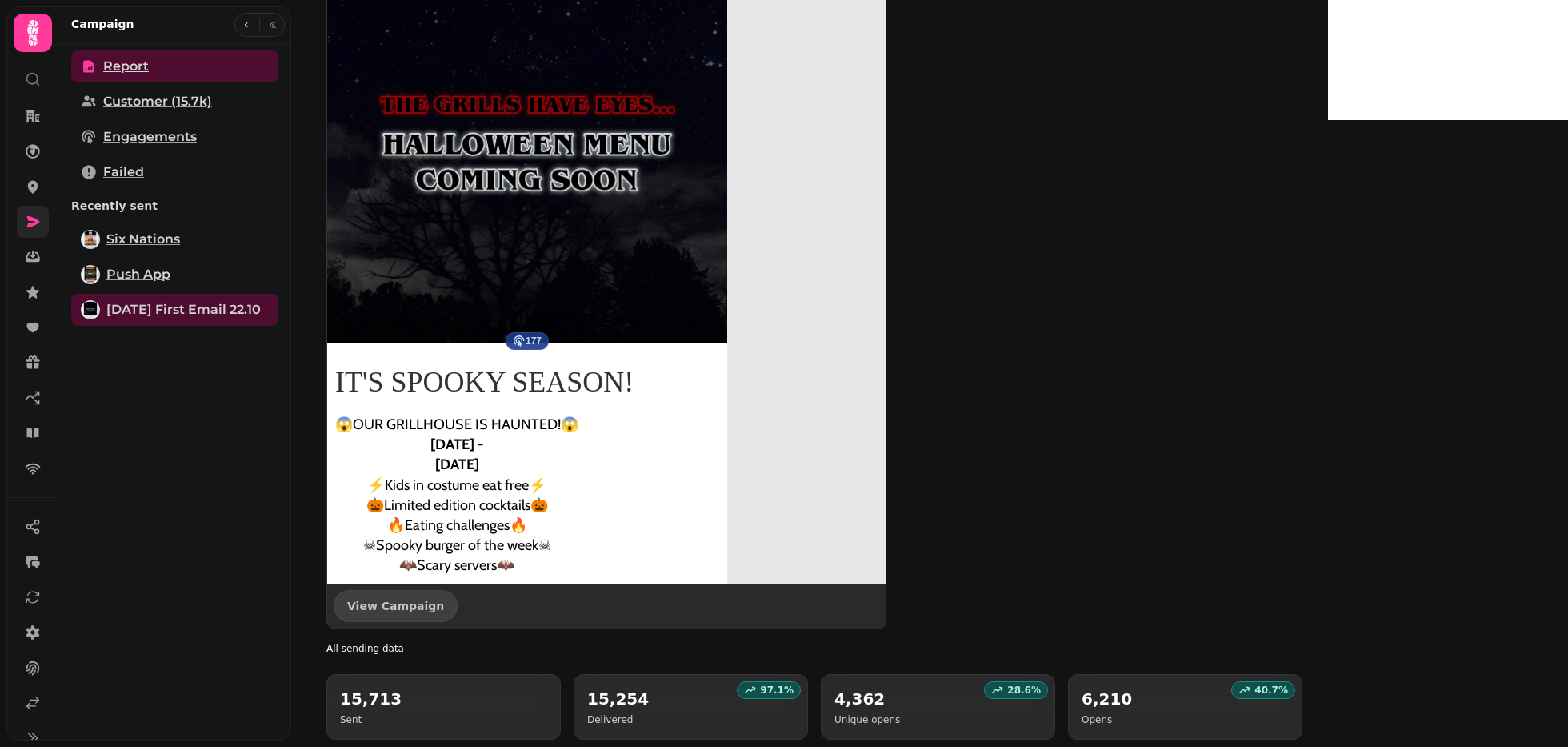
click at [31, 231] on link at bounding box center [33, 222] width 32 height 32
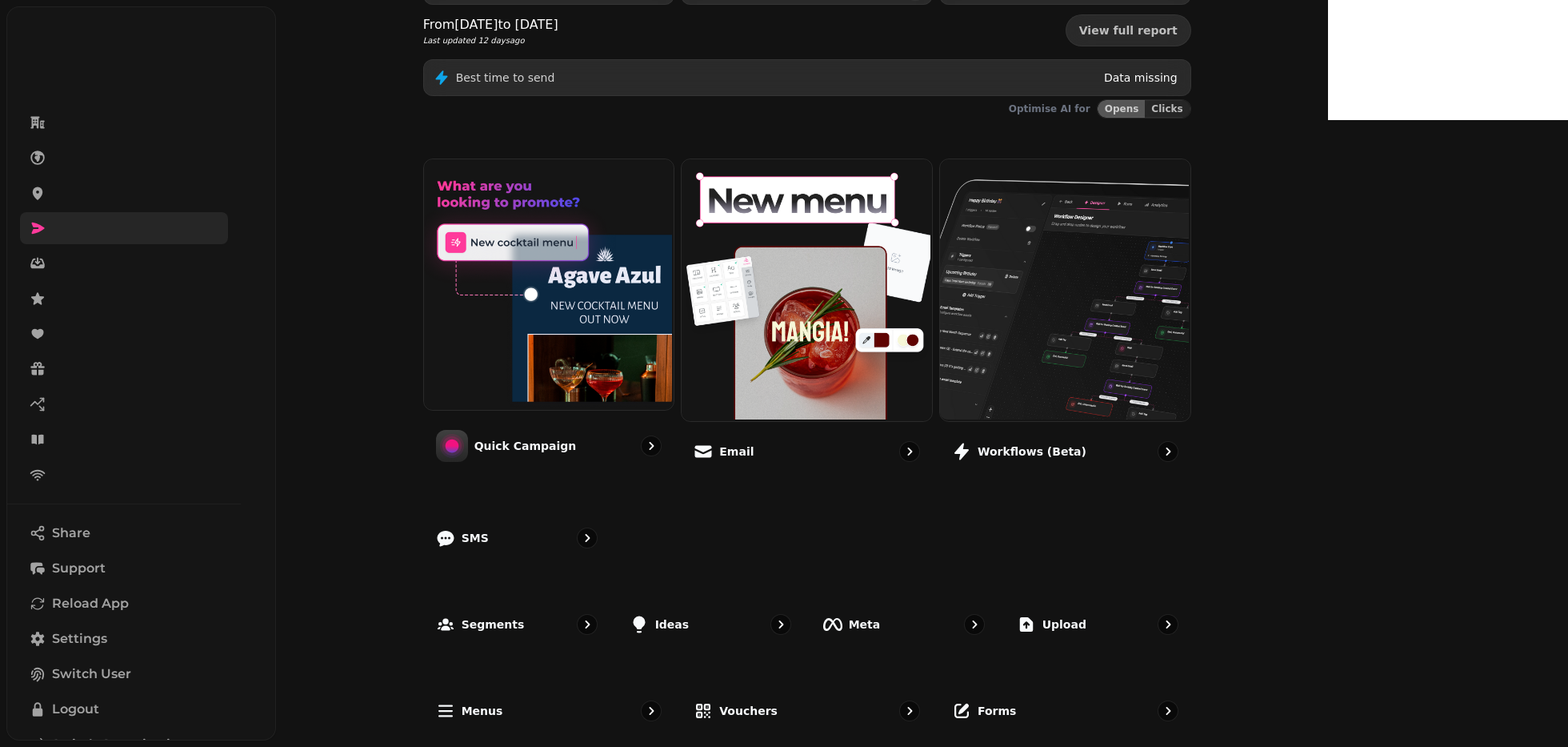
scroll to position [248, 0]
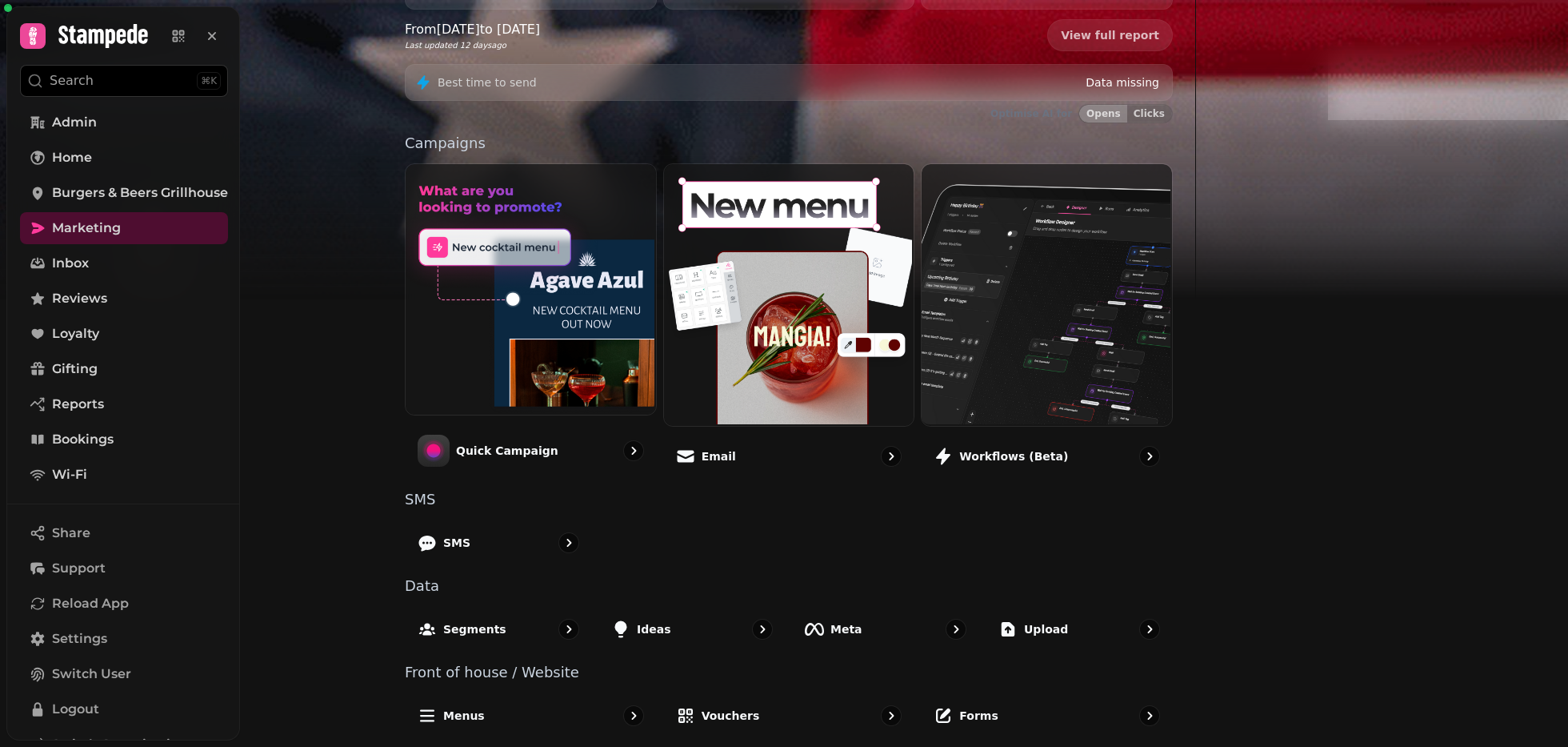
click at [567, 652] on div "111,650 All customers £0.00 Total Email Campaign ROI £0.00 Total SMS Campaign R…" at bounding box center [788, 348] width 819 height 808
click at [595, 638] on div "Segments" at bounding box center [498, 628] width 191 height 47
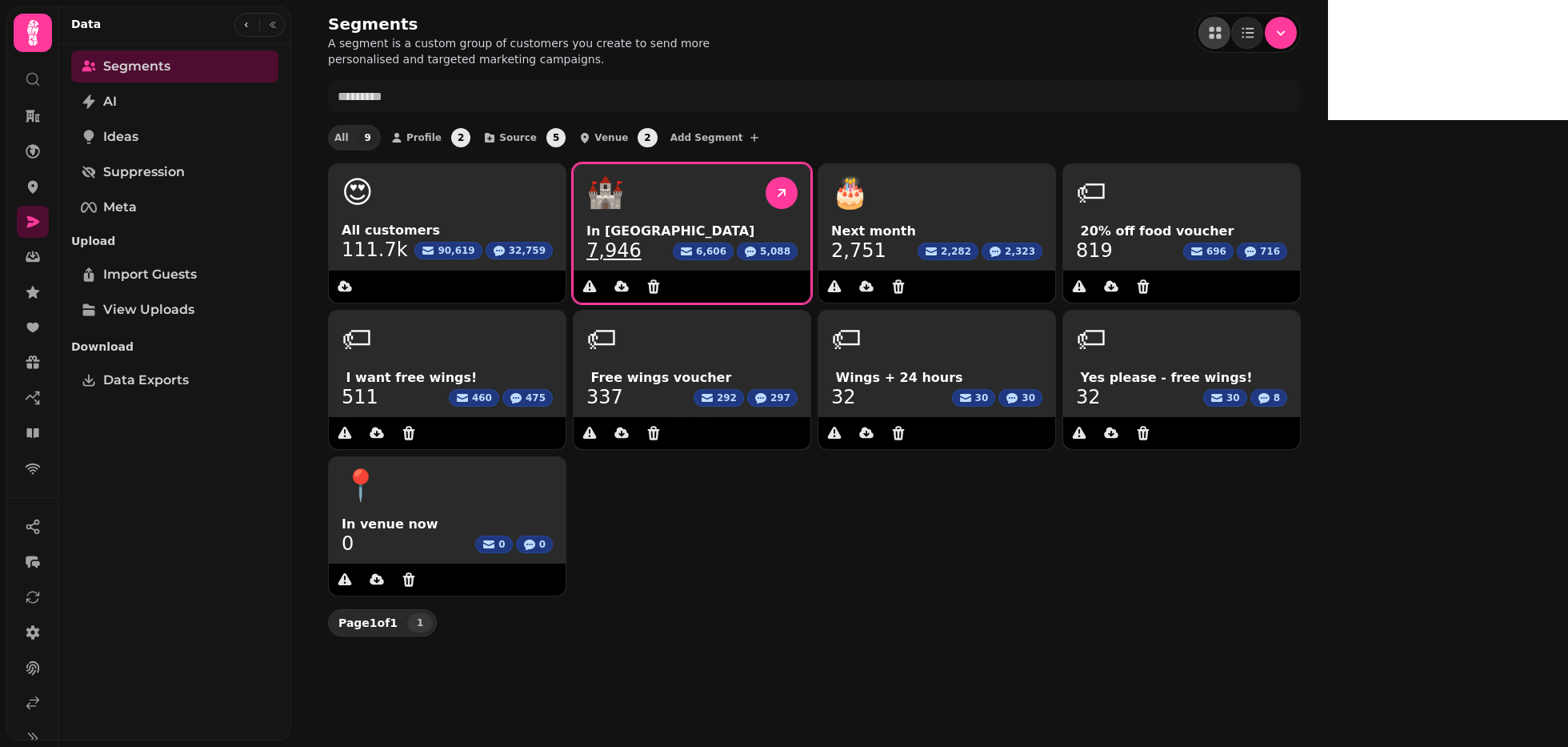
click at [716, 226] on span "In [GEOGRAPHIC_DATA]" at bounding box center [692, 231] width 211 height 19
click at [642, 254] on link "7,946" at bounding box center [614, 250] width 55 height 19
select select "**"
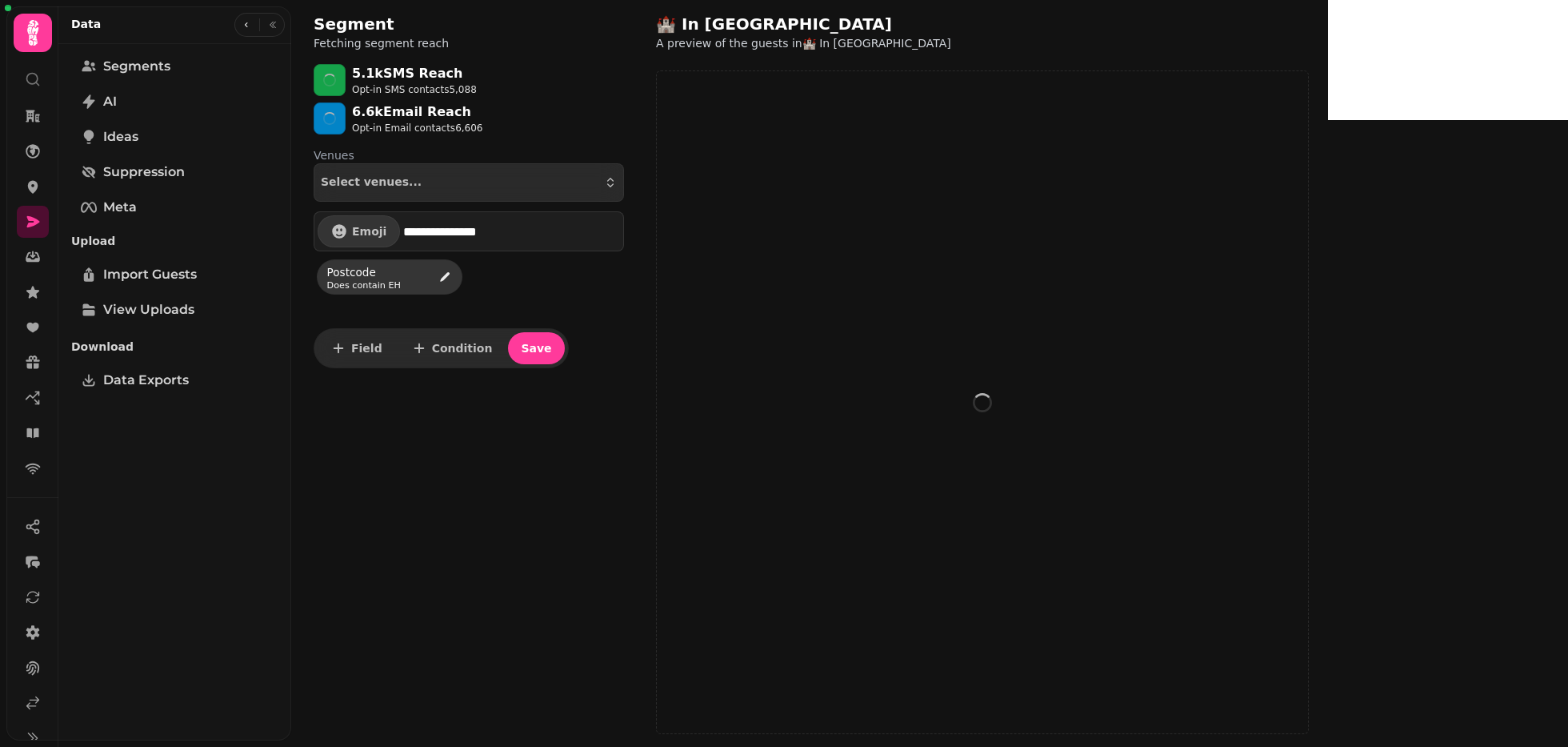
select select "**"
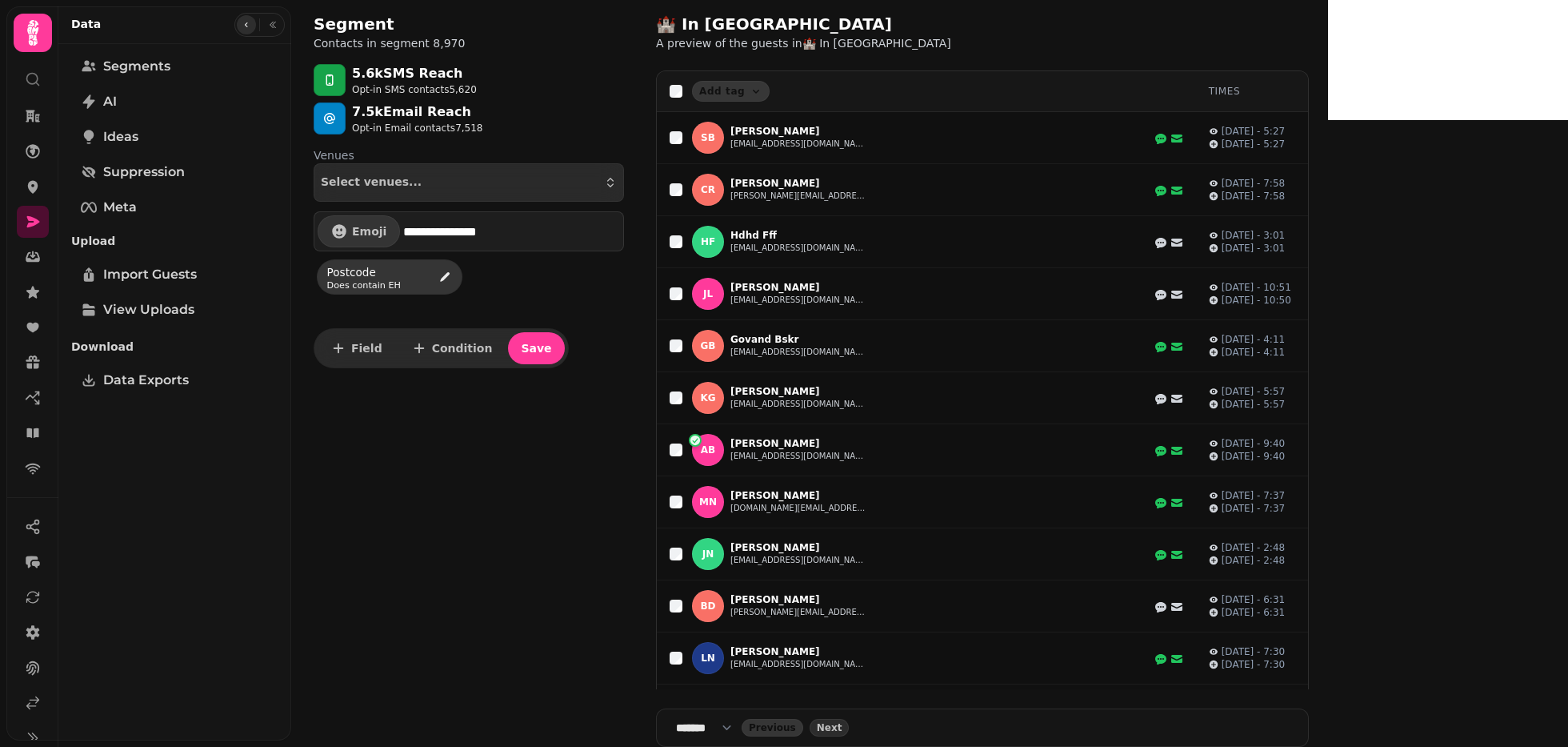
click at [242, 30] on button "button" at bounding box center [246, 24] width 19 height 19
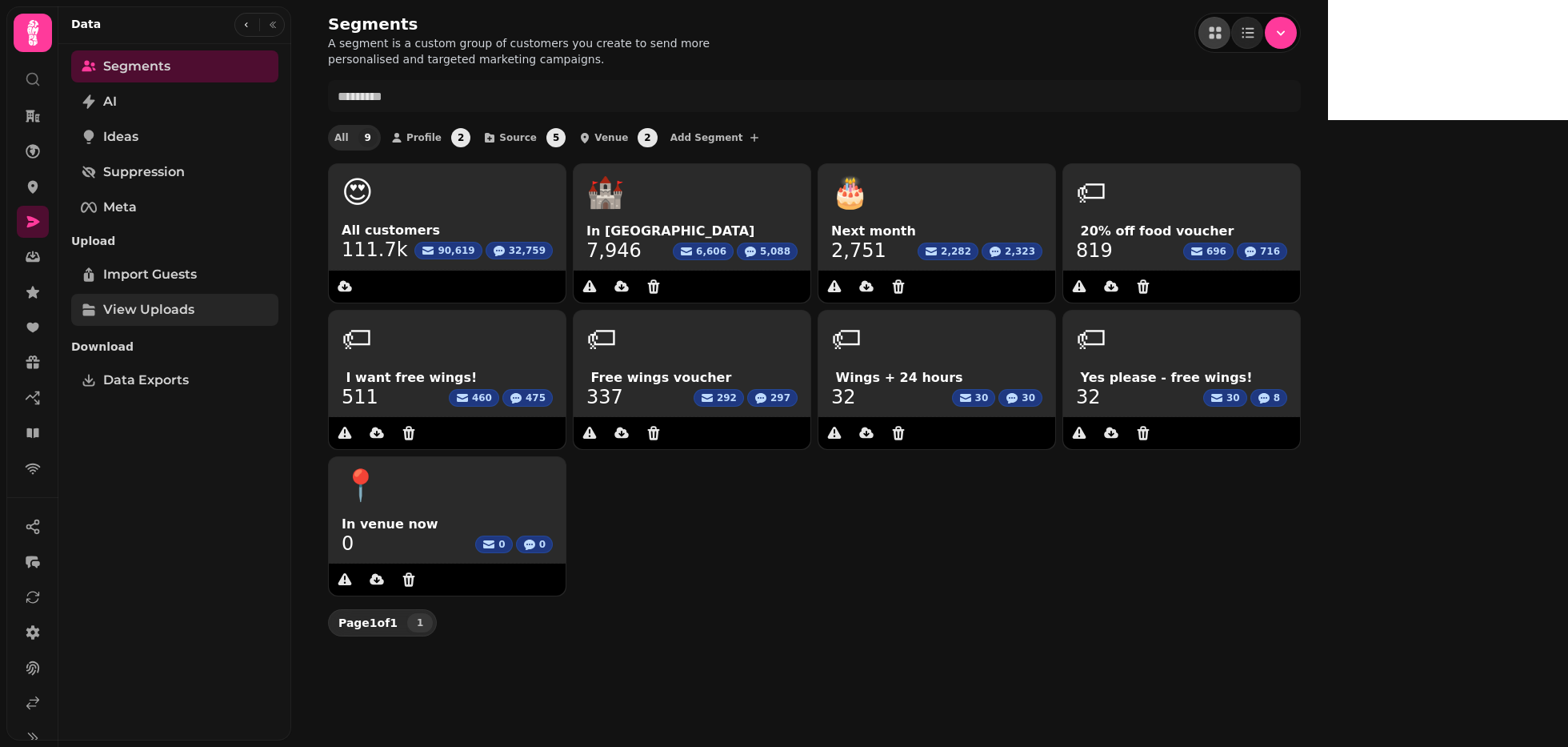
click at [103, 318] on span "View Uploads" at bounding box center [148, 309] width 91 height 19
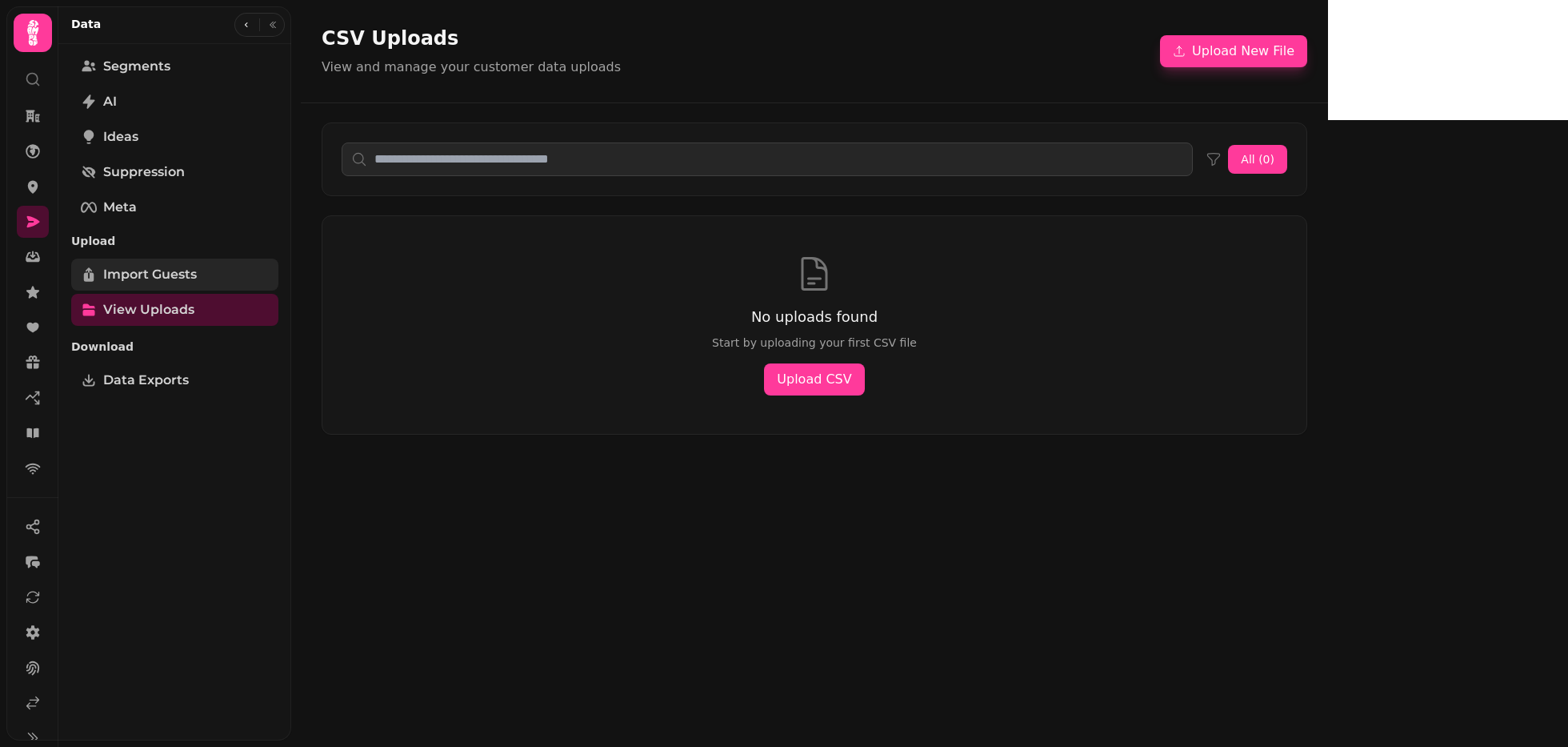
click at [131, 275] on span "Import Guests" at bounding box center [150, 274] width 94 height 19
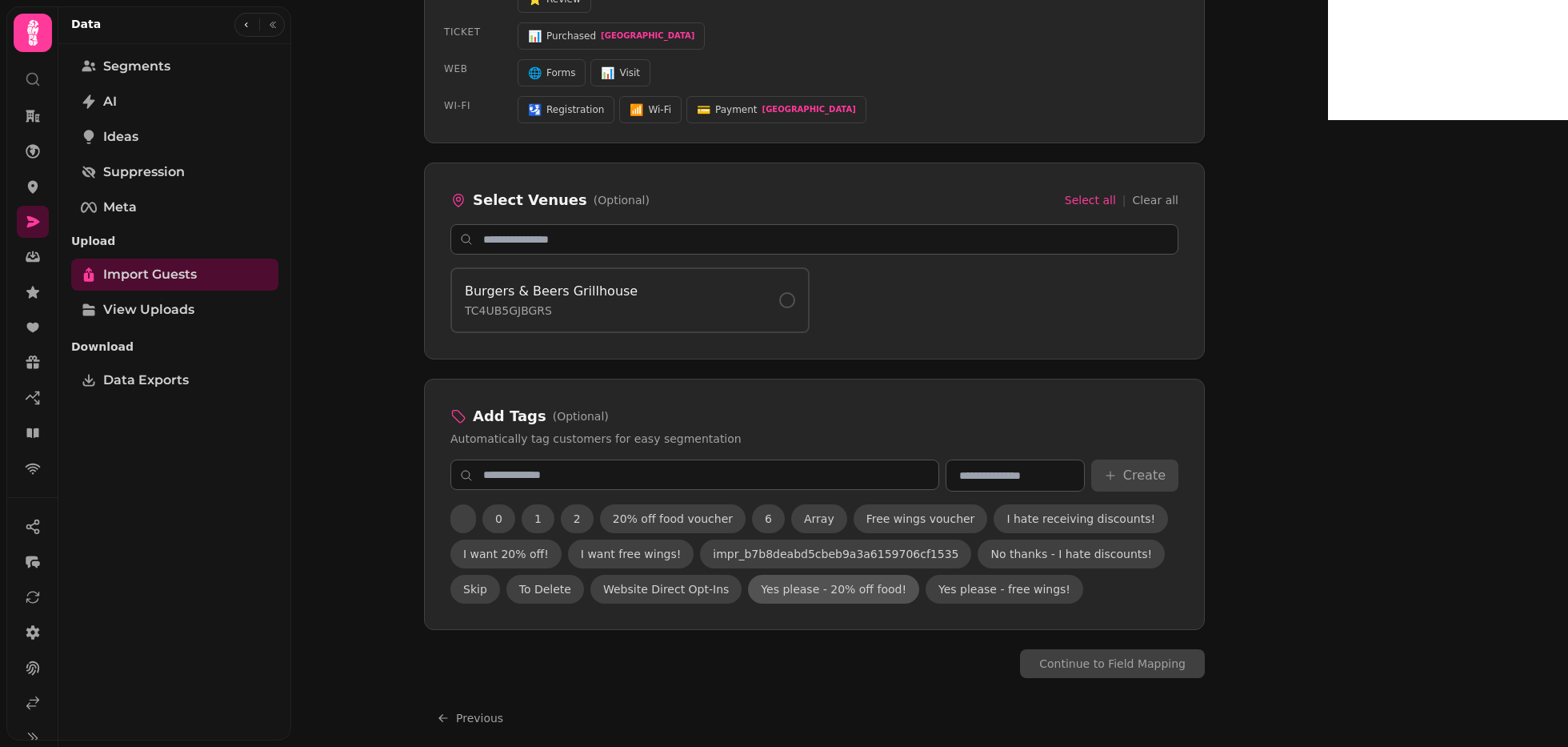
scroll to position [916, 0]
click at [113, 175] on span "Suppression" at bounding box center [144, 171] width 82 height 19
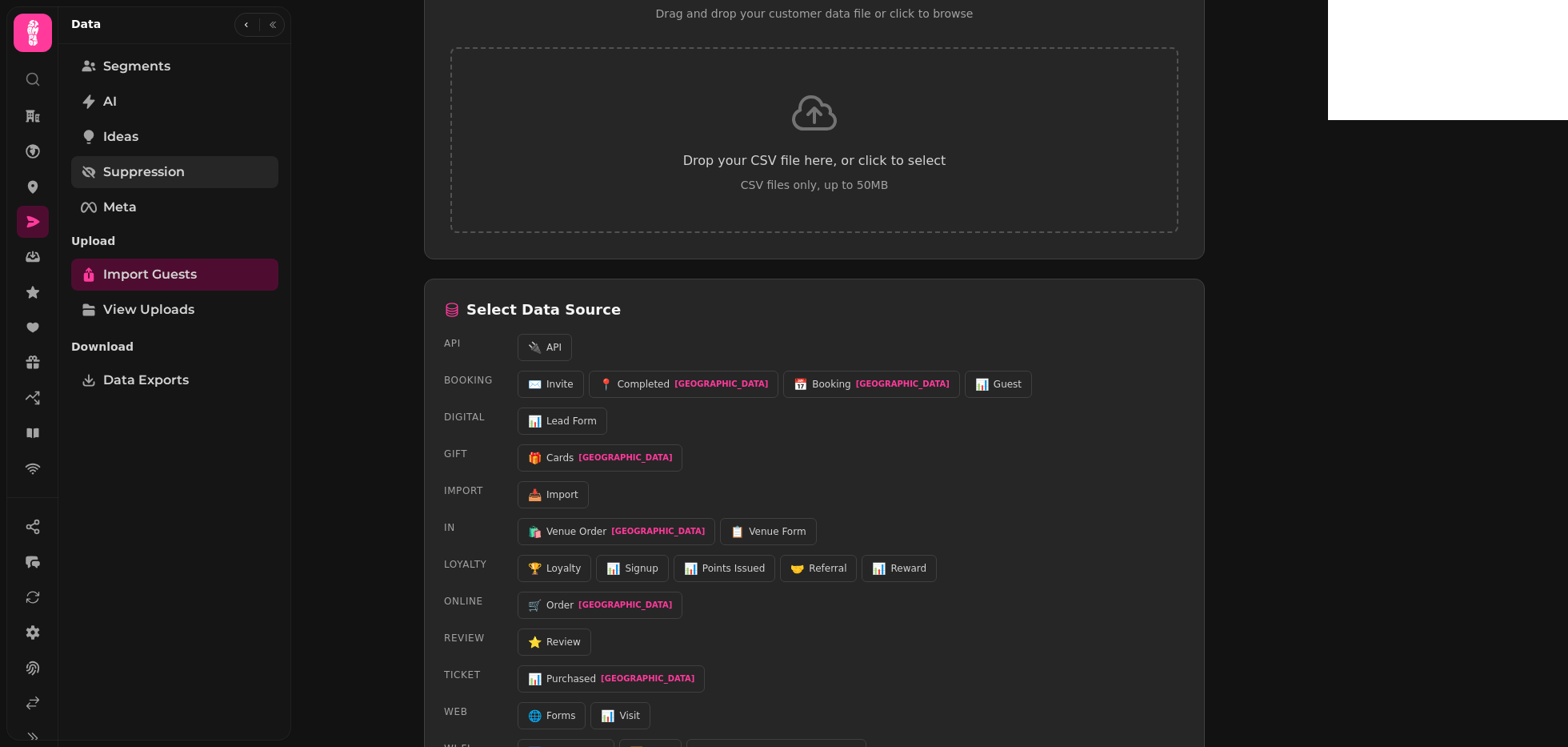
select select "**"
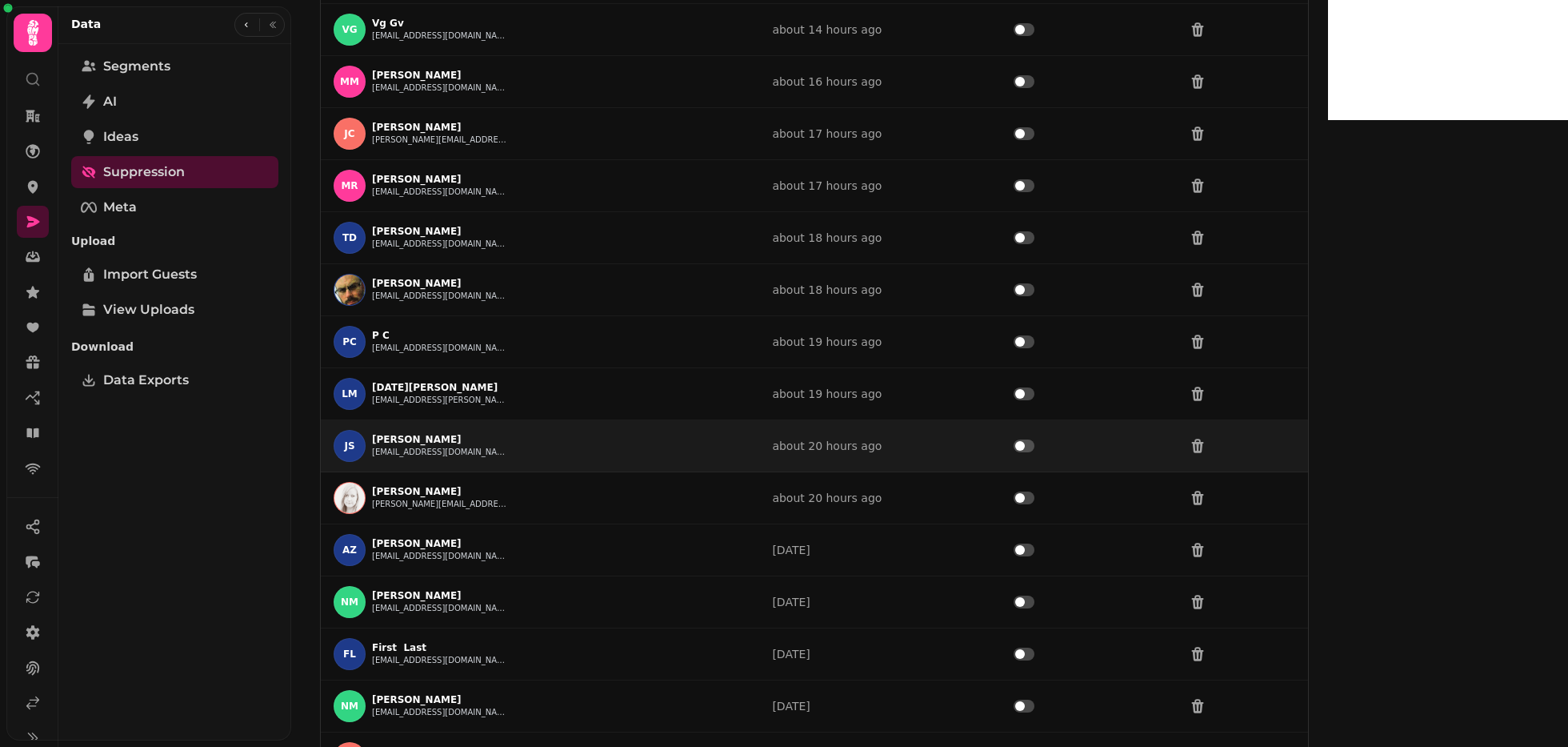
scroll to position [0, 0]
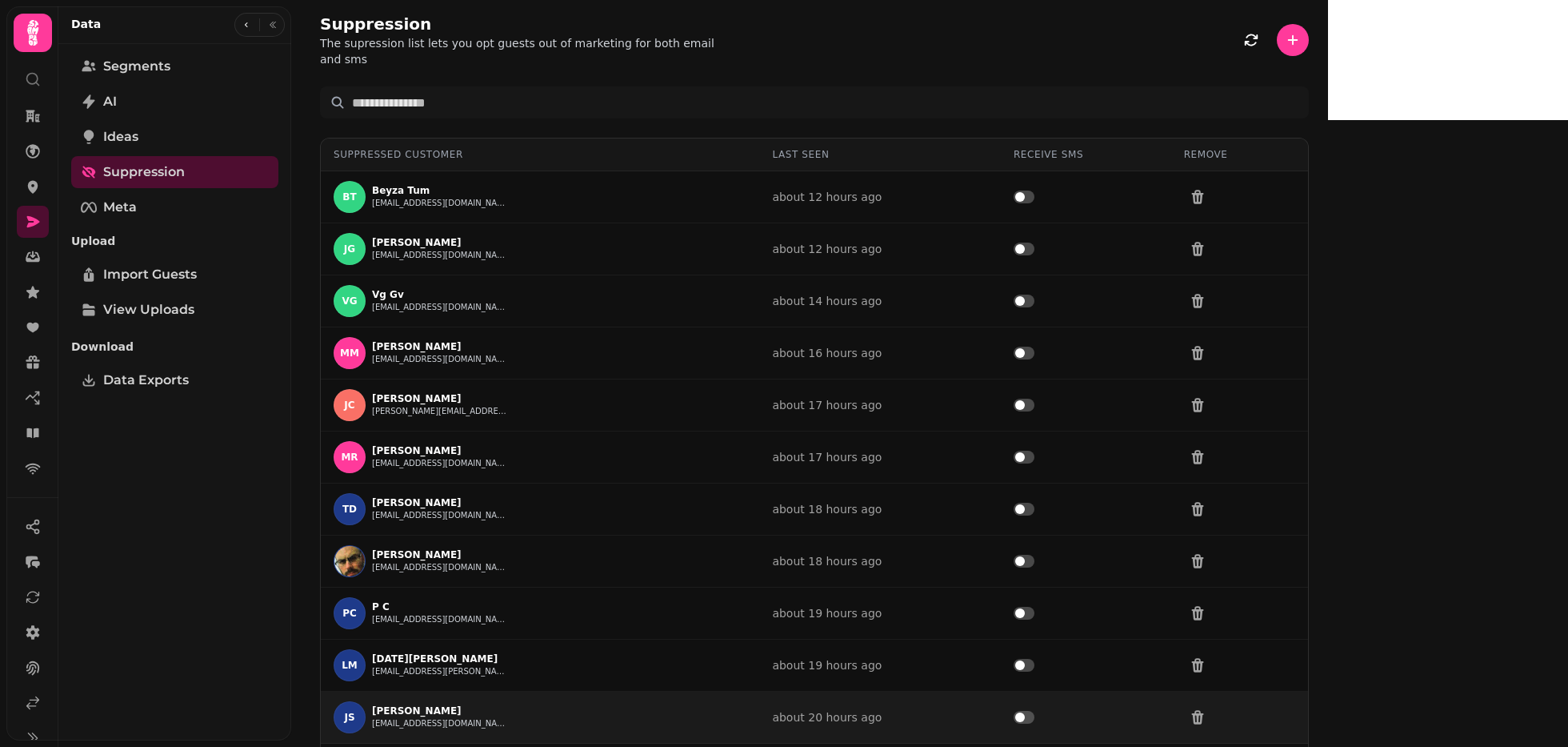
click at [697, 431] on td "[PERSON_NAME] [EMAIL_ADDRESS][DOMAIN_NAME]" at bounding box center [540, 457] width 439 height 52
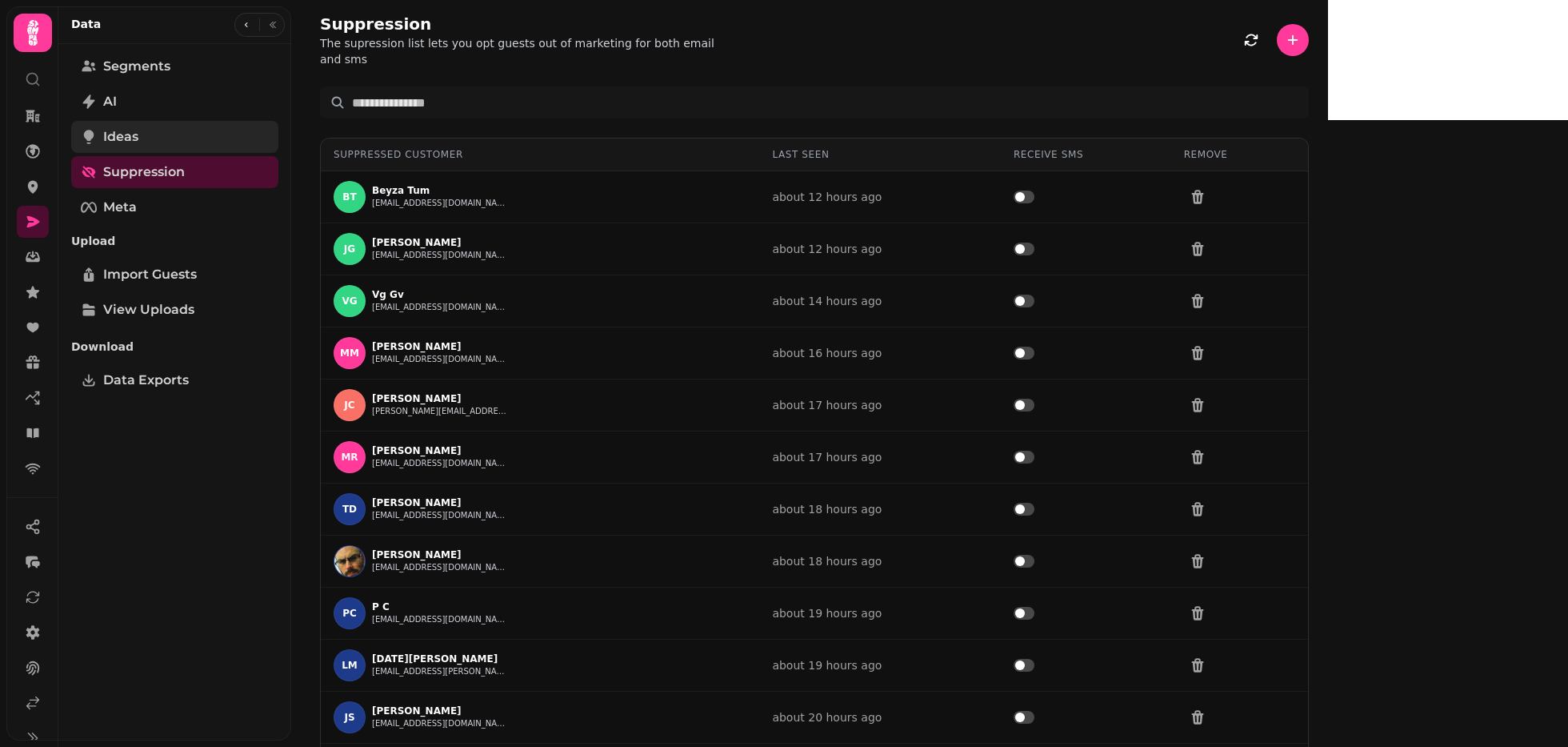
click at [130, 142] on span "Ideas" at bounding box center [120, 136] width 35 height 19
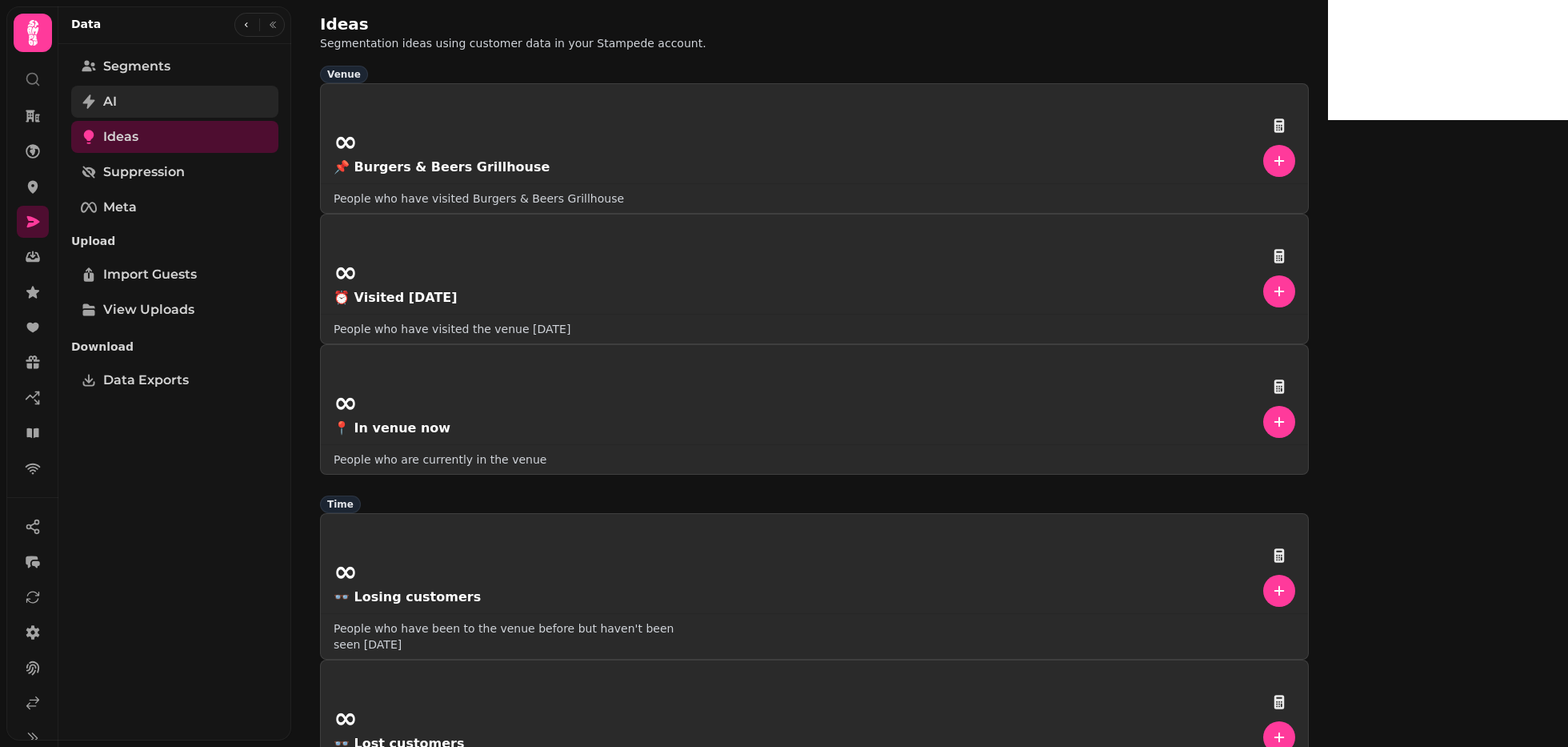
click at [144, 99] on link "AI" at bounding box center [174, 102] width 207 height 32
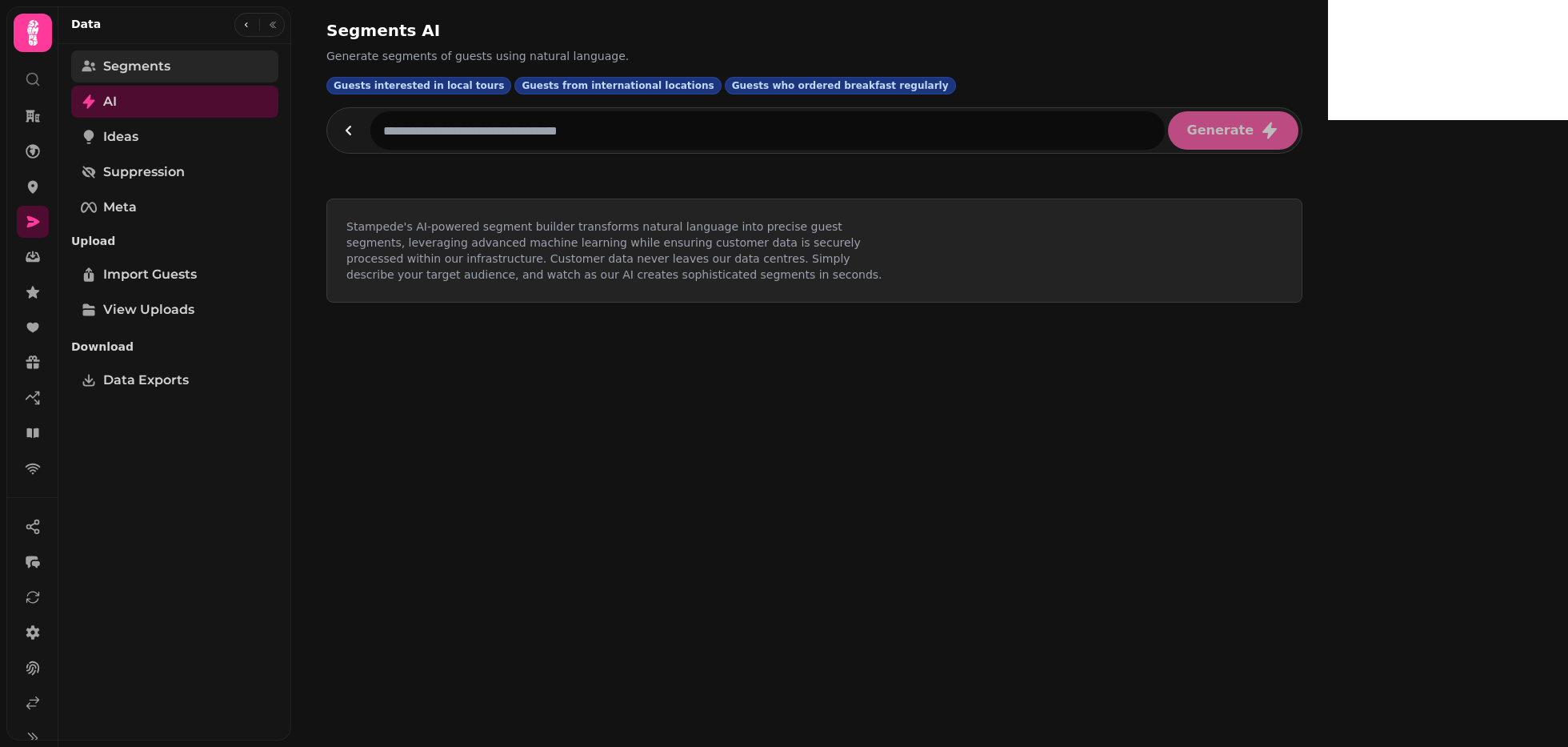
click at [164, 73] on span "Segments" at bounding box center [136, 66] width 67 height 19
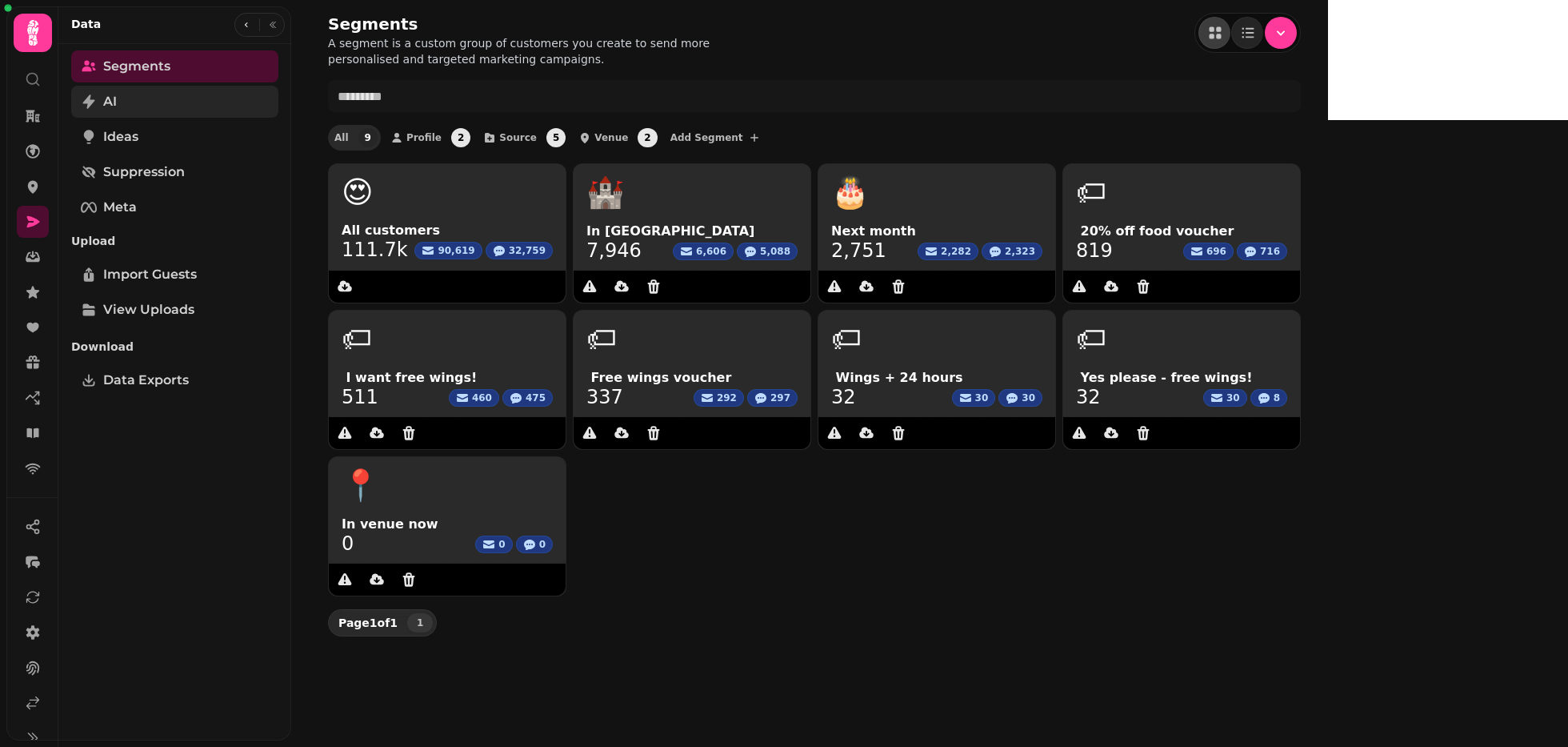
click at [135, 107] on link "AI" at bounding box center [174, 102] width 207 height 32
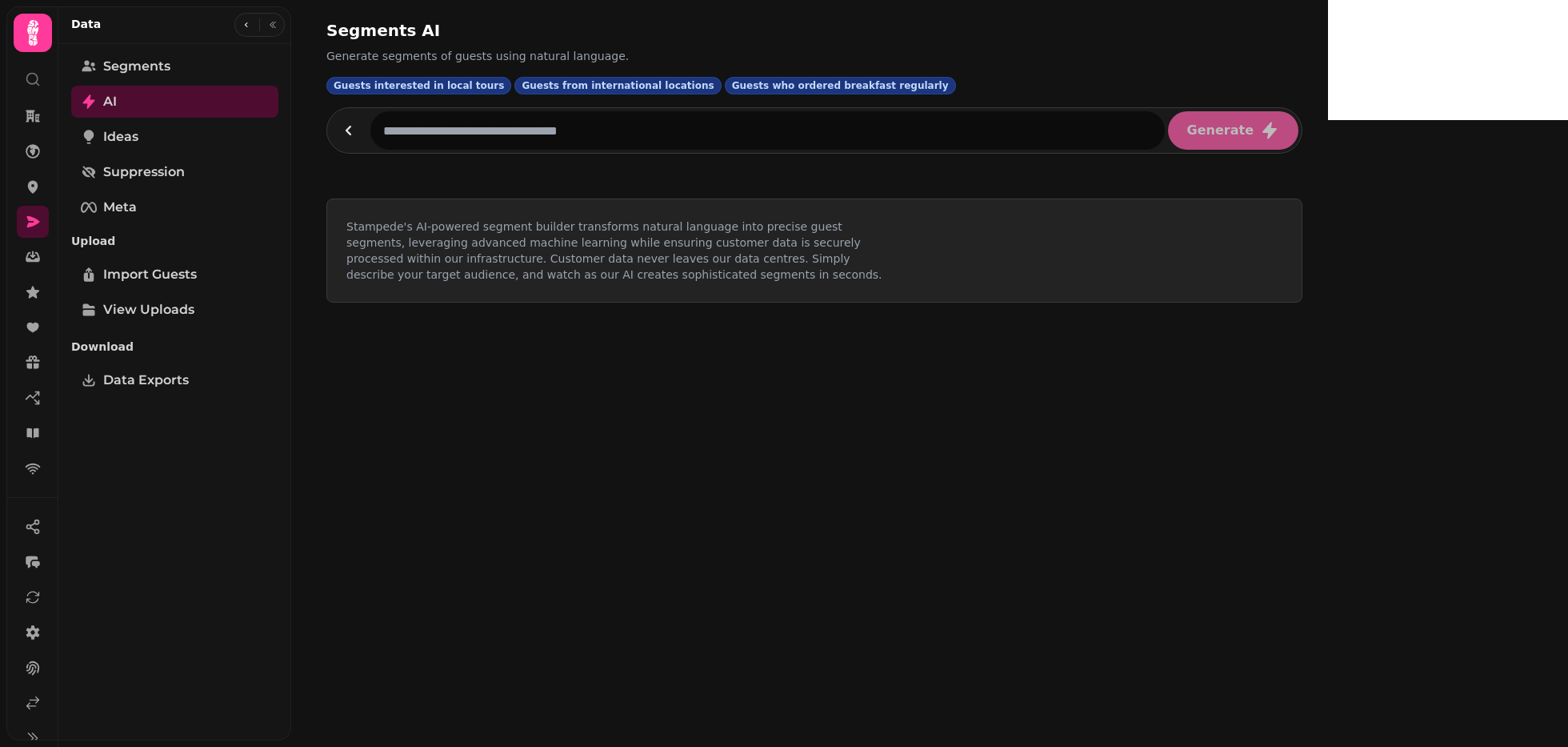
click at [435, 122] on input "text" at bounding box center [768, 130] width 794 height 38
type input "**********"
click at [1298, 119] on button "Generate" at bounding box center [1233, 130] width 130 height 38
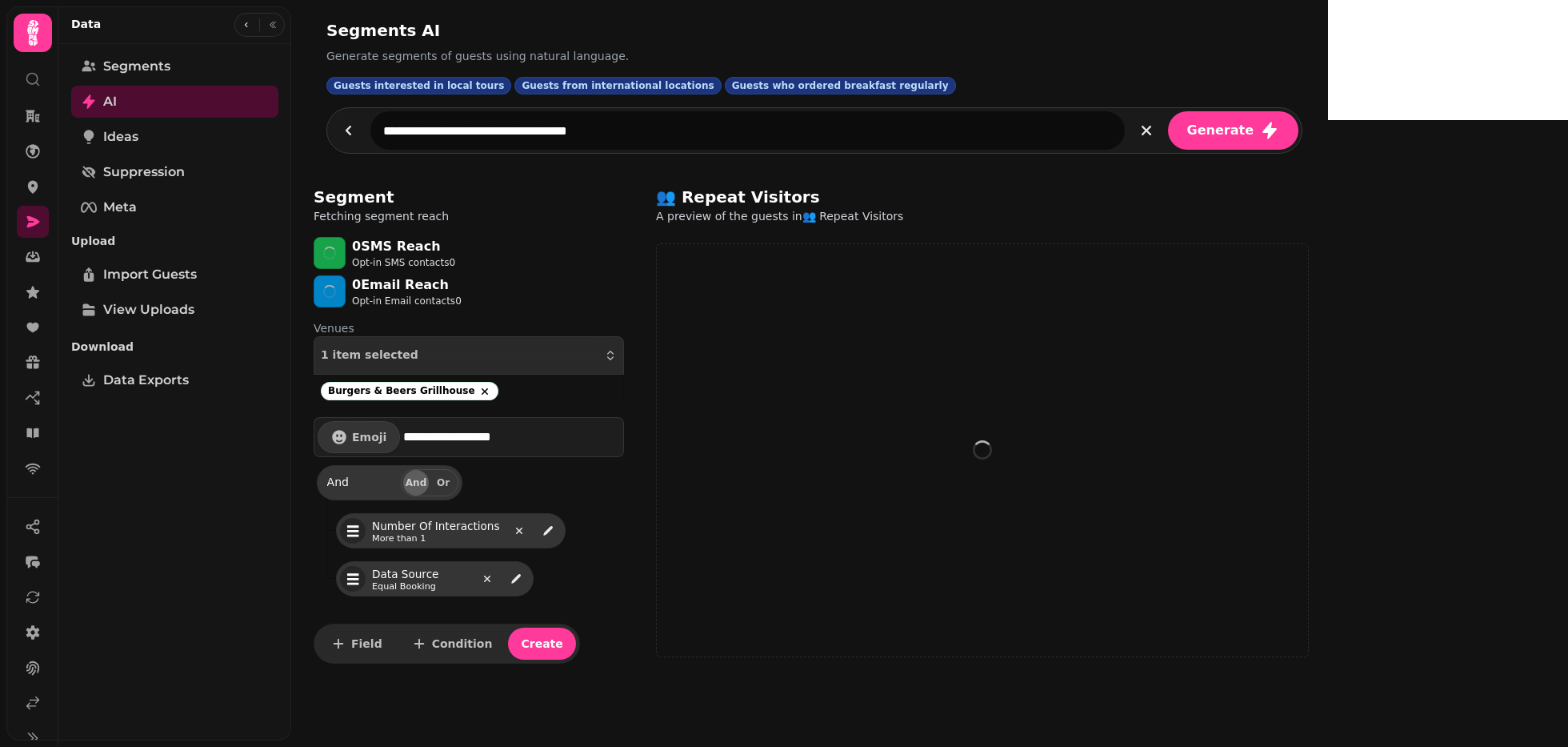
click at [420, 484] on span "And" at bounding box center [416, 483] width 13 height 10
click at [440, 486] on button "Or" at bounding box center [444, 483] width 26 height 26
click at [422, 483] on span "And" at bounding box center [416, 483] width 13 height 10
click at [377, 643] on button "Field" at bounding box center [357, 643] width 78 height 32
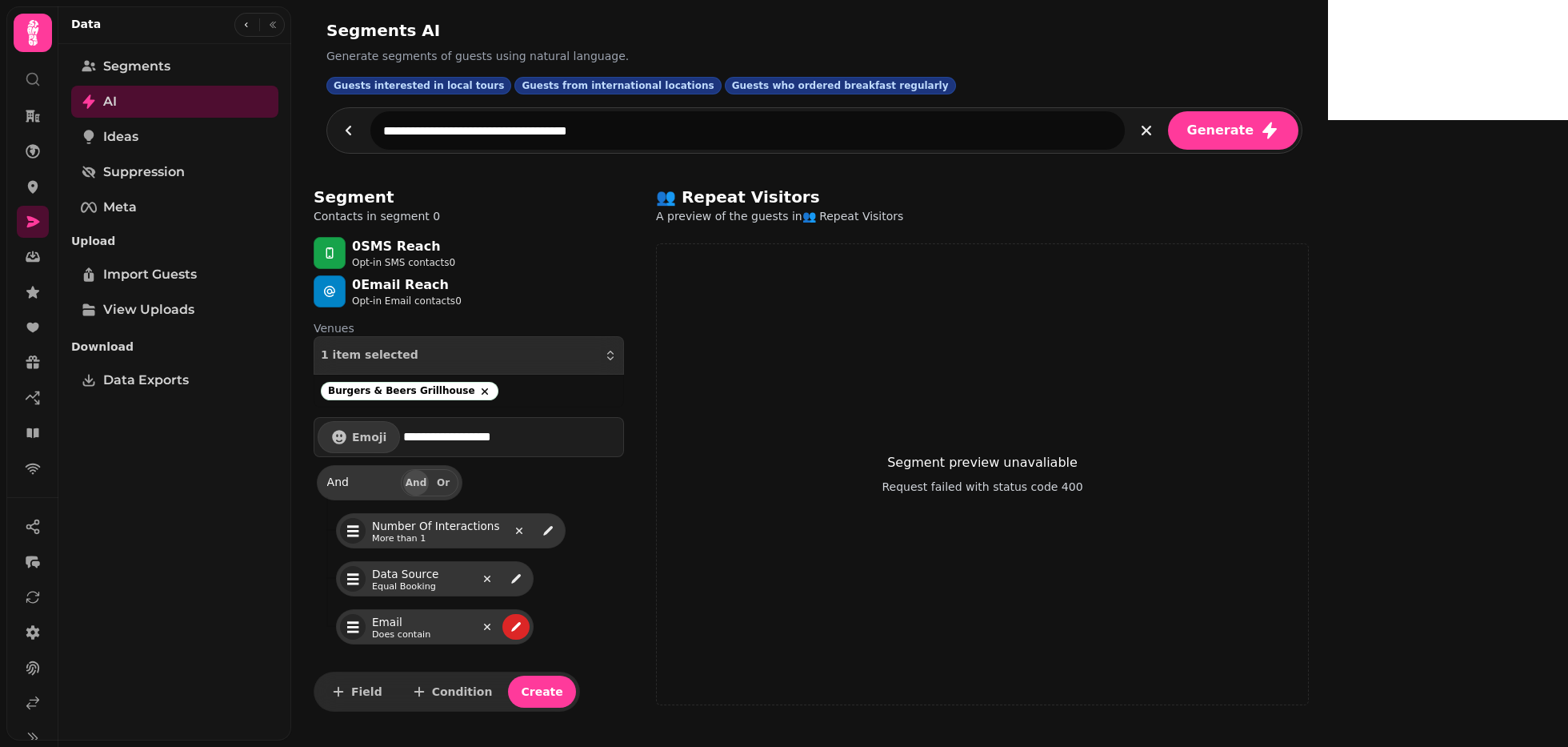
click at [404, 630] on span "Does contain" at bounding box center [420, 634] width 96 height 9
click at [394, 620] on span "Email" at bounding box center [420, 622] width 96 height 16
click at [523, 621] on button "edit" at bounding box center [516, 627] width 27 height 26
select select "*****"
select select "****"
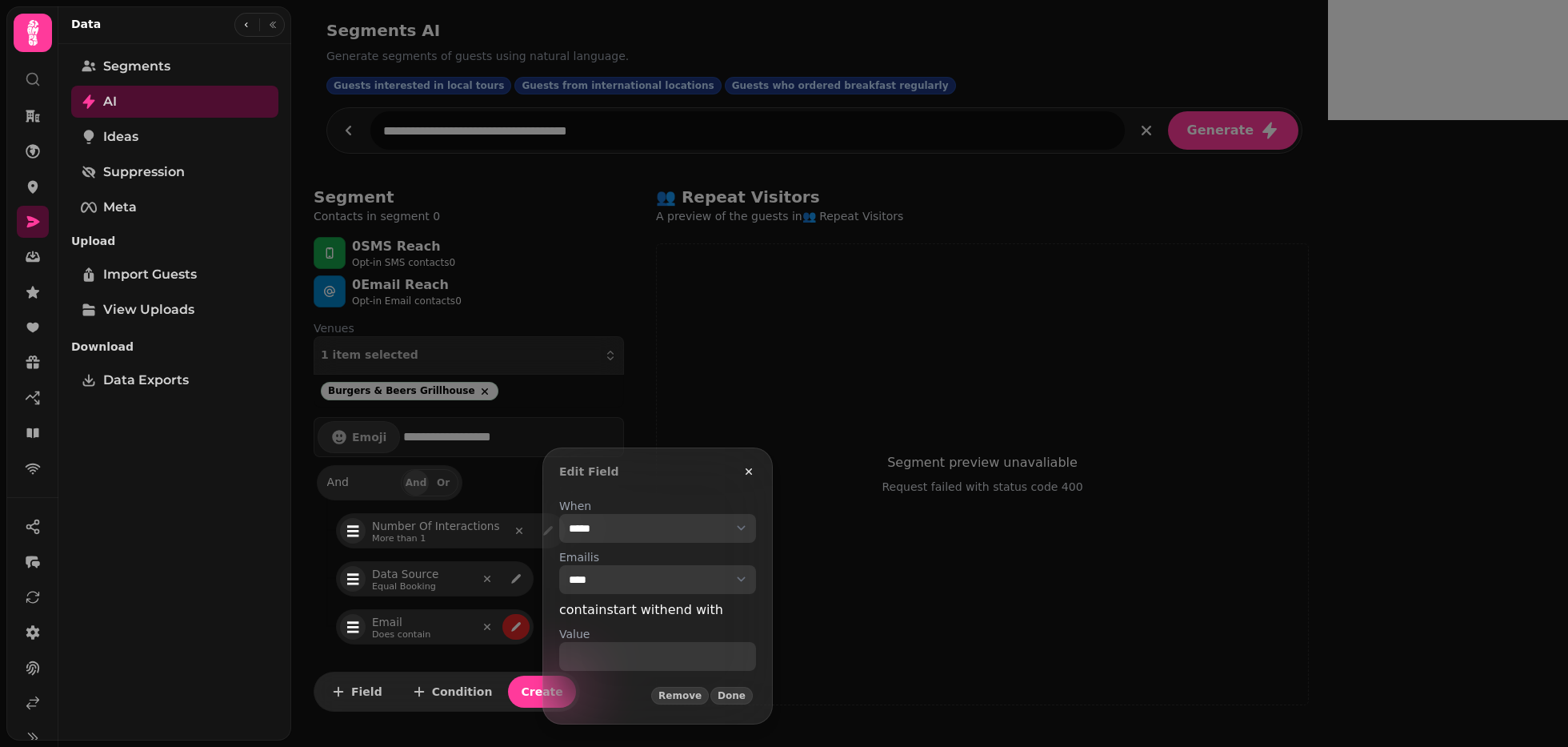
click at [606, 523] on select "**********" at bounding box center [657, 528] width 197 height 29
click at [709, 700] on button "Remove" at bounding box center [680, 696] width 58 height 18
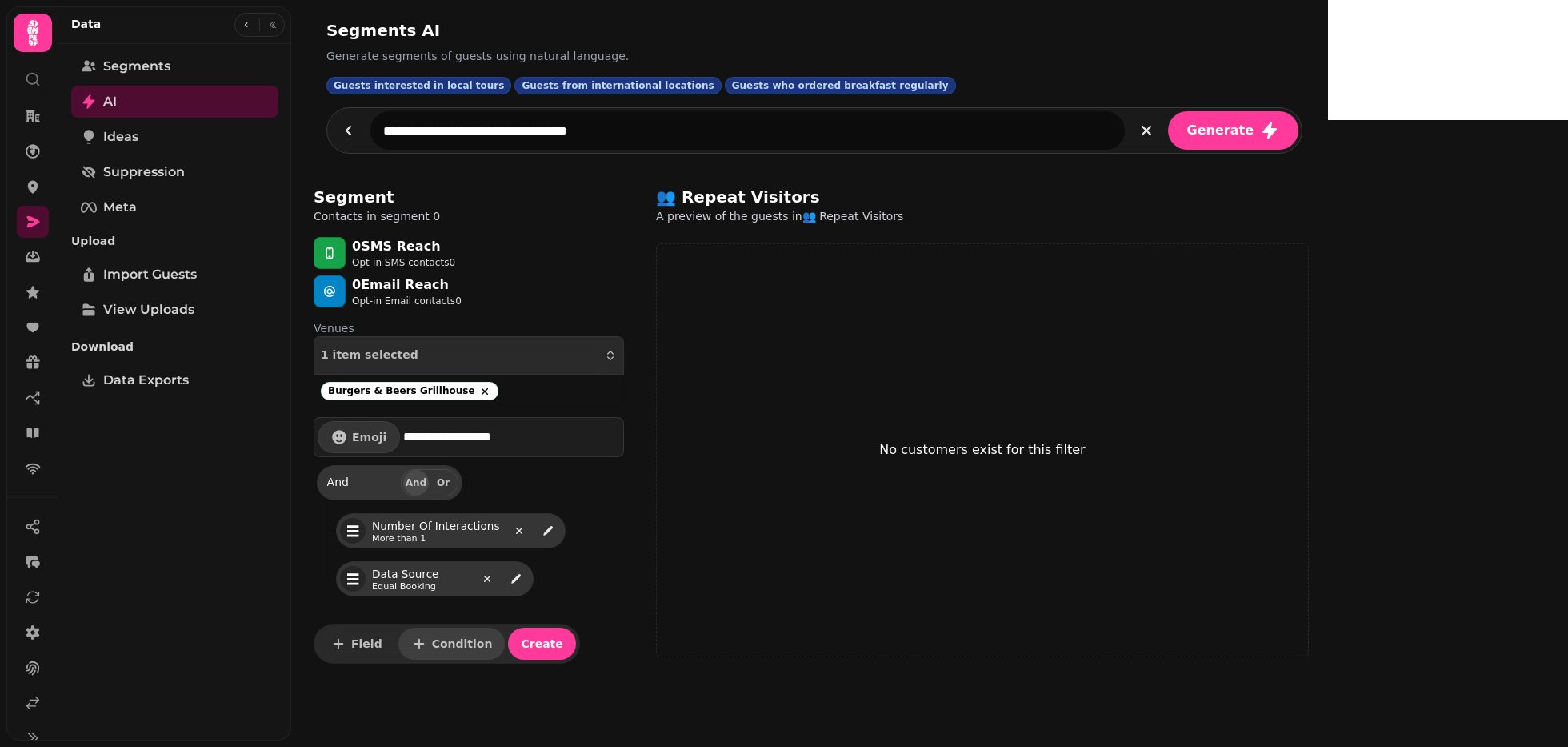
click at [432, 639] on span "Condition" at bounding box center [462, 643] width 61 height 11
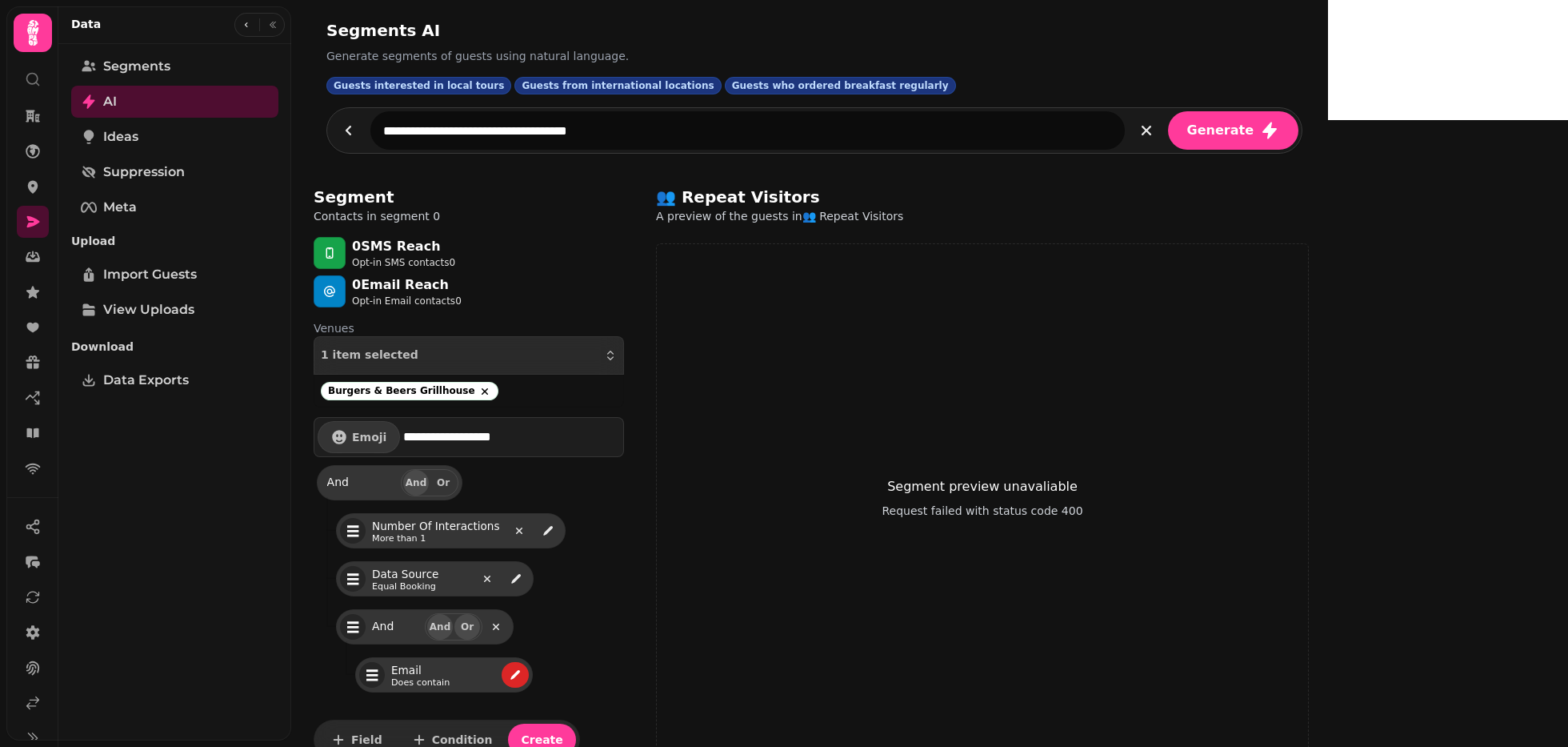
click at [462, 625] on span "Or" at bounding box center [467, 627] width 13 height 10
click at [512, 675] on icon "edit" at bounding box center [516, 675] width 10 height 10
select select "*****"
select select "****"
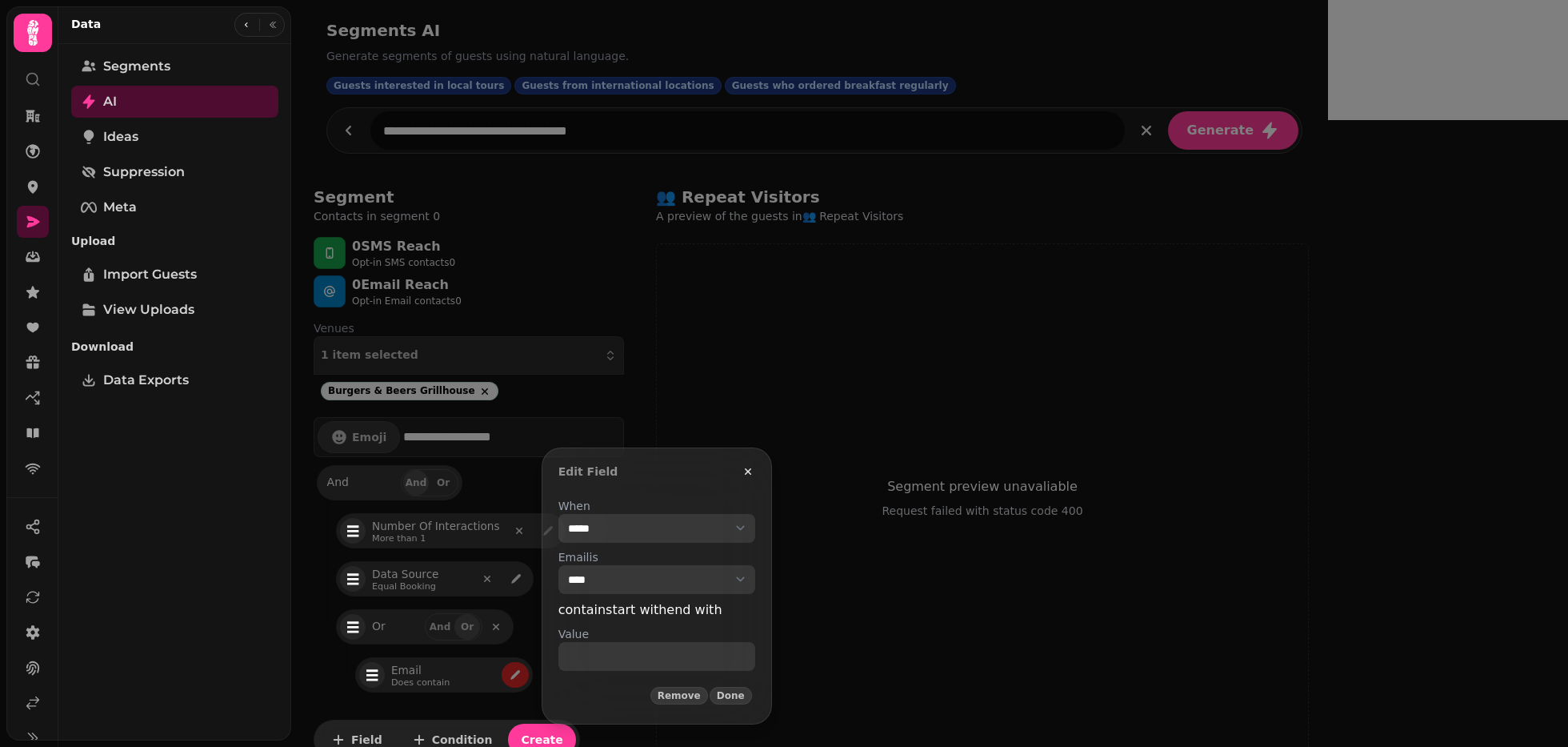
click at [618, 523] on select "**********" at bounding box center [657, 528] width 197 height 29
select select "**********"
click at [559, 514] on select "**********" at bounding box center [657, 528] width 197 height 29
select select "**"
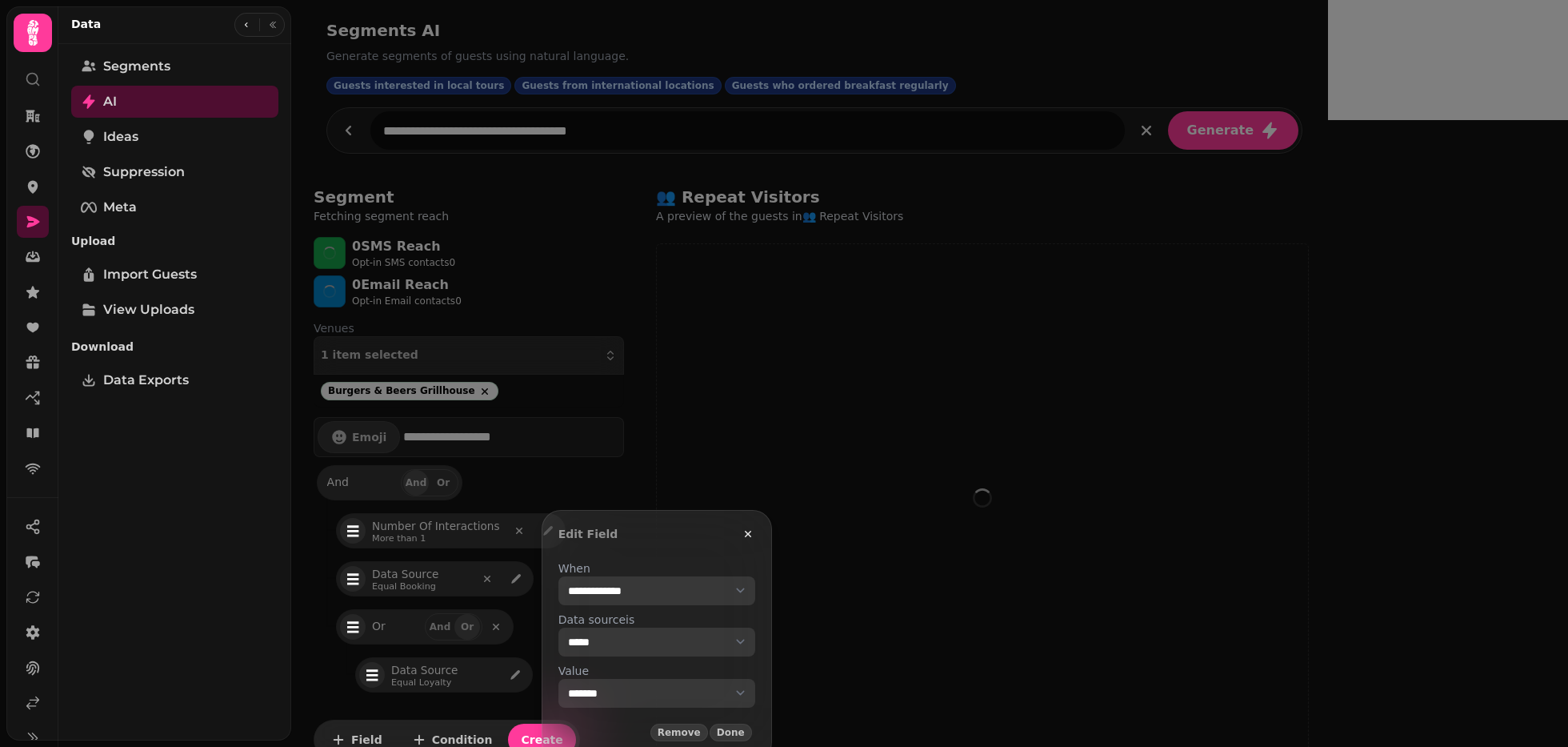
click at [603, 698] on select "**********" at bounding box center [657, 693] width 197 height 29
select select "**********"
click at [559, 679] on select "**********" at bounding box center [657, 693] width 197 height 29
click at [752, 700] on button "Done" at bounding box center [731, 733] width 42 height 18
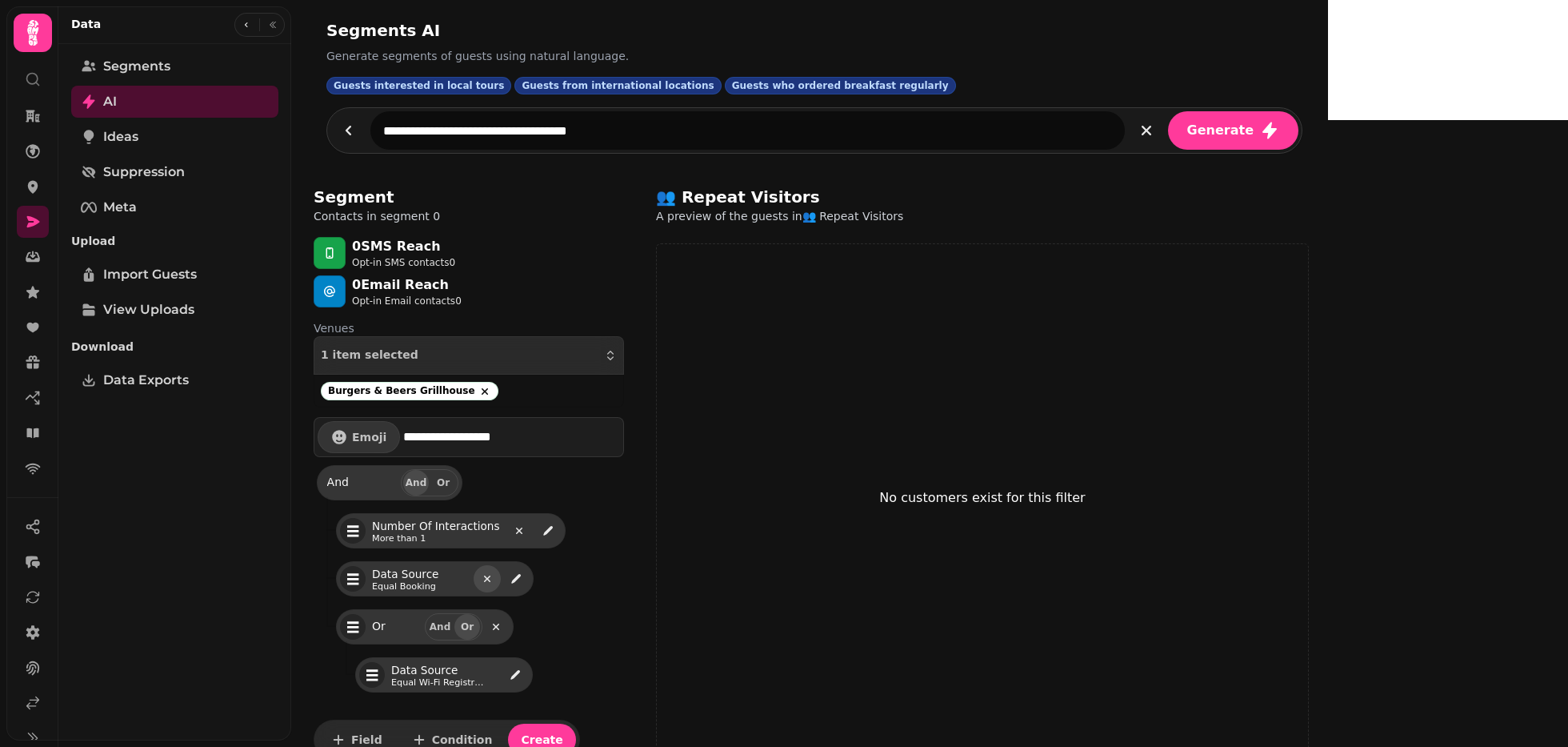
click at [489, 575] on icon "remove" at bounding box center [487, 578] width 6 height 6
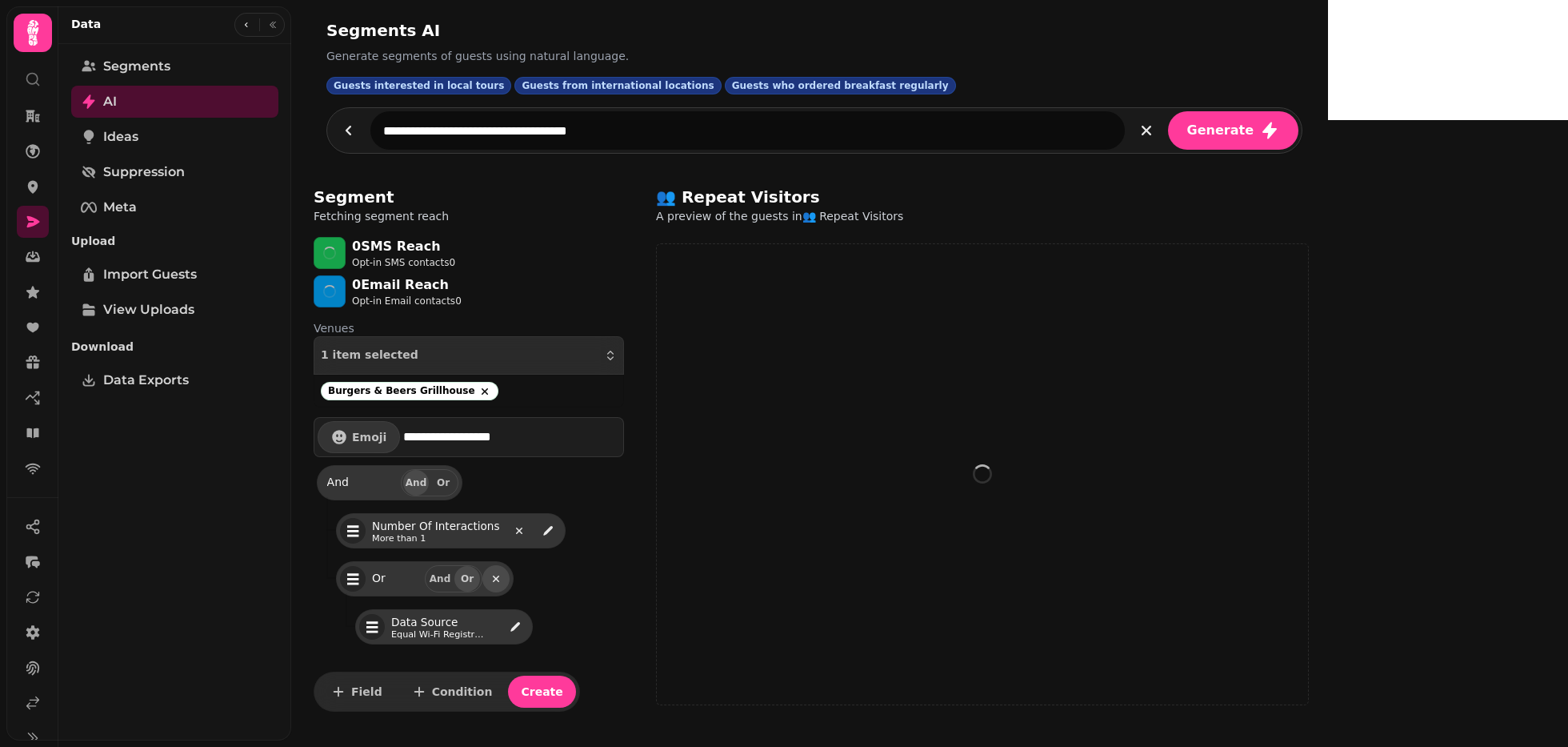
click at [496, 573] on icon "remove" at bounding box center [496, 578] width 13 height 13
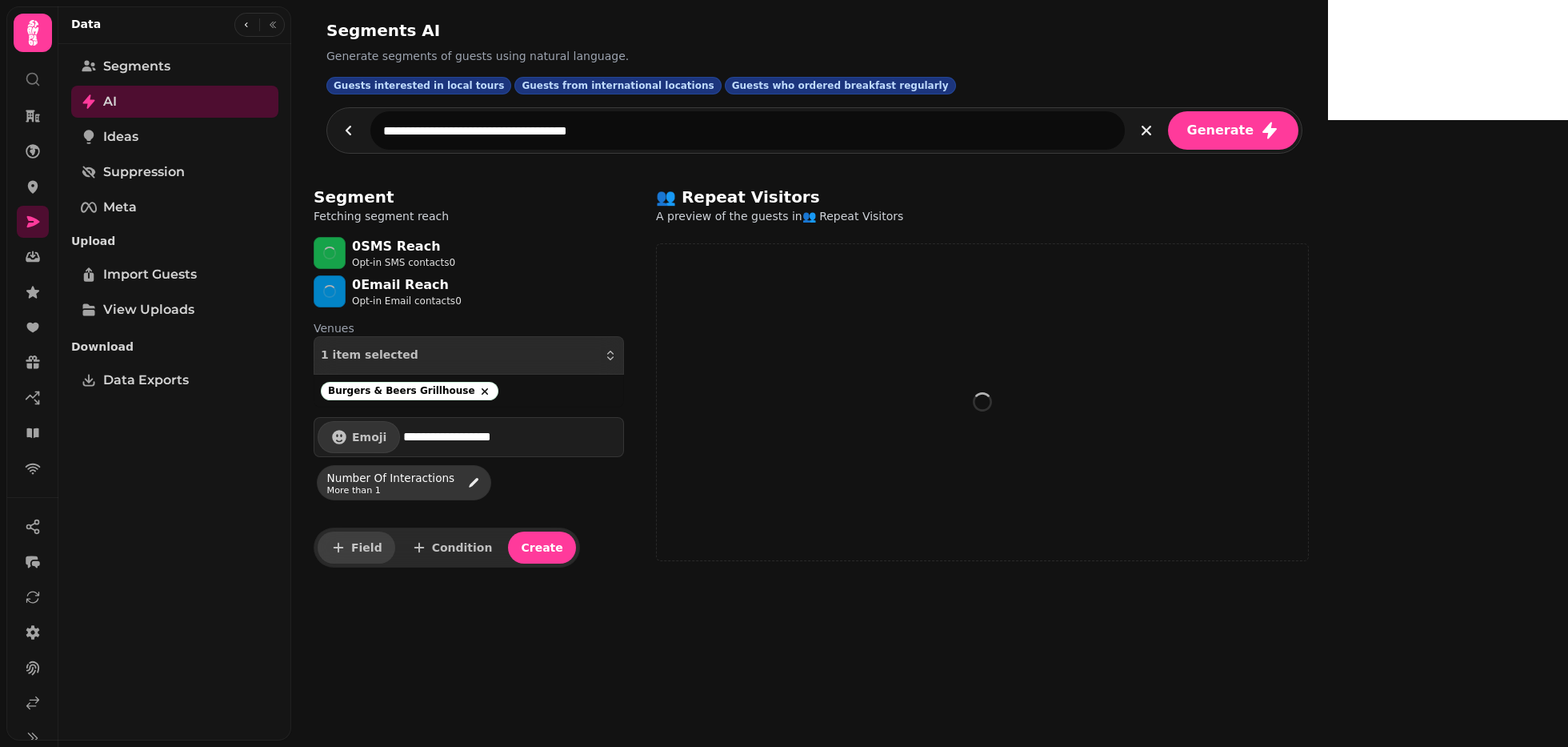
click at [363, 550] on span "Field" at bounding box center [366, 547] width 31 height 11
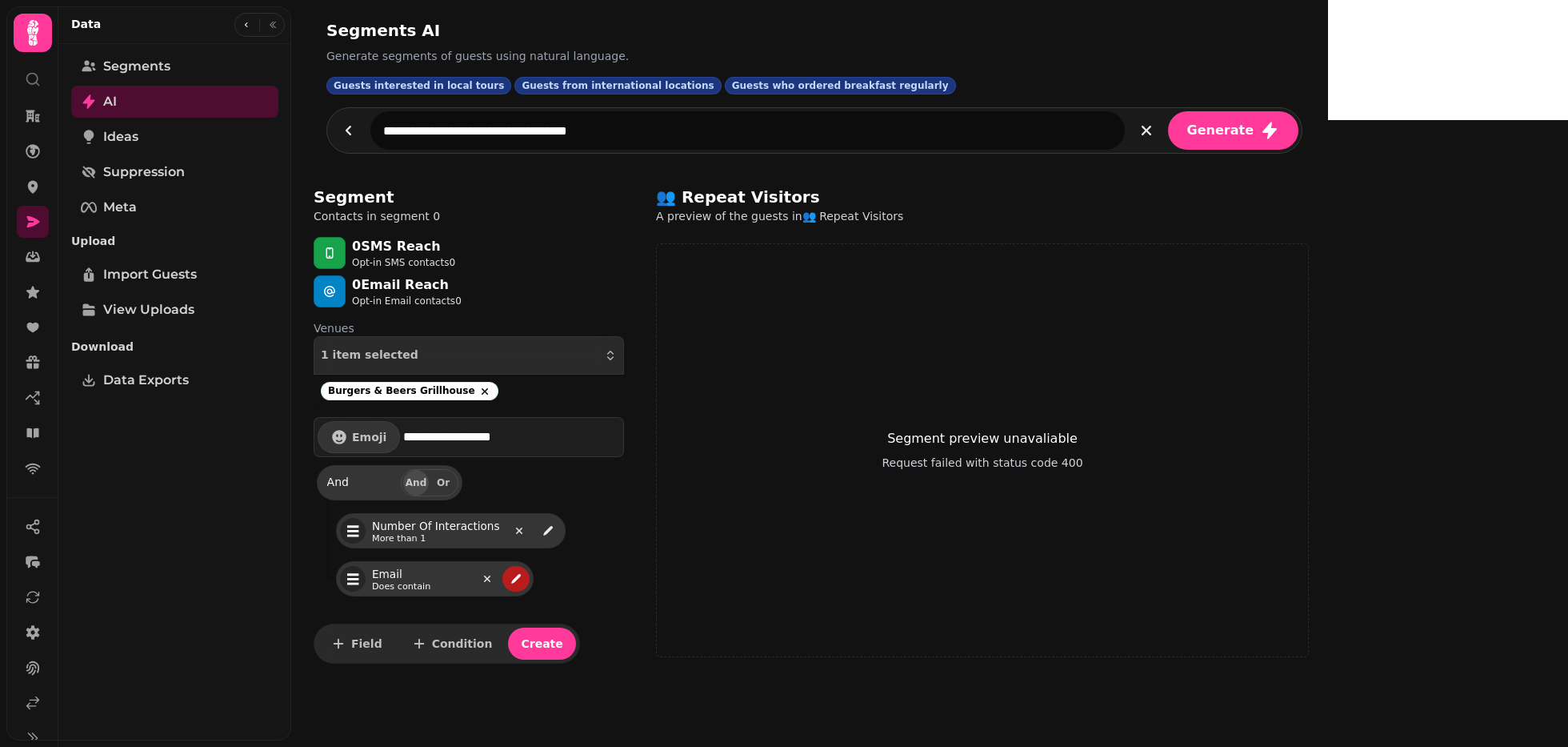
click at [514, 566] on button "edit" at bounding box center [516, 579] width 27 height 26
select select "*****"
select select "****"
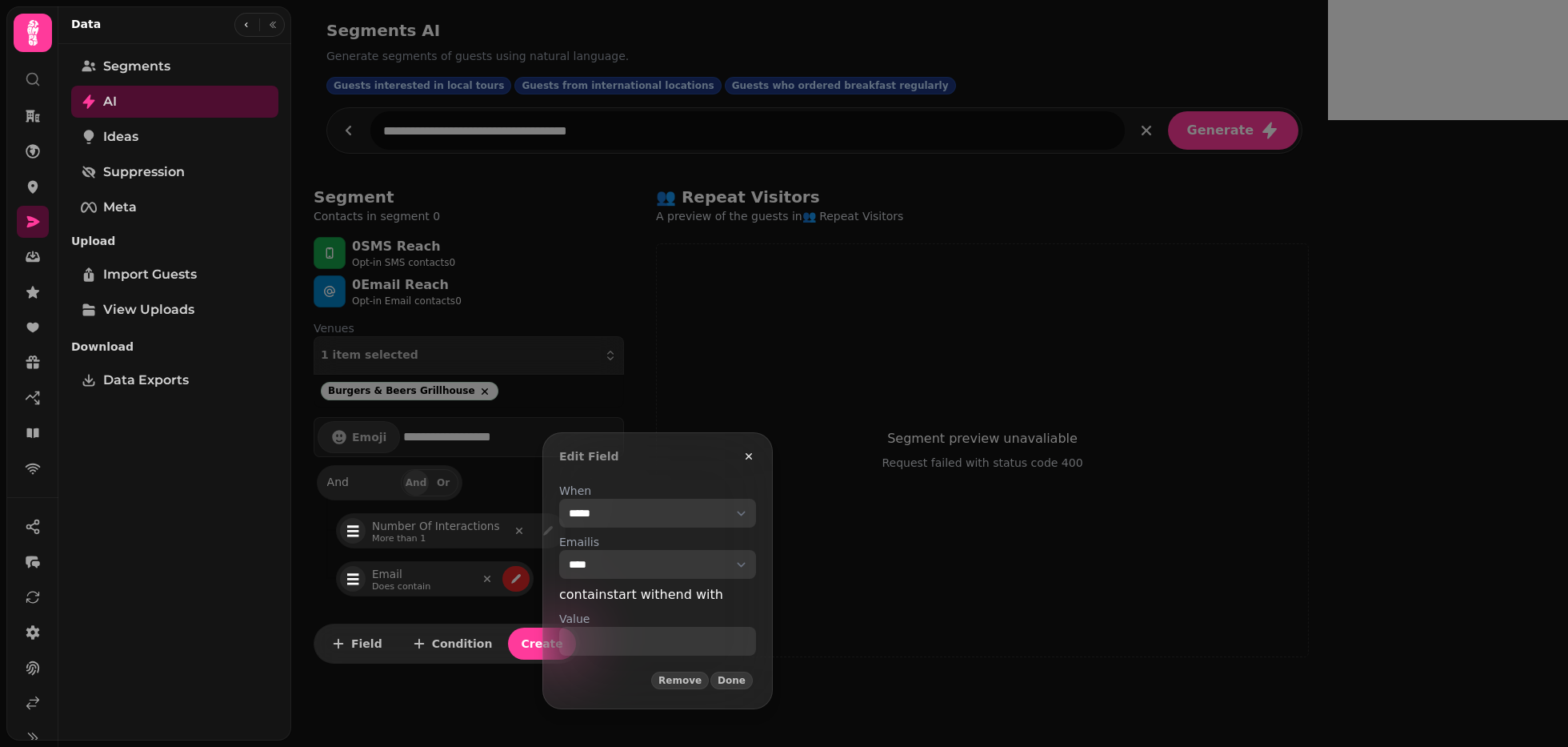
click at [593, 517] on select "**********" at bounding box center [657, 513] width 197 height 29
select select "**********"
click at [559, 499] on select "**********" at bounding box center [657, 513] width 197 height 29
select select "**"
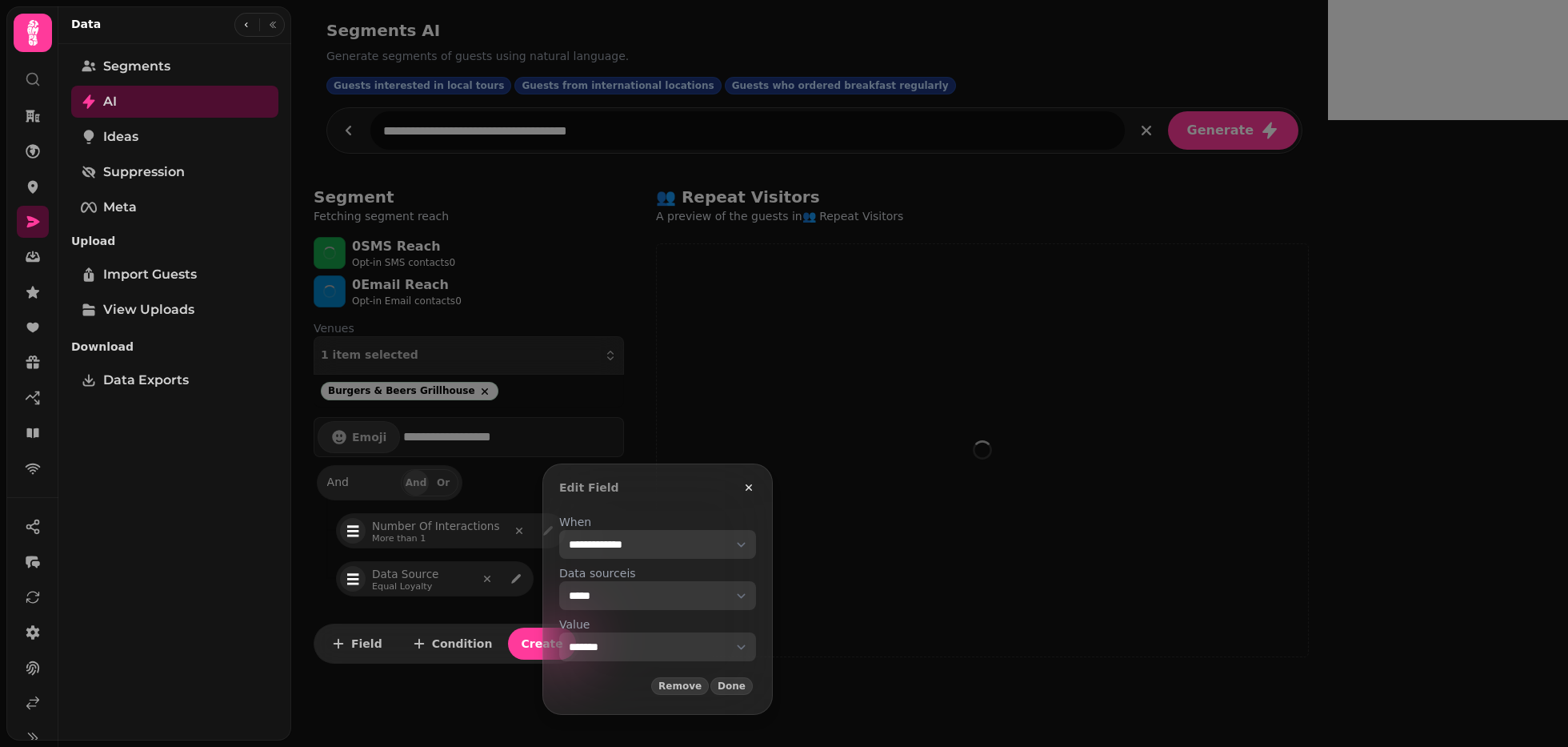
click at [595, 655] on select "**********" at bounding box center [657, 646] width 197 height 29
select select "****"
click at [559, 632] on select "**********" at bounding box center [657, 646] width 197 height 29
click at [746, 686] on span "Done" at bounding box center [732, 686] width 28 height 10
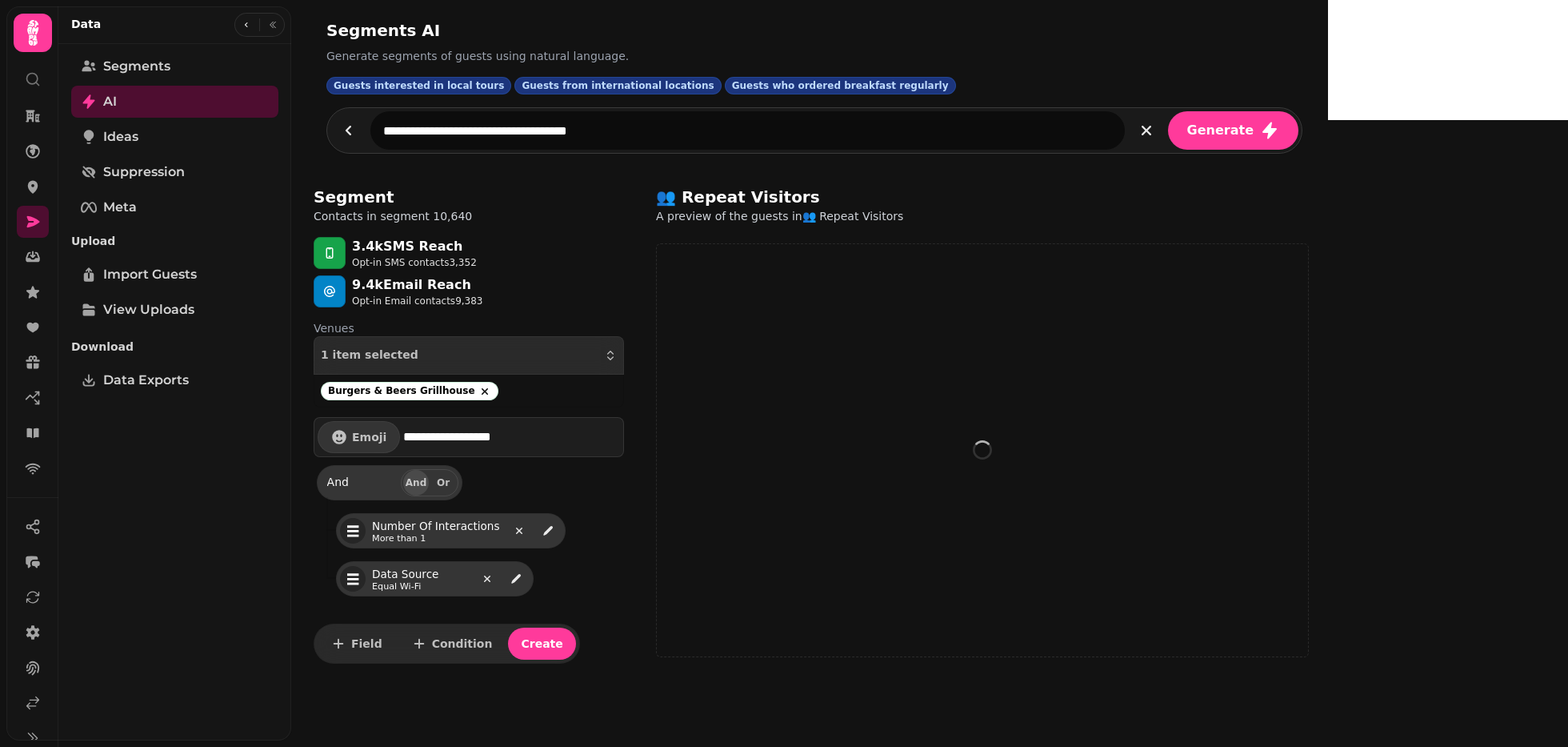
select select "**"
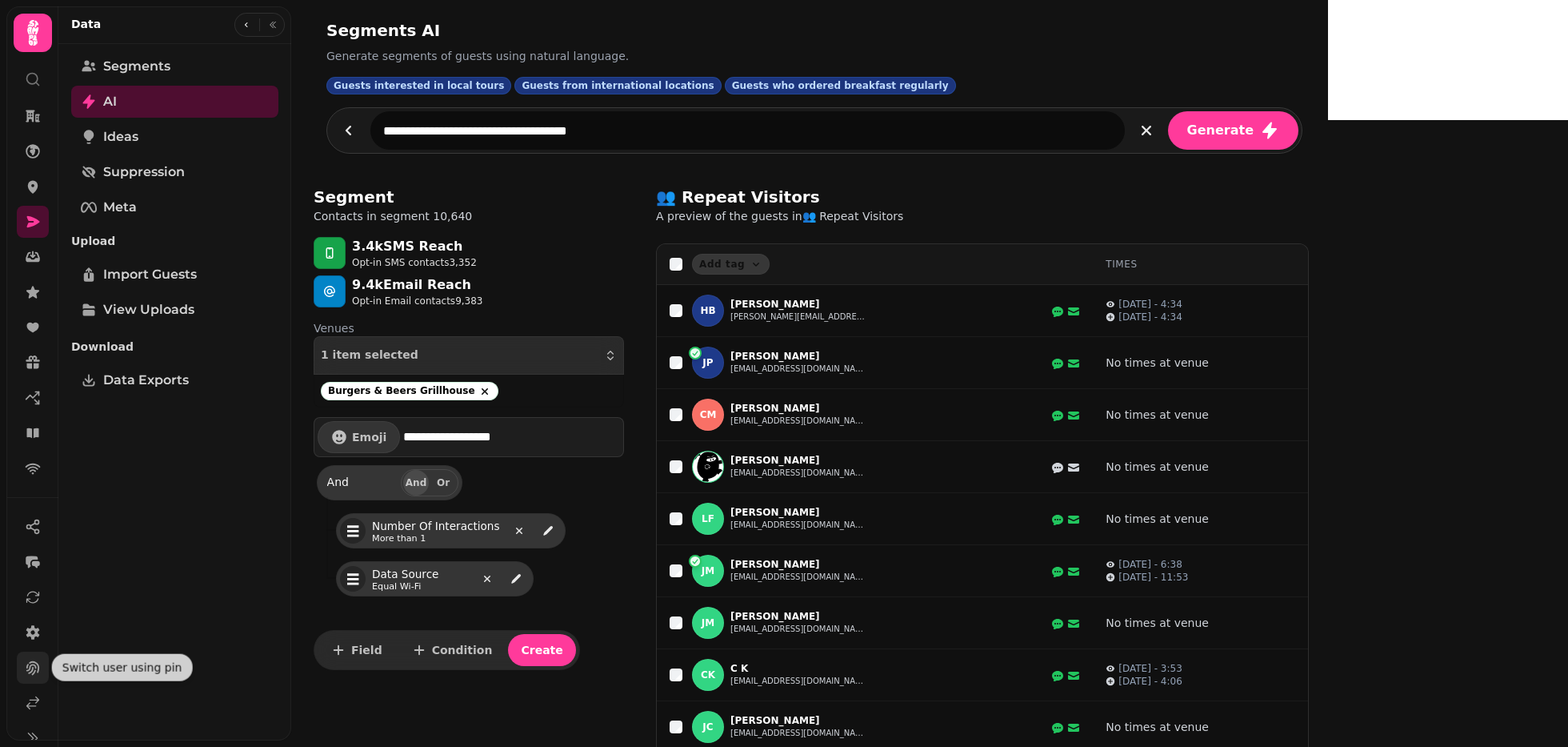
scroll to position [19, 0]
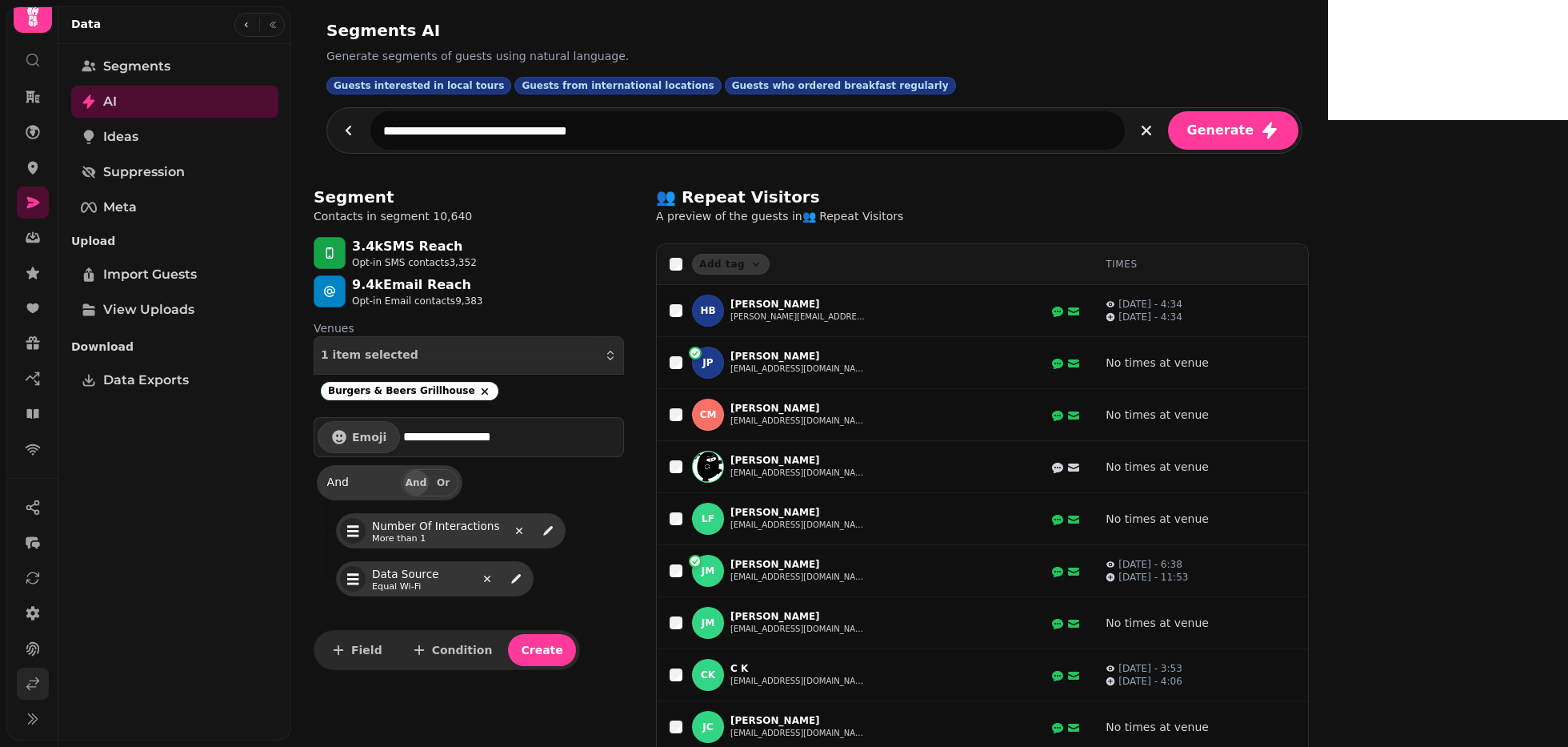
click at [22, 677] on link at bounding box center [33, 683] width 32 height 32
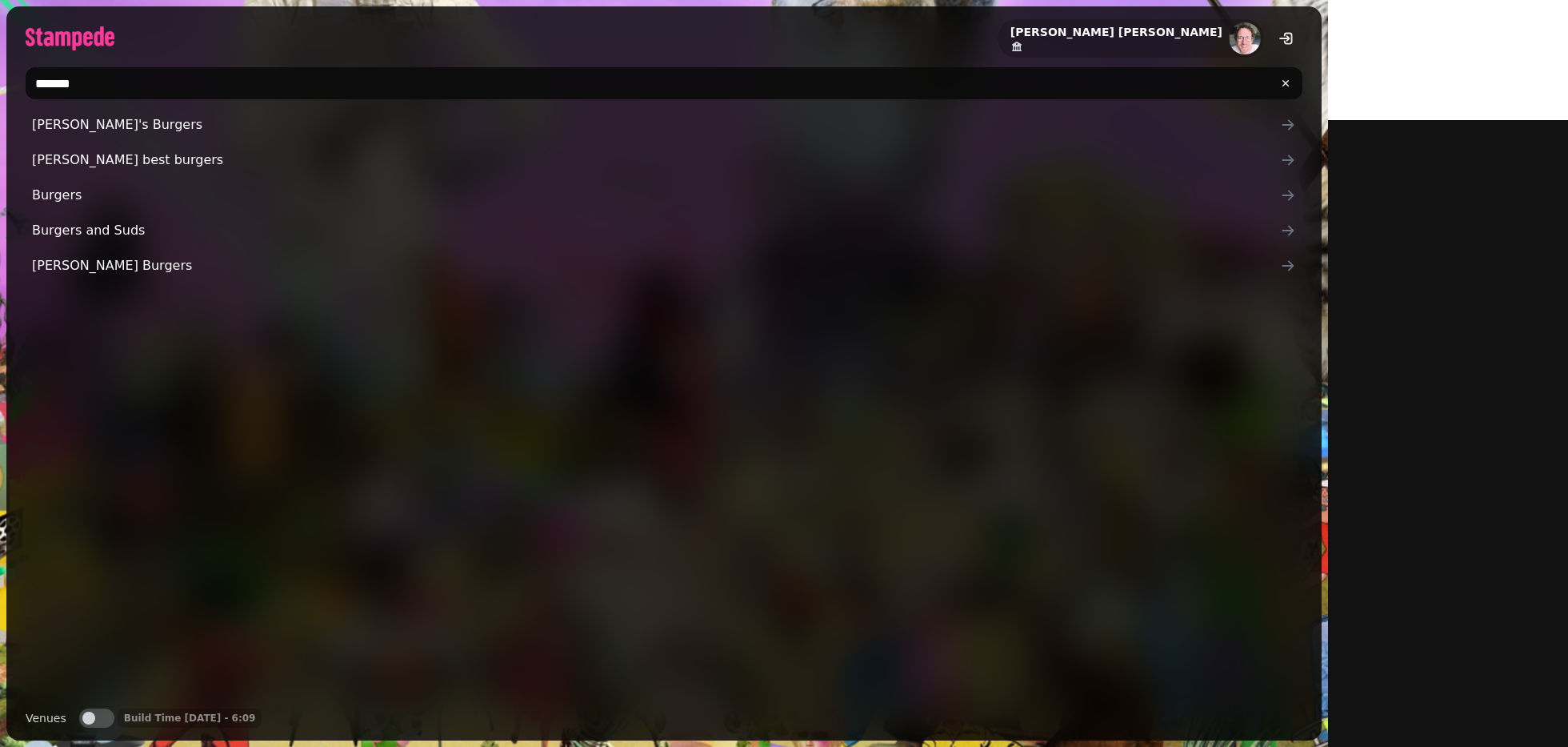
click at [180, 81] on input "*******" at bounding box center [664, 83] width 1276 height 32
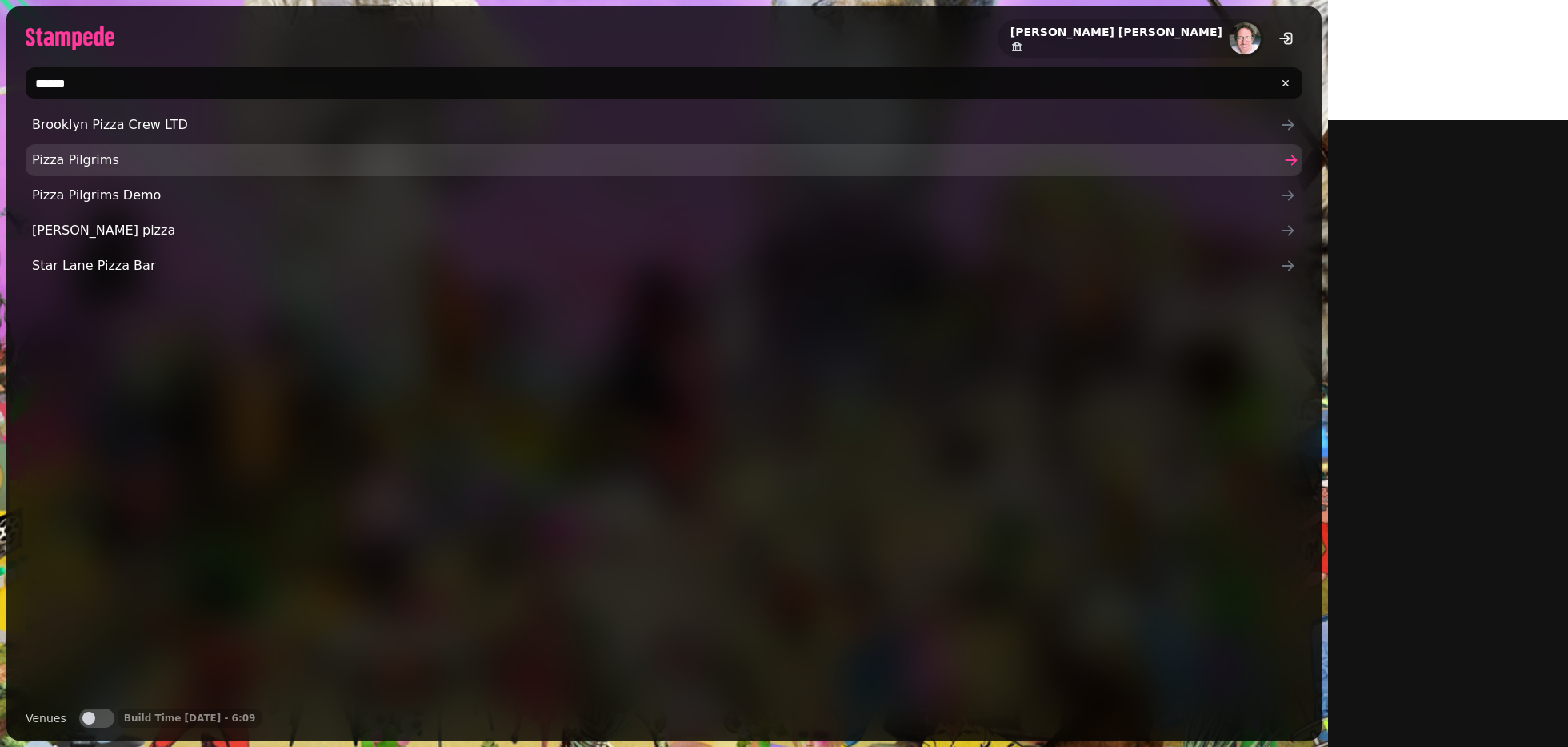
type input "*****"
click at [70, 157] on span "Pizza Pilgrims" at bounding box center [656, 159] width 1248 height 19
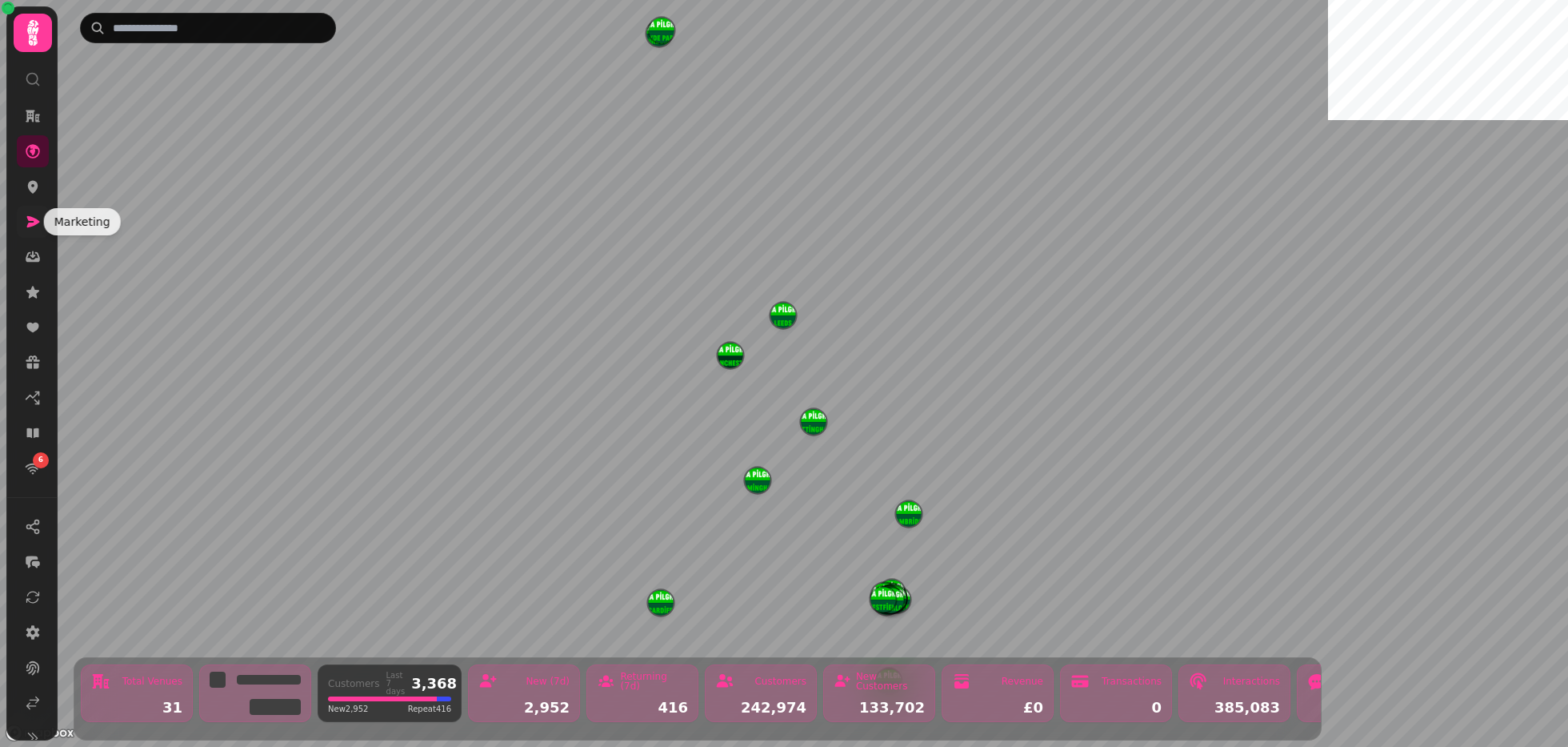
click at [38, 217] on icon at bounding box center [33, 222] width 16 height 16
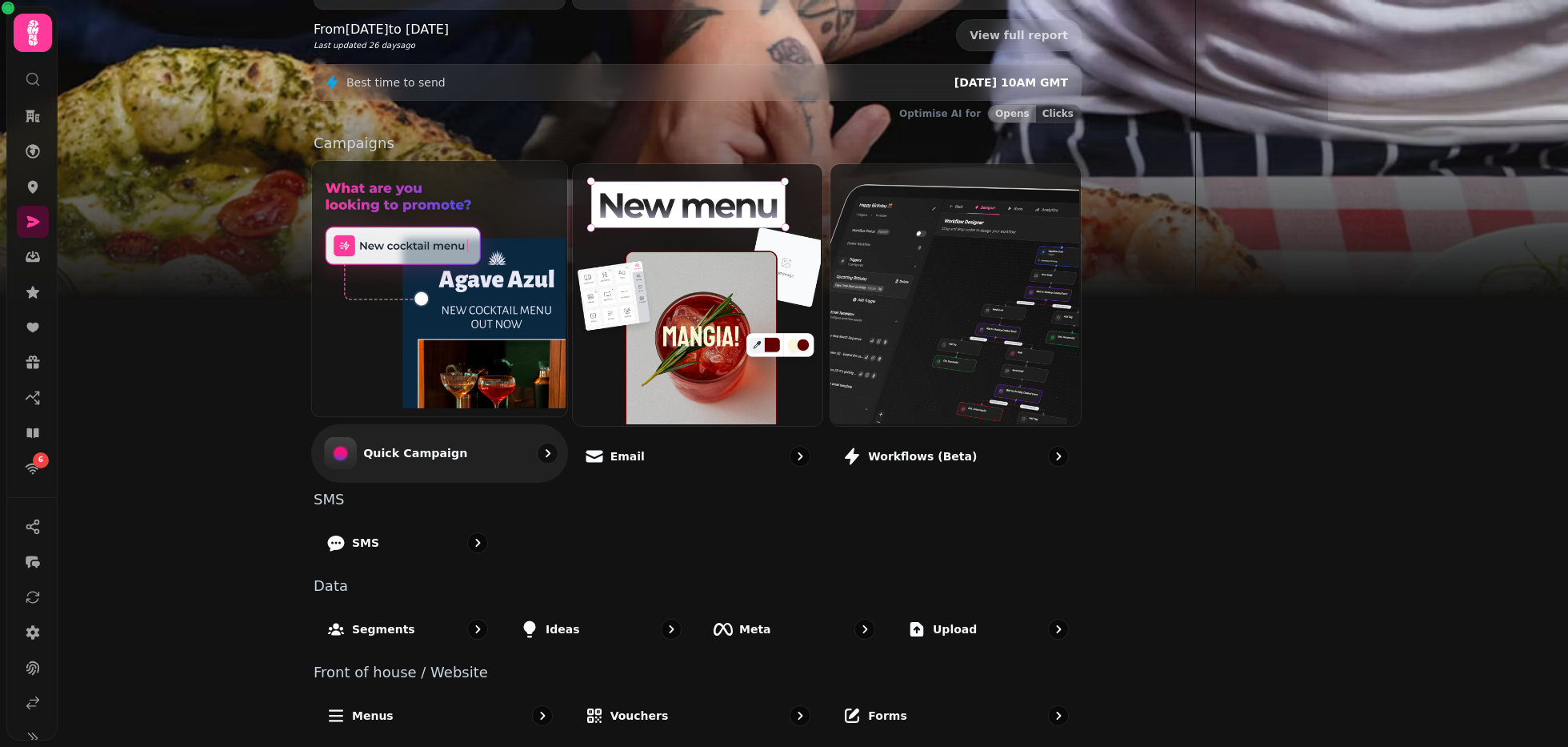
scroll to position [247, 0]
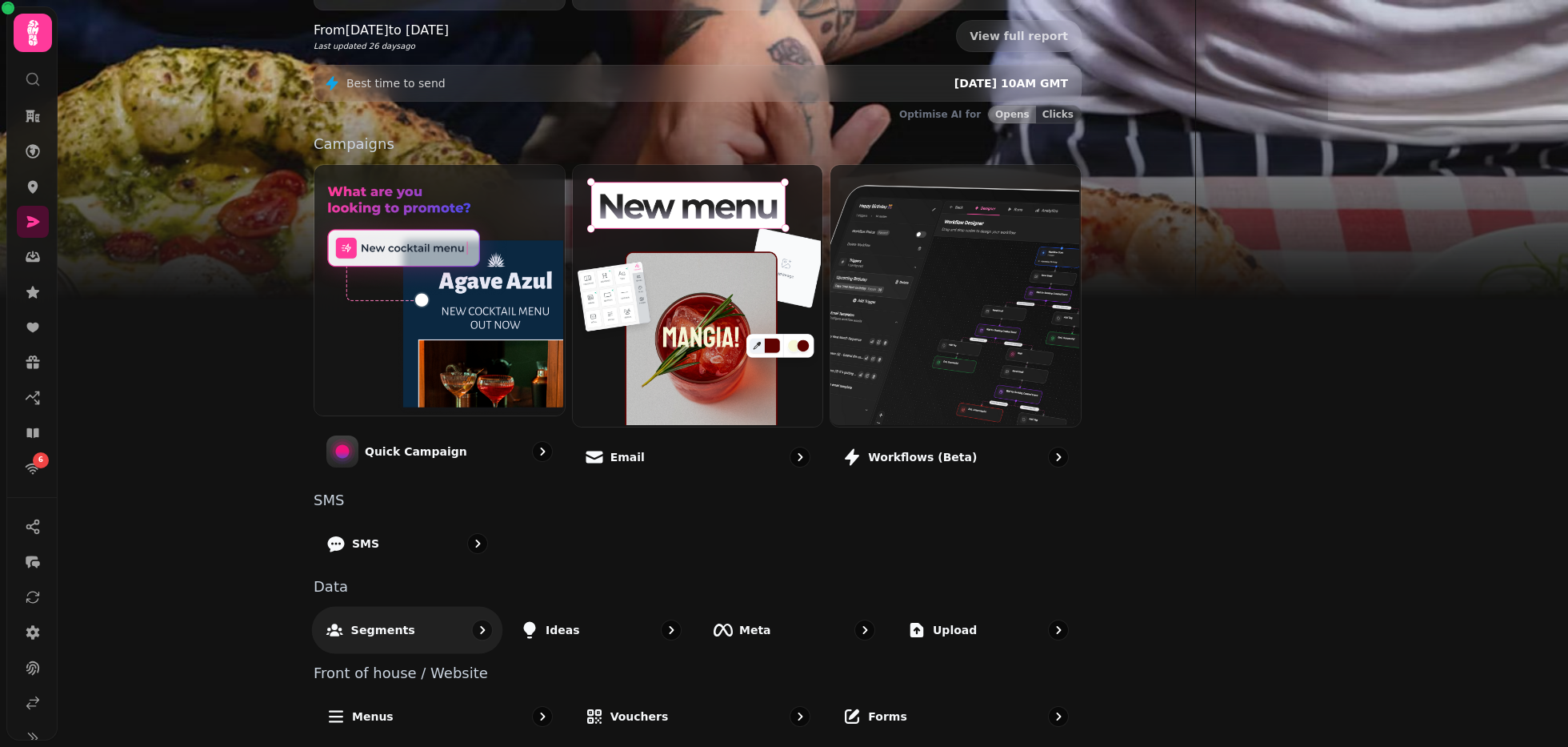
click at [503, 639] on div "Segments" at bounding box center [407, 629] width 191 height 47
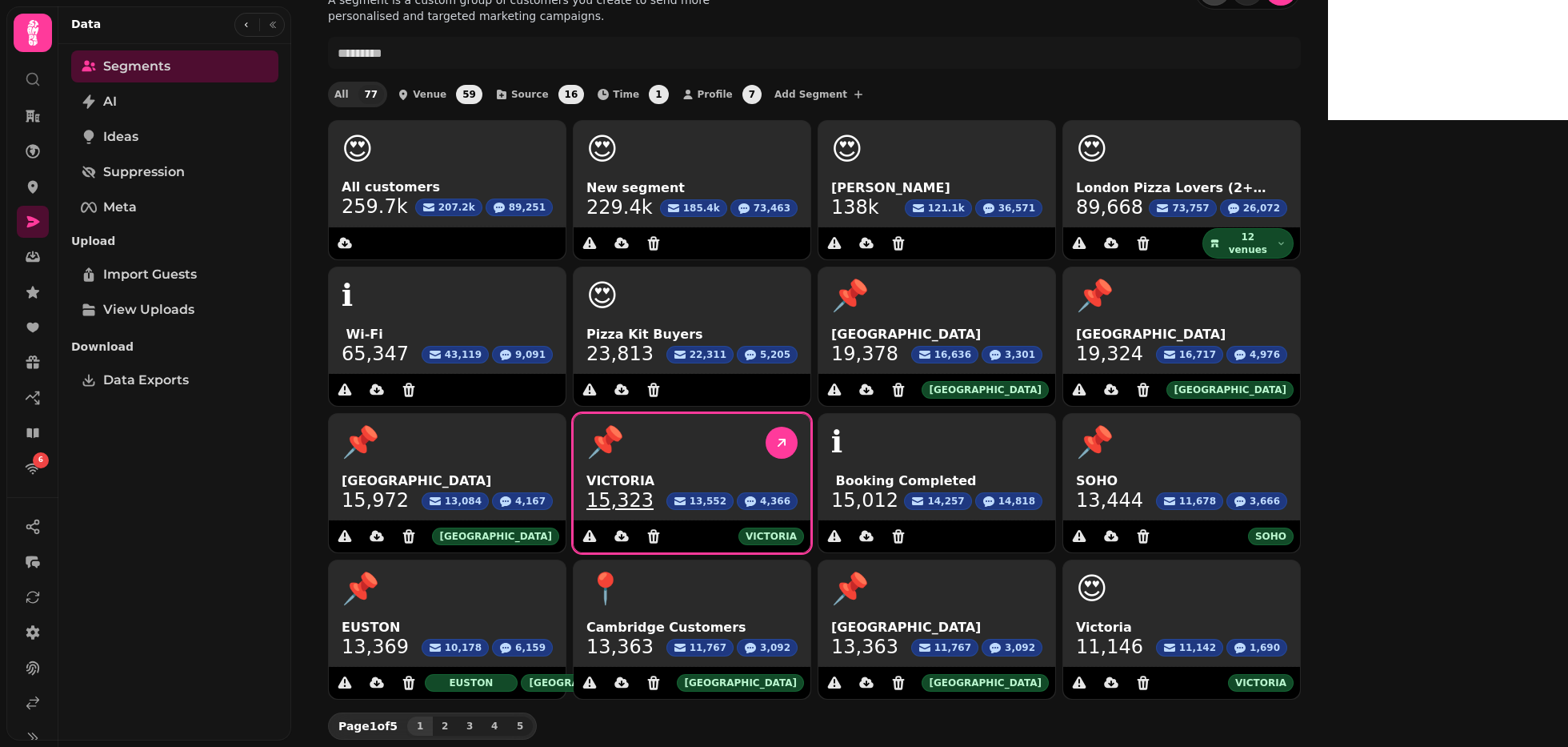
scroll to position [45, 0]
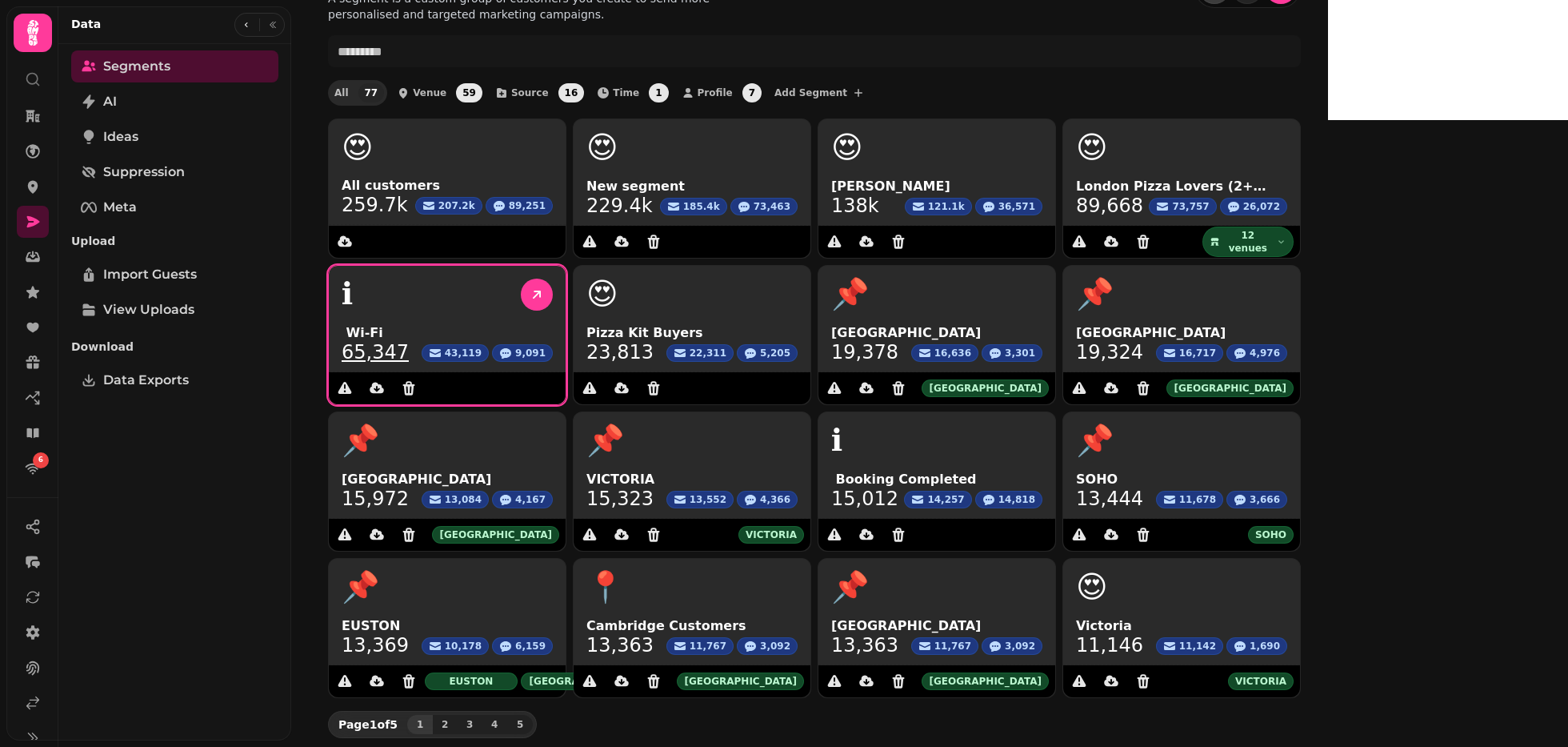
click at [486, 324] on span "️ Wi-Fi" at bounding box center [447, 332] width 211 height 19
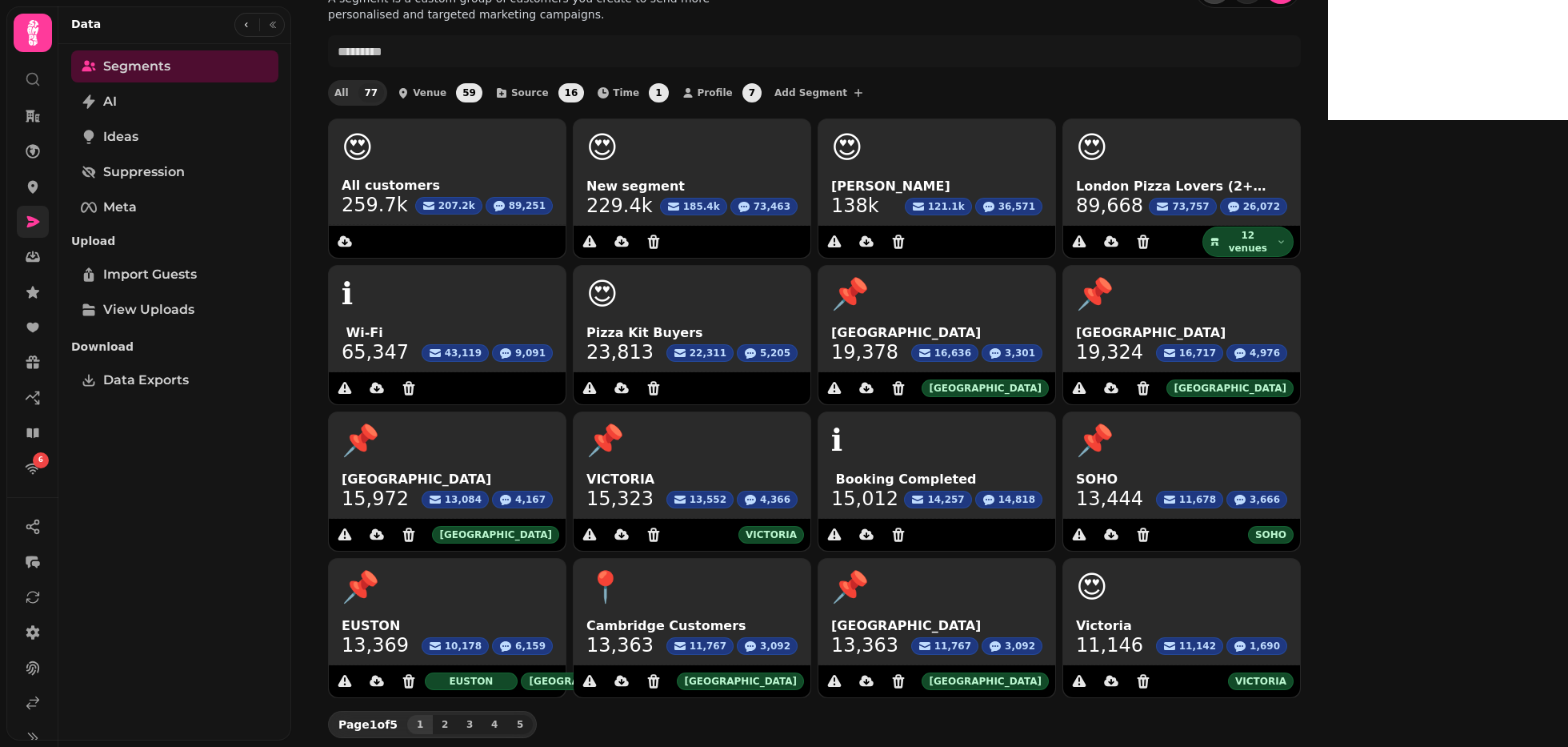
click at [18, 216] on link at bounding box center [33, 222] width 32 height 32
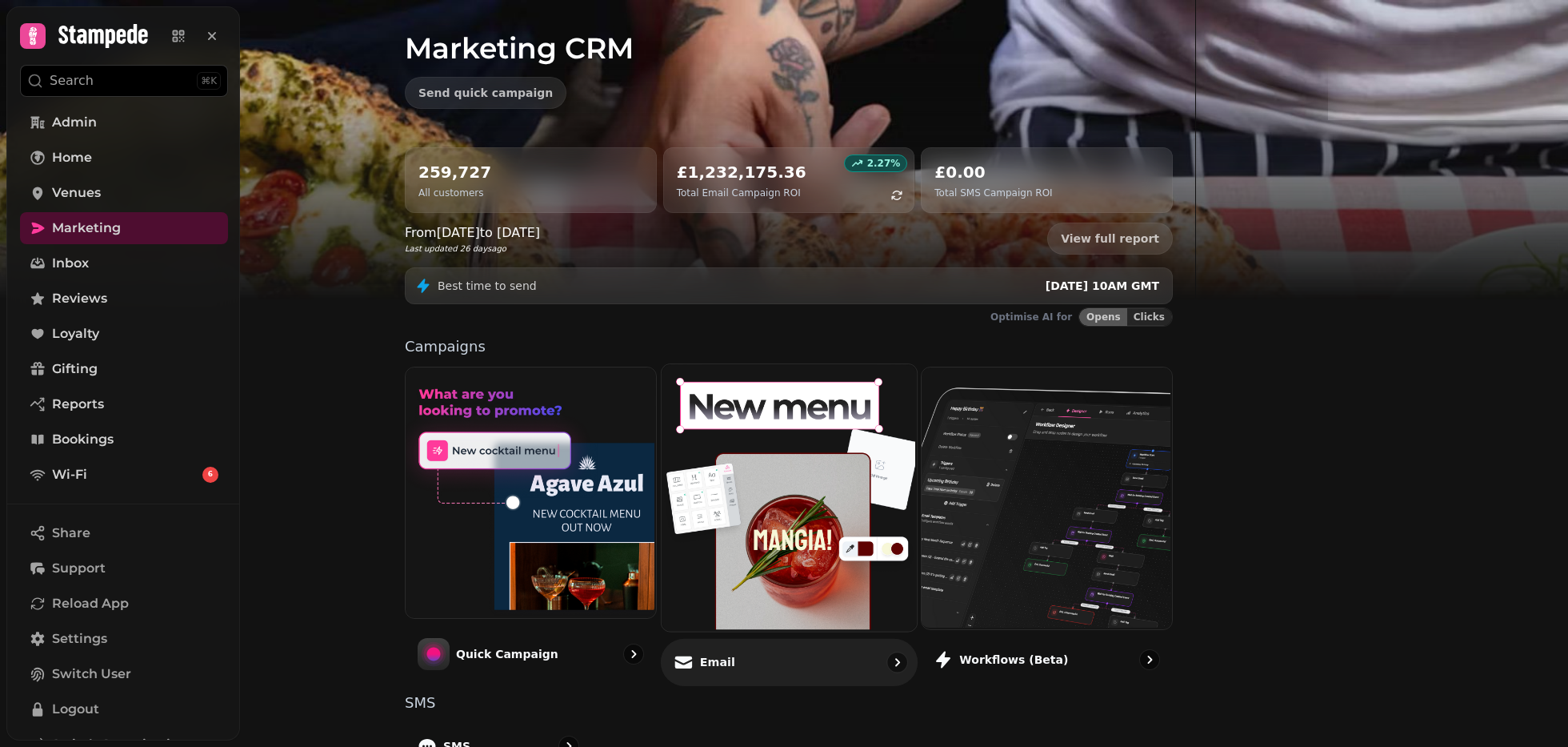
click at [899, 471] on img at bounding box center [785, 496] width 255 height 267
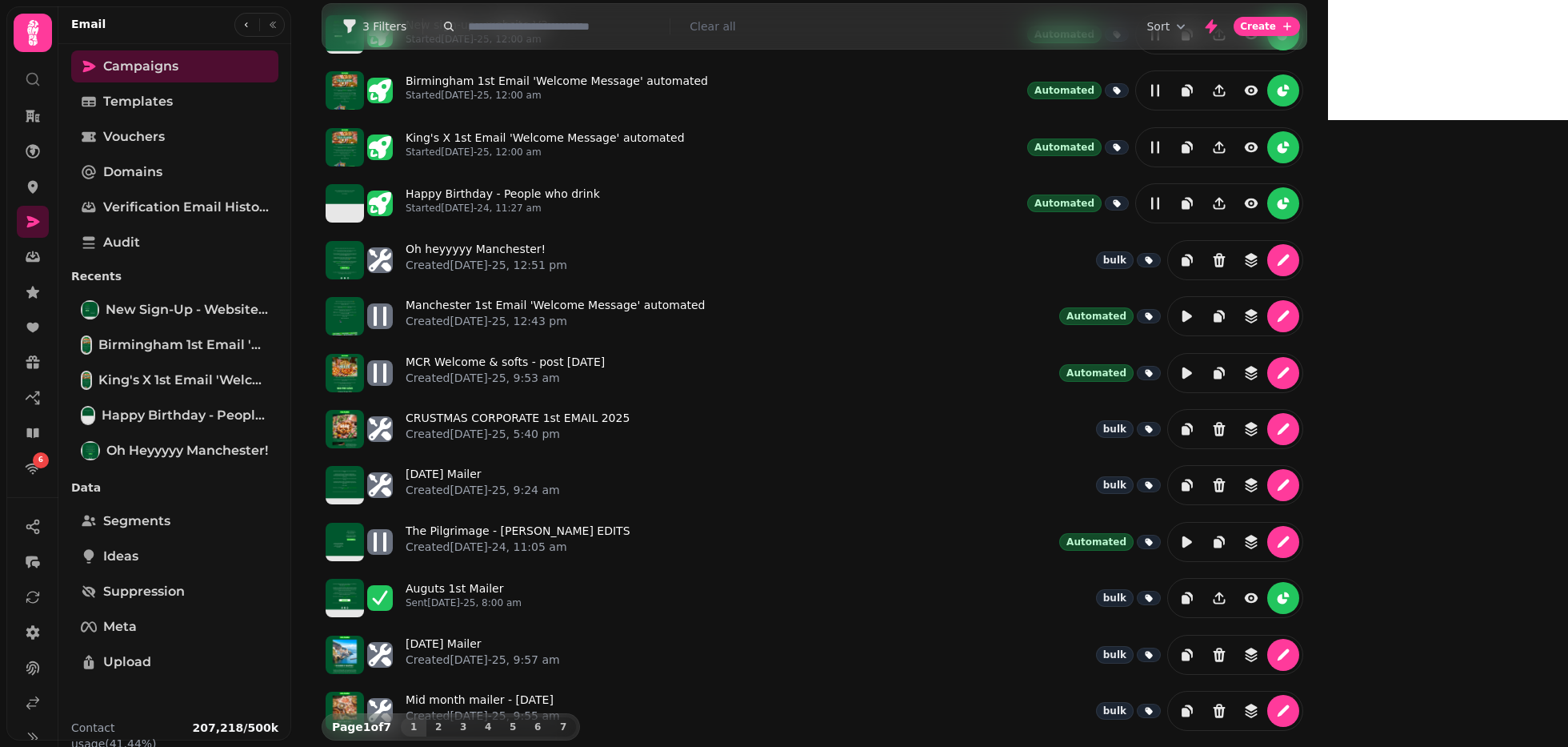
scroll to position [87, 0]
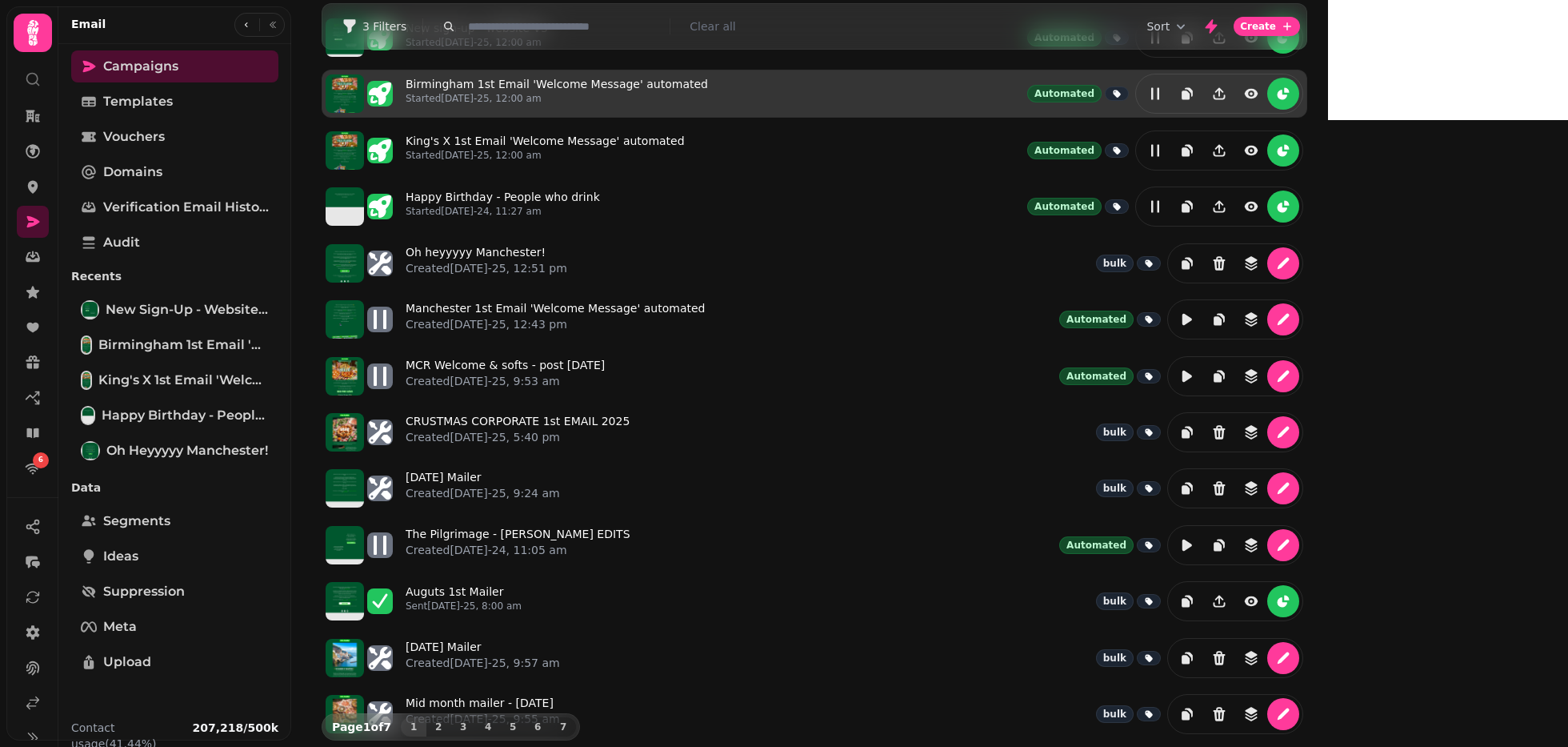
click at [909, 91] on div "Birmingham 1st Email 'Welcome Message' automated Started [DATE]-25, 12:00 am Au…" at bounding box center [854, 94] width 897 height 40
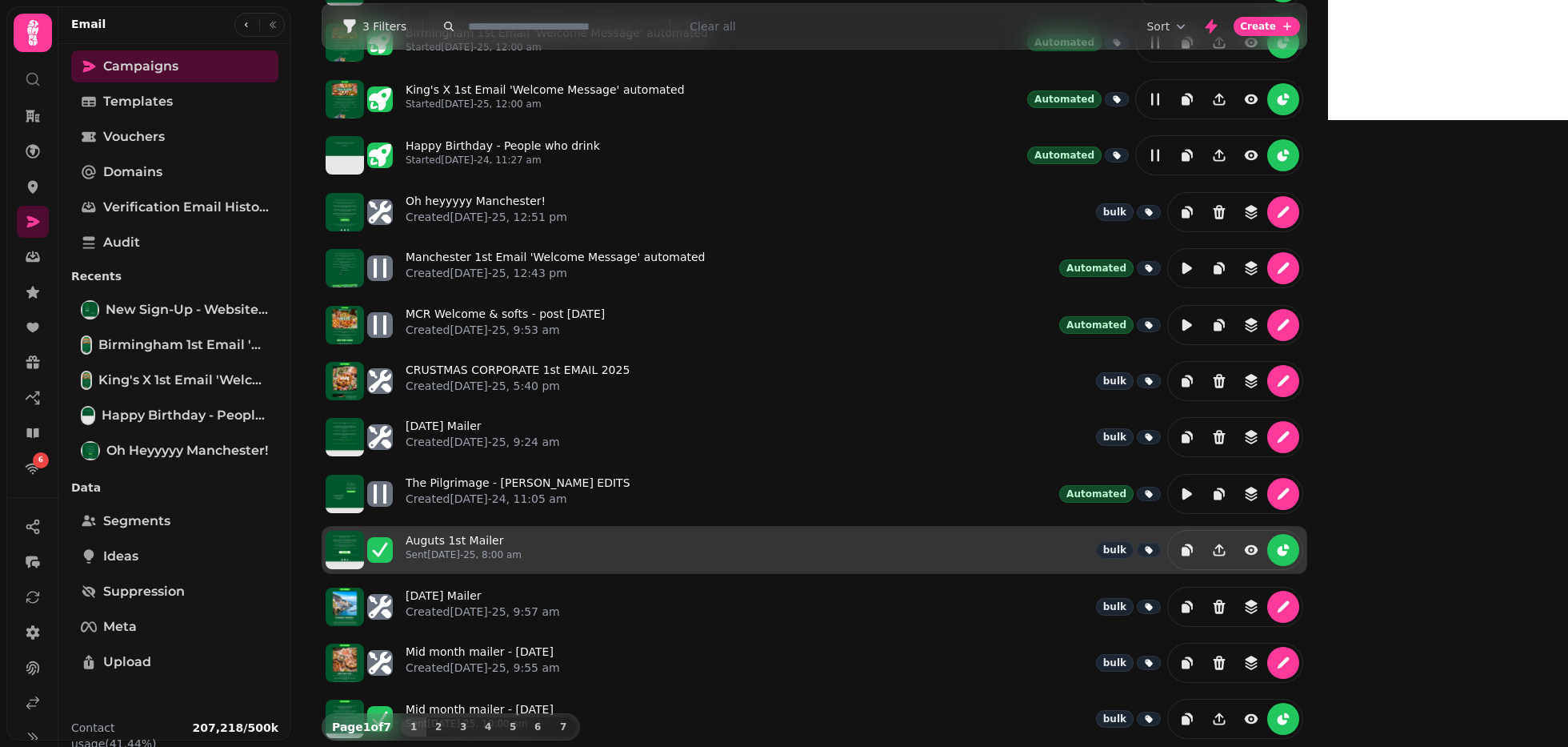
scroll to position [0, 0]
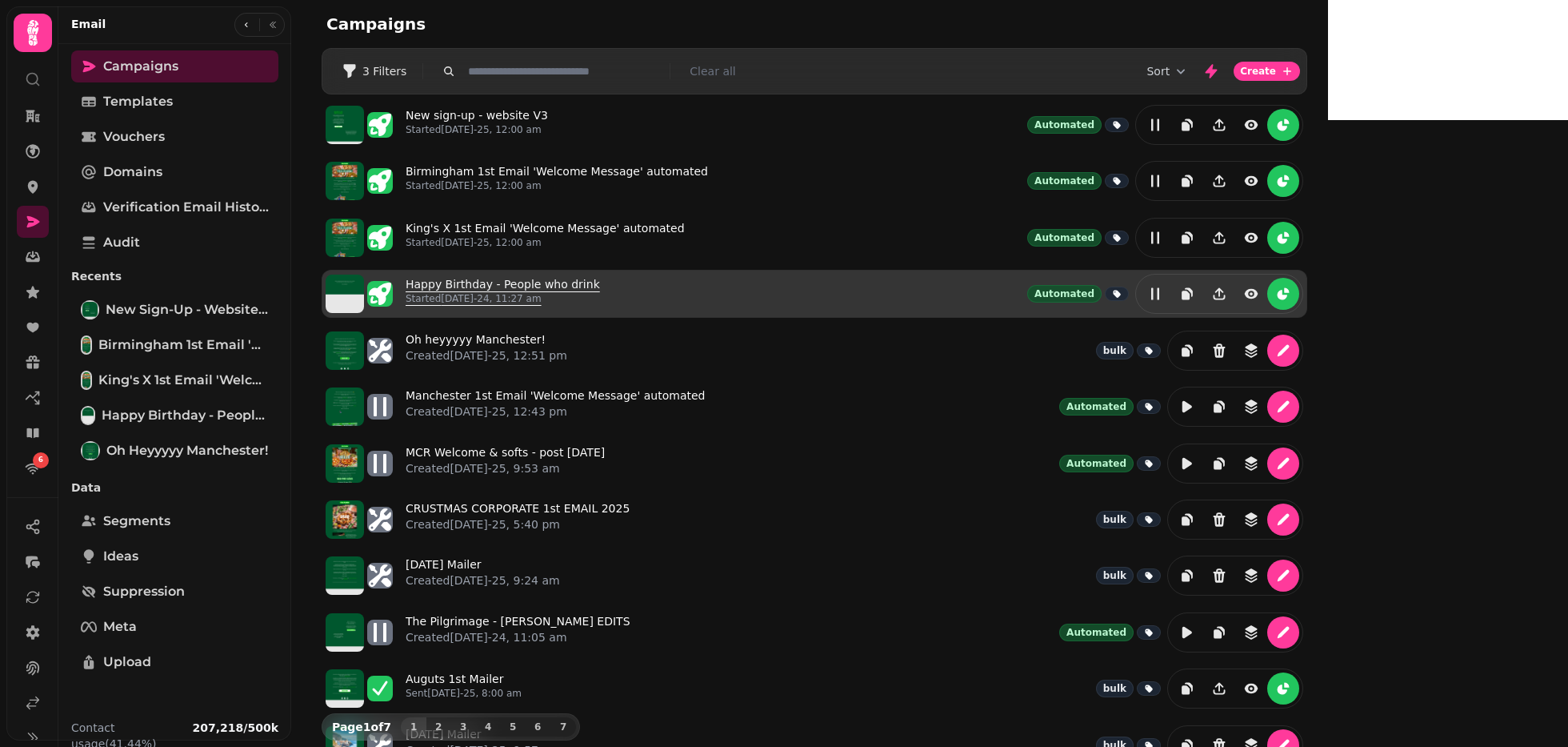
click at [600, 283] on link "Happy Birthday - People who drink Started [DATE]-24, 11:27 am" at bounding box center [503, 293] width 194 height 35
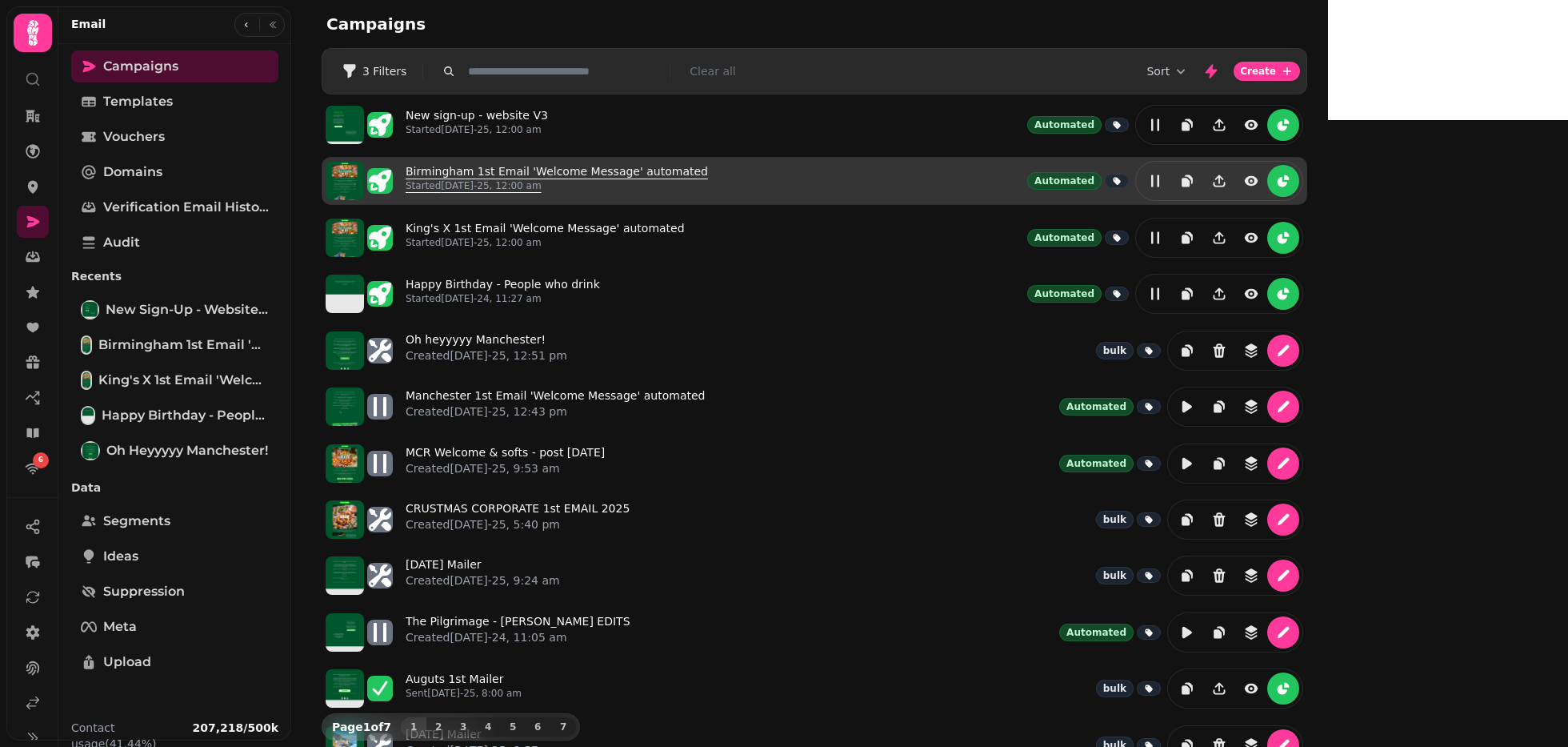
click at [575, 173] on link "Birmingham 1st Email 'Welcome Message' automated Started [DATE]-25, 12:00 am" at bounding box center [557, 180] width 303 height 35
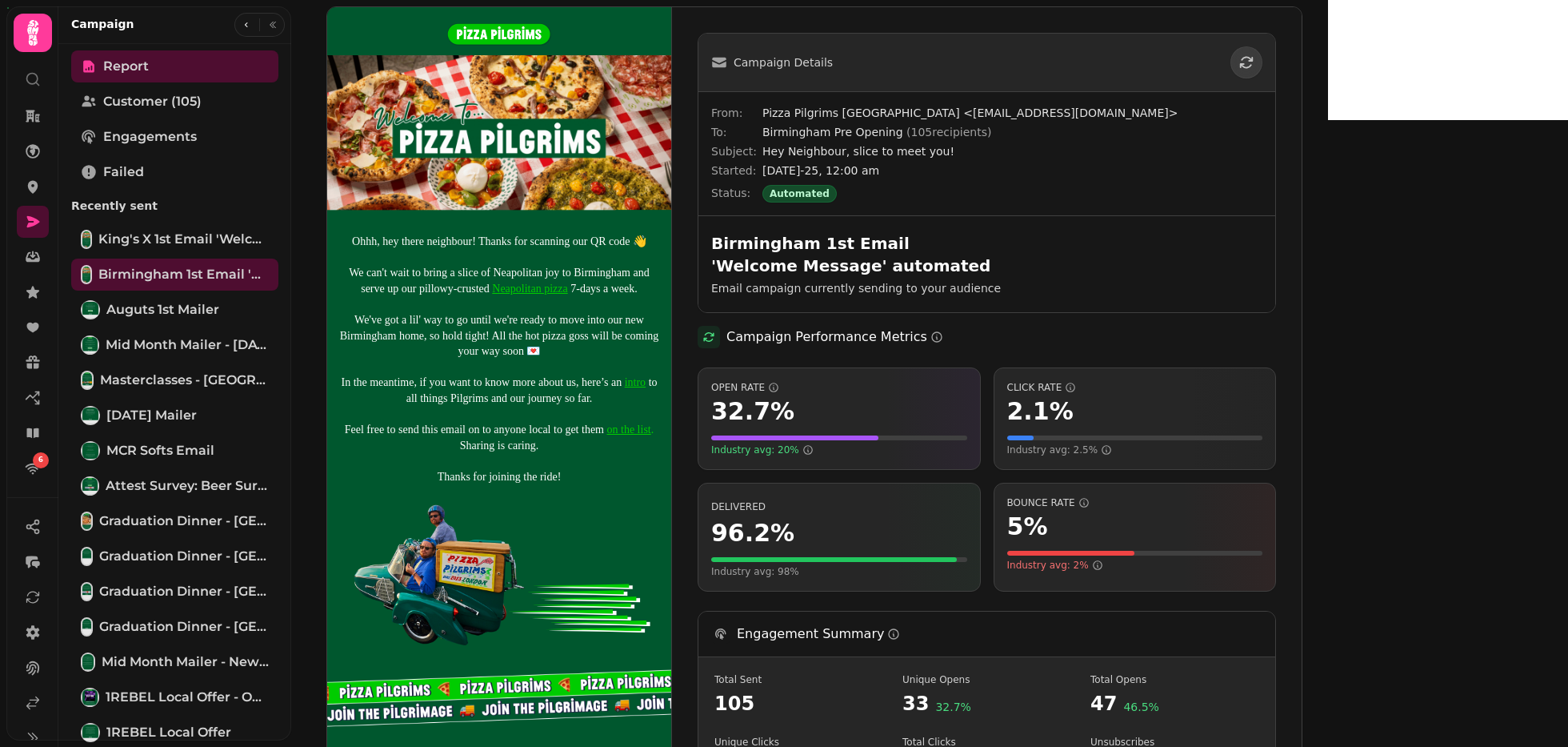
click at [547, 256] on img at bounding box center [499, 380] width 344 height 746
click at [38, 700] on link at bounding box center [33, 703] width 32 height 32
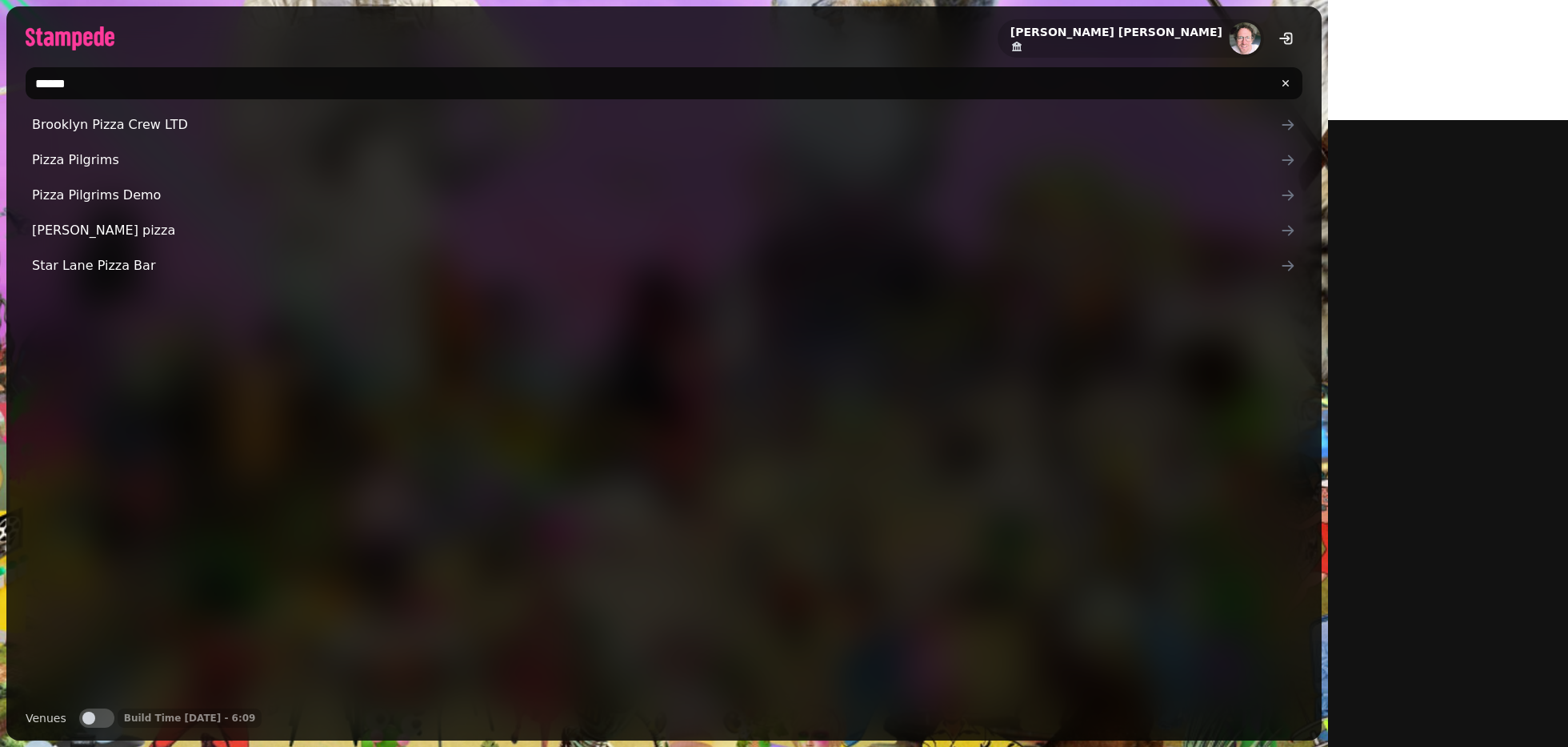
click at [218, 82] on input "*****" at bounding box center [664, 83] width 1276 height 32
click at [104, 79] on input "*****" at bounding box center [664, 83] width 1276 height 32
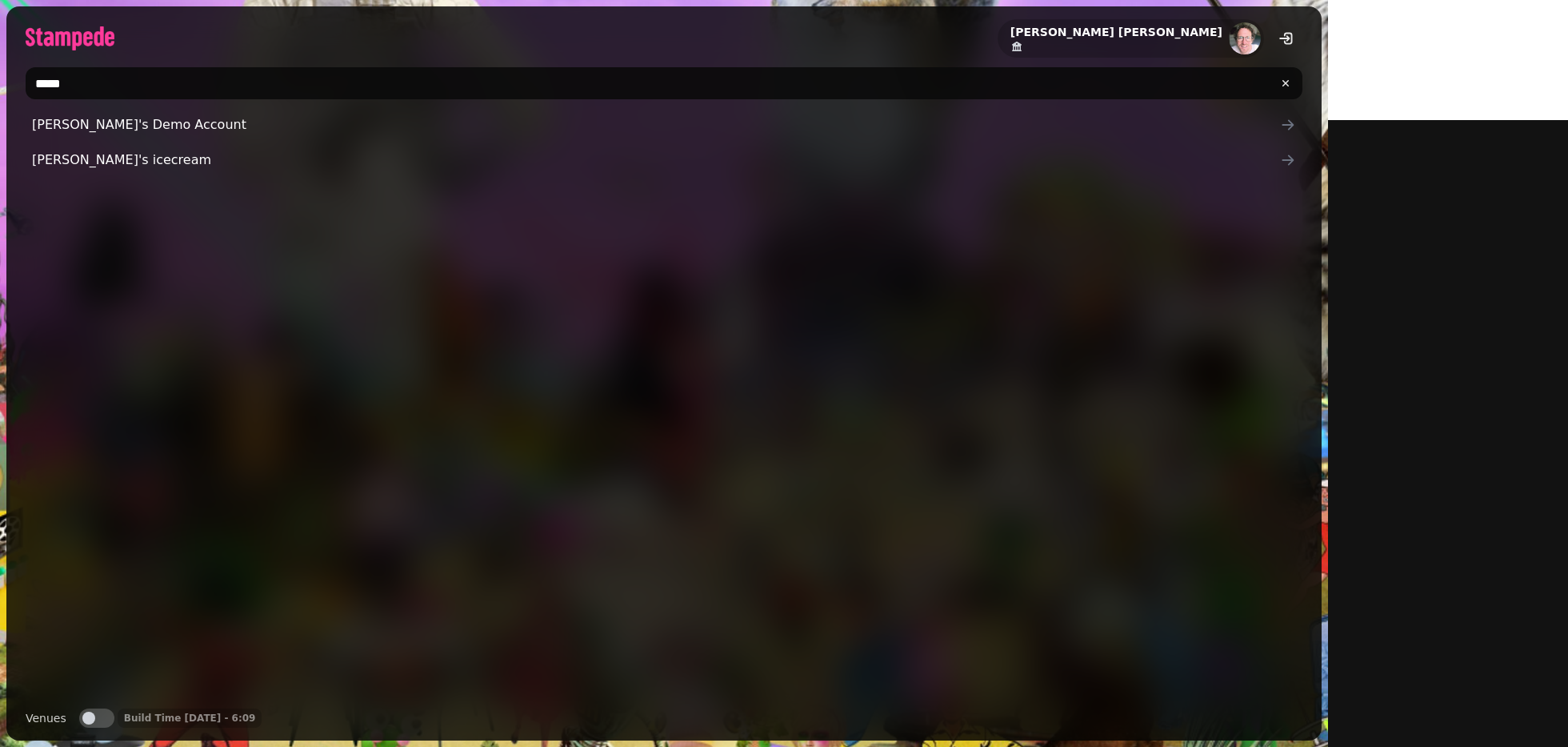
click at [104, 79] on input "*****" at bounding box center [664, 83] width 1276 height 32
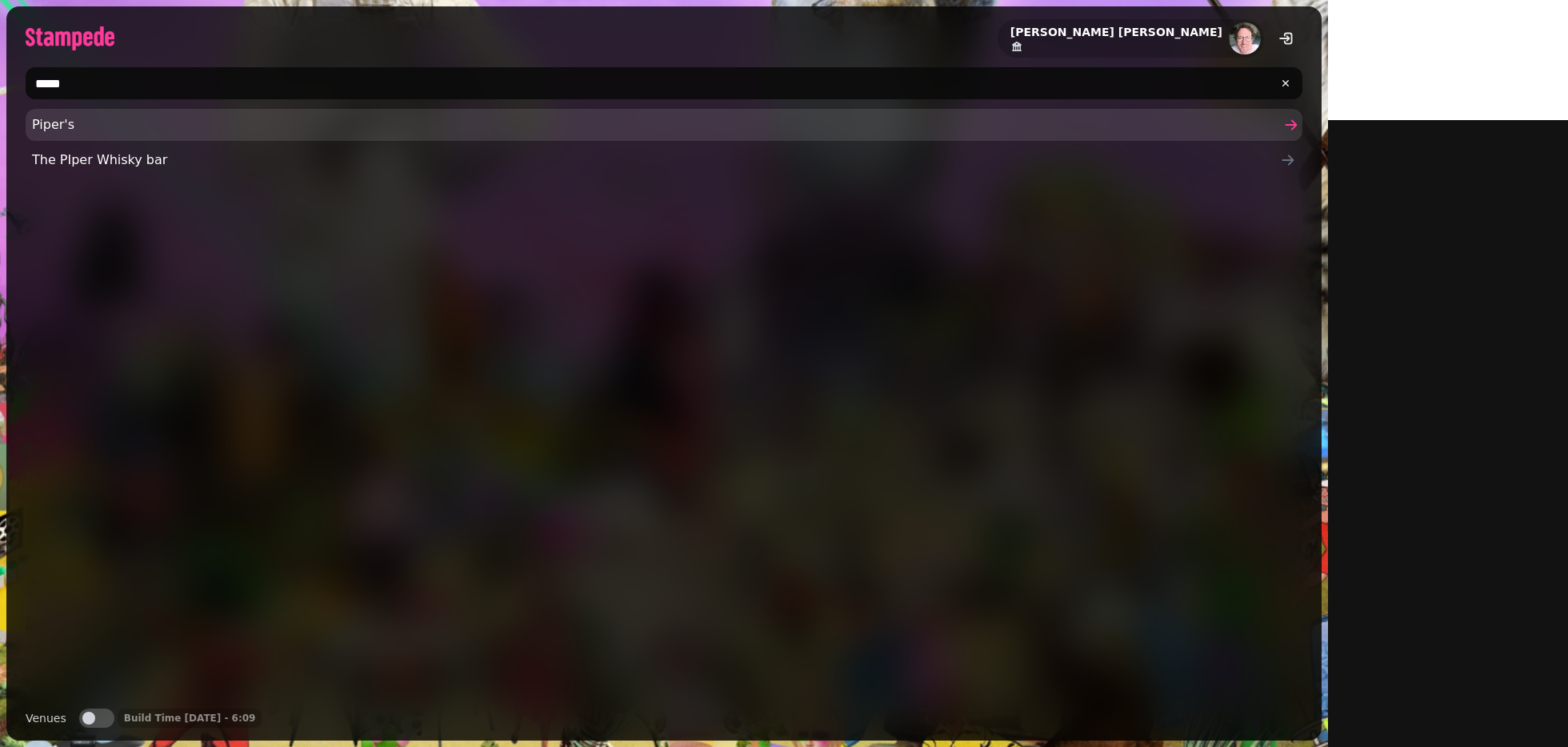
type input "*****"
click at [80, 116] on span "Piper's" at bounding box center [656, 124] width 1248 height 19
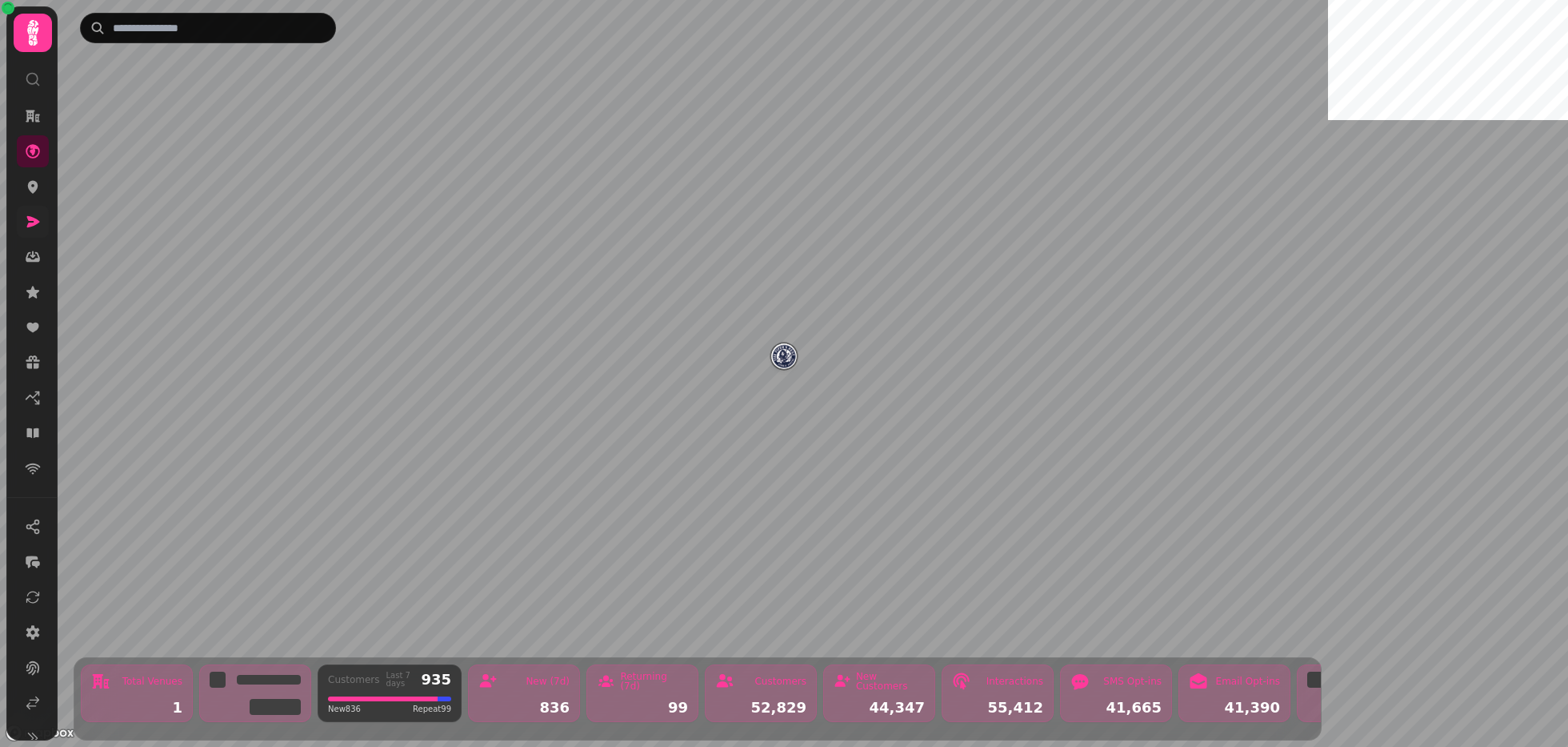
click at [22, 212] on link at bounding box center [33, 222] width 32 height 32
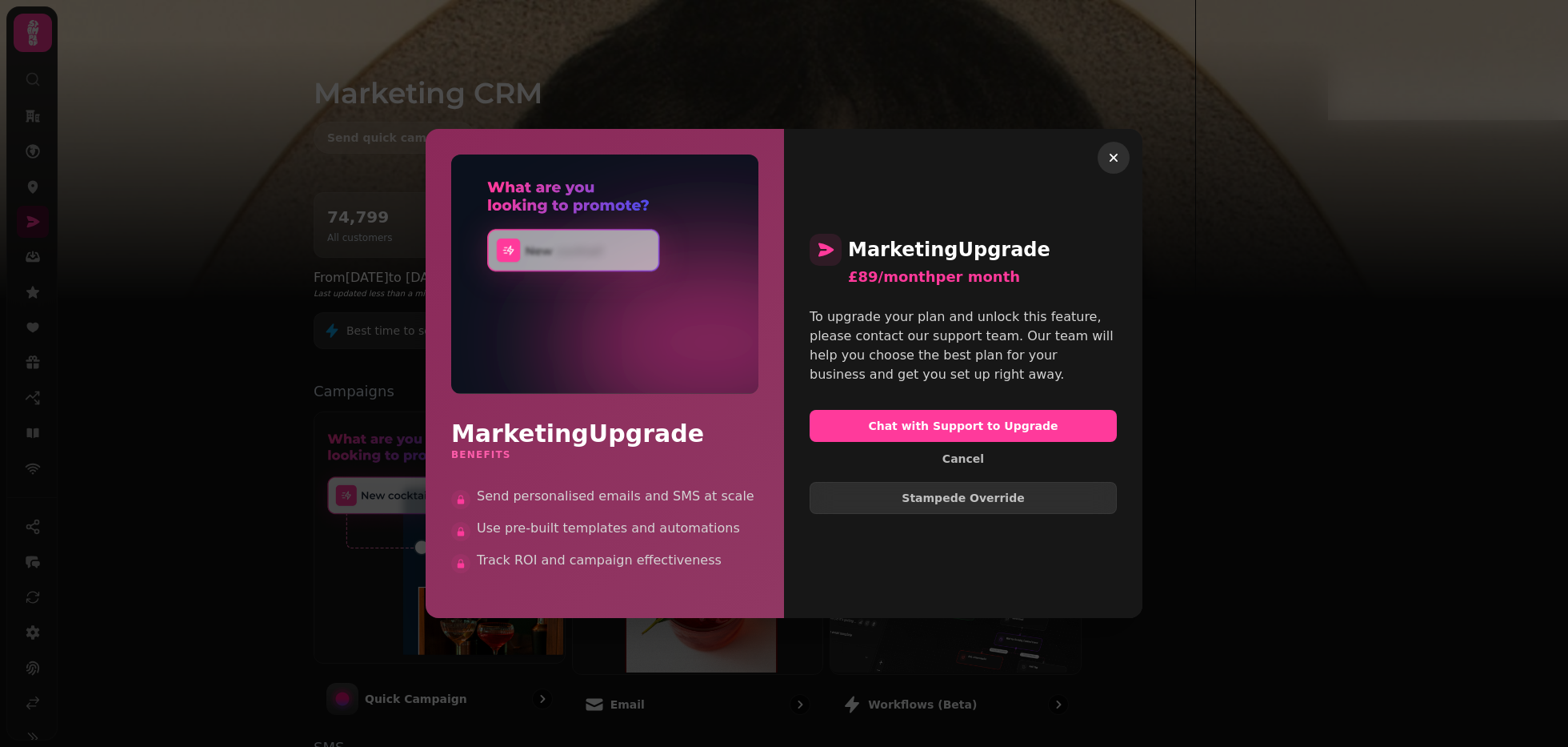
click at [1111, 150] on icon "button" at bounding box center [1113, 158] width 16 height 16
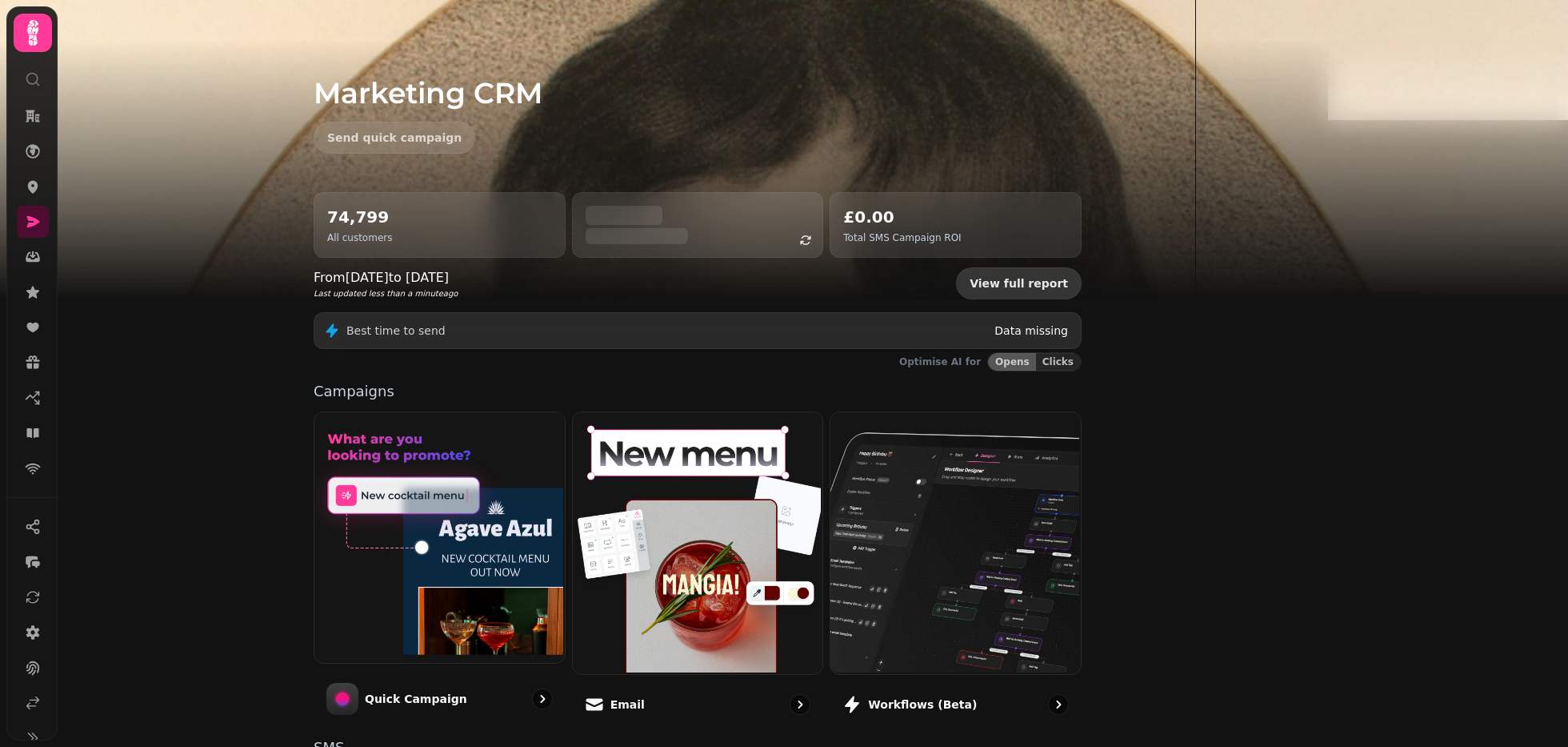
click at [1081, 291] on link "View full report" at bounding box center [1018, 283] width 126 height 32
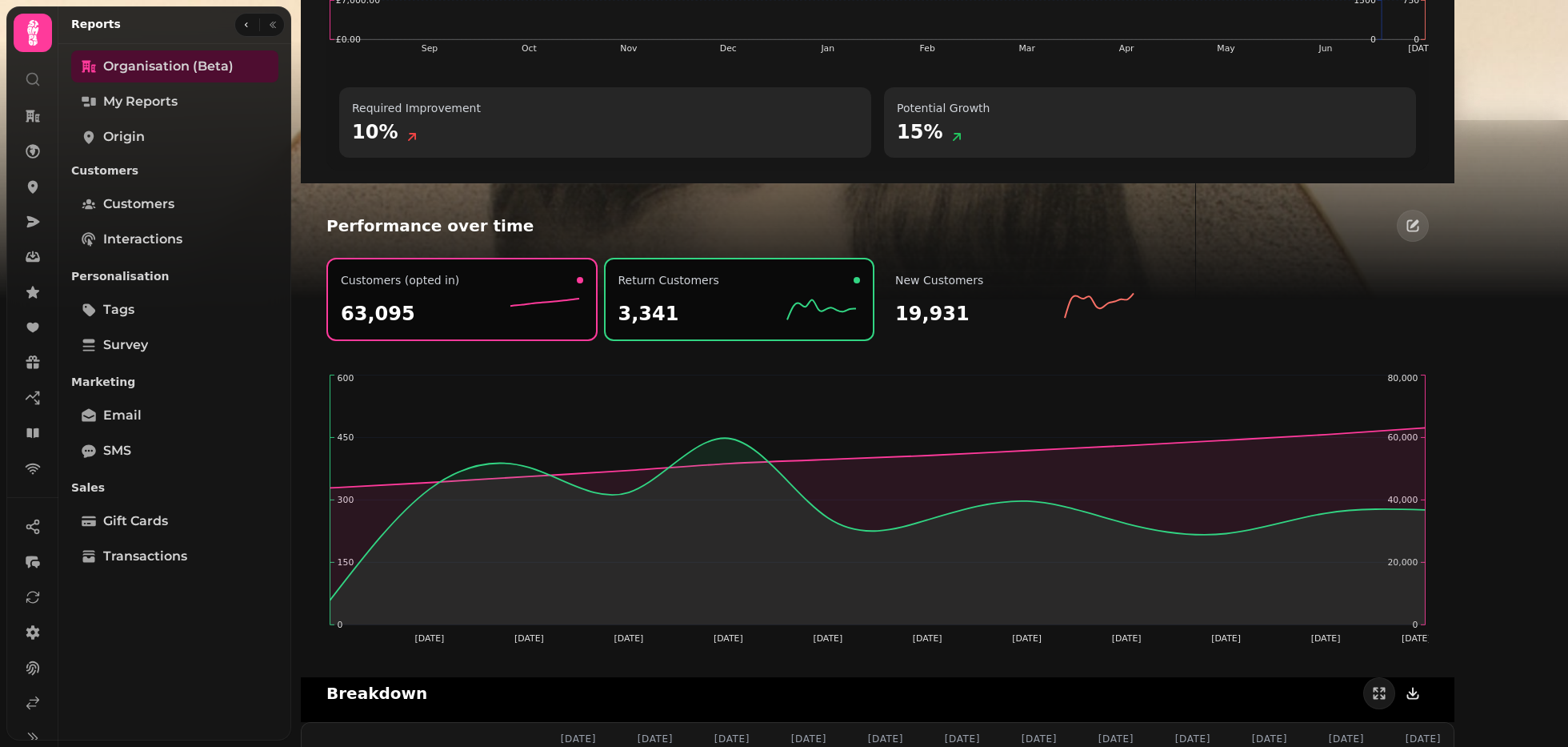
scroll to position [1764, 0]
